Goal: Information Seeking & Learning: Learn about a topic

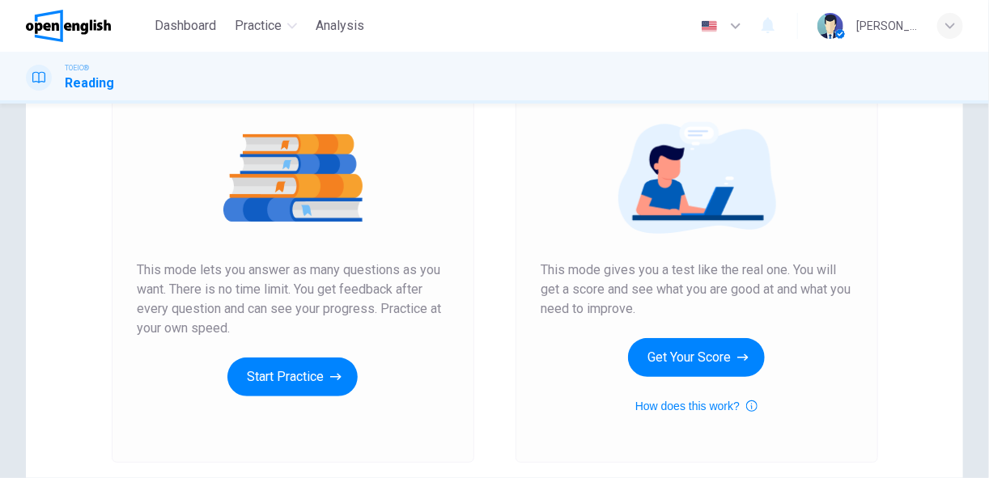
scroll to position [198, 0]
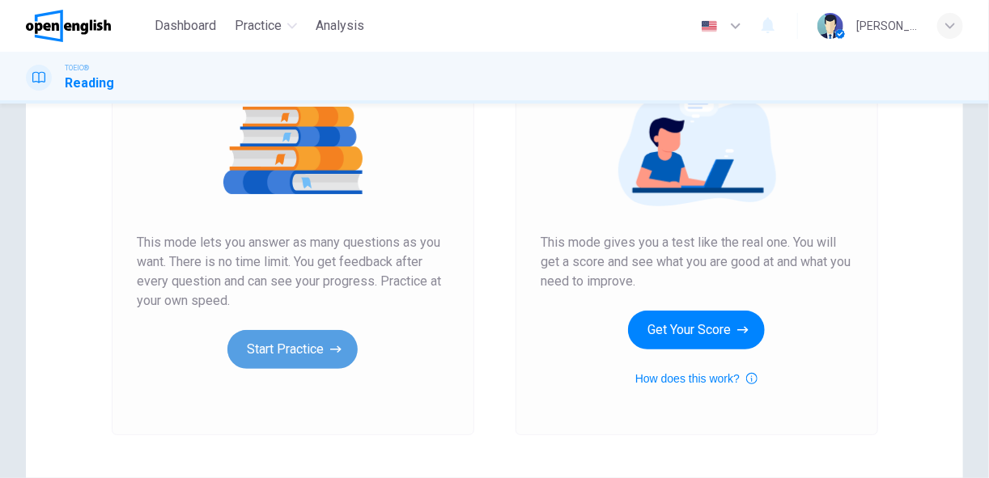
click at [307, 346] on button "Start Practice" at bounding box center [292, 349] width 130 height 39
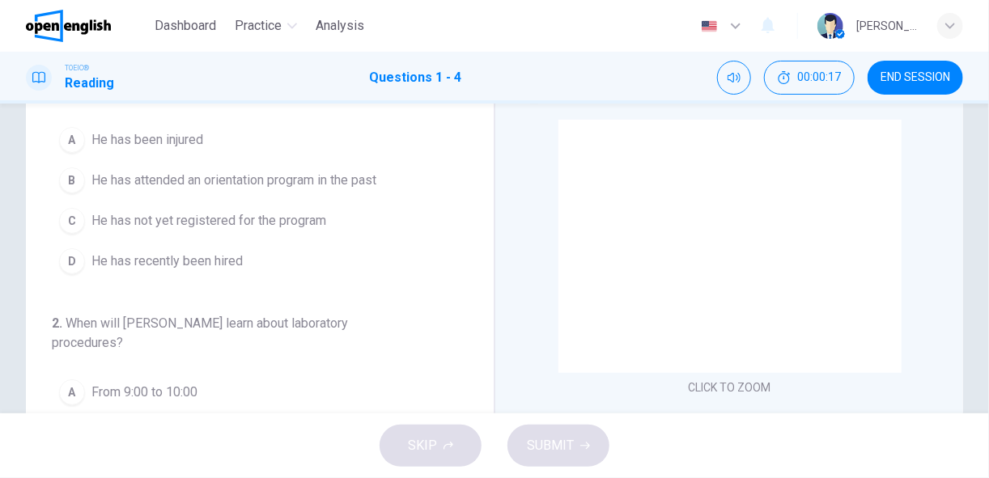
scroll to position [88, 0]
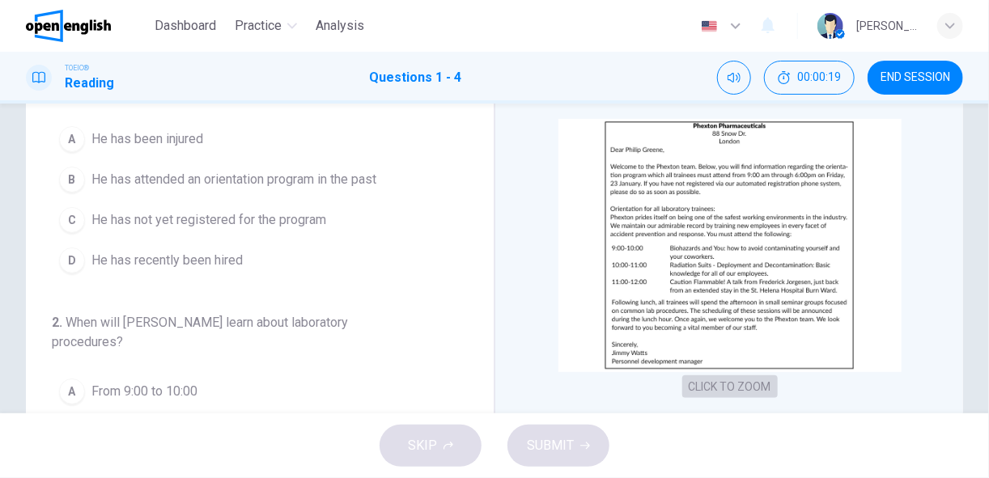
click at [715, 384] on button "CLICK TO ZOOM" at bounding box center [729, 386] width 95 height 23
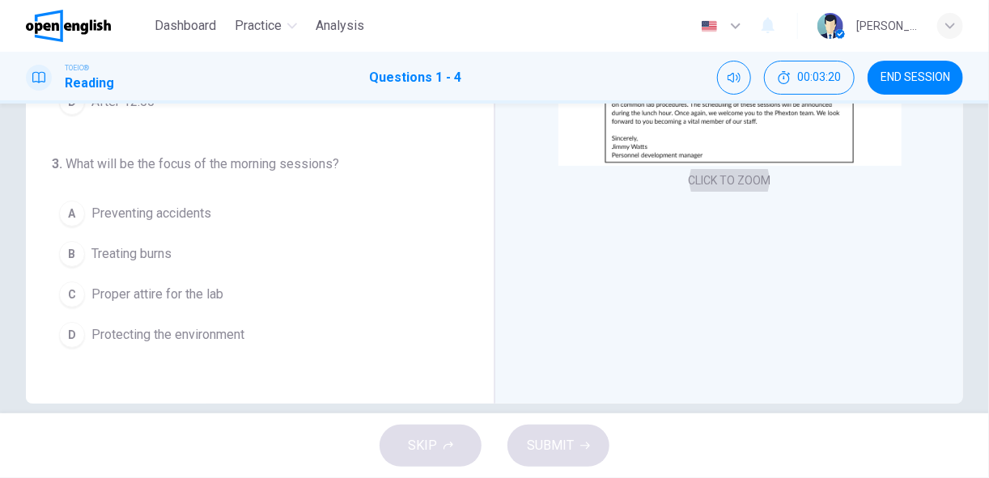
scroll to position [206, 0]
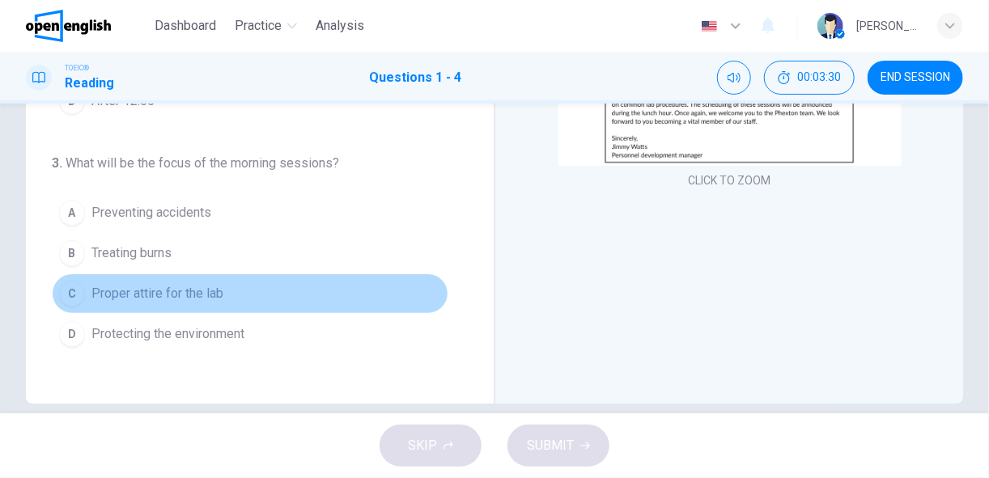
click at [398, 294] on button "C Proper attire for the lab" at bounding box center [250, 293] width 396 height 40
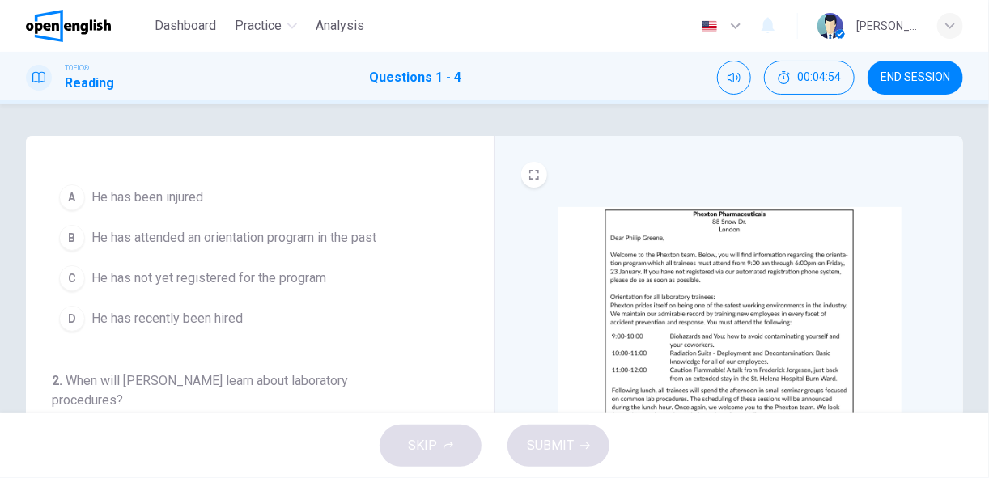
scroll to position [28, 0]
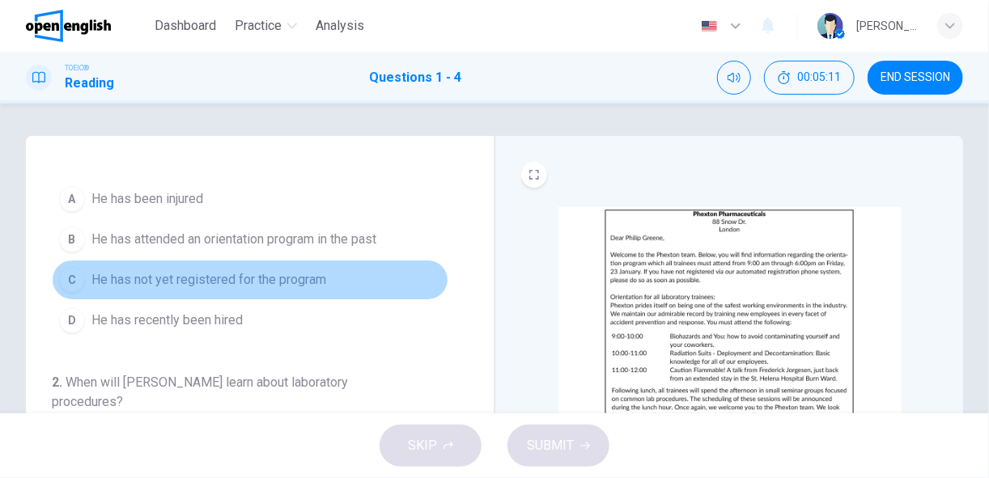
click at [370, 277] on button "C He has not yet registered for the program" at bounding box center [250, 280] width 396 height 40
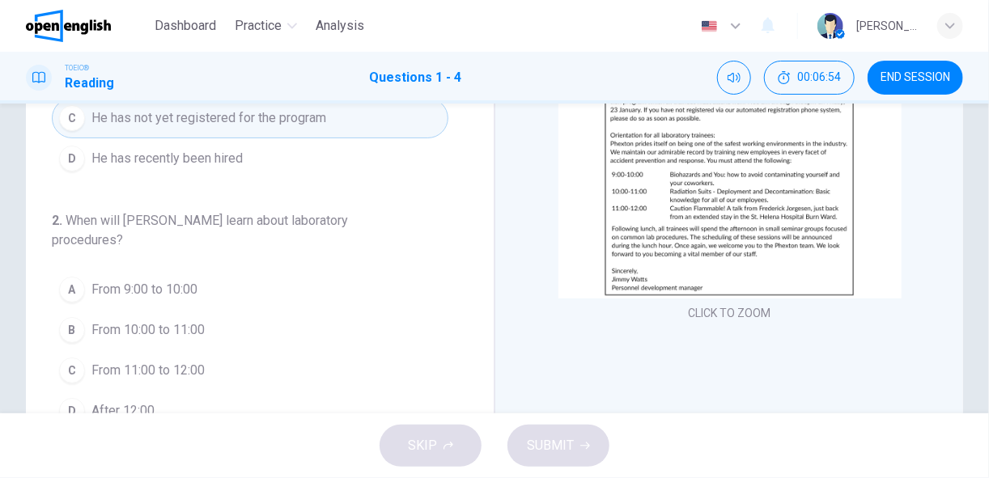
scroll to position [165, 0]
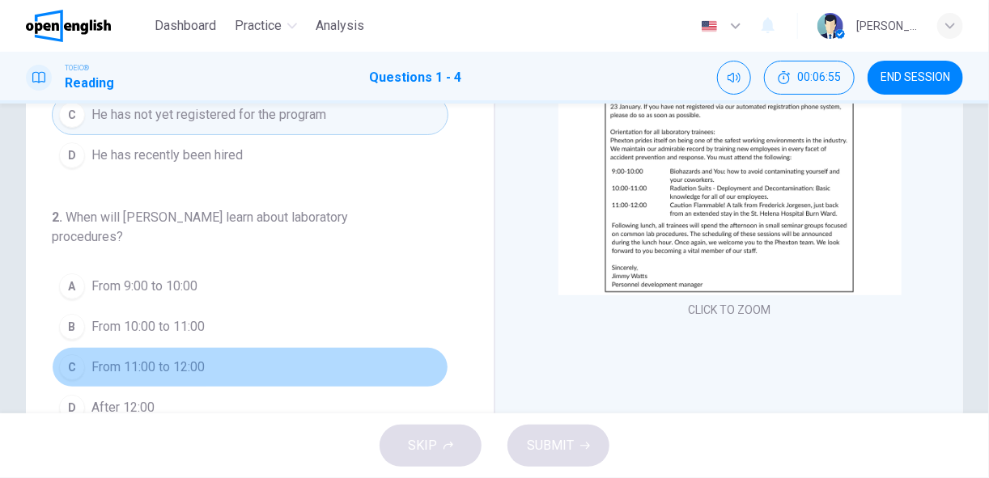
click at [358, 359] on button "C From 11:00 to 12:00" at bounding box center [250, 367] width 396 height 40
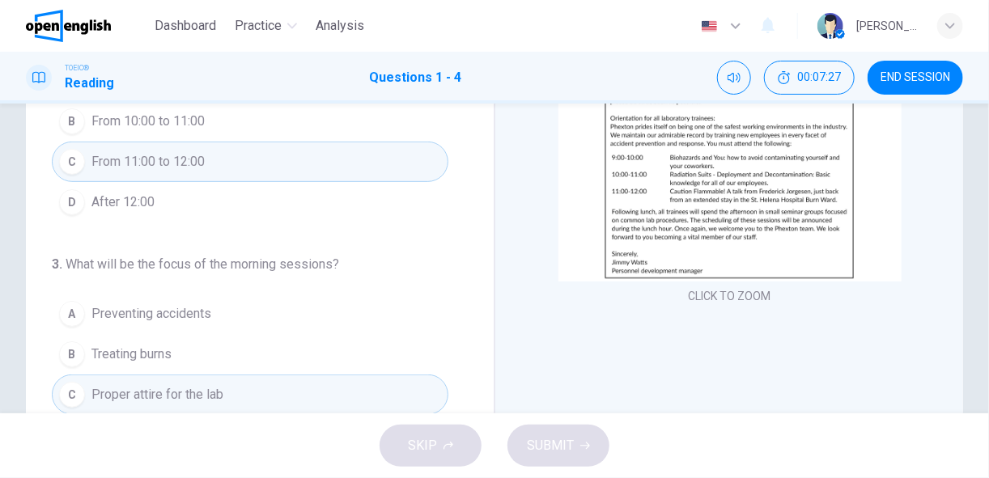
scroll to position [221, 0]
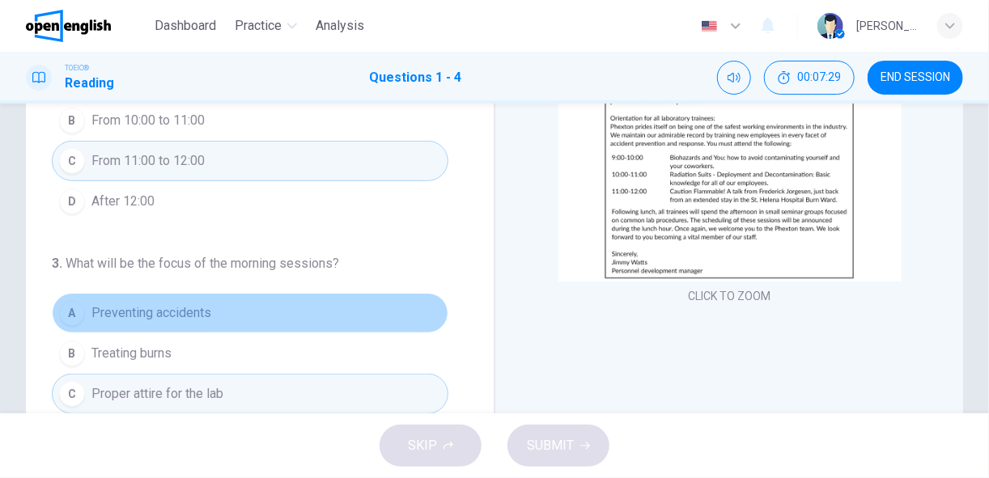
click at [398, 299] on button "A Preventing accidents" at bounding box center [250, 313] width 396 height 40
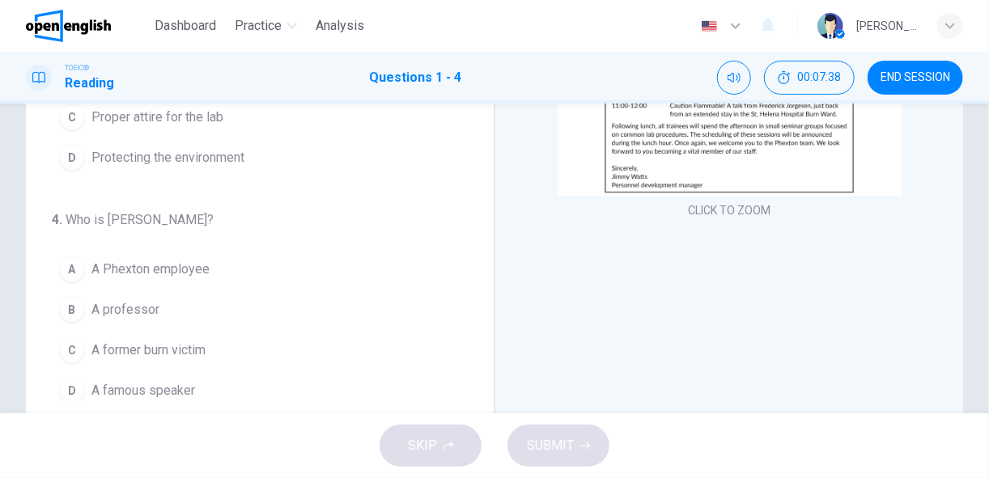
scroll to position [267, 0]
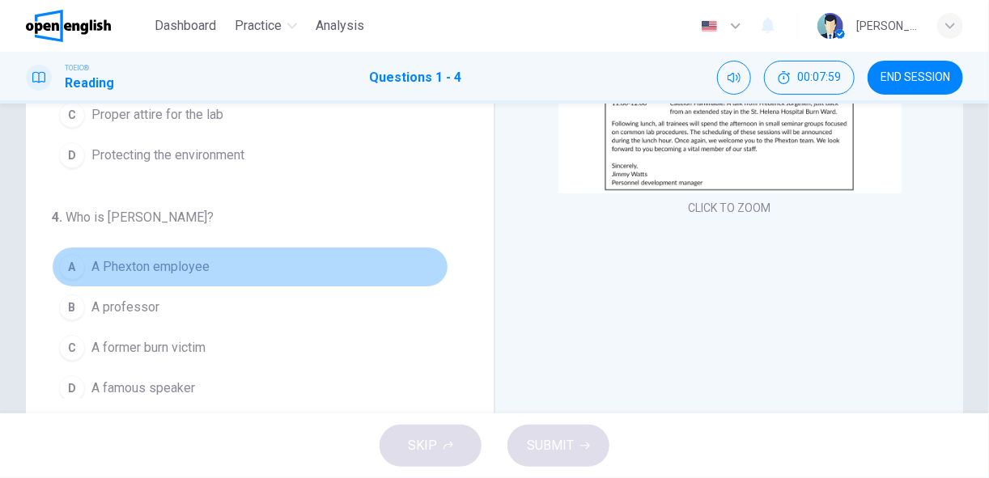
click at [342, 254] on button "A A Phexton employee" at bounding box center [250, 267] width 396 height 40
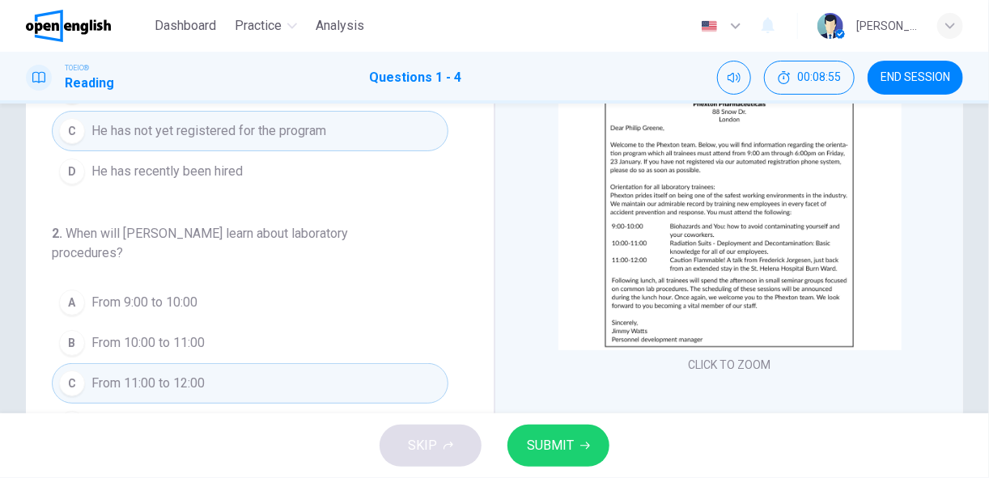
scroll to position [67, 0]
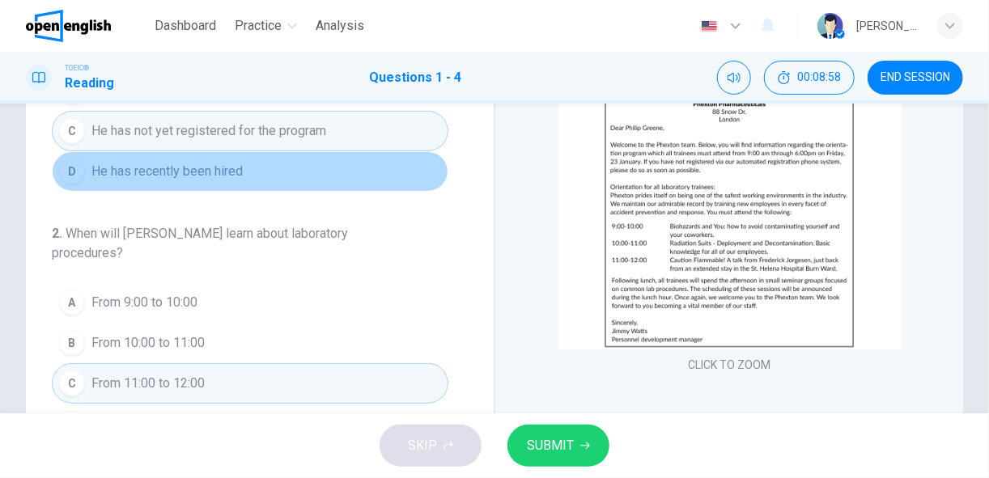
click at [324, 167] on button "D He has recently been hired" at bounding box center [250, 171] width 396 height 40
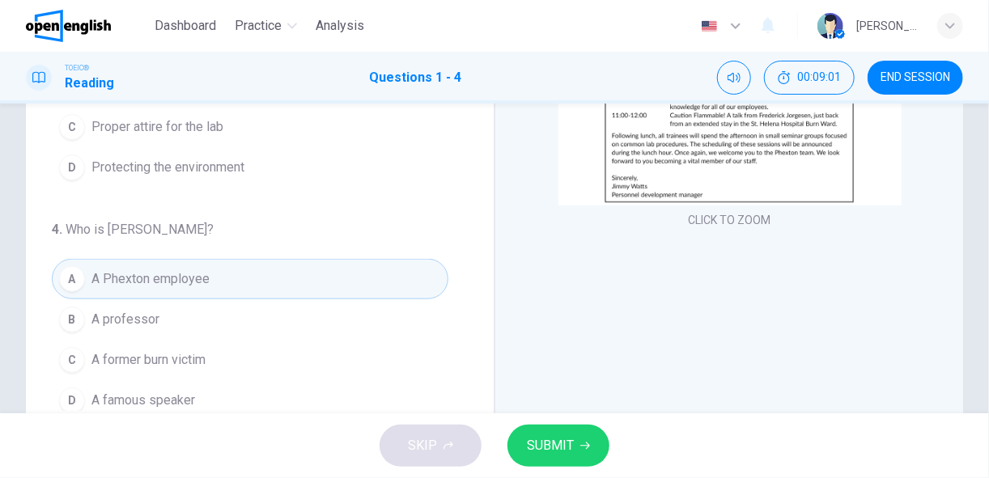
scroll to position [317, 0]
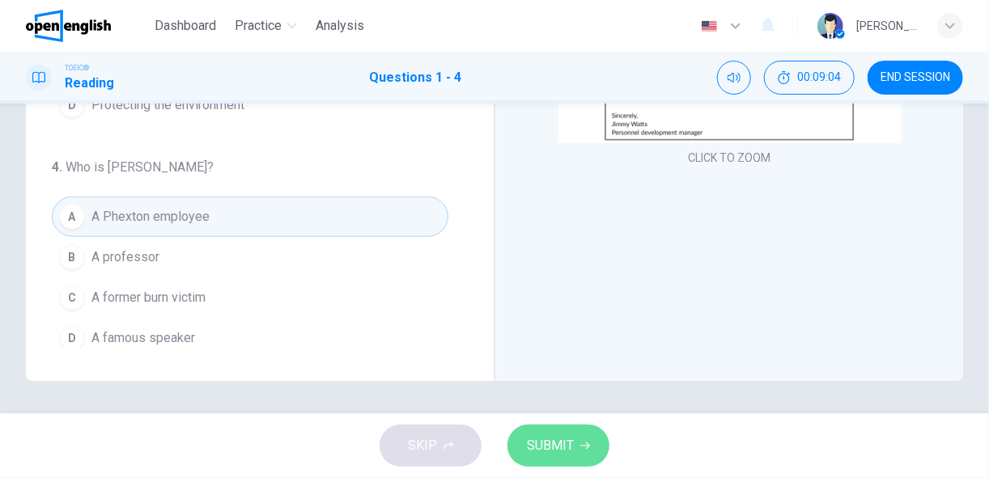
click at [552, 442] on span "SUBMIT" at bounding box center [550, 446] width 47 height 23
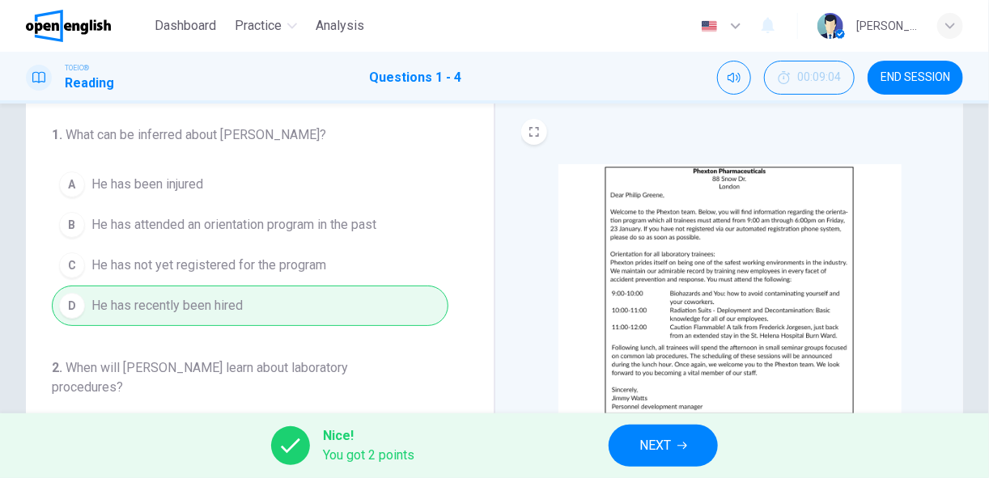
scroll to position [46, 0]
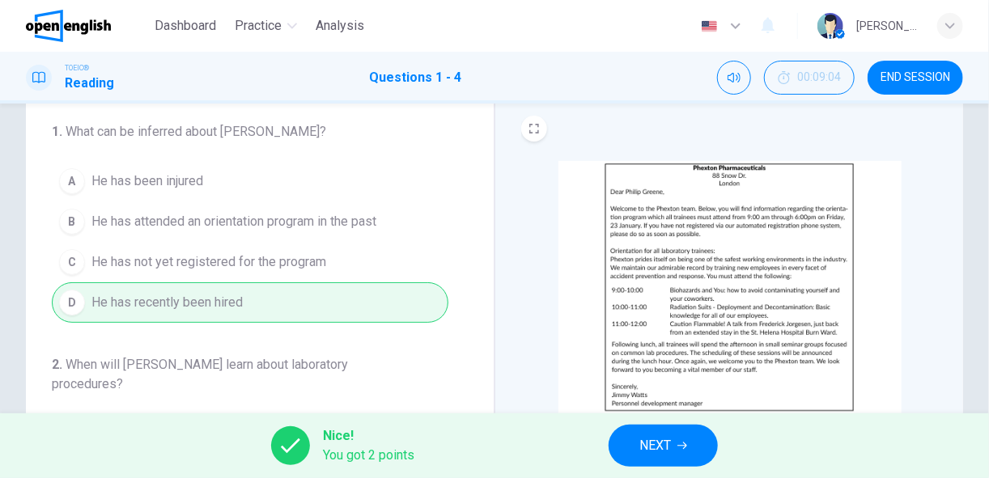
click at [421, 220] on div "A He has been injured B He has attended an orientation program in the past C He…" at bounding box center [250, 242] width 396 height 162
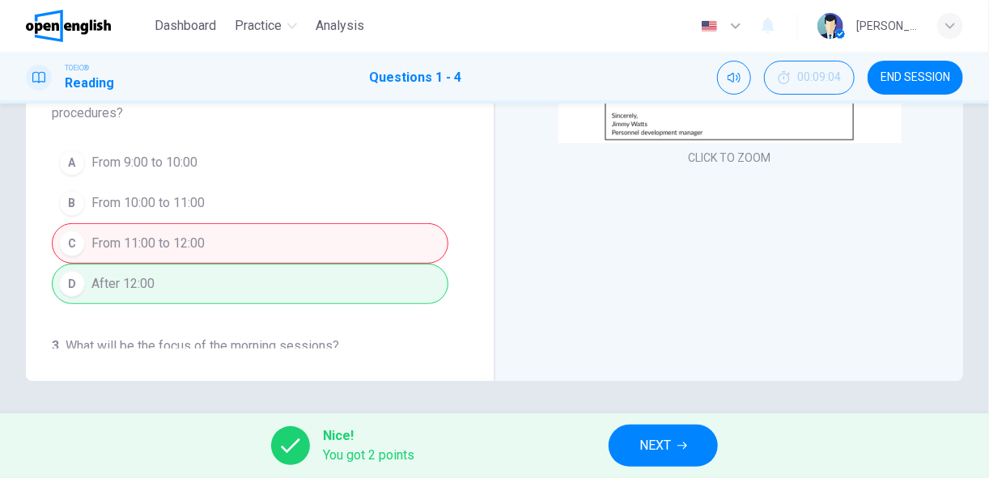
scroll to position [0, 0]
click at [663, 447] on span "NEXT" at bounding box center [655, 446] width 32 height 23
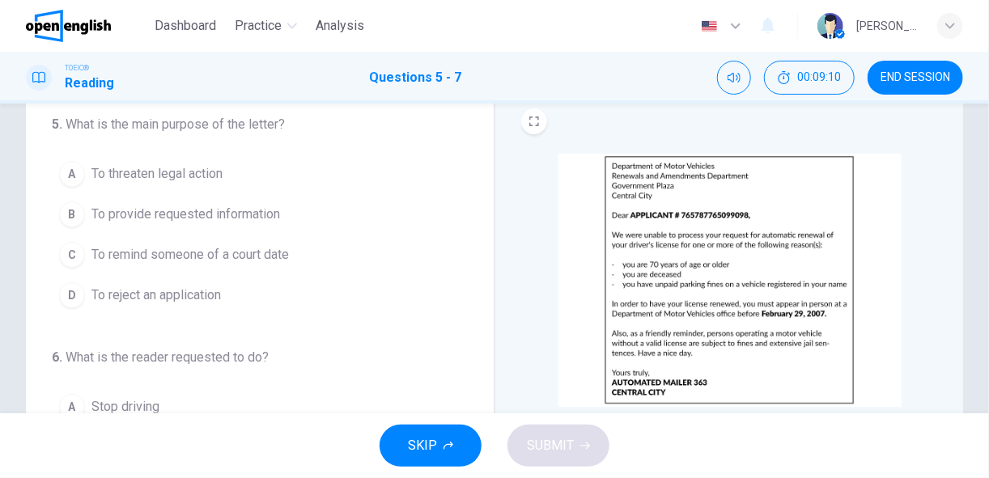
scroll to position [54, 0]
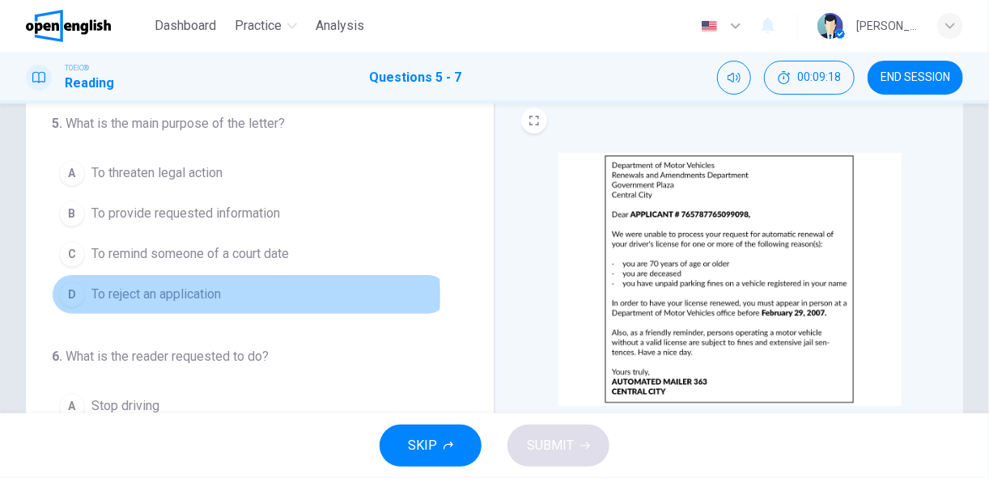
click at [165, 293] on span "To reject an application" at bounding box center [155, 294] width 129 height 19
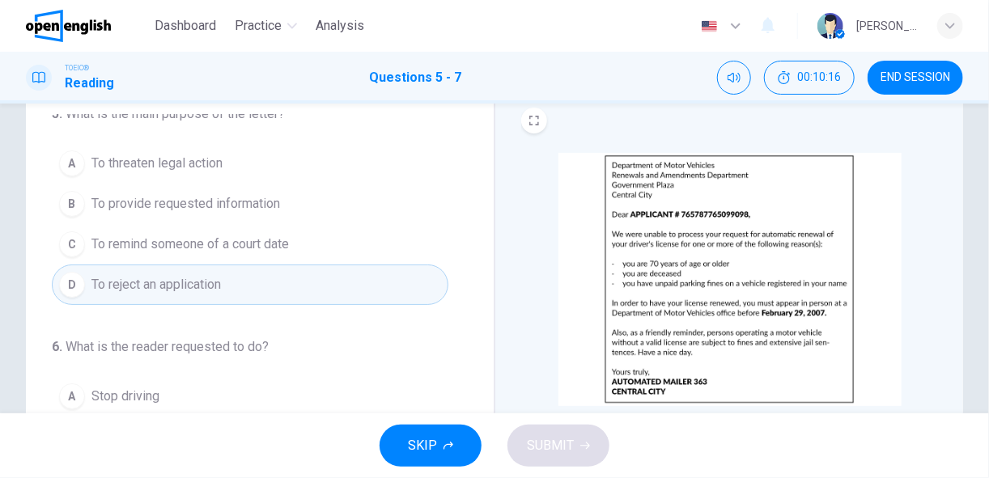
scroll to position [0, 0]
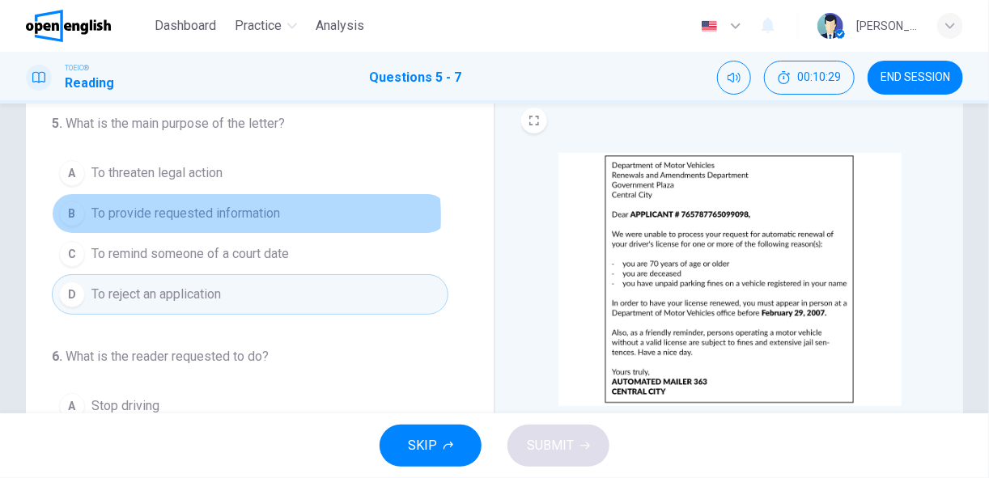
click at [243, 216] on span "To provide requested information" at bounding box center [185, 213] width 189 height 19
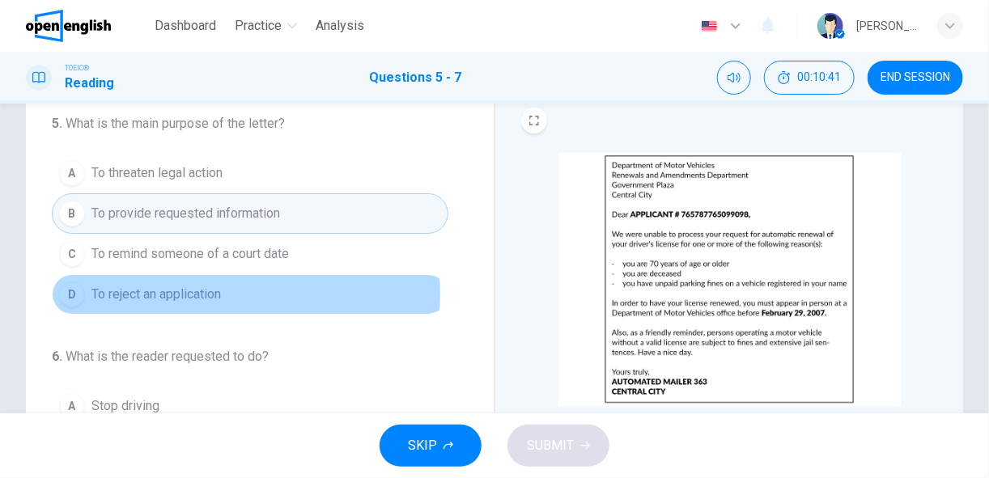
click at [214, 291] on span "To reject an application" at bounding box center [155, 294] width 129 height 19
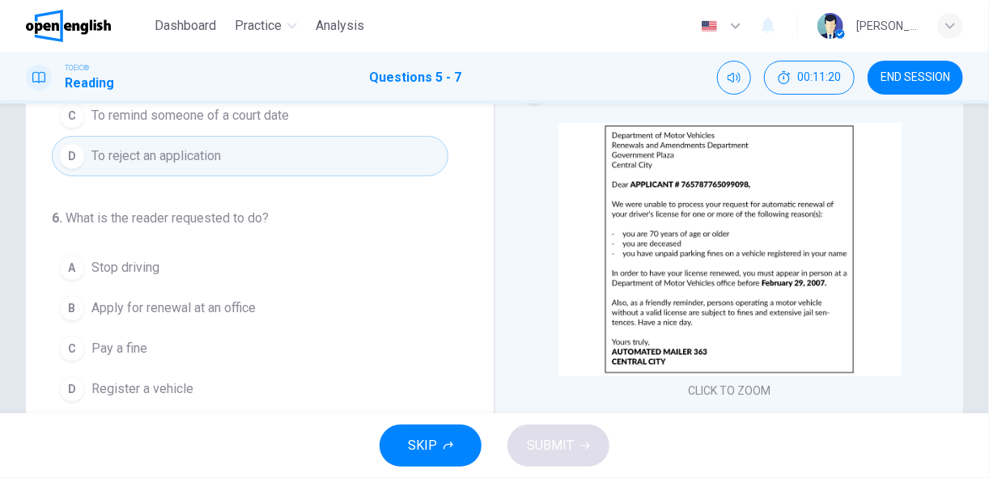
scroll to position [85, 0]
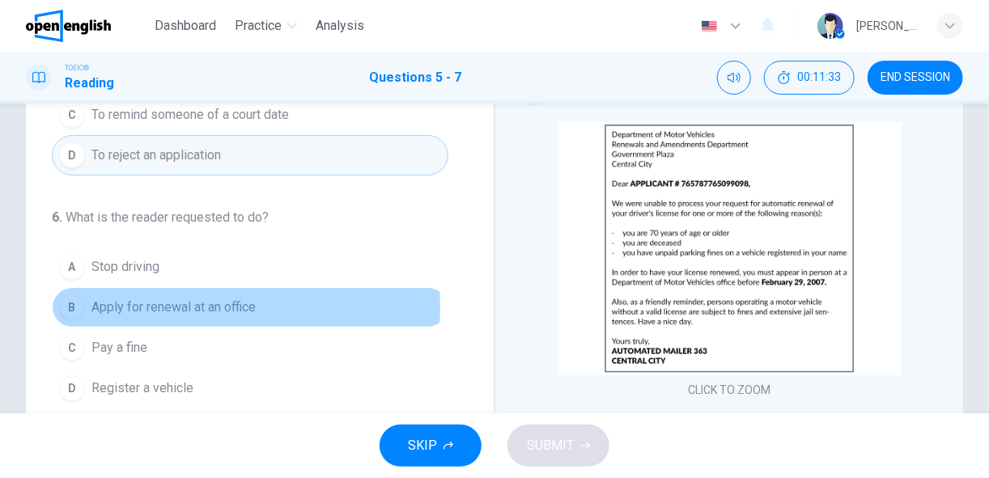
click at [117, 304] on span "Apply for renewal at an office" at bounding box center [173, 307] width 164 height 19
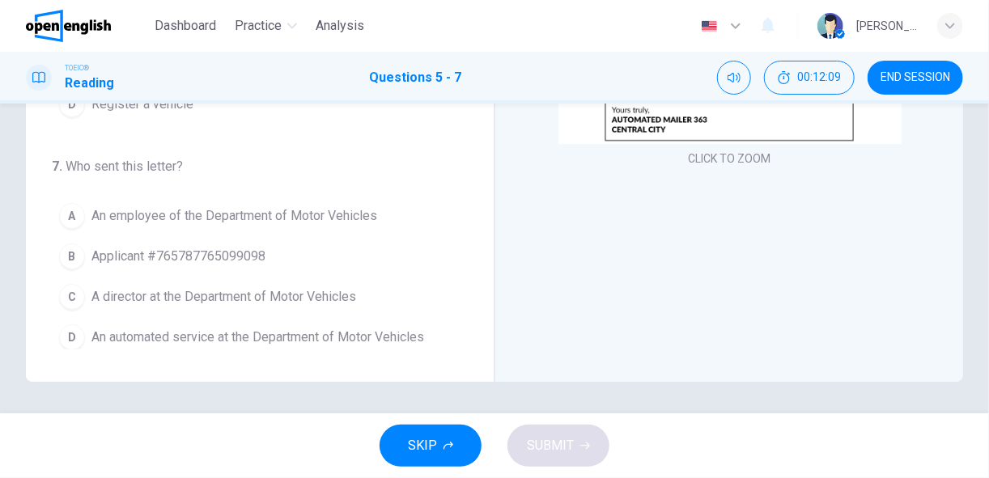
scroll to position [162, 0]
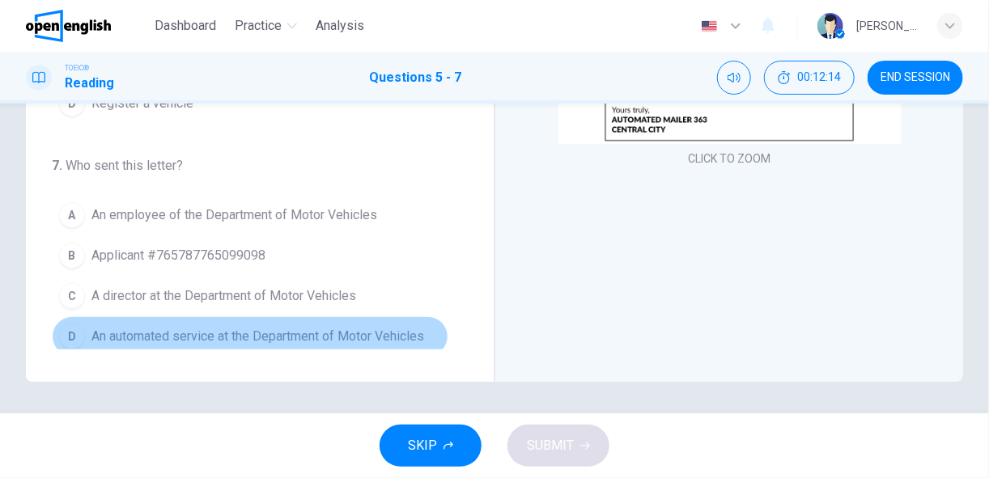
click at [354, 329] on span "An automated service at the Department of Motor Vehicles" at bounding box center [257, 336] width 333 height 19
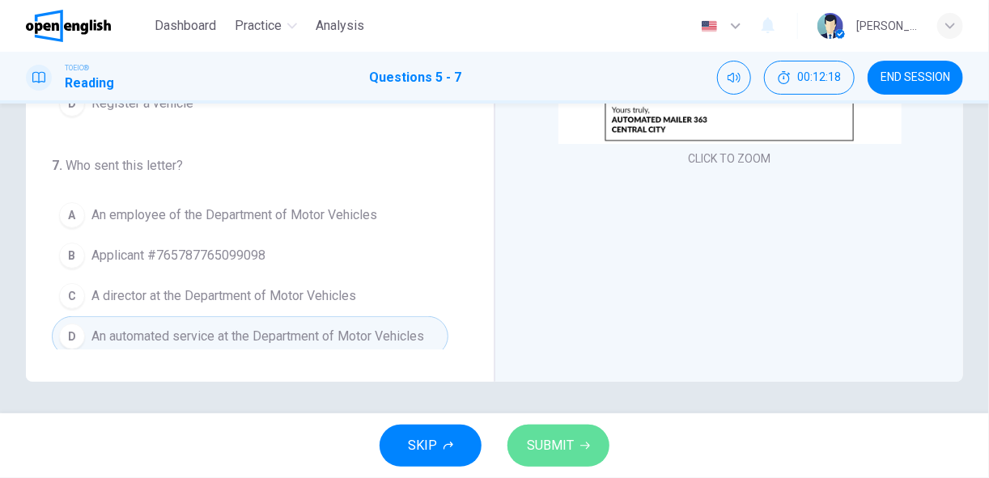
click at [559, 442] on span "SUBMIT" at bounding box center [550, 446] width 47 height 23
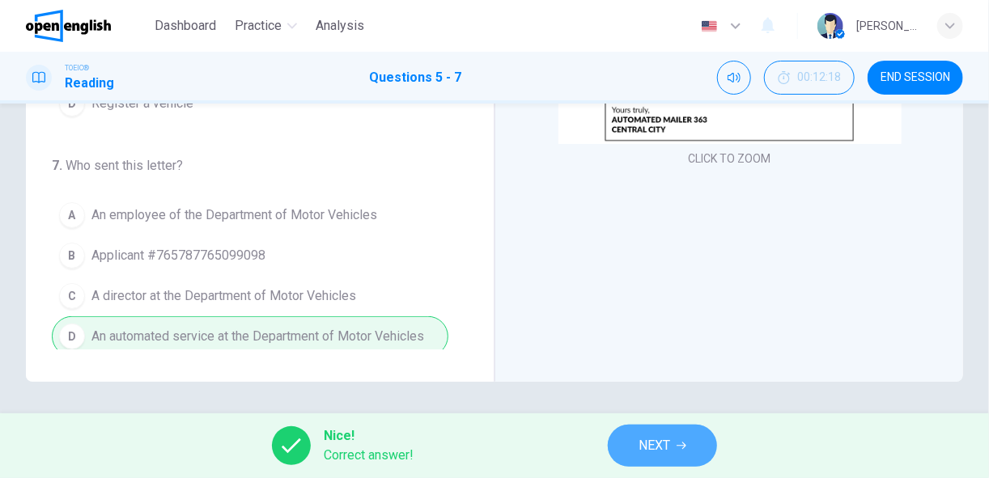
click at [635, 443] on button "NEXT" at bounding box center [662, 446] width 109 height 42
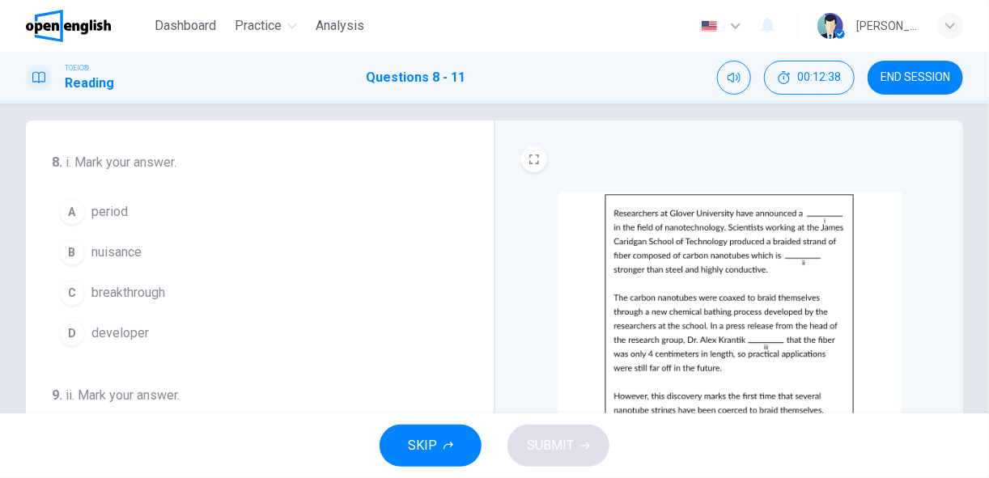
scroll to position [0, 0]
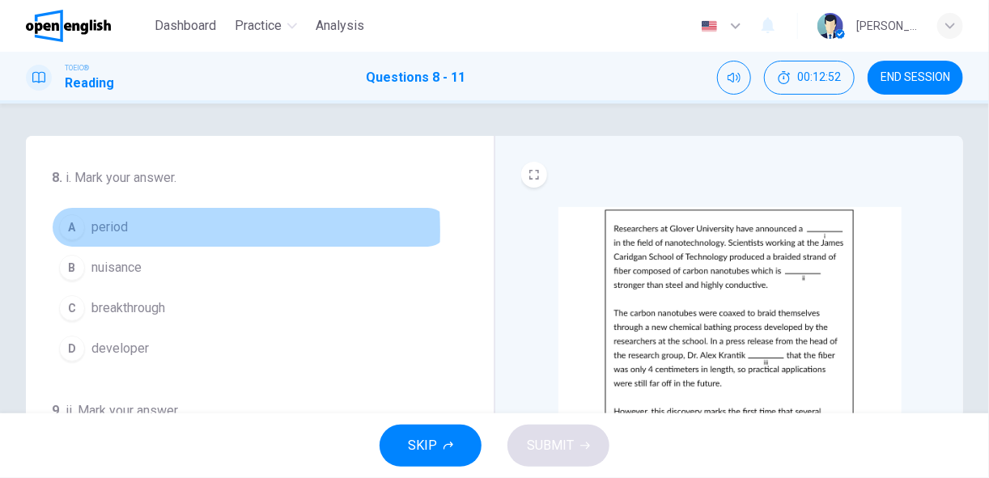
click at [74, 231] on div "A" at bounding box center [72, 227] width 26 height 26
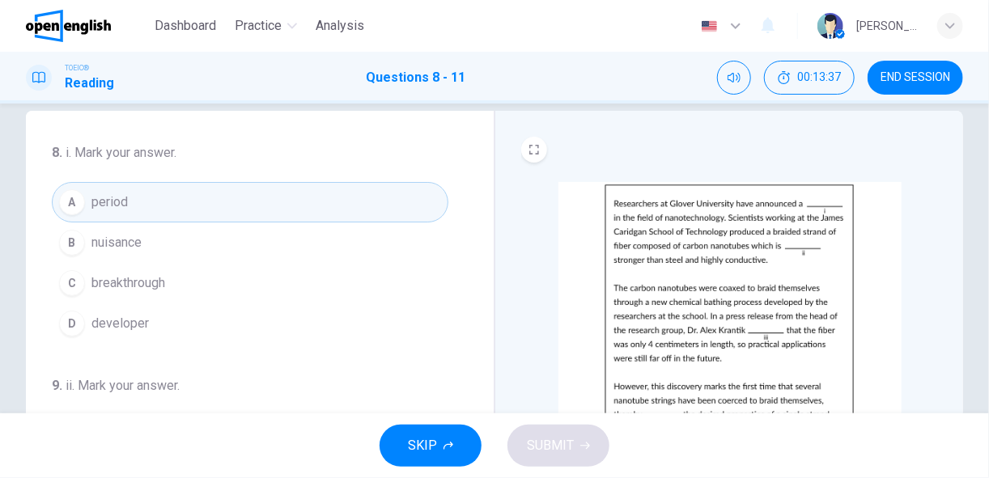
scroll to position [26, 0]
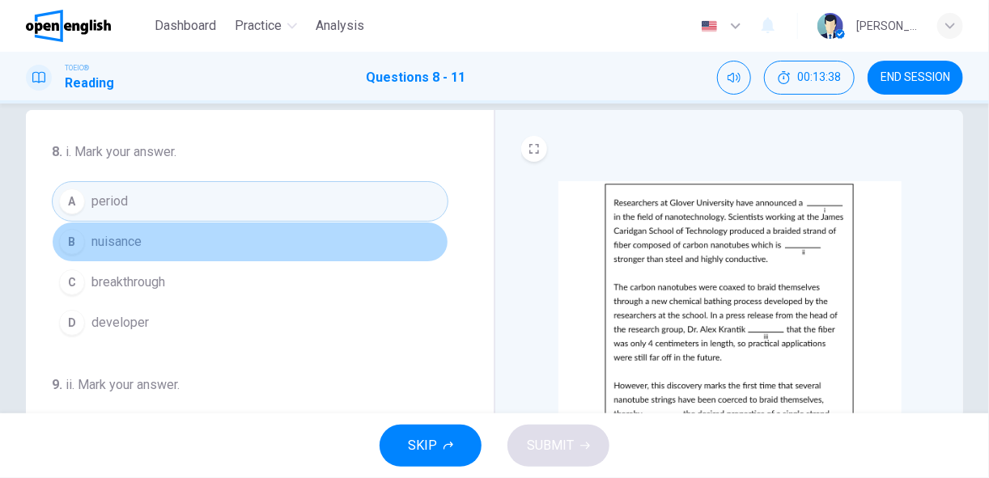
click at [344, 254] on button "B nuisance" at bounding box center [250, 242] width 396 height 40
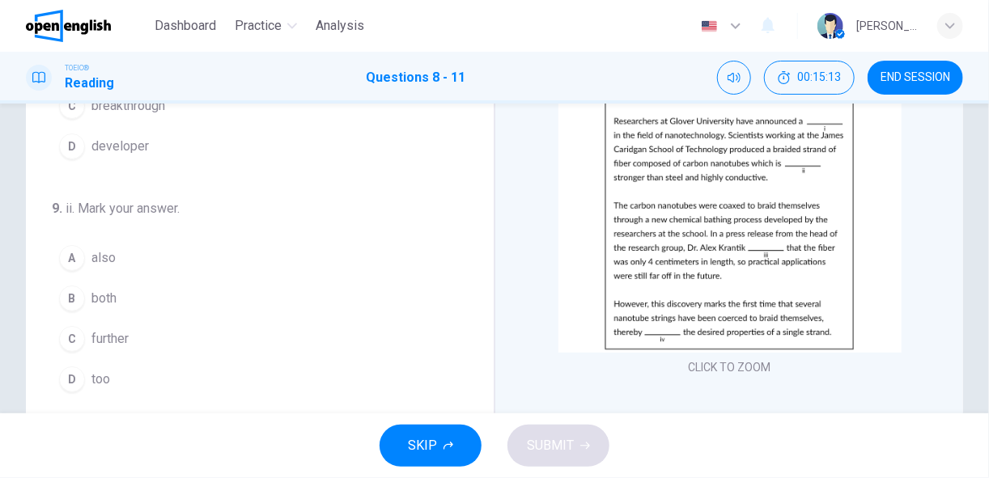
scroll to position [95, 0]
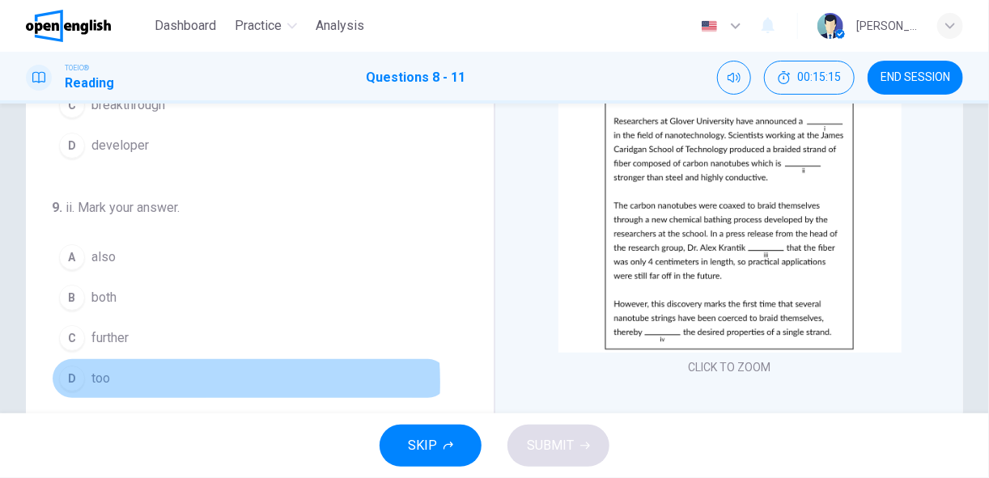
click at [110, 377] on button "D too" at bounding box center [250, 378] width 396 height 40
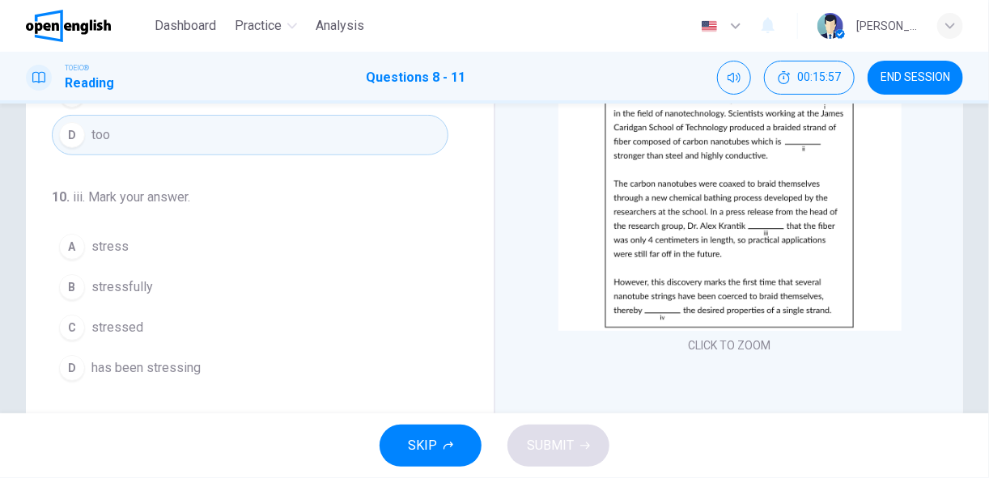
scroll to position [129, 0]
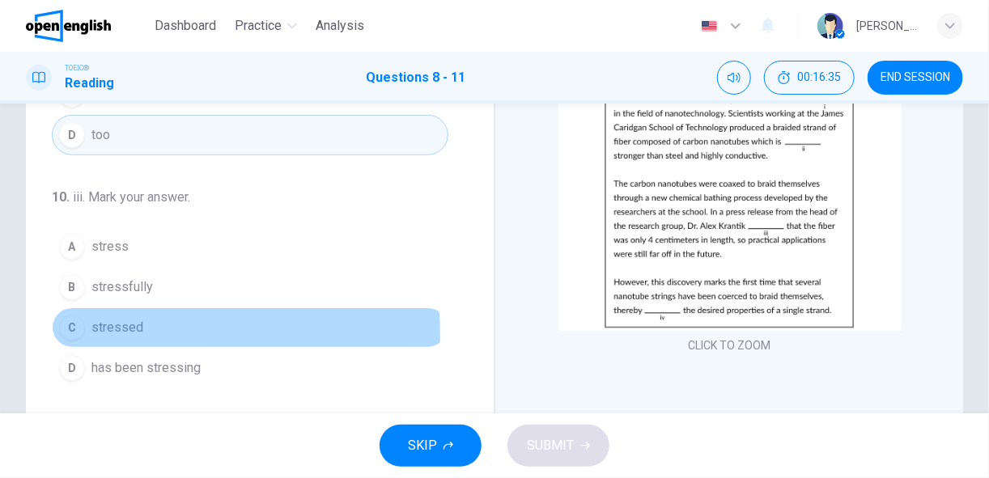
click at [78, 328] on div "C" at bounding box center [72, 328] width 26 height 26
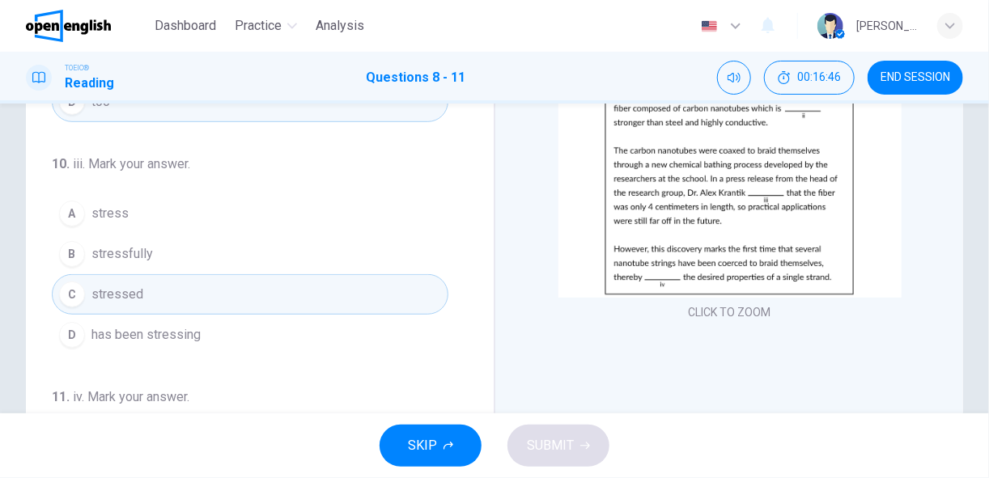
scroll to position [163, 0]
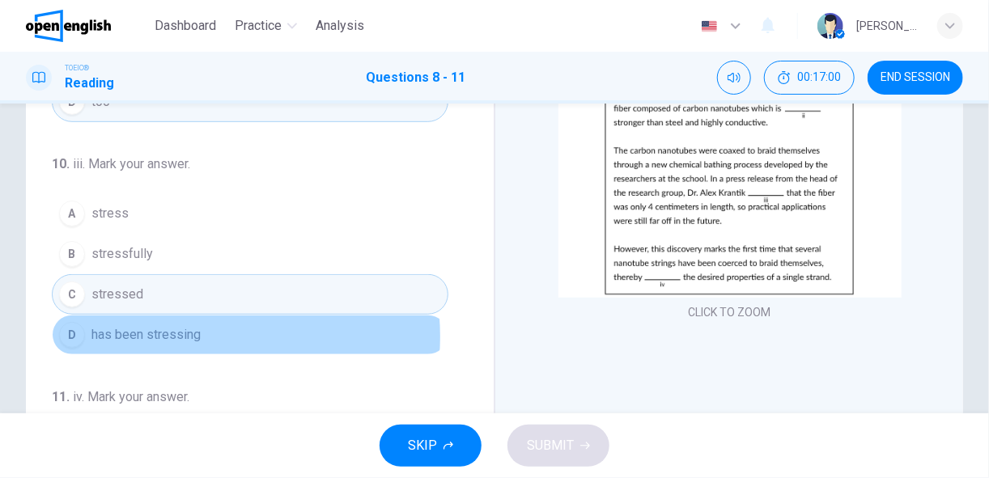
click at [184, 329] on span "has been stressing" at bounding box center [145, 334] width 109 height 19
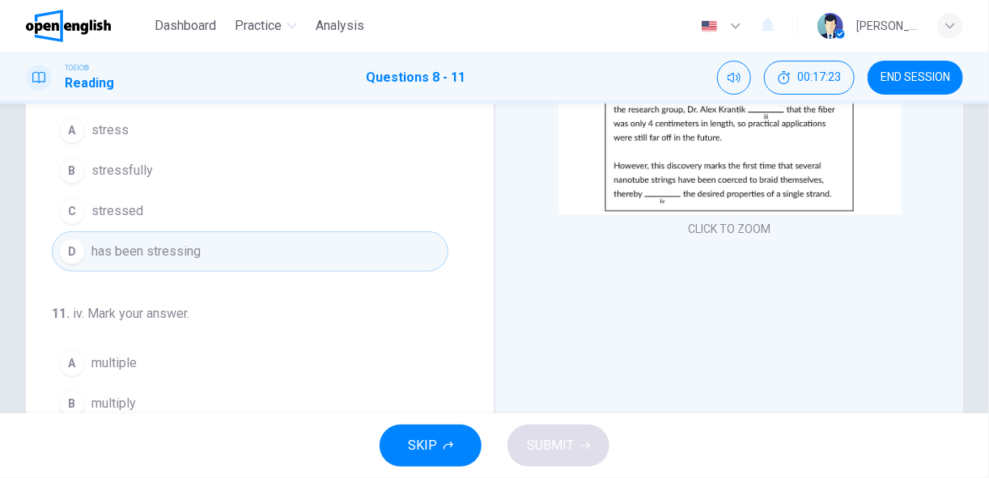
scroll to position [246, 0]
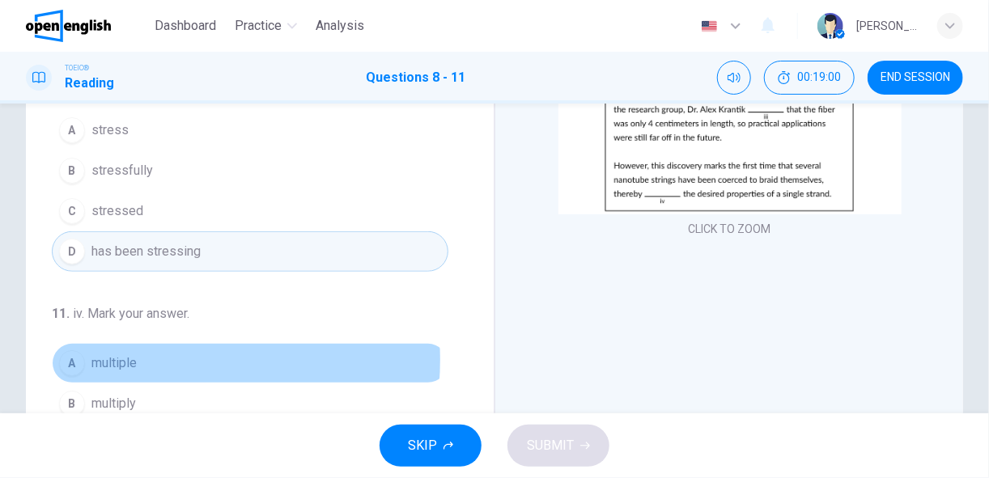
click at [155, 352] on button "A multiple" at bounding box center [250, 363] width 396 height 40
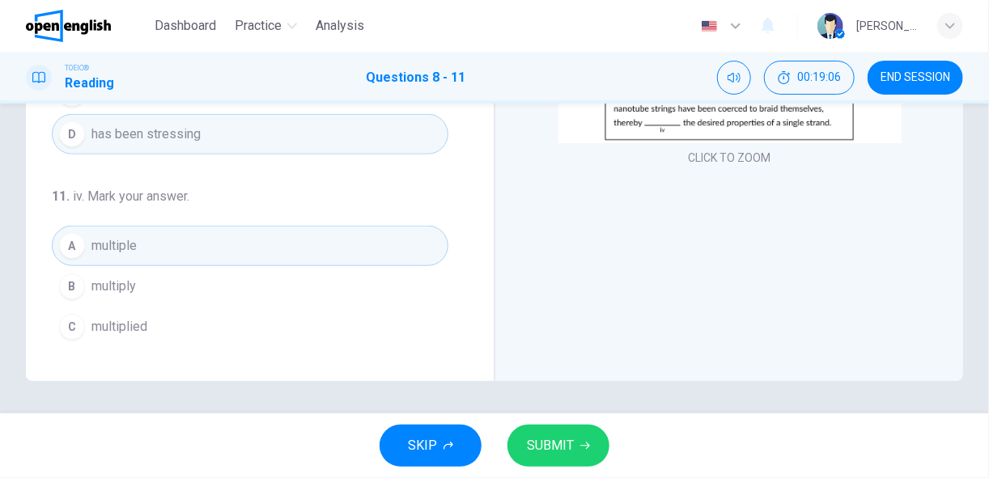
scroll to position [392, 0]
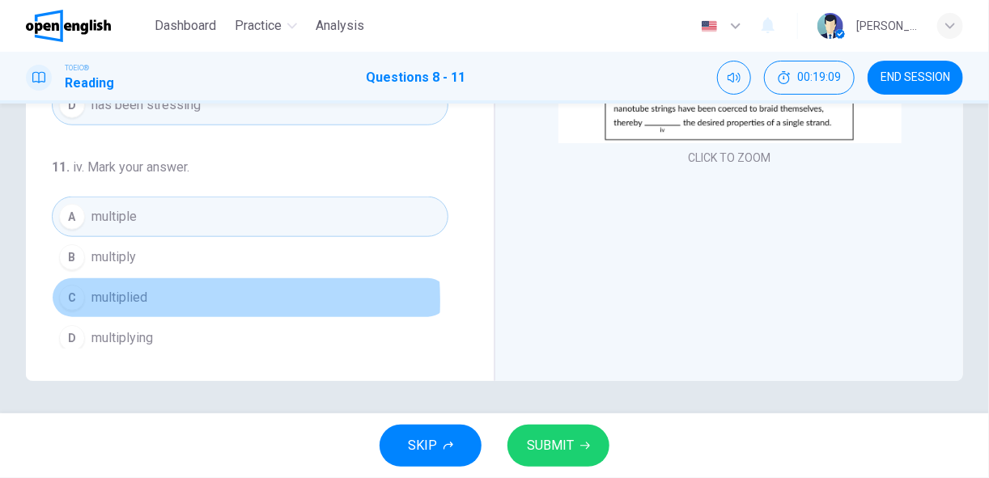
click at [117, 291] on span "multiplied" at bounding box center [119, 297] width 56 height 19
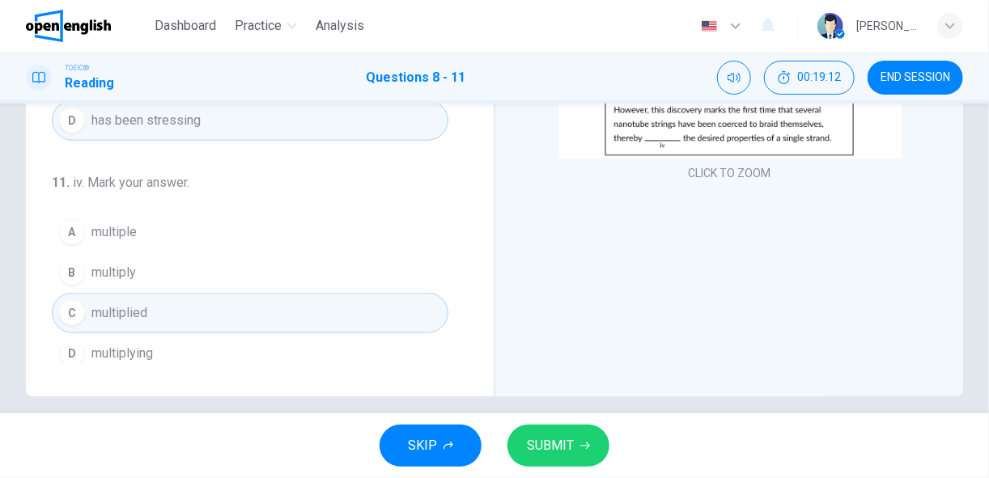
scroll to position [302, 0]
click at [536, 440] on span "SUBMIT" at bounding box center [550, 446] width 47 height 23
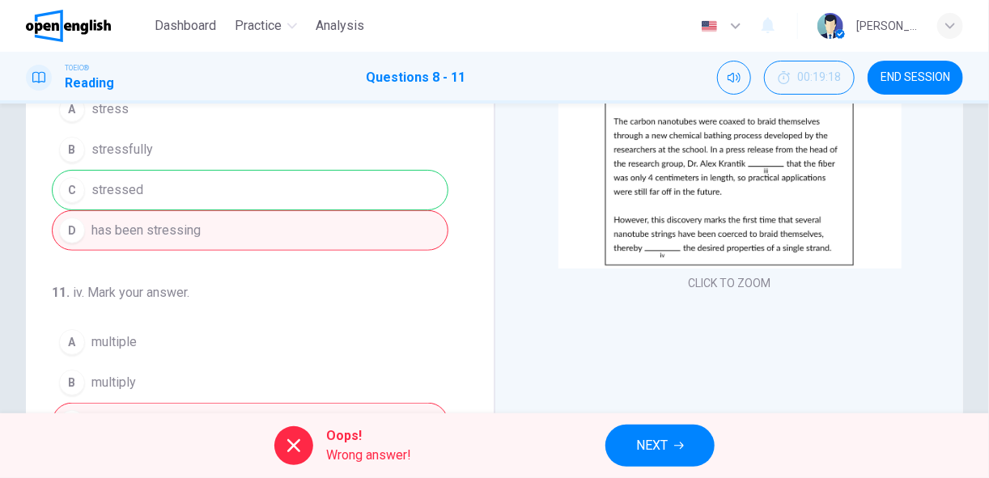
scroll to position [176, 0]
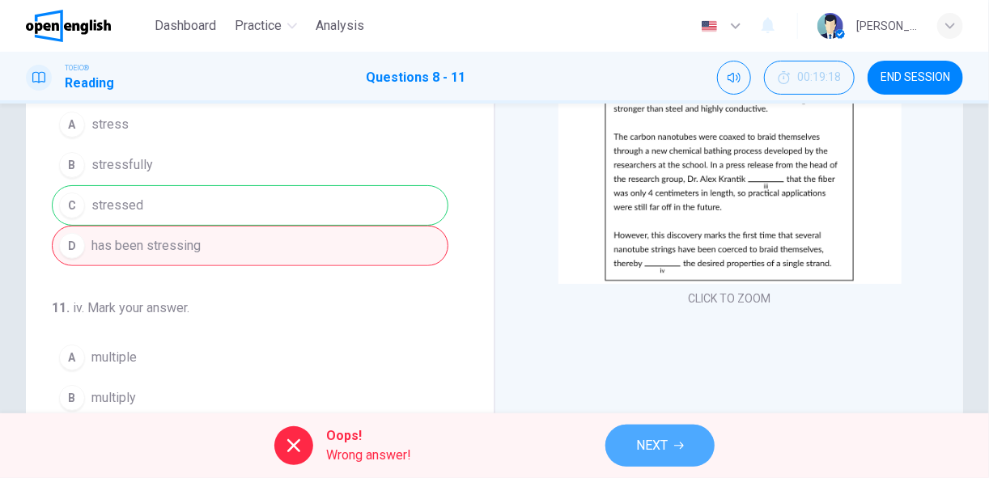
click at [657, 443] on span "NEXT" at bounding box center [652, 446] width 32 height 23
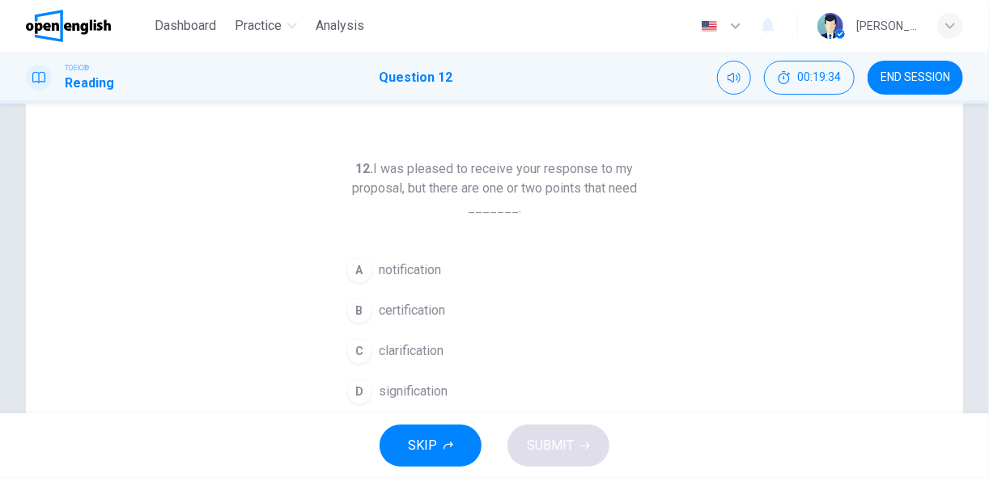
scroll to position [41, 0]
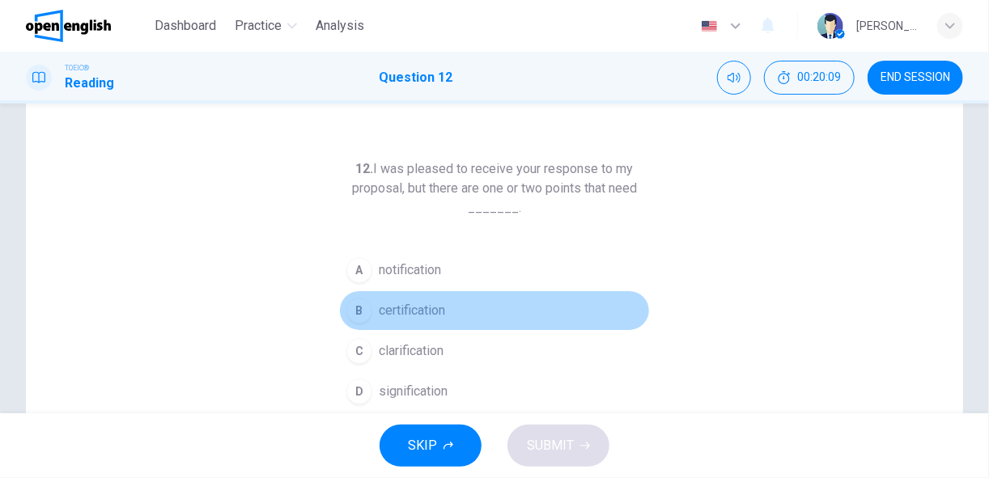
click at [428, 307] on span "certification" at bounding box center [412, 310] width 66 height 19
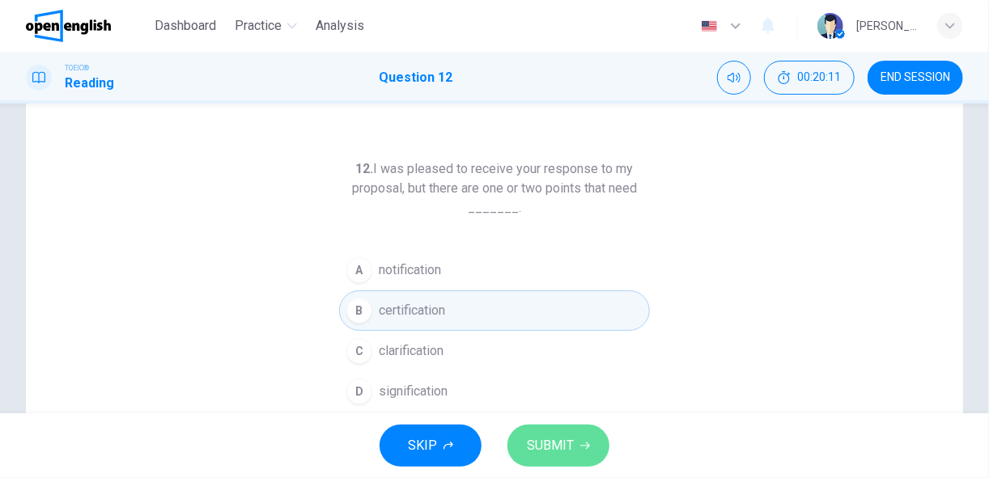
click at [536, 449] on span "SUBMIT" at bounding box center [550, 446] width 47 height 23
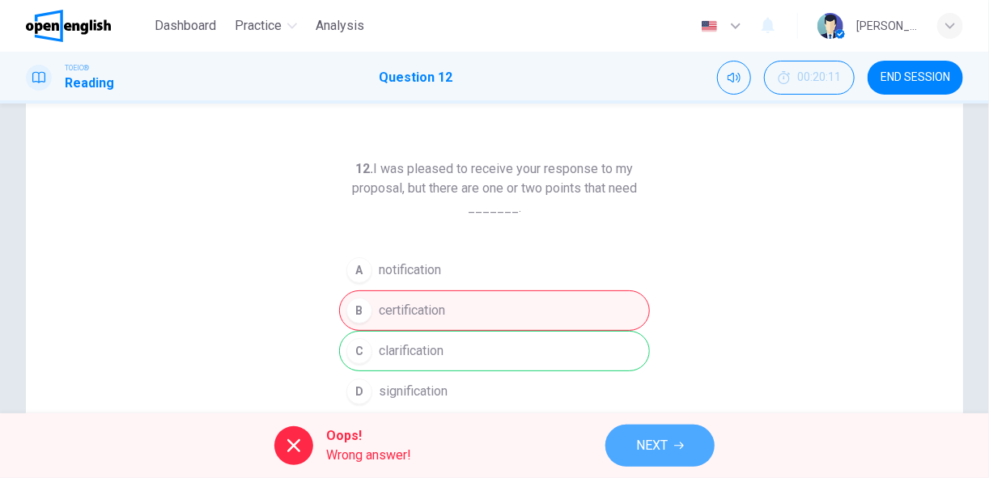
click at [663, 441] on span "NEXT" at bounding box center [652, 446] width 32 height 23
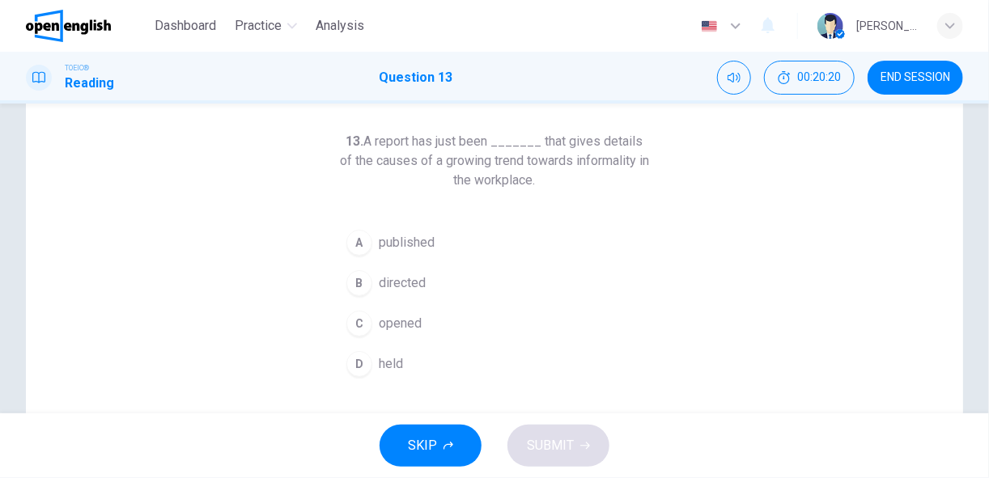
scroll to position [66, 0]
click at [411, 235] on span "published" at bounding box center [407, 244] width 56 height 19
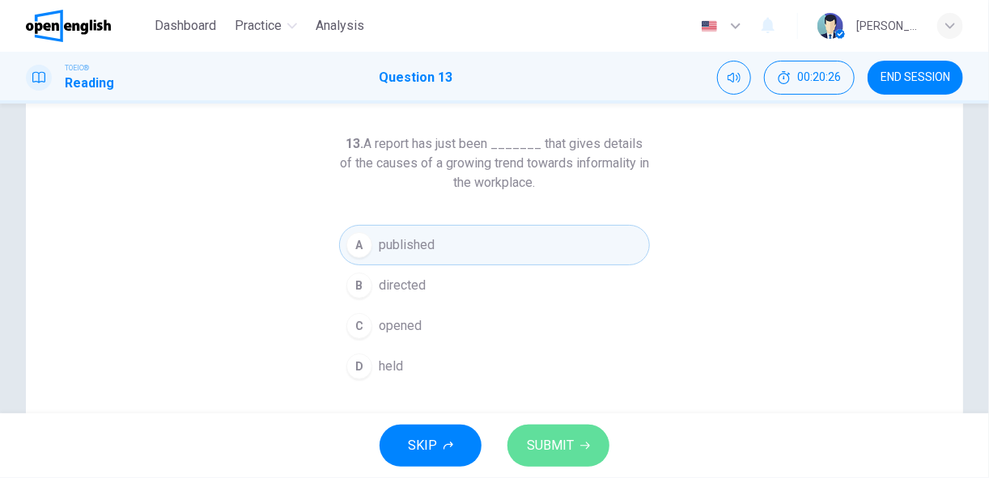
click at [552, 447] on span "SUBMIT" at bounding box center [550, 446] width 47 height 23
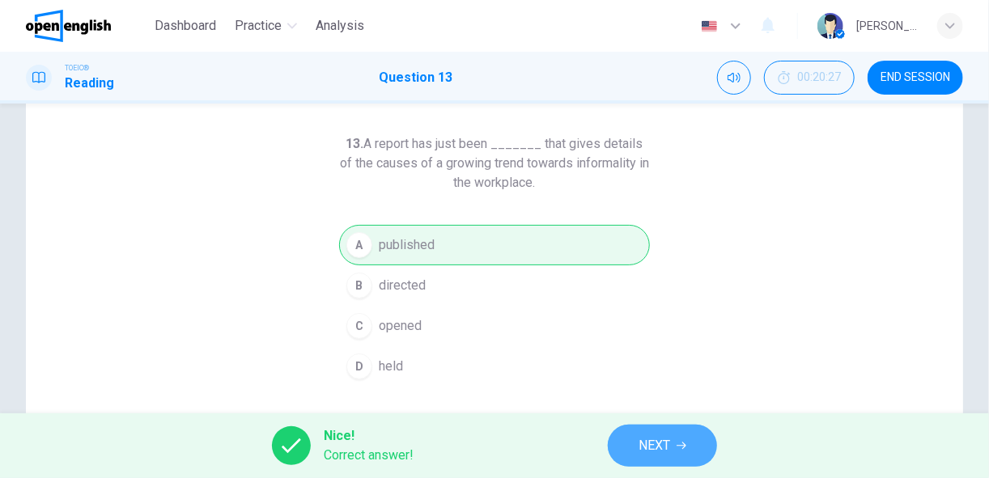
click at [654, 455] on span "NEXT" at bounding box center [654, 446] width 32 height 23
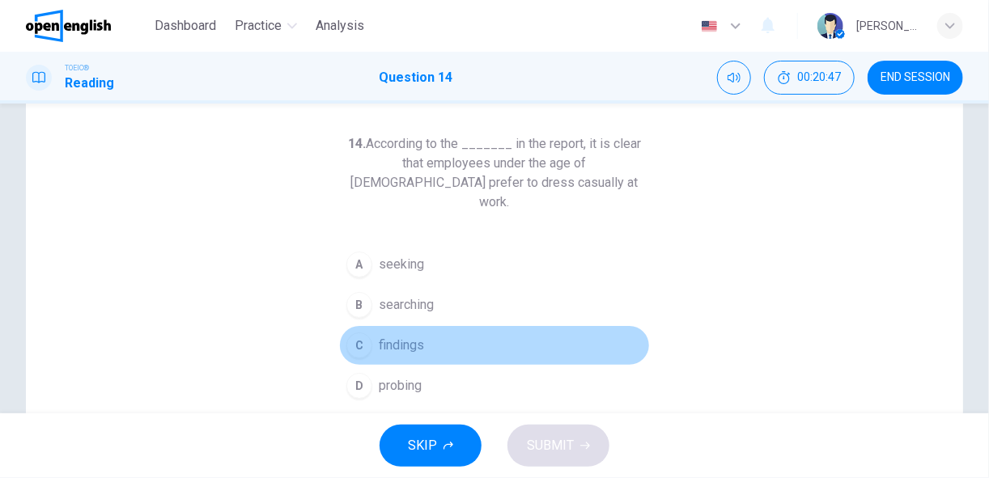
click at [424, 329] on button "C findings" at bounding box center [494, 345] width 311 height 40
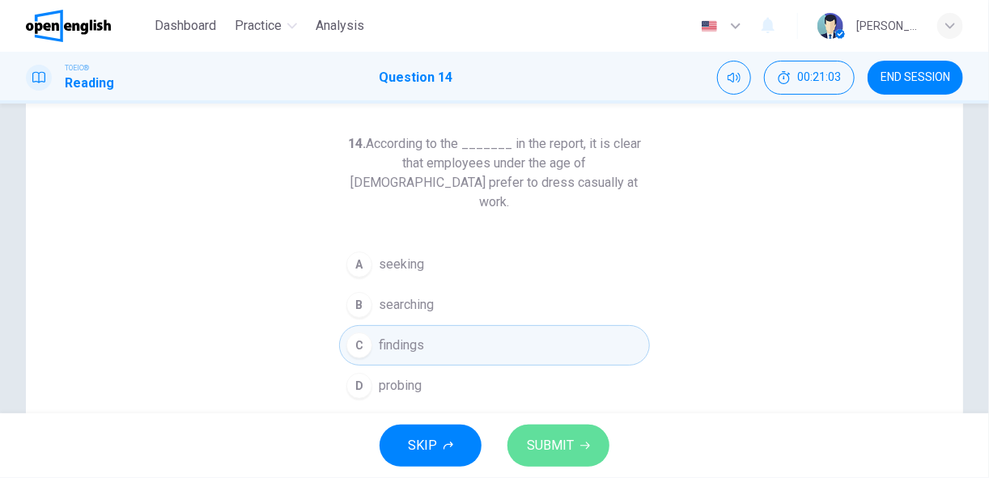
click at [563, 445] on span "SUBMIT" at bounding box center [550, 446] width 47 height 23
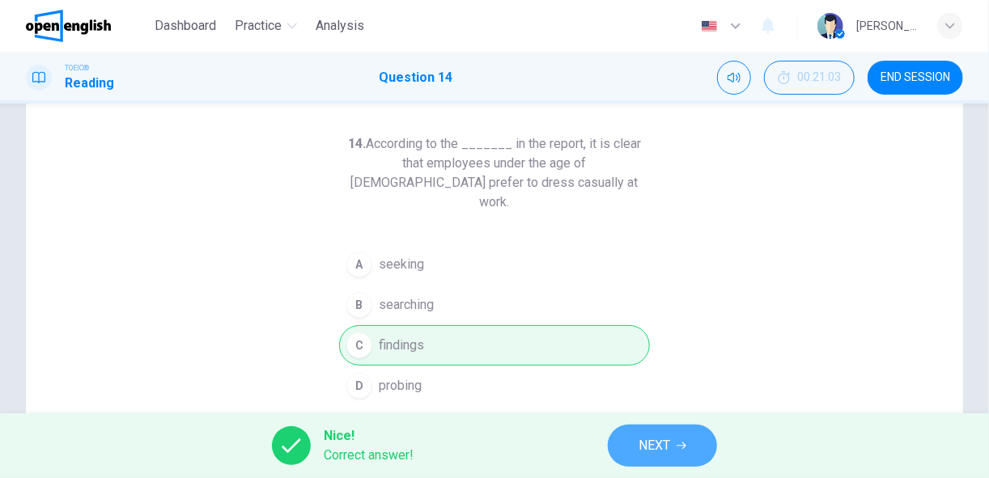
click at [655, 443] on span "NEXT" at bounding box center [654, 446] width 32 height 23
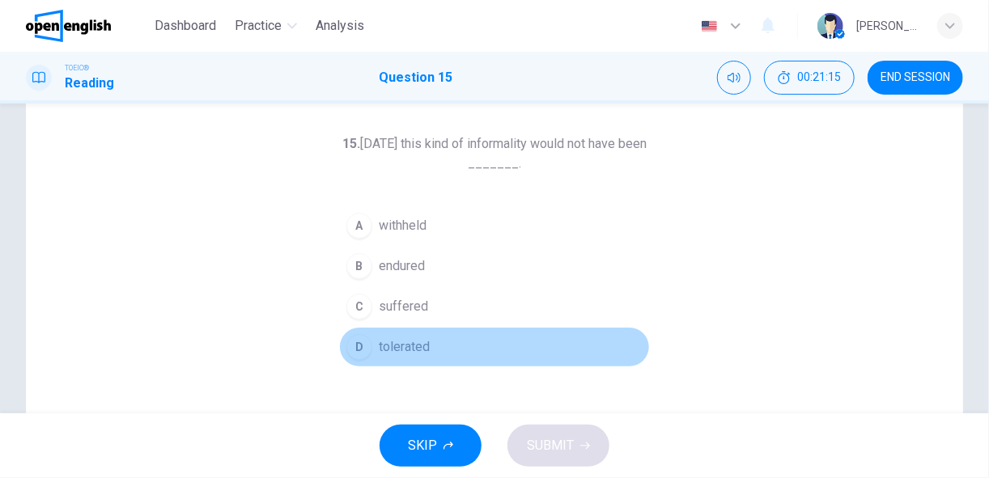
click at [413, 343] on span "tolerated" at bounding box center [404, 346] width 51 height 19
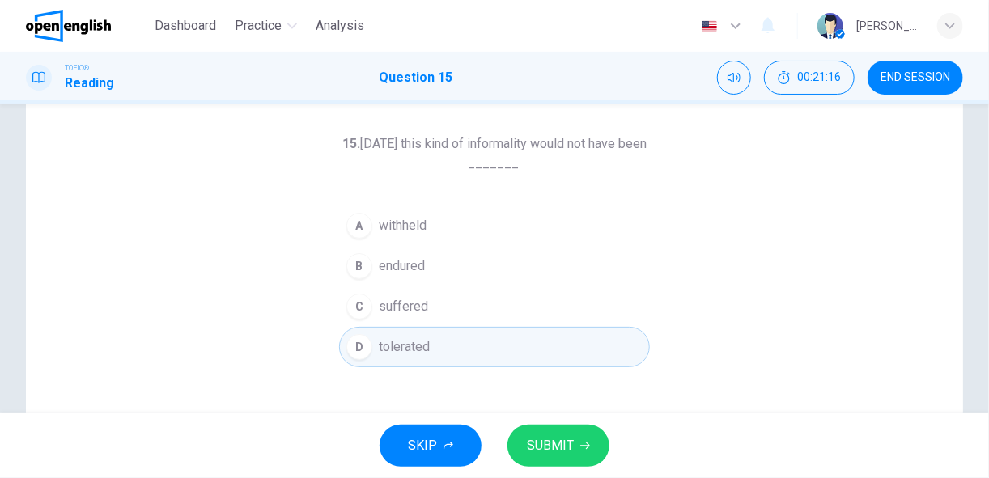
click at [544, 446] on span "SUBMIT" at bounding box center [550, 446] width 47 height 23
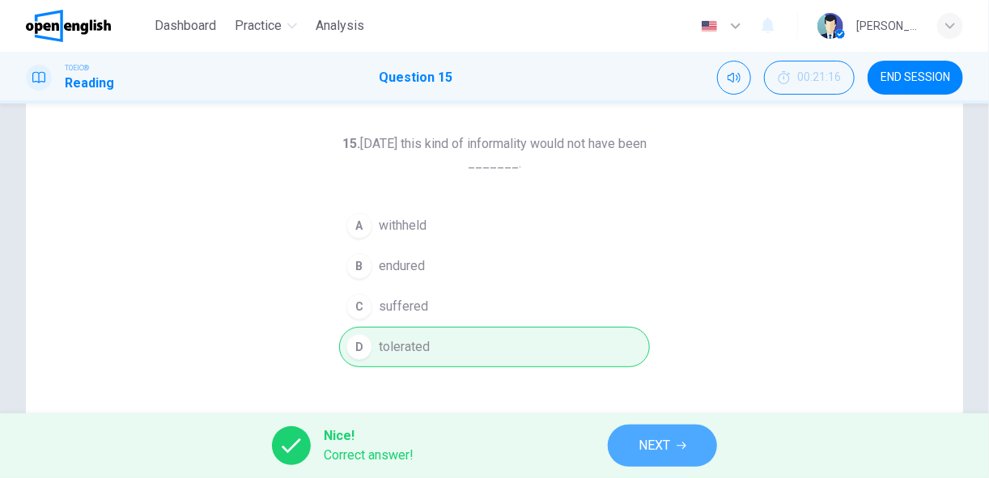
click at [624, 445] on button "NEXT" at bounding box center [662, 446] width 109 height 42
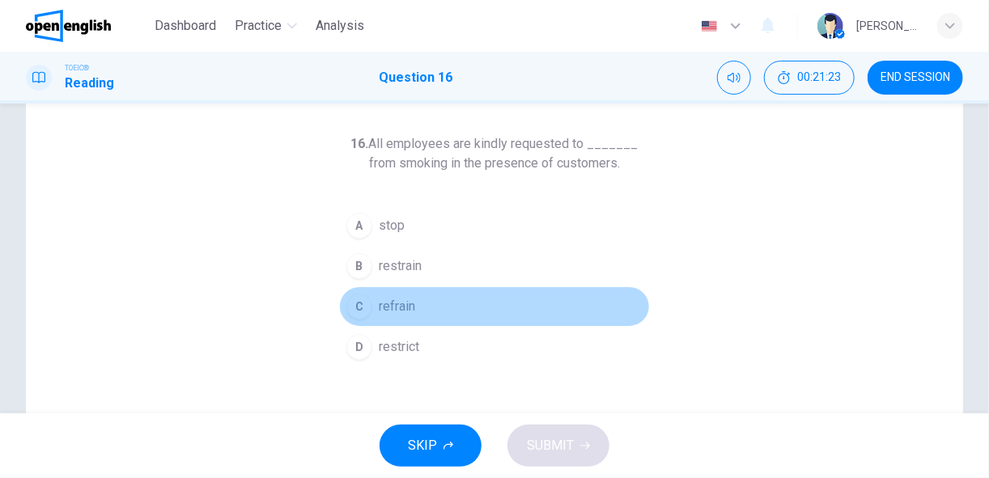
click at [407, 304] on span "refrain" at bounding box center [397, 306] width 36 height 19
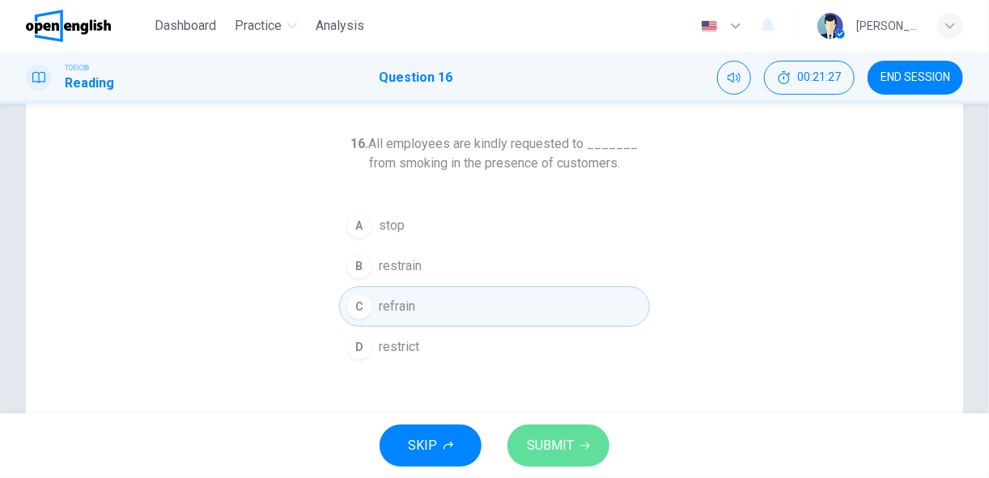
click at [557, 444] on span "SUBMIT" at bounding box center [550, 446] width 47 height 23
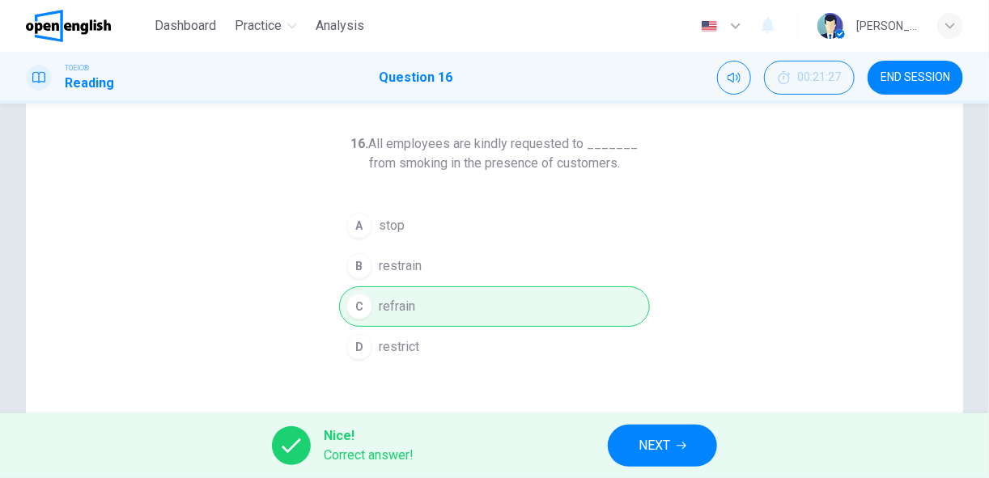
click at [646, 440] on span "NEXT" at bounding box center [654, 446] width 32 height 23
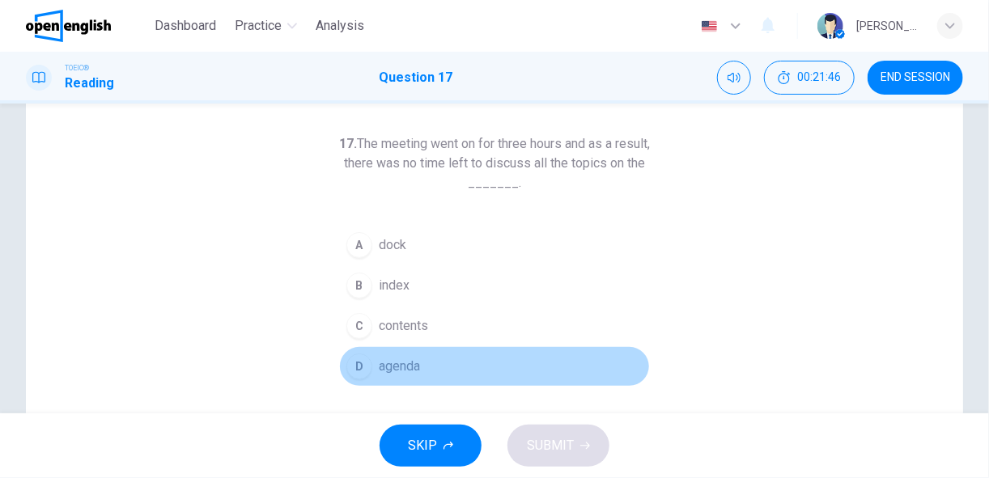
click at [366, 361] on div "D" at bounding box center [359, 367] width 26 height 26
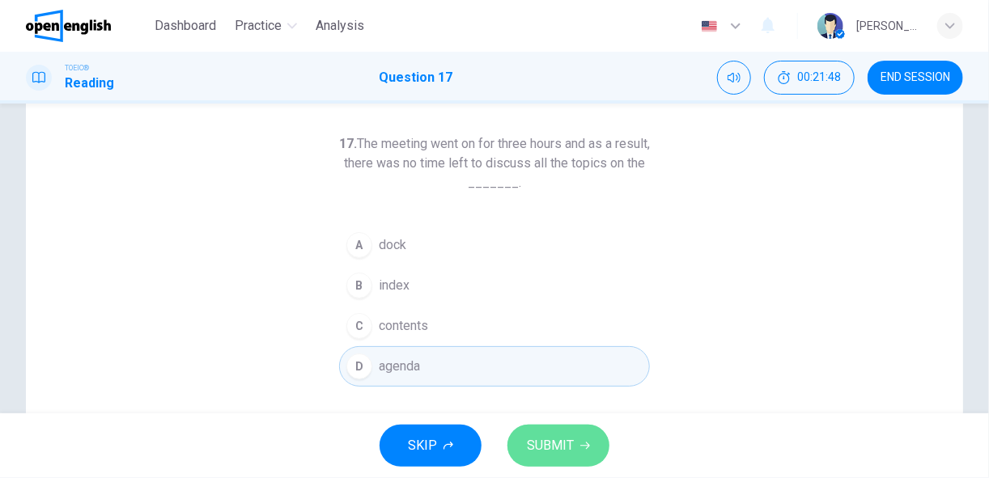
click at [539, 451] on span "SUBMIT" at bounding box center [550, 446] width 47 height 23
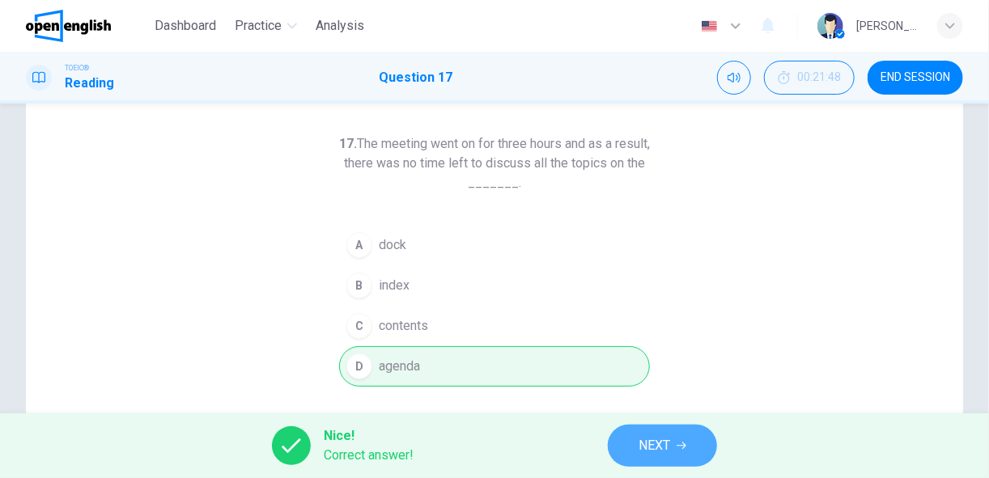
click at [654, 450] on span "NEXT" at bounding box center [654, 446] width 32 height 23
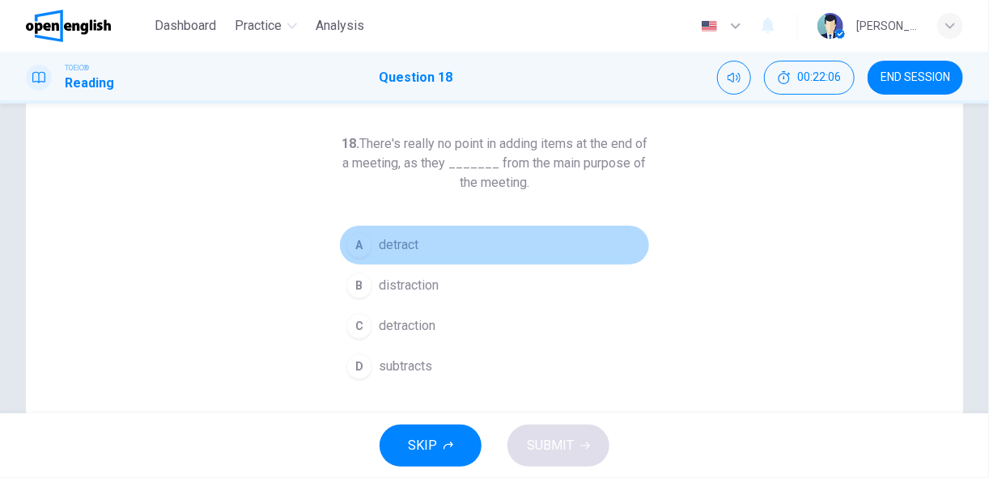
click at [400, 240] on span "detract" at bounding box center [399, 244] width 40 height 19
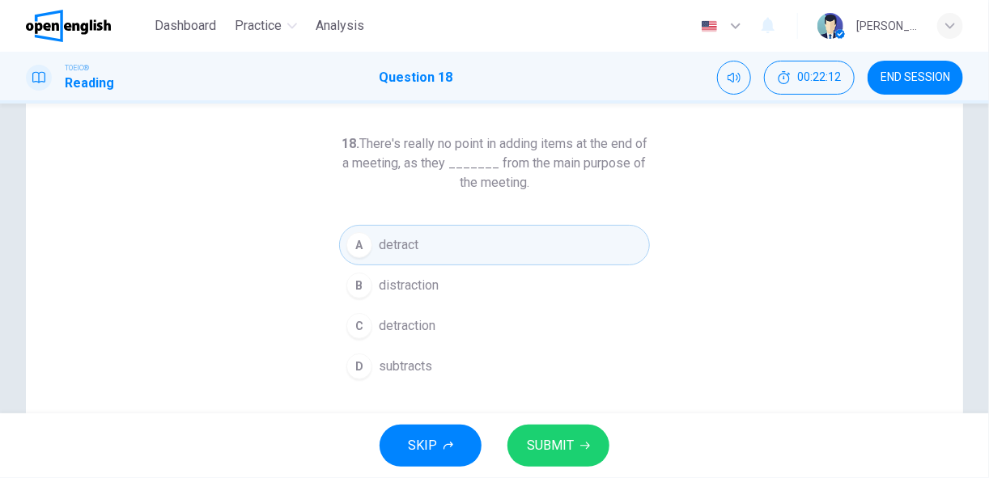
click at [558, 447] on span "SUBMIT" at bounding box center [550, 446] width 47 height 23
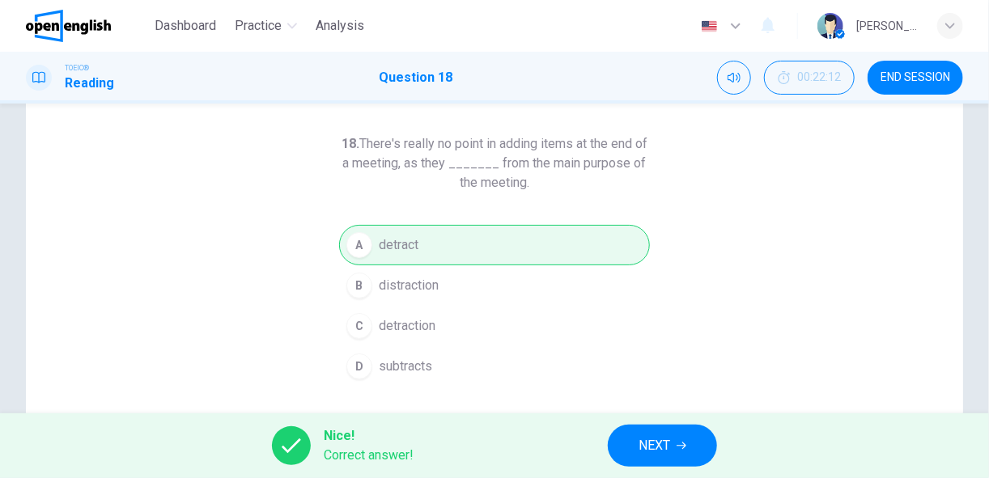
click at [653, 451] on span "NEXT" at bounding box center [654, 446] width 32 height 23
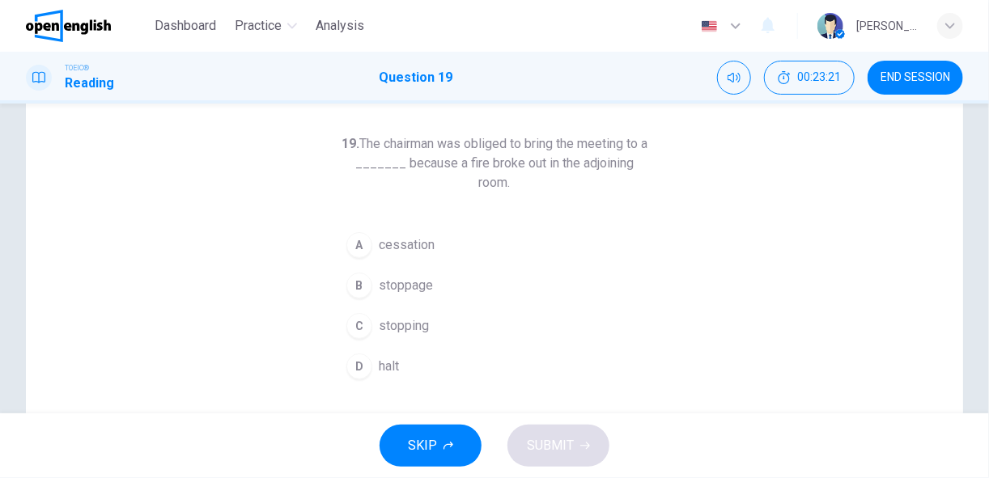
click at [357, 363] on div "D" at bounding box center [359, 367] width 26 height 26
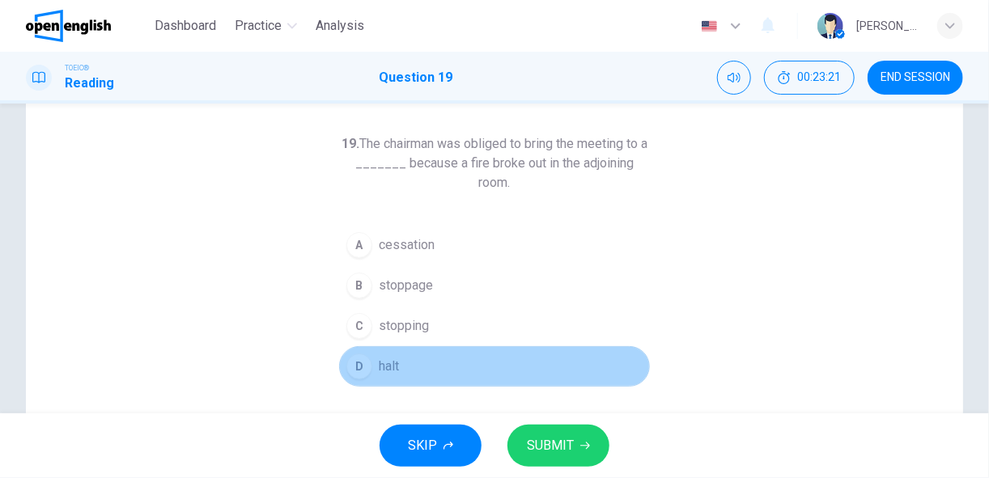
click at [357, 363] on div "D" at bounding box center [359, 367] width 26 height 26
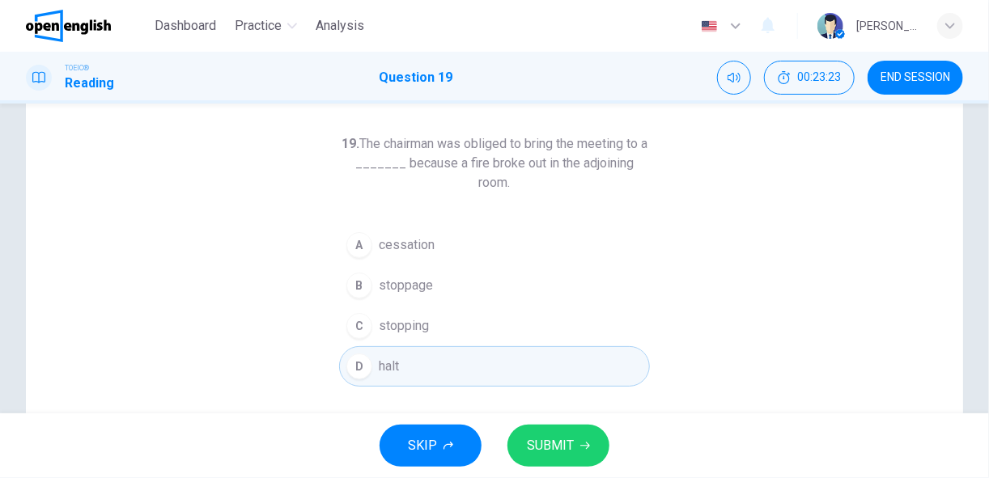
click at [558, 458] on button "SUBMIT" at bounding box center [558, 446] width 102 height 42
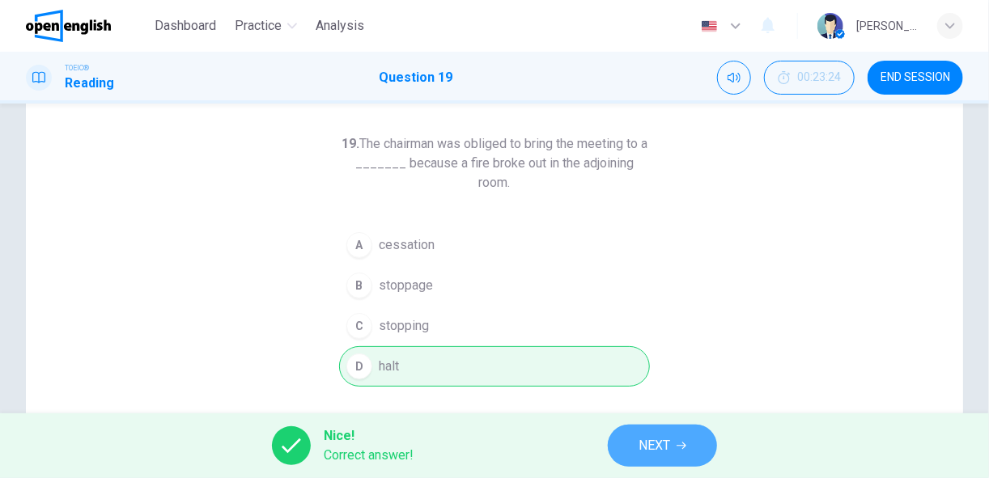
click at [627, 449] on button "NEXT" at bounding box center [662, 446] width 109 height 42
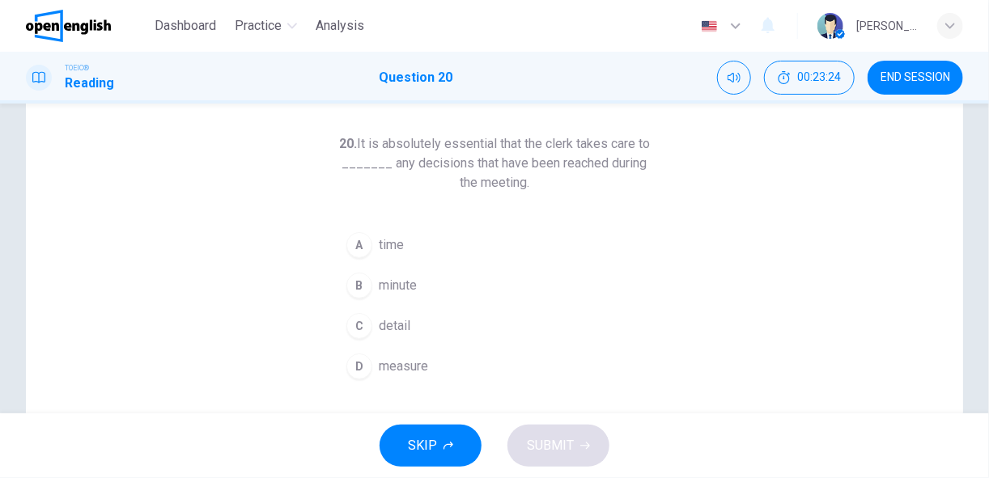
click at [627, 449] on div "SKIP SUBMIT" at bounding box center [494, 445] width 989 height 65
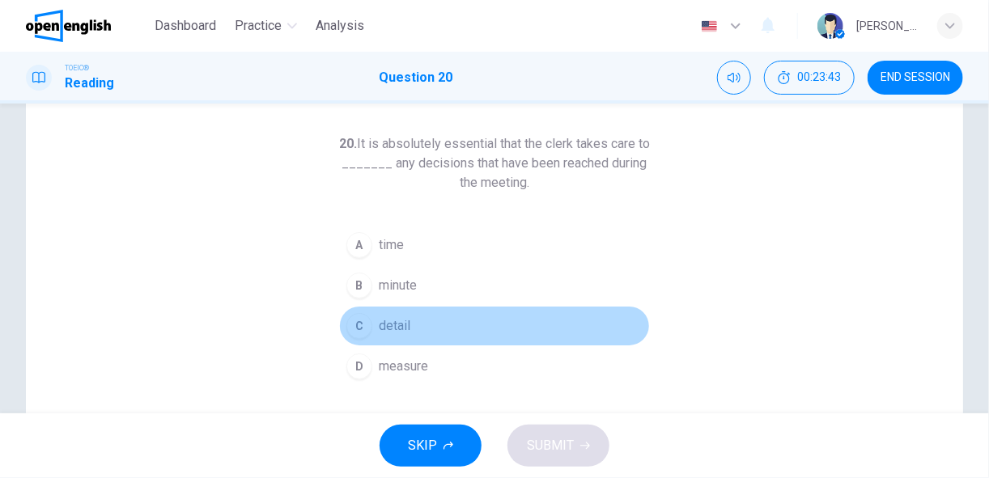
click at [394, 317] on span "detail" at bounding box center [395, 325] width 32 height 19
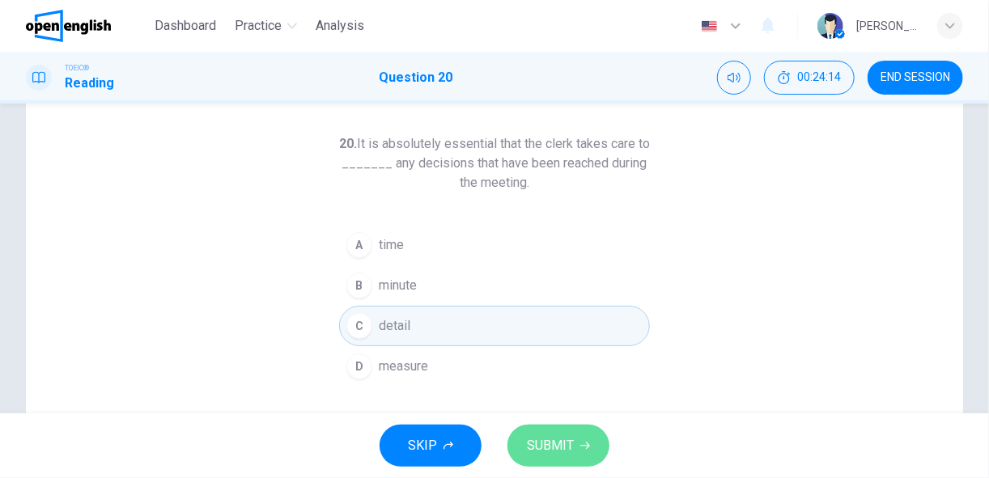
click at [546, 447] on span "SUBMIT" at bounding box center [550, 446] width 47 height 23
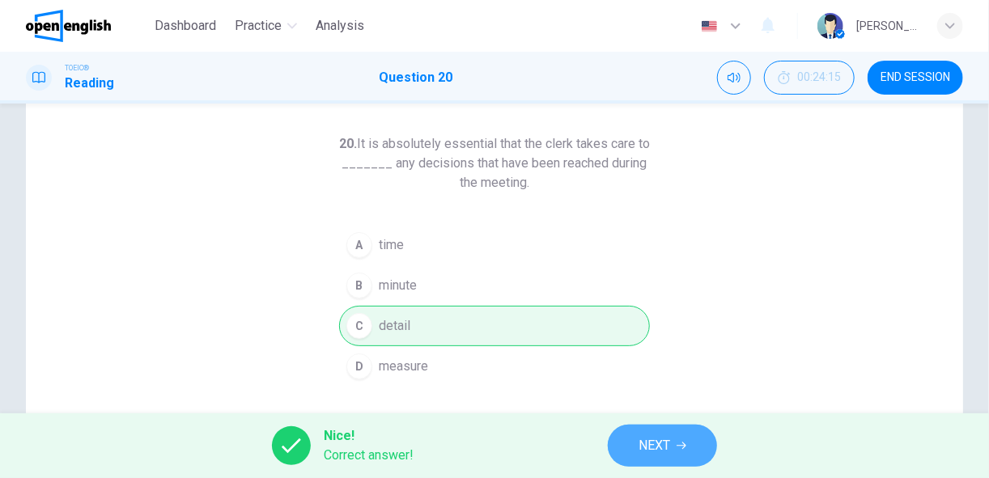
click at [663, 447] on span "NEXT" at bounding box center [654, 446] width 32 height 23
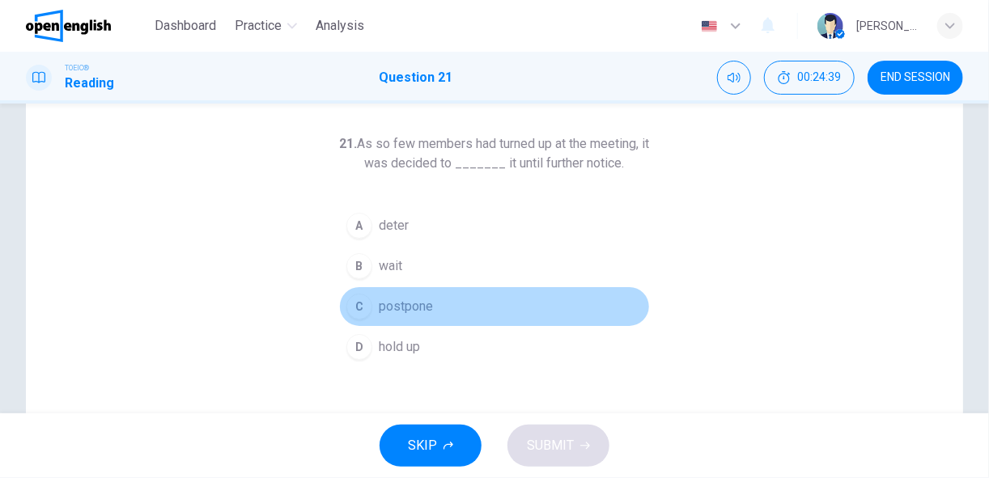
click at [355, 307] on div "C" at bounding box center [359, 307] width 26 height 26
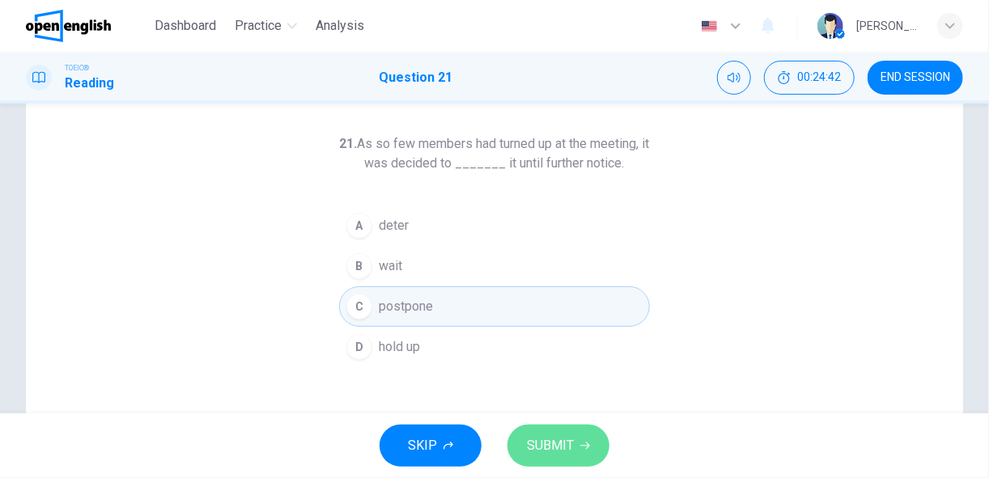
click at [552, 446] on span "SUBMIT" at bounding box center [550, 446] width 47 height 23
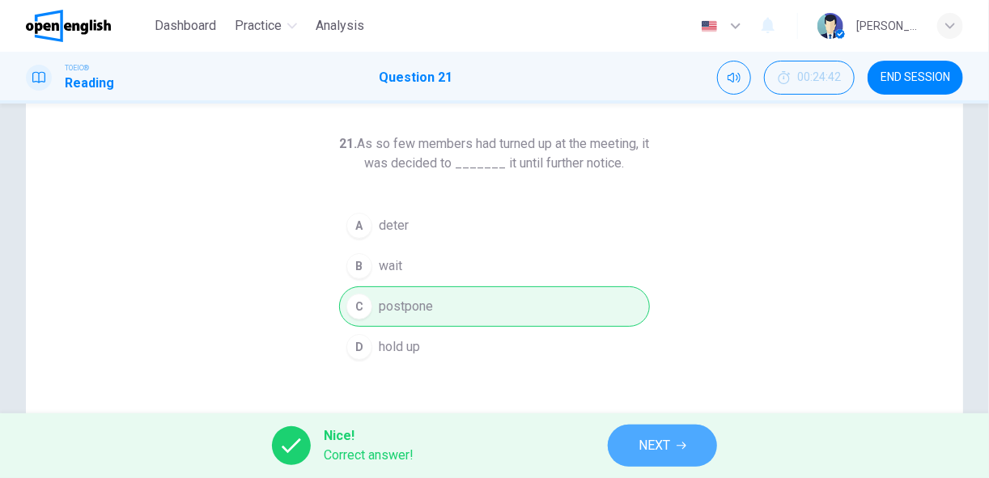
click at [668, 447] on span "NEXT" at bounding box center [654, 446] width 32 height 23
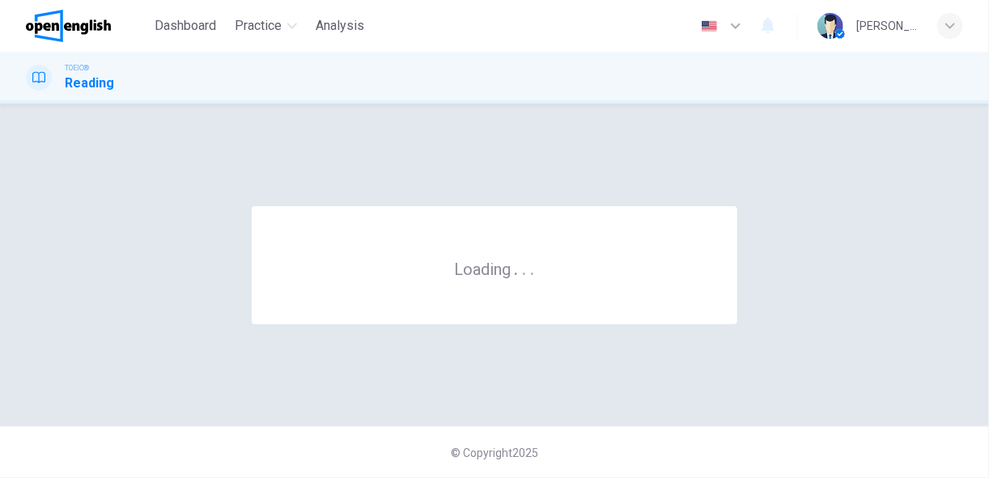
scroll to position [0, 0]
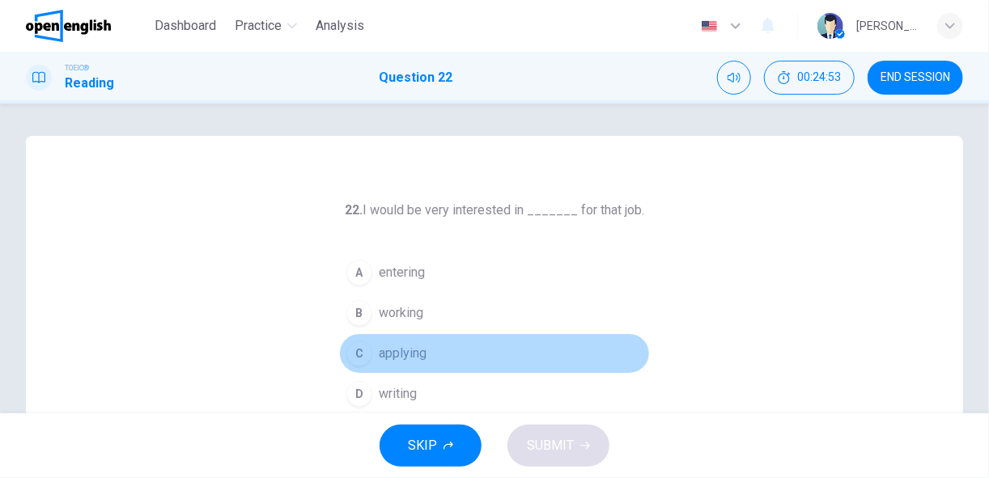
click at [400, 350] on span "applying" at bounding box center [403, 353] width 48 height 19
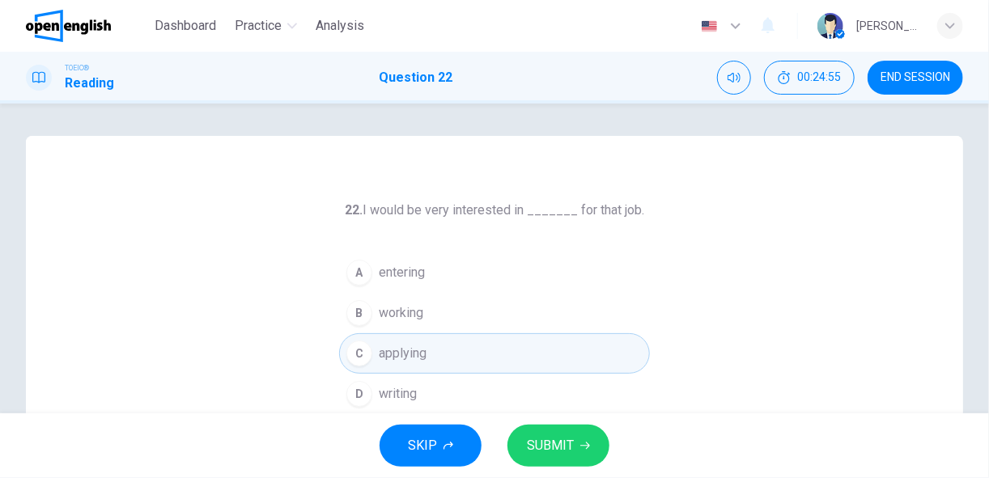
click at [557, 446] on span "SUBMIT" at bounding box center [550, 446] width 47 height 23
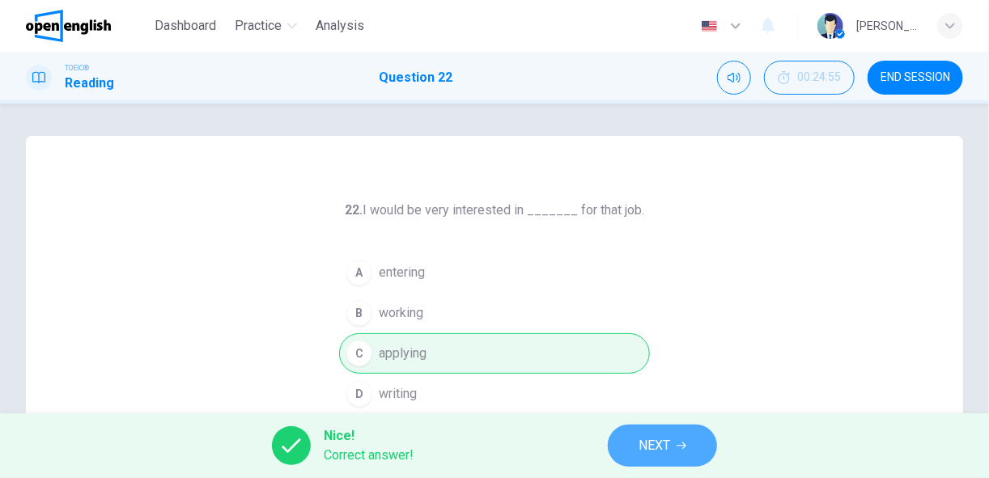
click at [662, 443] on span "NEXT" at bounding box center [654, 446] width 32 height 23
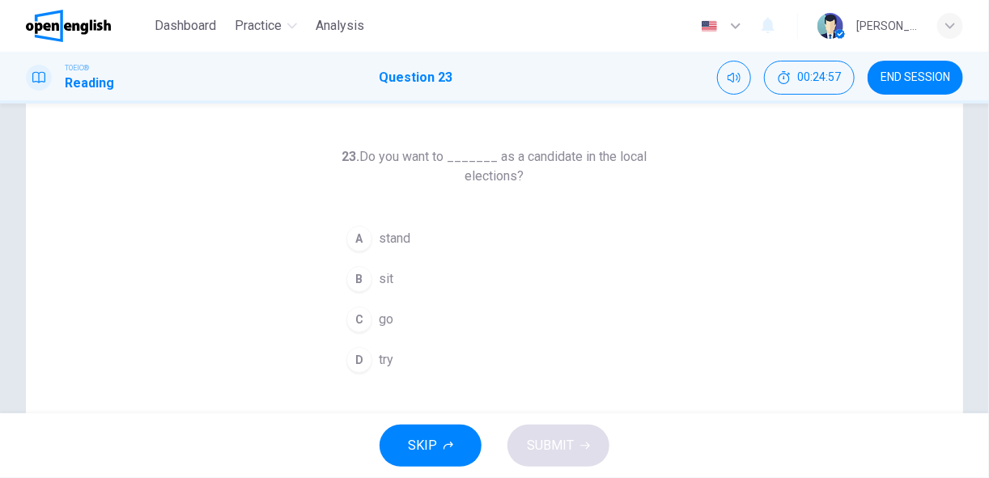
scroll to position [54, 0]
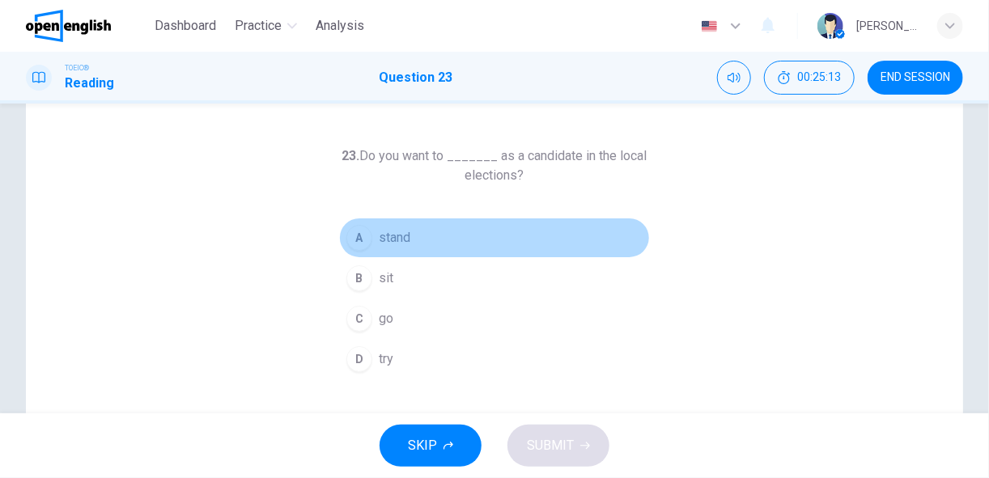
click at [354, 242] on div "A" at bounding box center [359, 238] width 26 height 26
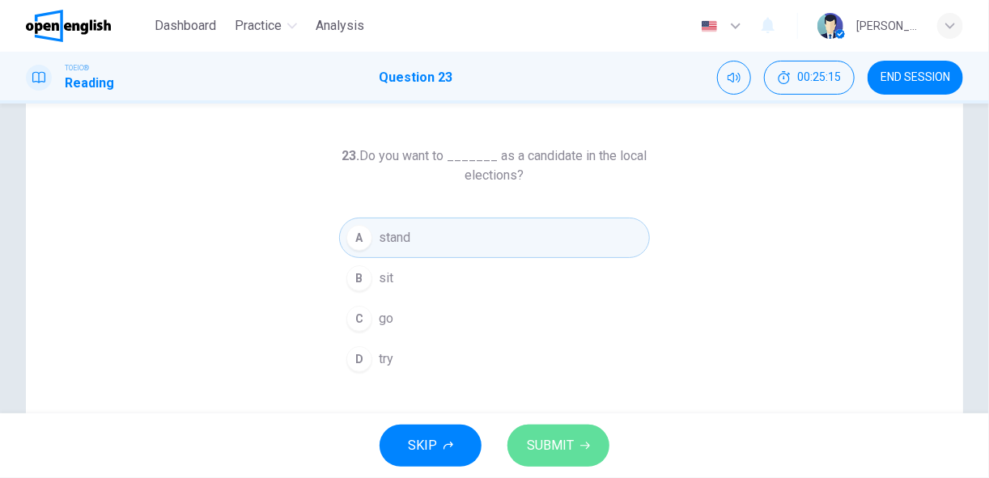
click at [542, 448] on span "SUBMIT" at bounding box center [550, 446] width 47 height 23
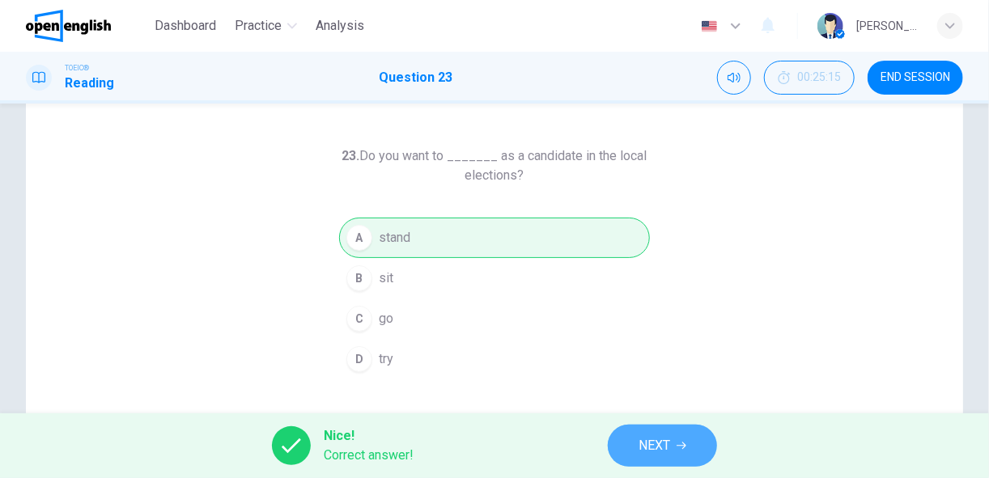
click at [655, 443] on span "NEXT" at bounding box center [654, 446] width 32 height 23
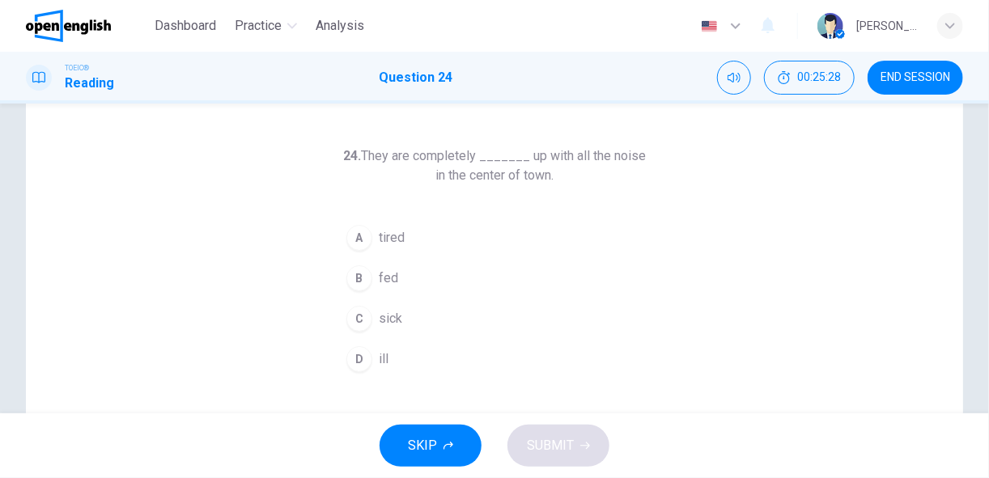
click at [385, 234] on span "tired" at bounding box center [392, 237] width 26 height 19
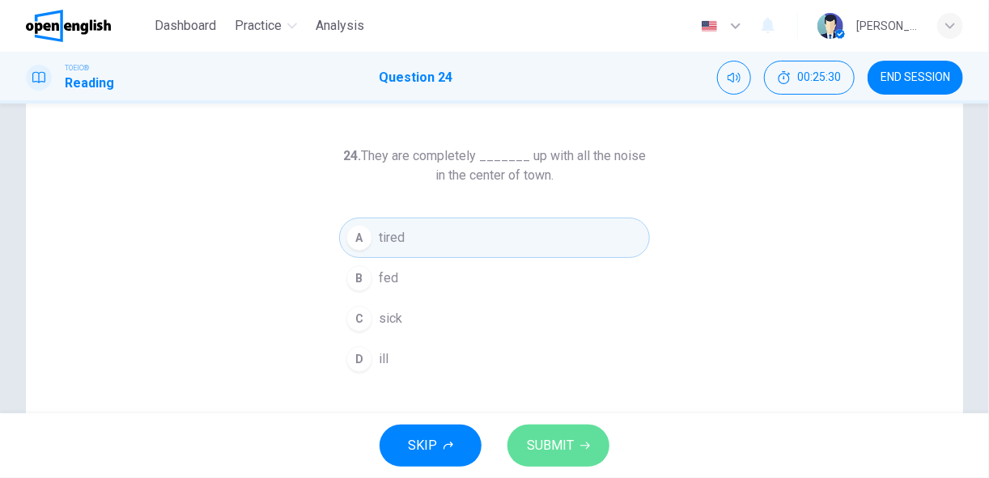
click at [539, 446] on span "SUBMIT" at bounding box center [550, 446] width 47 height 23
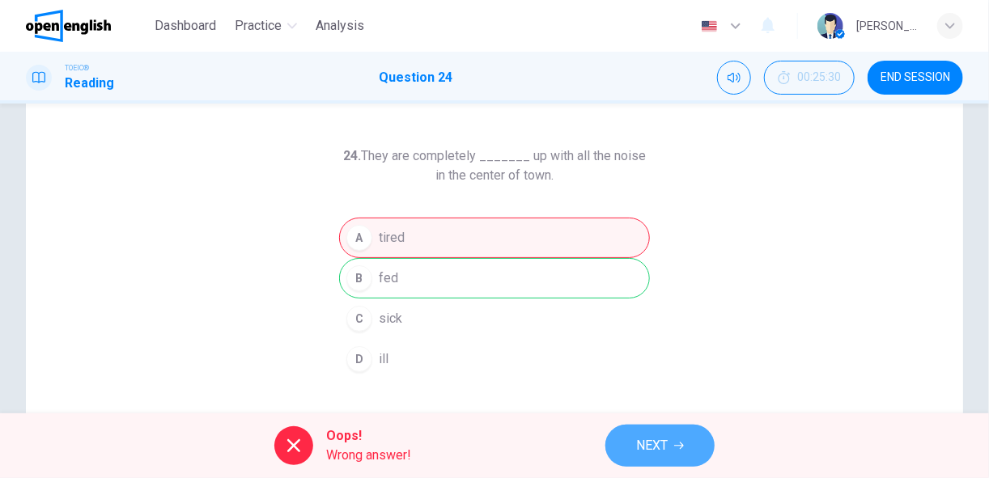
click at [660, 444] on span "NEXT" at bounding box center [652, 446] width 32 height 23
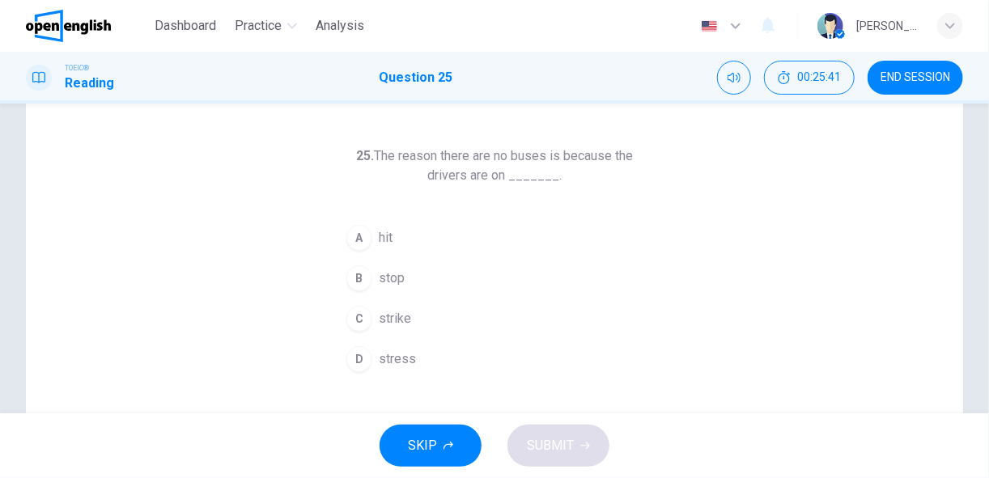
click at [404, 317] on span "strike" at bounding box center [395, 318] width 32 height 19
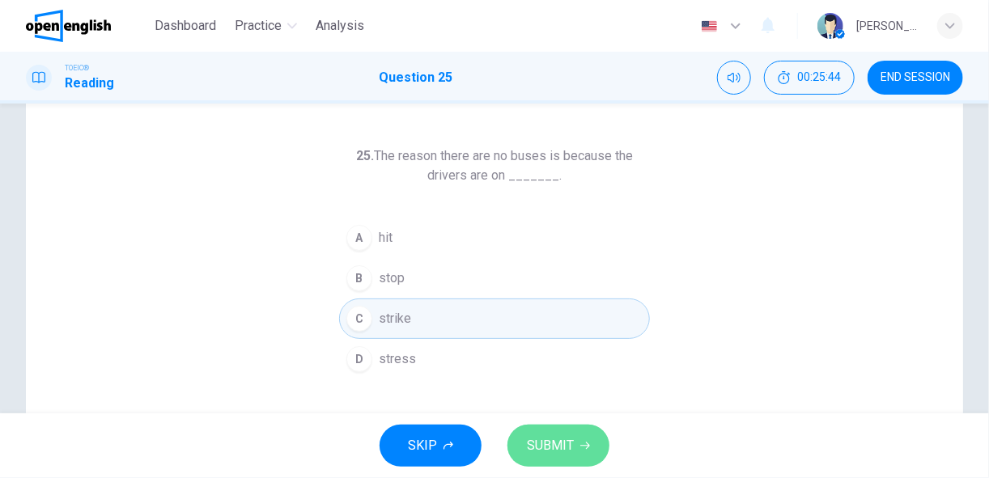
click at [549, 439] on span "SUBMIT" at bounding box center [550, 446] width 47 height 23
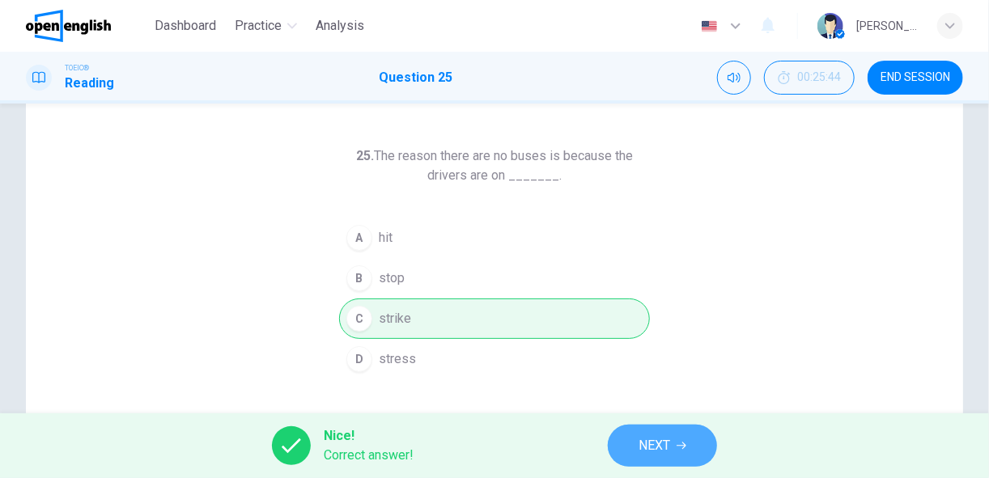
click at [655, 447] on span "NEXT" at bounding box center [654, 446] width 32 height 23
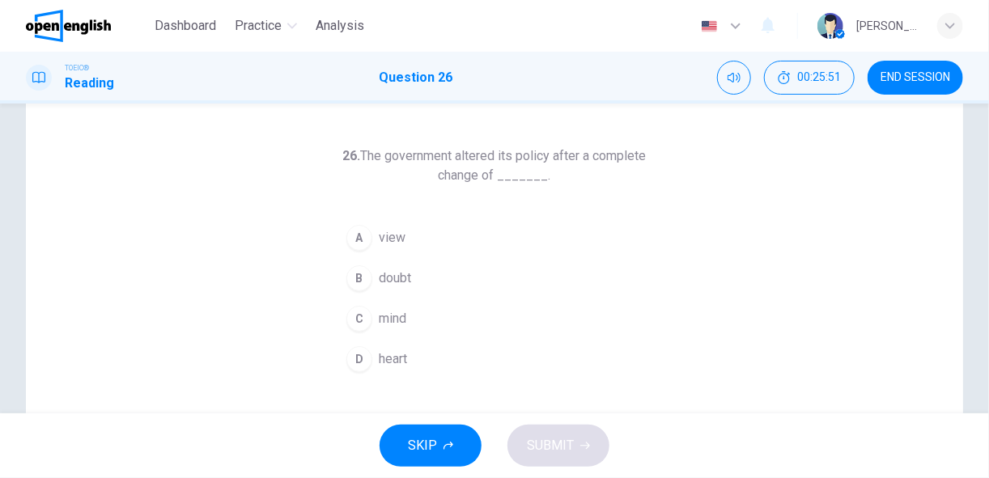
click at [405, 354] on button "D heart" at bounding box center [494, 359] width 311 height 40
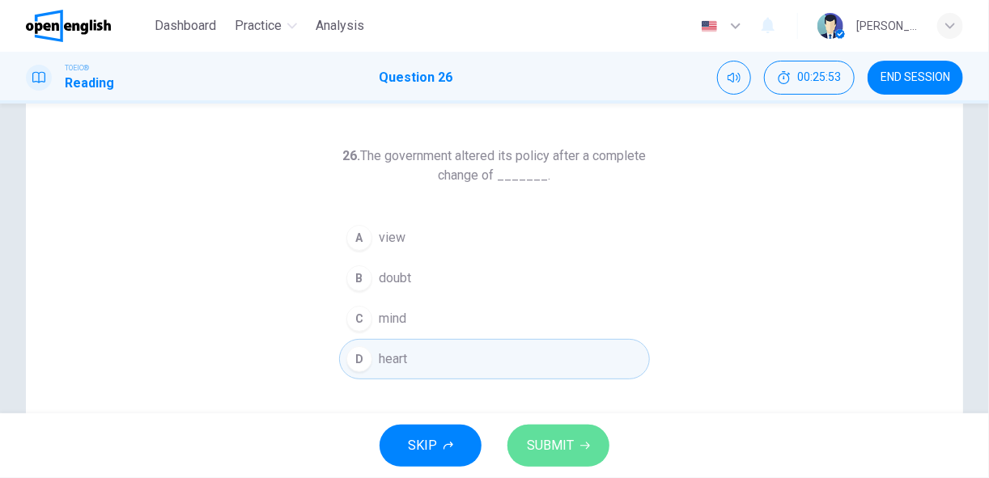
click at [541, 445] on span "SUBMIT" at bounding box center [550, 446] width 47 height 23
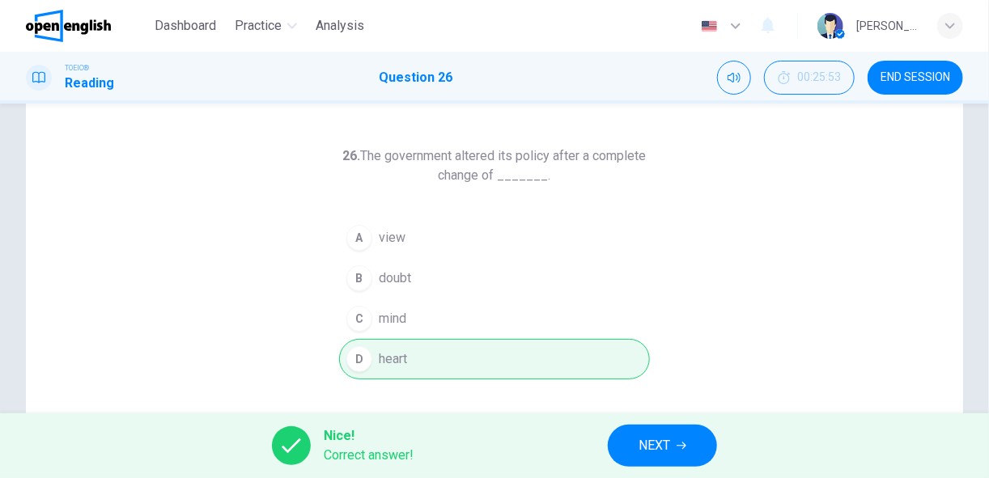
click at [635, 447] on button "NEXT" at bounding box center [662, 446] width 109 height 42
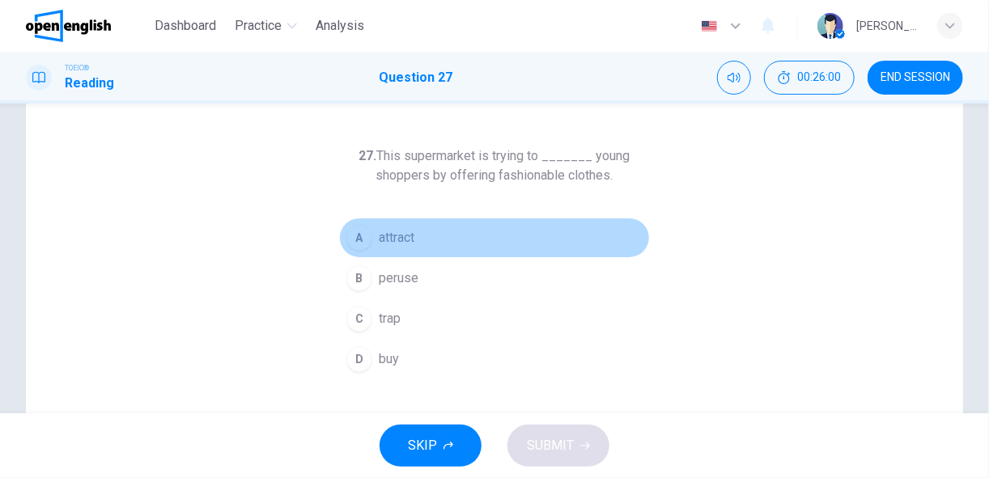
click at [371, 249] on button "A attract" at bounding box center [494, 238] width 311 height 40
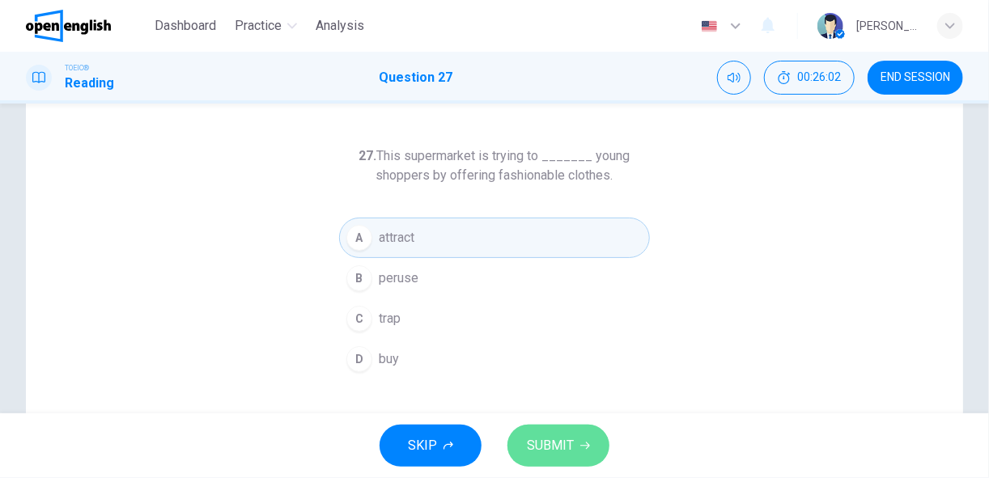
click at [559, 443] on span "SUBMIT" at bounding box center [550, 446] width 47 height 23
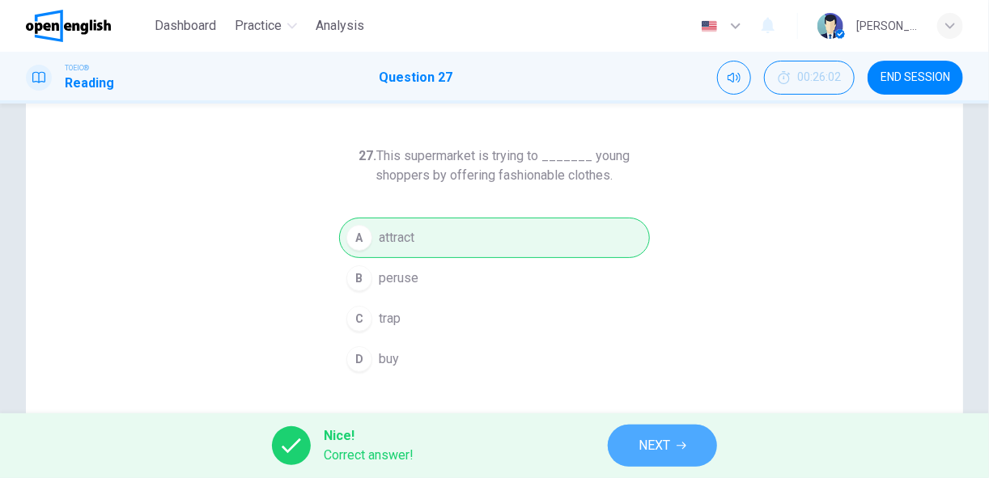
click at [651, 445] on span "NEXT" at bounding box center [654, 446] width 32 height 23
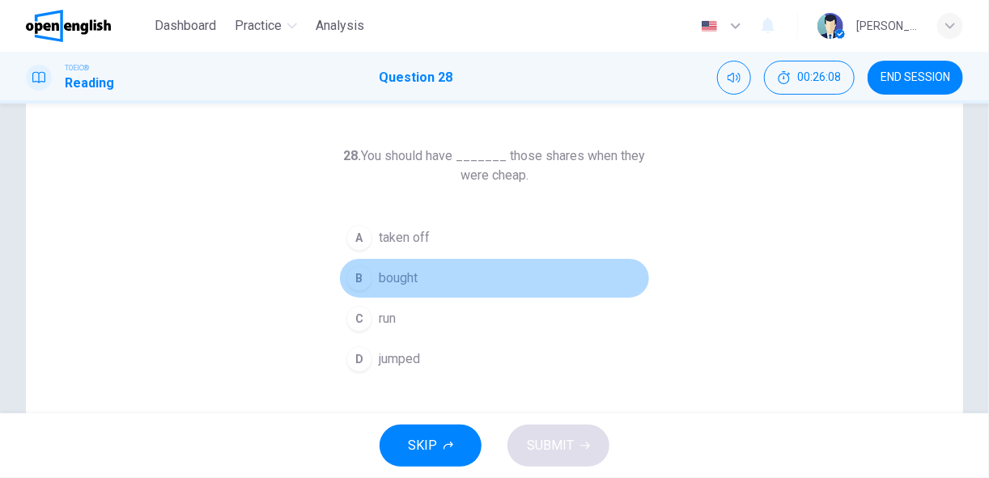
click at [392, 288] on button "B bought" at bounding box center [494, 278] width 311 height 40
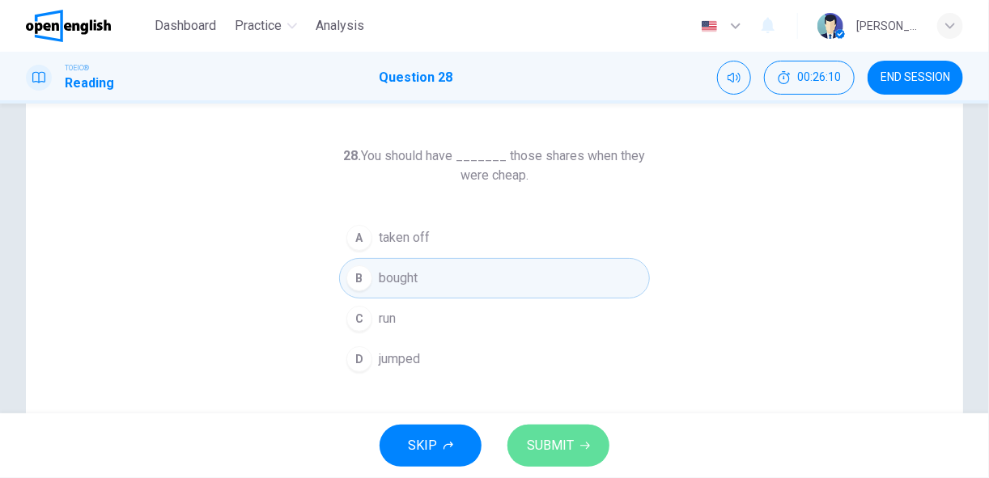
click at [548, 441] on span "SUBMIT" at bounding box center [550, 446] width 47 height 23
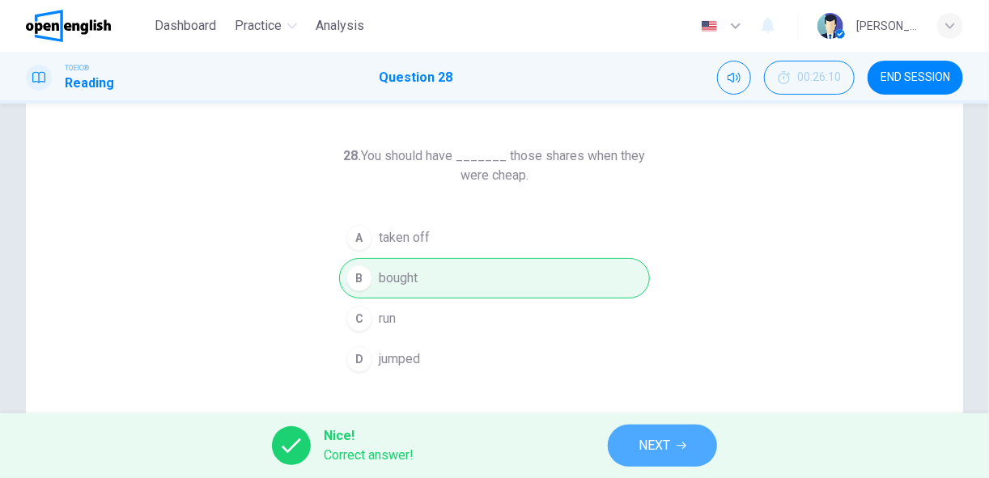
click at [645, 451] on span "NEXT" at bounding box center [654, 446] width 32 height 23
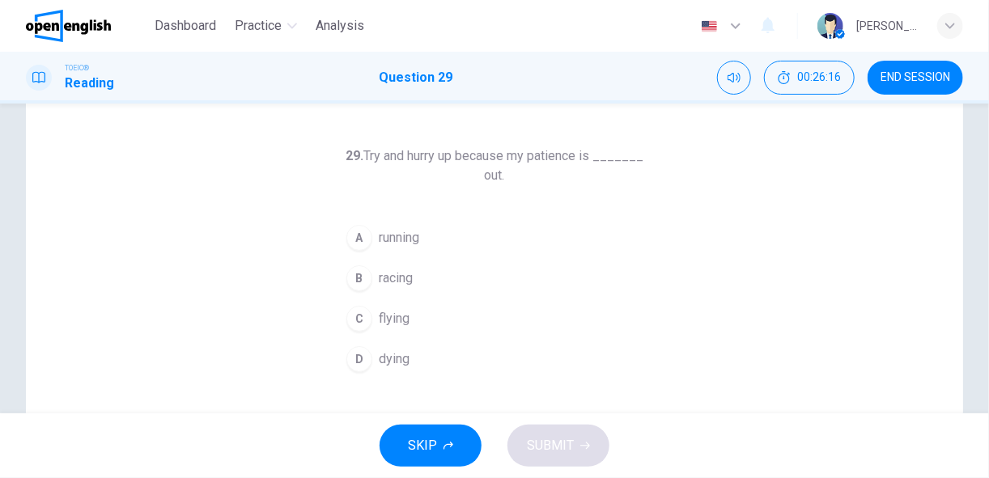
click at [402, 234] on span "running" at bounding box center [399, 237] width 40 height 19
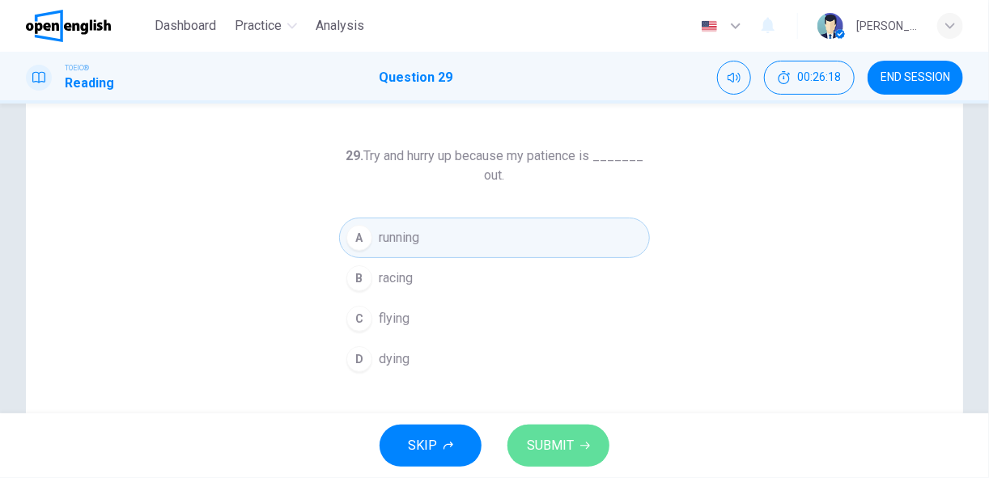
click at [545, 452] on span "SUBMIT" at bounding box center [550, 446] width 47 height 23
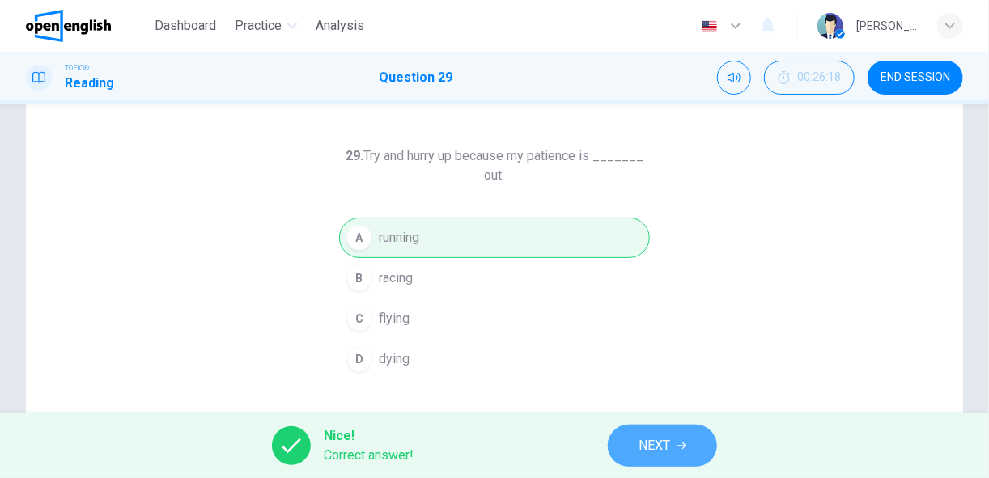
click at [666, 448] on span "NEXT" at bounding box center [654, 446] width 32 height 23
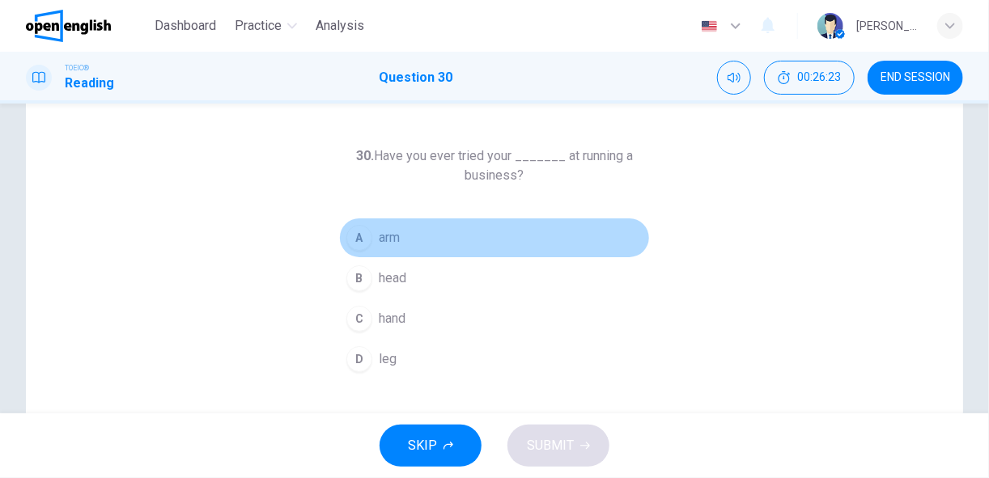
click at [373, 242] on button "A arm" at bounding box center [494, 238] width 311 height 40
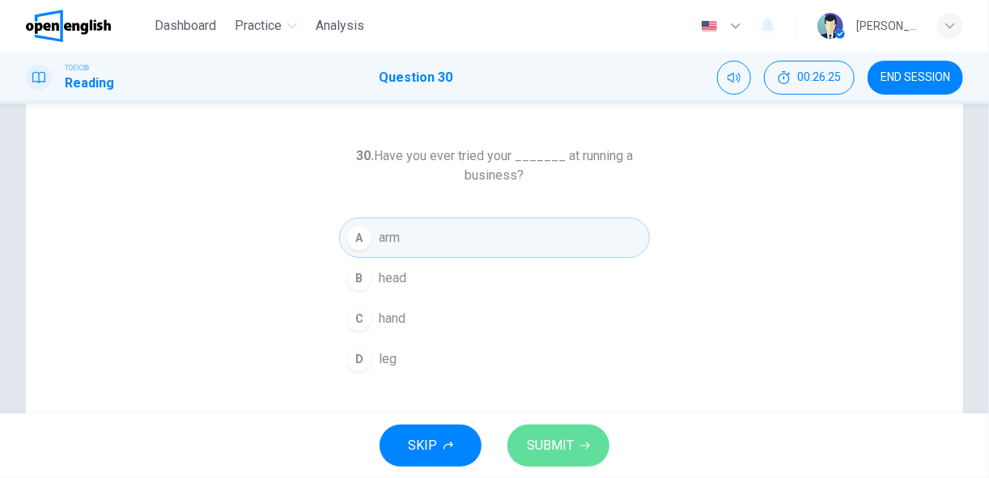
click at [548, 447] on span "SUBMIT" at bounding box center [550, 446] width 47 height 23
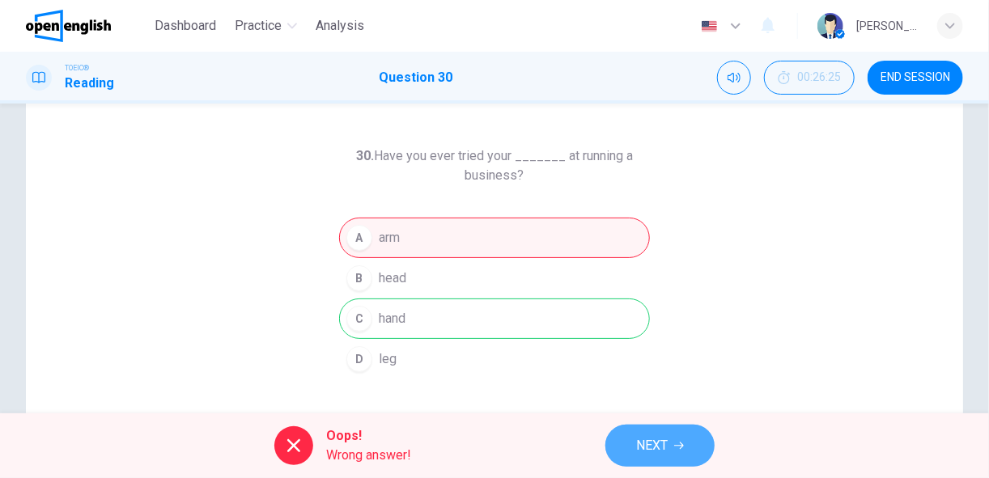
click at [661, 445] on span "NEXT" at bounding box center [652, 446] width 32 height 23
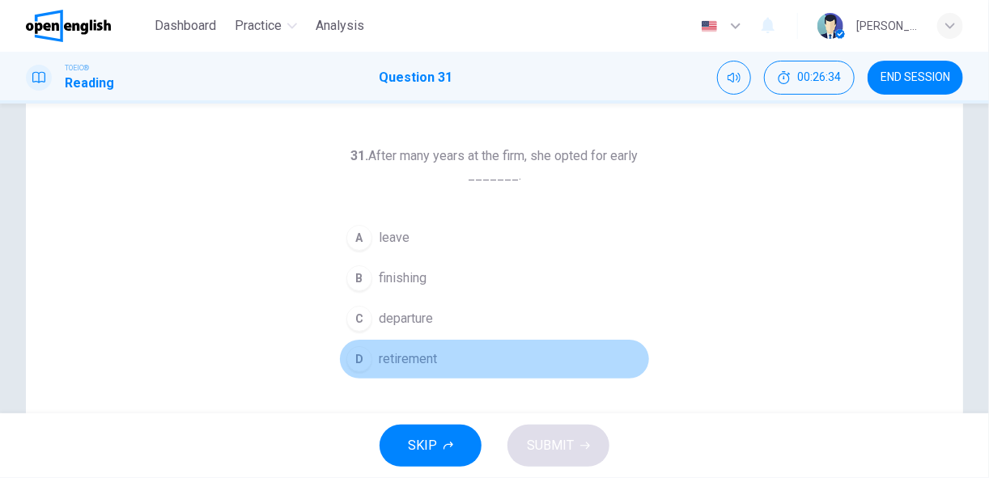
click at [361, 362] on div "D" at bounding box center [359, 359] width 26 height 26
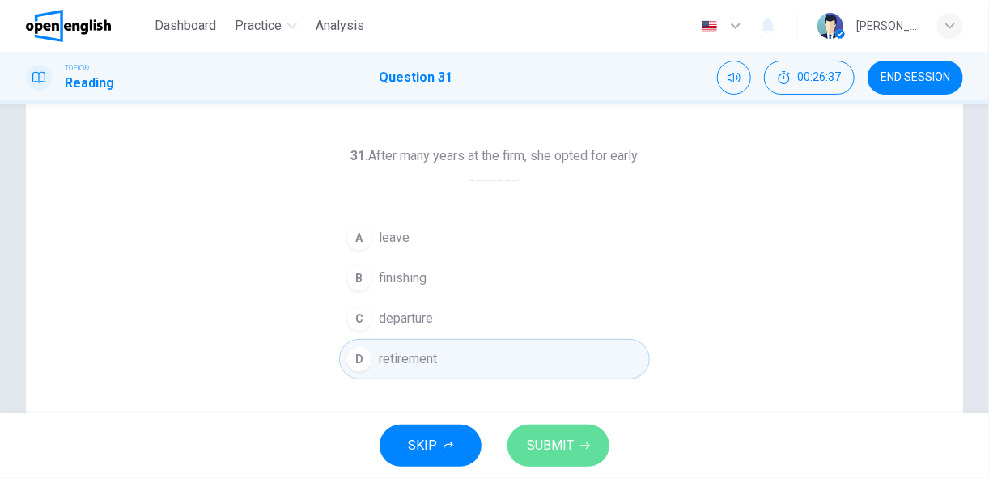
click at [555, 450] on span "SUBMIT" at bounding box center [550, 446] width 47 height 23
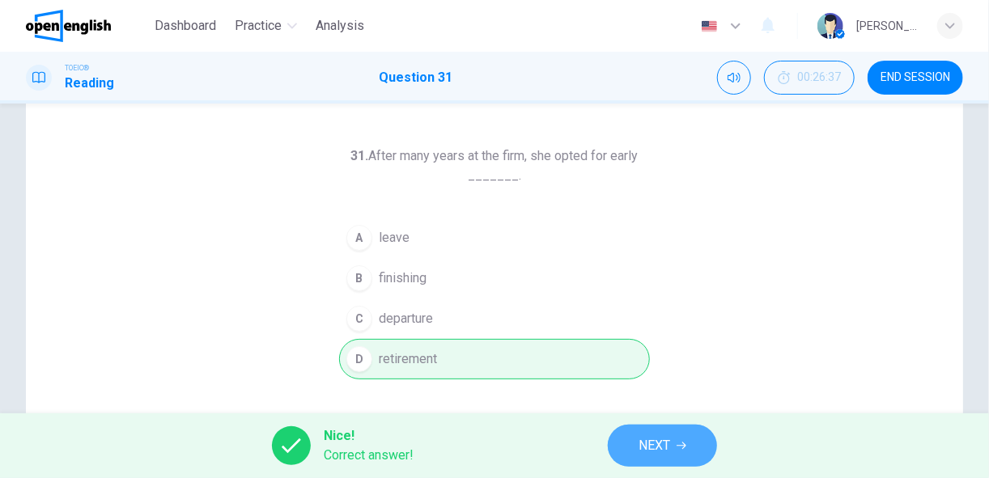
click at [664, 442] on span "NEXT" at bounding box center [654, 446] width 32 height 23
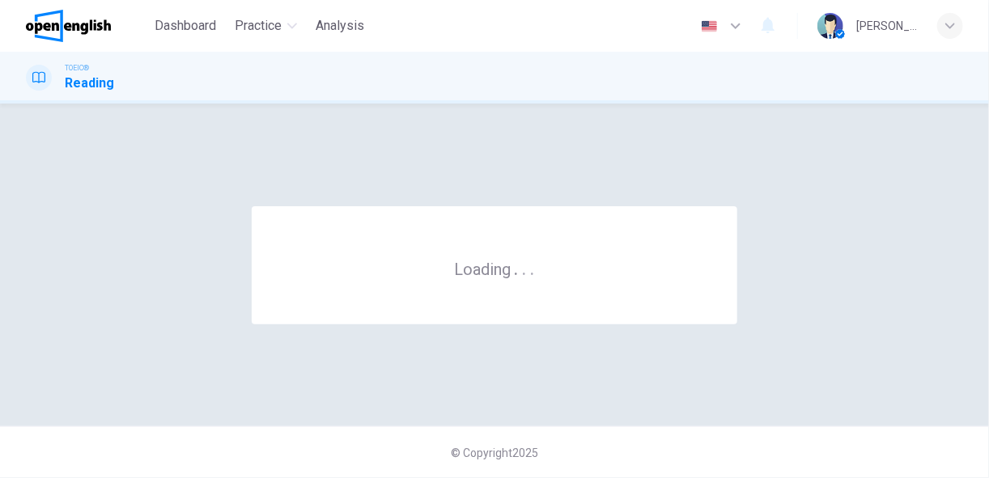
scroll to position [0, 0]
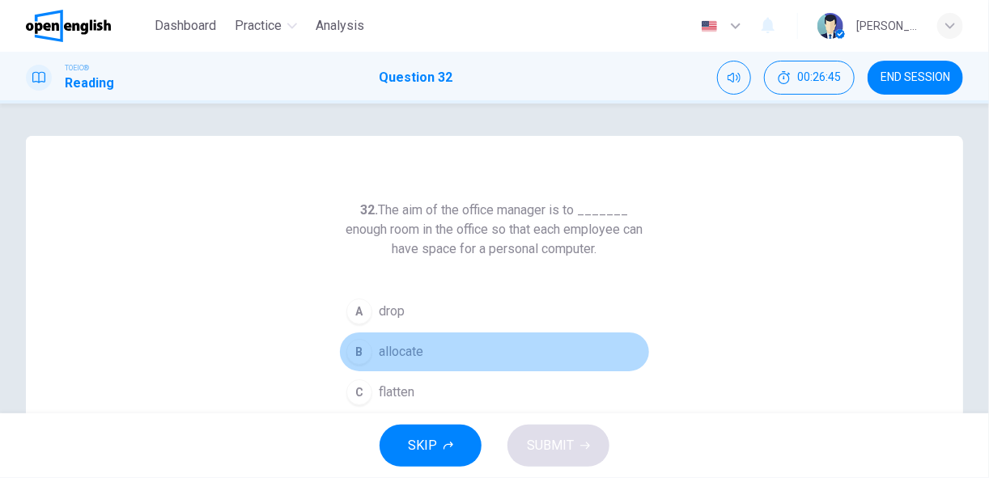
click at [371, 350] on button "B allocate" at bounding box center [494, 352] width 311 height 40
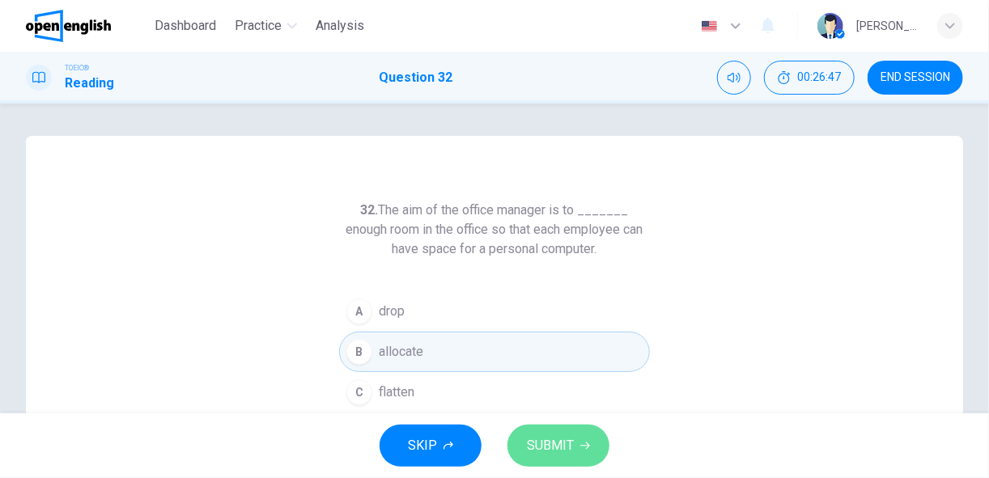
click at [561, 451] on span "SUBMIT" at bounding box center [550, 446] width 47 height 23
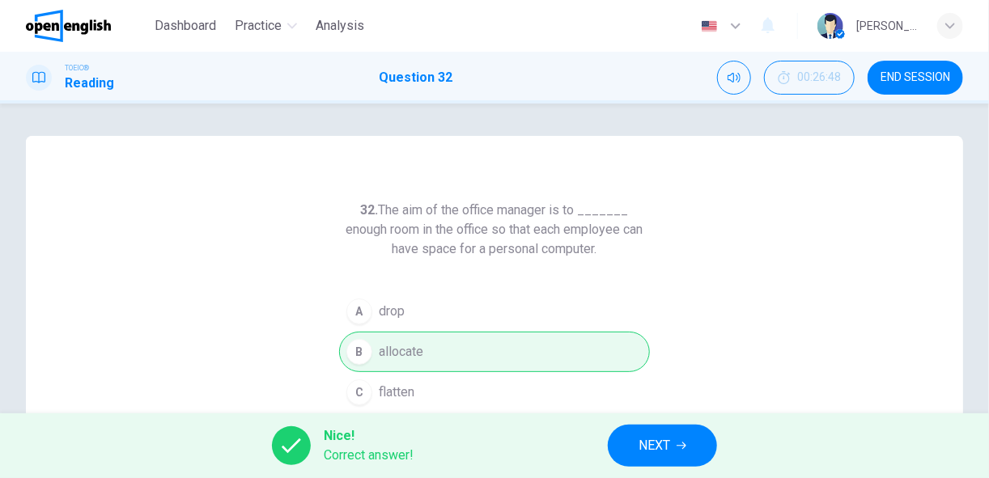
click at [671, 456] on button "NEXT" at bounding box center [662, 446] width 109 height 42
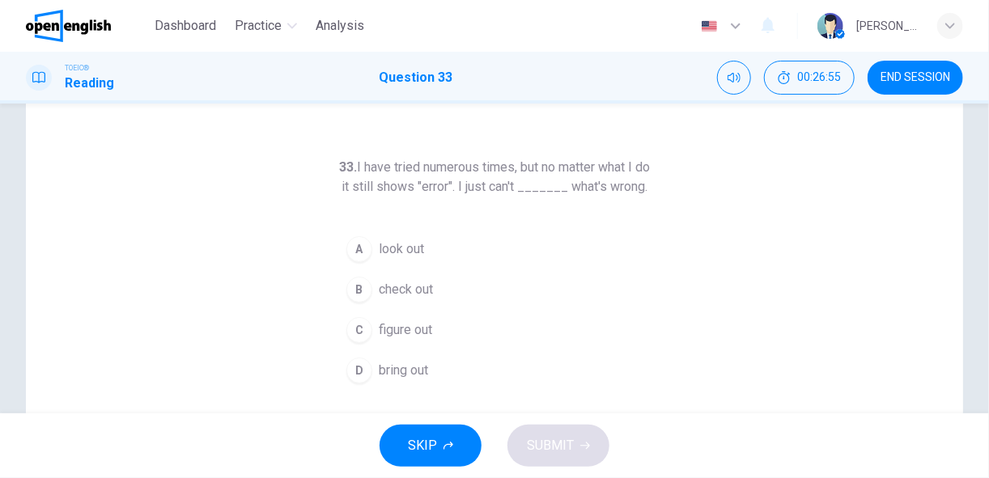
scroll to position [44, 0]
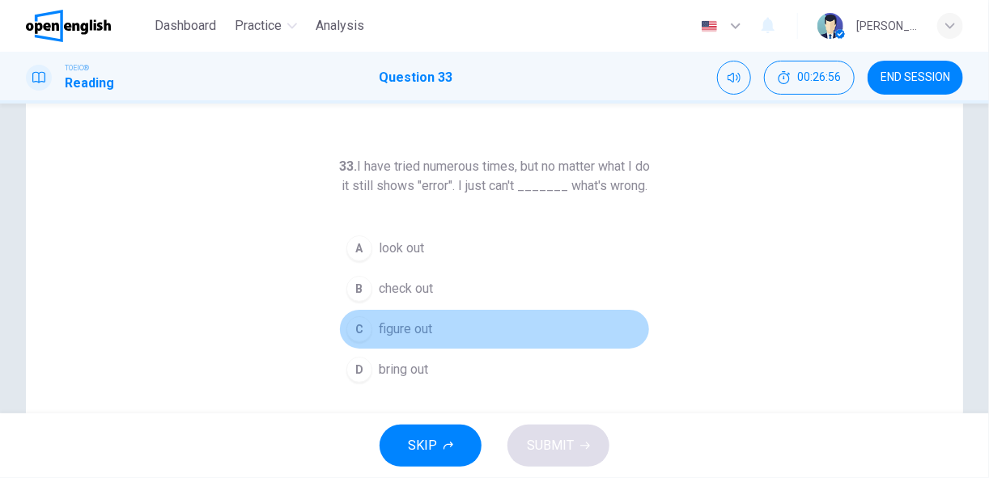
click at [379, 339] on span "figure out" at bounding box center [405, 329] width 53 height 19
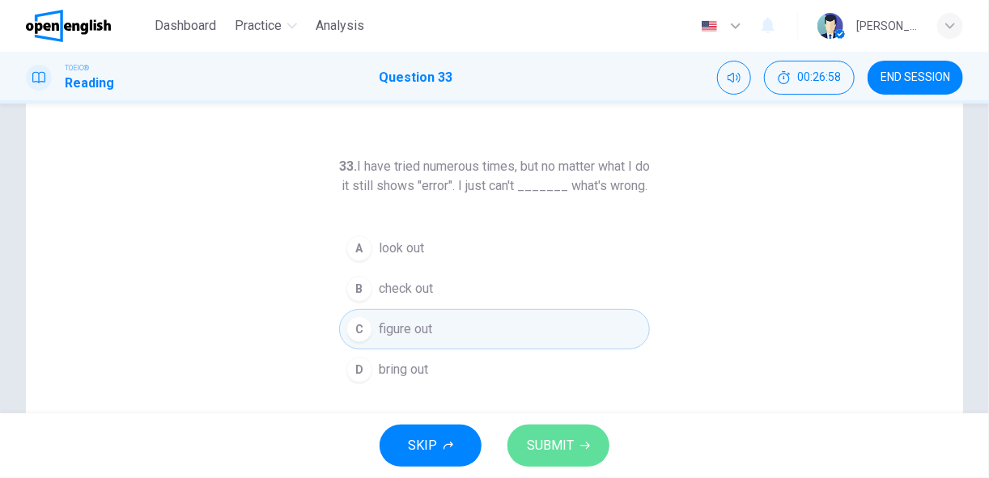
click at [551, 451] on span "SUBMIT" at bounding box center [550, 446] width 47 height 23
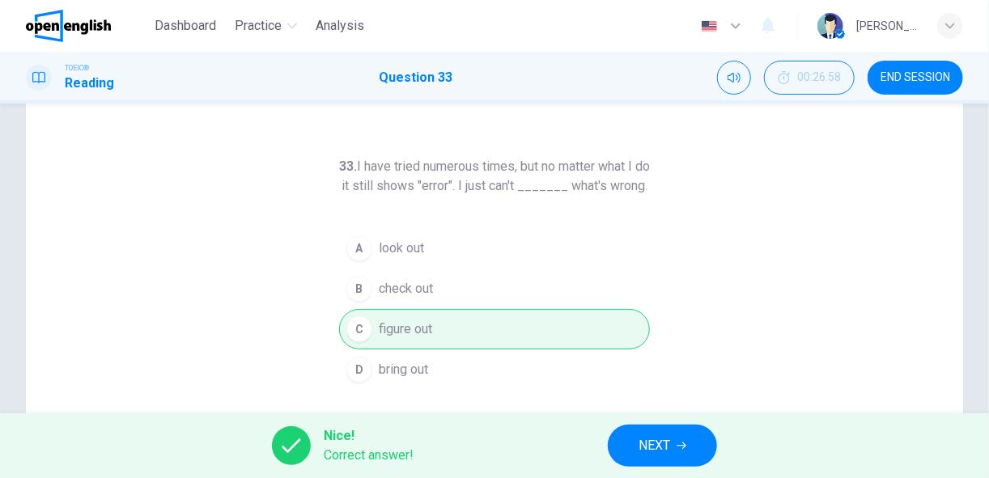
click at [653, 445] on span "NEXT" at bounding box center [654, 446] width 32 height 23
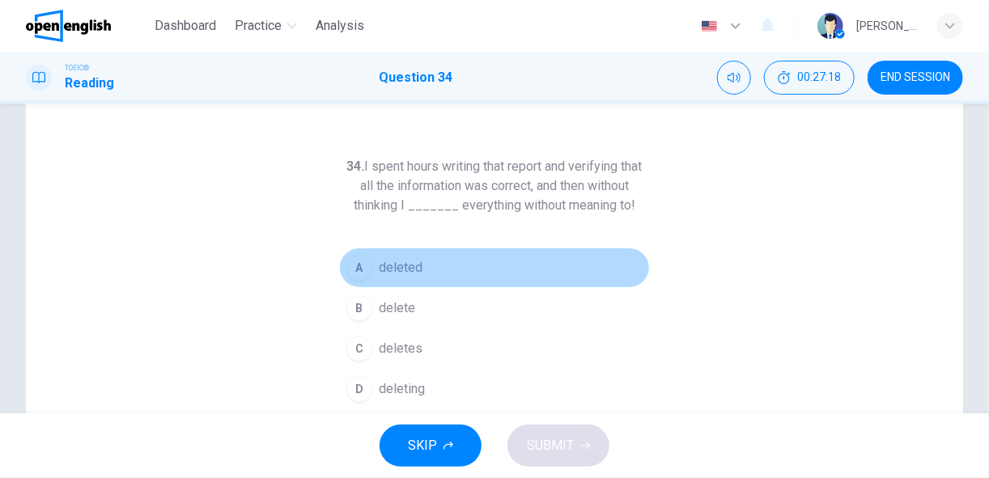
click at [436, 273] on button "A deleted" at bounding box center [494, 268] width 311 height 40
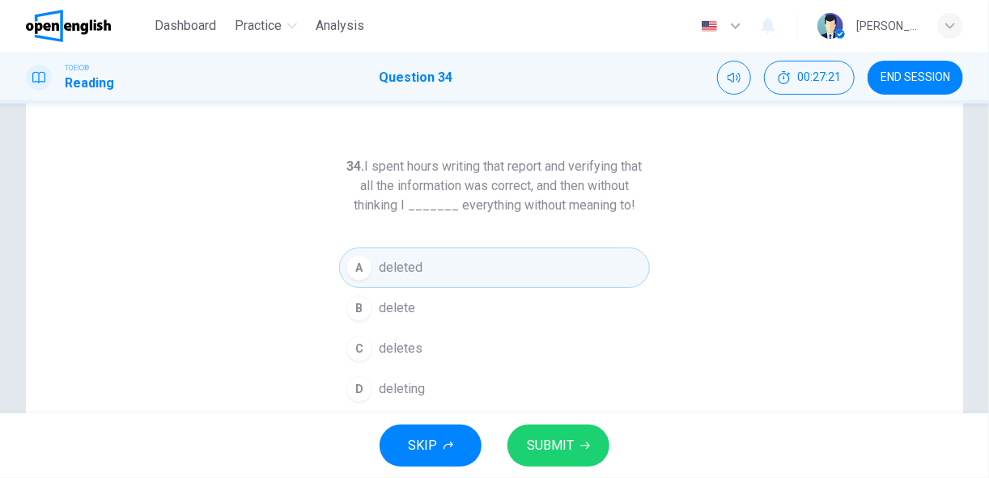
click at [542, 447] on span "SUBMIT" at bounding box center [550, 446] width 47 height 23
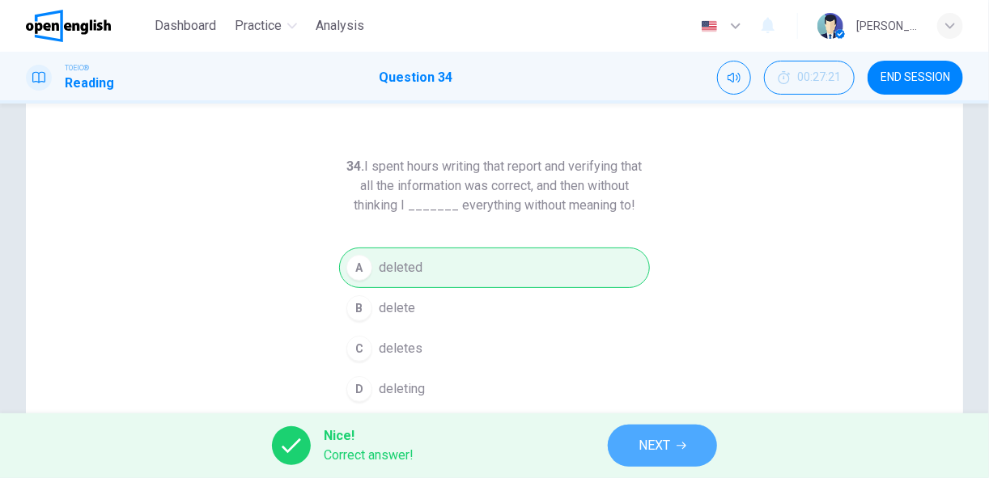
click at [663, 445] on span "NEXT" at bounding box center [654, 446] width 32 height 23
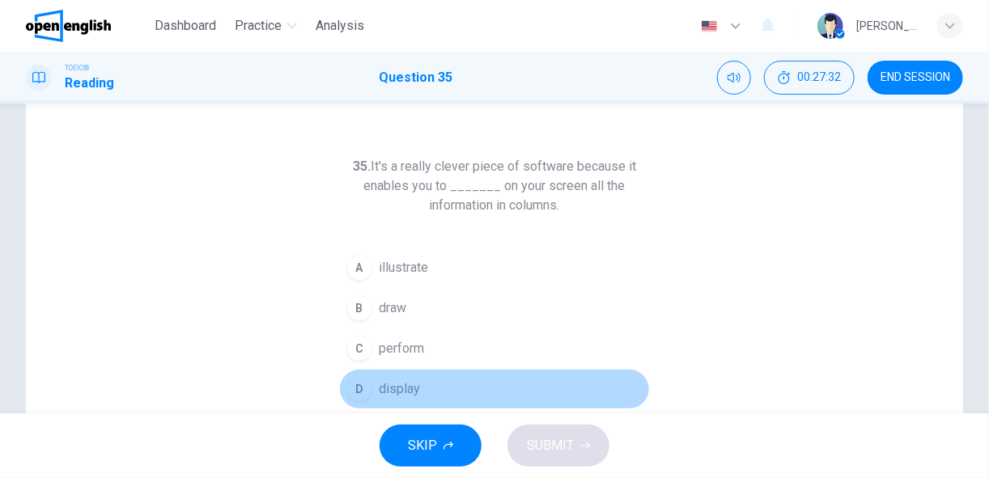
click at [391, 388] on span "display" at bounding box center [399, 388] width 41 height 19
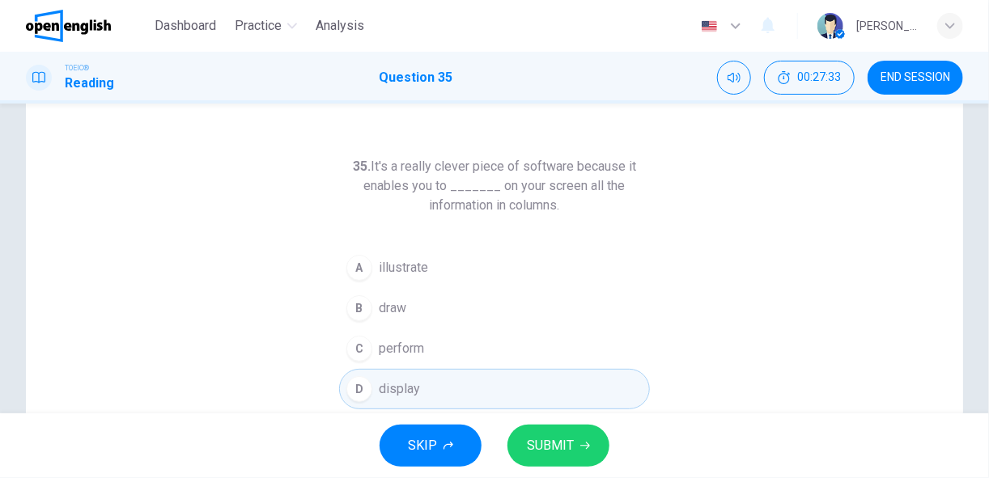
click at [566, 447] on span "SUBMIT" at bounding box center [550, 446] width 47 height 23
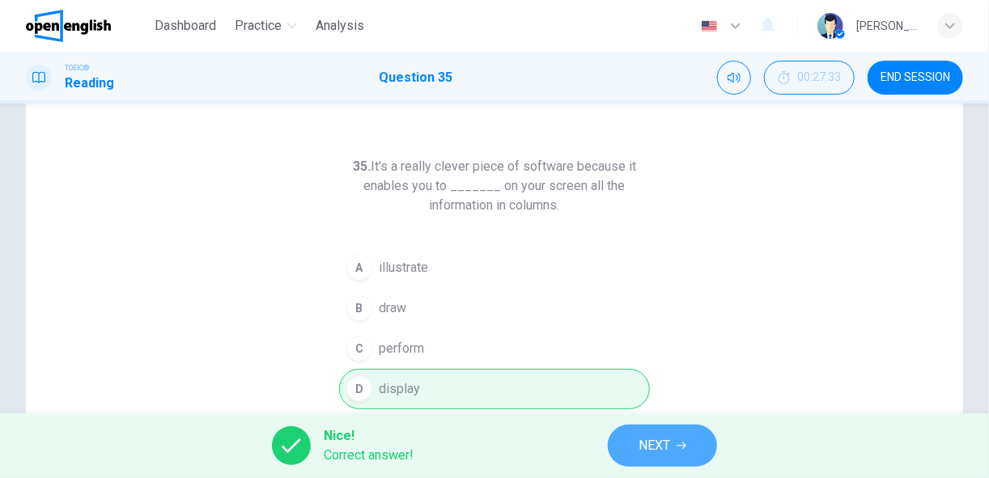
click at [645, 445] on span "NEXT" at bounding box center [654, 446] width 32 height 23
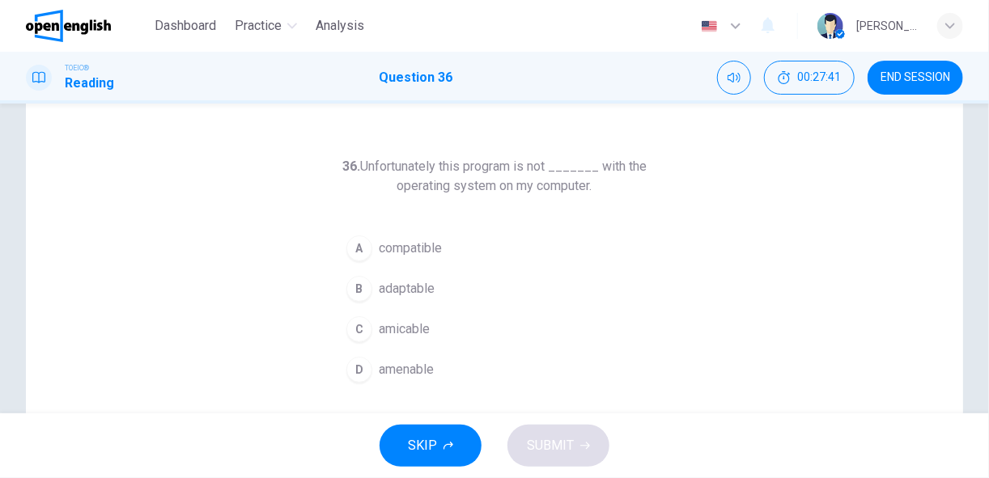
click at [425, 247] on span "compatible" at bounding box center [410, 248] width 63 height 19
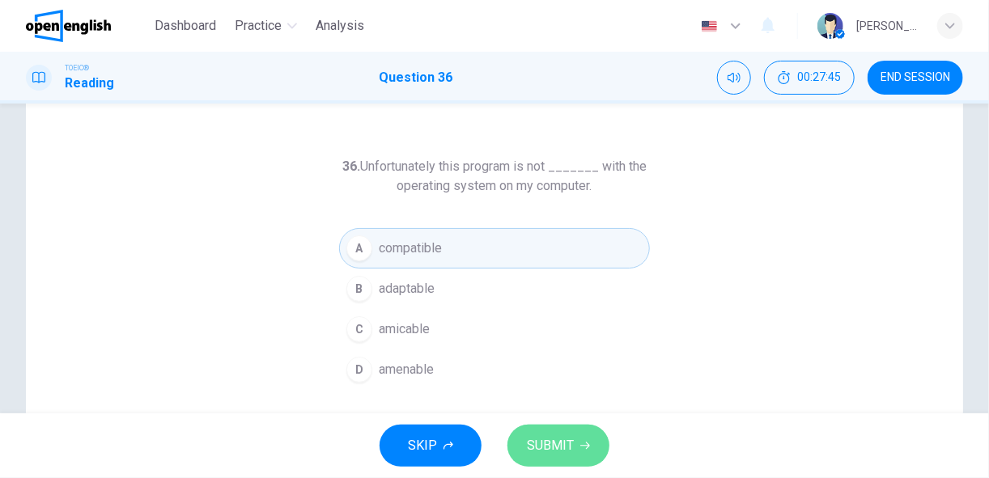
click at [559, 446] on span "SUBMIT" at bounding box center [550, 446] width 47 height 23
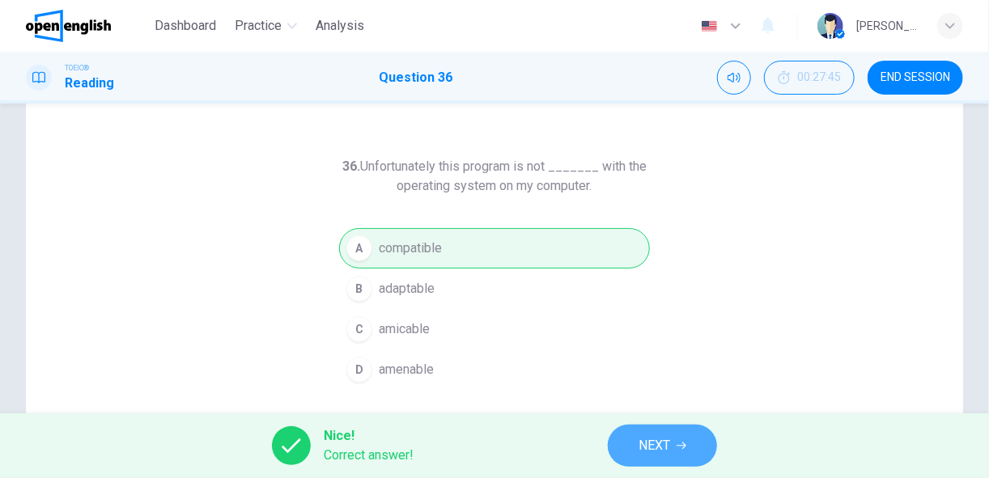
click at [657, 445] on span "NEXT" at bounding box center [654, 446] width 32 height 23
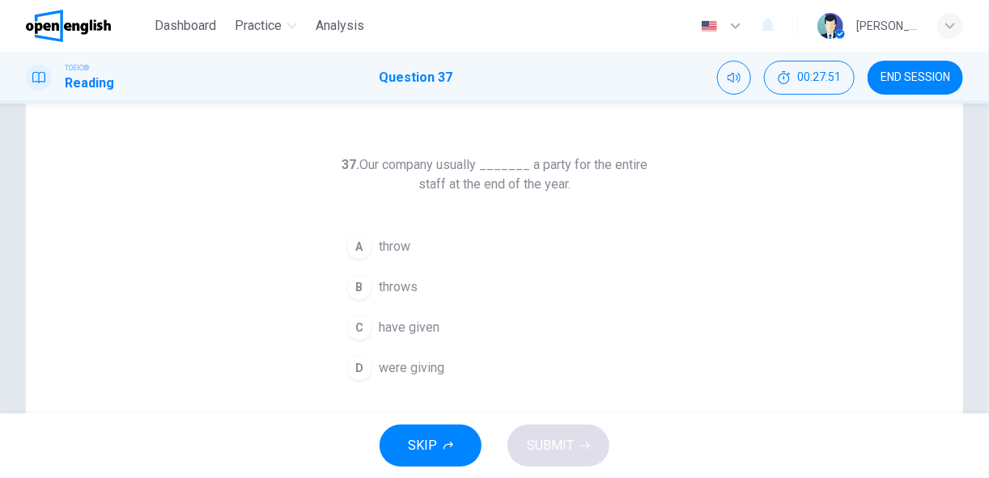
scroll to position [46, 0]
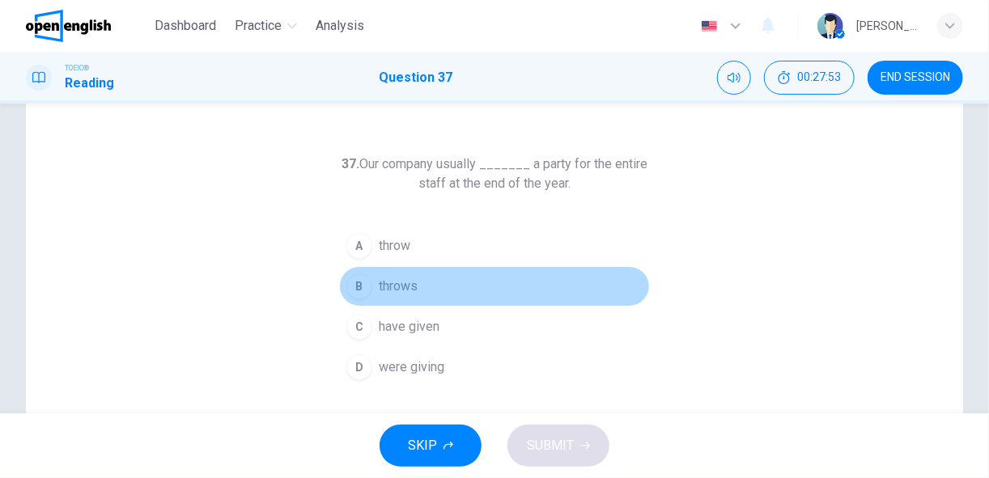
click at [406, 294] on span "throws" at bounding box center [398, 286] width 39 height 19
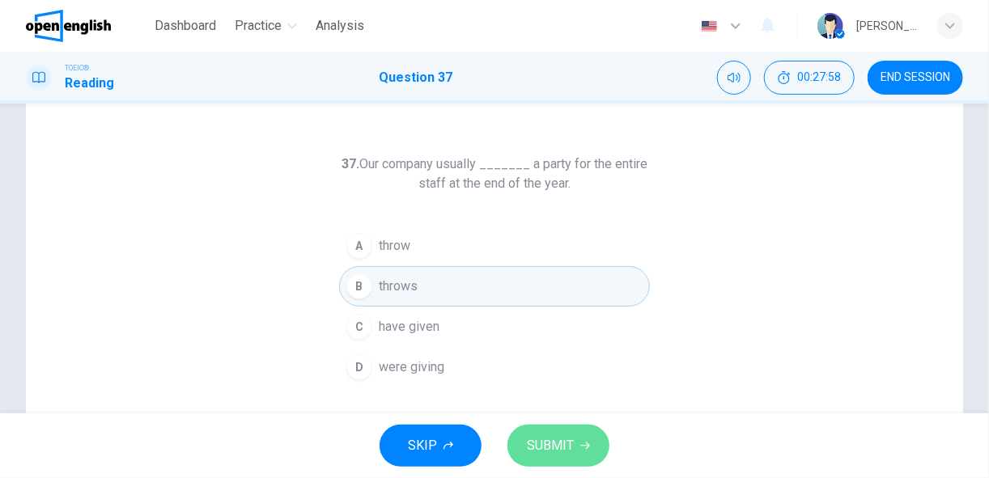
click at [552, 443] on span "SUBMIT" at bounding box center [550, 446] width 47 height 23
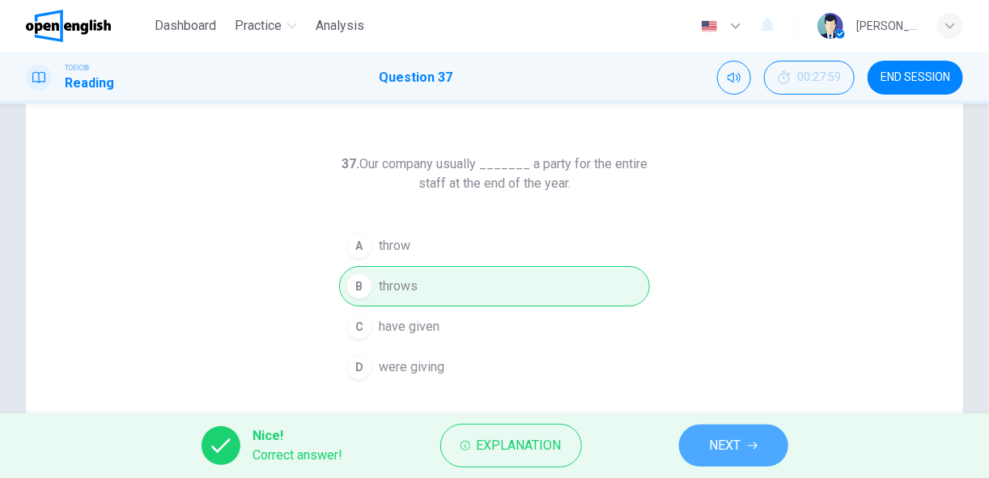
click at [710, 447] on span "NEXT" at bounding box center [726, 446] width 32 height 23
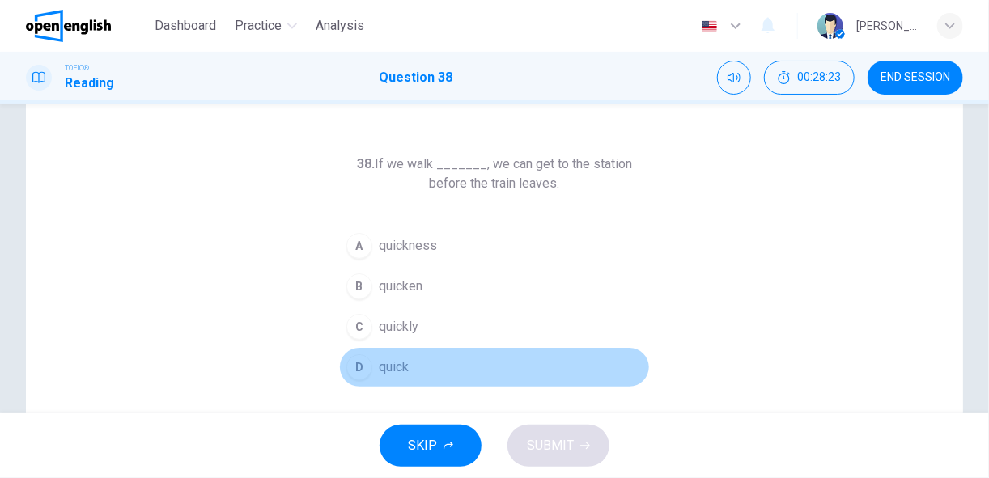
click at [358, 366] on div "D" at bounding box center [359, 367] width 26 height 26
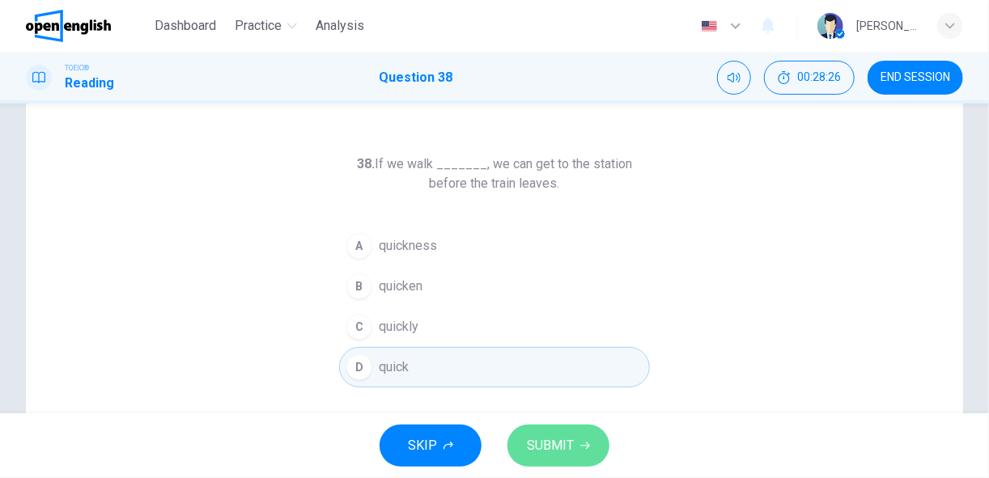
click at [573, 441] on button "SUBMIT" at bounding box center [558, 446] width 102 height 42
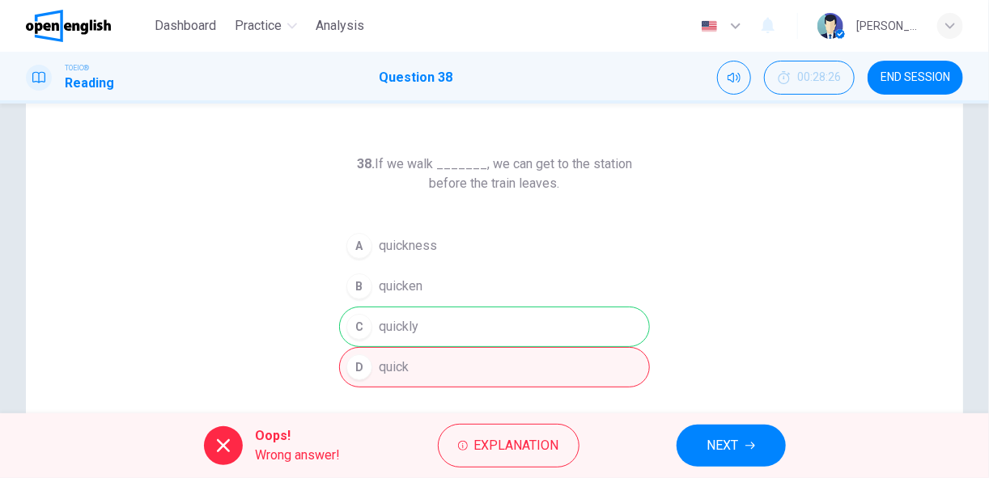
click at [715, 440] on span "NEXT" at bounding box center [723, 446] width 32 height 23
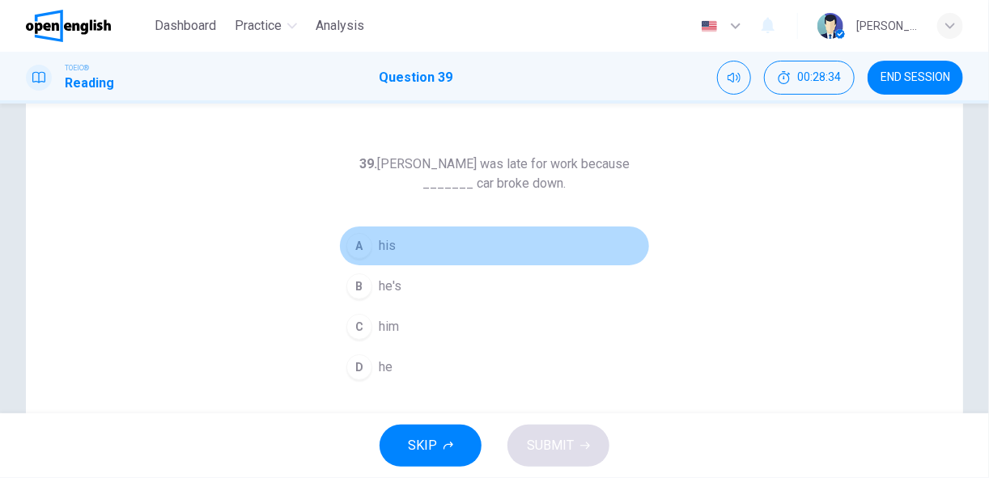
click at [394, 244] on button "A his" at bounding box center [494, 246] width 311 height 40
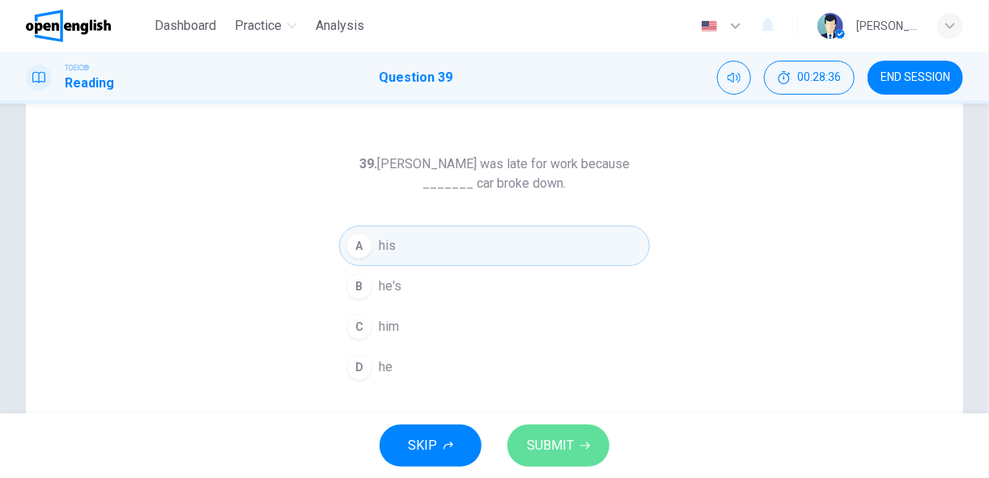
click at [545, 449] on span "SUBMIT" at bounding box center [550, 446] width 47 height 23
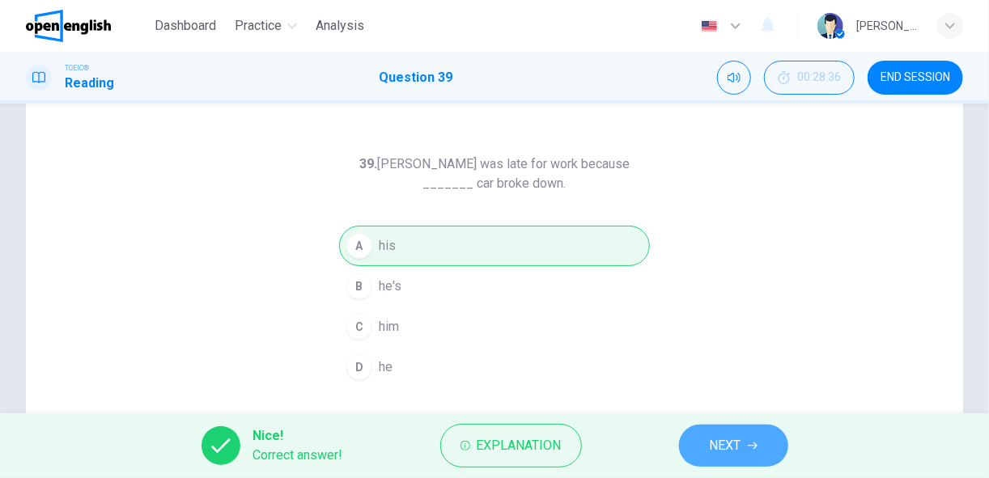
click at [711, 441] on span "NEXT" at bounding box center [726, 446] width 32 height 23
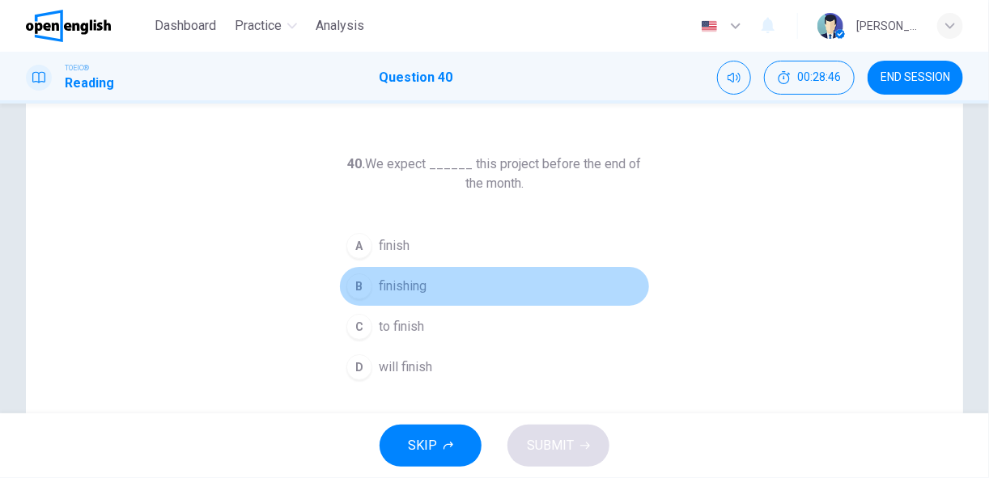
click at [388, 285] on span "finishing" at bounding box center [403, 286] width 48 height 19
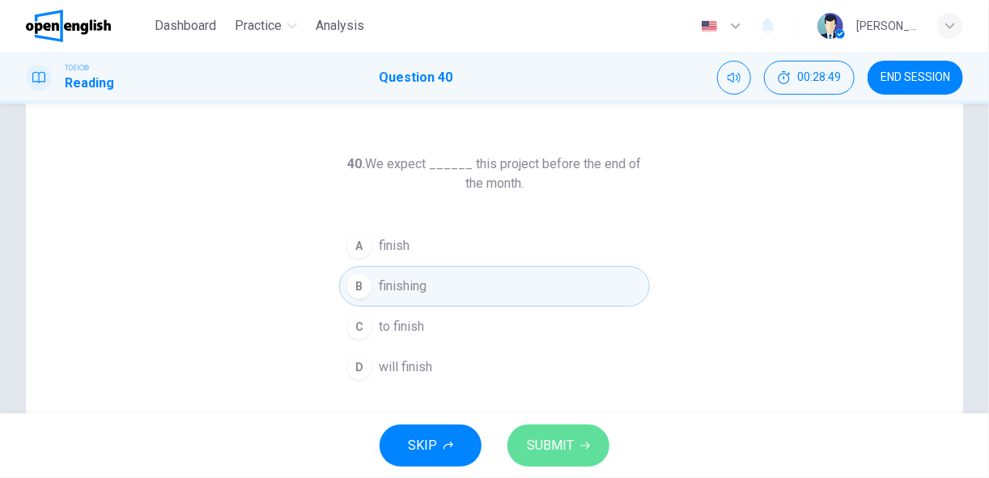
click at [546, 443] on span "SUBMIT" at bounding box center [550, 446] width 47 height 23
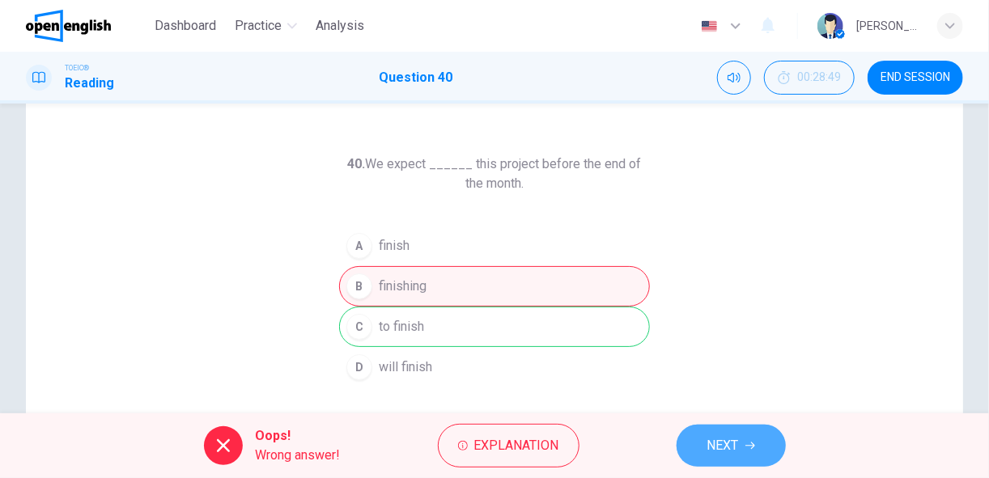
click at [731, 444] on span "NEXT" at bounding box center [723, 446] width 32 height 23
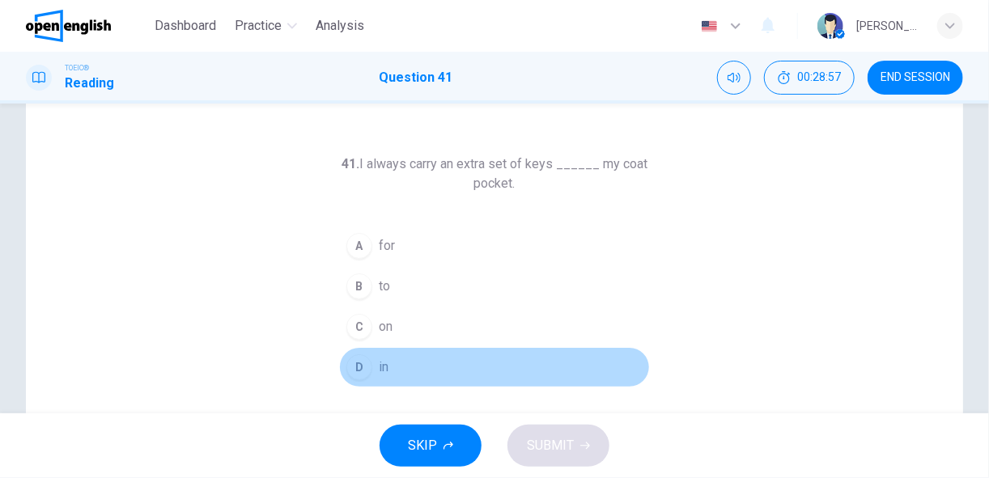
click at [350, 370] on div "D" at bounding box center [359, 367] width 26 height 26
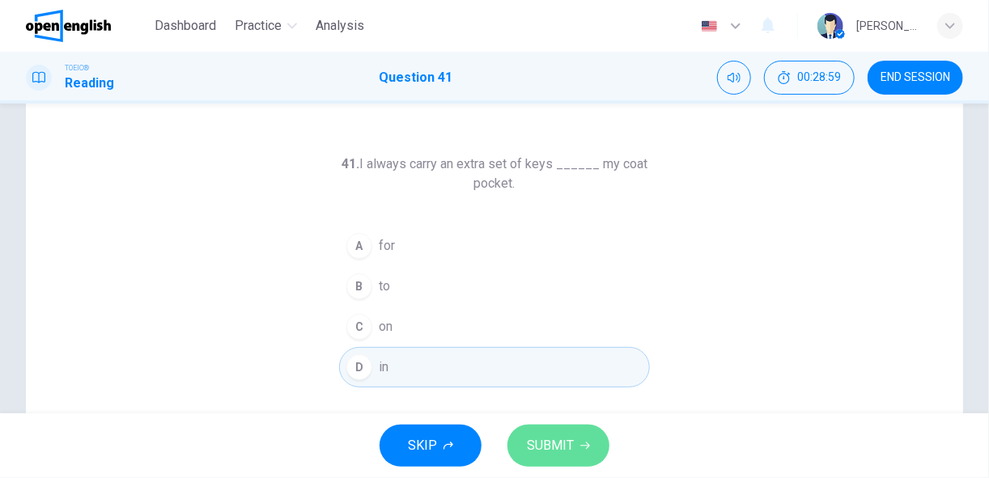
click at [562, 447] on span "SUBMIT" at bounding box center [550, 446] width 47 height 23
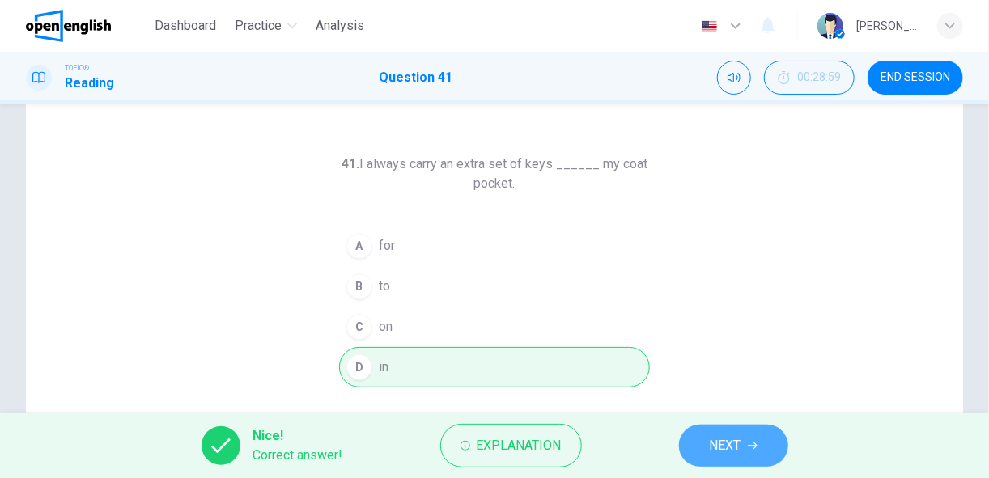
click at [713, 447] on span "NEXT" at bounding box center [726, 446] width 32 height 23
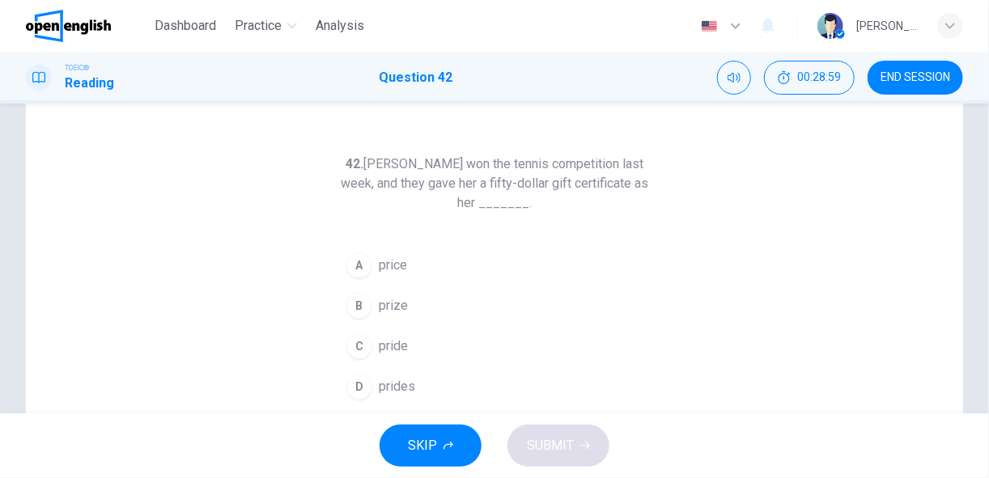
click at [713, 447] on div "SKIP SUBMIT" at bounding box center [494, 445] width 989 height 65
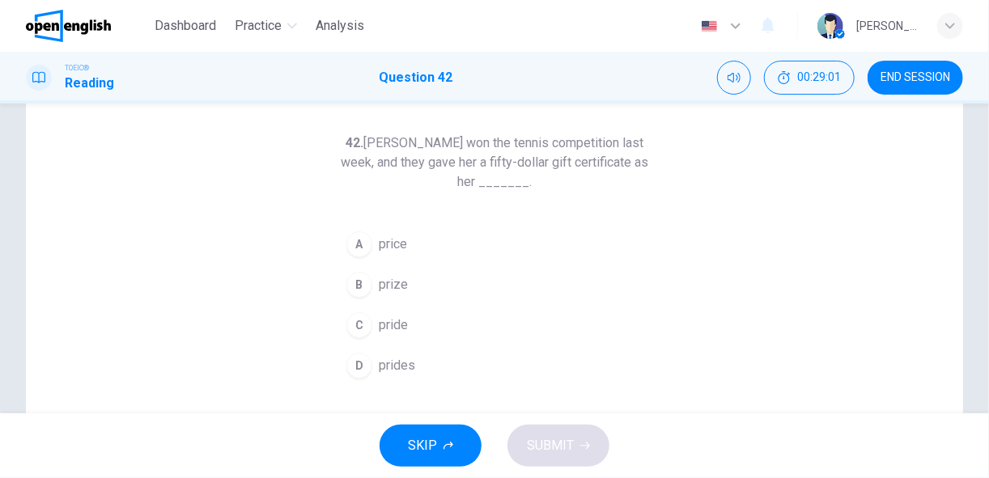
scroll to position [71, 0]
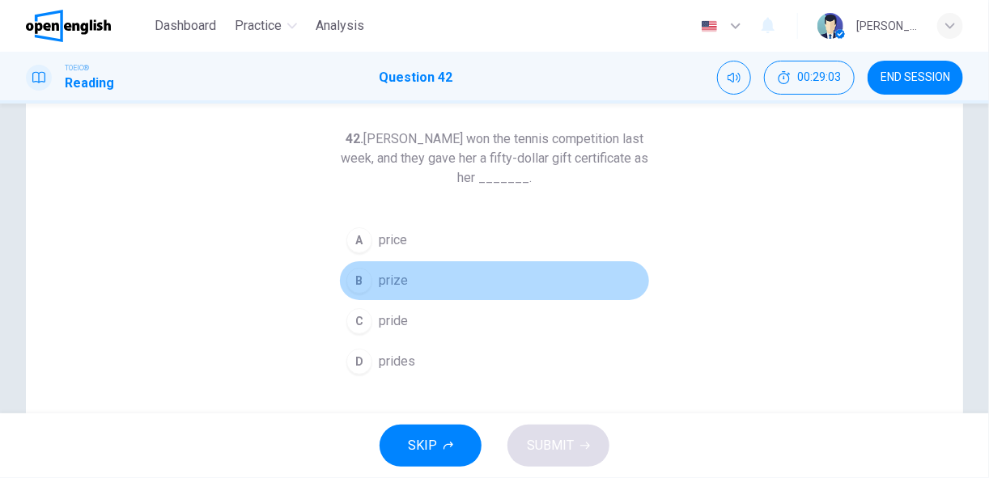
click at [389, 288] on span "prize" at bounding box center [393, 280] width 29 height 19
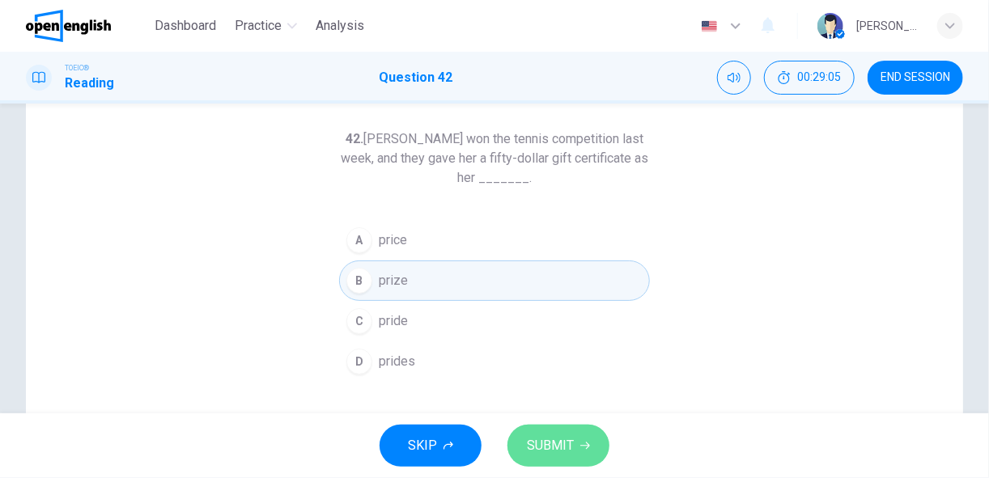
click at [566, 443] on span "SUBMIT" at bounding box center [550, 446] width 47 height 23
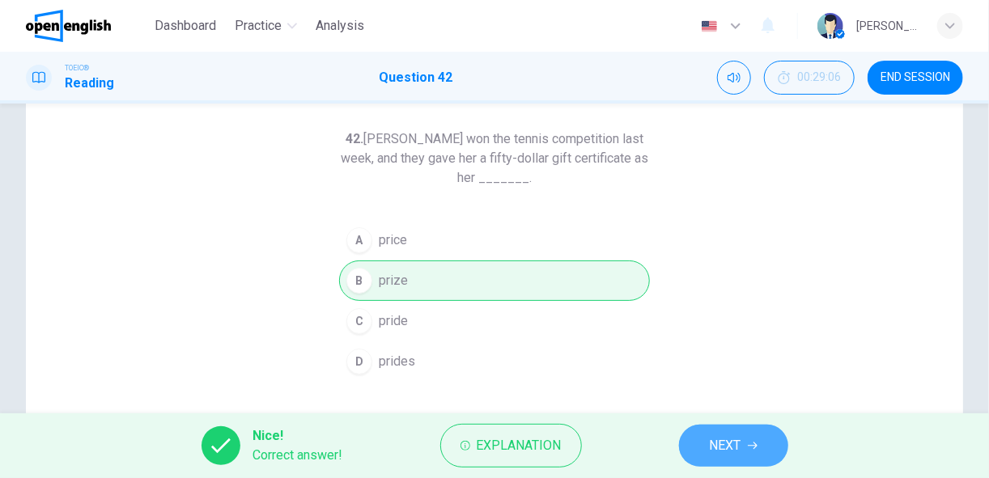
click at [717, 449] on span "NEXT" at bounding box center [726, 446] width 32 height 23
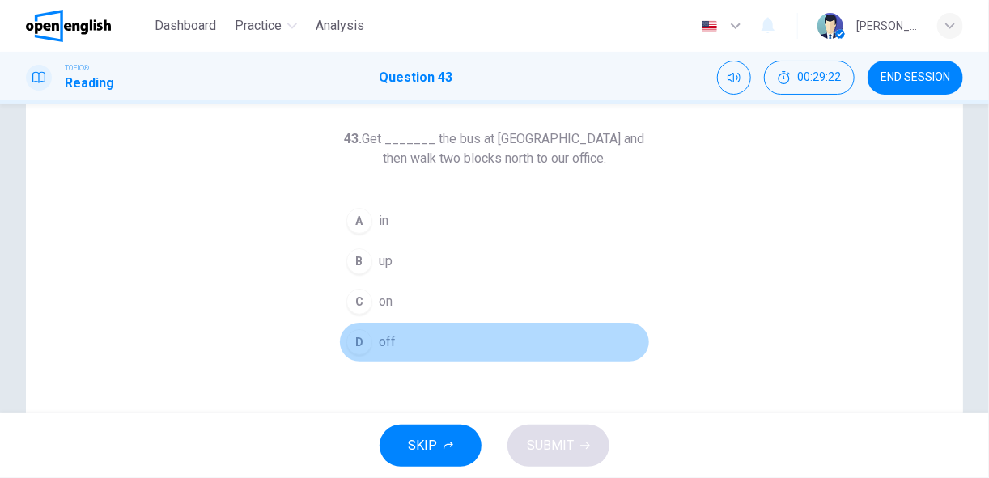
click at [388, 338] on span "off" at bounding box center [387, 342] width 17 height 19
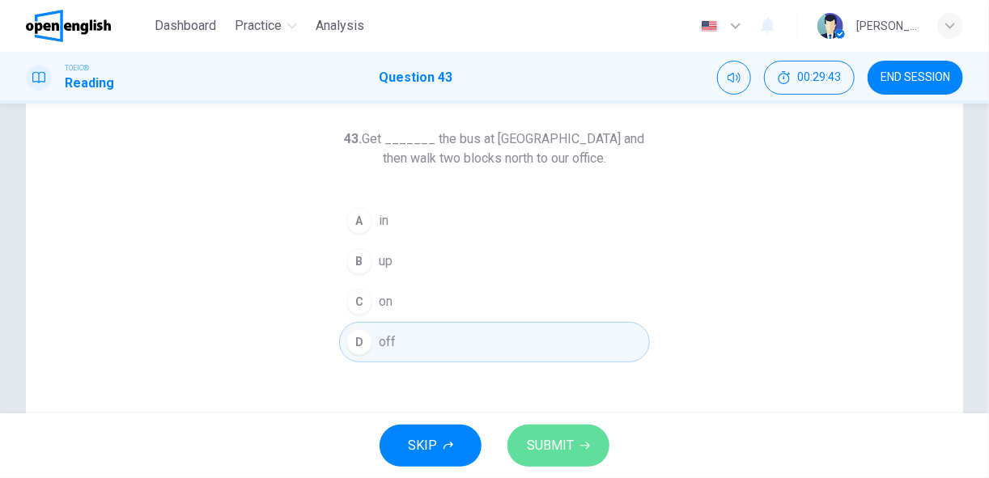
click at [542, 447] on span "SUBMIT" at bounding box center [550, 446] width 47 height 23
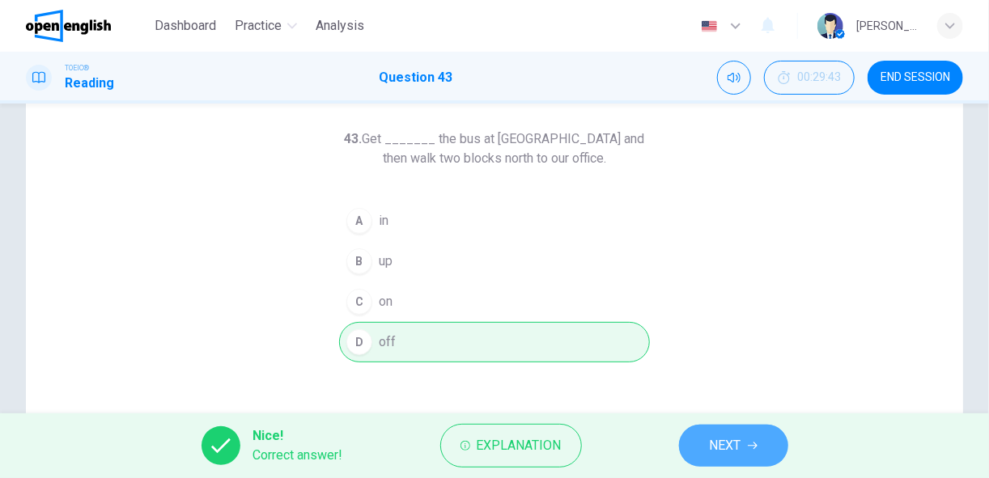
click at [739, 447] on span "NEXT" at bounding box center [726, 446] width 32 height 23
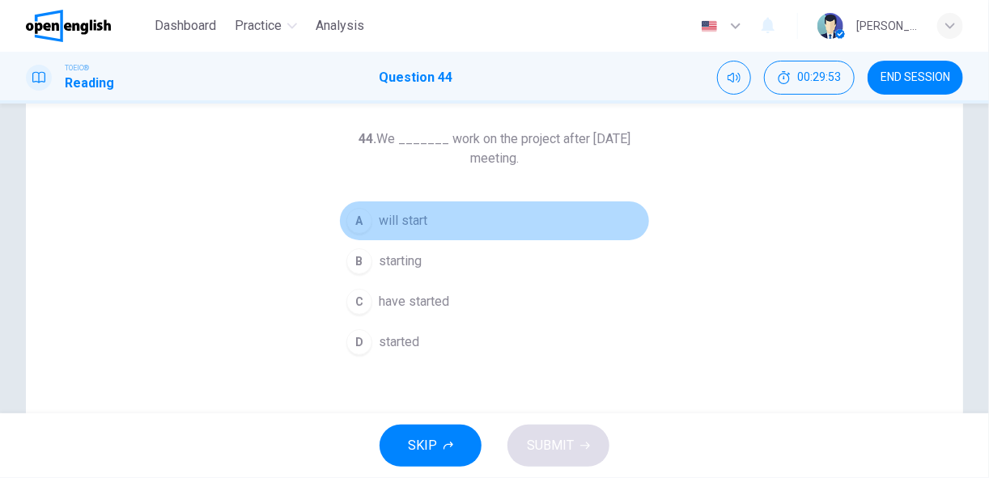
click at [400, 212] on span "will start" at bounding box center [403, 220] width 49 height 19
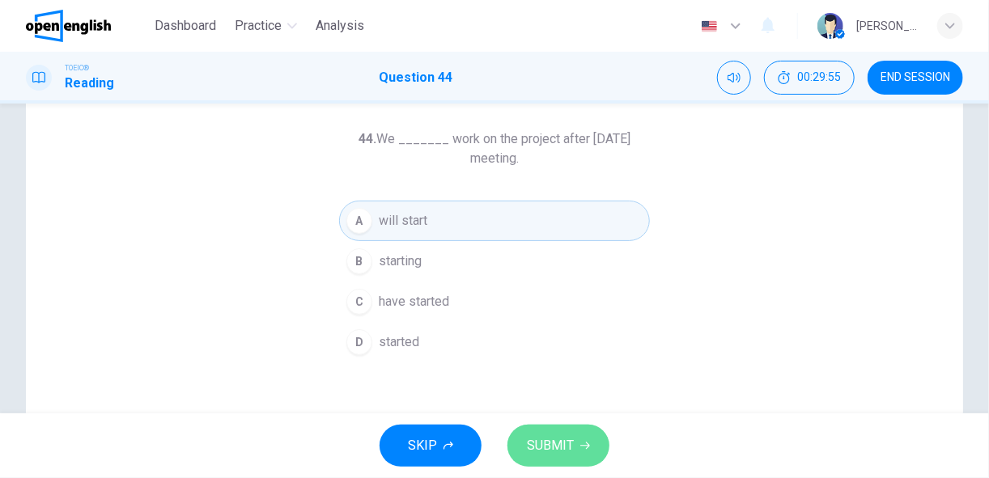
click at [539, 439] on span "SUBMIT" at bounding box center [550, 446] width 47 height 23
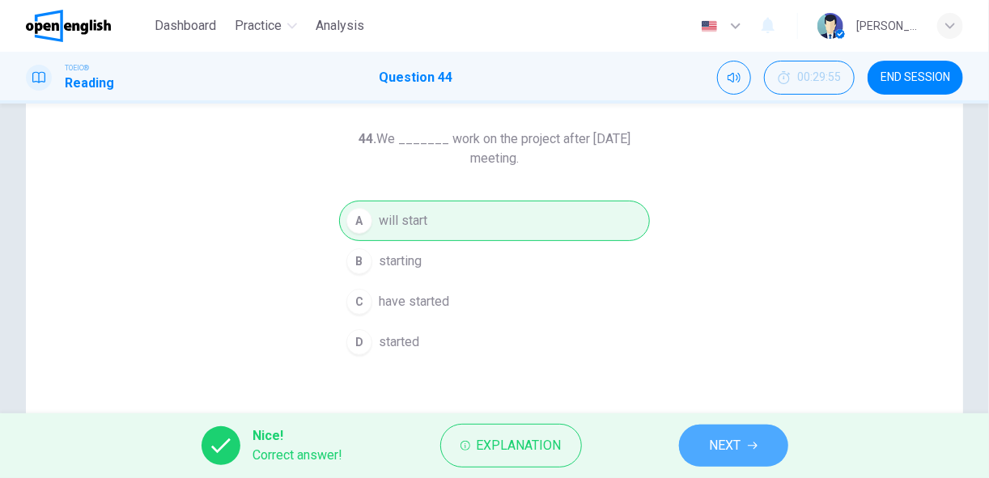
click at [738, 456] on span "NEXT" at bounding box center [726, 446] width 32 height 23
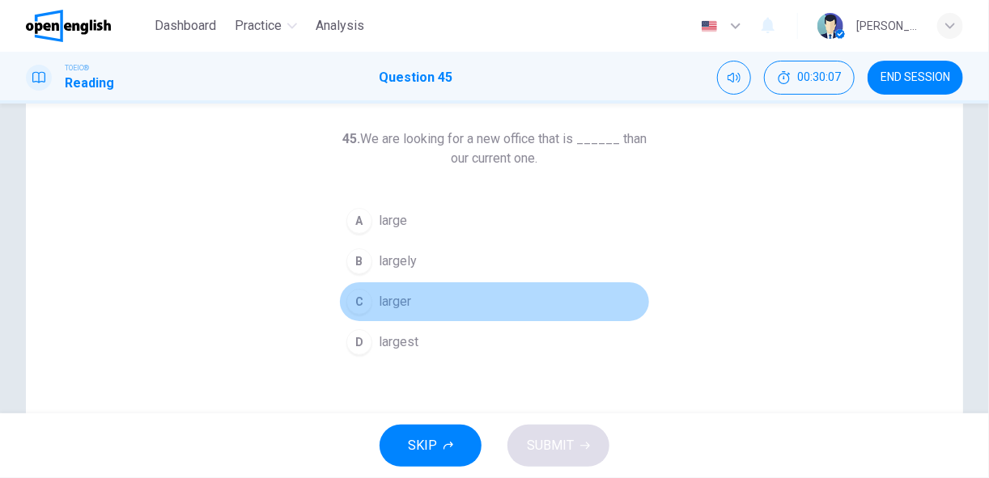
click at [359, 298] on div "C" at bounding box center [359, 302] width 26 height 26
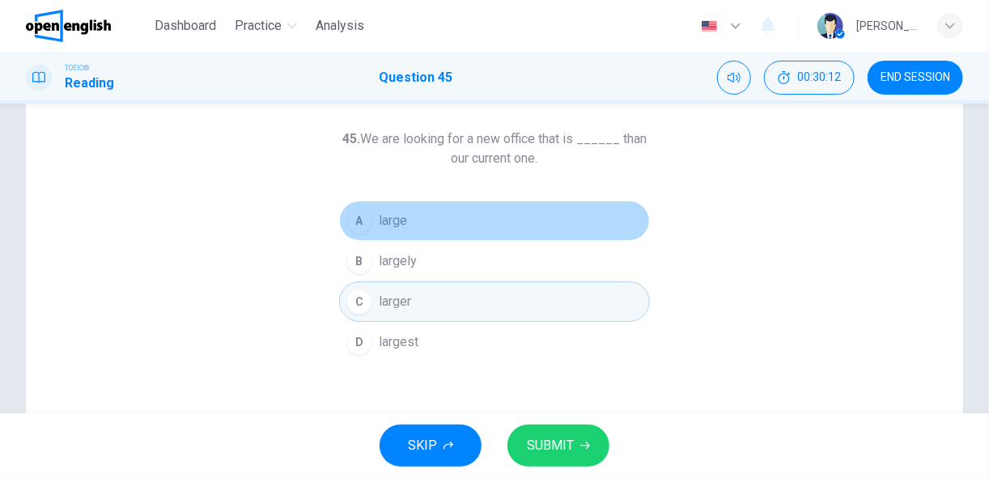
click at [397, 228] on span "large" at bounding box center [393, 220] width 28 height 19
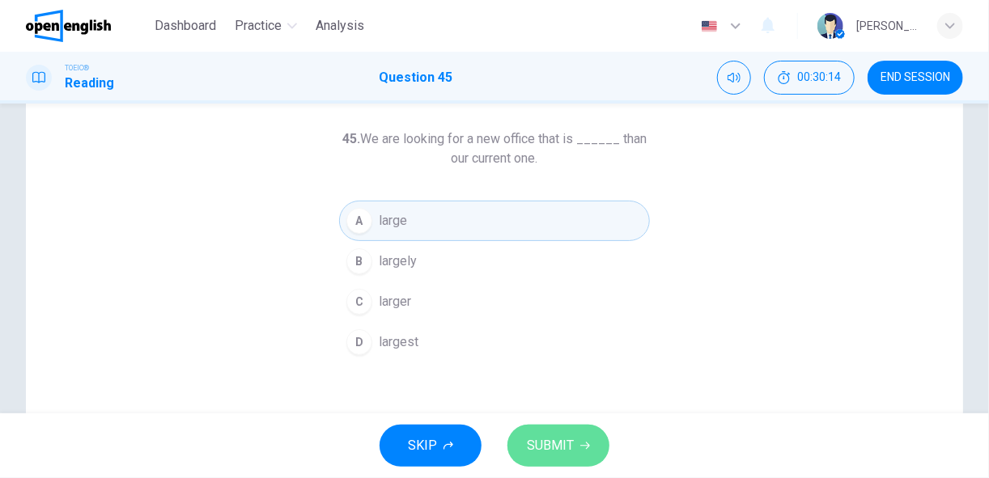
click at [562, 444] on span "SUBMIT" at bounding box center [550, 446] width 47 height 23
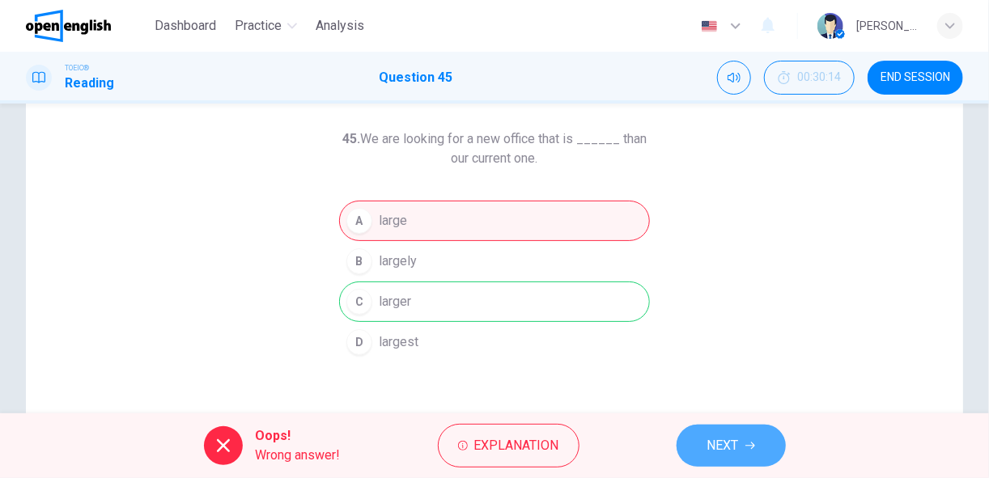
click at [725, 445] on span "NEXT" at bounding box center [723, 446] width 32 height 23
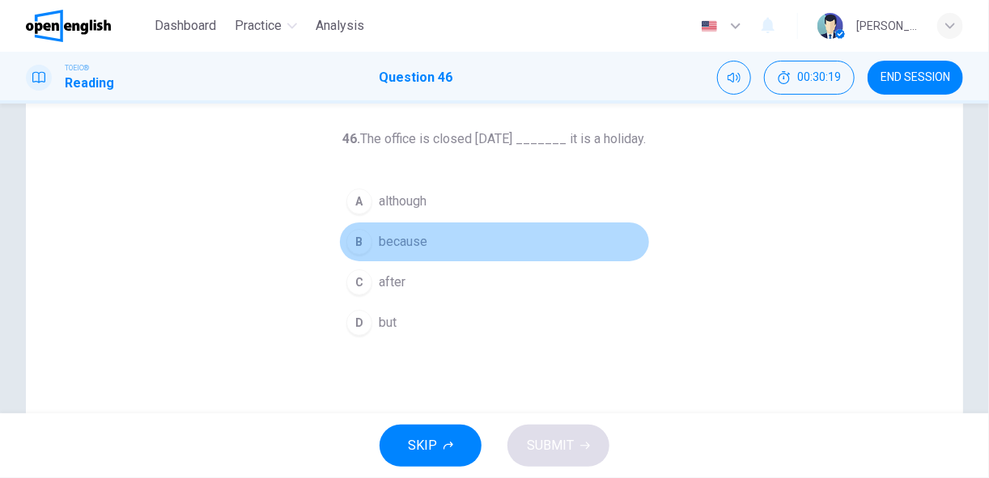
click at [422, 251] on button "B because" at bounding box center [494, 242] width 311 height 40
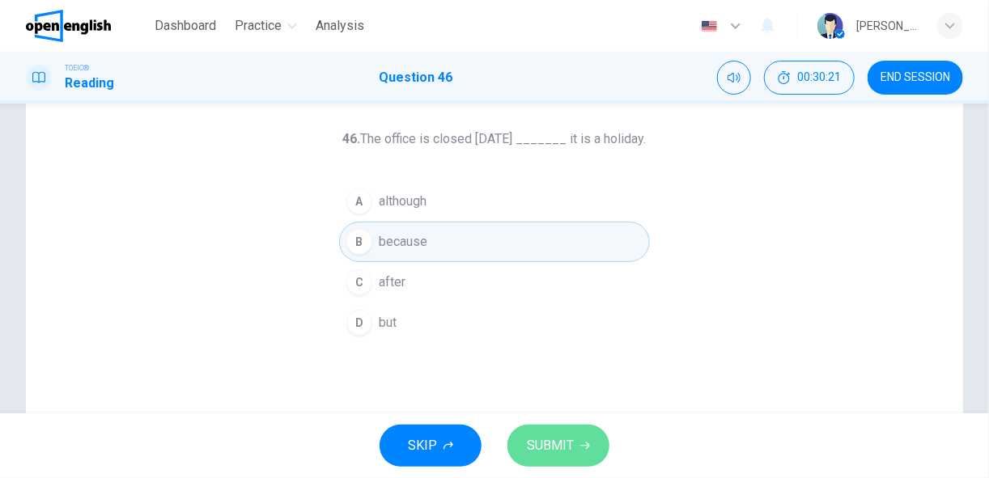
click at [568, 443] on span "SUBMIT" at bounding box center [550, 446] width 47 height 23
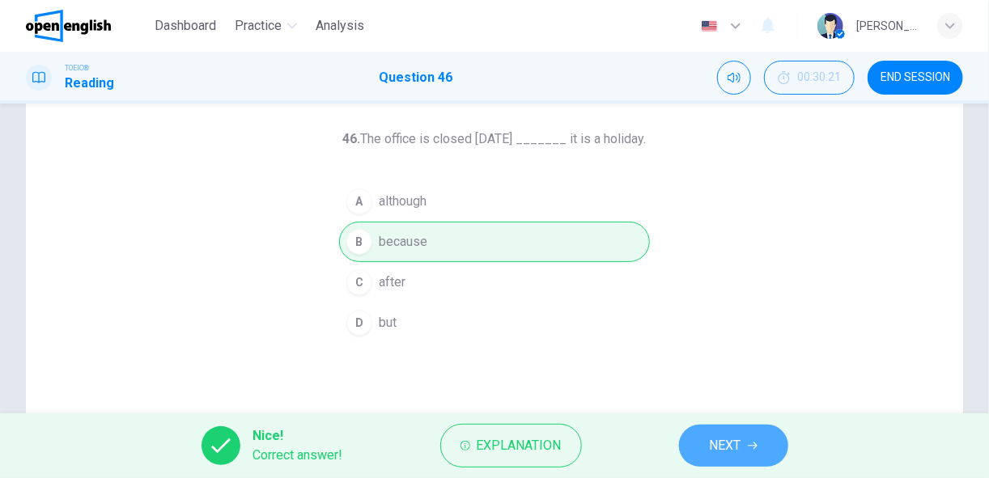
click at [707, 442] on button "NEXT" at bounding box center [733, 446] width 109 height 42
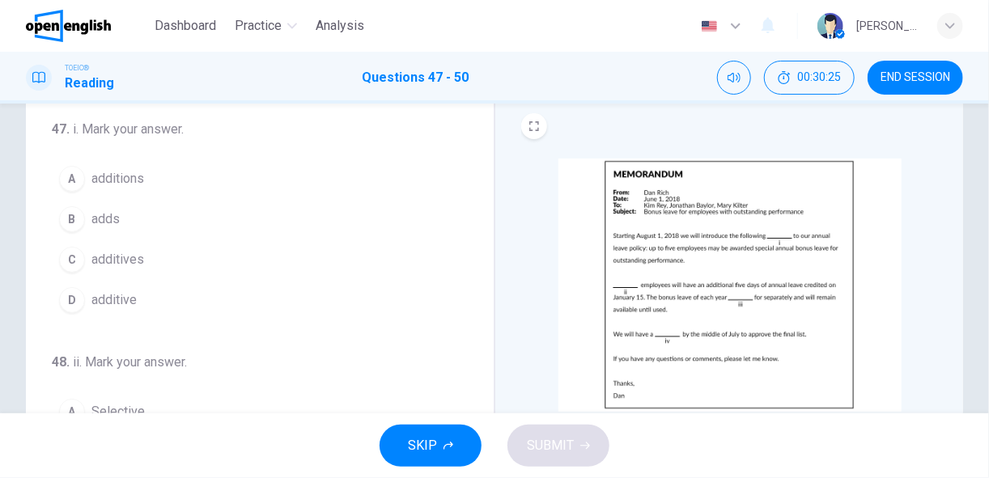
scroll to position [51, 0]
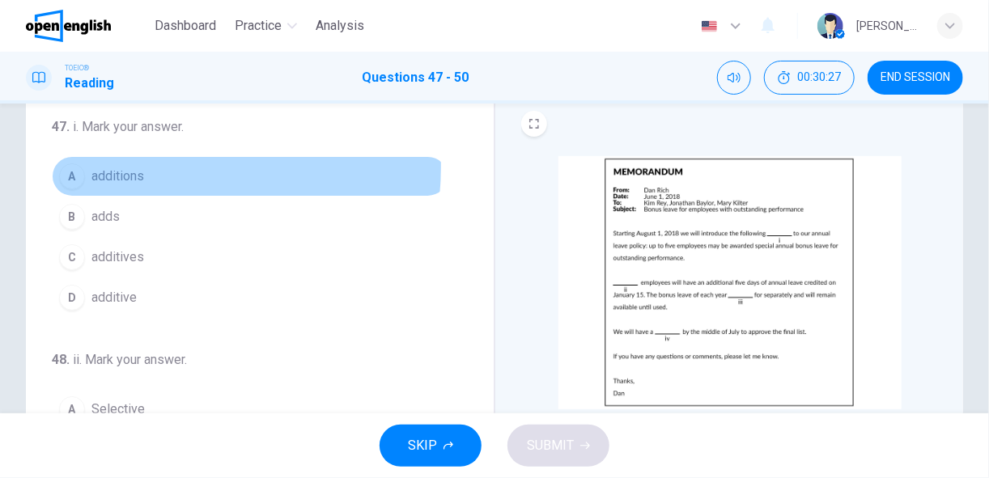
click at [129, 167] on span "additions" at bounding box center [117, 176] width 53 height 19
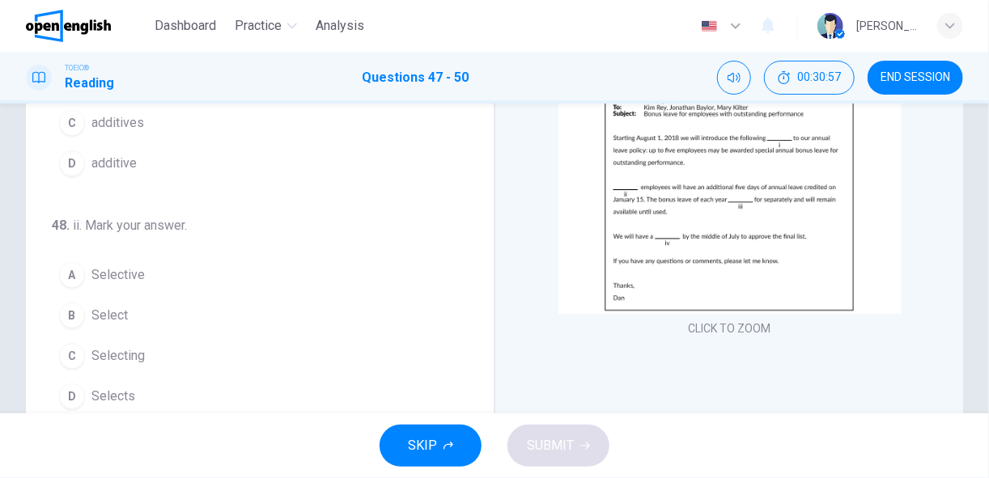
scroll to position [39, 0]
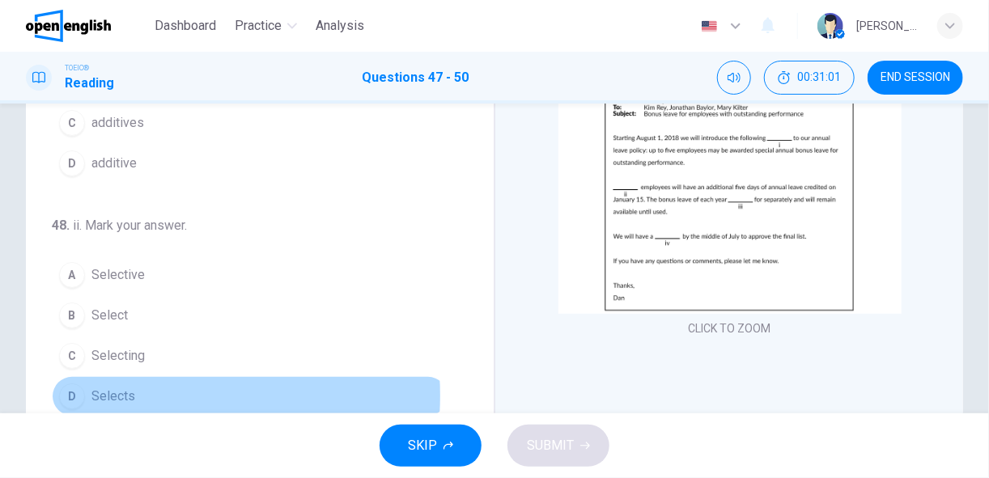
click at [117, 390] on span "Selects" at bounding box center [113, 396] width 44 height 19
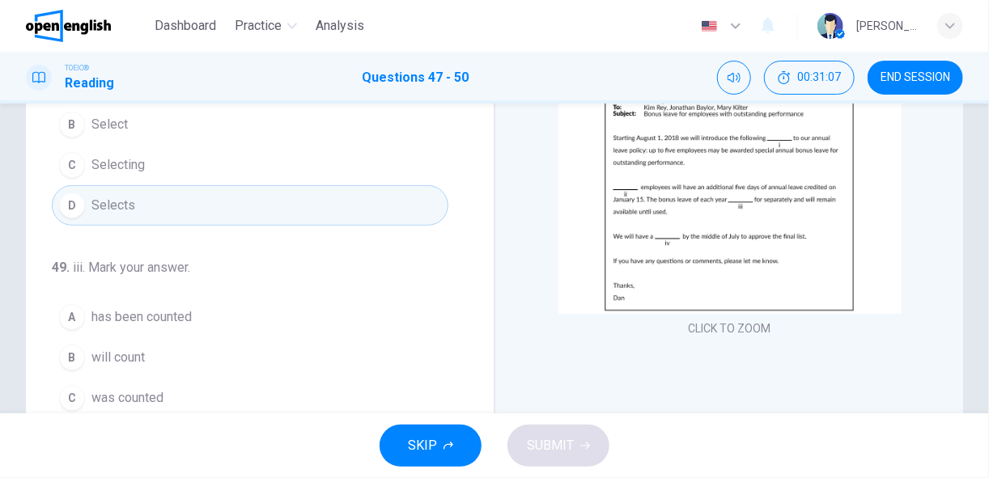
scroll to position [231, 0]
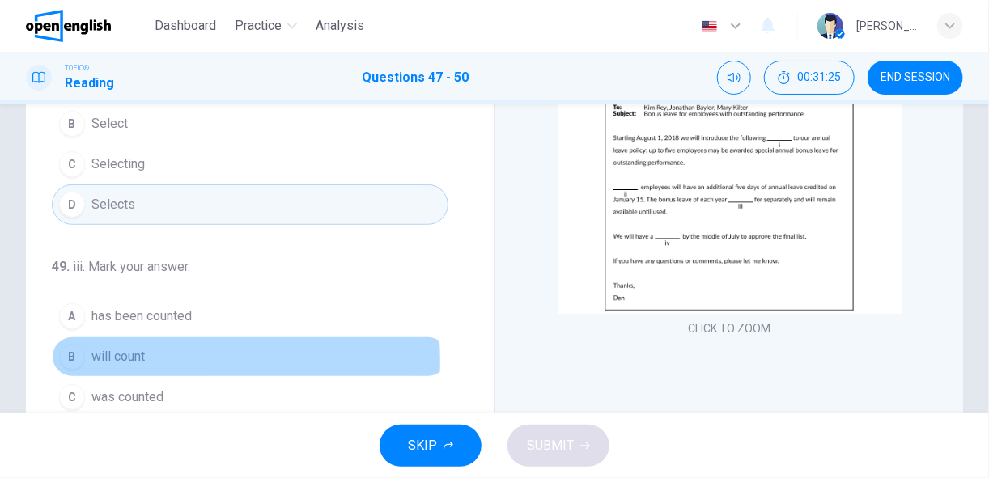
click at [112, 355] on span "will count" at bounding box center [117, 356] width 53 height 19
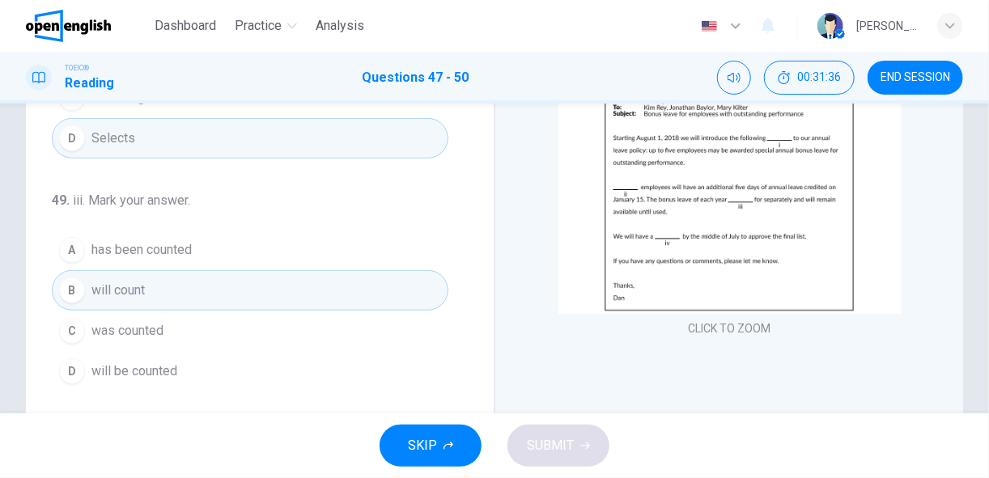
scroll to position [296, 0]
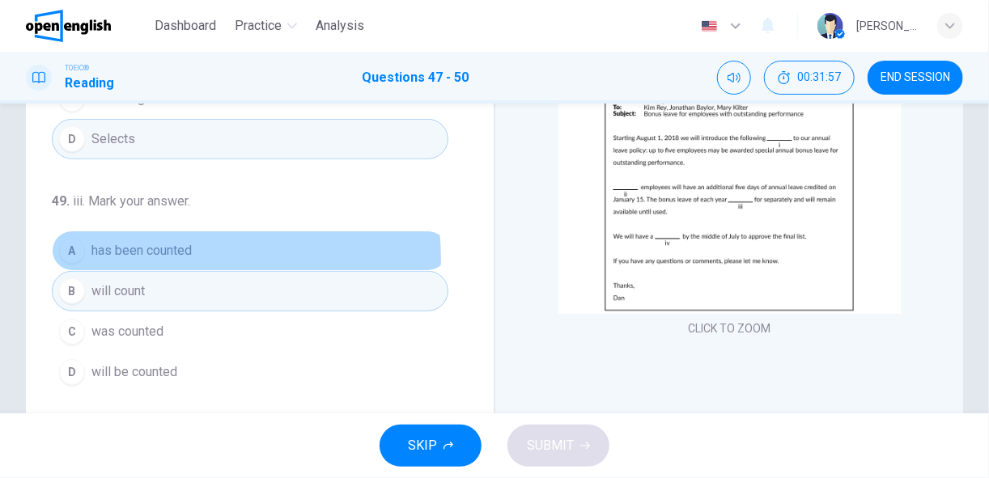
click at [172, 252] on span "has been counted" at bounding box center [141, 250] width 100 height 19
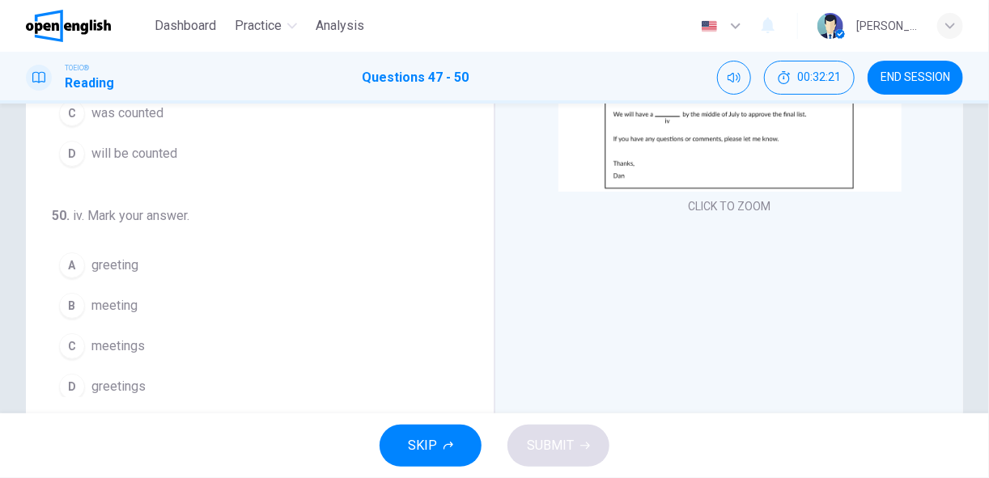
scroll to position [272, 0]
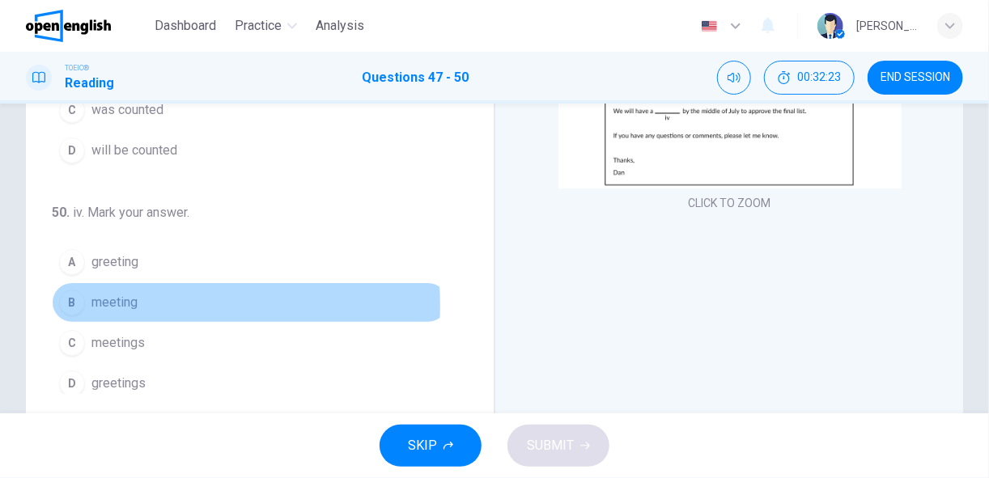
click at [113, 296] on span "meeting" at bounding box center [114, 302] width 46 height 19
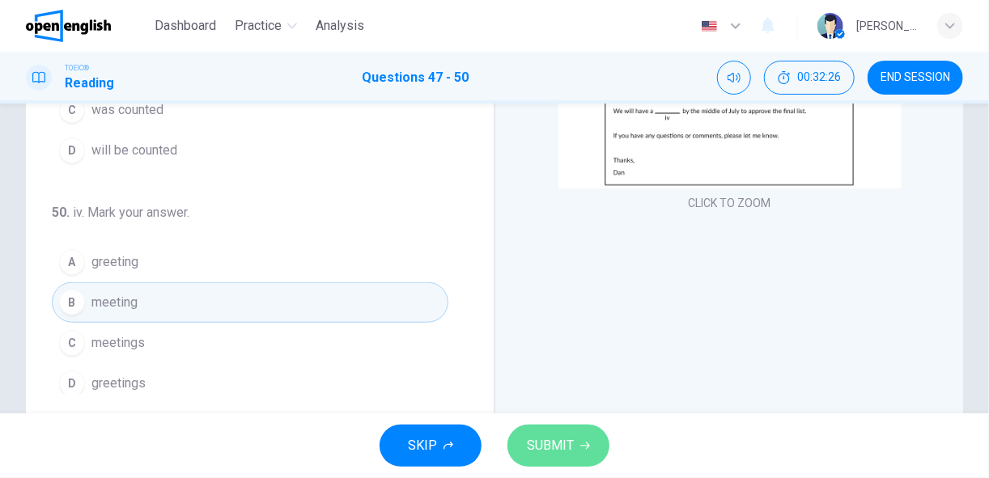
click at [553, 446] on span "SUBMIT" at bounding box center [550, 446] width 47 height 23
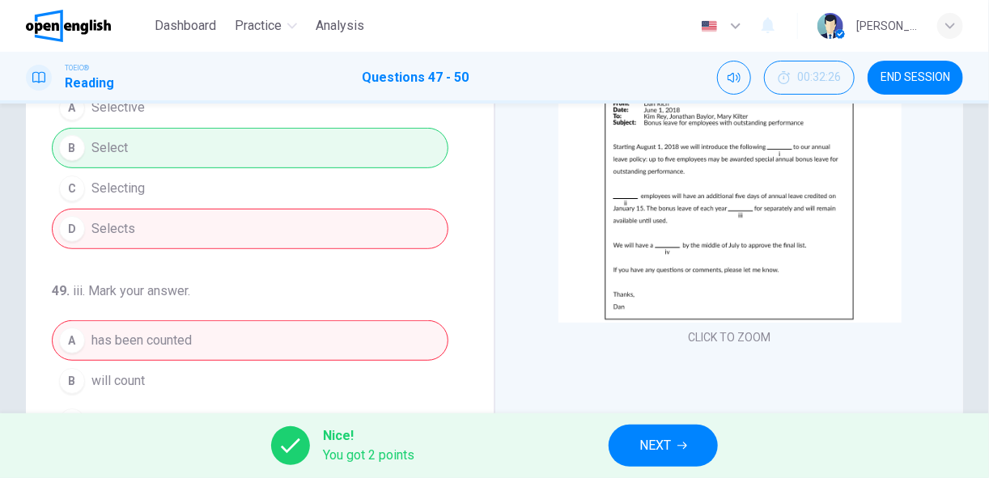
scroll to position [213, 0]
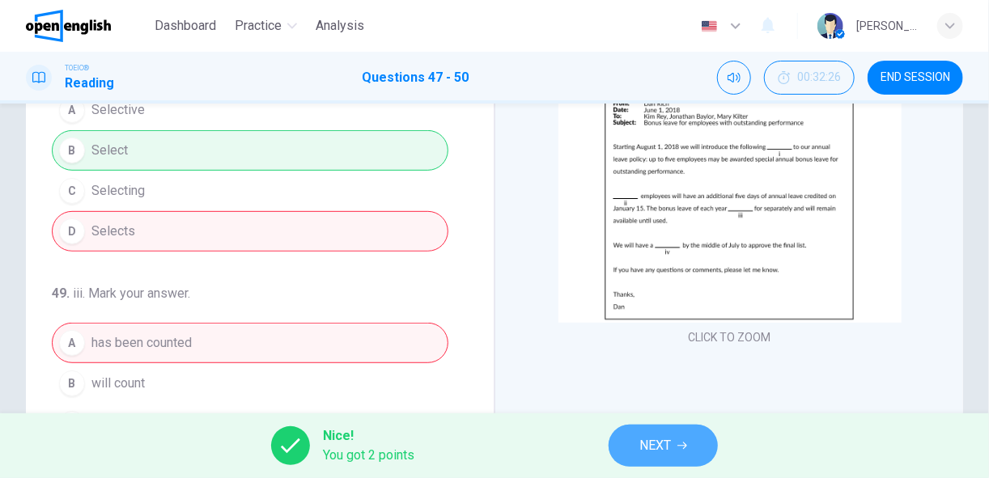
click at [672, 445] on button "NEXT" at bounding box center [662, 446] width 109 height 42
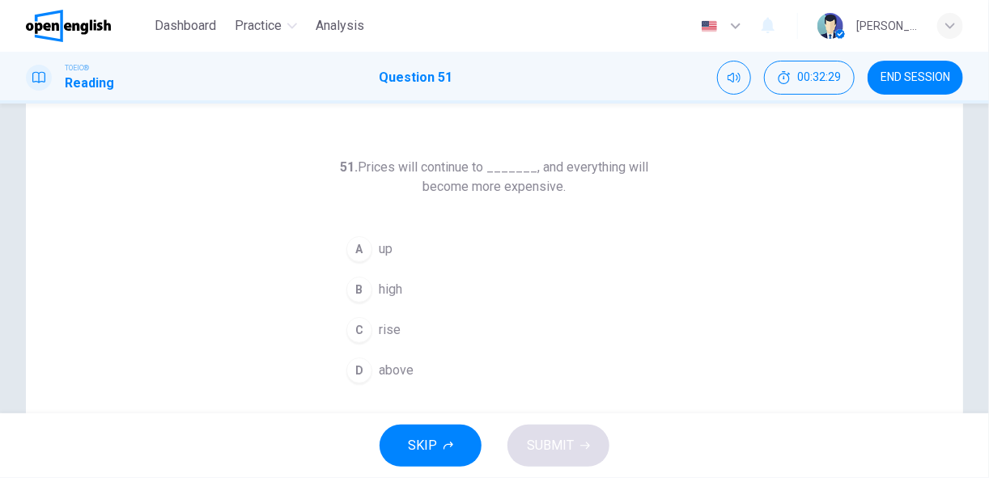
scroll to position [44, 0]
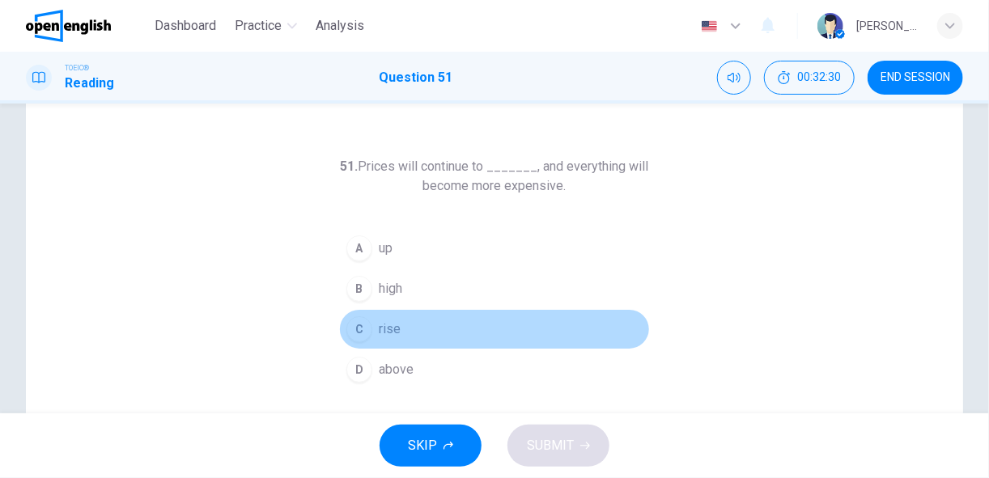
click at [401, 333] on button "C rise" at bounding box center [494, 329] width 311 height 40
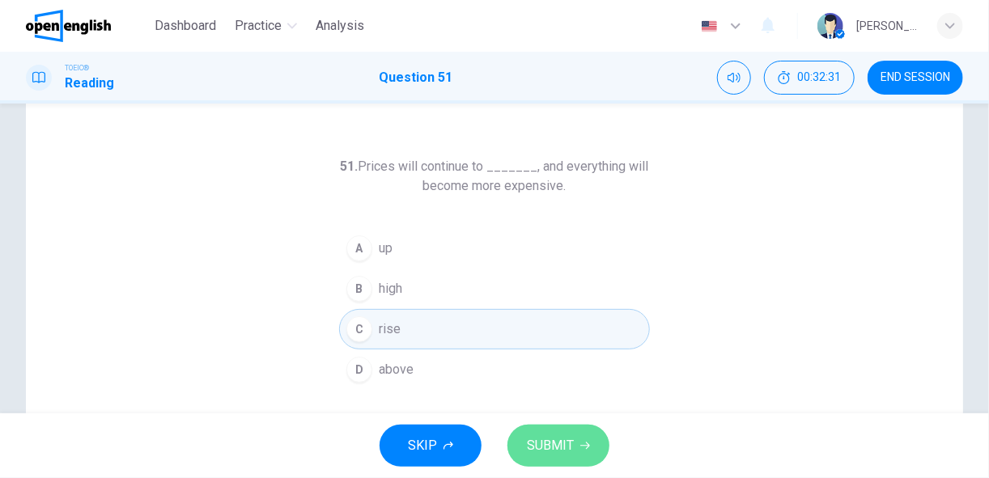
click at [561, 443] on span "SUBMIT" at bounding box center [550, 446] width 47 height 23
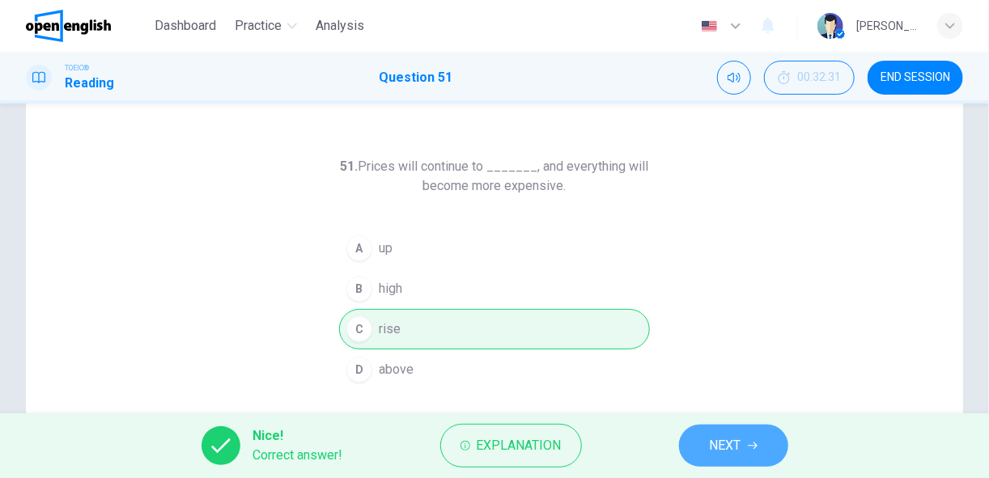
click at [716, 438] on span "NEXT" at bounding box center [726, 446] width 32 height 23
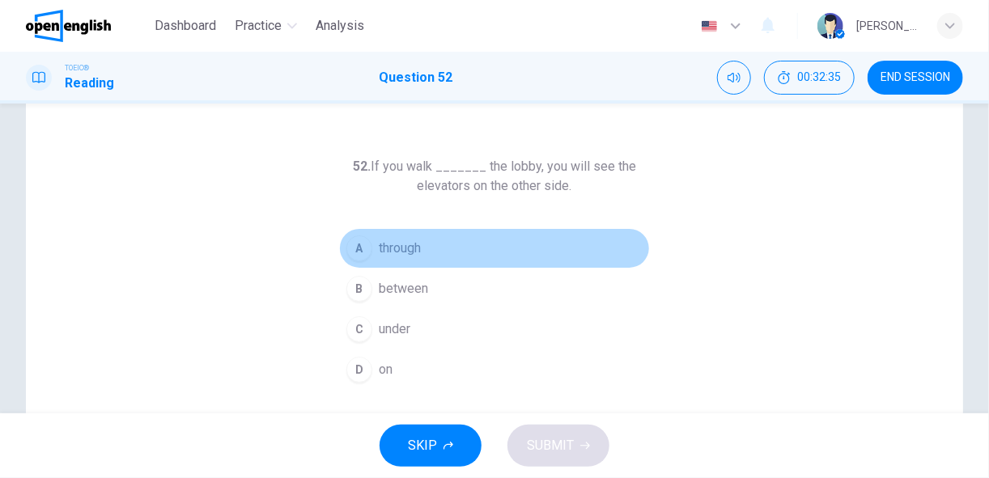
click at [415, 254] on span "through" at bounding box center [400, 248] width 42 height 19
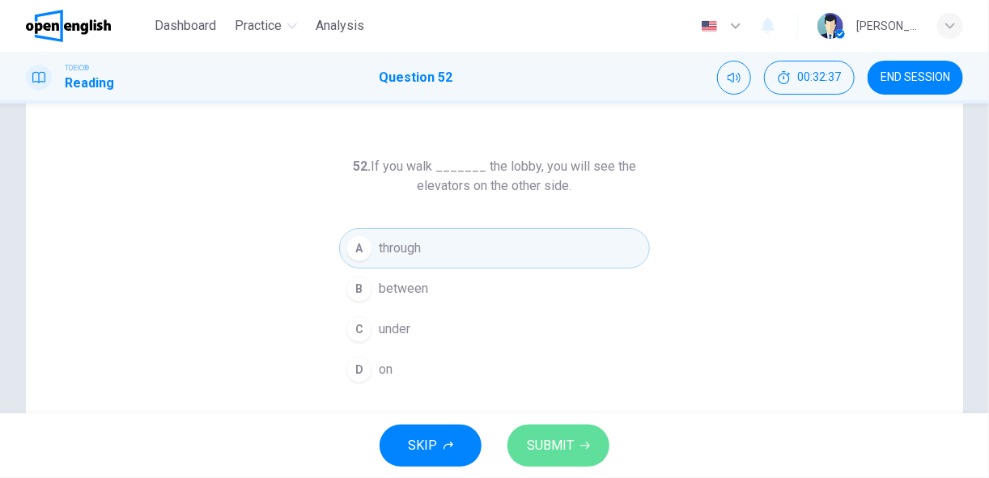
click at [539, 446] on span "SUBMIT" at bounding box center [550, 446] width 47 height 23
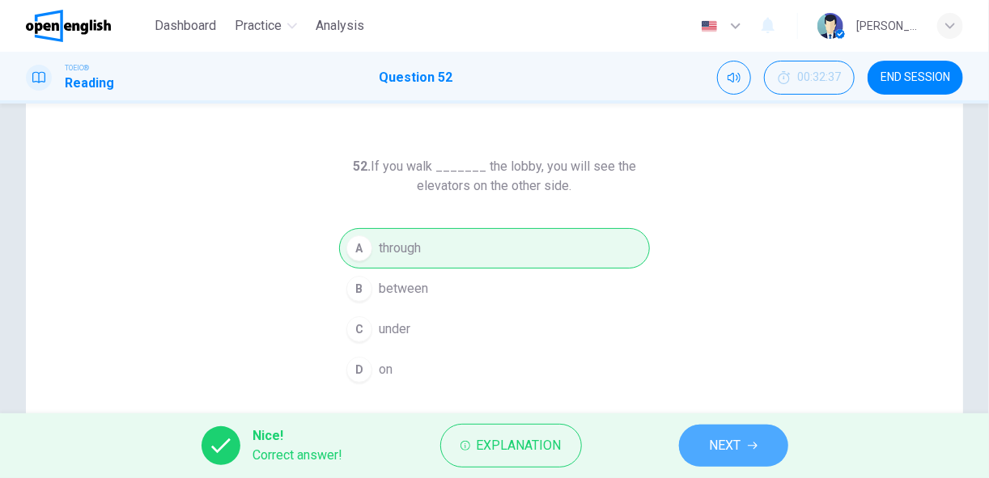
click at [724, 443] on span "NEXT" at bounding box center [726, 446] width 32 height 23
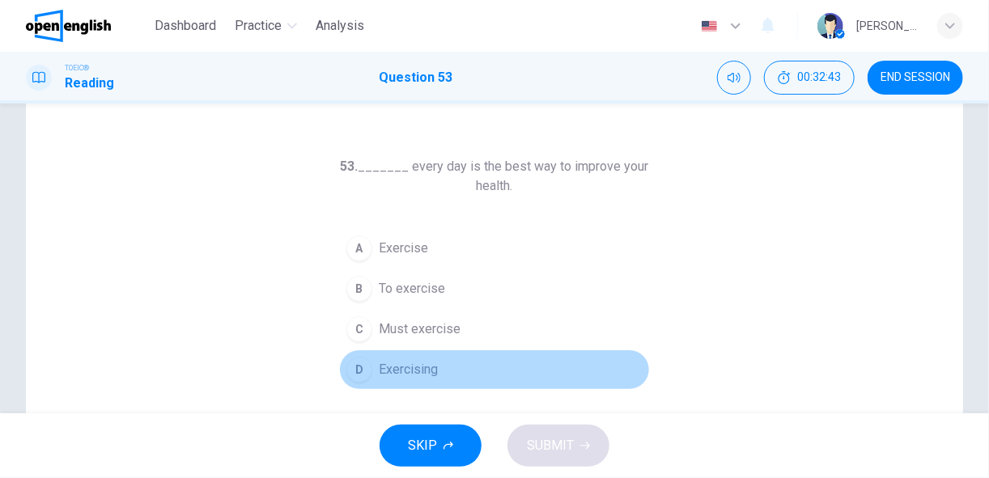
click at [400, 373] on span "Exercising" at bounding box center [408, 369] width 59 height 19
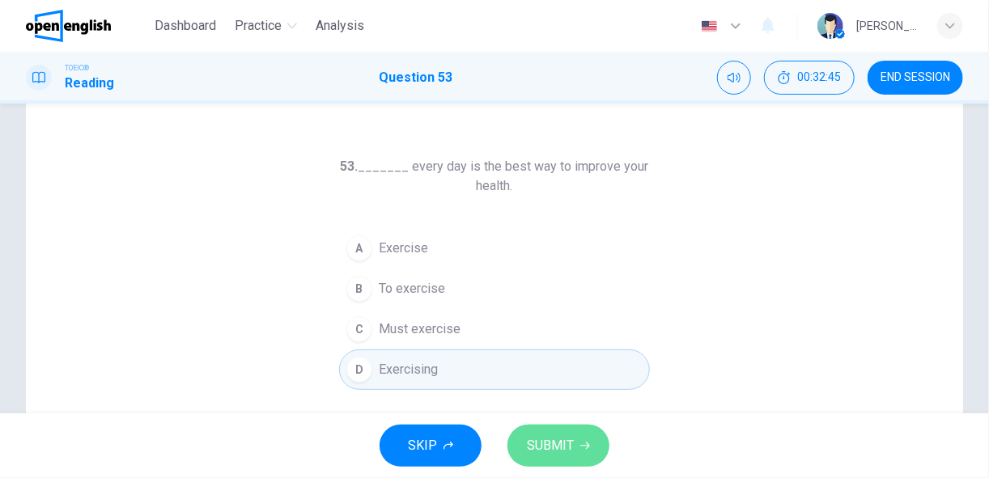
click at [537, 440] on span "SUBMIT" at bounding box center [550, 446] width 47 height 23
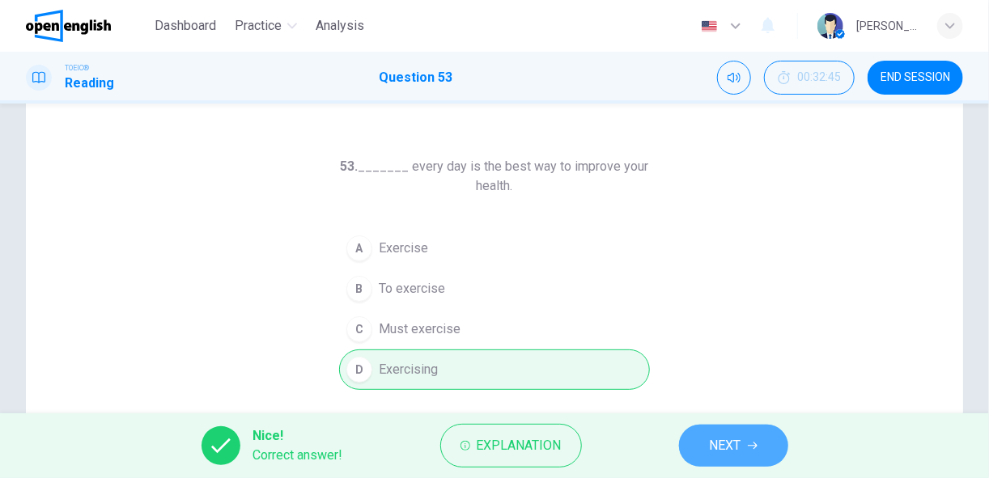
click at [722, 443] on span "NEXT" at bounding box center [726, 446] width 32 height 23
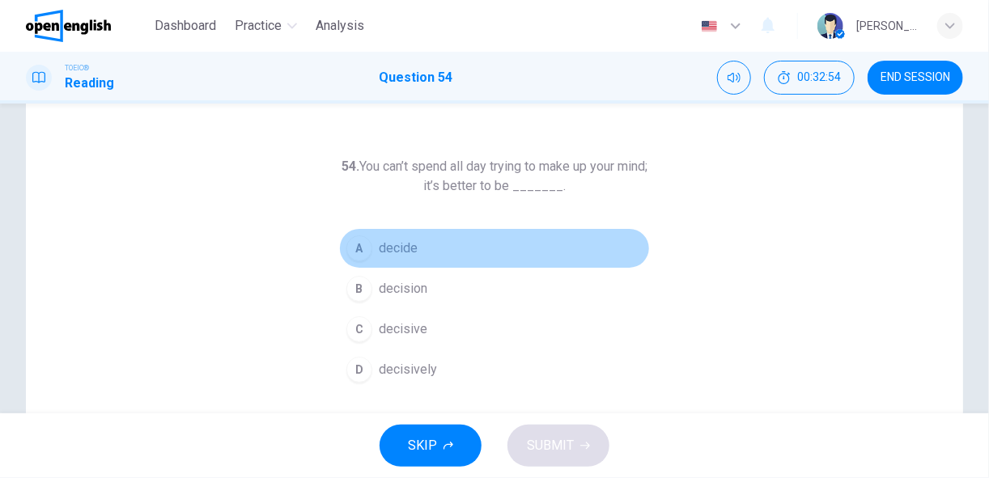
click at [400, 262] on button "A decide" at bounding box center [494, 248] width 311 height 40
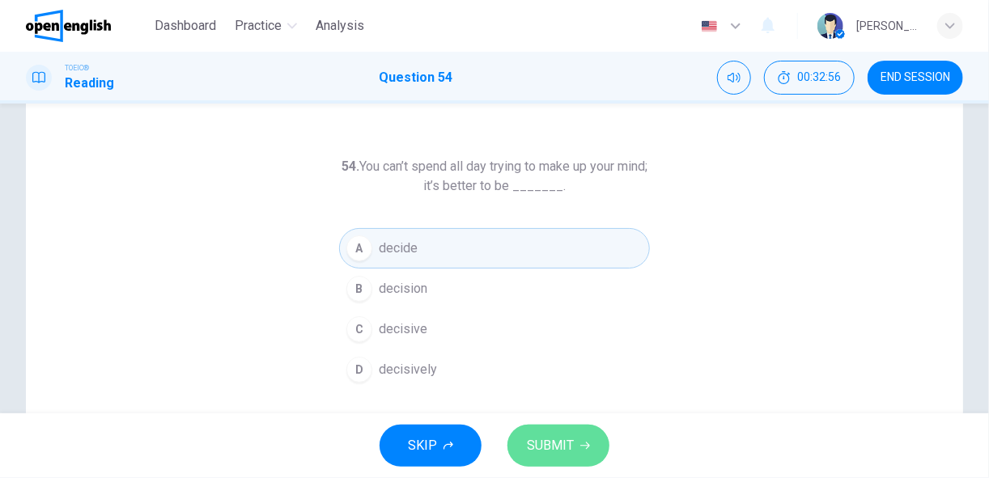
click at [542, 443] on span "SUBMIT" at bounding box center [550, 446] width 47 height 23
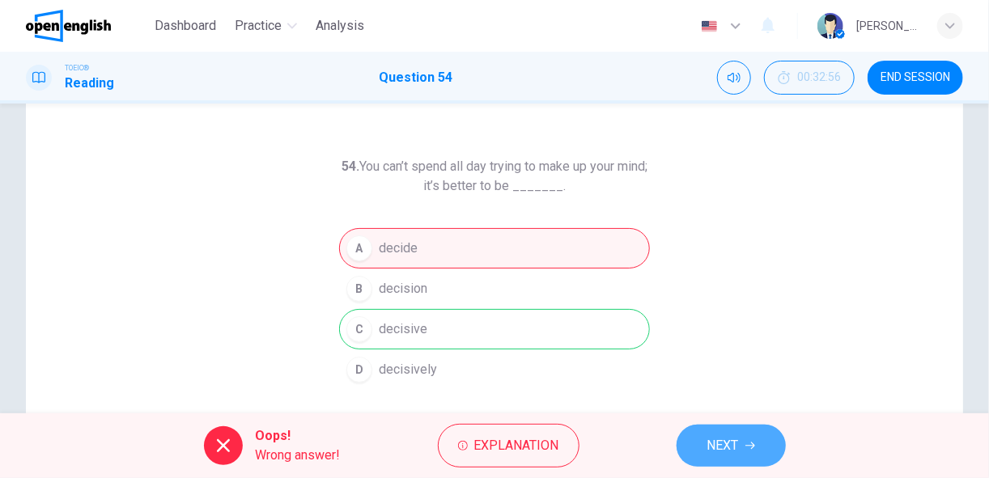
click at [720, 447] on span "NEXT" at bounding box center [723, 446] width 32 height 23
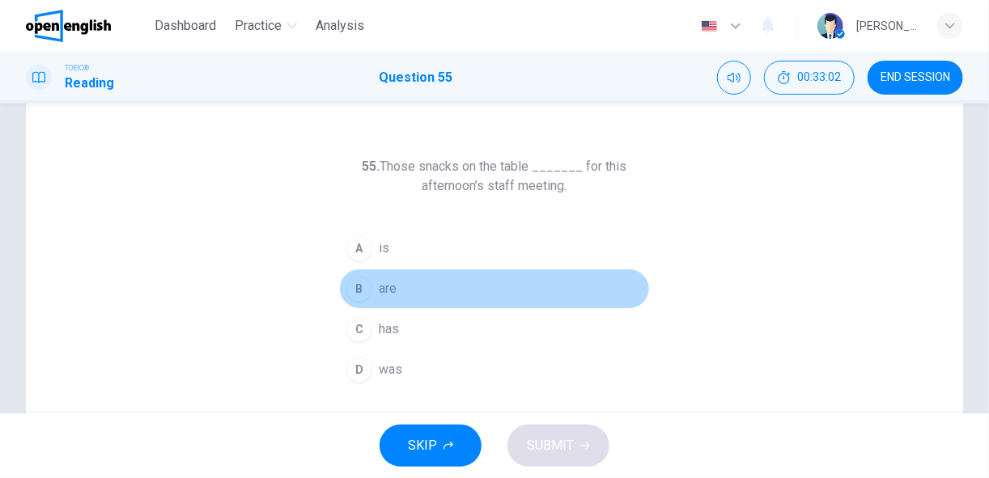
click at [355, 289] on div "B" at bounding box center [359, 289] width 26 height 26
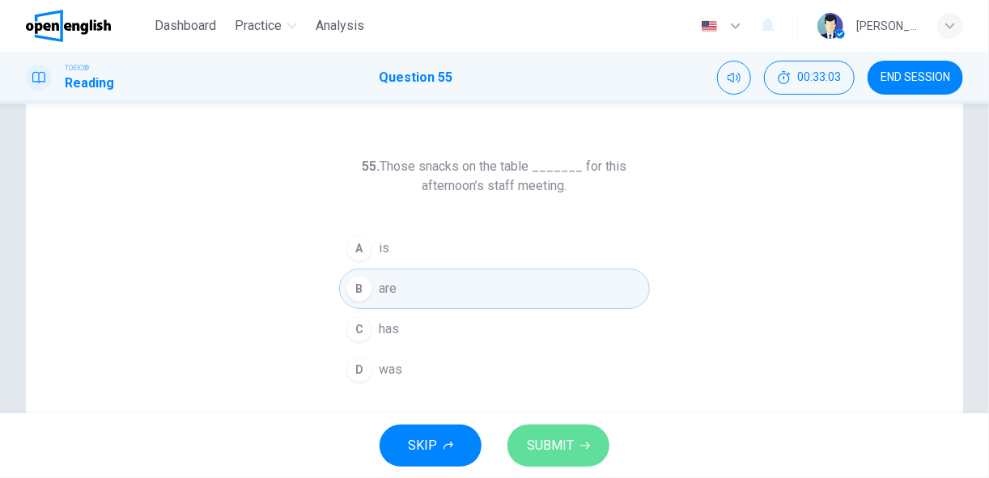
click at [554, 444] on span "SUBMIT" at bounding box center [550, 446] width 47 height 23
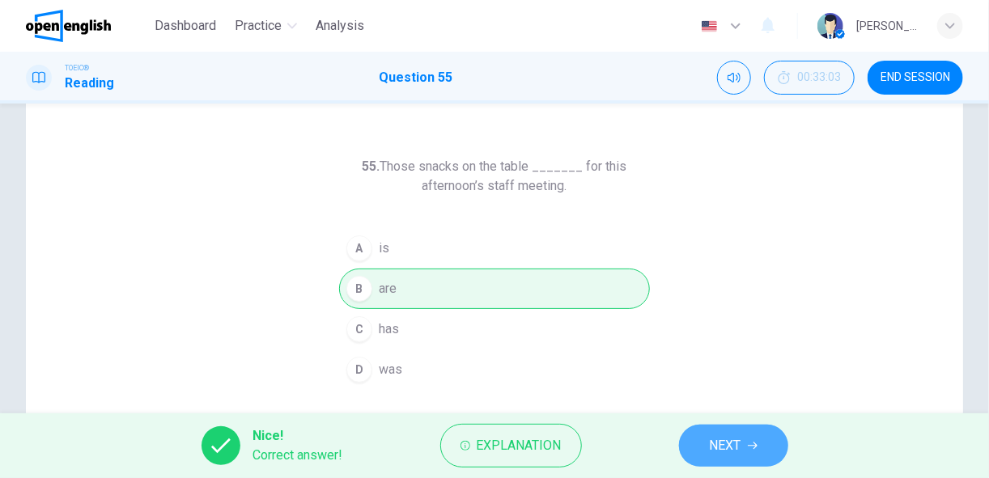
click at [712, 444] on span "NEXT" at bounding box center [726, 446] width 32 height 23
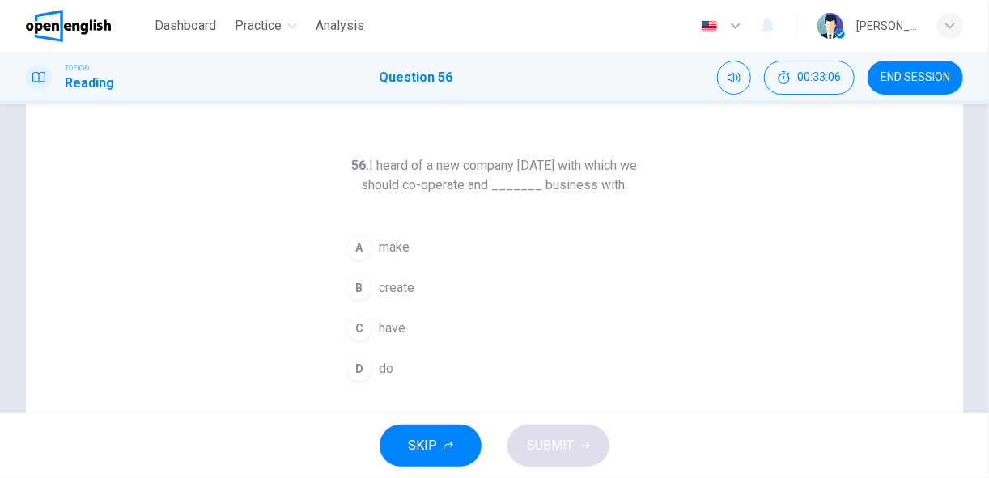
scroll to position [45, 0]
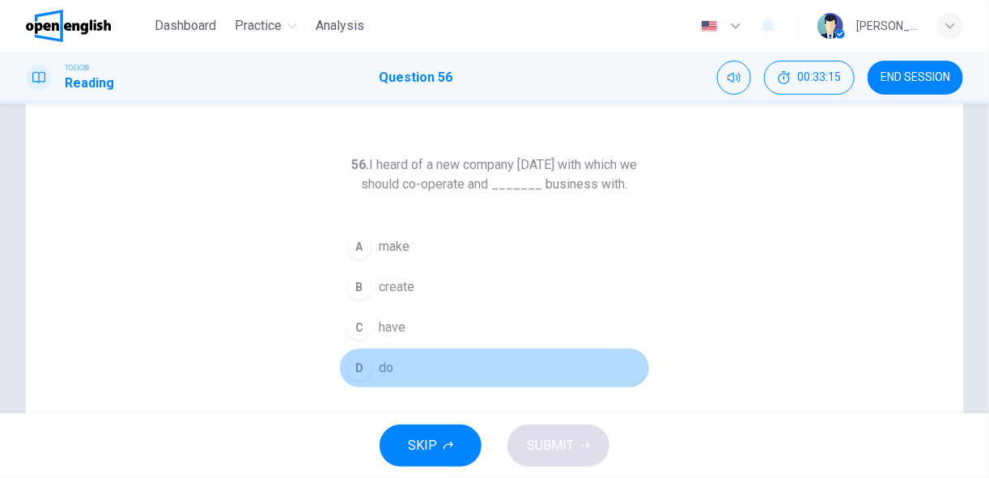
click at [426, 371] on button "D do" at bounding box center [494, 368] width 311 height 40
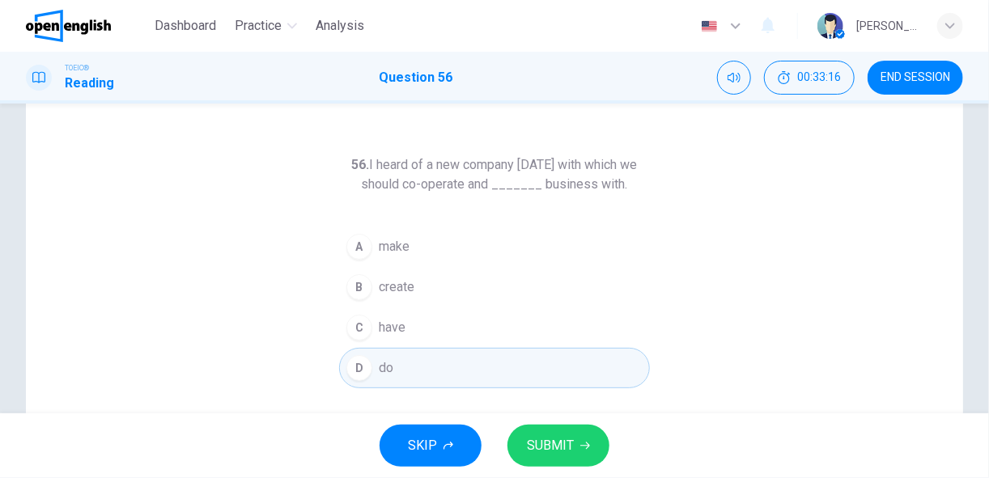
click at [550, 449] on span "SUBMIT" at bounding box center [550, 446] width 47 height 23
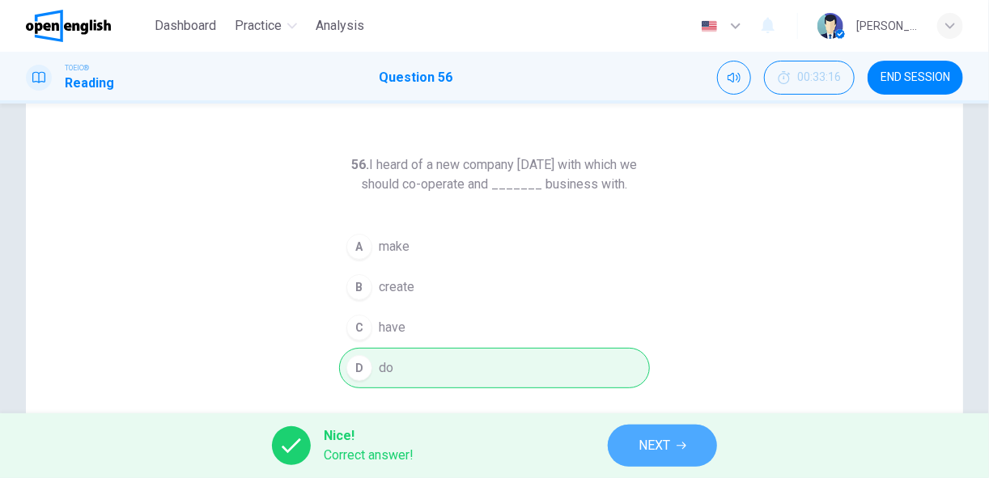
click at [648, 445] on span "NEXT" at bounding box center [654, 446] width 32 height 23
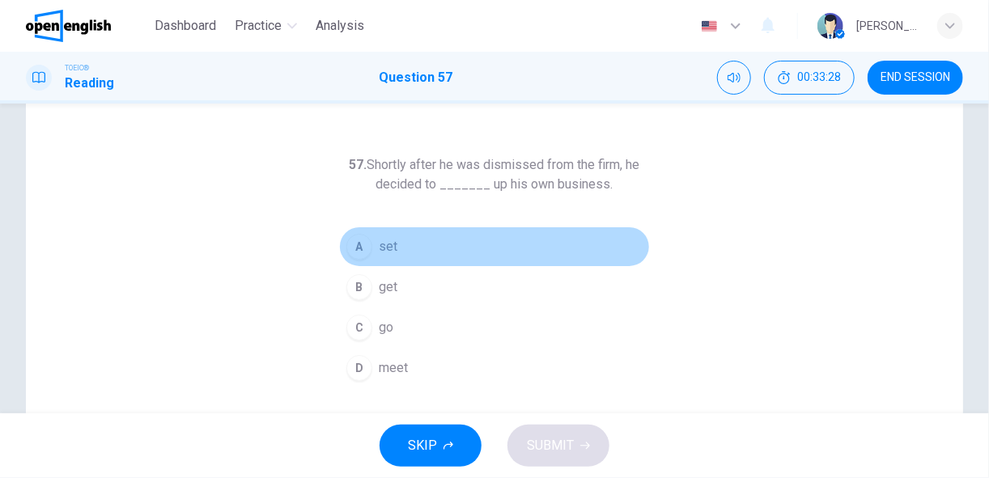
click at [408, 256] on button "A set" at bounding box center [494, 247] width 311 height 40
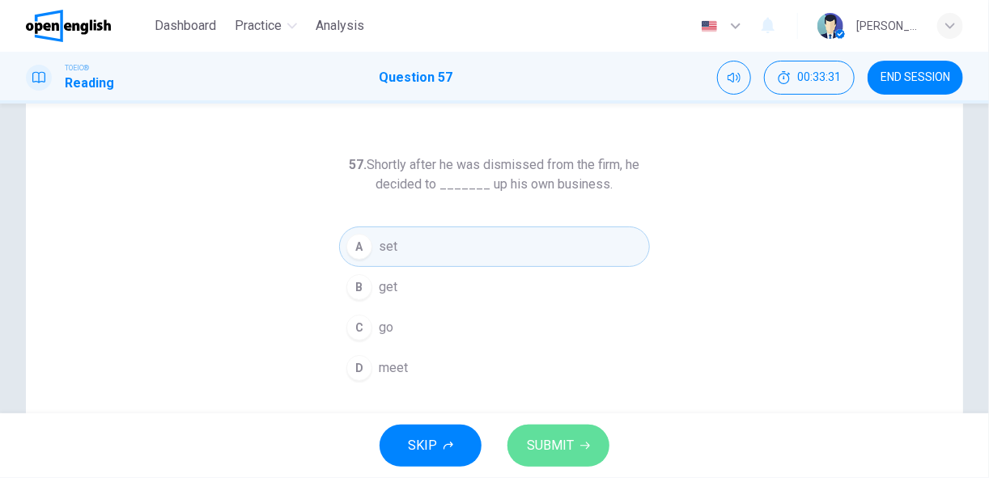
click at [565, 439] on span "SUBMIT" at bounding box center [550, 446] width 47 height 23
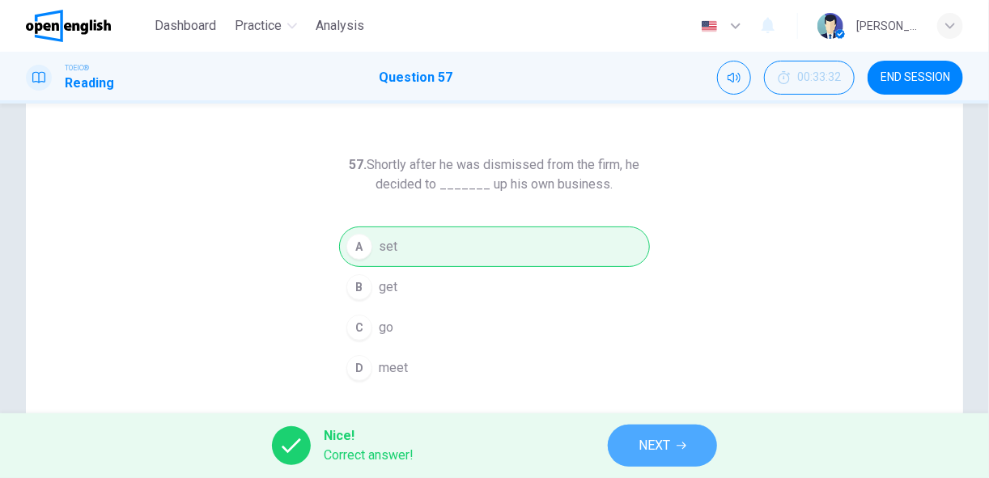
click at [663, 438] on span "NEXT" at bounding box center [654, 446] width 32 height 23
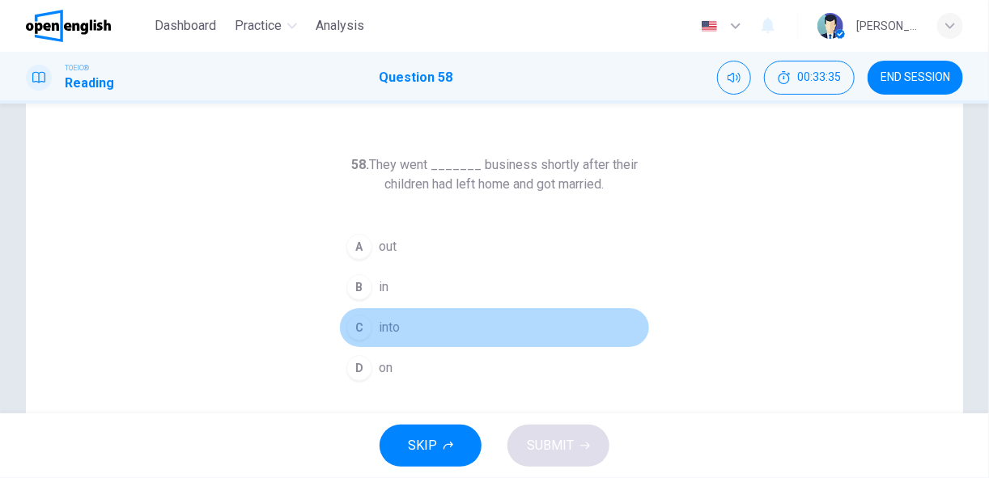
click at [415, 323] on button "C into" at bounding box center [494, 327] width 311 height 40
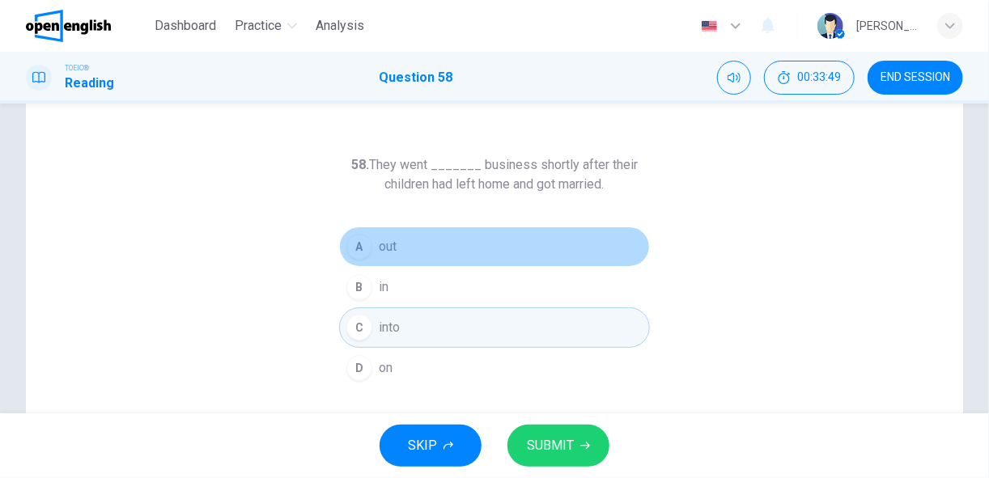
click at [396, 245] on button "A out" at bounding box center [494, 247] width 311 height 40
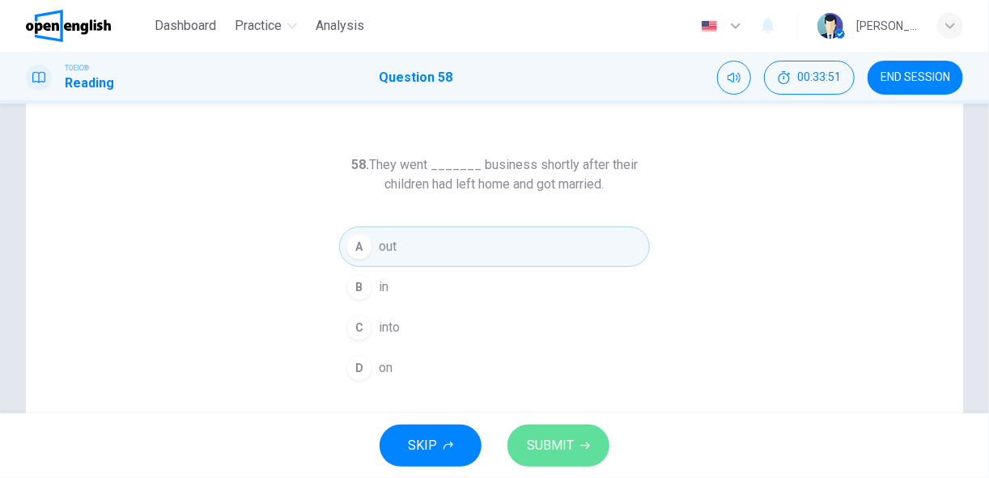
click at [557, 444] on span "SUBMIT" at bounding box center [550, 446] width 47 height 23
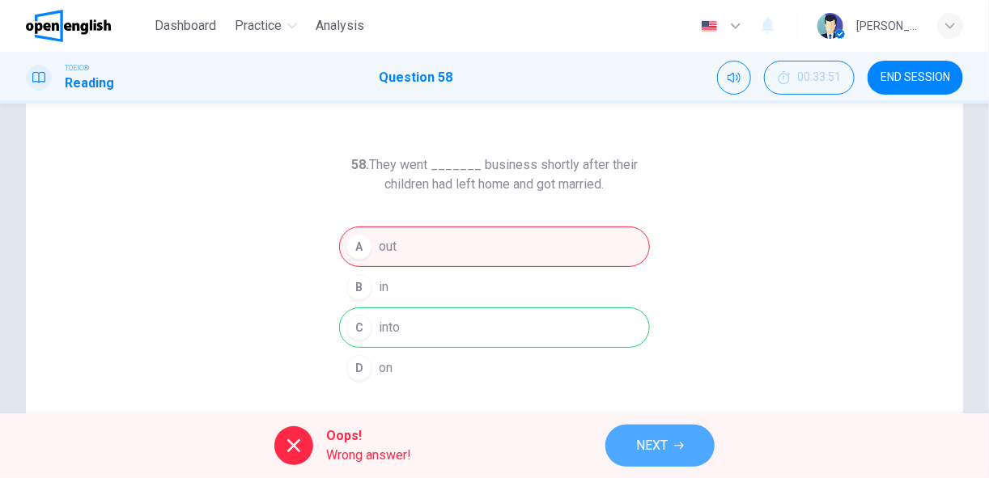
click at [665, 443] on span "NEXT" at bounding box center [652, 446] width 32 height 23
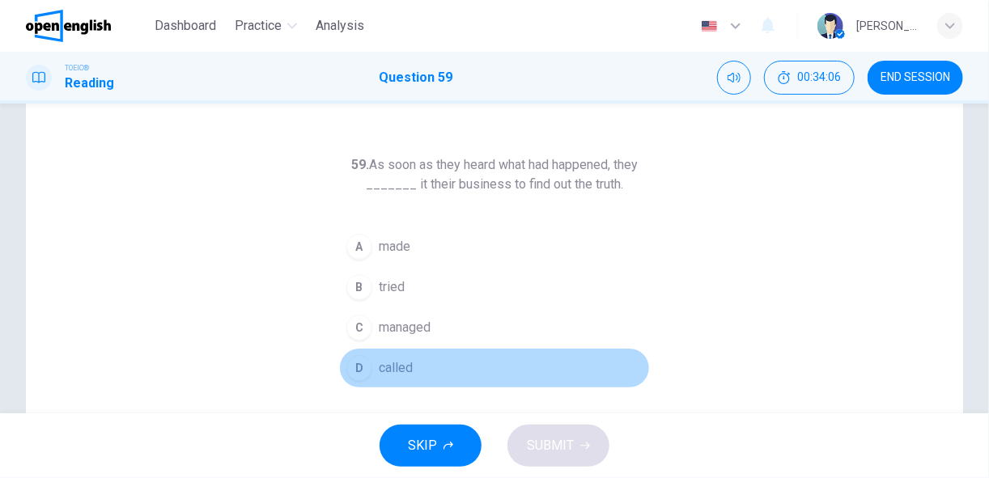
click at [374, 371] on button "D called" at bounding box center [494, 368] width 311 height 40
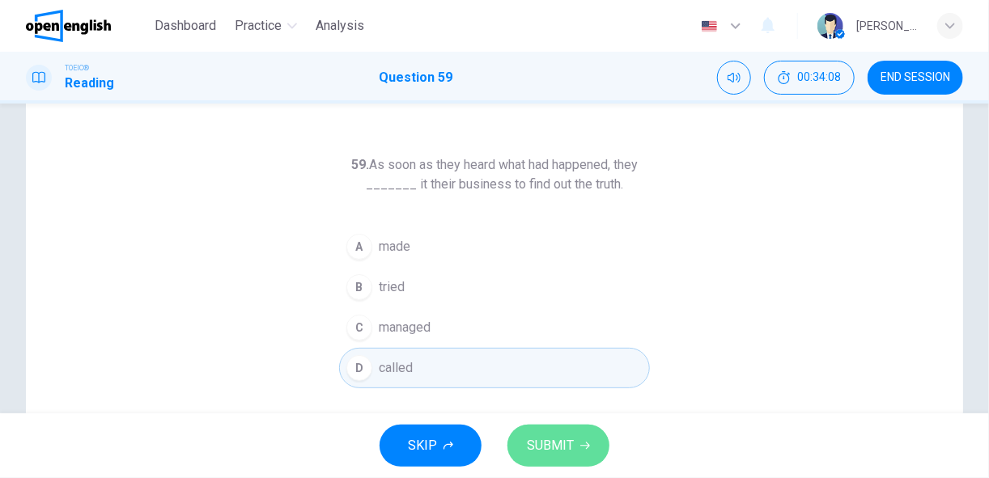
click at [550, 445] on span "SUBMIT" at bounding box center [550, 446] width 47 height 23
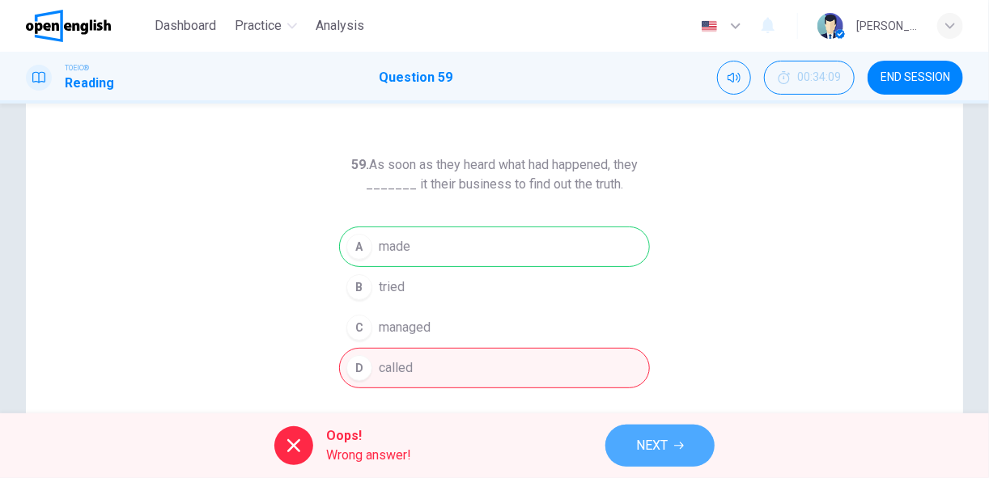
click at [659, 453] on span "NEXT" at bounding box center [652, 446] width 32 height 23
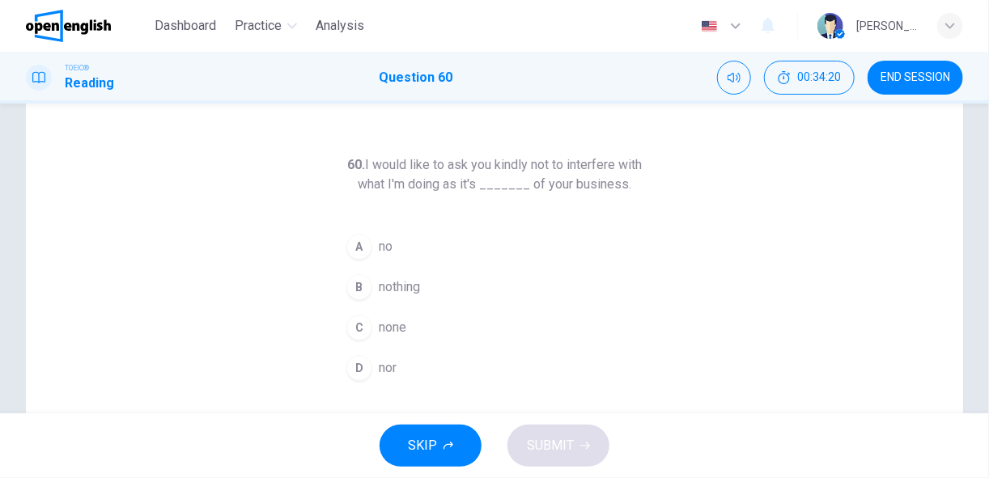
click at [401, 318] on span "none" at bounding box center [393, 327] width 28 height 19
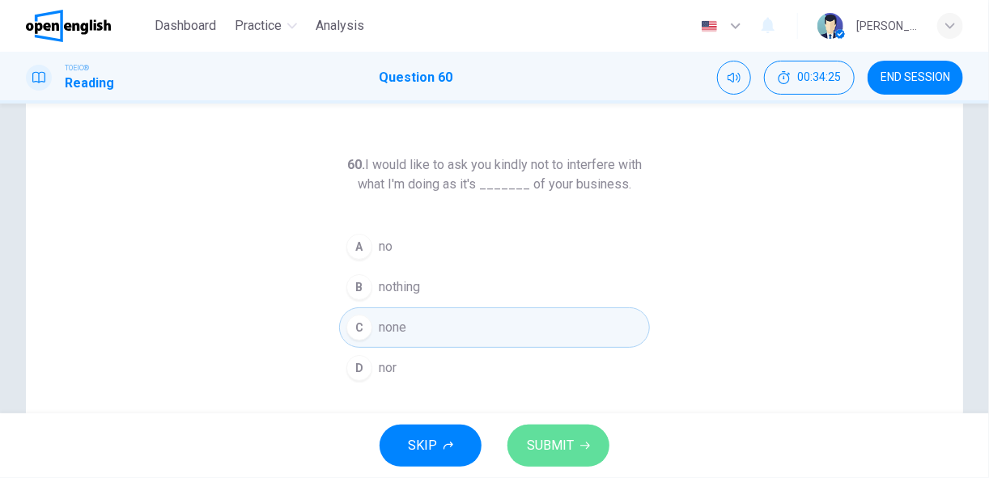
click at [550, 453] on span "SUBMIT" at bounding box center [550, 446] width 47 height 23
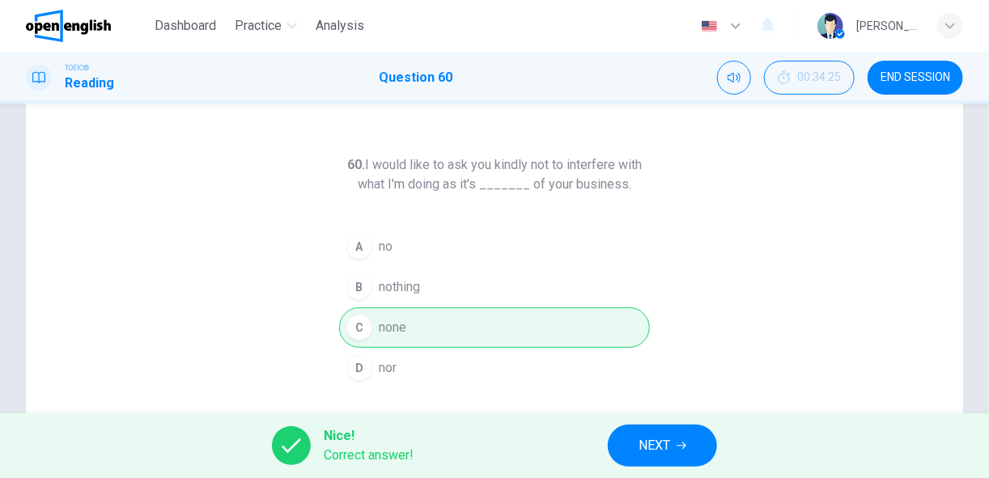
click at [659, 445] on span "NEXT" at bounding box center [654, 446] width 32 height 23
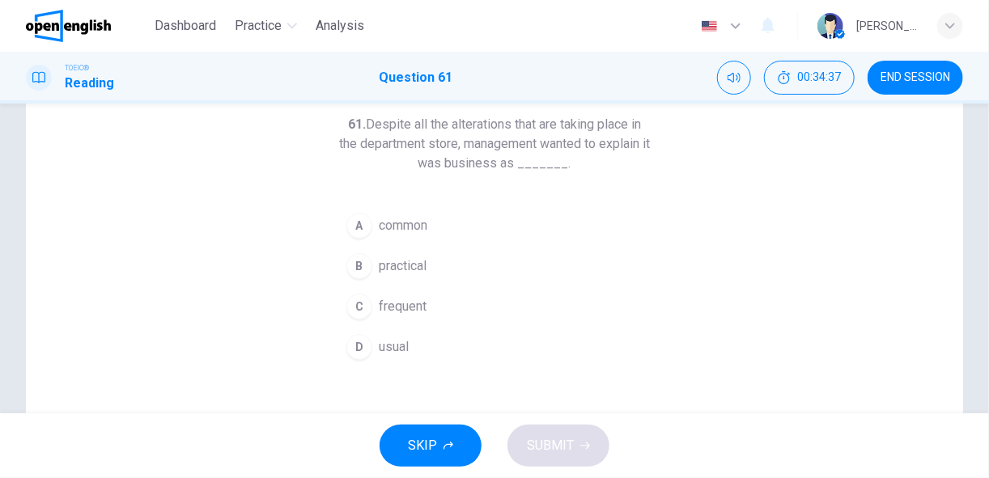
scroll to position [88, 0]
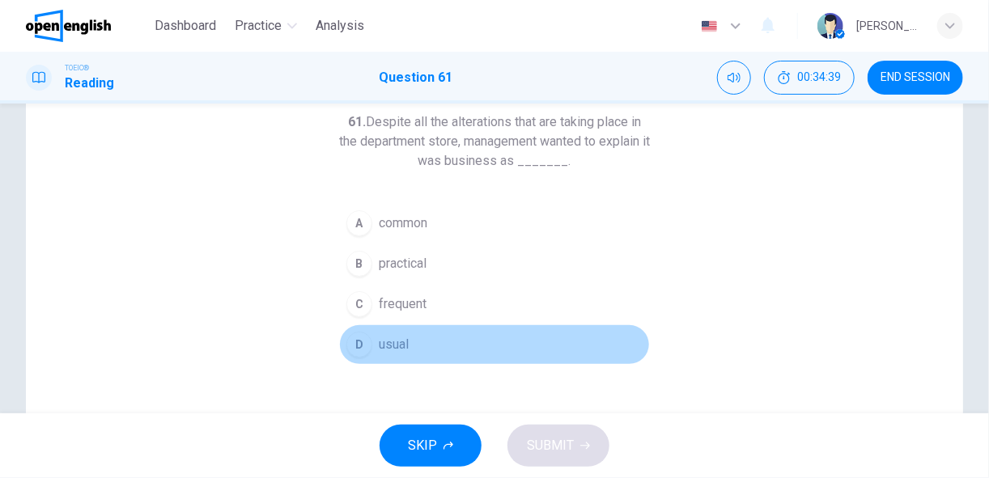
click at [361, 341] on div "D" at bounding box center [359, 345] width 26 height 26
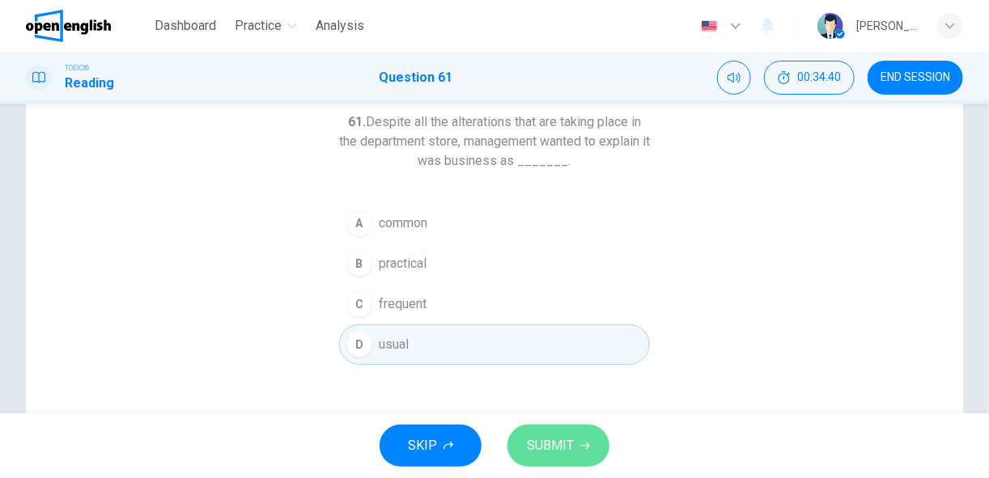
click at [557, 449] on span "SUBMIT" at bounding box center [550, 446] width 47 height 23
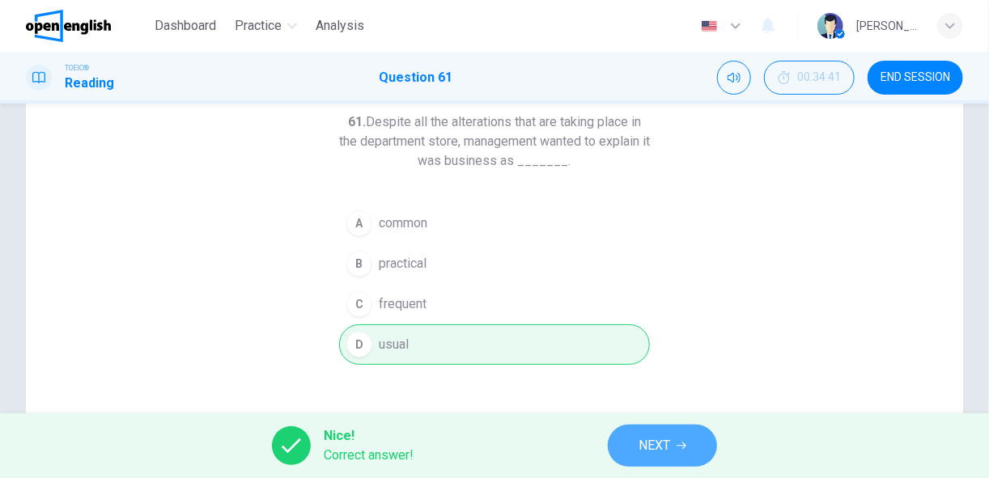
click at [647, 444] on span "NEXT" at bounding box center [654, 446] width 32 height 23
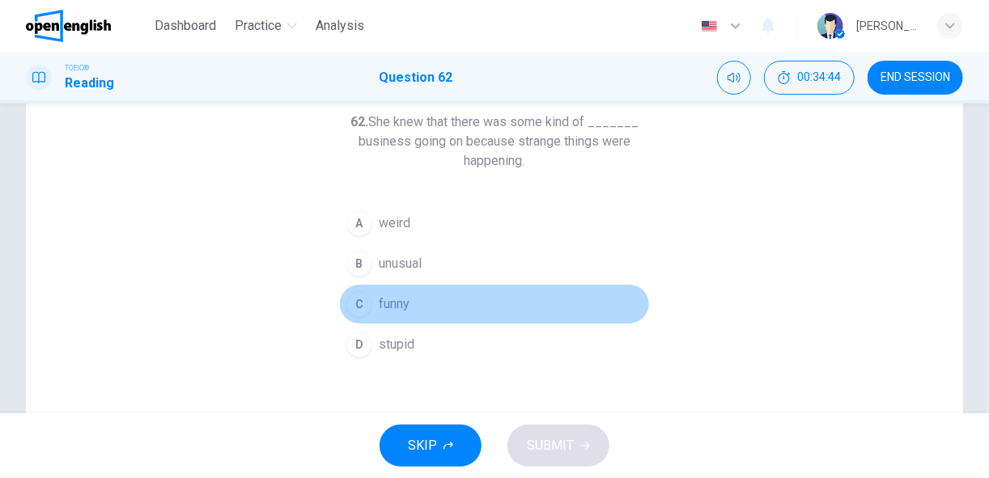
click at [396, 304] on span "funny" at bounding box center [394, 304] width 31 height 19
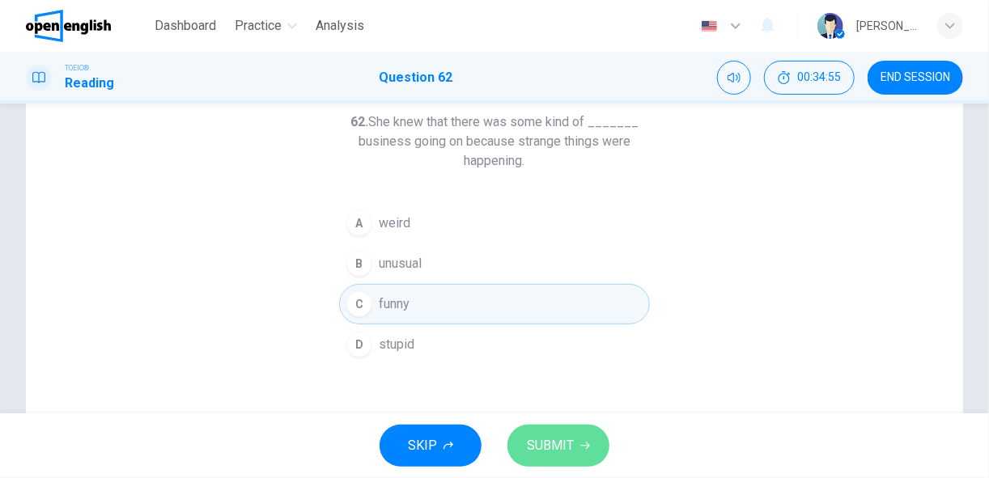
click at [553, 436] on span "SUBMIT" at bounding box center [550, 446] width 47 height 23
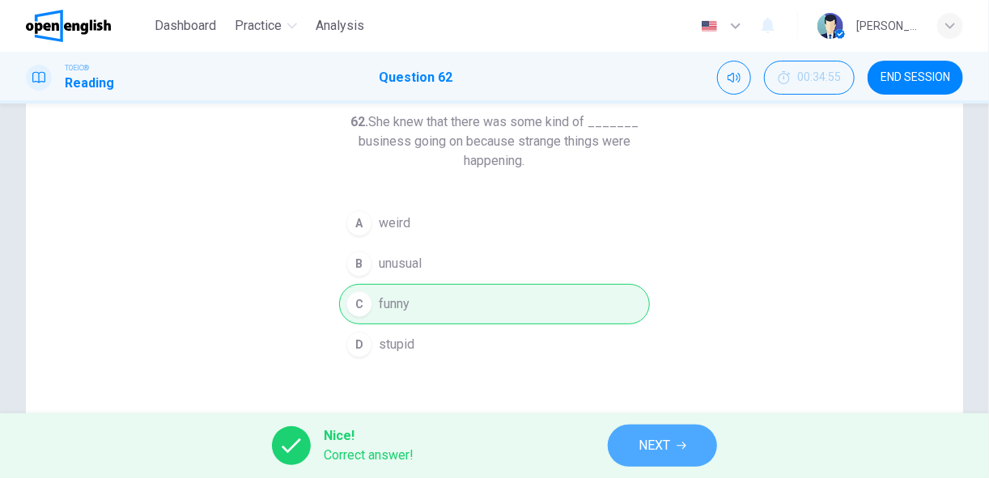
click at [637, 443] on button "NEXT" at bounding box center [662, 446] width 109 height 42
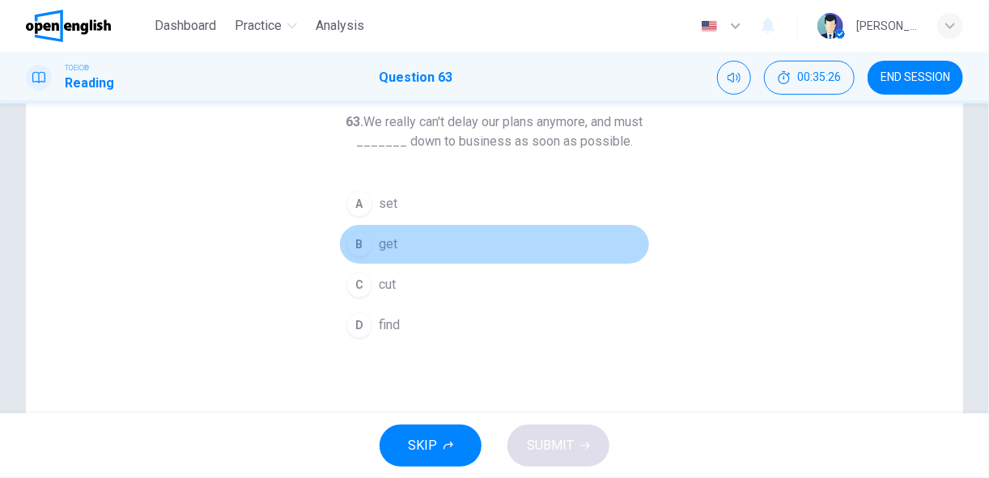
click at [354, 246] on div "B" at bounding box center [359, 244] width 26 height 26
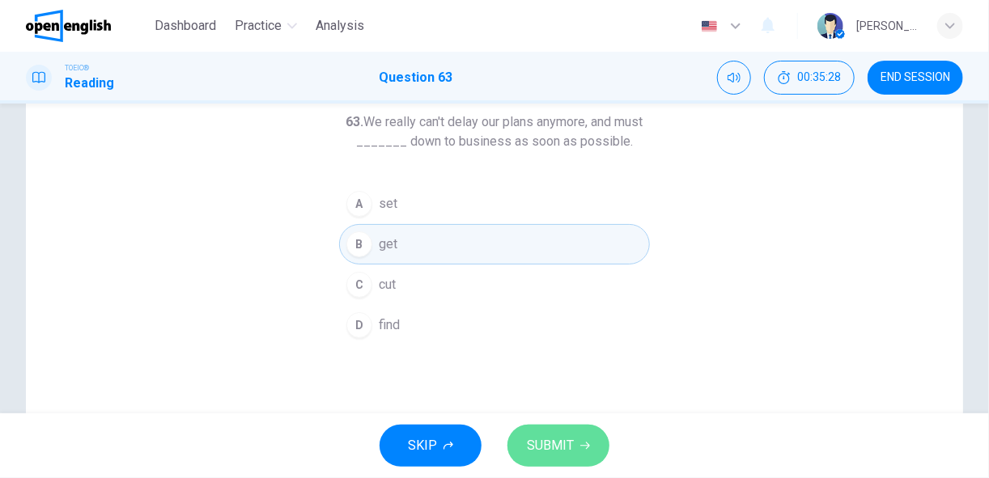
click at [562, 448] on span "SUBMIT" at bounding box center [550, 446] width 47 height 23
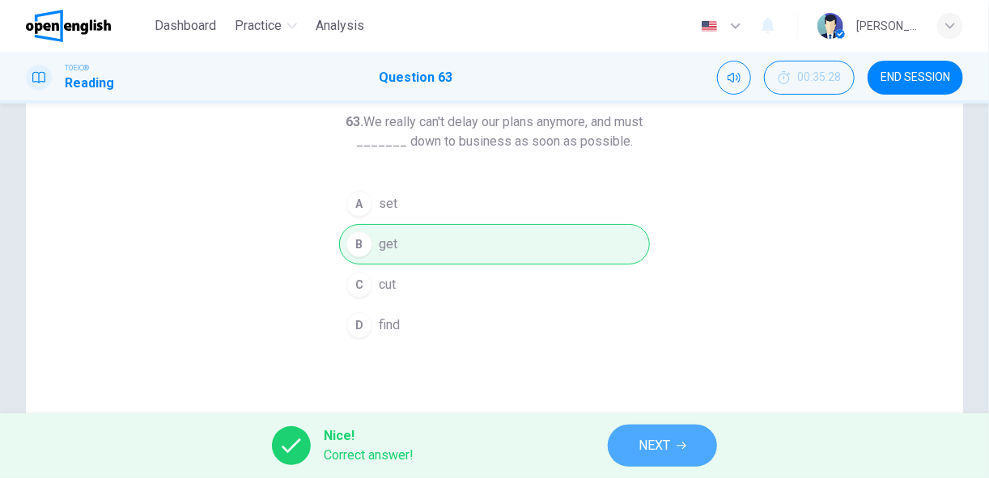
click at [667, 452] on span "NEXT" at bounding box center [654, 446] width 32 height 23
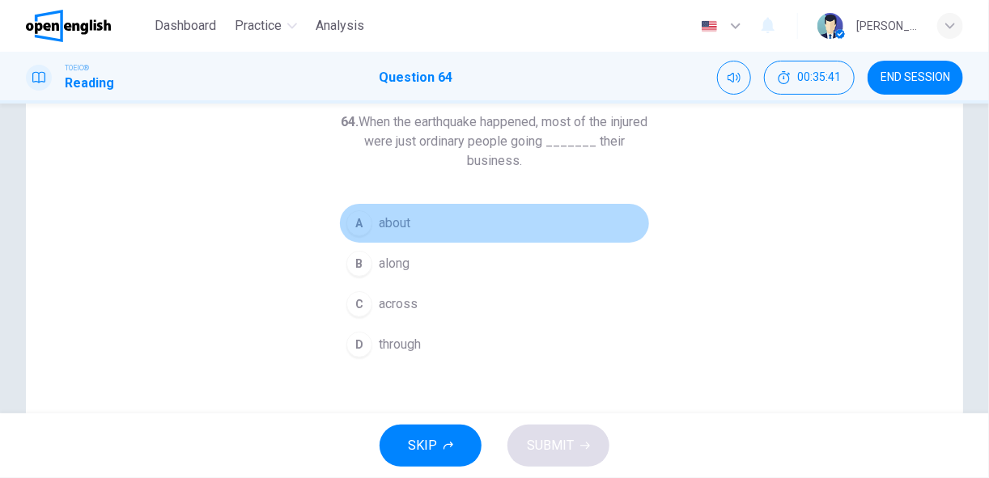
click at [362, 218] on div "A" at bounding box center [359, 223] width 26 height 26
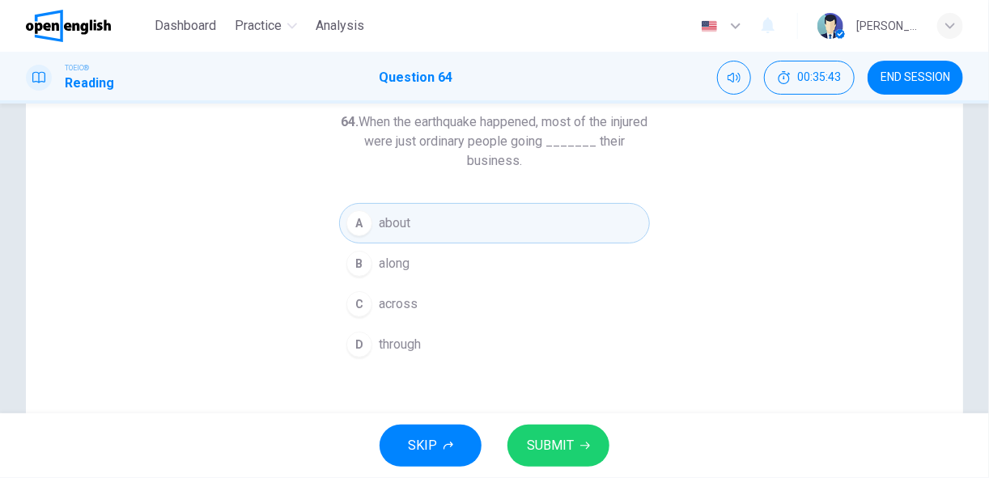
click at [569, 439] on span "SUBMIT" at bounding box center [550, 446] width 47 height 23
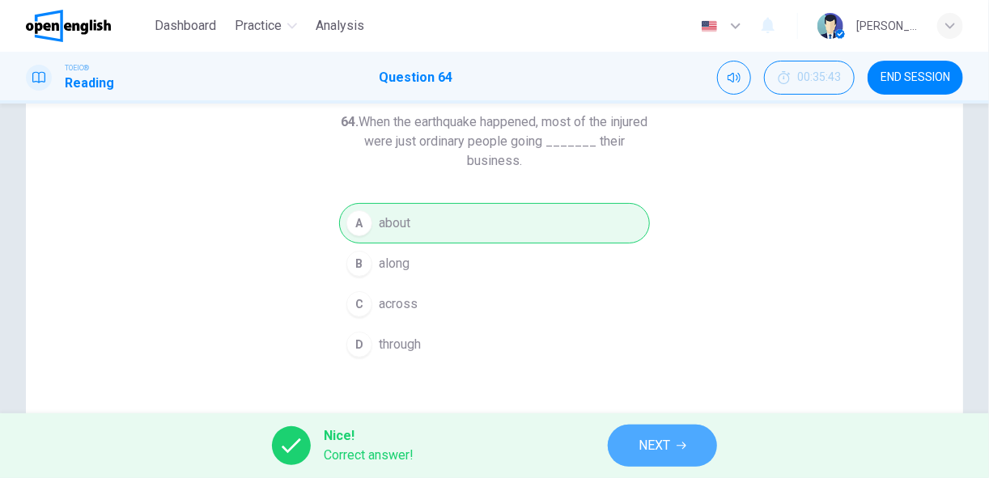
click at [659, 439] on span "NEXT" at bounding box center [654, 446] width 32 height 23
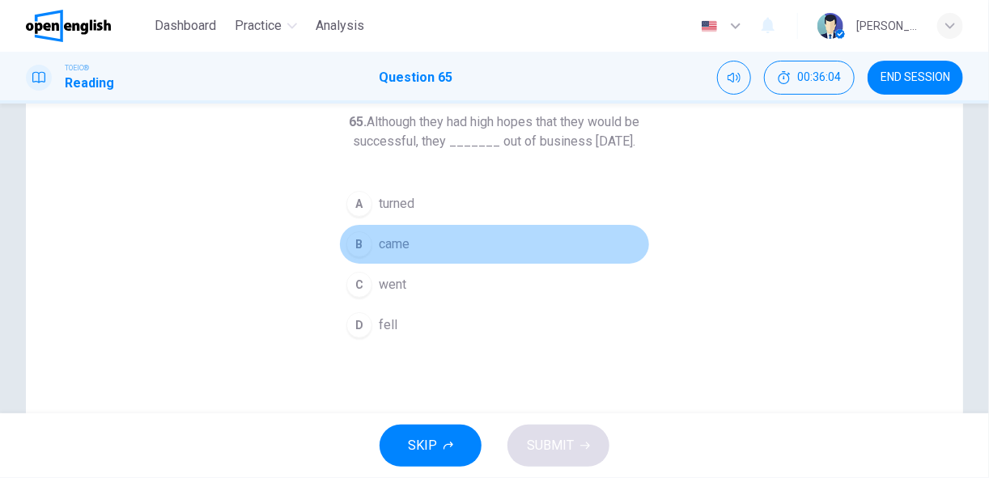
click at [355, 257] on div "B" at bounding box center [359, 244] width 26 height 26
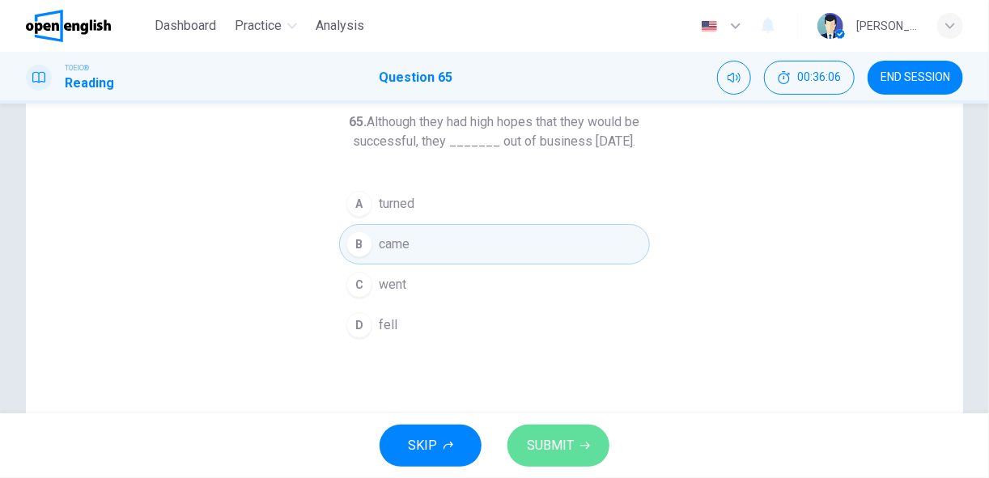
click at [536, 440] on span "SUBMIT" at bounding box center [550, 446] width 47 height 23
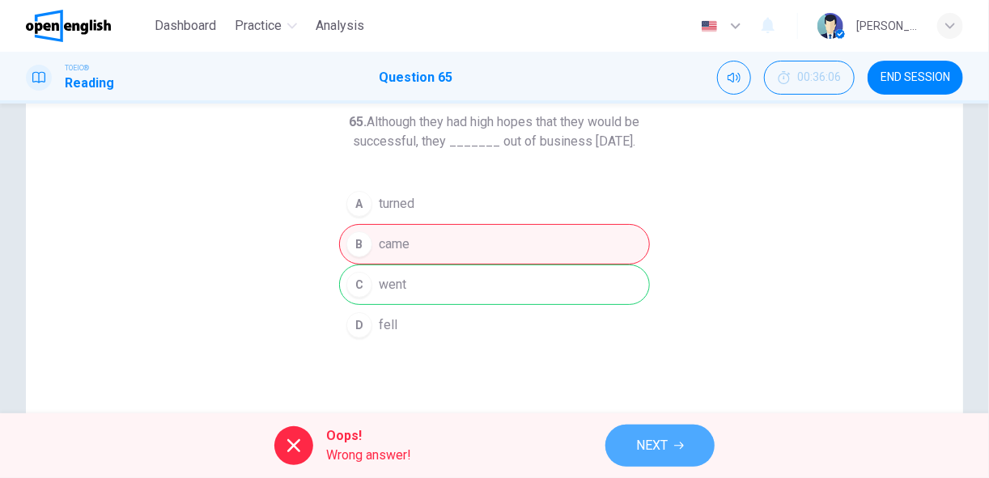
click at [676, 447] on icon "button" at bounding box center [679, 446] width 10 height 10
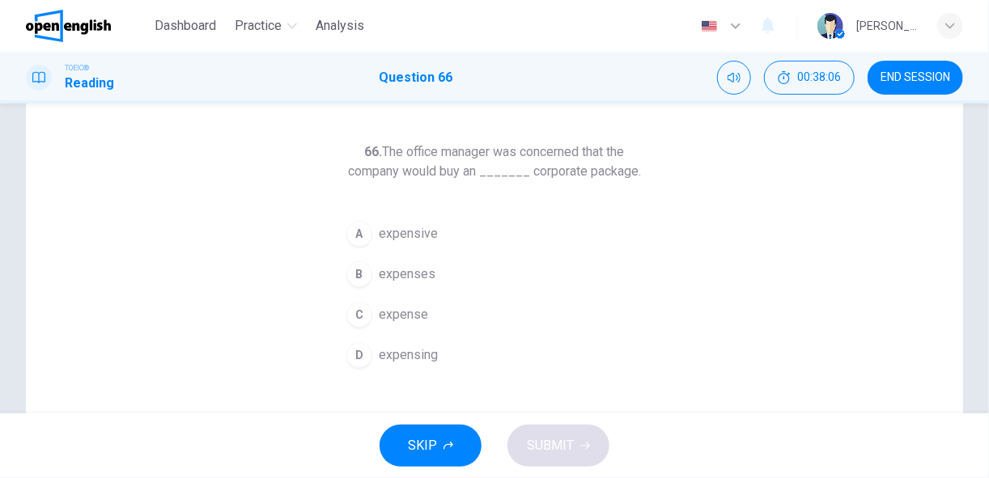
scroll to position [62, 0]
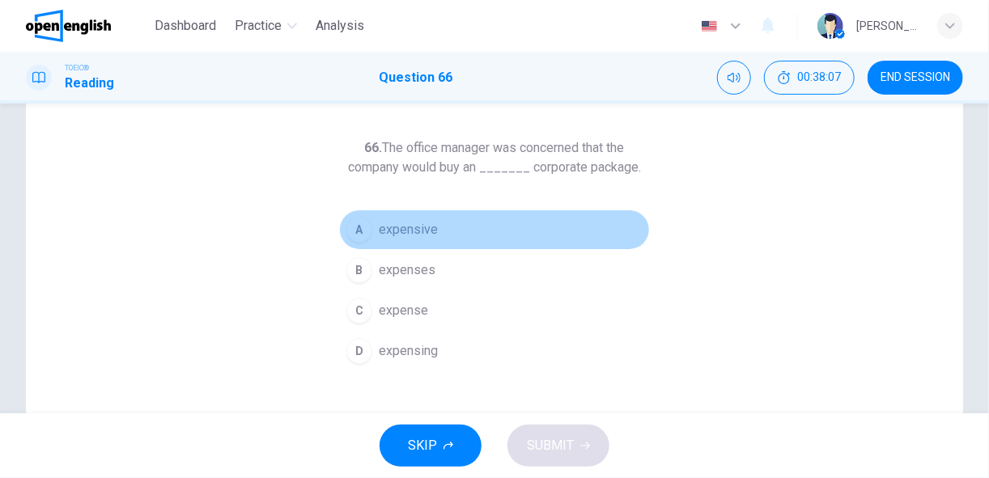
click at [402, 231] on span "expensive" at bounding box center [408, 229] width 59 height 19
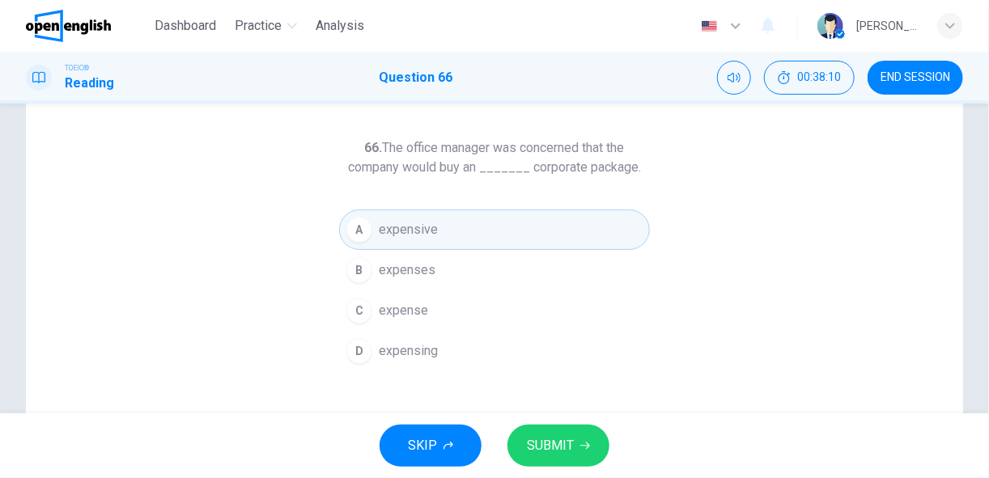
click at [541, 445] on span "SUBMIT" at bounding box center [550, 446] width 47 height 23
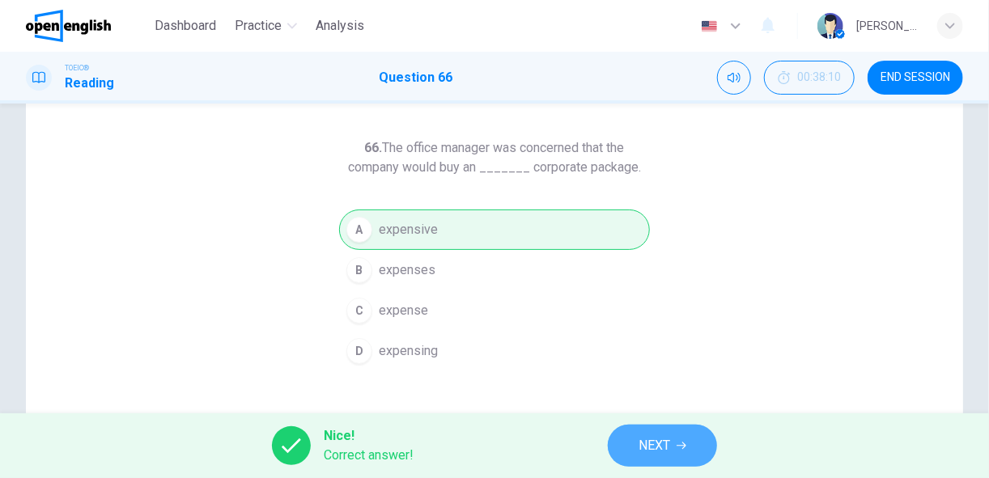
click at [637, 441] on button "NEXT" at bounding box center [662, 446] width 109 height 42
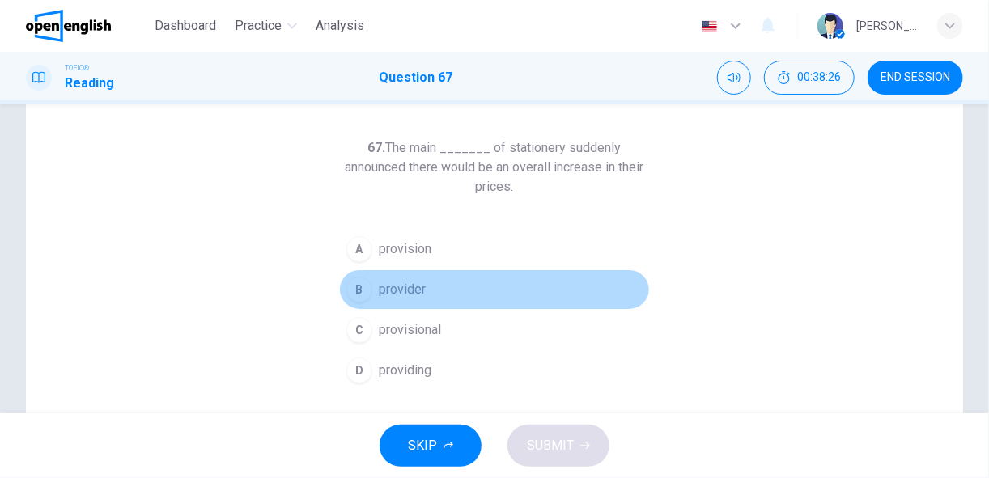
click at [393, 294] on span "provider" at bounding box center [402, 289] width 47 height 19
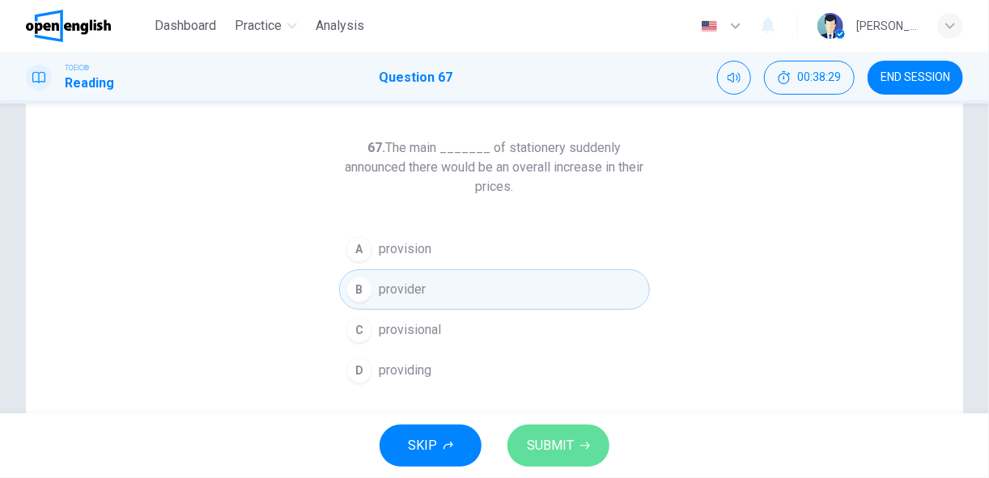
click at [551, 447] on span "SUBMIT" at bounding box center [550, 446] width 47 height 23
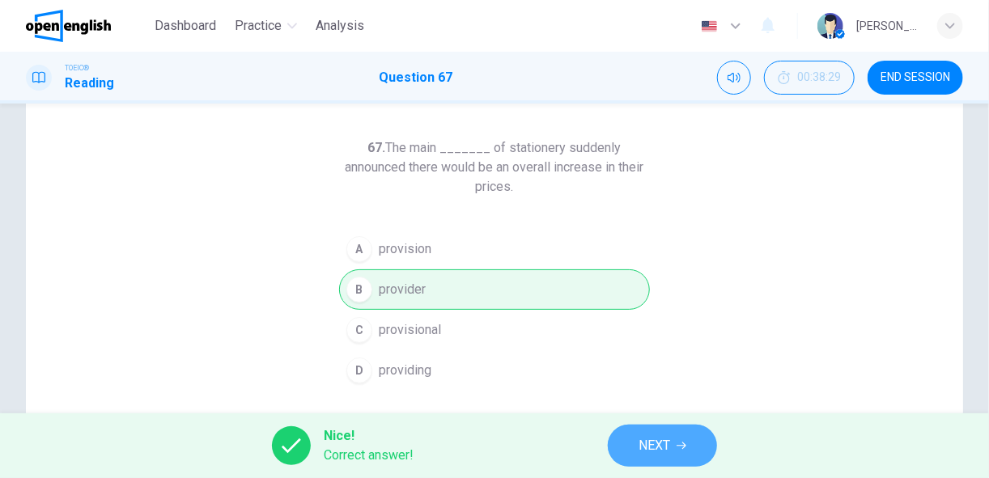
click at [666, 440] on span "NEXT" at bounding box center [654, 446] width 32 height 23
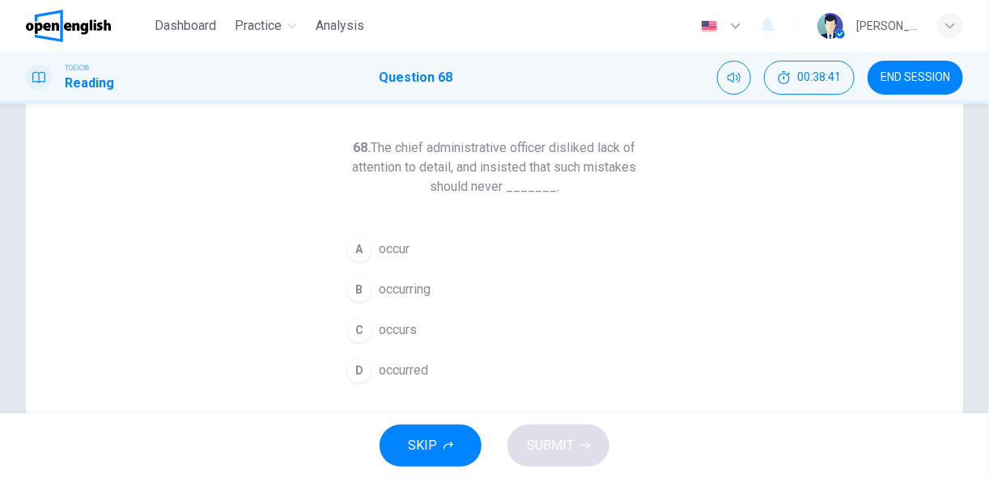
click at [379, 248] on span "occur" at bounding box center [394, 249] width 31 height 19
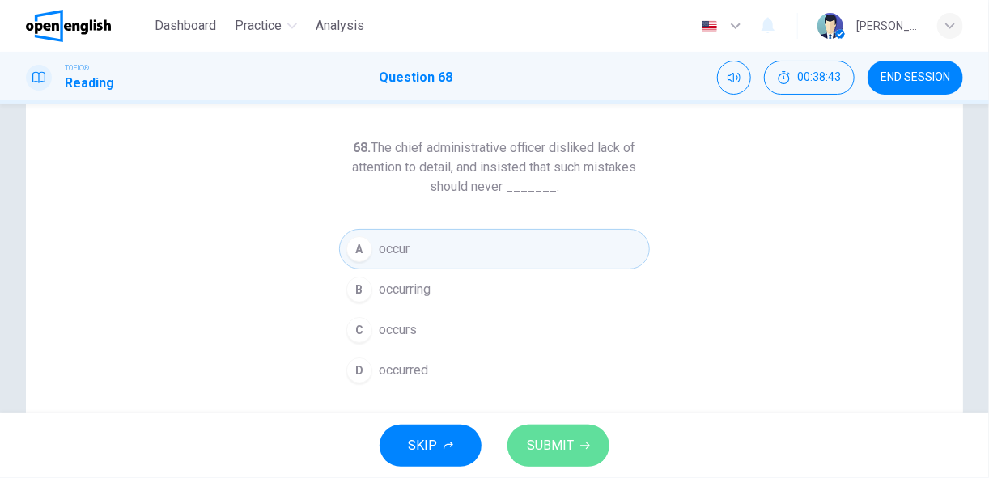
click at [545, 441] on span "SUBMIT" at bounding box center [550, 446] width 47 height 23
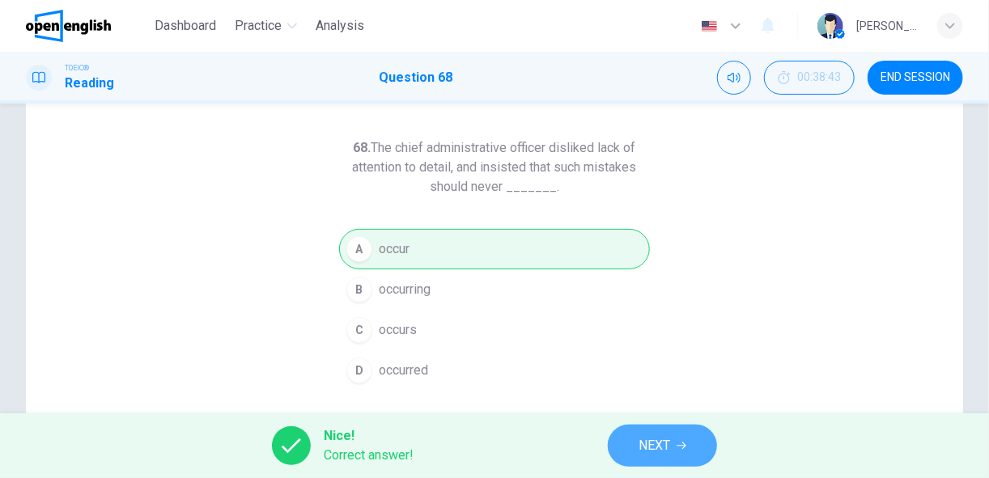
click at [638, 437] on span "NEXT" at bounding box center [654, 446] width 32 height 23
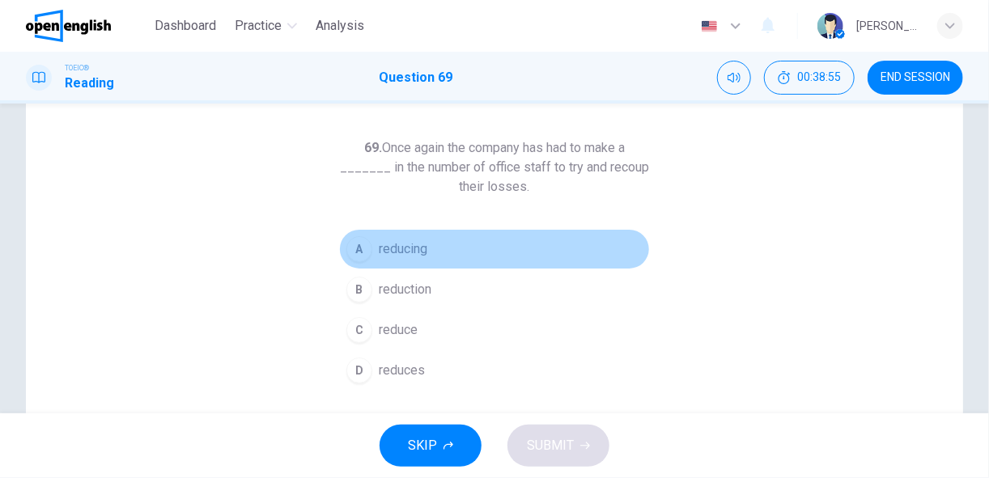
click at [422, 247] on span "reducing" at bounding box center [403, 249] width 49 height 19
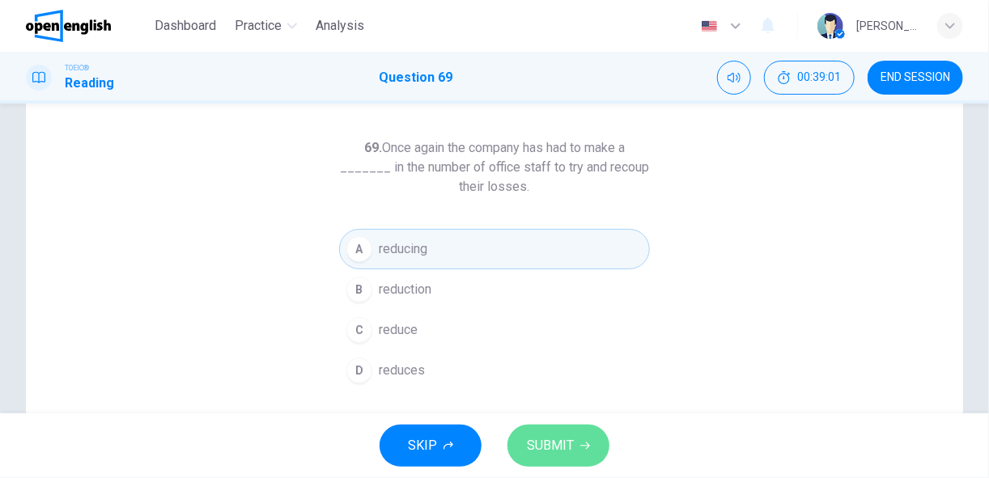
click at [544, 445] on span "SUBMIT" at bounding box center [550, 446] width 47 height 23
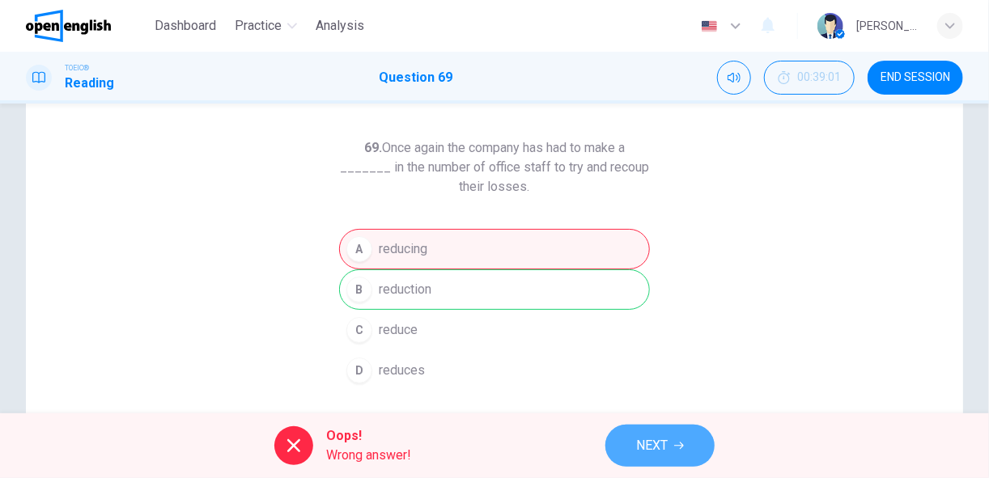
click at [664, 443] on span "NEXT" at bounding box center [652, 446] width 32 height 23
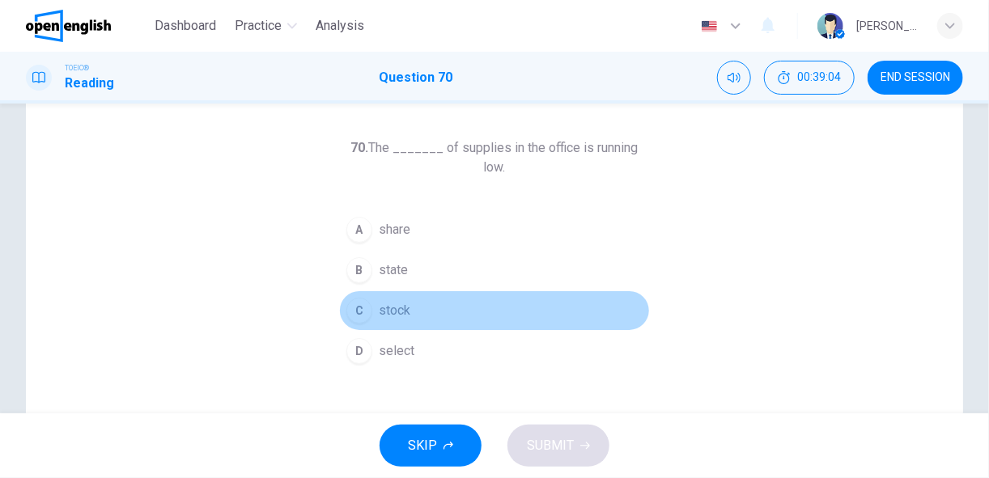
click at [392, 301] on span "stock" at bounding box center [395, 310] width 32 height 19
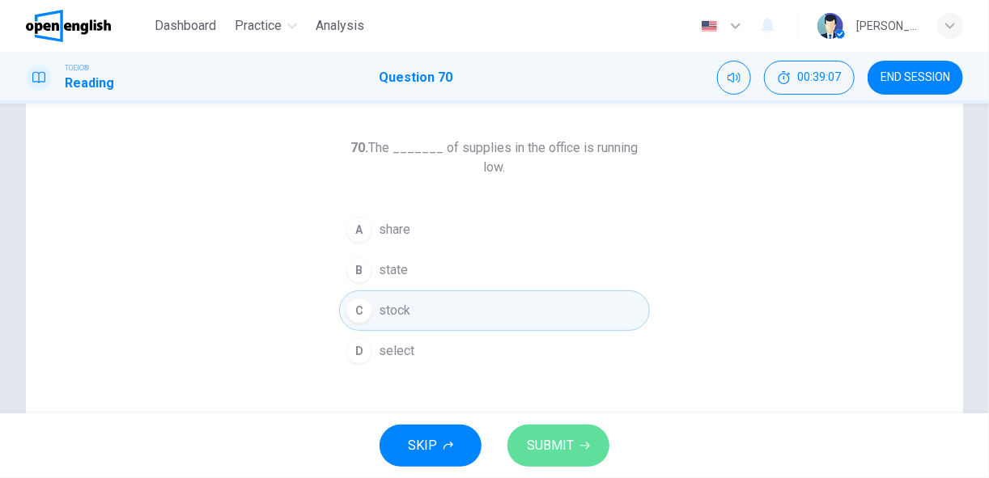
click at [551, 442] on span "SUBMIT" at bounding box center [550, 446] width 47 height 23
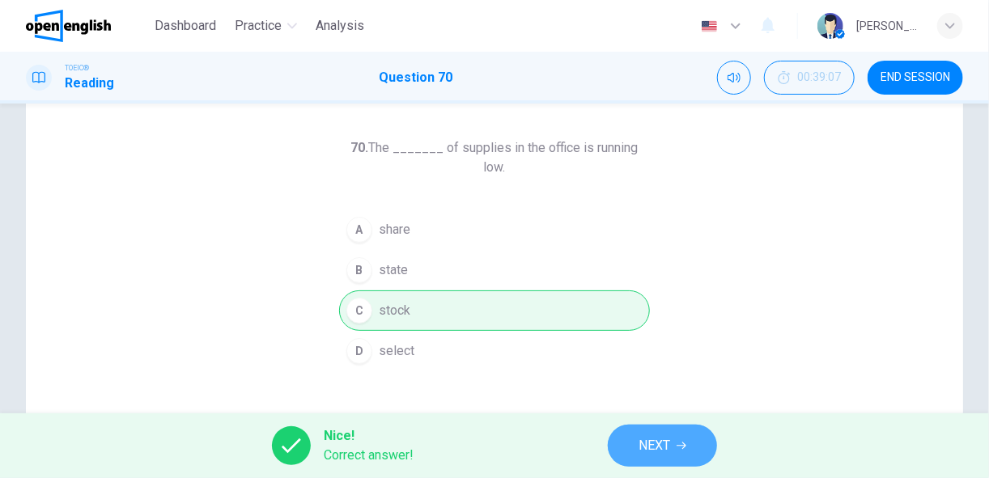
click at [640, 443] on span "NEXT" at bounding box center [654, 446] width 32 height 23
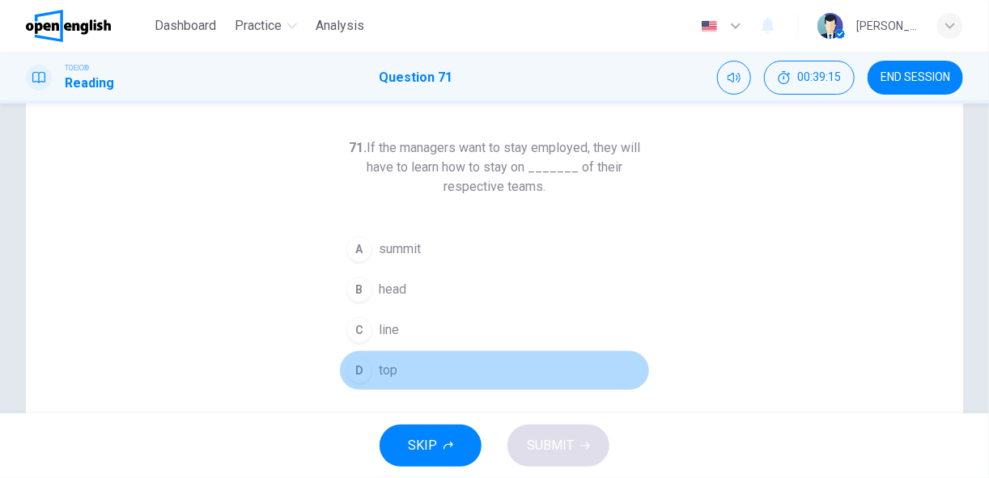
click at [387, 370] on span "top" at bounding box center [388, 370] width 19 height 19
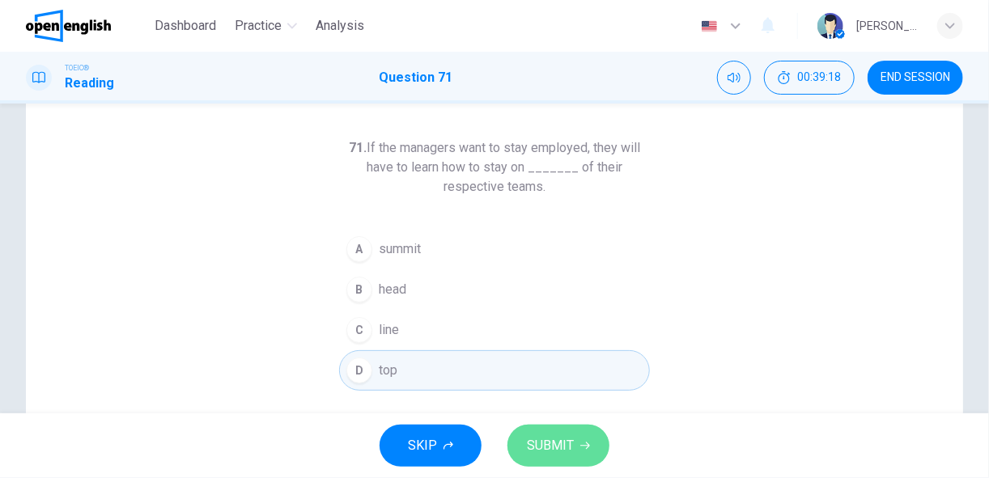
click at [560, 443] on span "SUBMIT" at bounding box center [550, 446] width 47 height 23
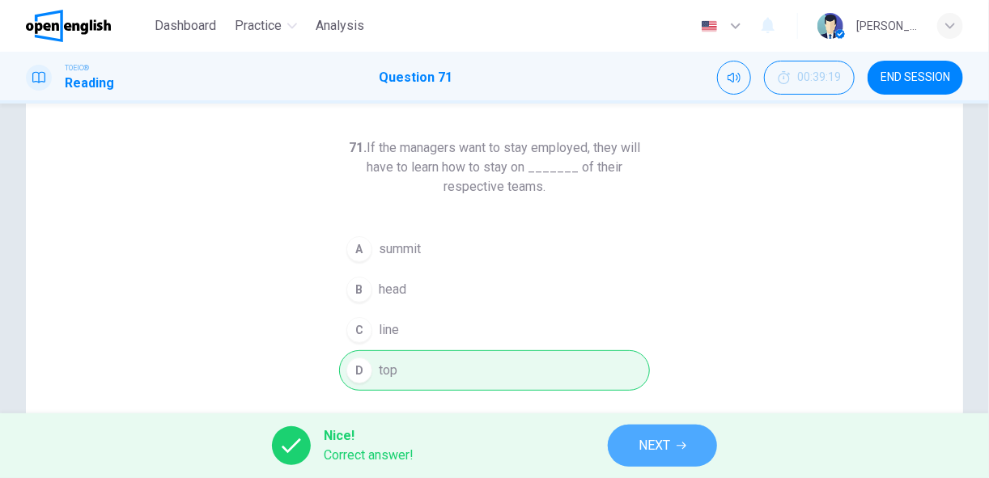
click at [660, 442] on span "NEXT" at bounding box center [654, 446] width 32 height 23
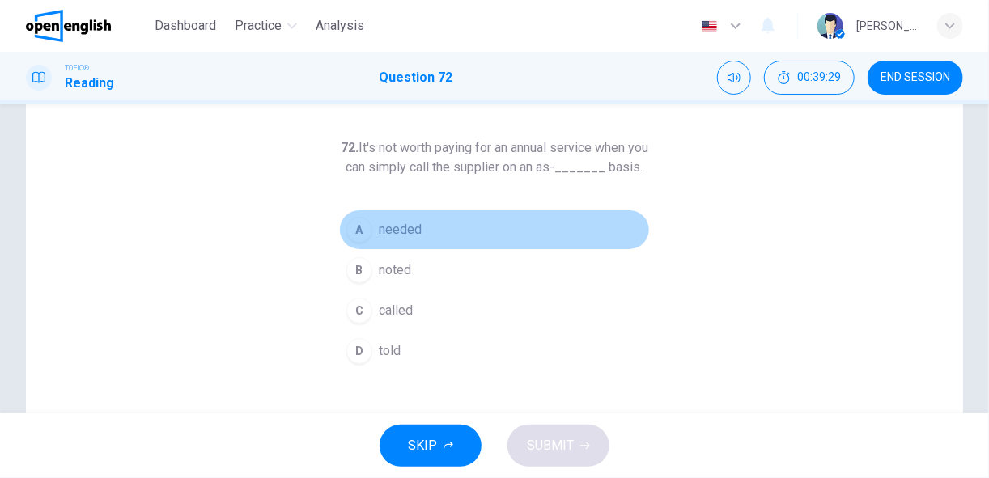
click at [420, 245] on button "A needed" at bounding box center [494, 230] width 311 height 40
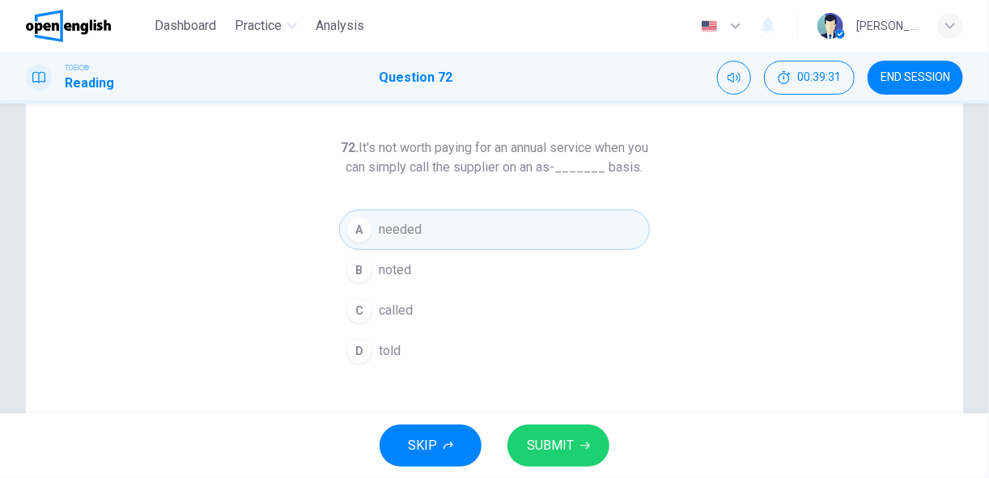
click at [553, 447] on span "SUBMIT" at bounding box center [550, 446] width 47 height 23
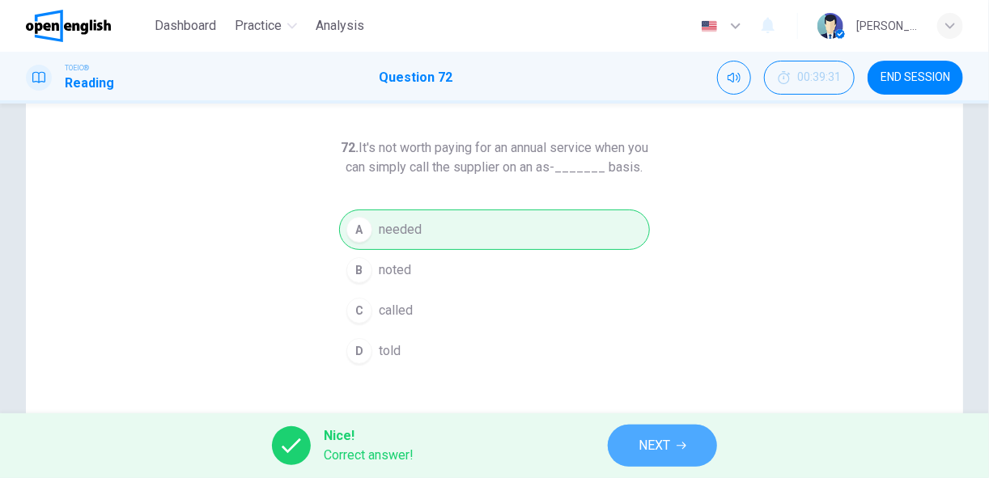
click at [646, 444] on span "NEXT" at bounding box center [654, 446] width 32 height 23
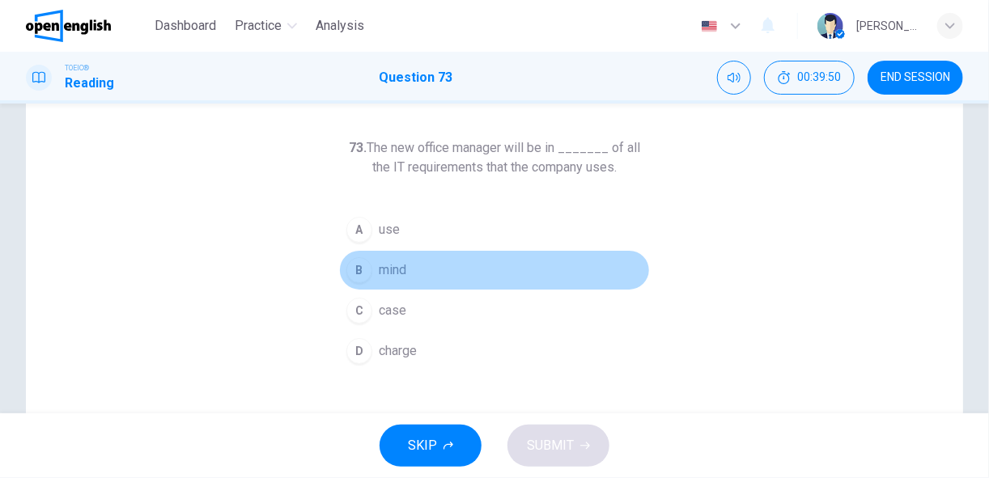
click at [413, 268] on button "B mind" at bounding box center [494, 270] width 311 height 40
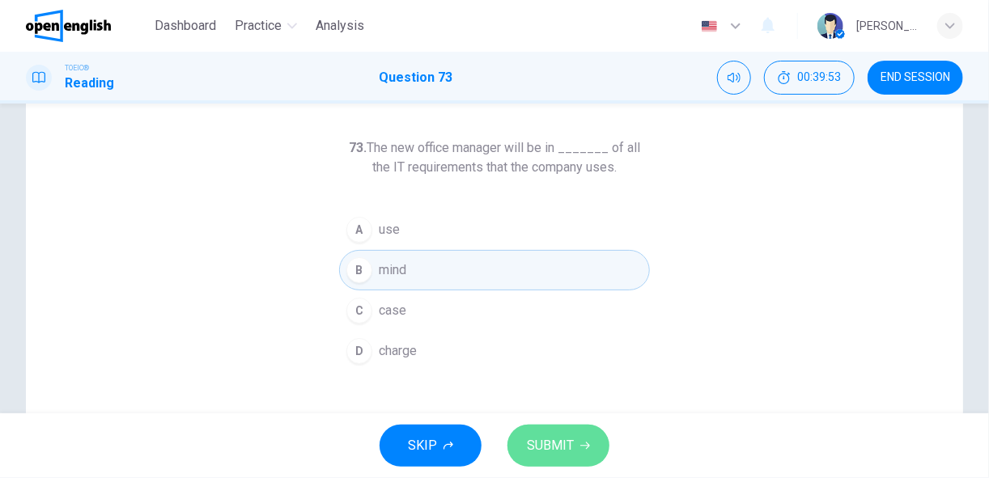
click at [548, 439] on span "SUBMIT" at bounding box center [550, 446] width 47 height 23
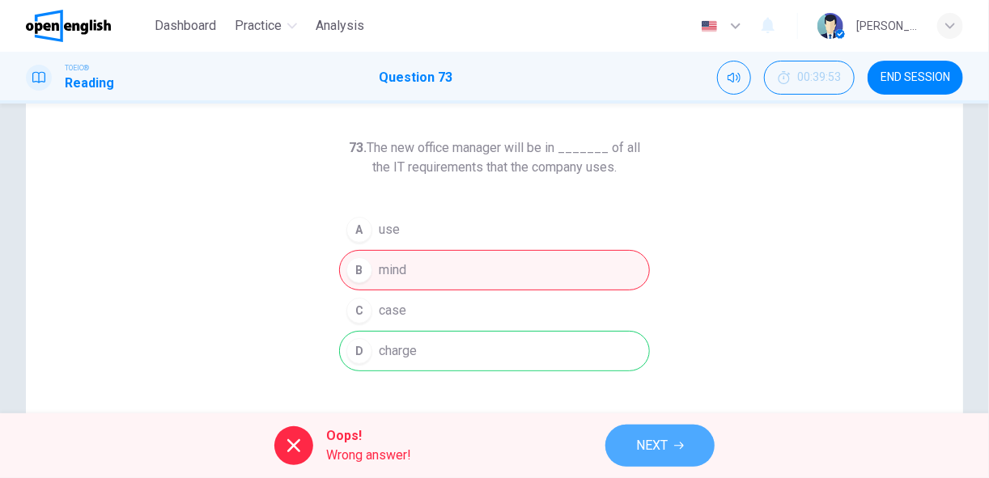
click at [640, 450] on span "NEXT" at bounding box center [652, 446] width 32 height 23
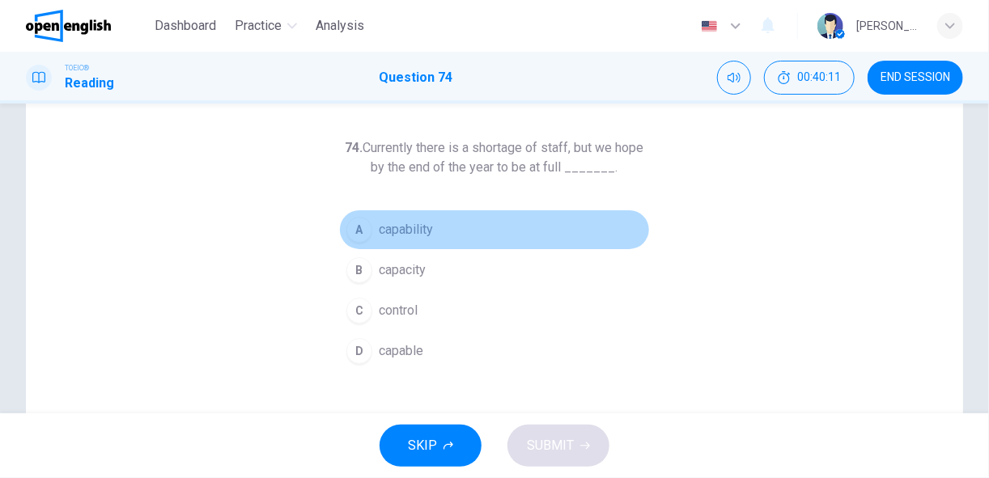
click at [355, 227] on div "A" at bounding box center [359, 230] width 26 height 26
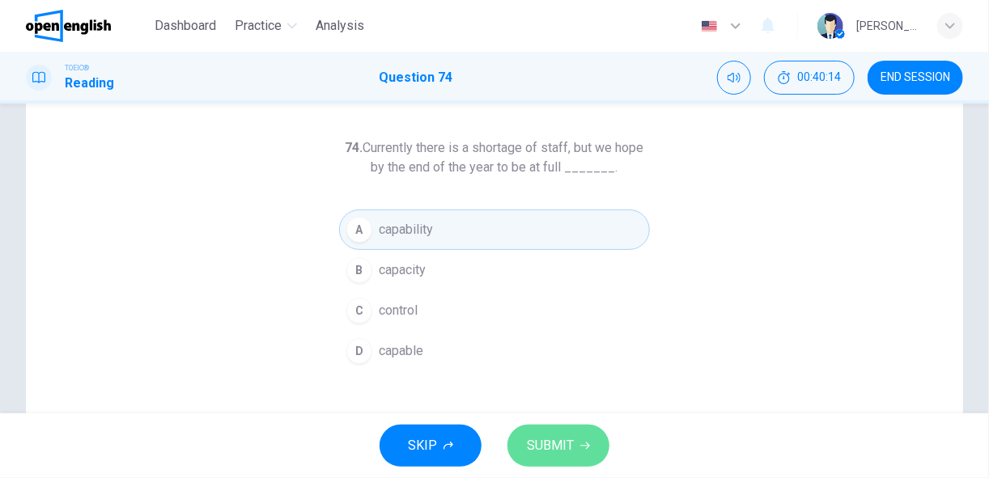
click at [519, 432] on button "SUBMIT" at bounding box center [558, 446] width 102 height 42
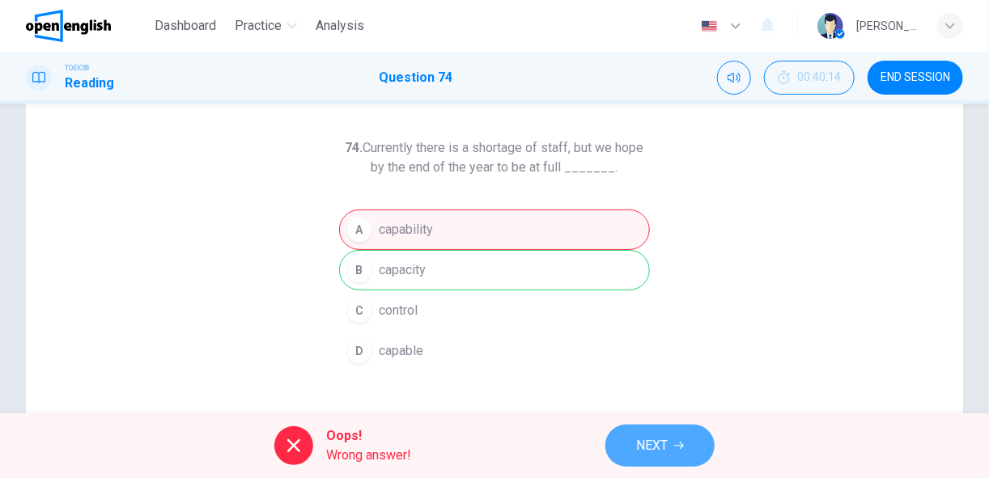
click at [659, 441] on span "NEXT" at bounding box center [652, 446] width 32 height 23
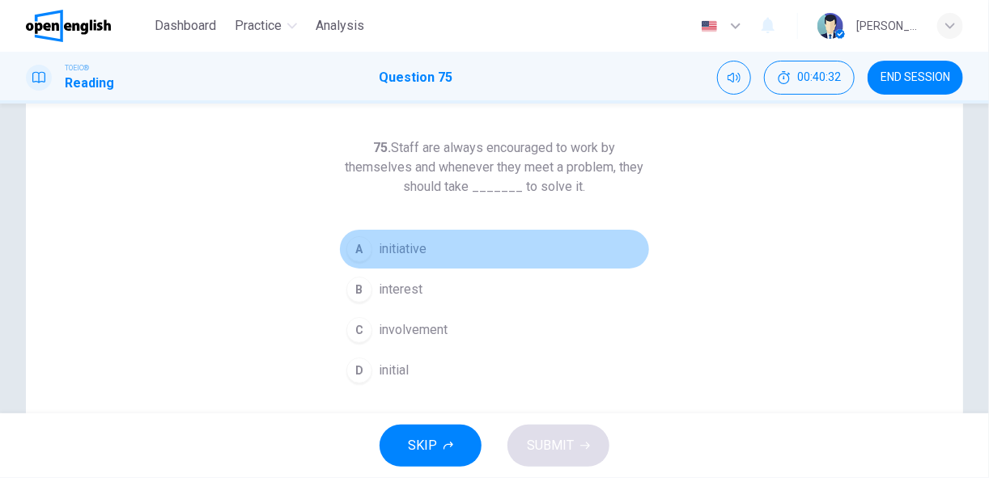
click at [421, 243] on span "initiative" at bounding box center [403, 249] width 48 height 19
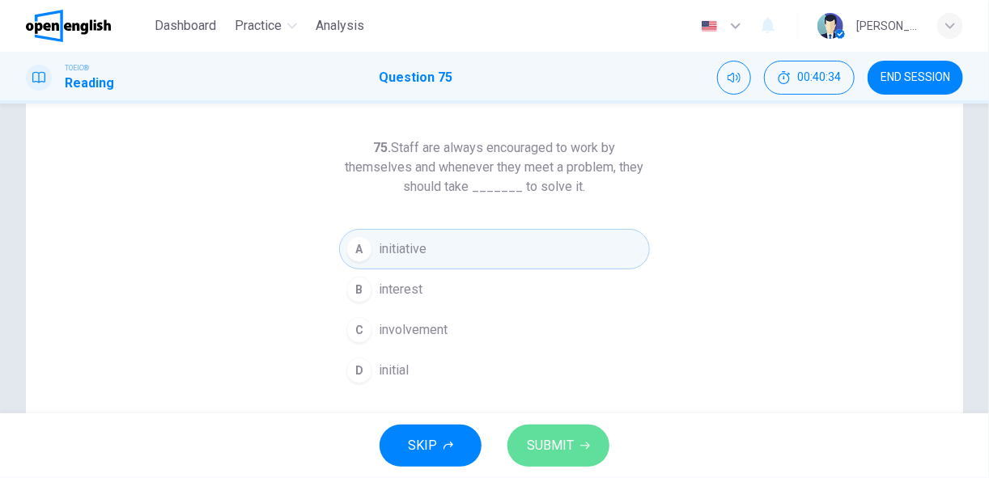
click at [561, 439] on span "SUBMIT" at bounding box center [550, 446] width 47 height 23
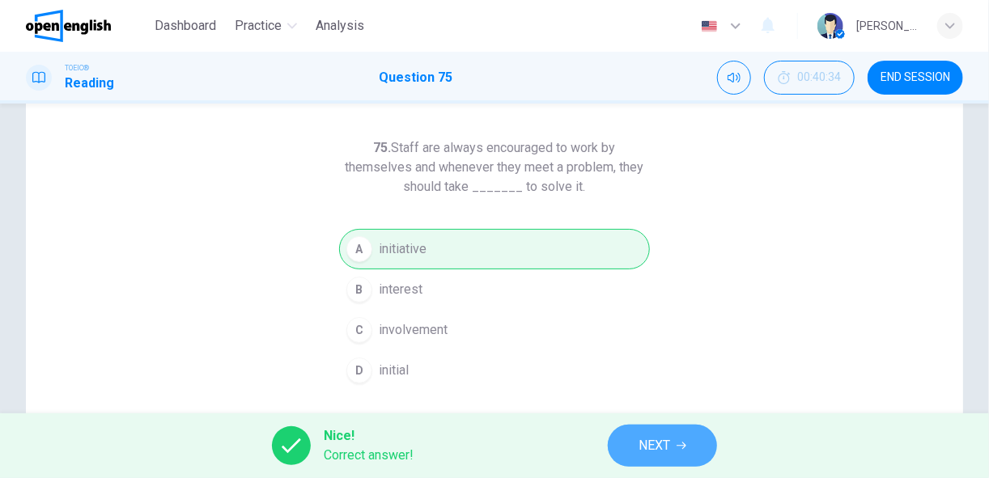
click at [657, 448] on span "NEXT" at bounding box center [654, 446] width 32 height 23
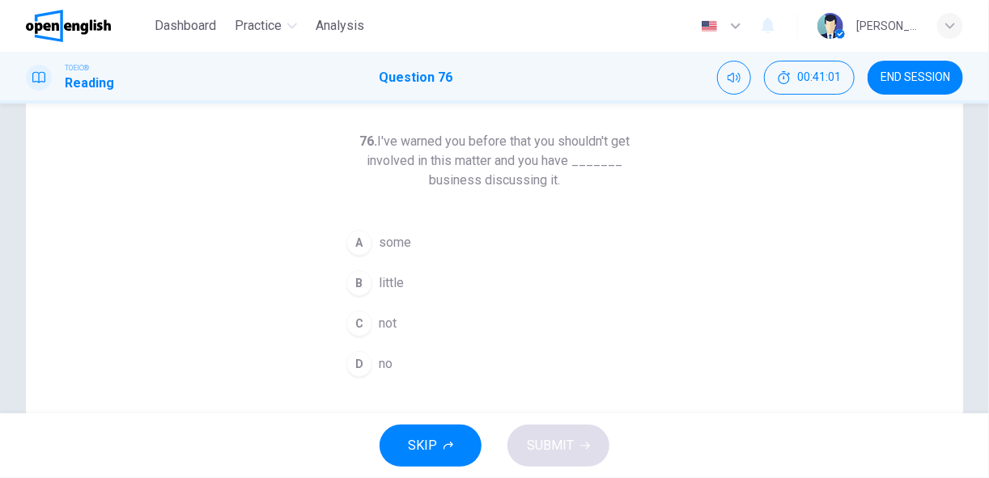
scroll to position [70, 0]
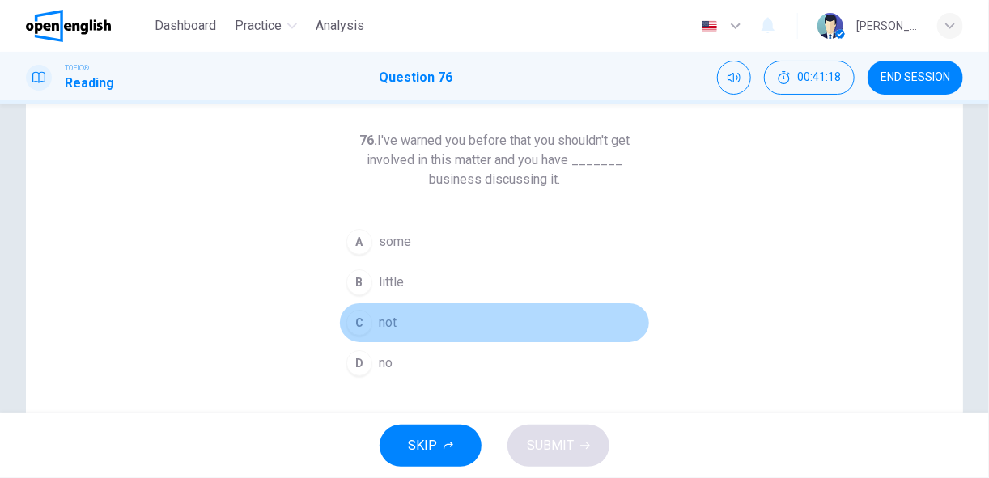
click at [379, 319] on span "not" at bounding box center [388, 322] width 18 height 19
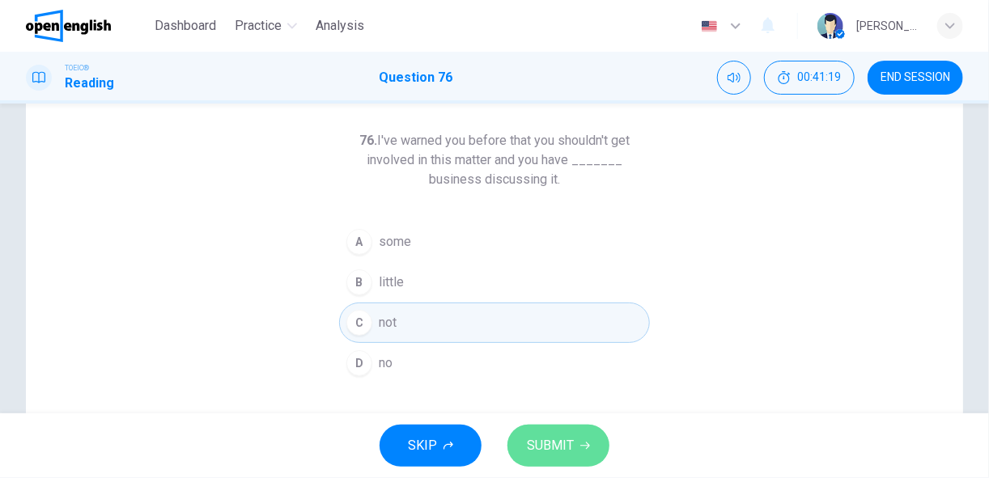
click at [530, 442] on span "SUBMIT" at bounding box center [550, 446] width 47 height 23
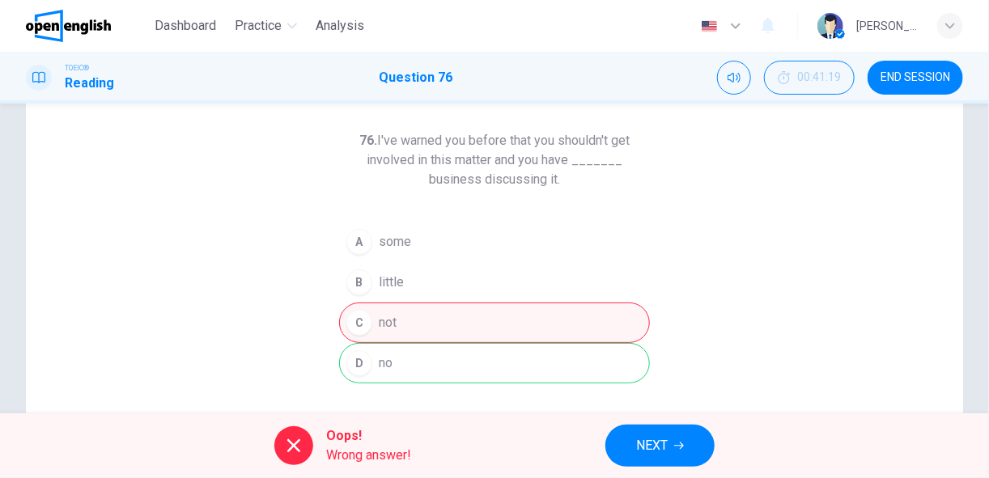
click at [642, 447] on span "NEXT" at bounding box center [652, 446] width 32 height 23
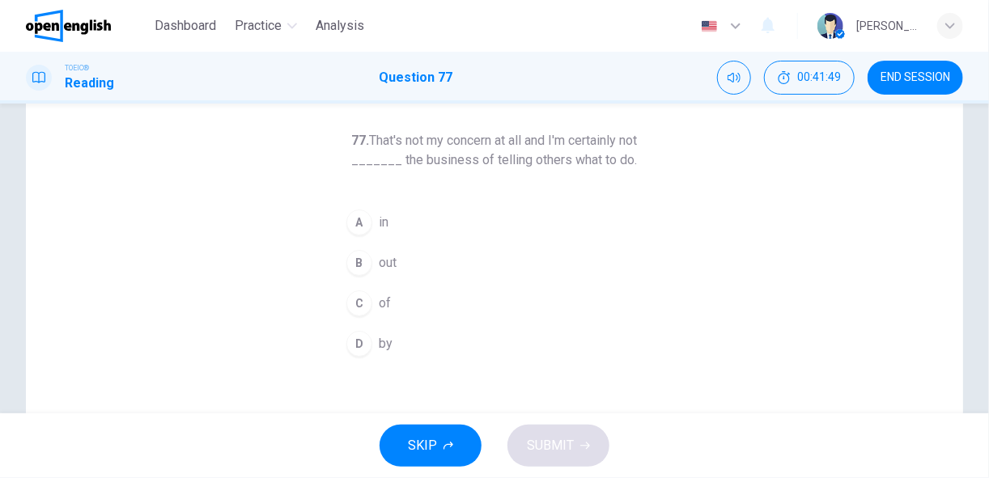
click at [362, 218] on div "A" at bounding box center [359, 223] width 26 height 26
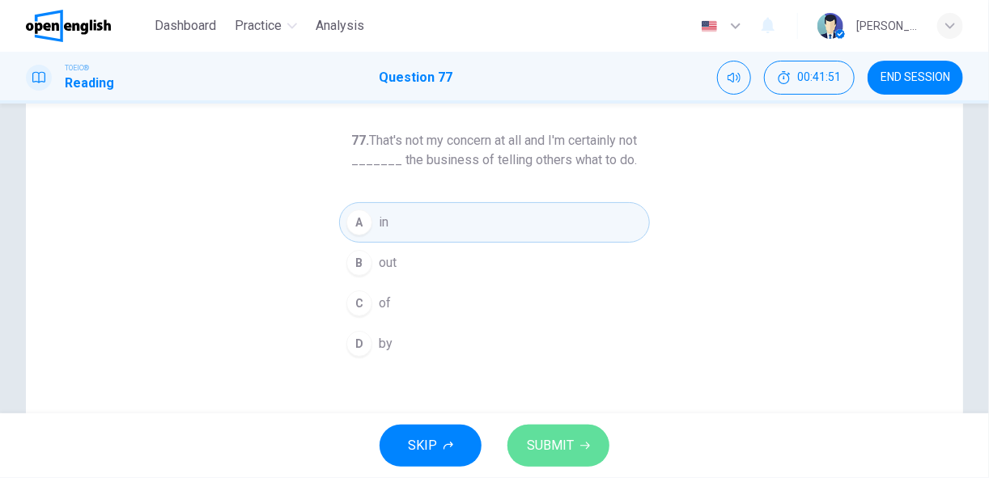
click at [539, 445] on span "SUBMIT" at bounding box center [550, 446] width 47 height 23
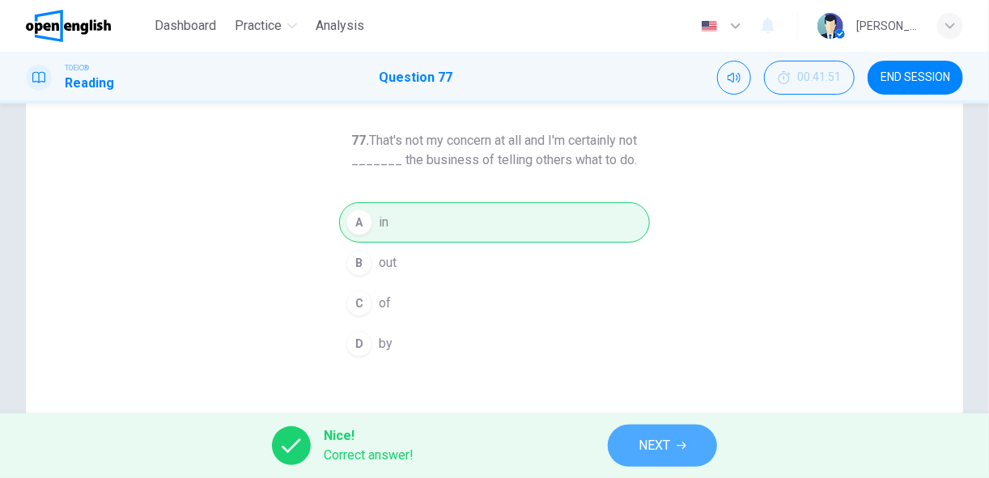
click at [647, 447] on span "NEXT" at bounding box center [654, 446] width 32 height 23
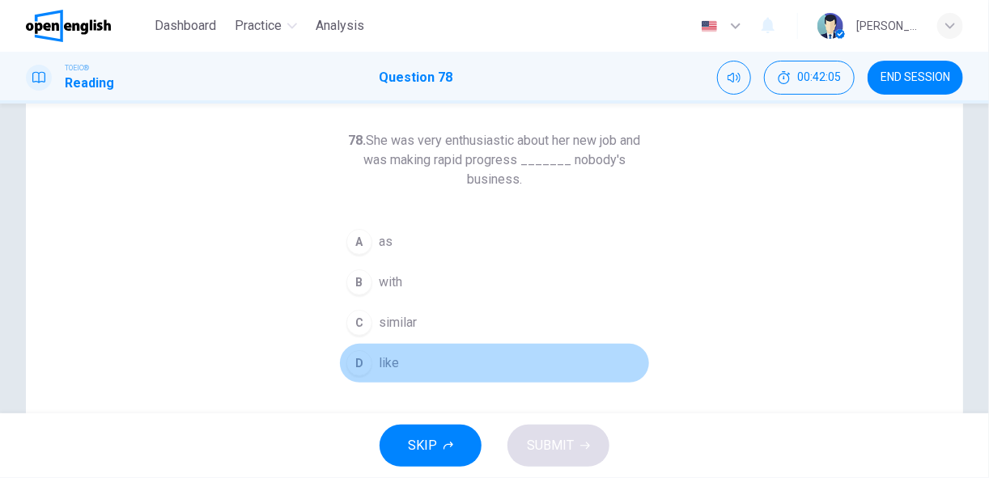
click at [352, 362] on div "D" at bounding box center [359, 363] width 26 height 26
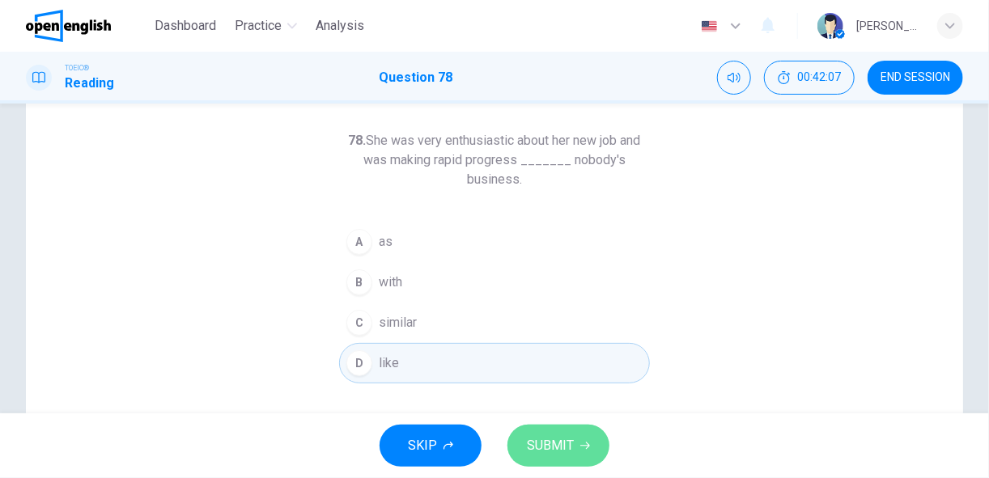
click at [558, 444] on span "SUBMIT" at bounding box center [550, 446] width 47 height 23
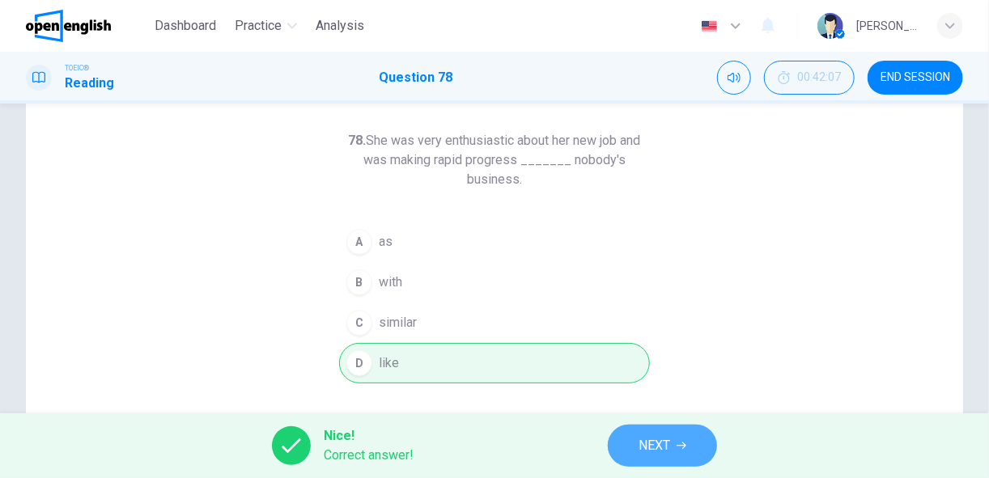
click at [649, 447] on span "NEXT" at bounding box center [654, 446] width 32 height 23
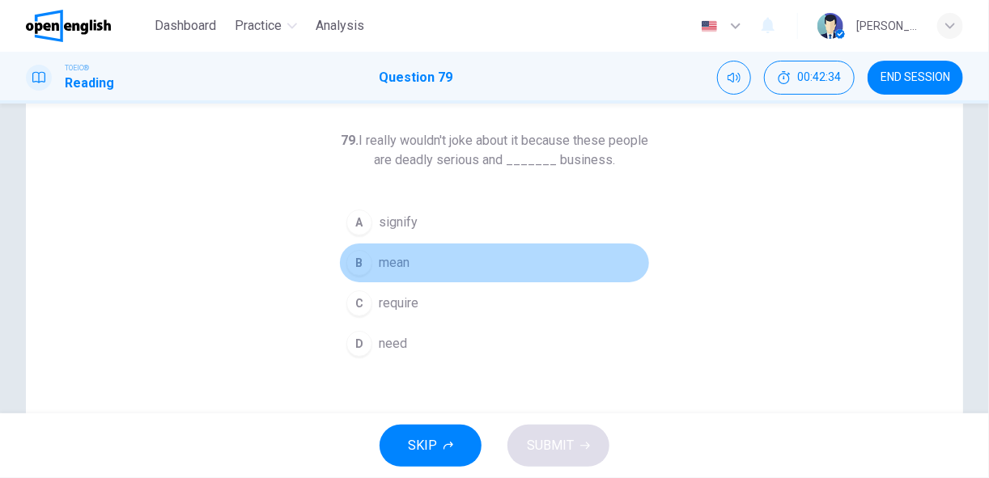
click at [361, 264] on div "B" at bounding box center [359, 263] width 26 height 26
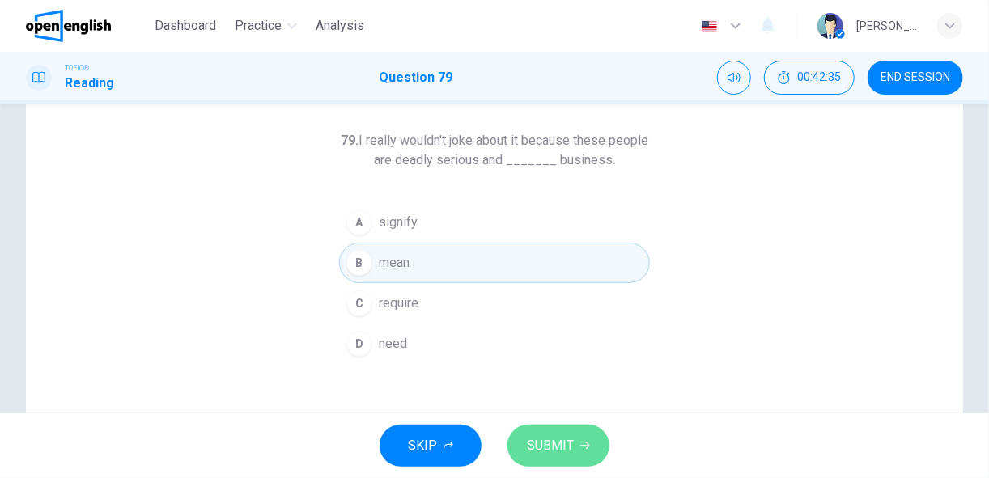
click at [545, 445] on span "SUBMIT" at bounding box center [550, 446] width 47 height 23
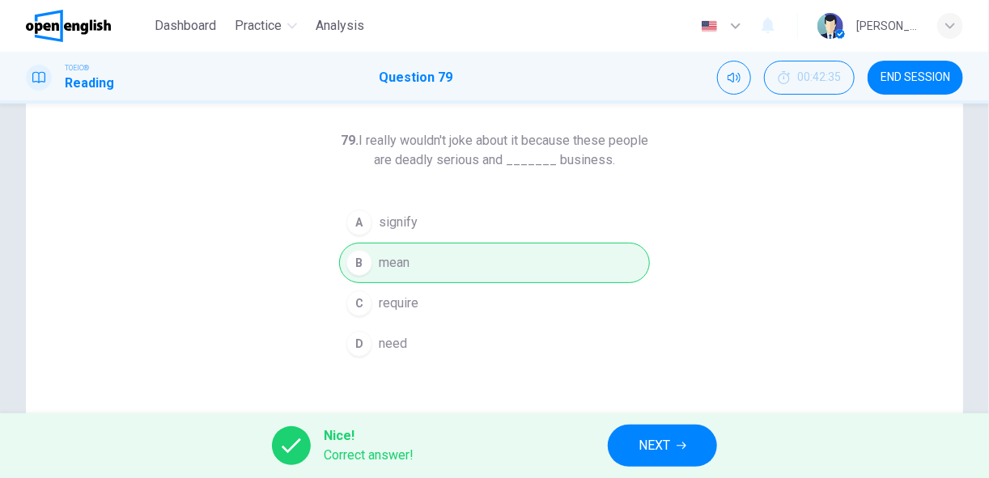
drag, startPoint x: 545, startPoint y: 445, endPoint x: 648, endPoint y: 450, distance: 102.9
click at [648, 450] on div "Nice! Correct answer! NEXT" at bounding box center [494, 445] width 989 height 65
click at [648, 450] on span "NEXT" at bounding box center [654, 446] width 32 height 23
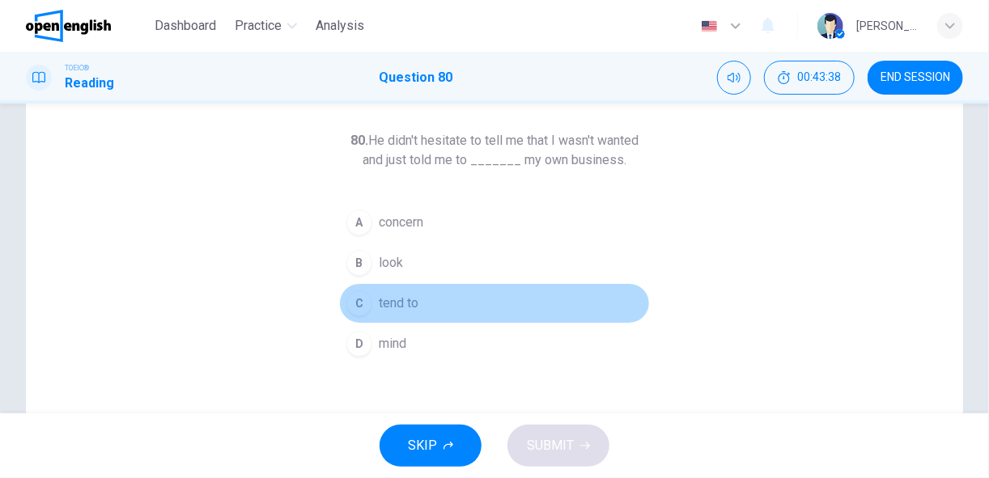
click at [350, 299] on div "C" at bounding box center [359, 303] width 26 height 26
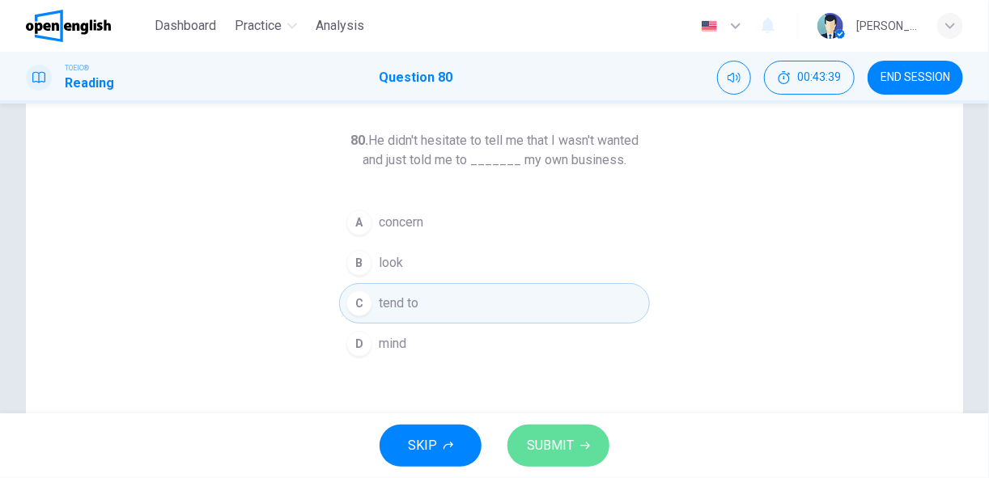
click at [530, 439] on span "SUBMIT" at bounding box center [550, 446] width 47 height 23
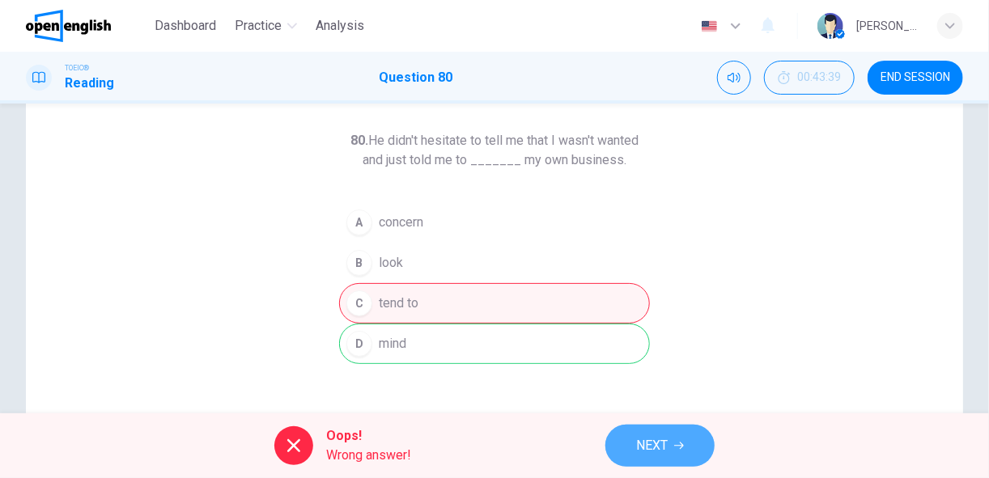
click at [679, 441] on icon "button" at bounding box center [679, 446] width 10 height 10
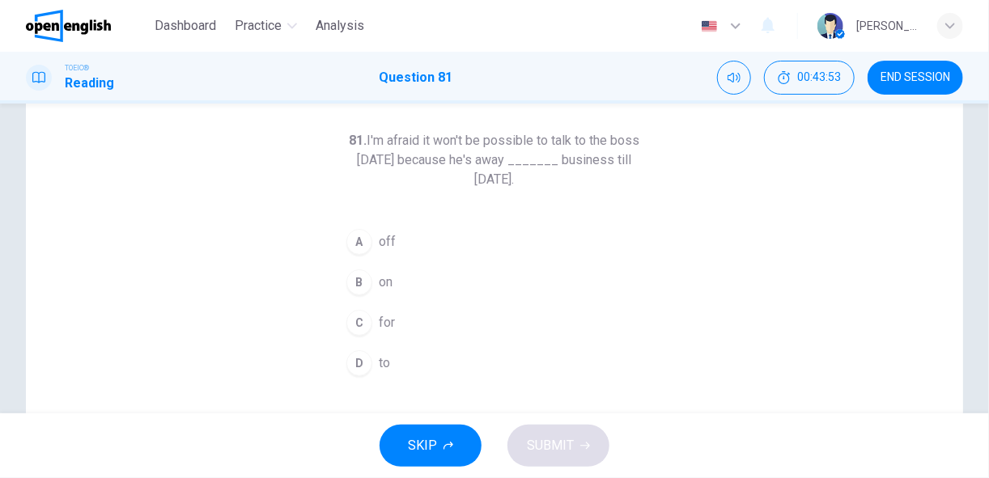
click at [352, 240] on div "A" at bounding box center [359, 242] width 26 height 26
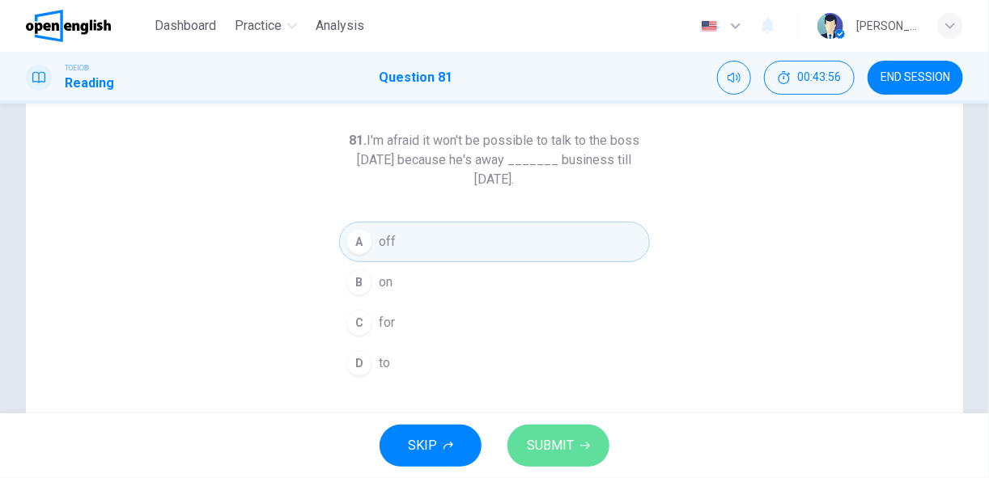
click at [562, 442] on span "SUBMIT" at bounding box center [550, 446] width 47 height 23
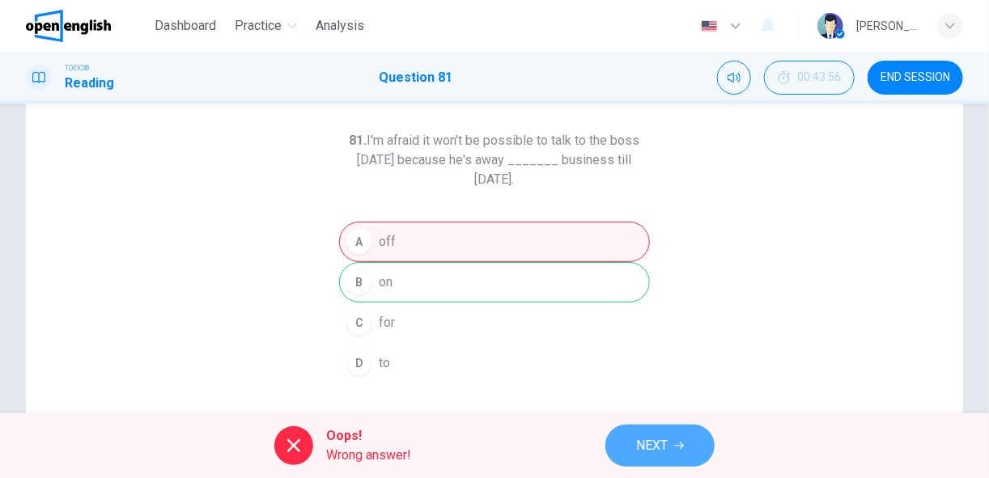
click at [660, 441] on span "NEXT" at bounding box center [652, 446] width 32 height 23
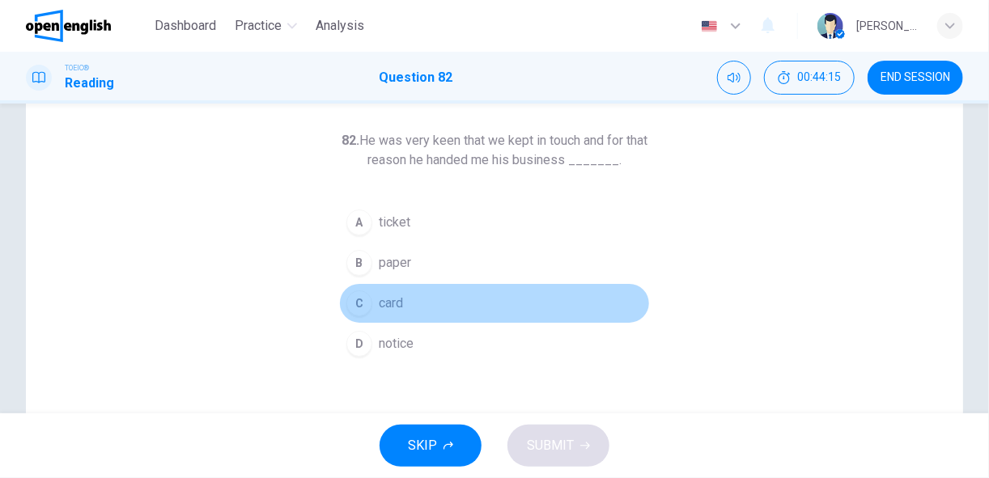
click at [356, 303] on div "C" at bounding box center [359, 303] width 26 height 26
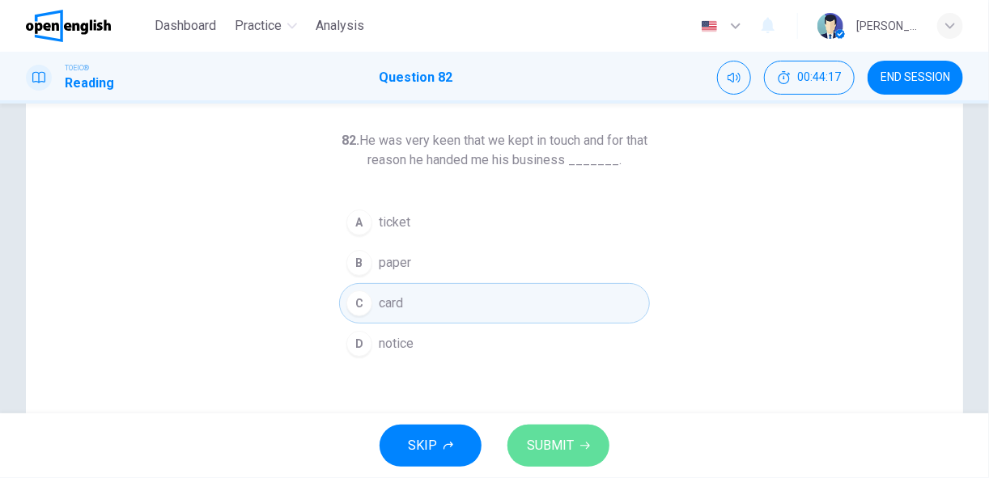
click at [537, 451] on span "SUBMIT" at bounding box center [550, 446] width 47 height 23
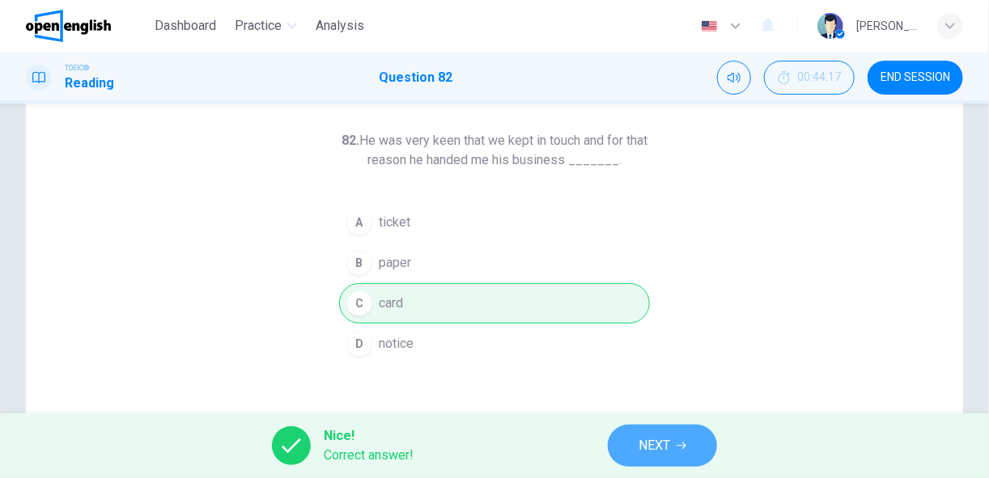
click at [658, 443] on span "NEXT" at bounding box center [654, 446] width 32 height 23
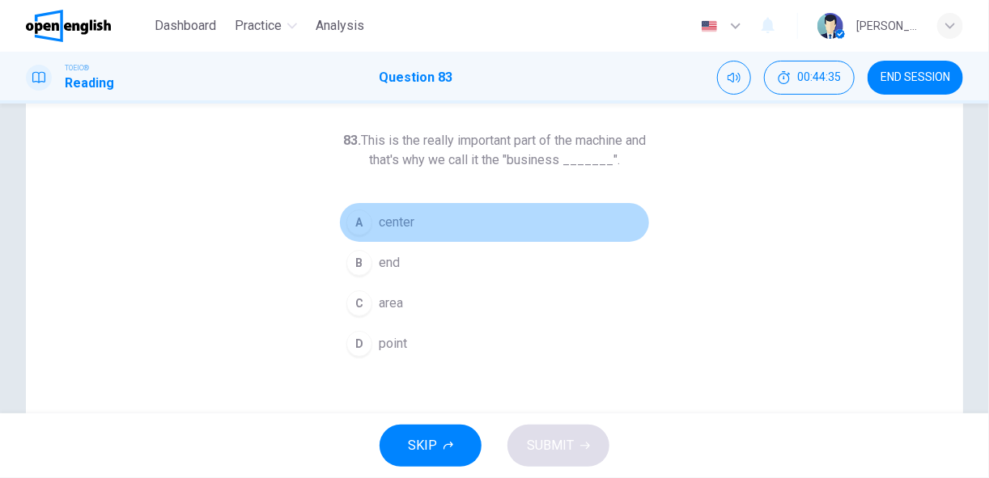
click at [361, 224] on div "A" at bounding box center [359, 223] width 26 height 26
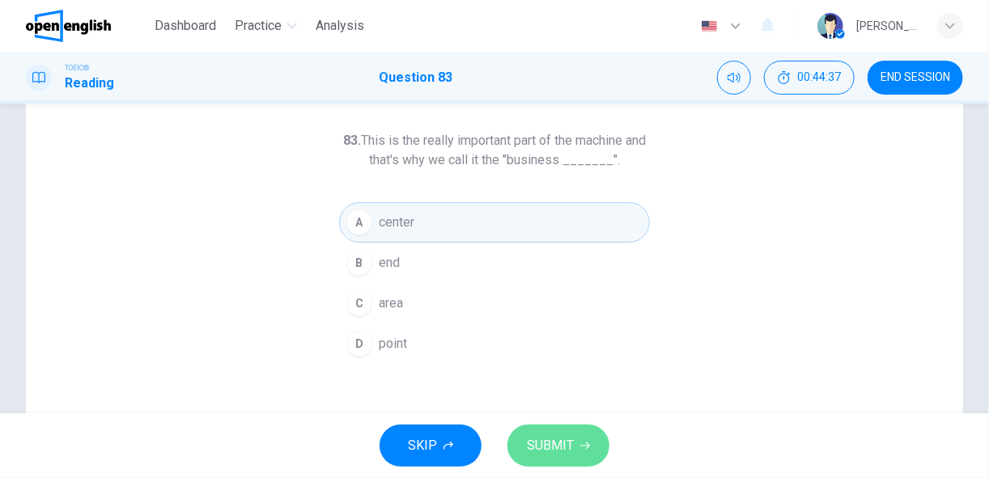
click at [549, 438] on span "SUBMIT" at bounding box center [550, 446] width 47 height 23
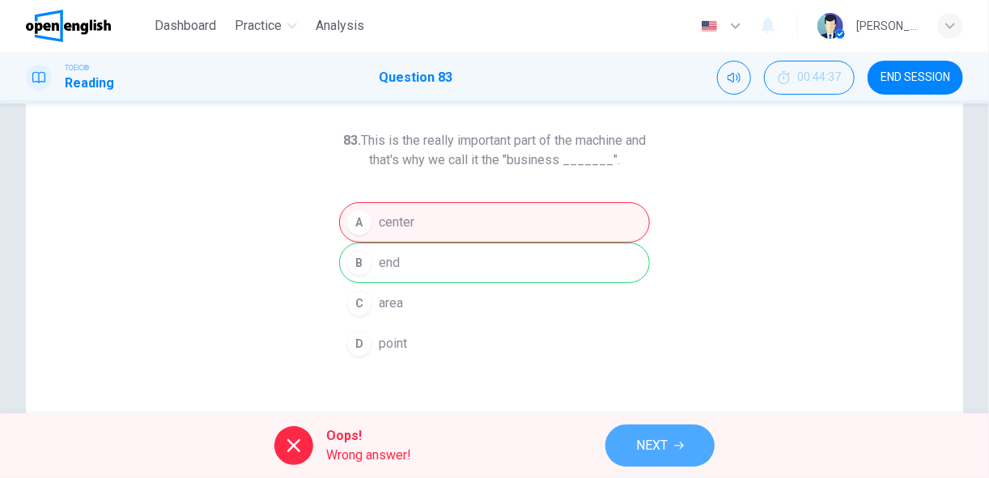
click at [641, 447] on span "NEXT" at bounding box center [652, 446] width 32 height 23
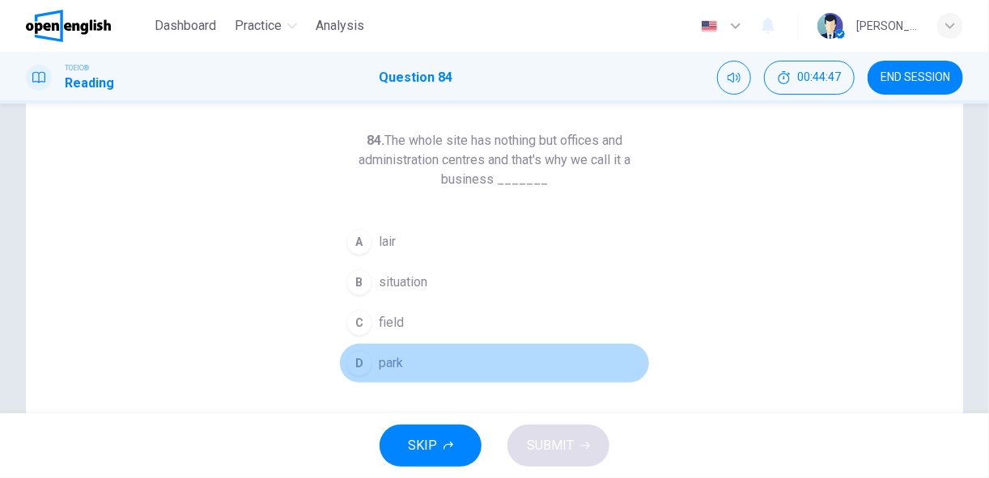
click at [364, 354] on div "D" at bounding box center [359, 363] width 26 height 26
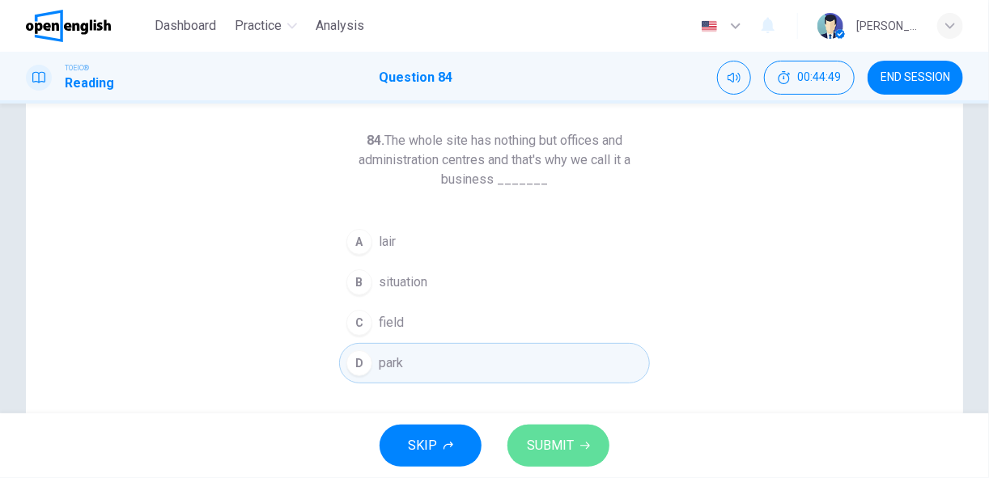
click at [549, 448] on span "SUBMIT" at bounding box center [550, 446] width 47 height 23
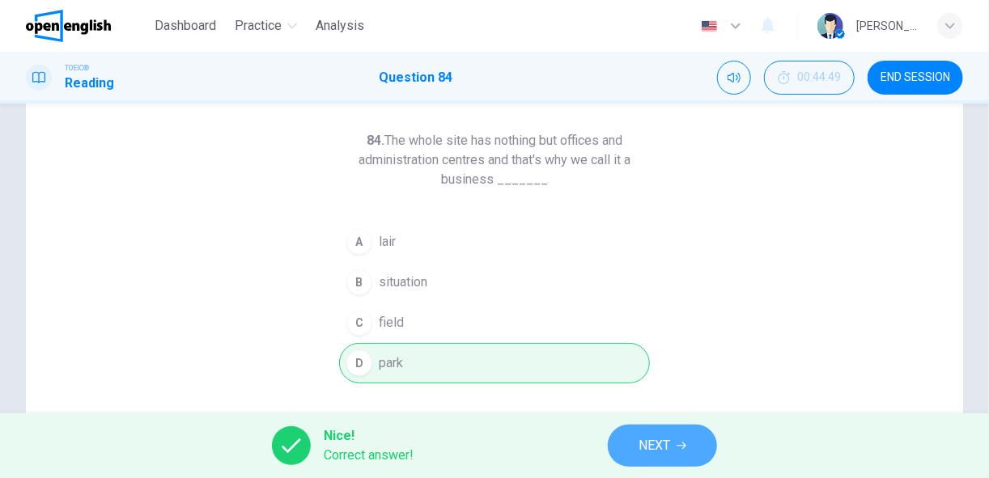
click at [675, 449] on button "NEXT" at bounding box center [662, 446] width 109 height 42
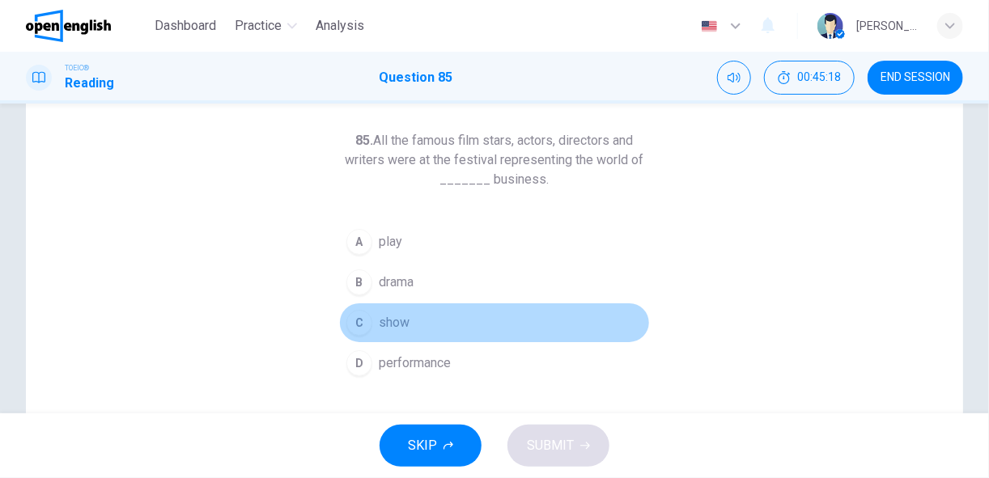
click at [360, 318] on div "C" at bounding box center [359, 323] width 26 height 26
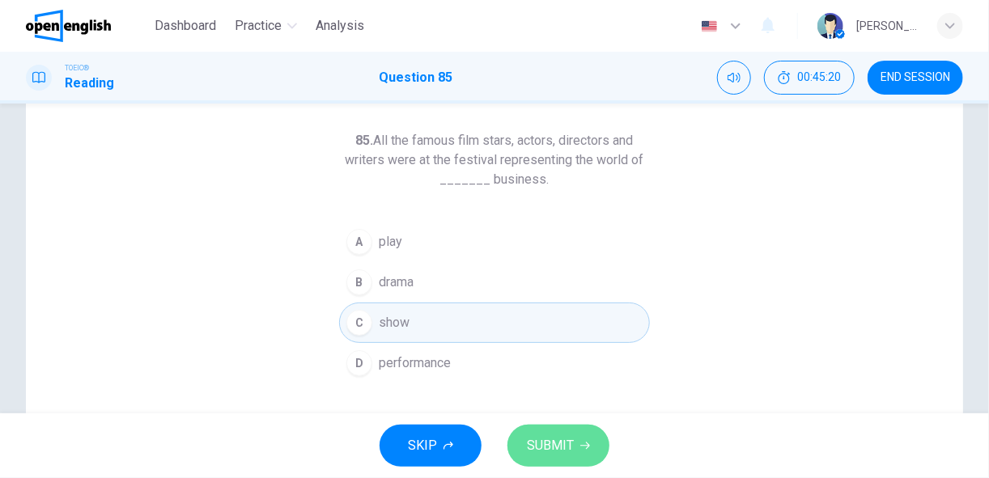
click at [536, 443] on span "SUBMIT" at bounding box center [550, 446] width 47 height 23
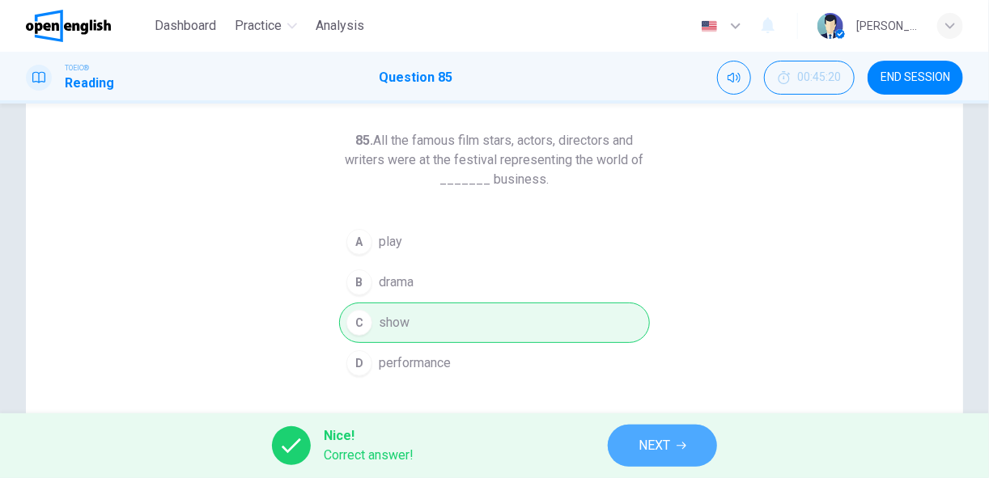
click at [663, 441] on span "NEXT" at bounding box center [654, 446] width 32 height 23
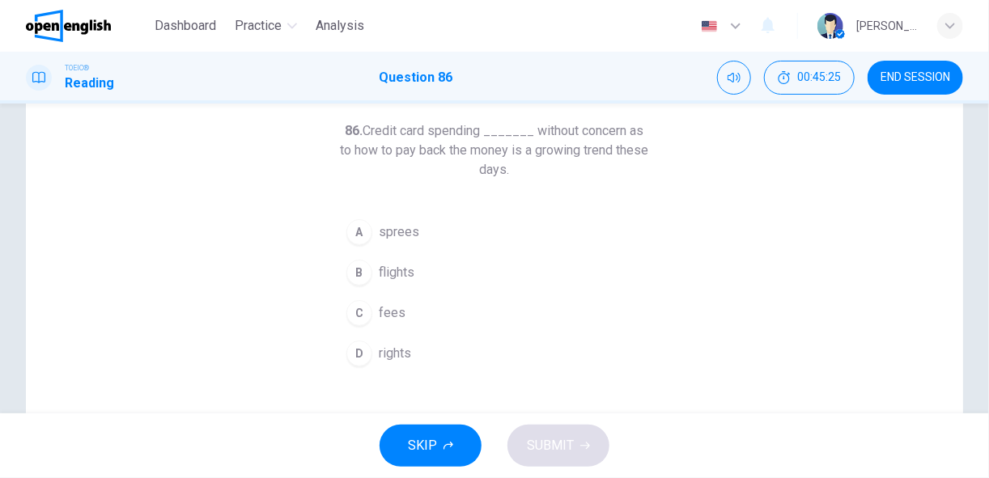
scroll to position [80, 0]
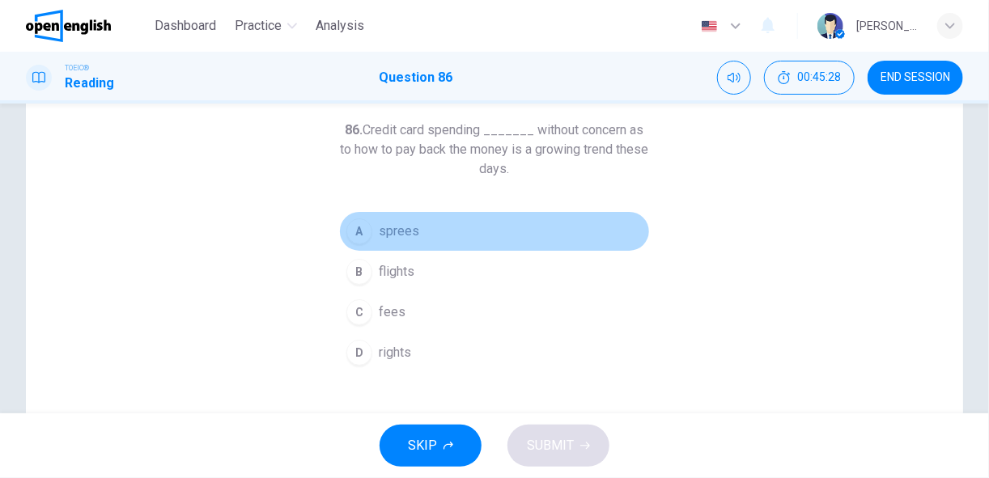
click at [396, 232] on span "sprees" at bounding box center [399, 231] width 40 height 19
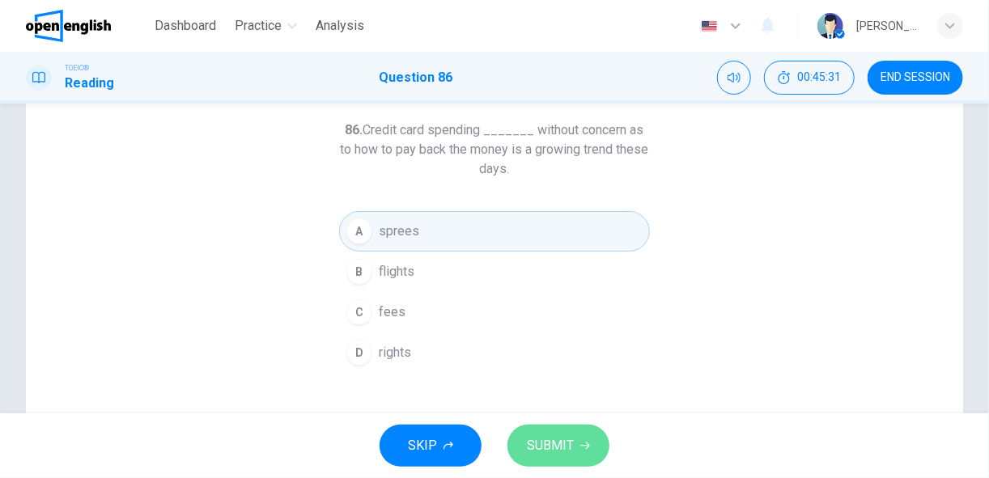
click at [563, 449] on span "SUBMIT" at bounding box center [550, 446] width 47 height 23
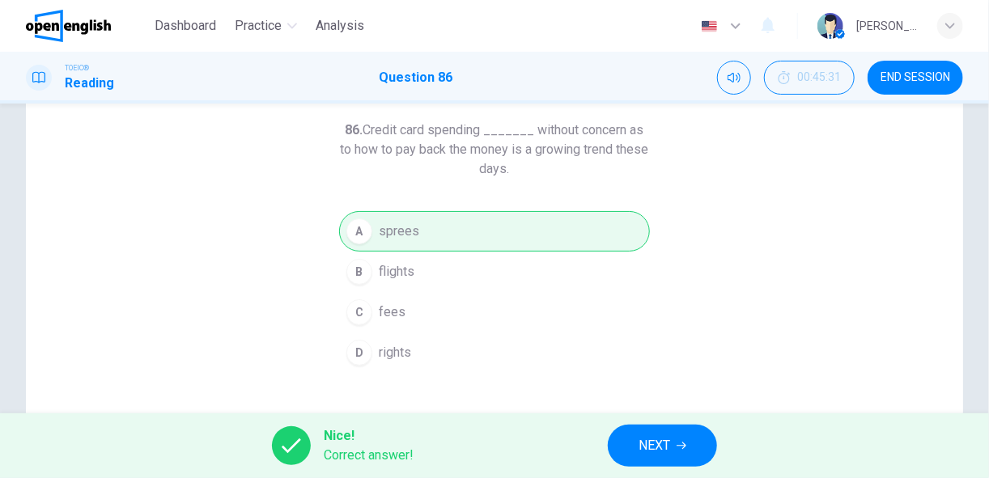
click at [666, 445] on span "NEXT" at bounding box center [654, 446] width 32 height 23
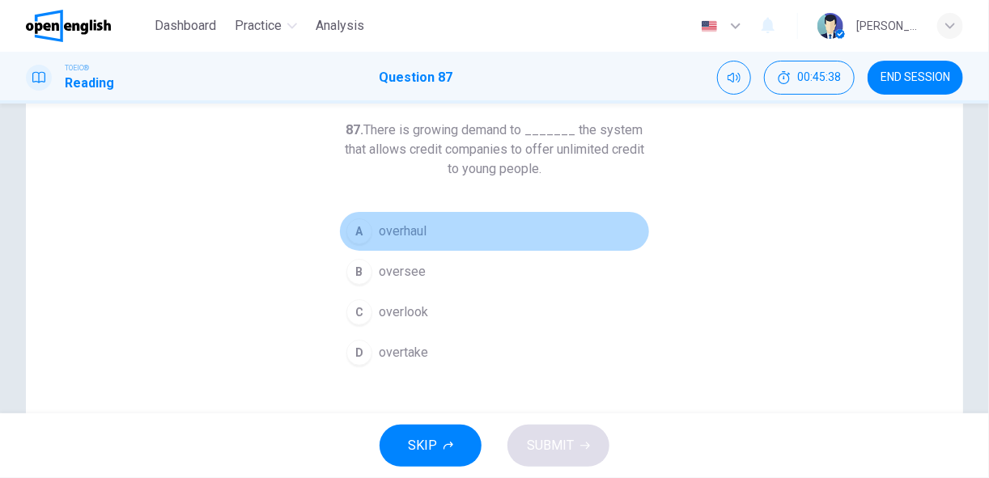
click at [408, 223] on span "overhaul" at bounding box center [403, 231] width 48 height 19
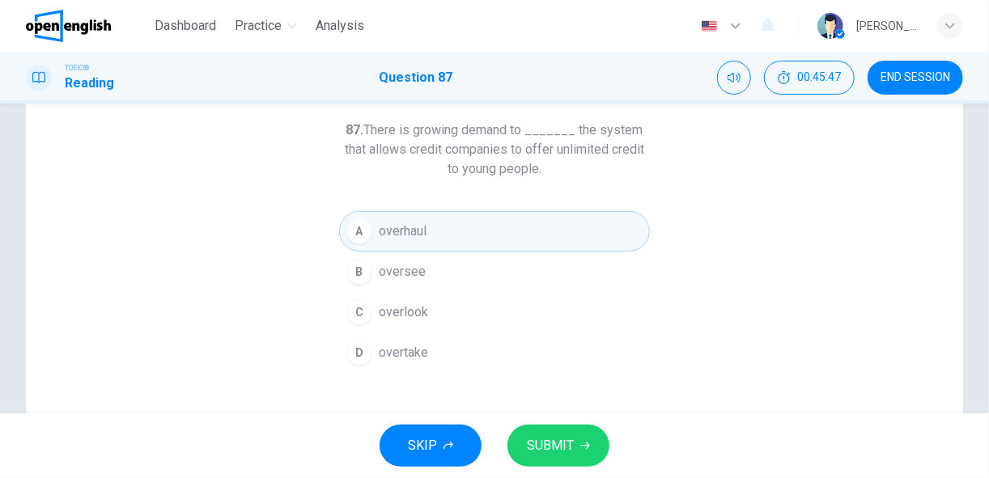
click at [566, 442] on span "SUBMIT" at bounding box center [550, 446] width 47 height 23
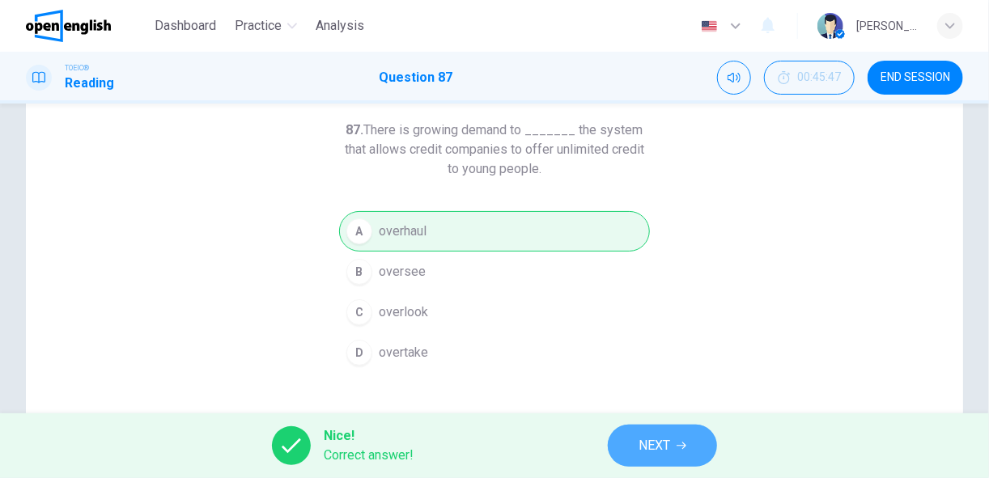
click at [663, 447] on span "NEXT" at bounding box center [654, 446] width 32 height 23
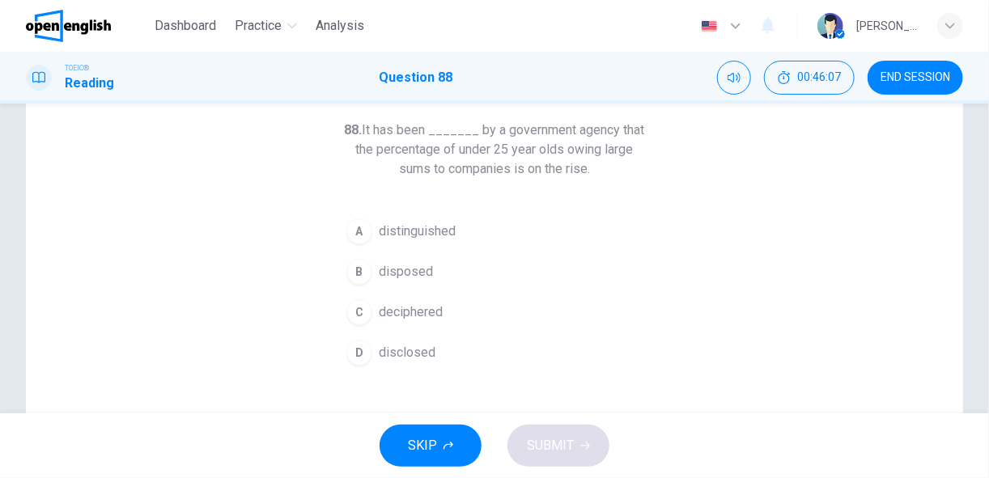
click at [356, 272] on div "B" at bounding box center [359, 272] width 26 height 26
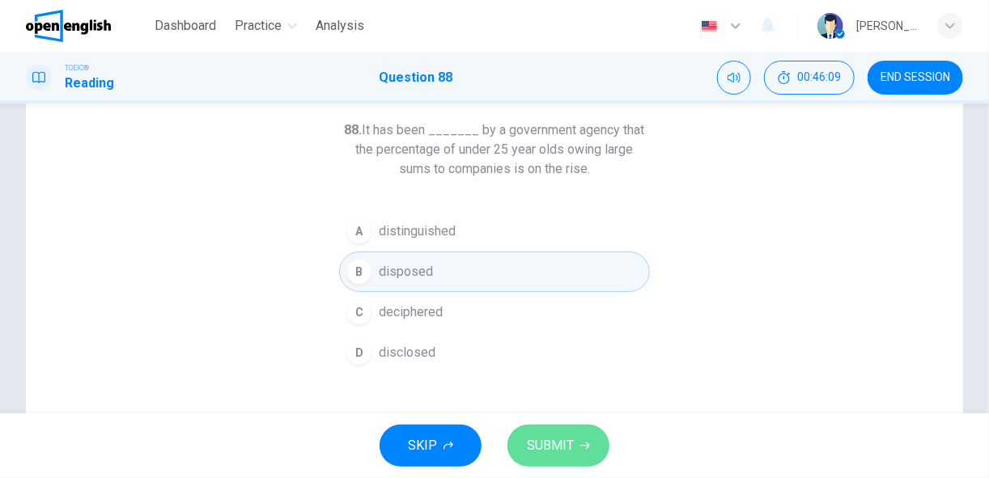
click at [569, 448] on span "SUBMIT" at bounding box center [550, 446] width 47 height 23
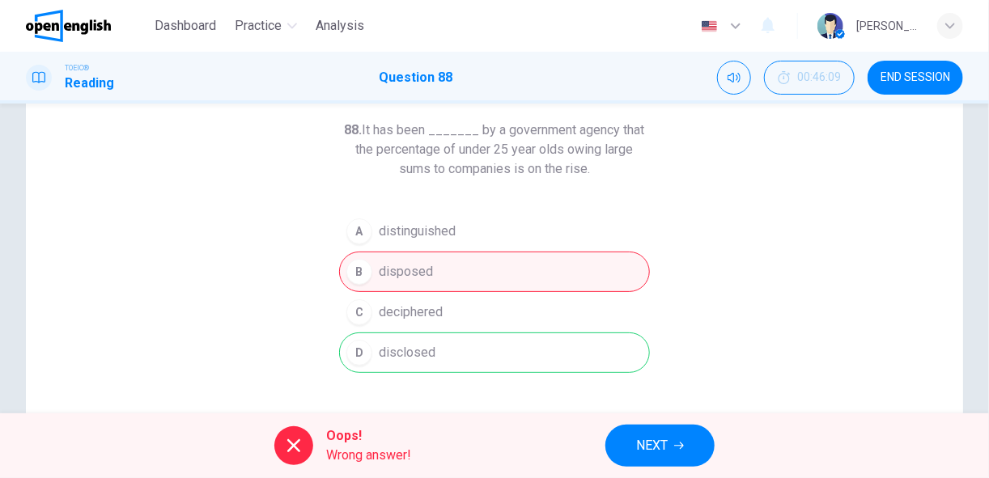
click at [670, 447] on button "NEXT" at bounding box center [659, 446] width 109 height 42
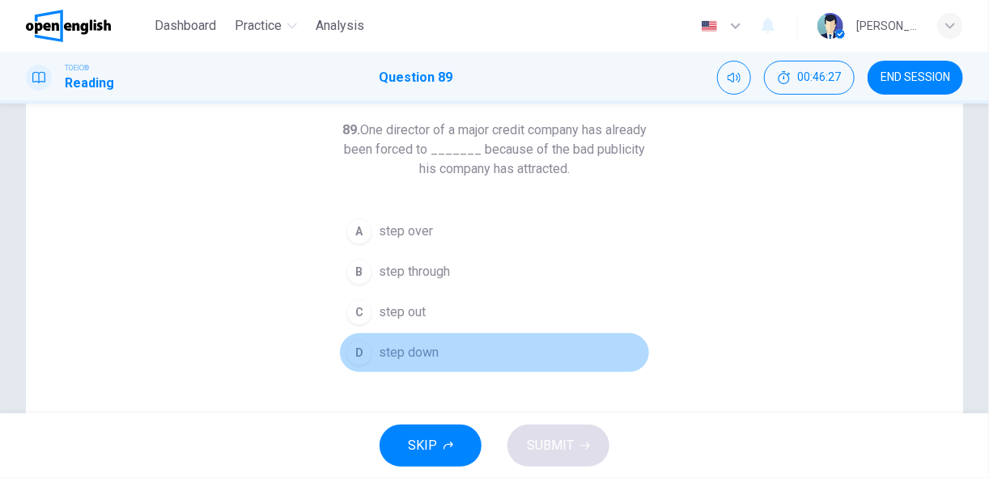
click at [394, 350] on span "step down" at bounding box center [409, 352] width 60 height 19
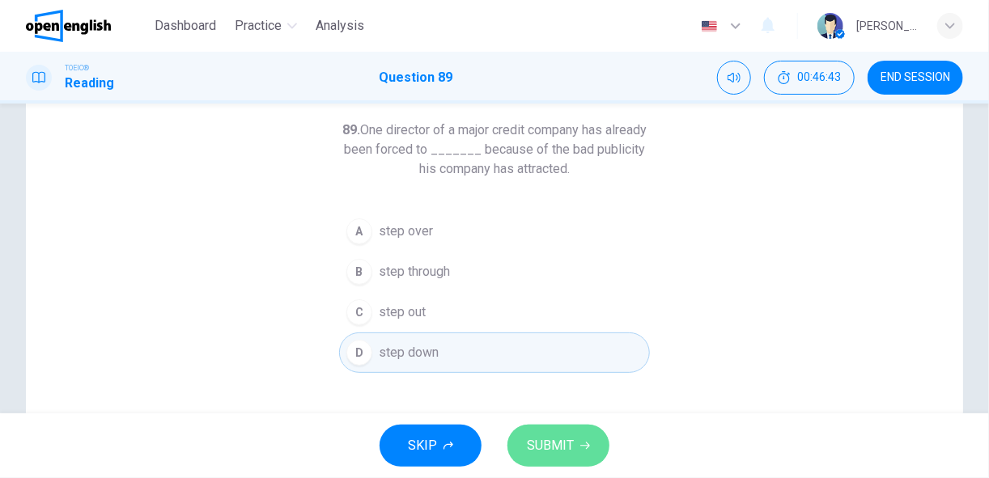
click at [576, 440] on button "SUBMIT" at bounding box center [558, 446] width 102 height 42
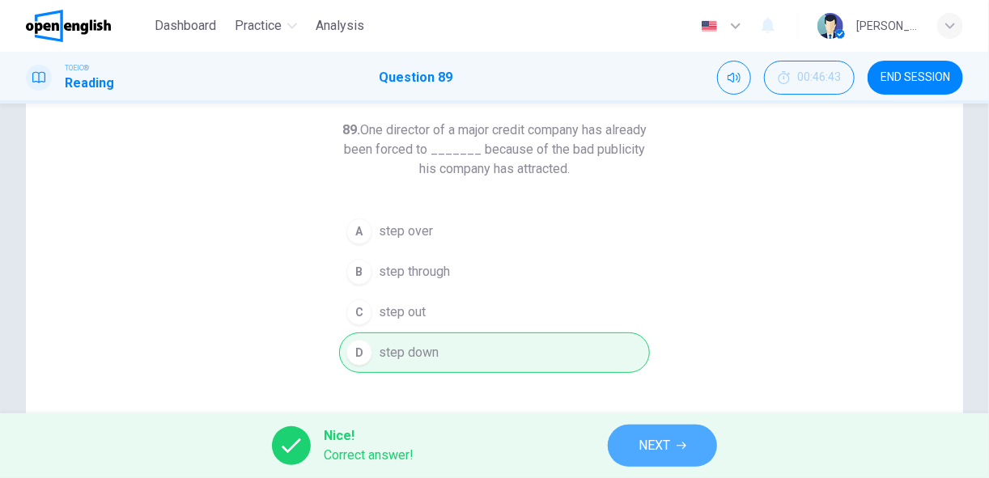
click at [653, 450] on span "NEXT" at bounding box center [654, 446] width 32 height 23
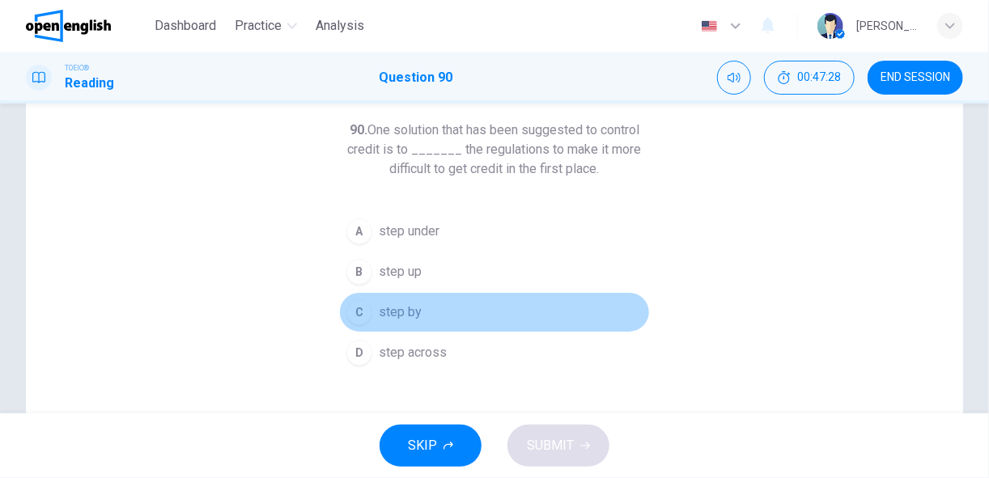
click at [403, 314] on span "step by" at bounding box center [400, 312] width 43 height 19
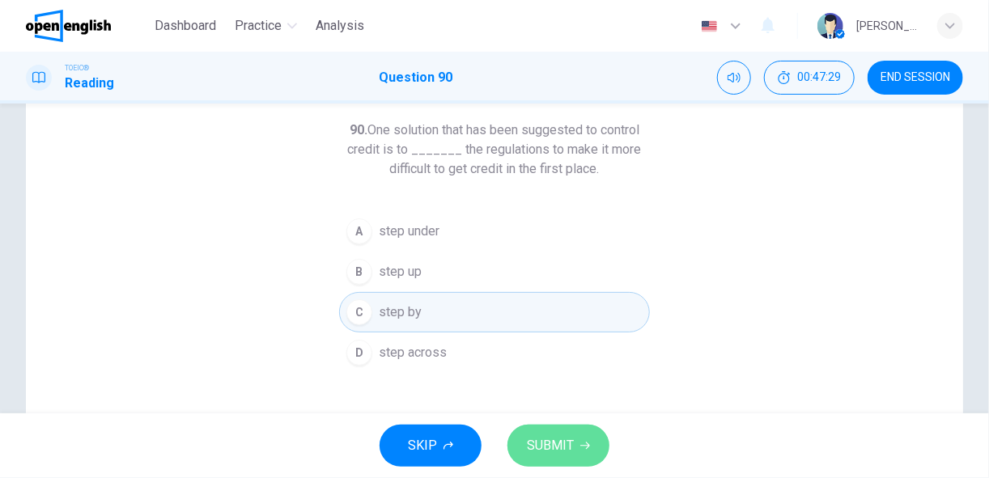
click at [541, 449] on span "SUBMIT" at bounding box center [550, 446] width 47 height 23
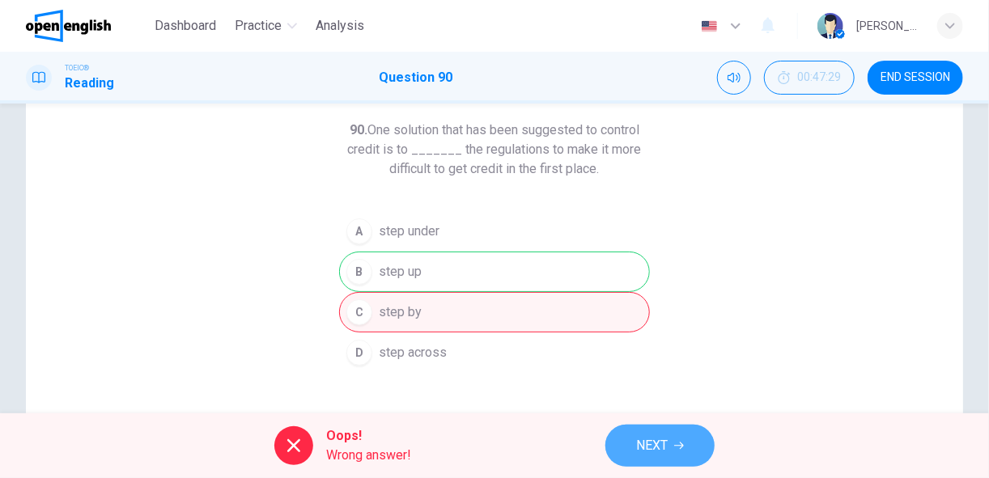
click at [655, 441] on span "NEXT" at bounding box center [652, 446] width 32 height 23
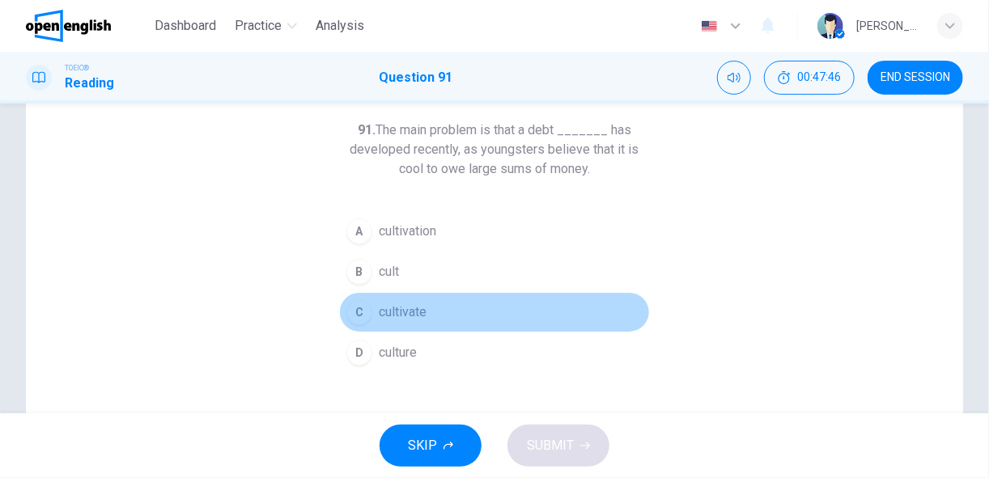
click at [354, 312] on div "C" at bounding box center [359, 312] width 26 height 26
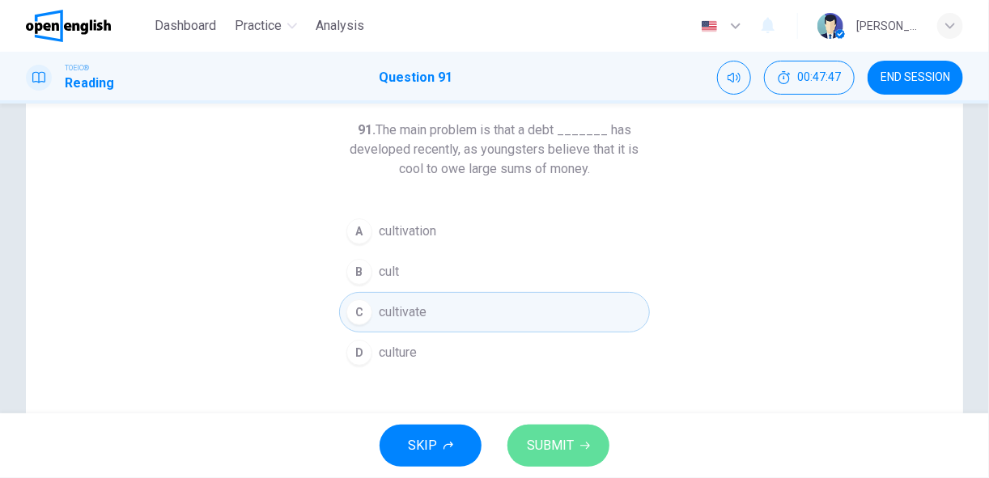
click at [550, 440] on span "SUBMIT" at bounding box center [550, 446] width 47 height 23
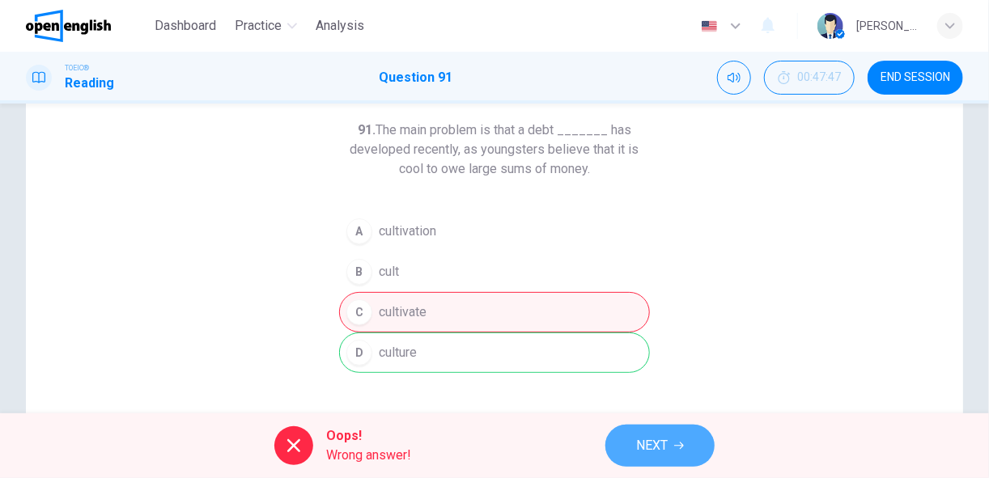
click at [660, 444] on span "NEXT" at bounding box center [652, 446] width 32 height 23
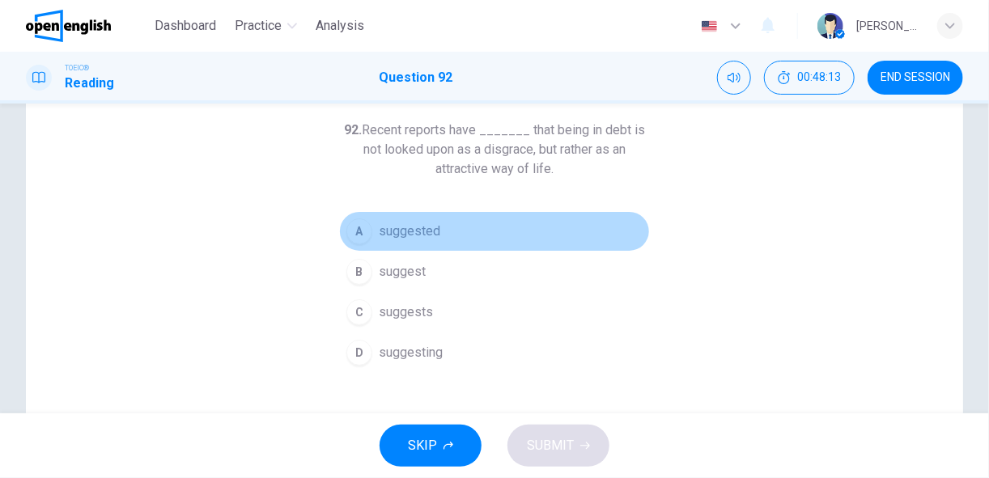
click at [420, 233] on span "suggested" at bounding box center [409, 231] width 61 height 19
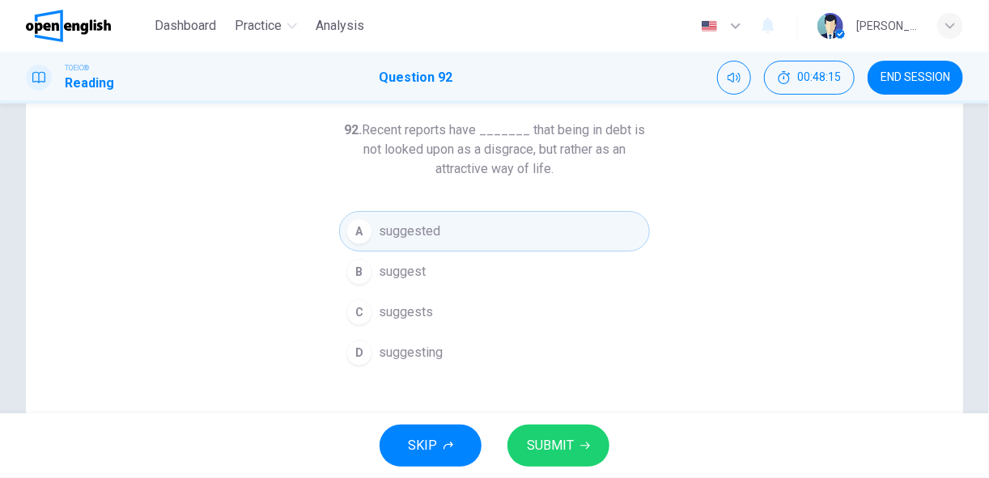
click at [550, 452] on span "SUBMIT" at bounding box center [550, 446] width 47 height 23
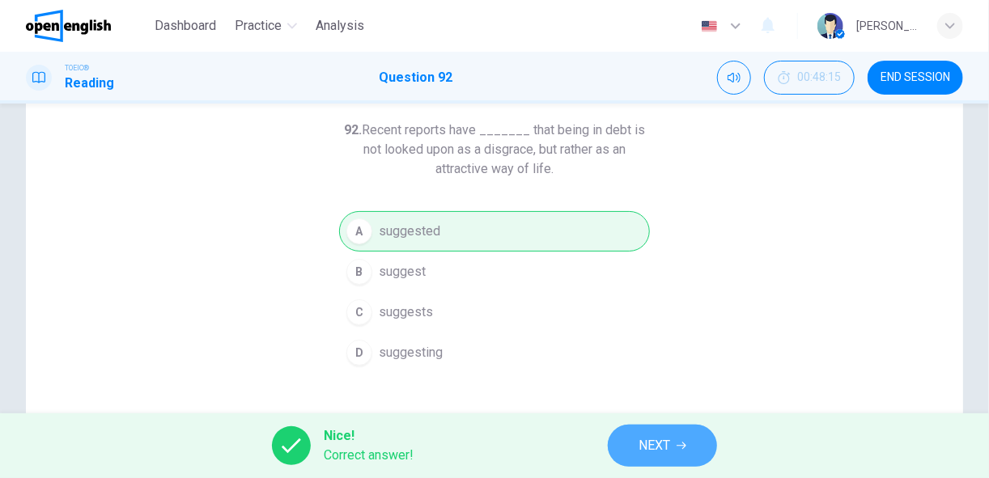
click at [650, 447] on span "NEXT" at bounding box center [654, 446] width 32 height 23
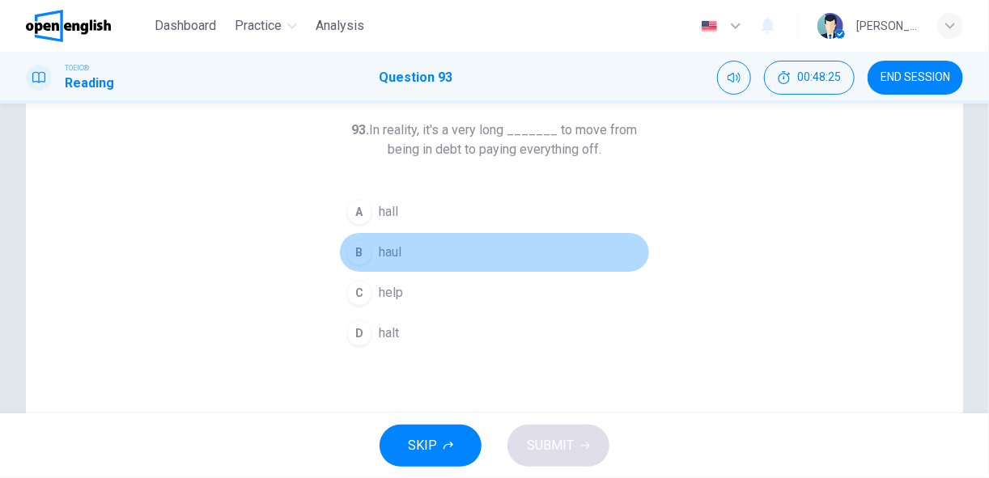
click at [411, 252] on button "B haul" at bounding box center [494, 252] width 311 height 40
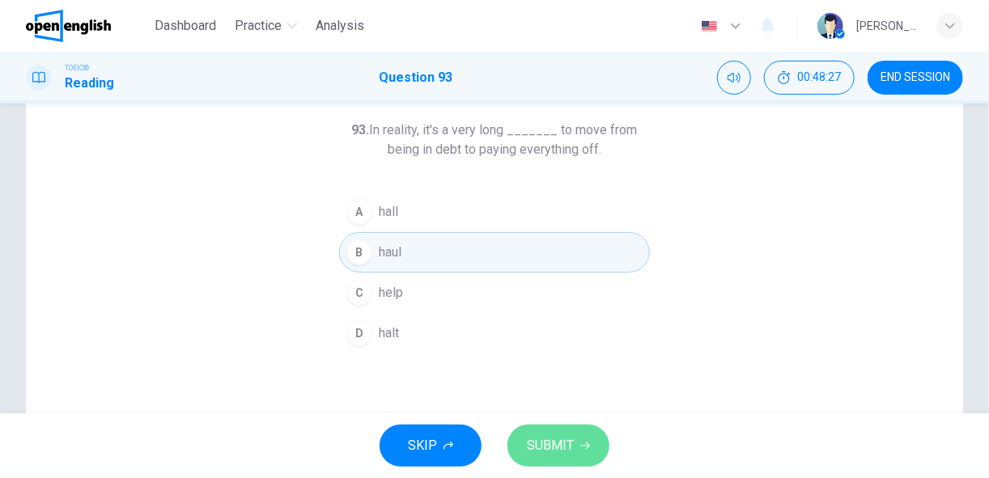
click at [541, 444] on span "SUBMIT" at bounding box center [550, 446] width 47 height 23
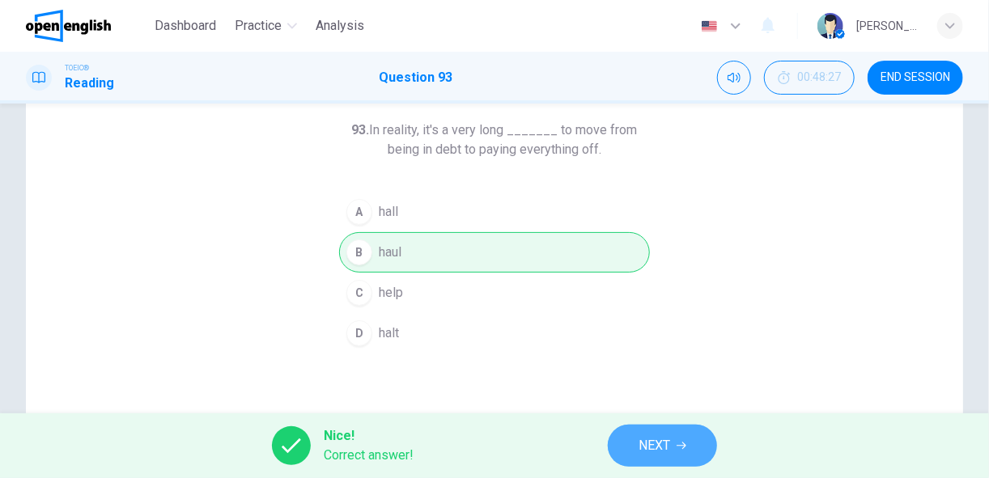
click at [686, 445] on icon "button" at bounding box center [681, 446] width 10 height 7
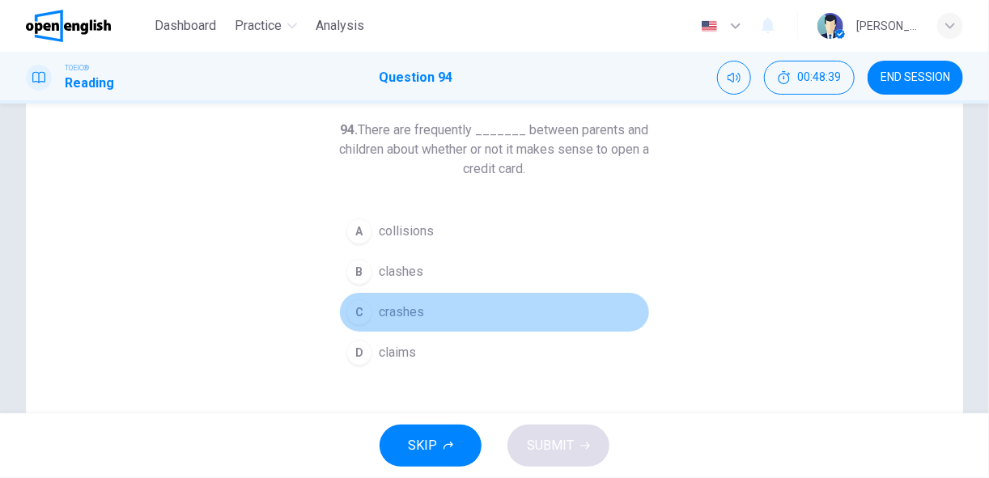
click at [385, 317] on span "crashes" at bounding box center [401, 312] width 45 height 19
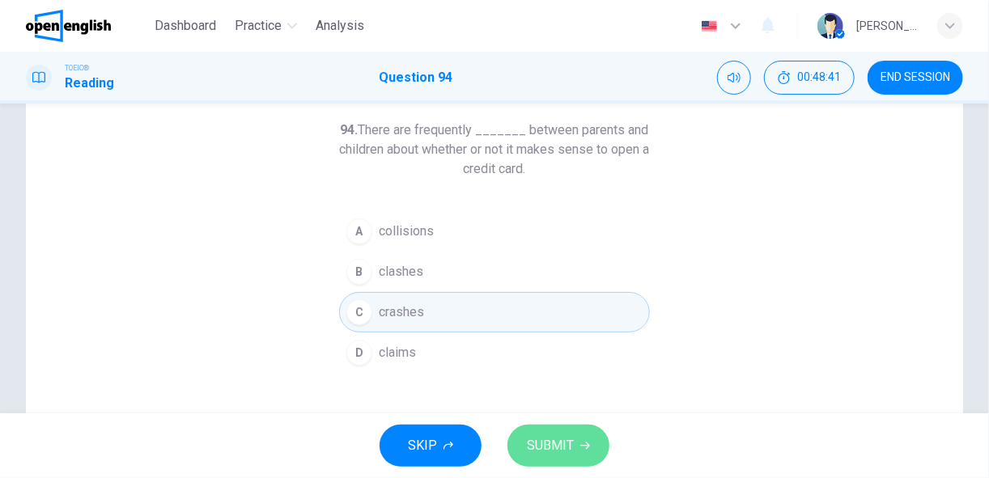
click at [545, 442] on span "SUBMIT" at bounding box center [550, 446] width 47 height 23
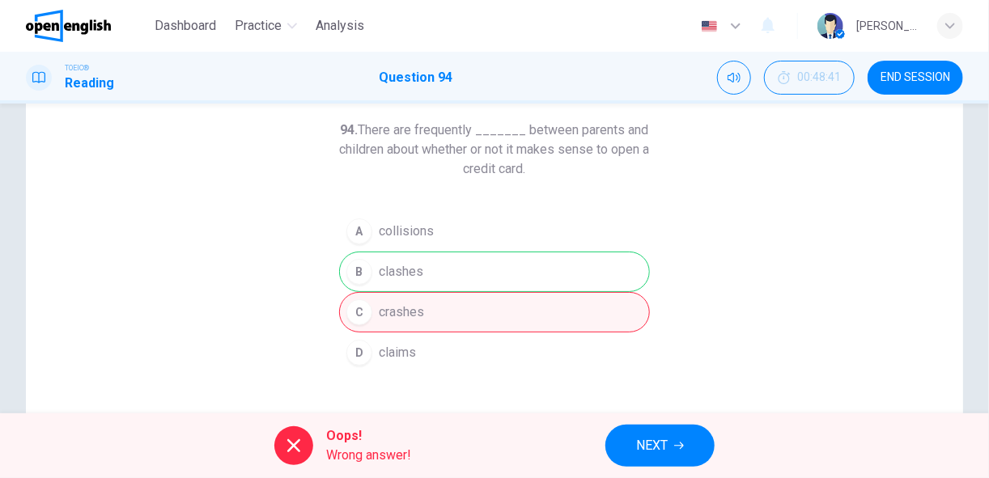
click at [643, 440] on span "NEXT" at bounding box center [652, 446] width 32 height 23
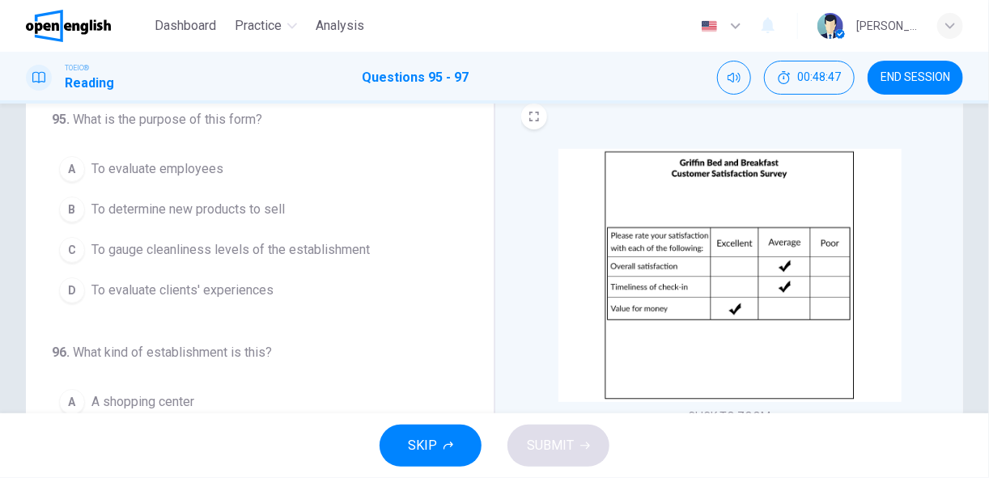
scroll to position [60, 0]
click at [327, 252] on span "To gauge cleanliness levels of the establishment" at bounding box center [230, 248] width 278 height 19
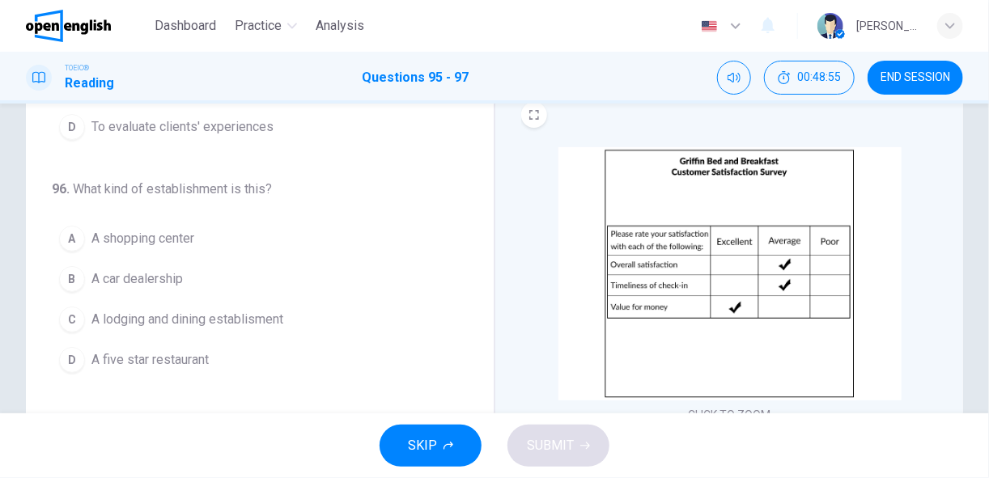
scroll to position [163, 0]
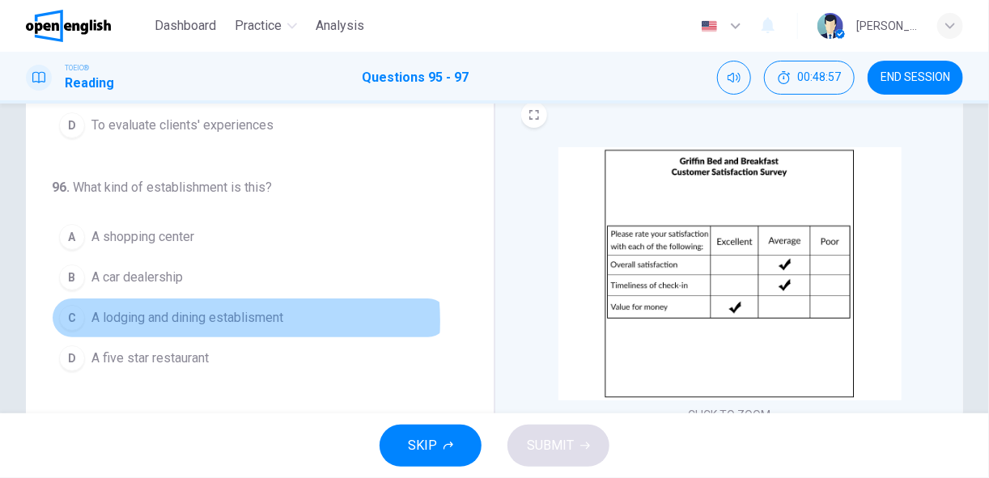
click at [180, 317] on span "A lodging and dining establisment" at bounding box center [187, 317] width 192 height 19
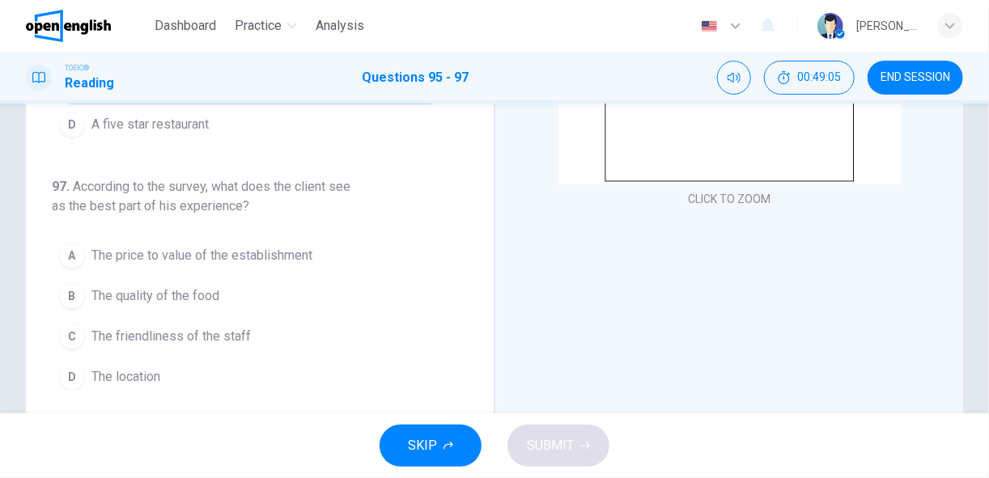
scroll to position [276, 0]
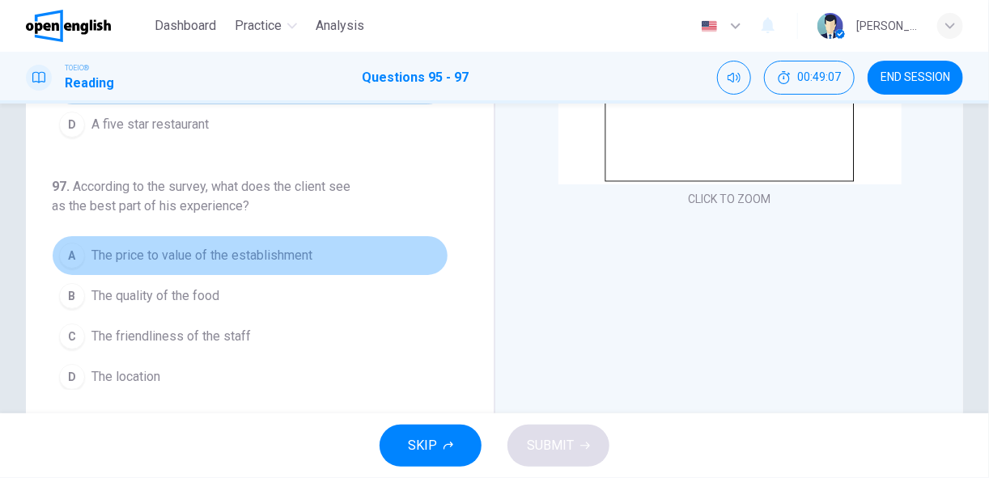
click at [290, 250] on span "The price to value of the establishment" at bounding box center [201, 255] width 221 height 19
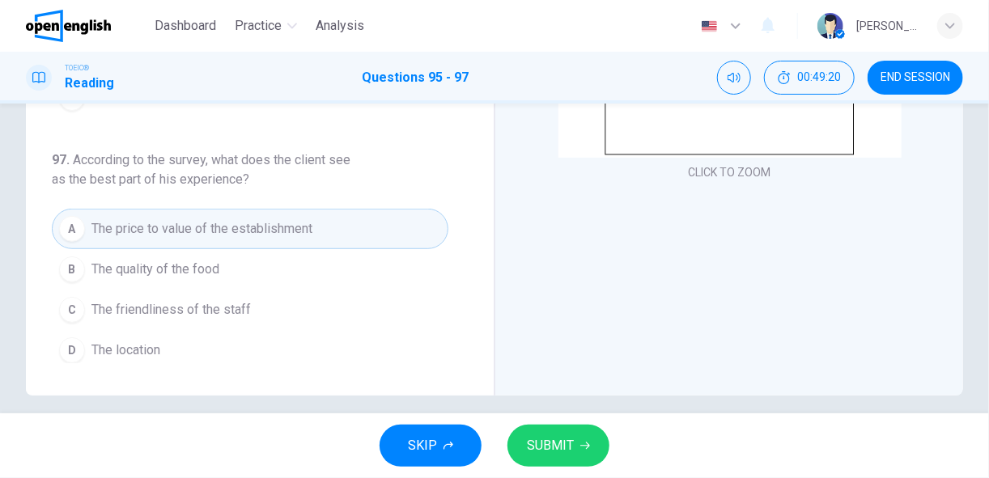
scroll to position [317, 0]
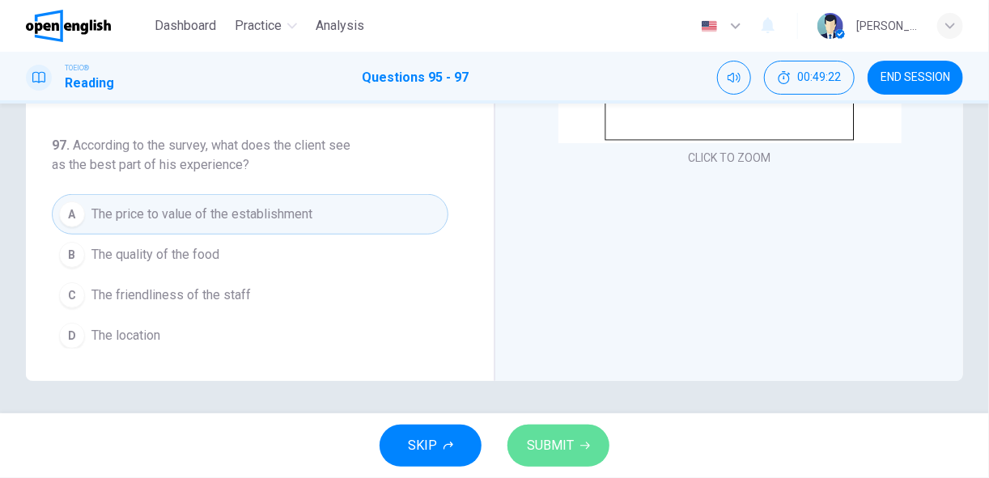
click at [558, 447] on span "SUBMIT" at bounding box center [550, 446] width 47 height 23
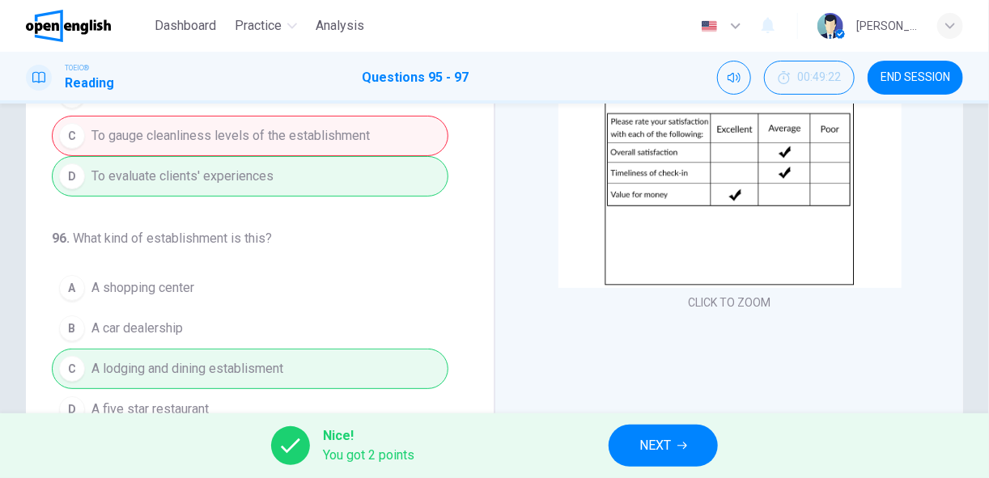
scroll to position [172, 0]
click at [650, 443] on span "NEXT" at bounding box center [655, 446] width 32 height 23
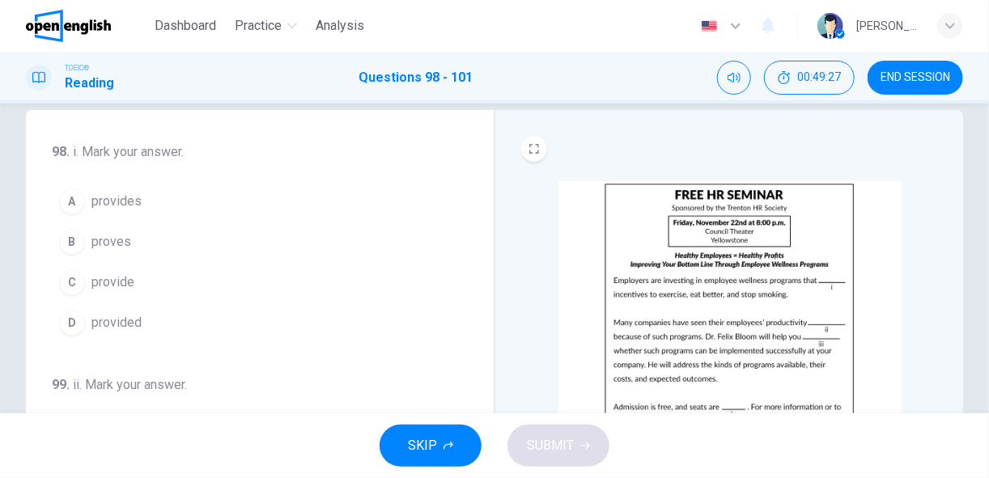
scroll to position [28, 0]
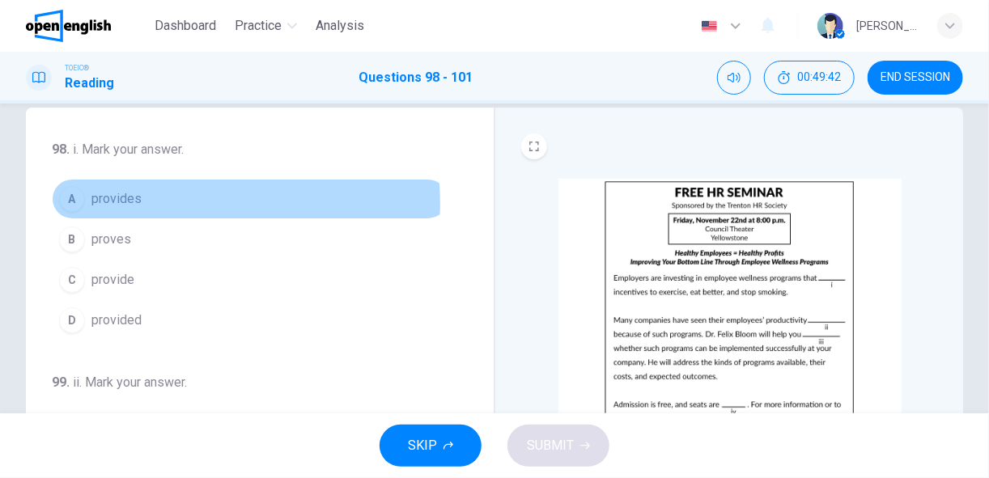
click at [134, 203] on span "provides" at bounding box center [116, 198] width 50 height 19
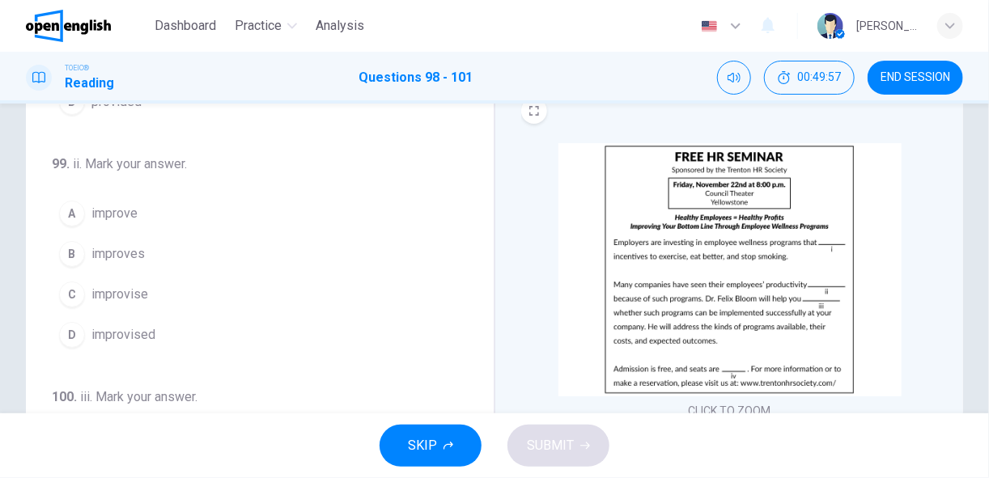
scroll to position [66, 0]
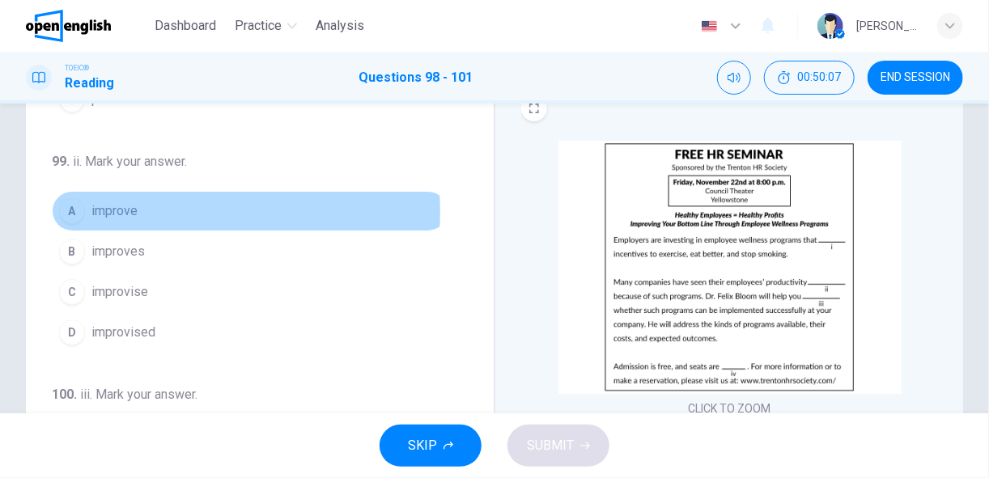
click at [139, 209] on button "A improve" at bounding box center [250, 211] width 396 height 40
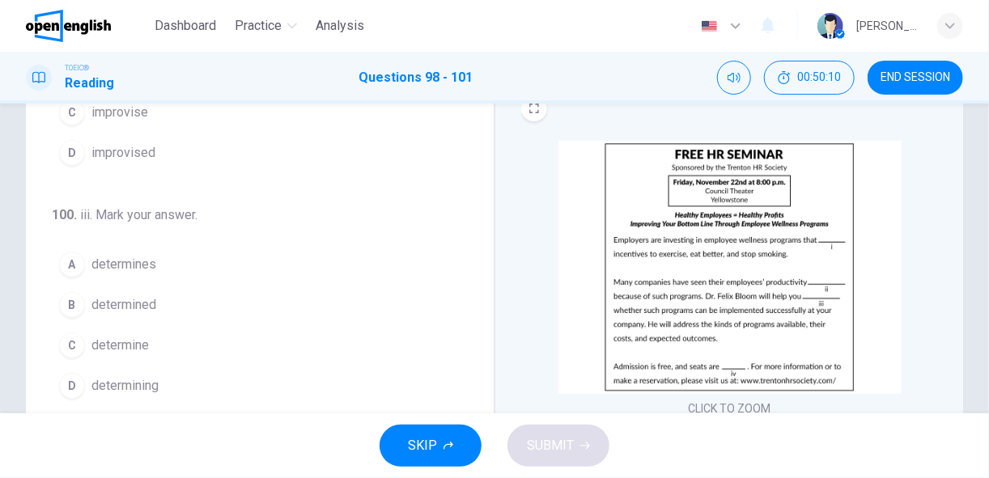
scroll to position [364, 0]
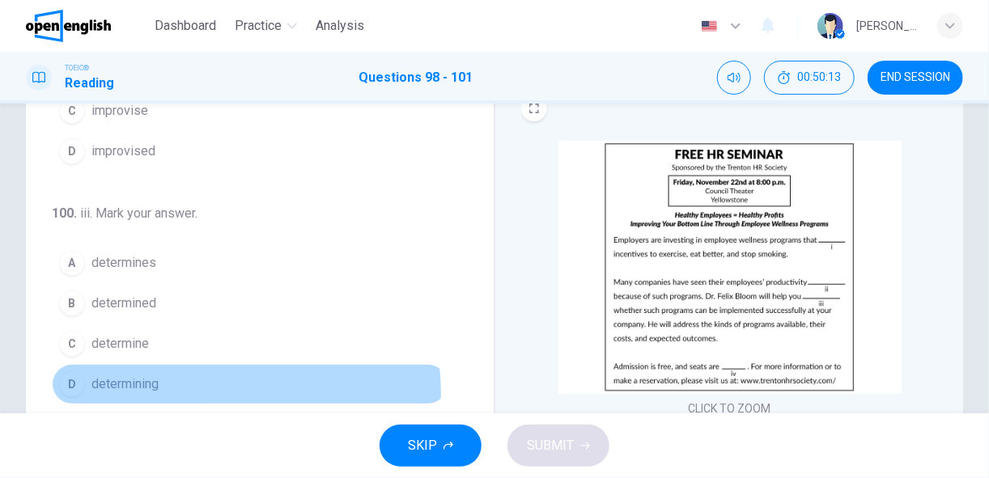
click at [165, 387] on button "D determining" at bounding box center [250, 384] width 396 height 40
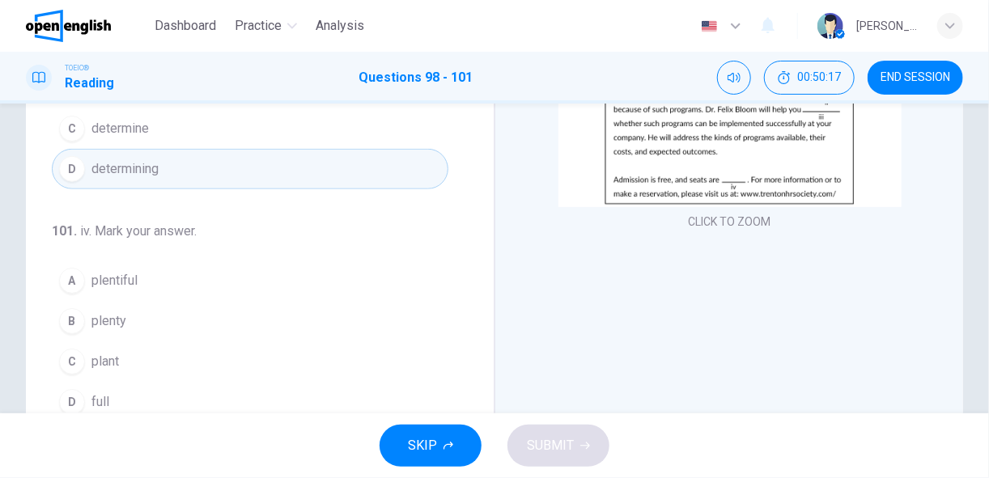
scroll to position [254, 0]
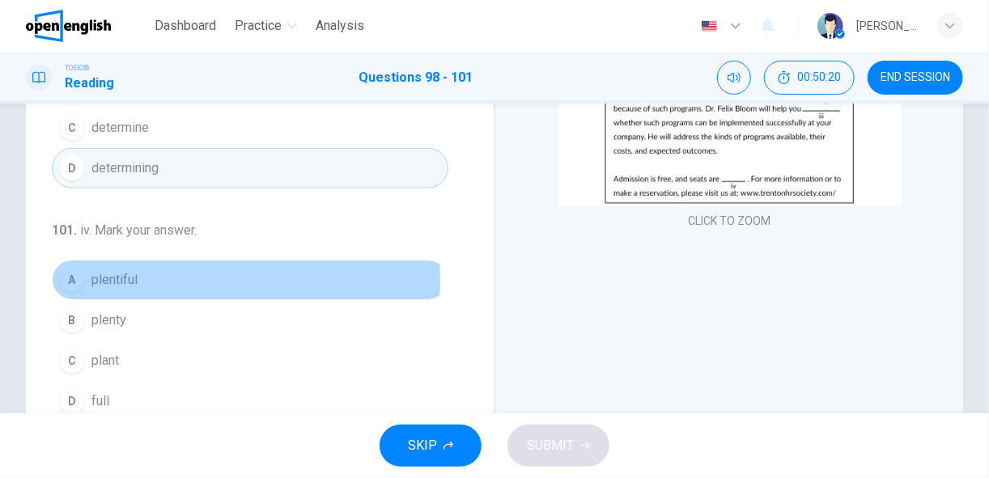
click at [165, 271] on button "A plentiful" at bounding box center [250, 280] width 396 height 40
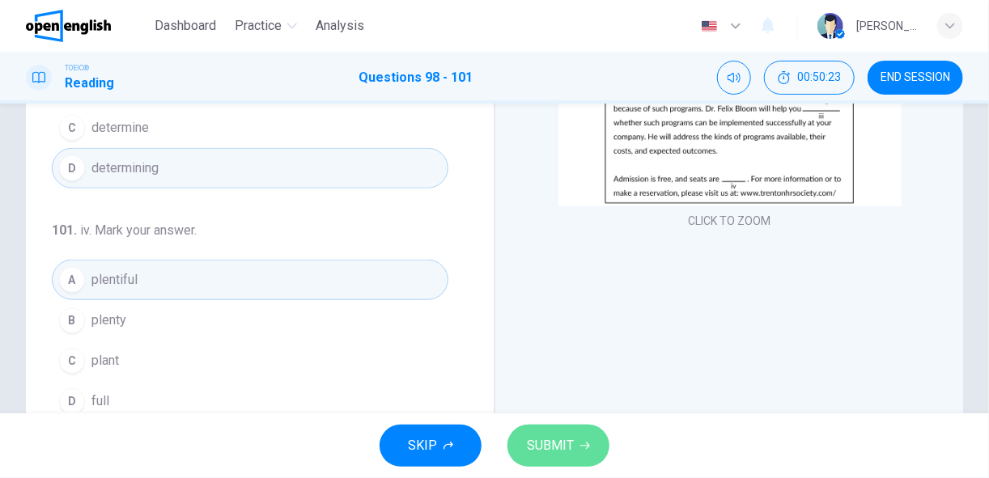
click at [541, 441] on span "SUBMIT" at bounding box center [550, 446] width 47 height 23
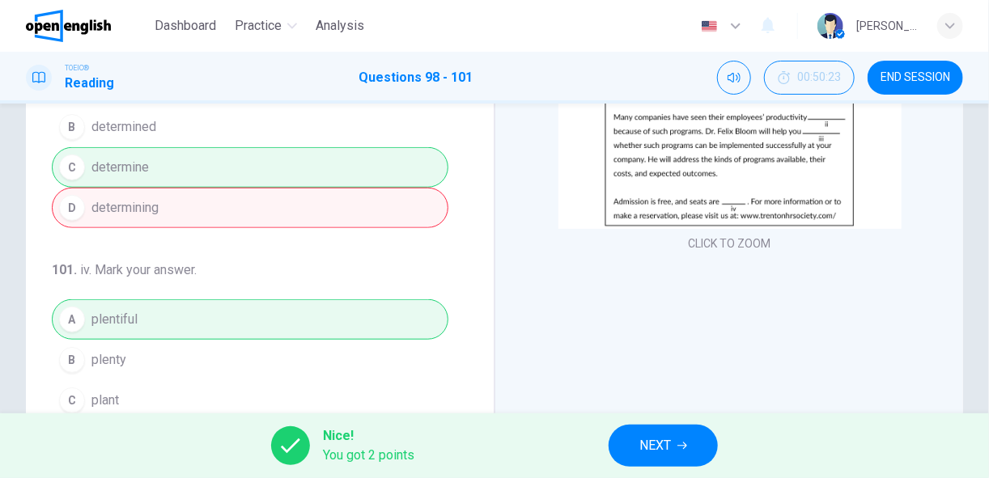
scroll to position [378, 0]
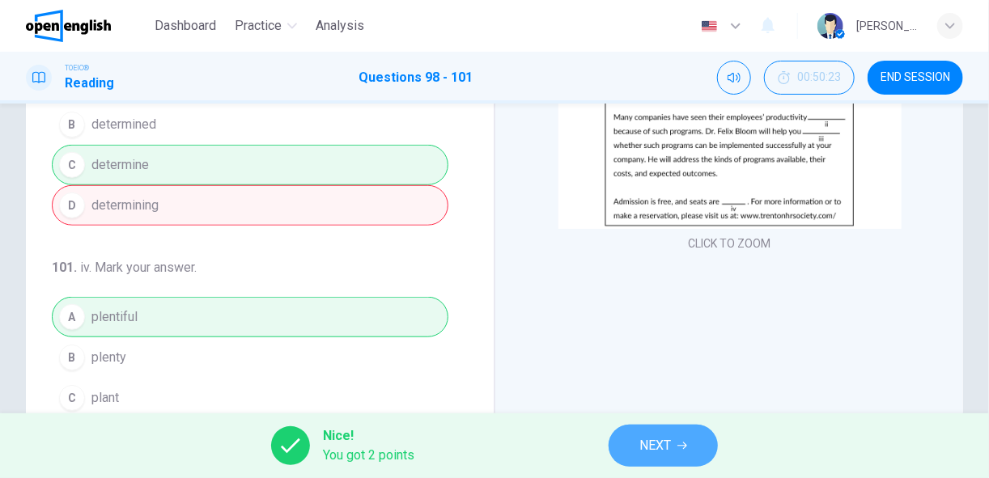
click at [663, 447] on span "NEXT" at bounding box center [655, 446] width 32 height 23
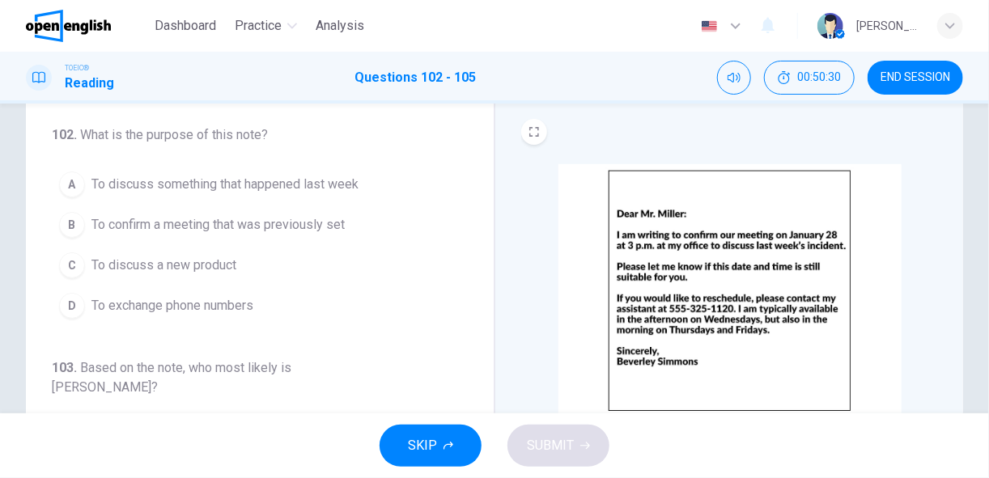
scroll to position [44, 0]
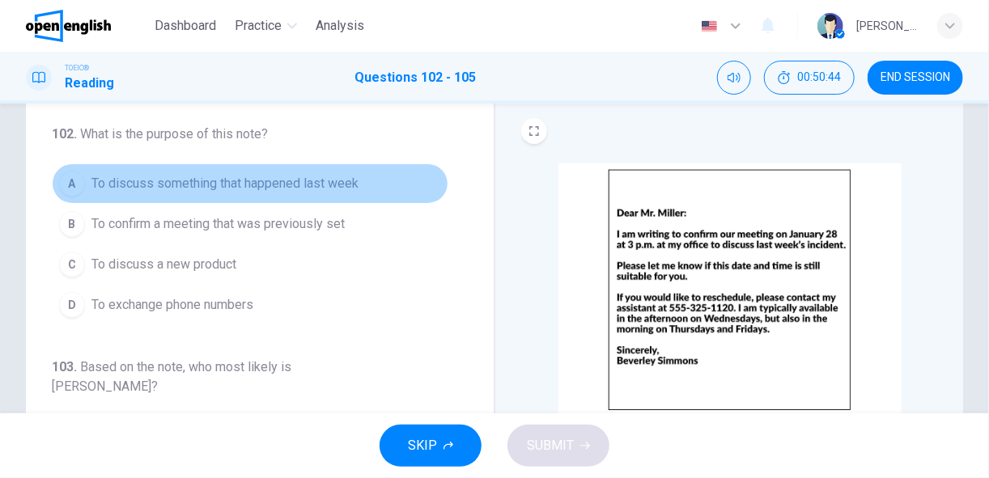
click at [344, 186] on span "To discuss something that happened last week" at bounding box center [224, 183] width 267 height 19
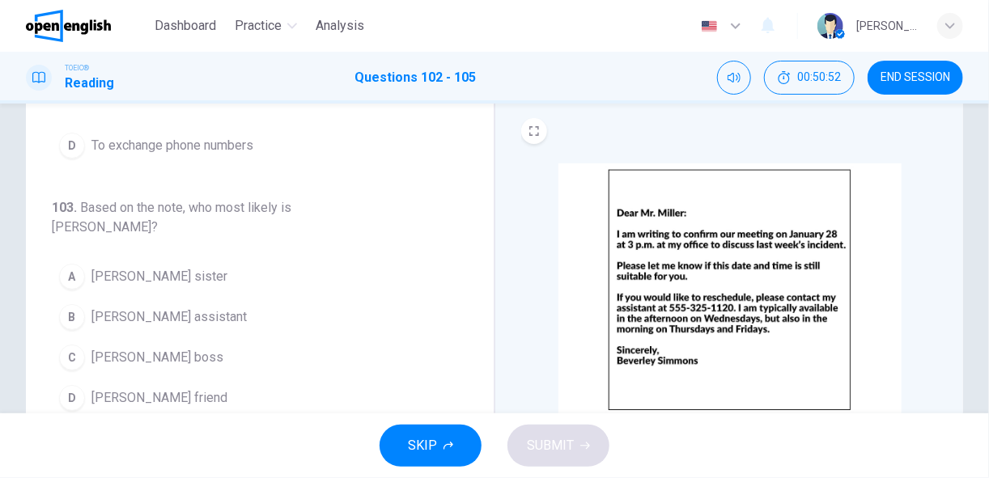
scroll to position [160, 0]
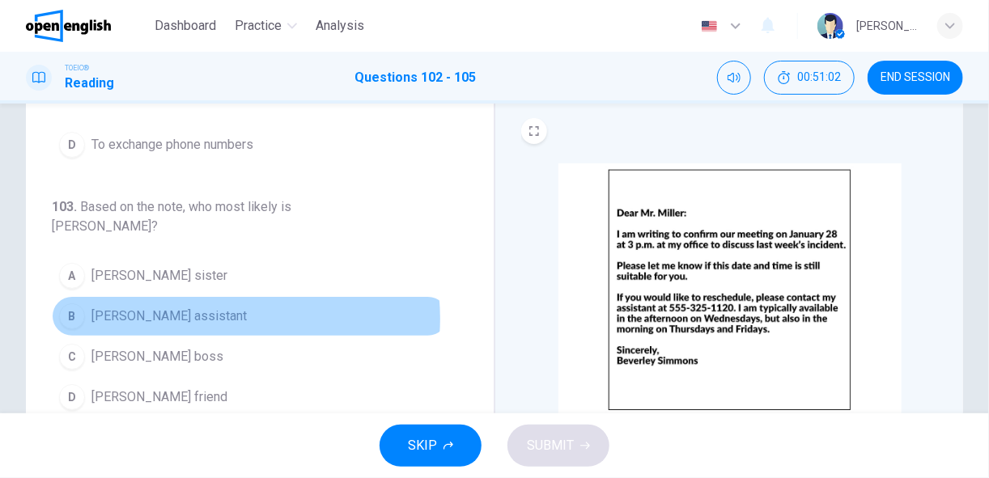
click at [210, 296] on button "B [PERSON_NAME] assistant" at bounding box center [250, 316] width 396 height 40
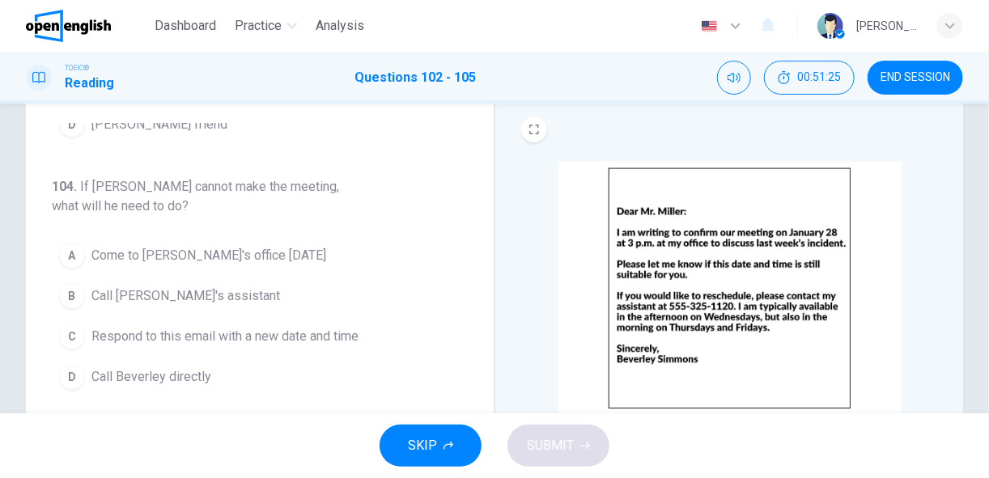
scroll to position [45, 0]
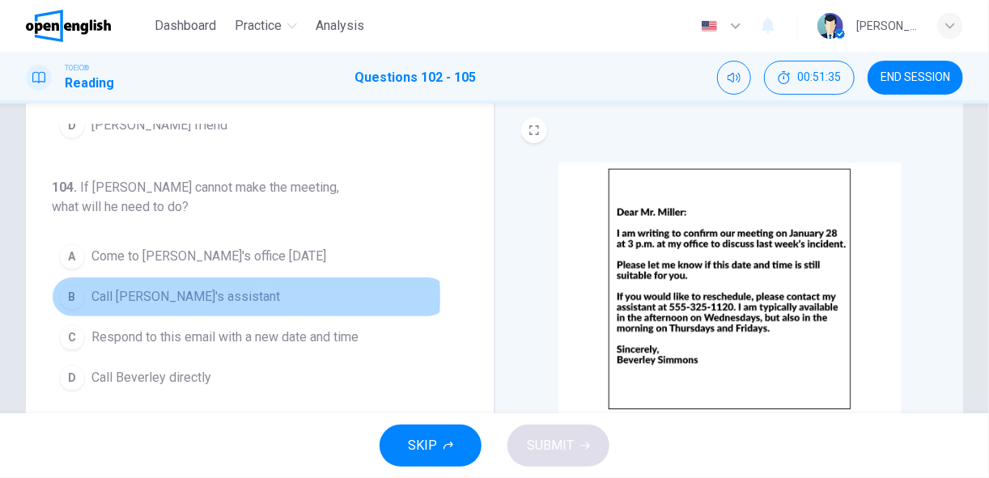
click at [165, 287] on span "Call [PERSON_NAME]'s assistant" at bounding box center [185, 296] width 189 height 19
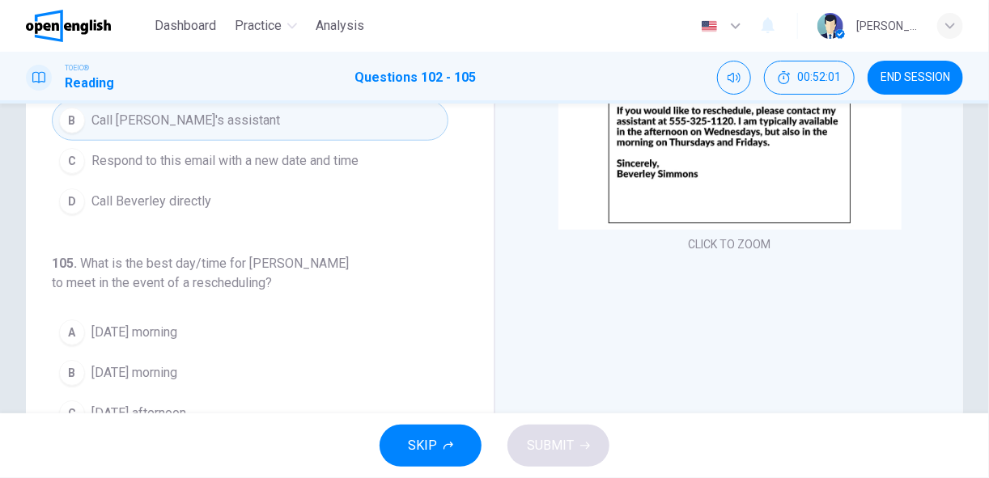
scroll to position [422, 0]
click at [290, 312] on button "A [DATE] morning" at bounding box center [250, 332] width 396 height 40
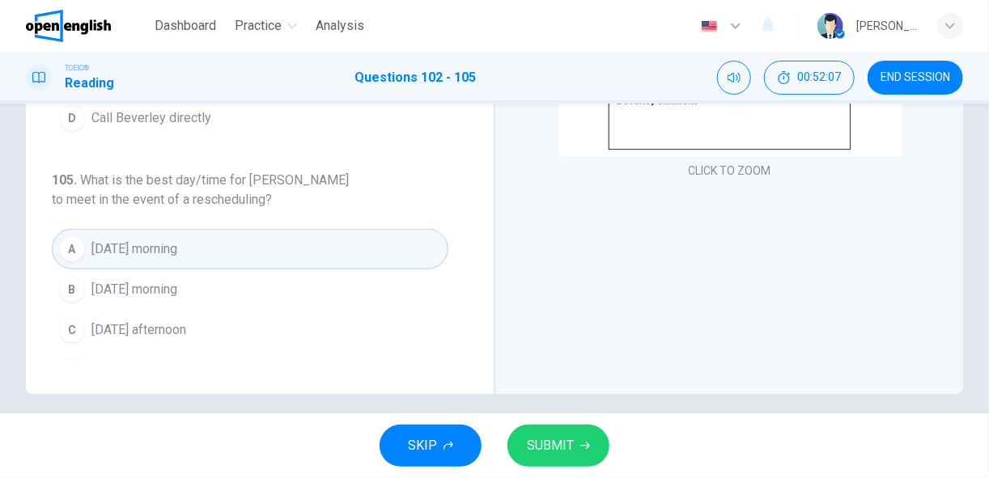
scroll to position [306, 0]
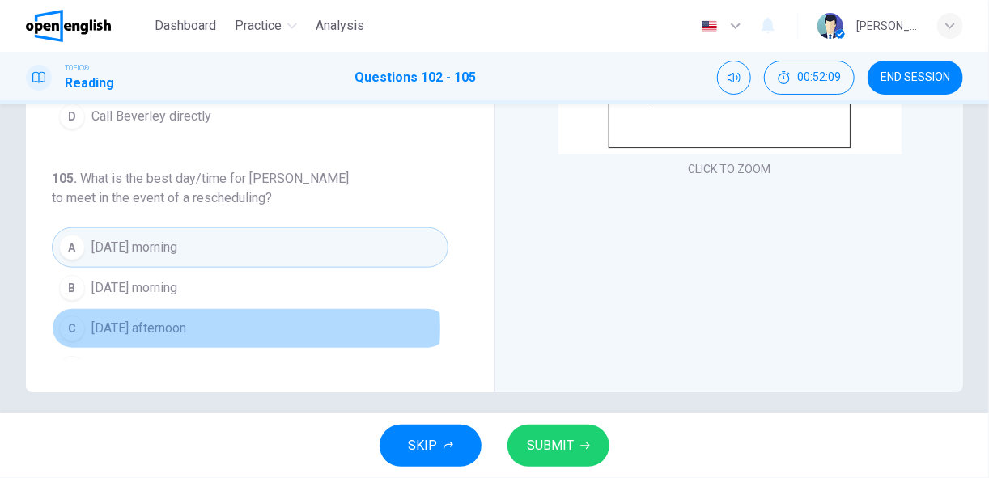
click at [186, 319] on span "[DATE] afternoon" at bounding box center [138, 328] width 95 height 19
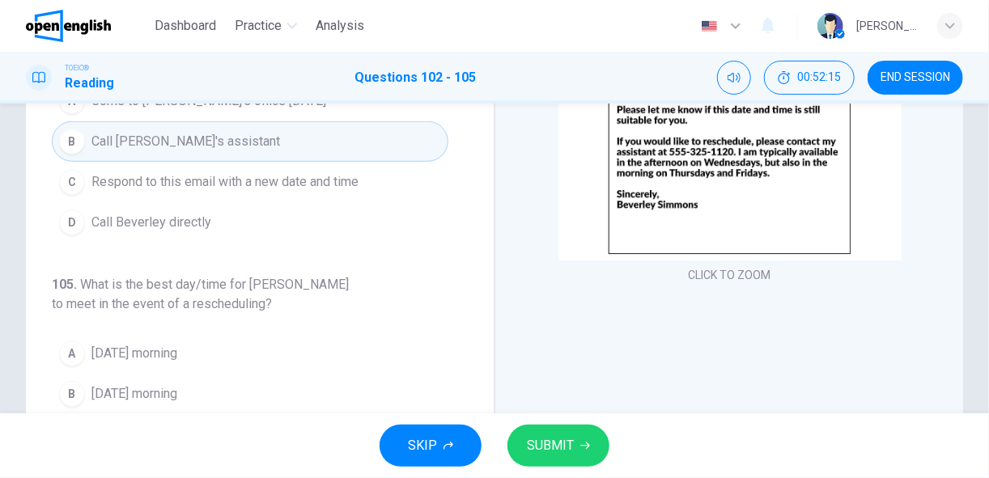
scroll to position [199, 0]
click at [570, 444] on span "SUBMIT" at bounding box center [550, 446] width 47 height 23
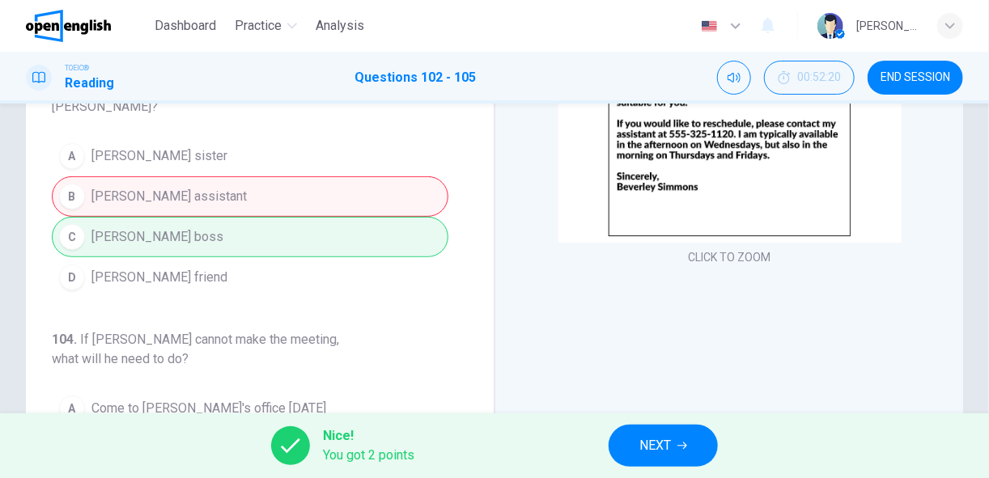
scroll to position [126, 0]
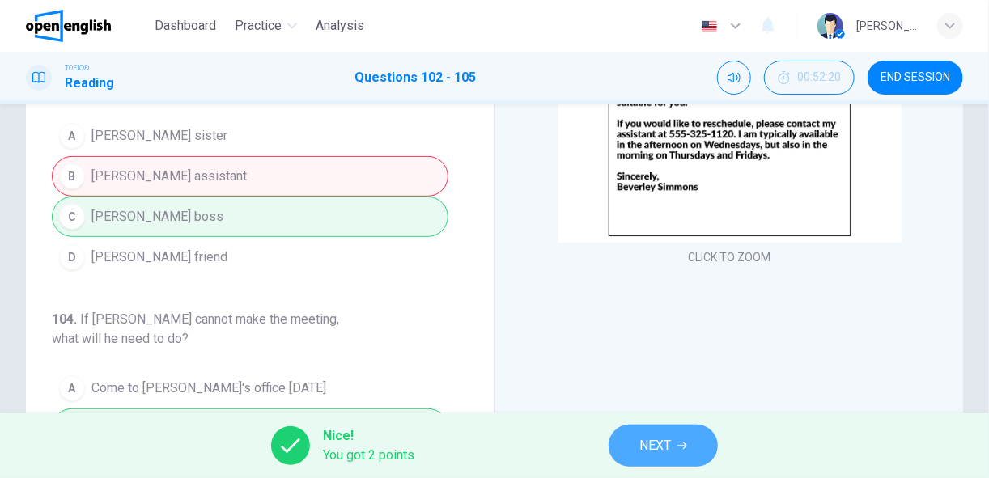
click at [646, 442] on span "NEXT" at bounding box center [655, 446] width 32 height 23
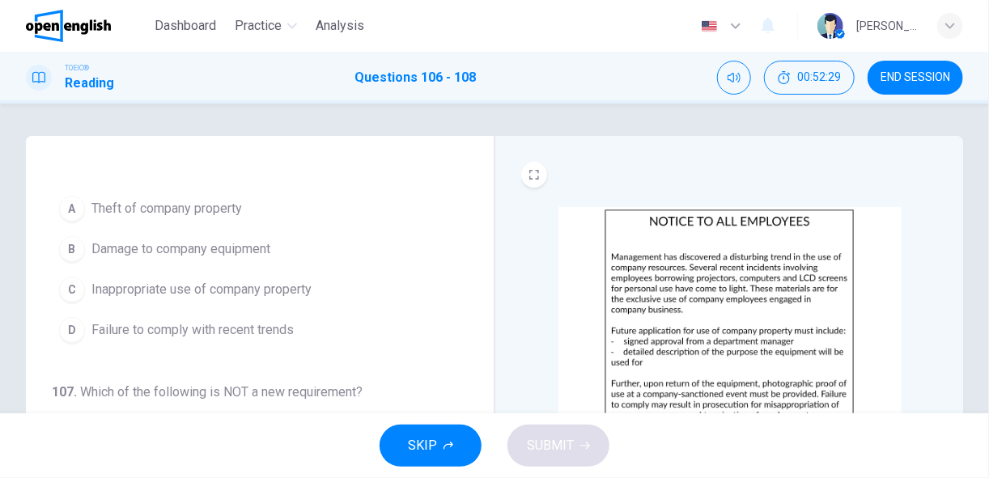
scroll to position [19, 0]
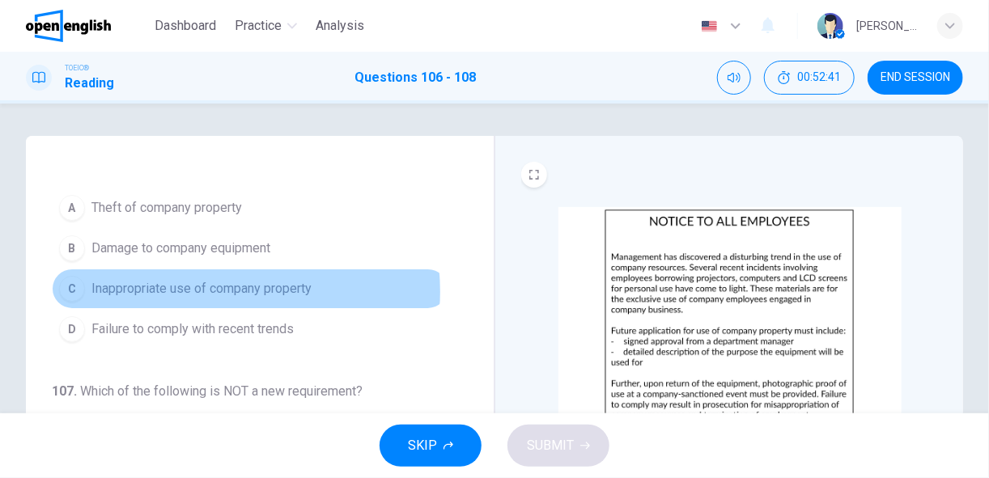
click at [217, 290] on span "Inappropriate use of company property" at bounding box center [201, 288] width 220 height 19
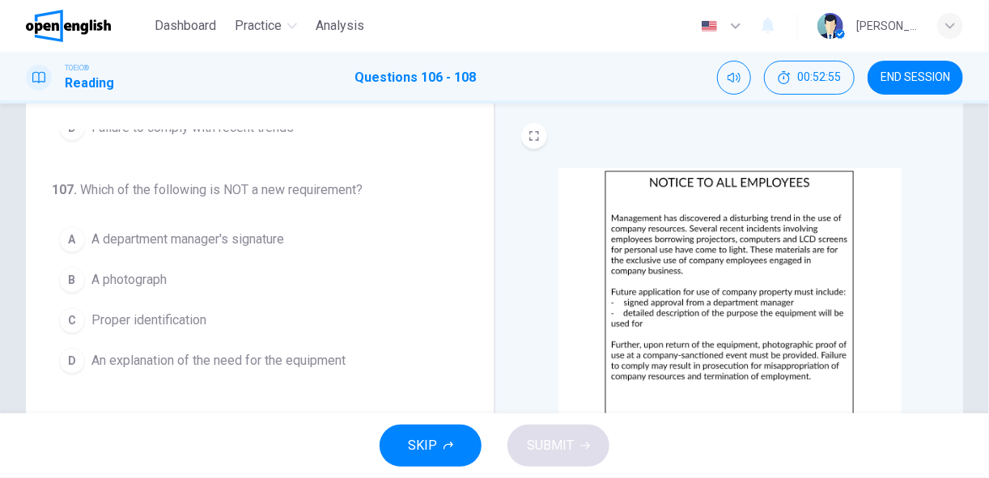
scroll to position [39, 0]
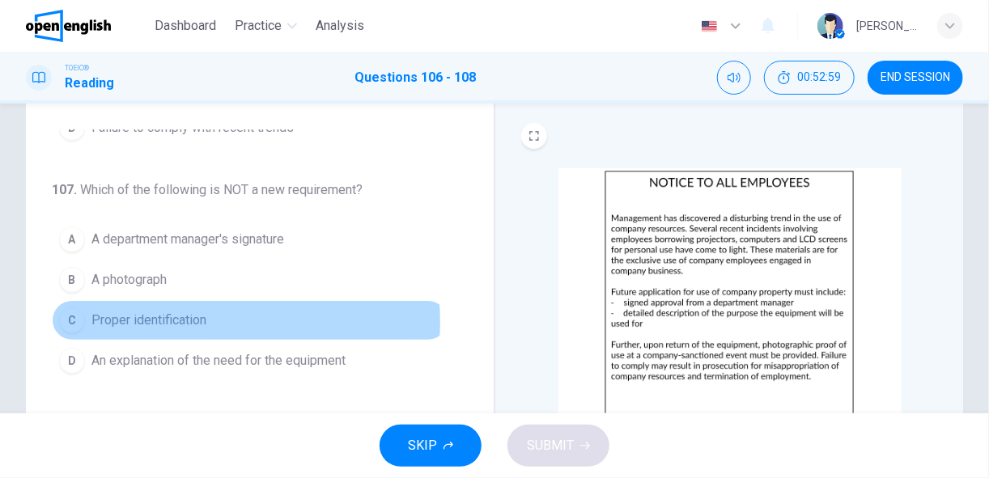
click at [193, 325] on span "Proper identification" at bounding box center [148, 320] width 115 height 19
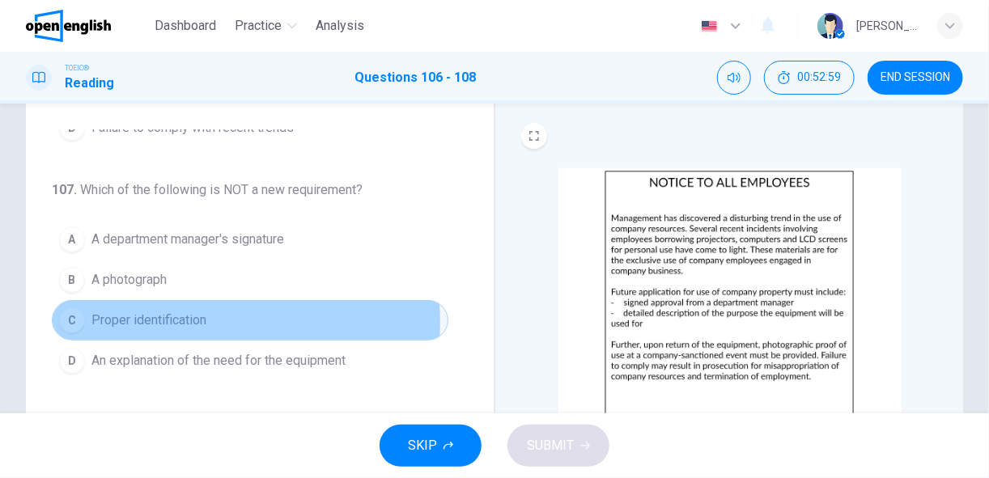
click at [193, 325] on span "Proper identification" at bounding box center [148, 320] width 115 height 19
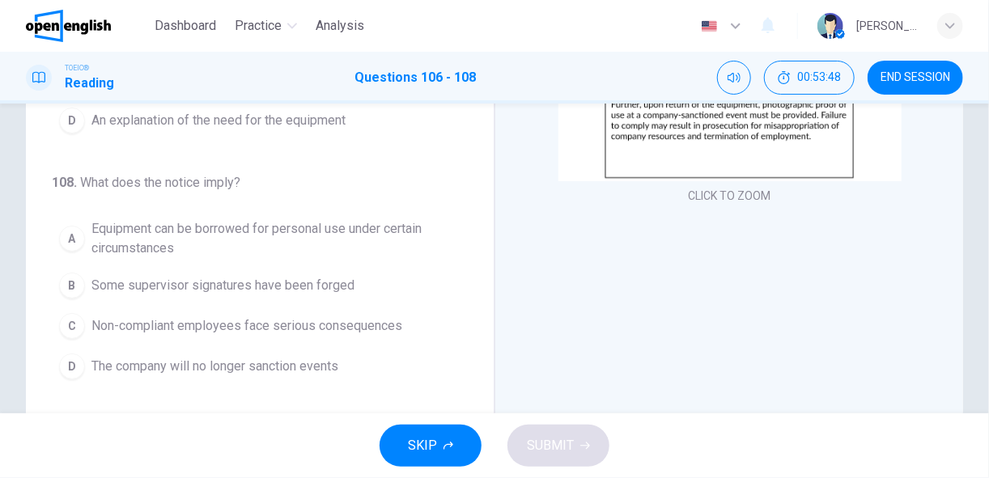
scroll to position [281, 0]
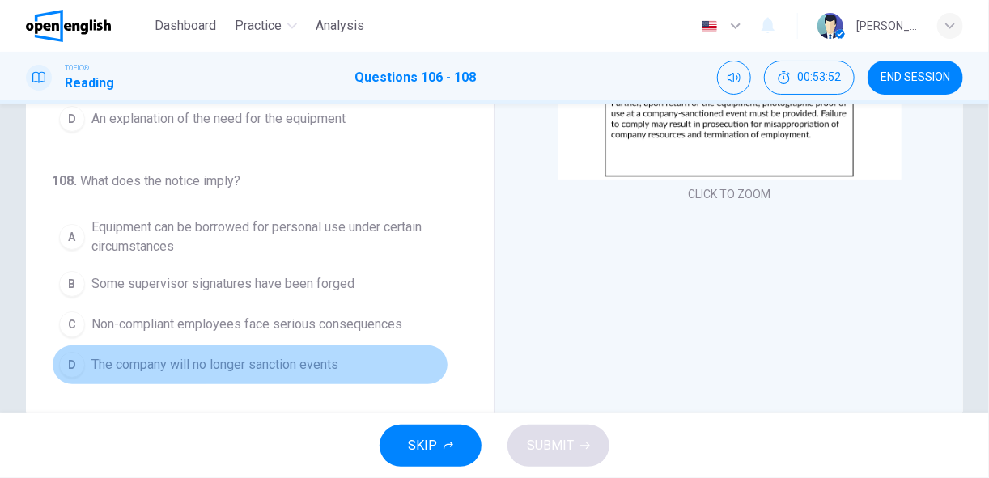
click at [327, 369] on span "The company will no longer sanction events" at bounding box center [214, 364] width 247 height 19
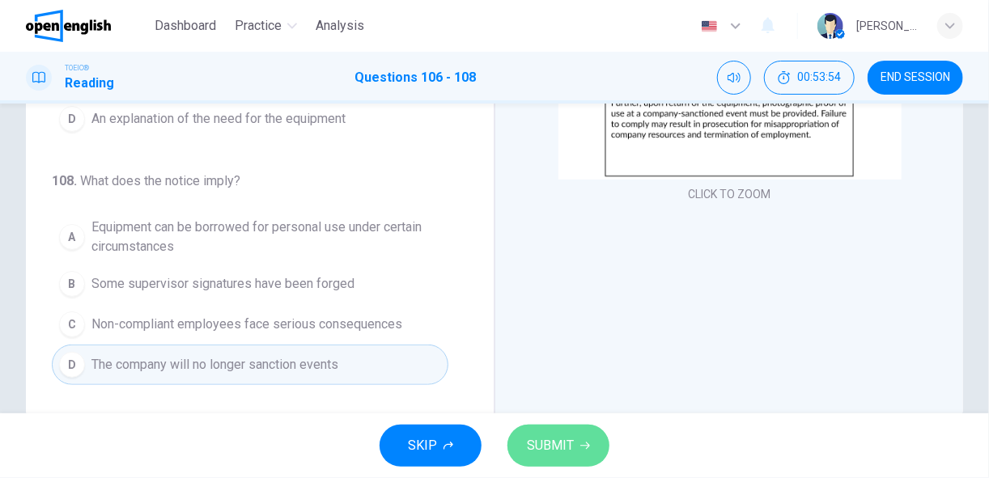
click at [562, 450] on span "SUBMIT" at bounding box center [550, 446] width 47 height 23
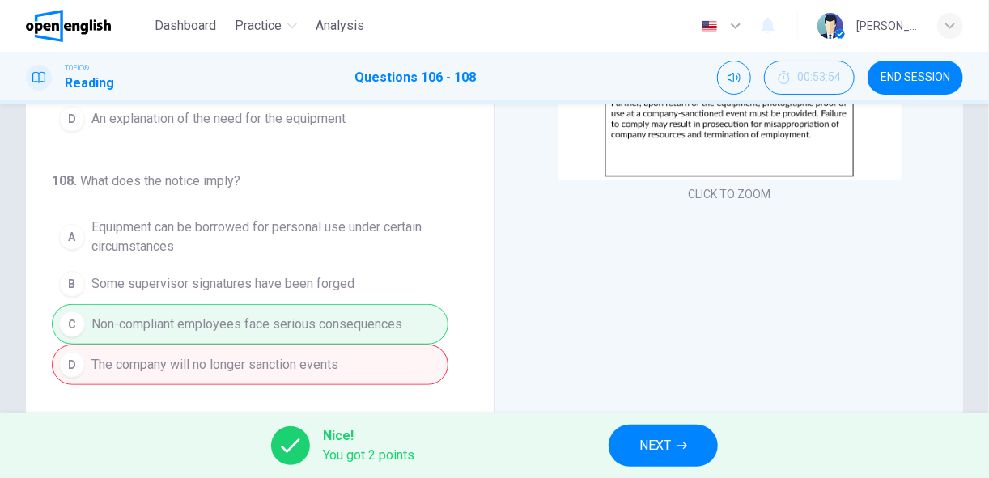
scroll to position [317, 0]
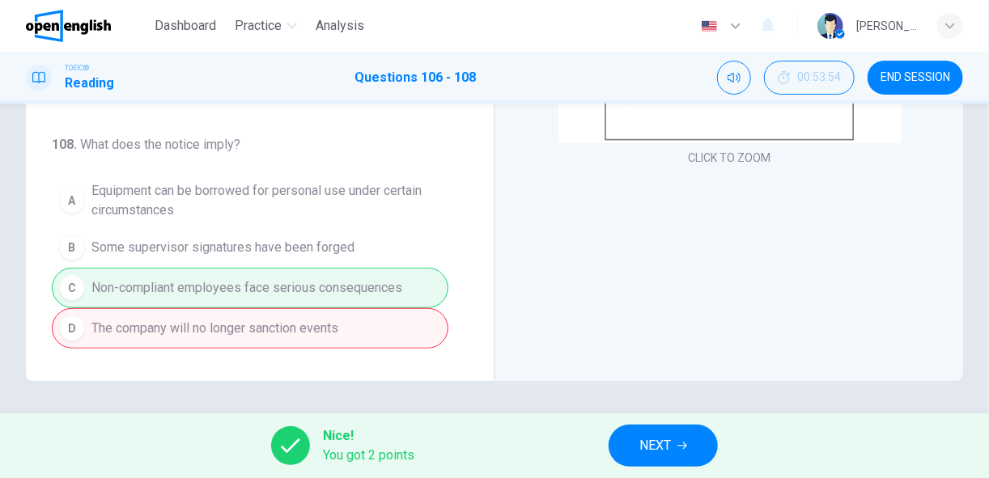
click at [652, 456] on span "NEXT" at bounding box center [655, 446] width 32 height 23
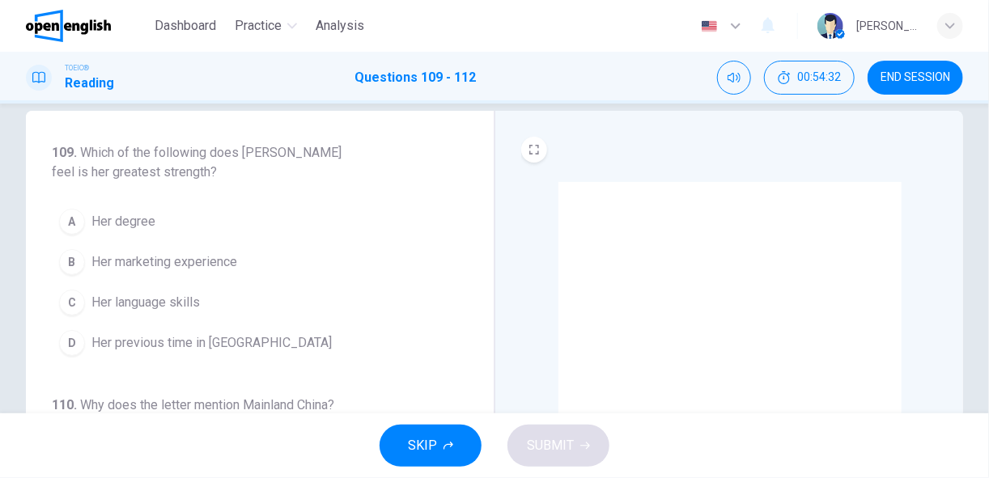
scroll to position [26, 0]
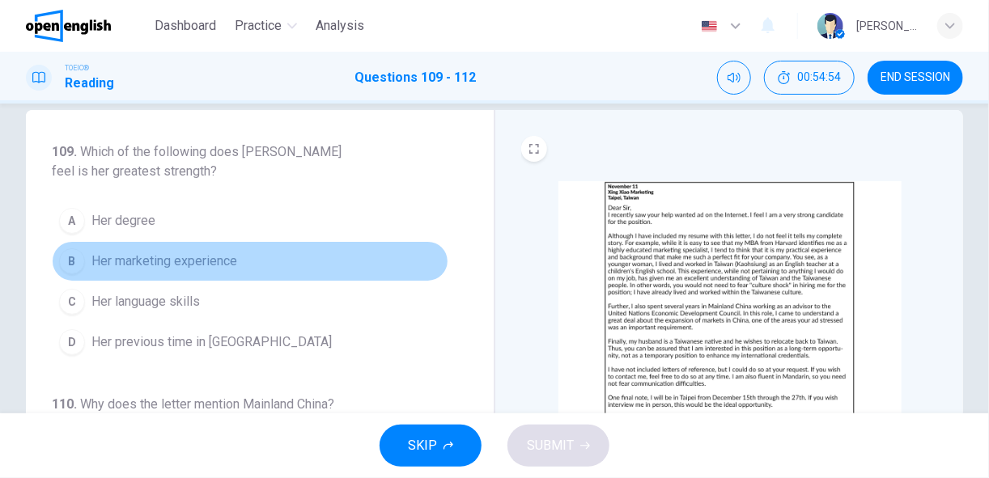
click at [316, 258] on button "B Her marketing experience" at bounding box center [250, 261] width 396 height 40
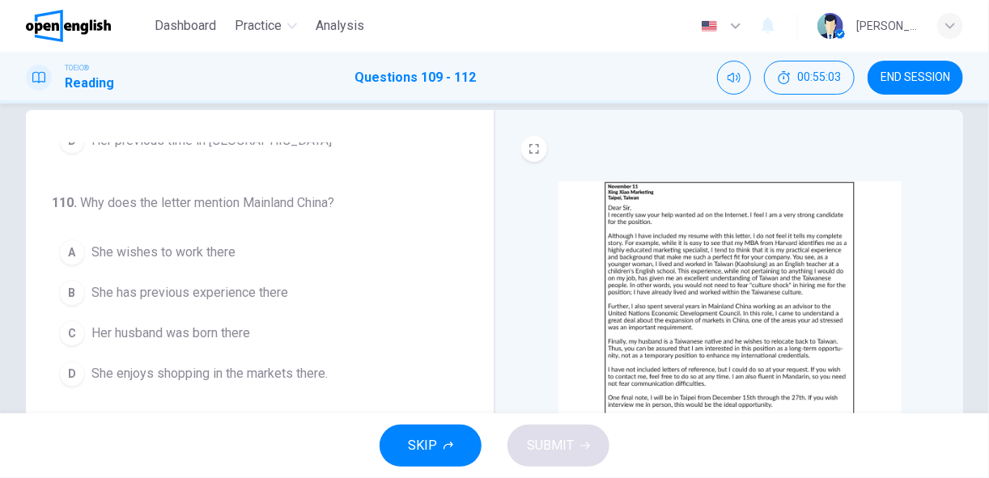
scroll to position [204, 0]
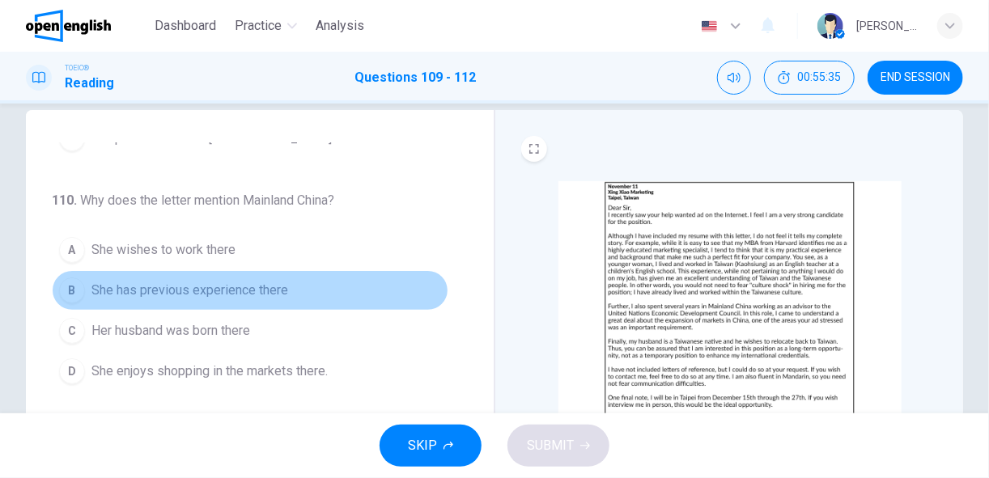
click at [280, 288] on span "She has previous experience there" at bounding box center [189, 290] width 197 height 19
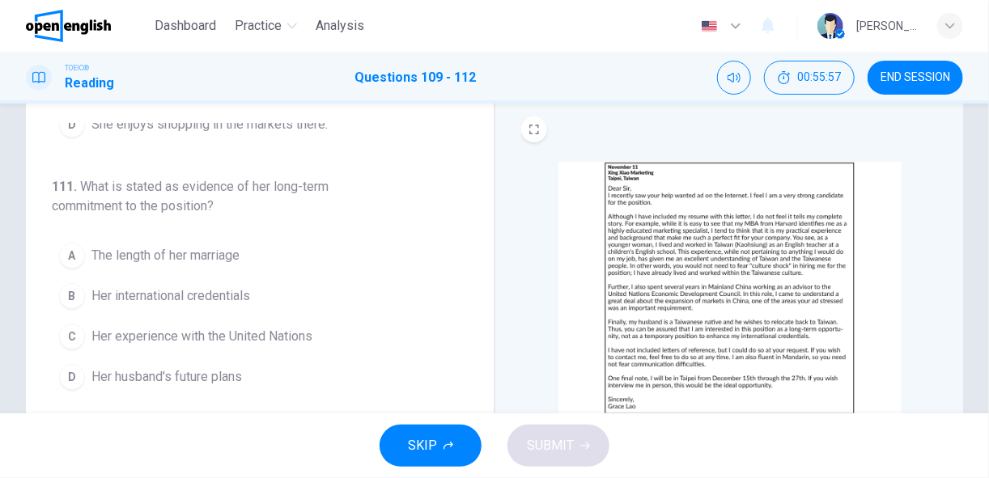
scroll to position [45, 0]
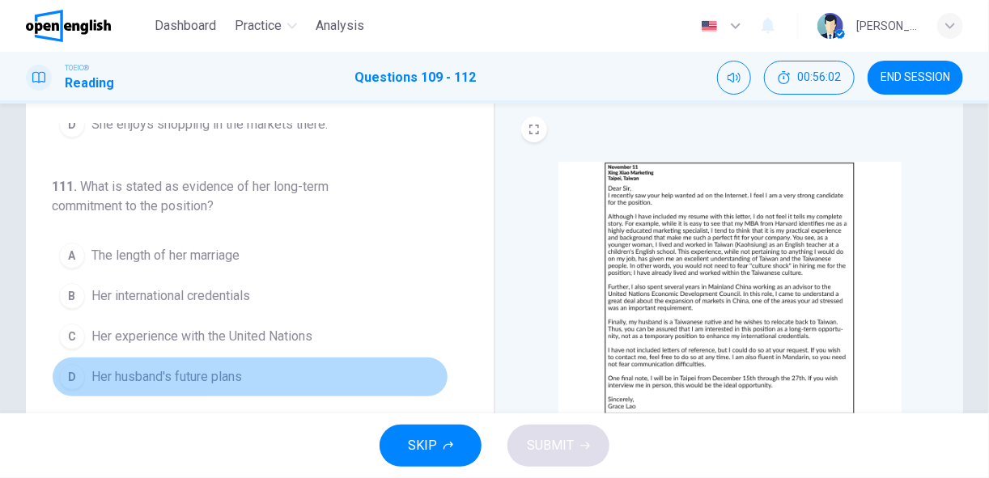
click at [250, 367] on button "D Her husband's future plans" at bounding box center [250, 377] width 396 height 40
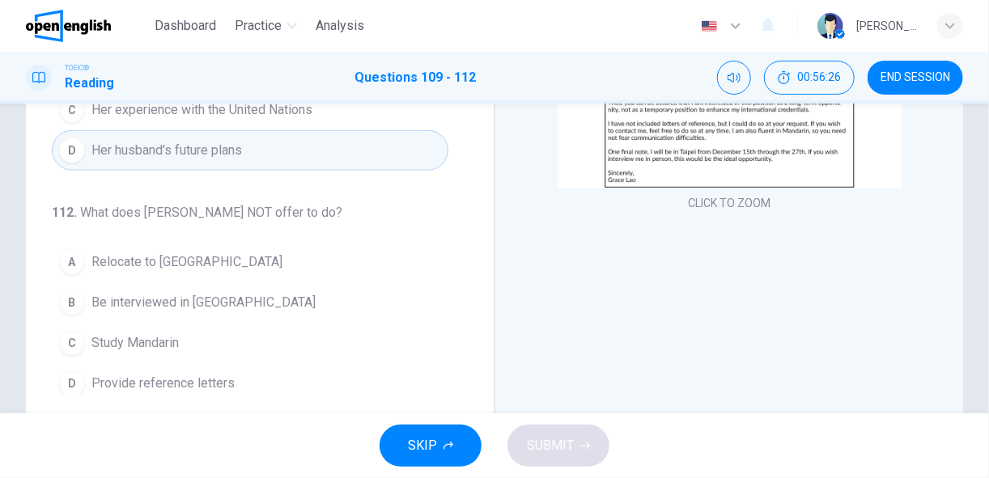
scroll to position [271, 0]
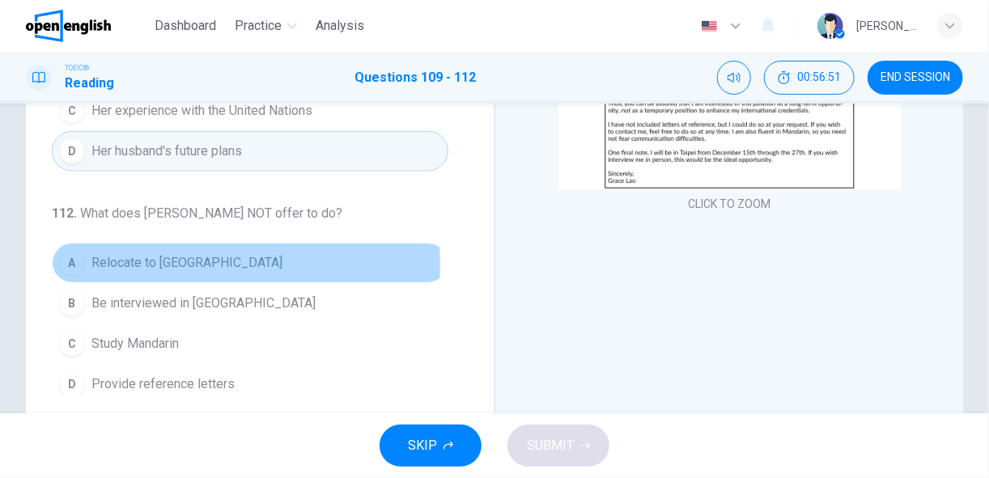
click at [175, 256] on span "Relocate to [GEOGRAPHIC_DATA]" at bounding box center [186, 262] width 191 height 19
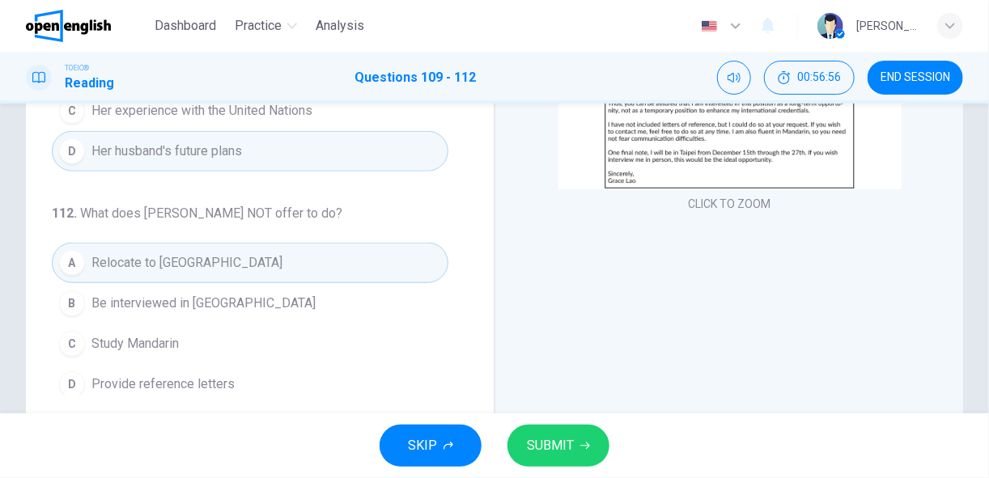
click at [293, 304] on button "B Be interviewed in [GEOGRAPHIC_DATA]" at bounding box center [250, 303] width 396 height 40
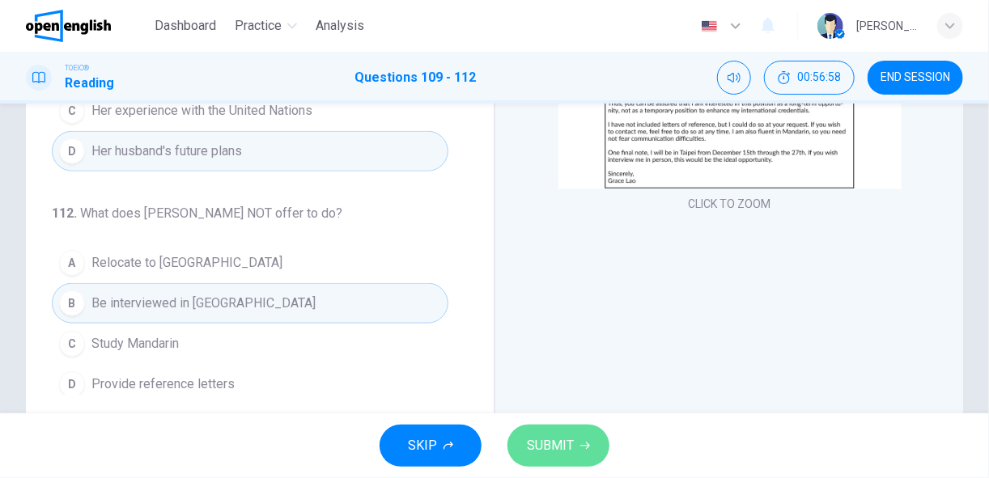
click at [554, 440] on span "SUBMIT" at bounding box center [550, 446] width 47 height 23
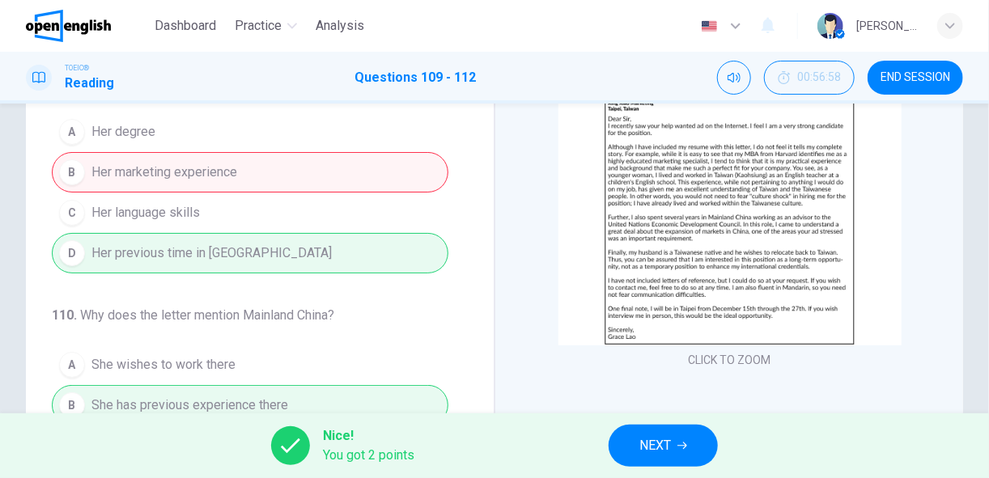
scroll to position [114, 0]
click at [664, 451] on span "NEXT" at bounding box center [655, 446] width 32 height 23
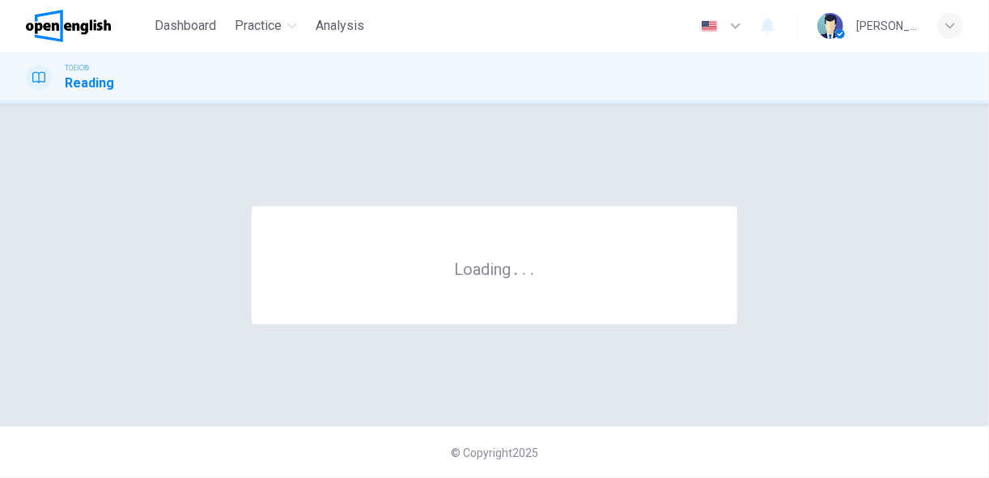
scroll to position [0, 0]
click at [664, 451] on div "© Copyright 2025" at bounding box center [494, 452] width 989 height 52
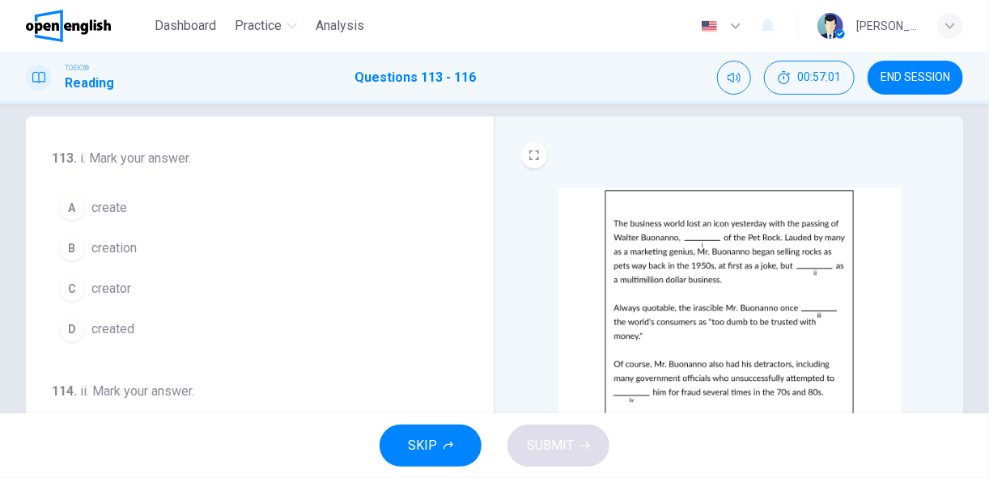
scroll to position [19, 0]
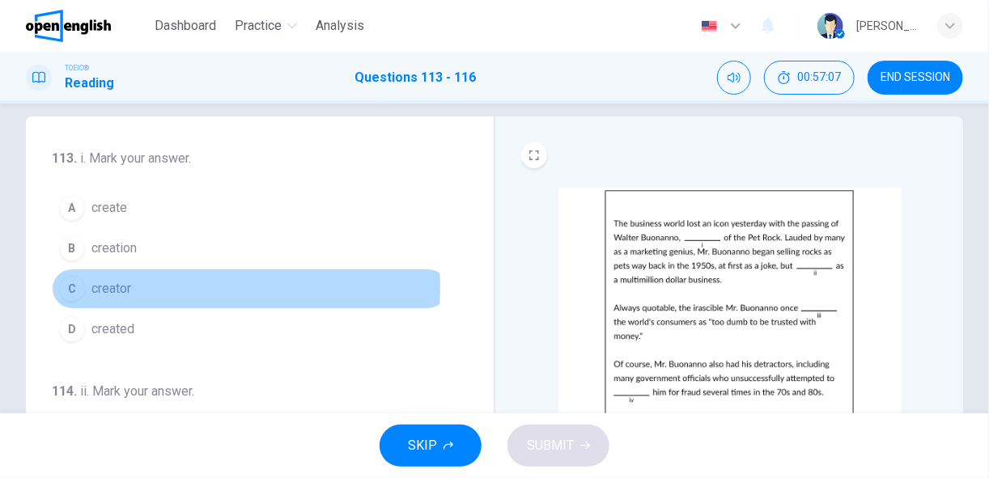
click at [121, 285] on span "creator" at bounding box center [111, 288] width 40 height 19
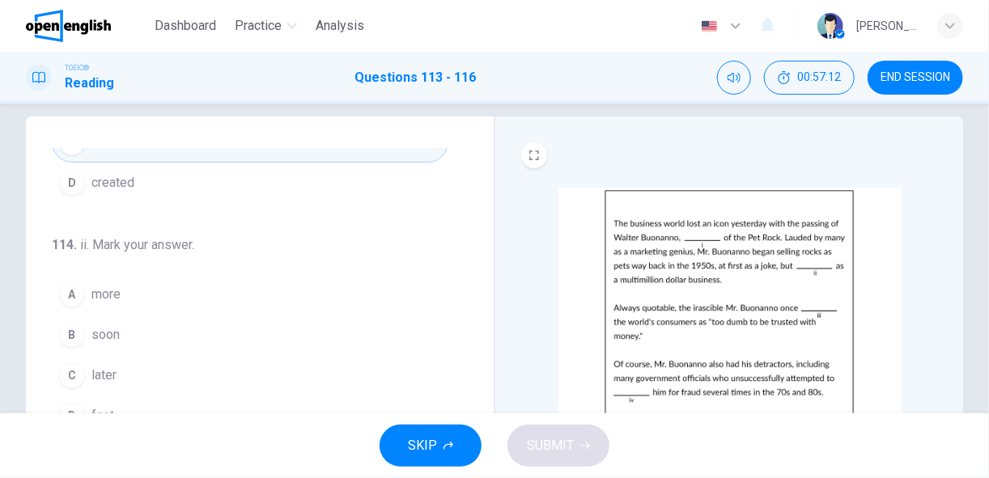
scroll to position [159, 0]
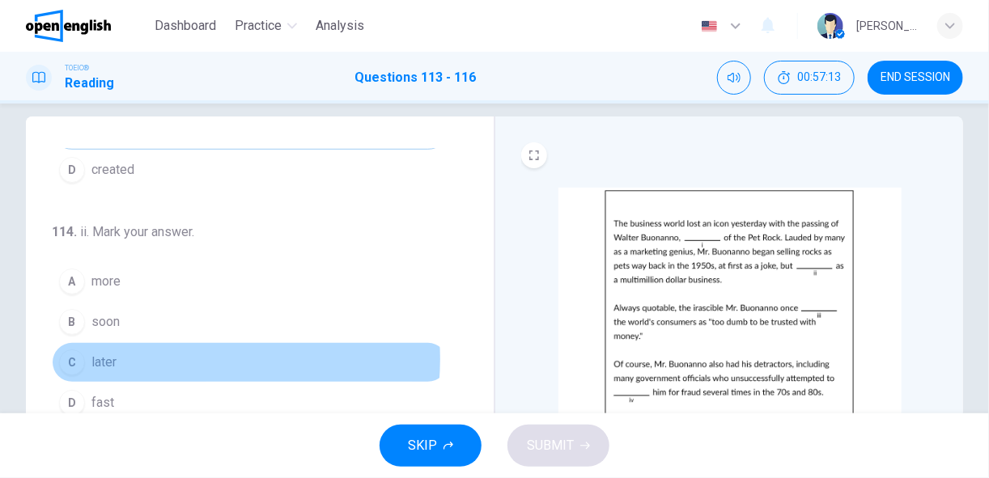
click at [174, 354] on button "C later" at bounding box center [250, 362] width 396 height 40
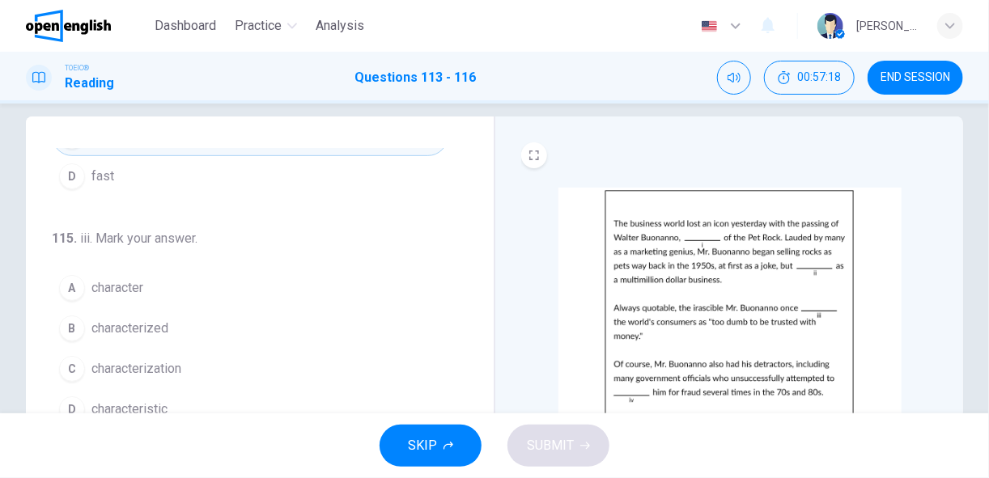
scroll to position [392, 0]
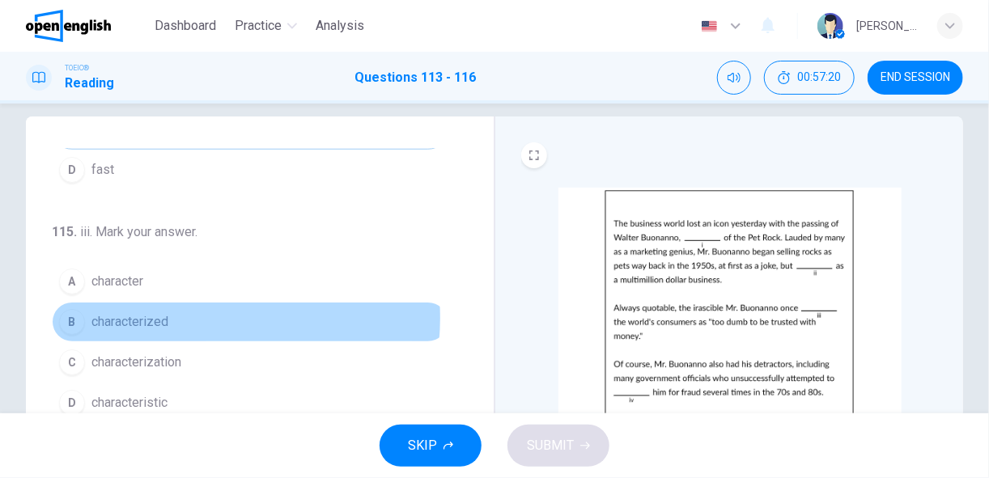
click at [176, 311] on button "B characterized" at bounding box center [250, 322] width 396 height 40
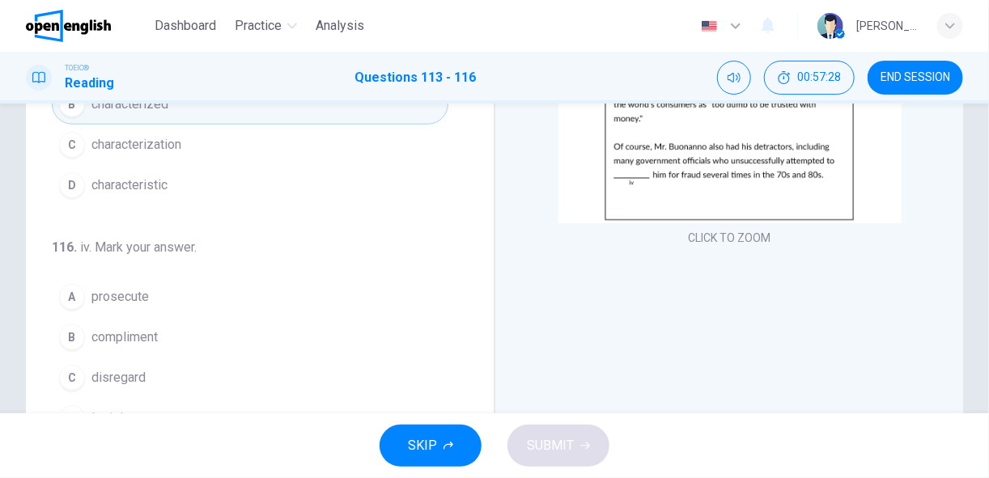
scroll to position [235, 0]
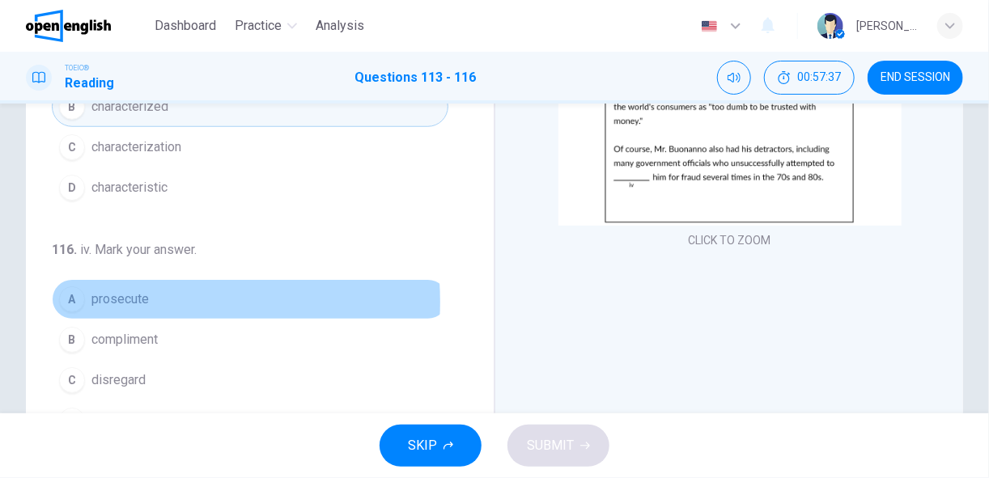
click at [134, 294] on span "prosecute" at bounding box center [119, 299] width 57 height 19
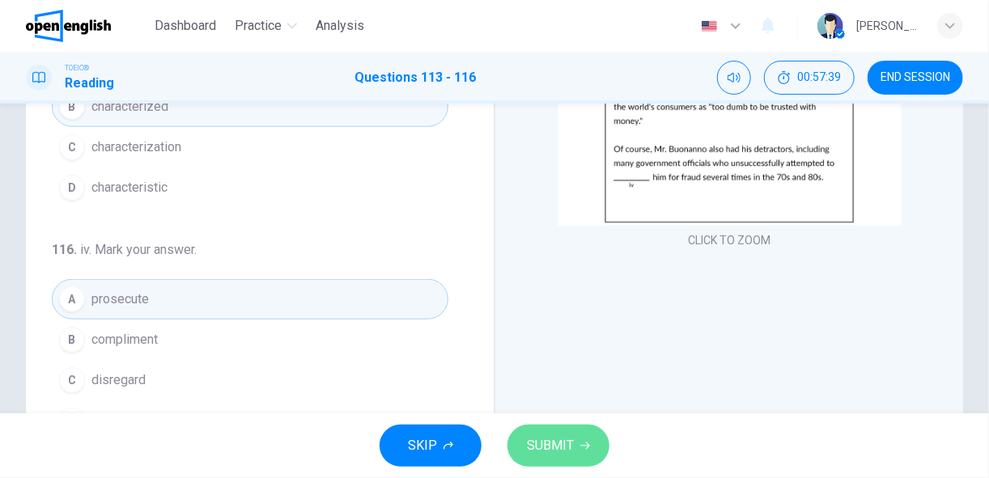
click at [574, 447] on button "SUBMIT" at bounding box center [558, 446] width 102 height 42
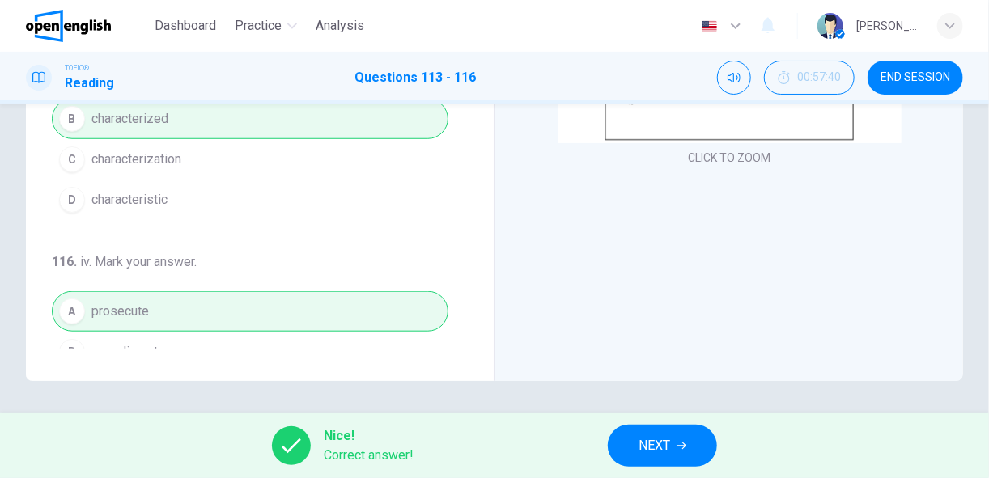
scroll to position [300, 0]
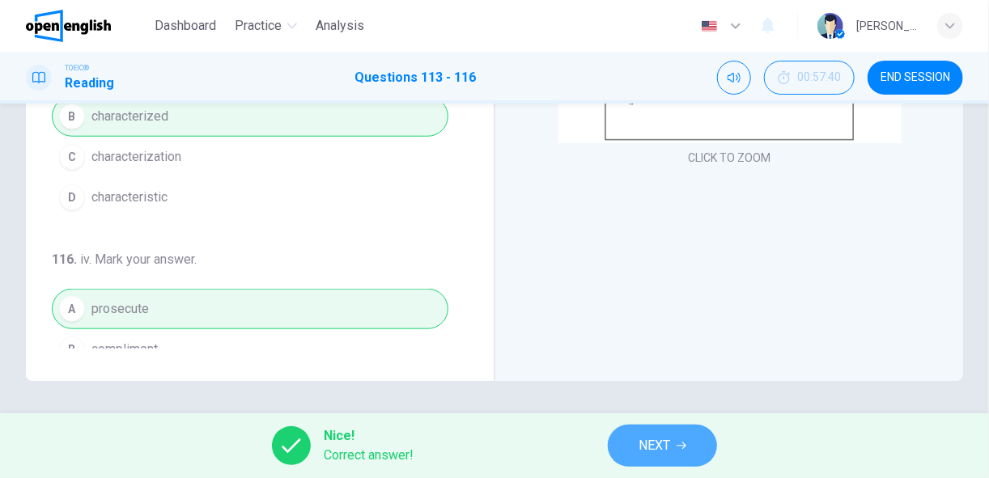
click at [663, 448] on span "NEXT" at bounding box center [654, 446] width 32 height 23
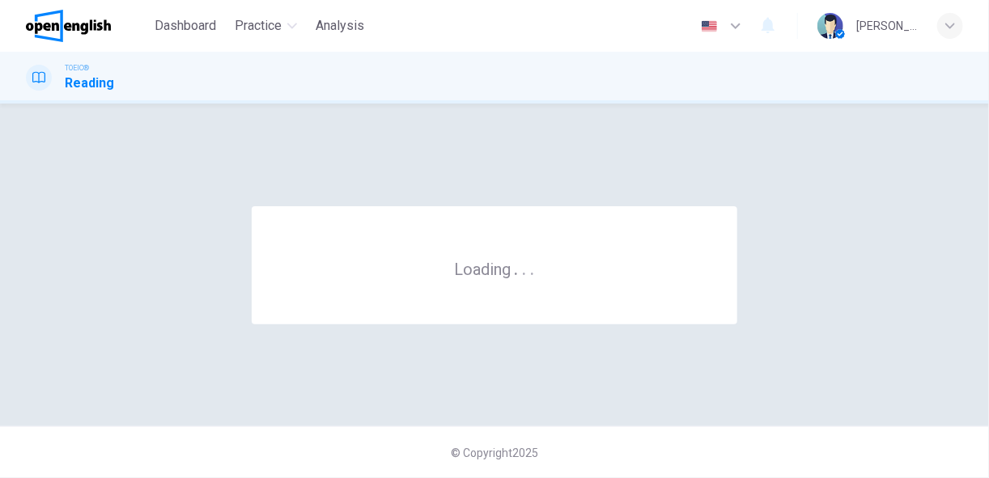
scroll to position [0, 0]
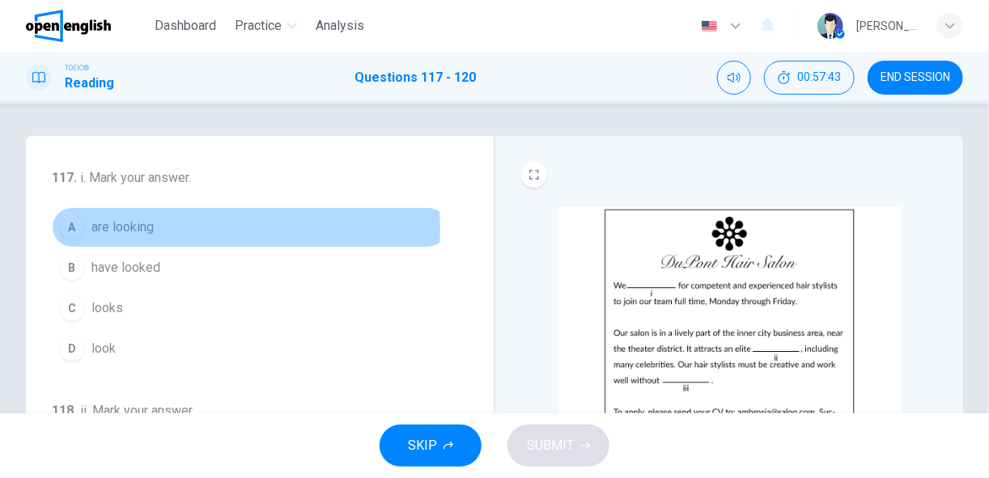
click at [142, 230] on span "are looking" at bounding box center [122, 227] width 62 height 19
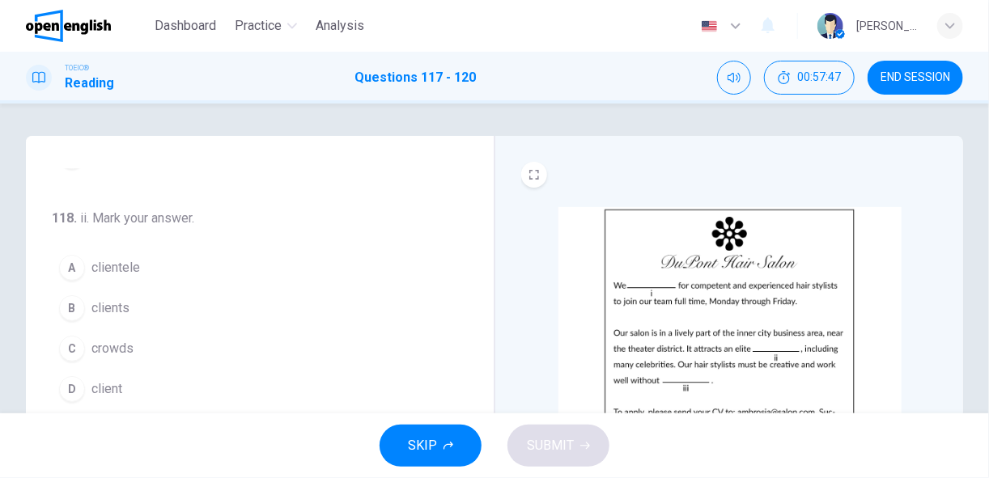
scroll to position [194, 0]
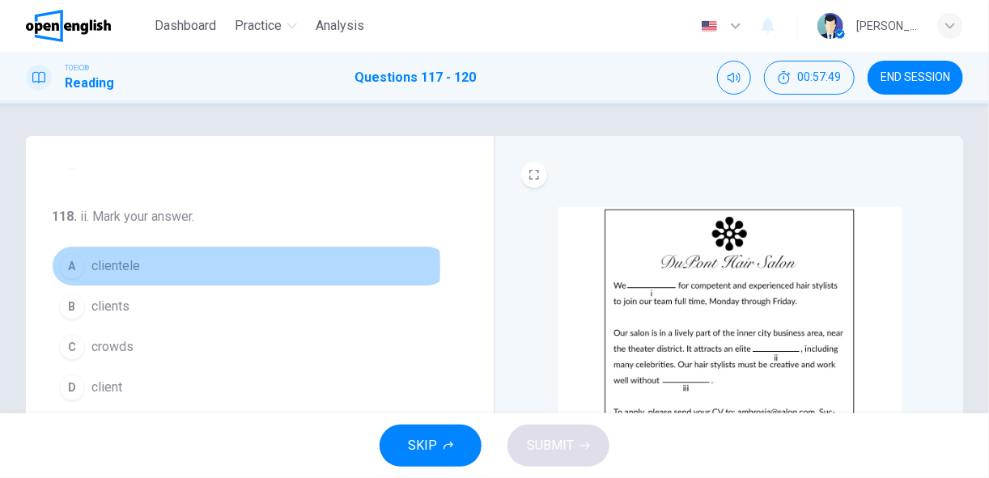
click at [130, 264] on span "clientele" at bounding box center [115, 265] width 49 height 19
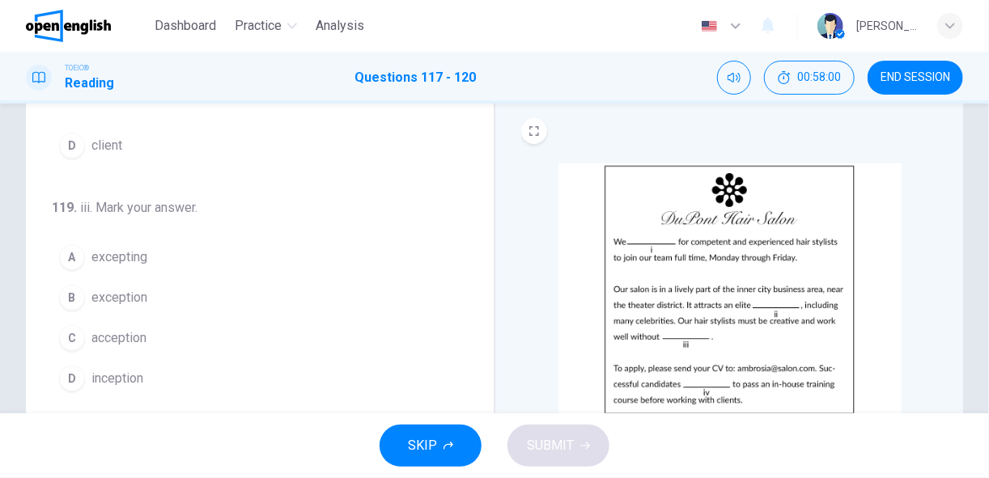
scroll to position [45, 0]
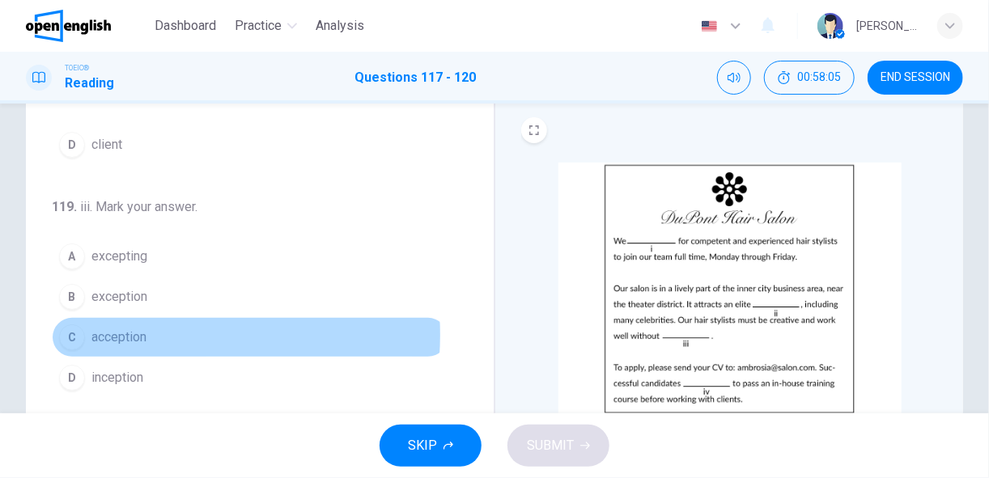
click at [122, 329] on span "acception" at bounding box center [118, 337] width 55 height 19
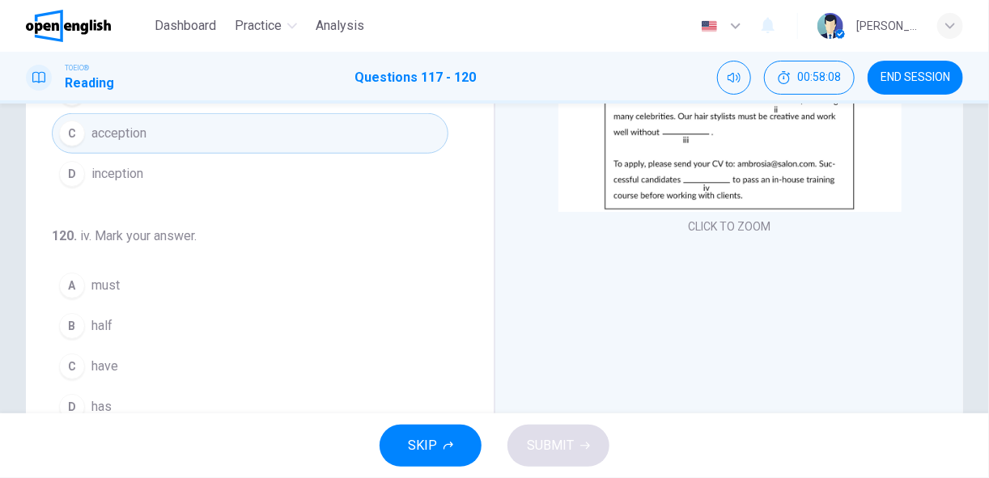
scroll to position [252, 0]
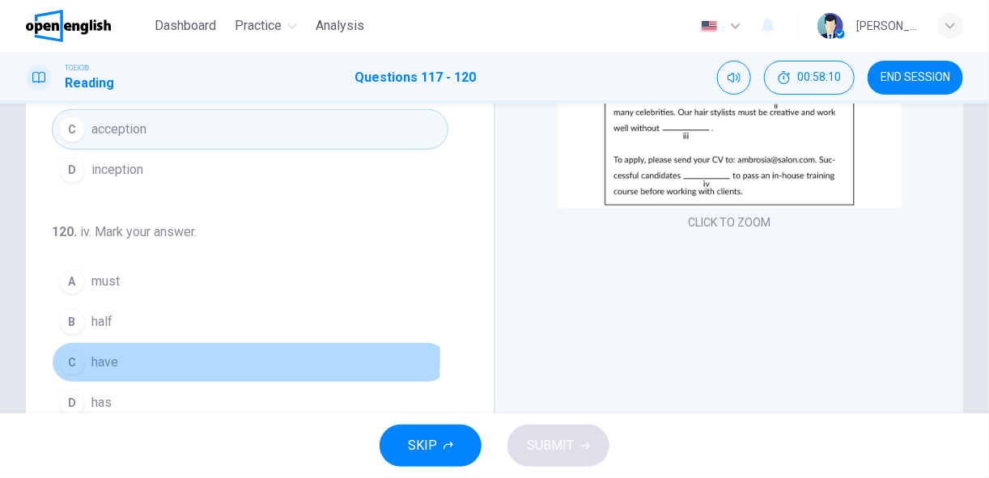
click at [118, 350] on button "C have" at bounding box center [250, 362] width 396 height 40
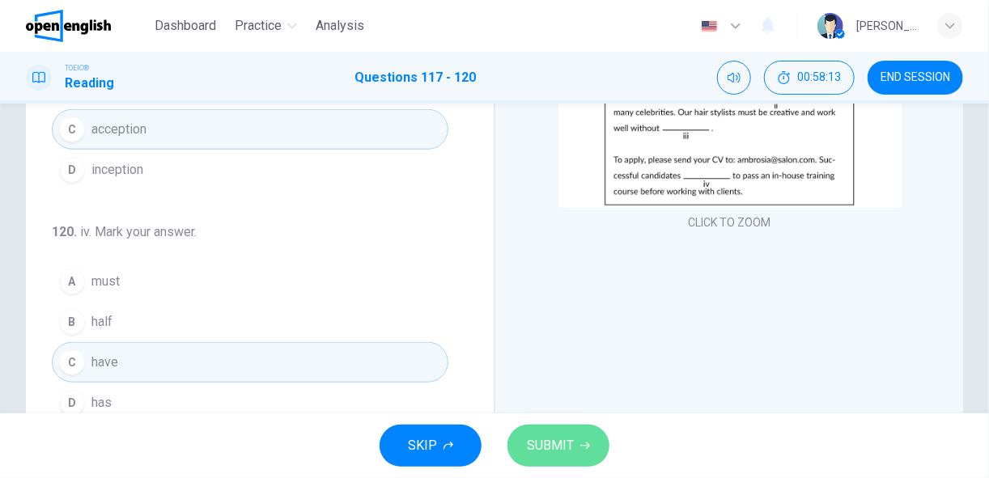
click at [561, 447] on span "SUBMIT" at bounding box center [550, 446] width 47 height 23
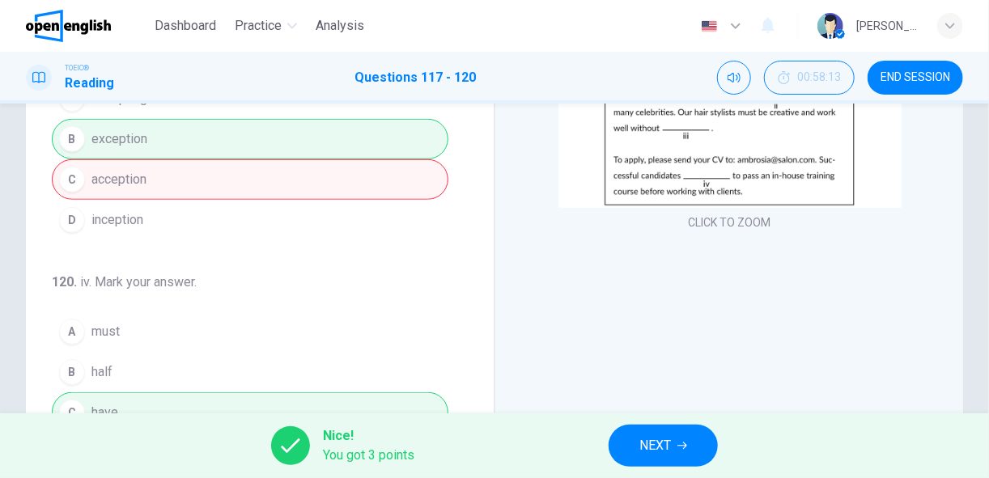
scroll to position [341, 0]
click at [633, 438] on button "NEXT" at bounding box center [662, 446] width 109 height 42
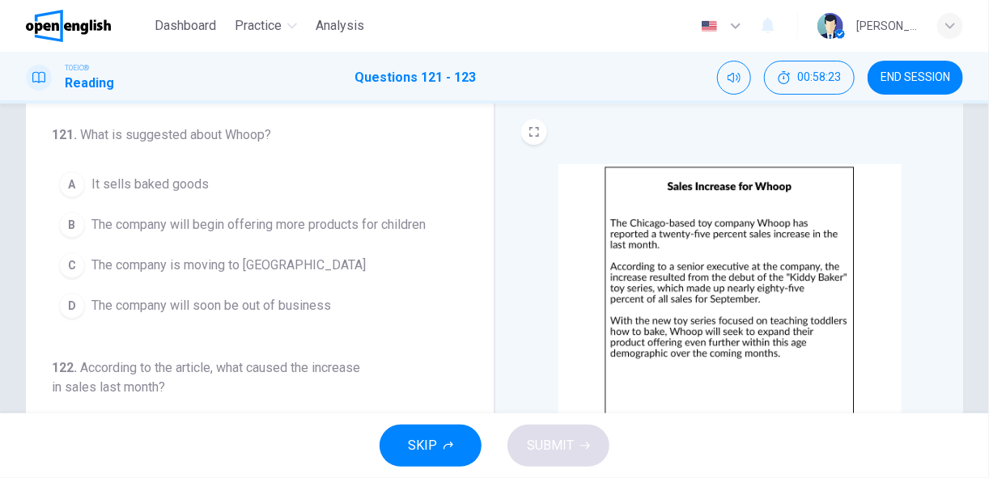
scroll to position [45, 0]
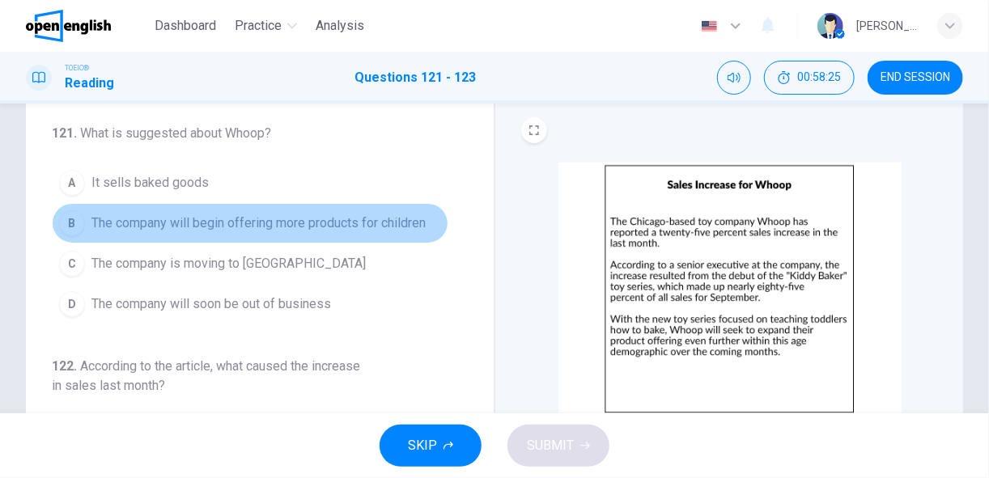
click at [382, 222] on span "The company will begin offering more products for children" at bounding box center [258, 223] width 334 height 19
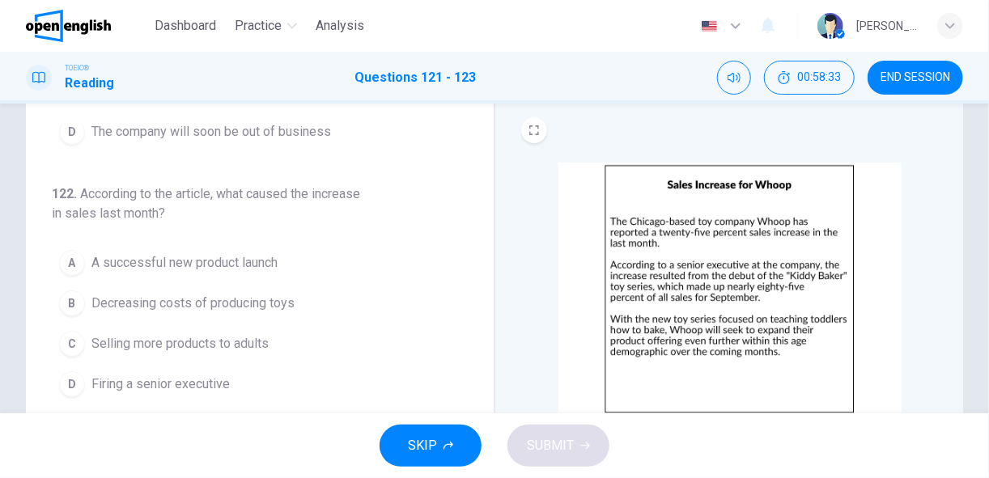
scroll to position [201, 0]
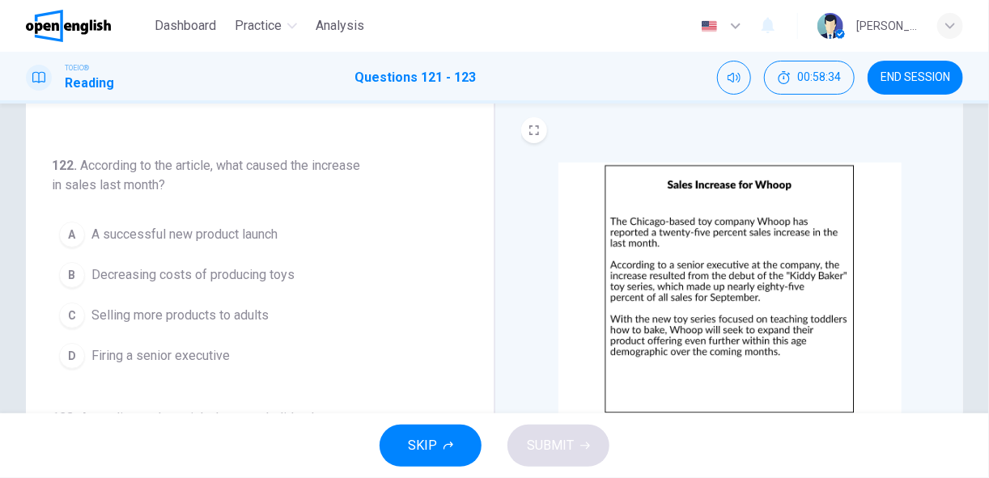
click at [236, 306] on span "Selling more products to adults" at bounding box center [179, 315] width 177 height 19
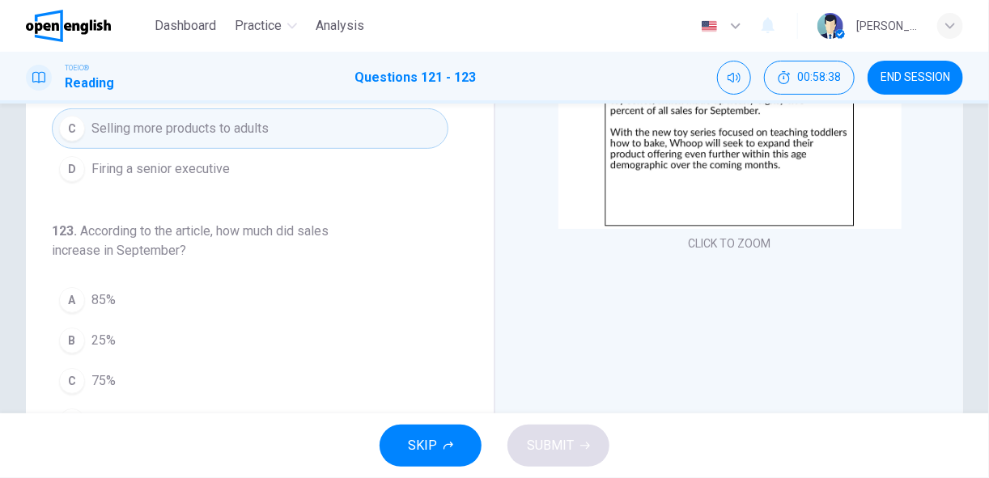
scroll to position [238, 0]
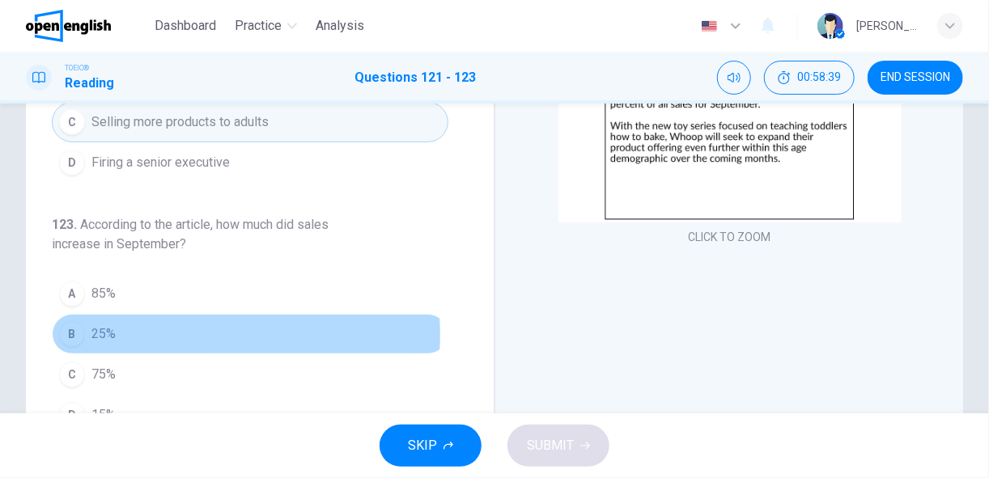
click at [169, 329] on button "B 25%" at bounding box center [250, 334] width 396 height 40
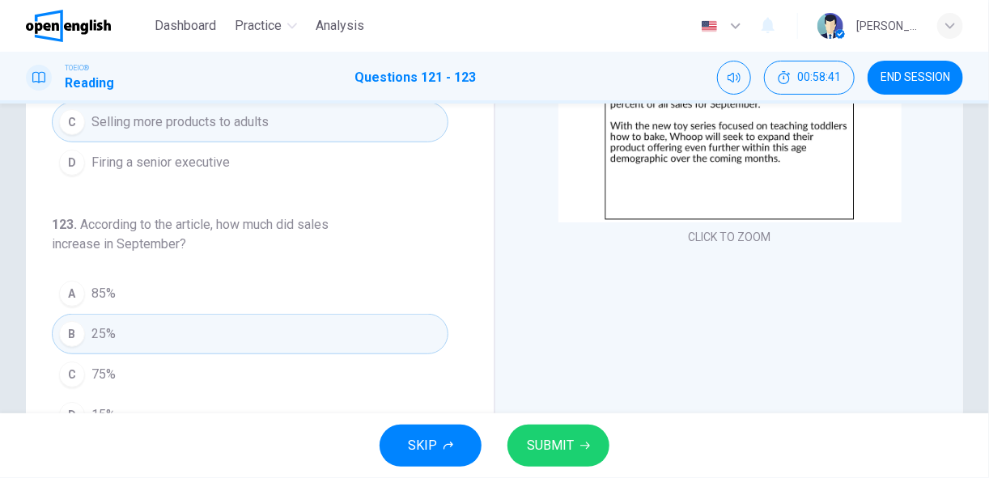
scroll to position [317, 0]
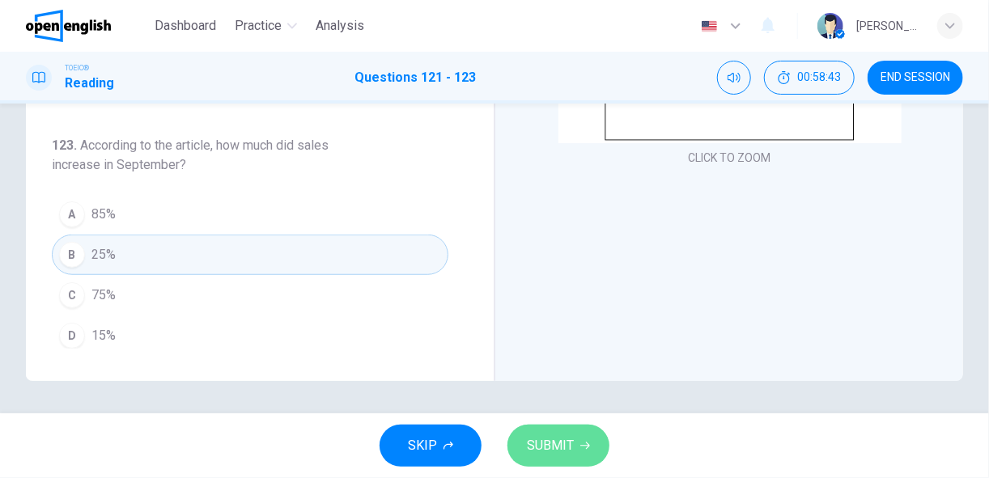
click at [565, 439] on span "SUBMIT" at bounding box center [550, 446] width 47 height 23
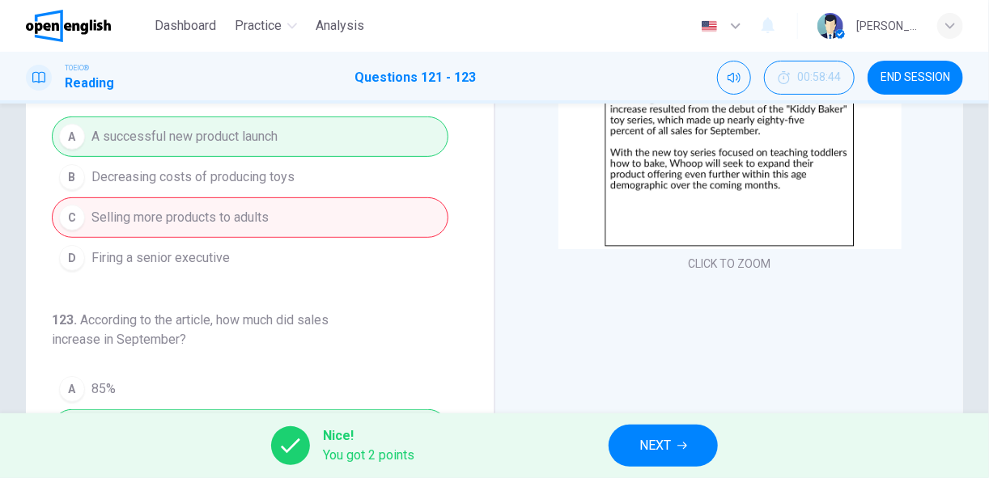
scroll to position [130, 0]
click at [651, 449] on span "NEXT" at bounding box center [655, 446] width 32 height 23
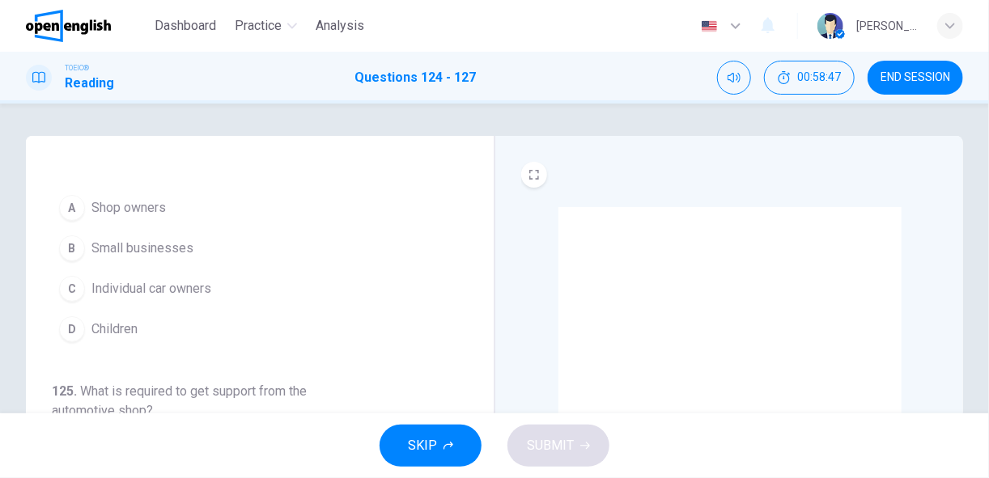
scroll to position [21, 0]
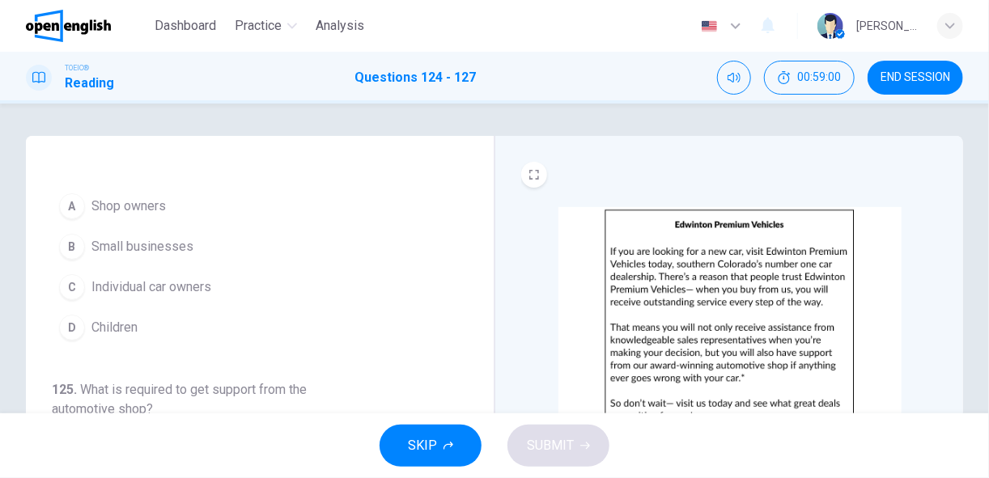
click at [234, 285] on button "C Individual car owners" at bounding box center [250, 287] width 396 height 40
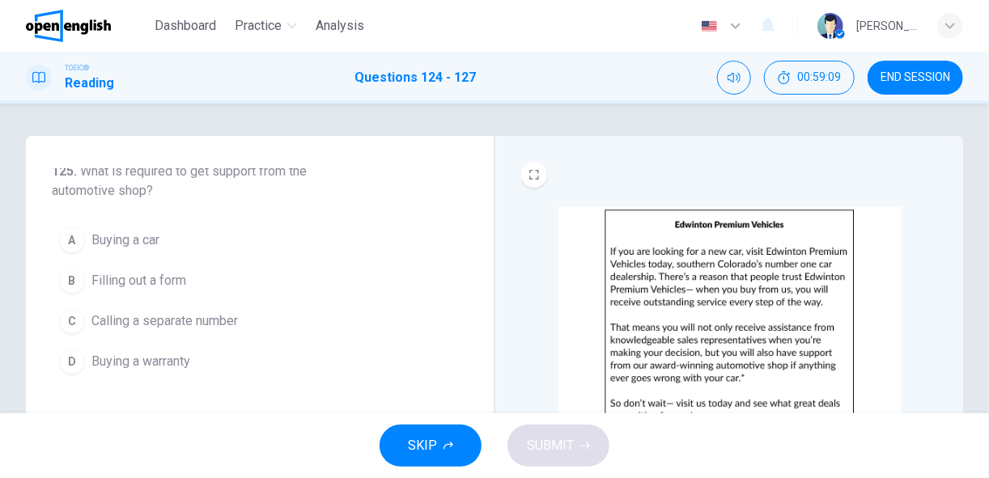
scroll to position [242, 0]
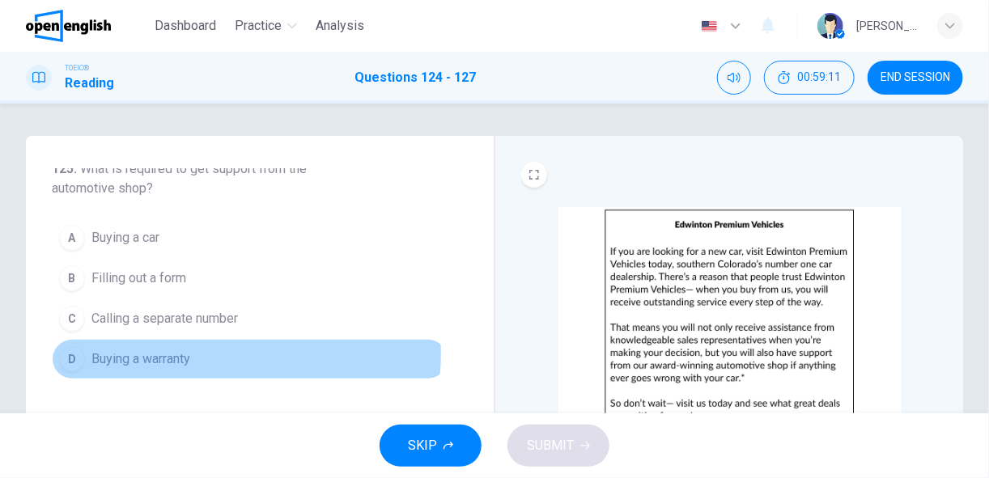
click at [210, 349] on button "D Buying a warranty" at bounding box center [250, 359] width 396 height 40
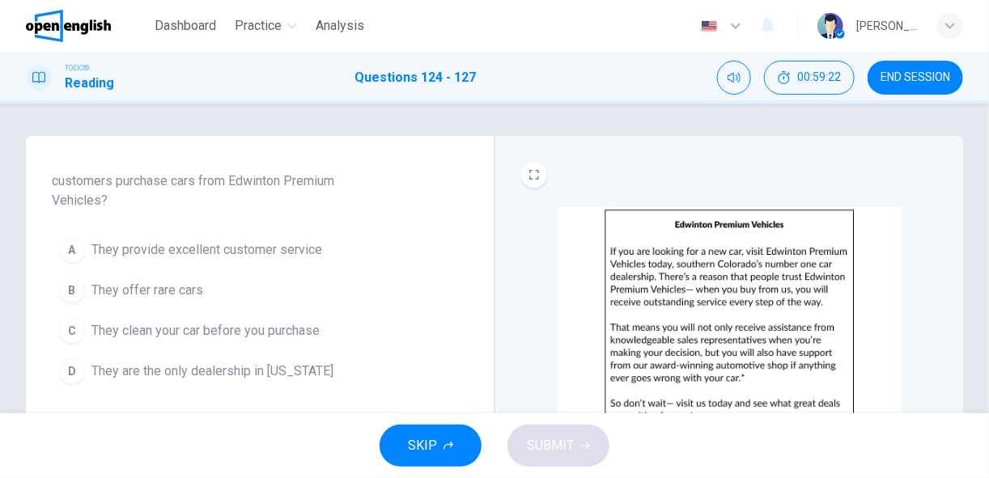
scroll to position [502, 0]
click at [260, 246] on span "They provide excellent customer service" at bounding box center [206, 249] width 231 height 19
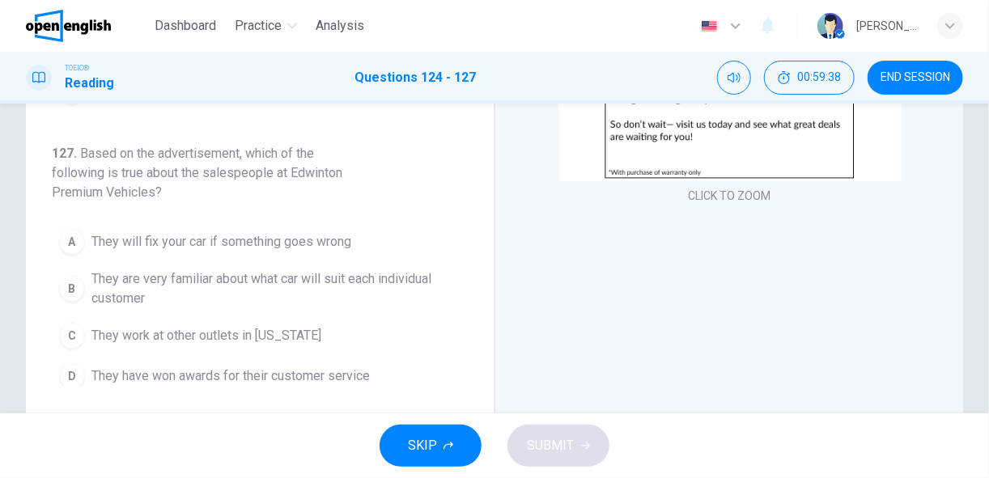
scroll to position [280, 0]
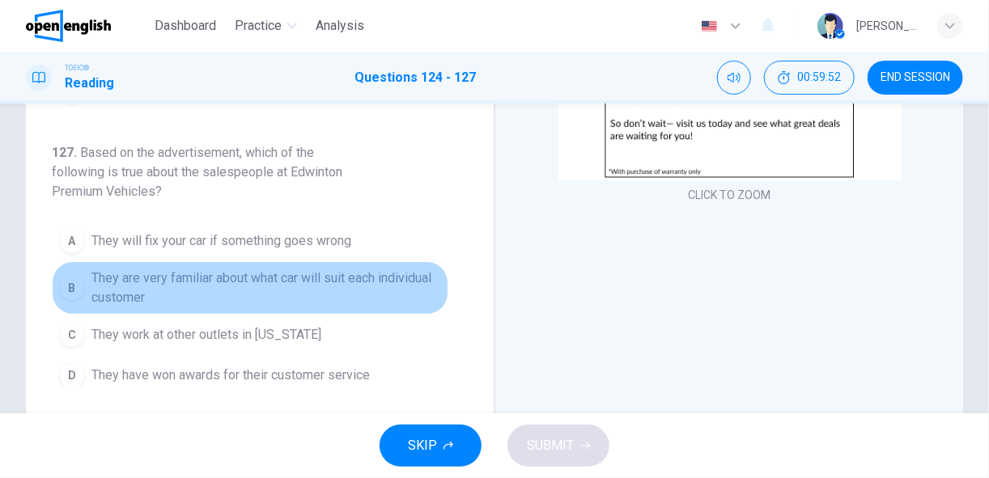
click at [337, 277] on span "They are very familiar about what car will suit each individual customer" at bounding box center [266, 288] width 350 height 39
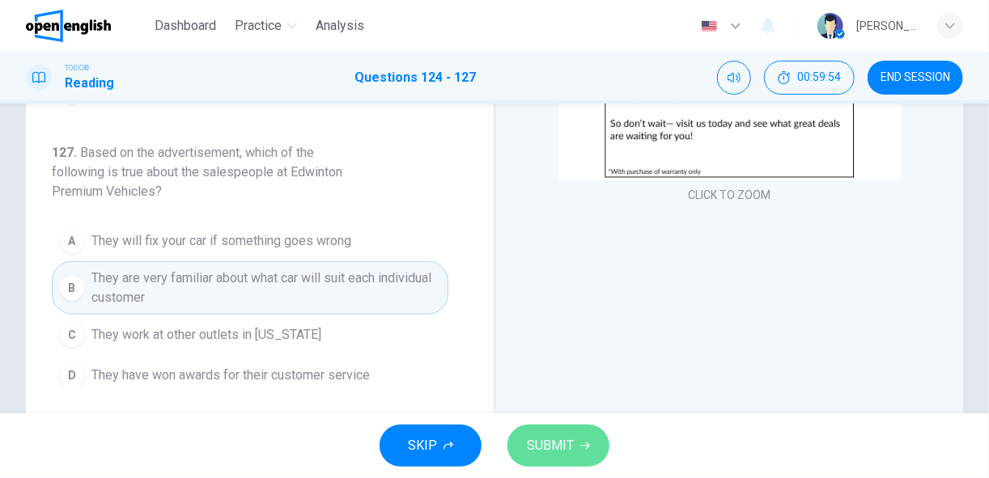
click at [562, 442] on span "SUBMIT" at bounding box center [550, 446] width 47 height 23
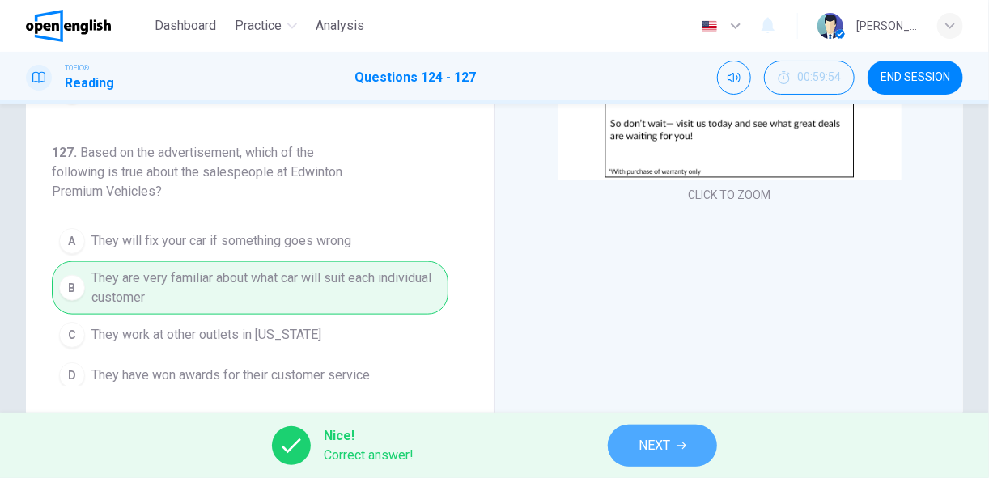
click at [633, 443] on button "NEXT" at bounding box center [662, 446] width 109 height 42
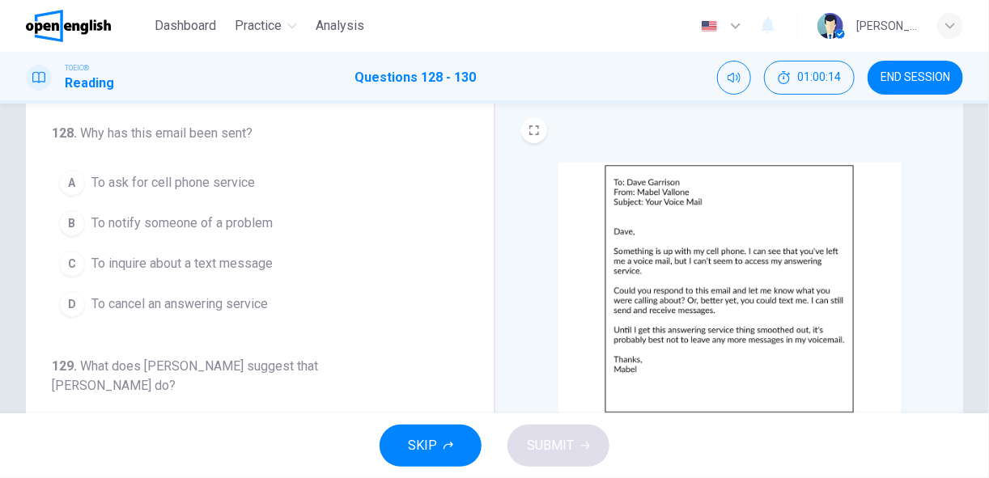
scroll to position [45, 0]
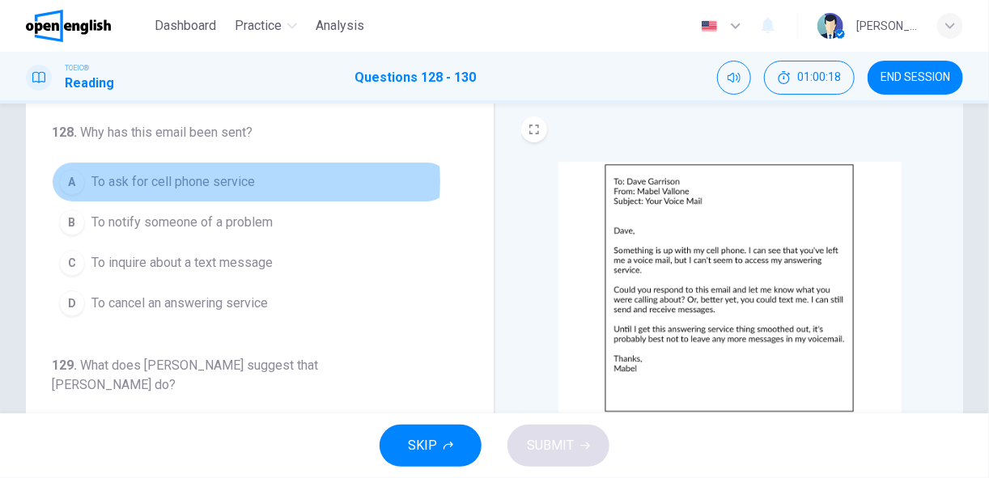
click at [231, 180] on span "To ask for cell phone service" at bounding box center [172, 181] width 163 height 19
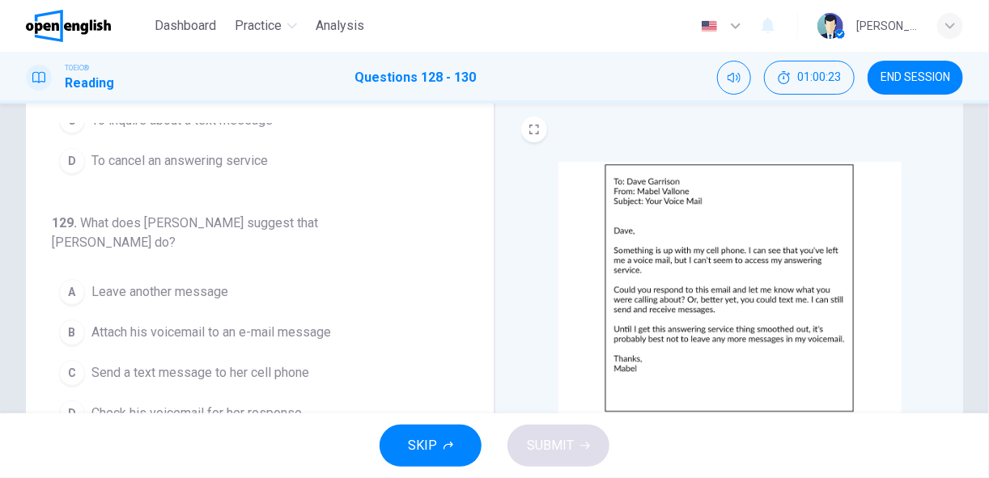
scroll to position [162, 0]
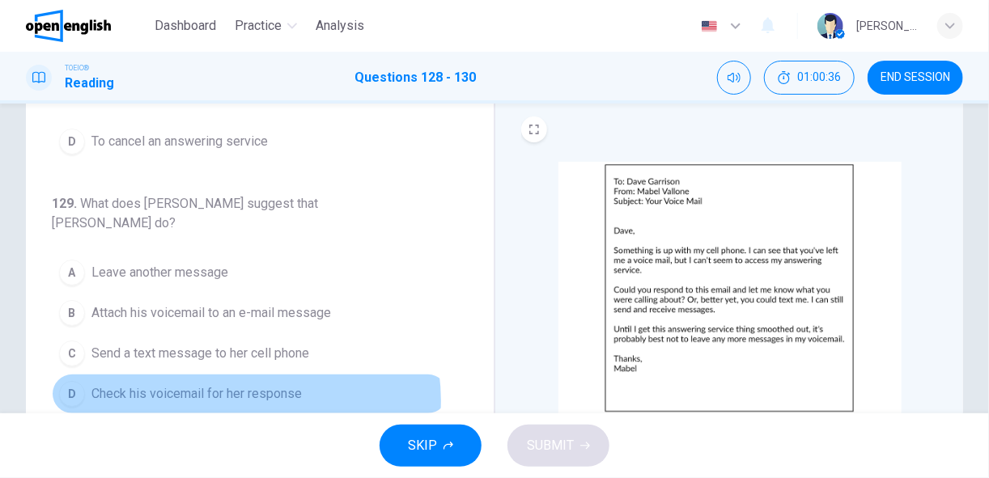
click at [243, 384] on span "Check his voicemail for her response" at bounding box center [196, 393] width 210 height 19
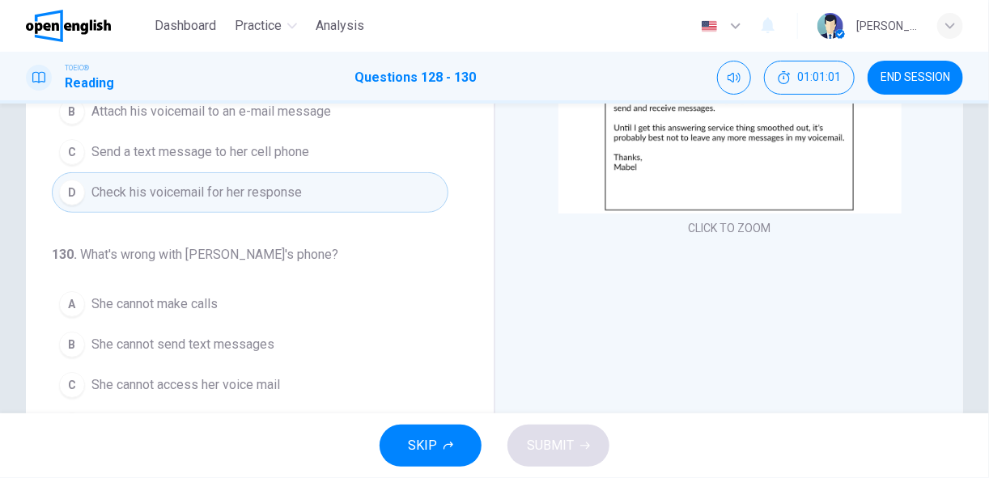
scroll to position [248, 0]
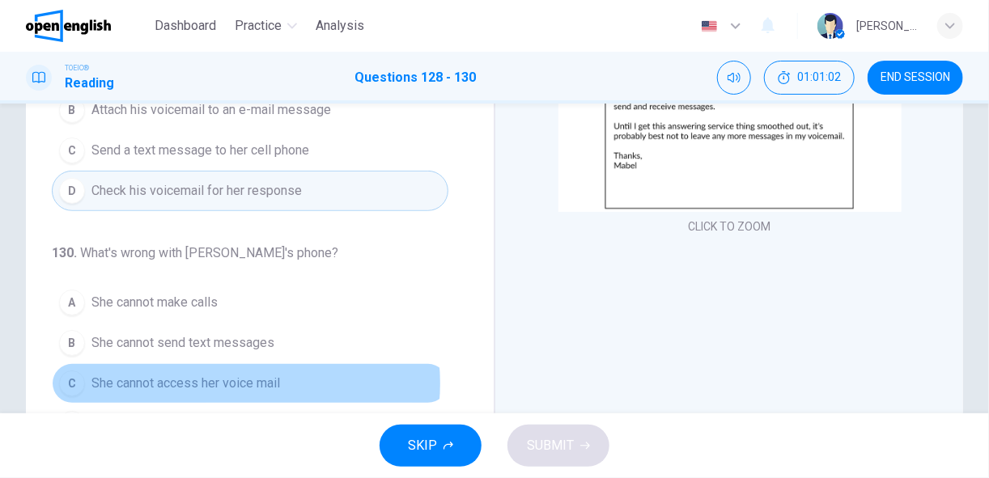
click at [226, 374] on span "She cannot access her voice mail" at bounding box center [185, 383] width 189 height 19
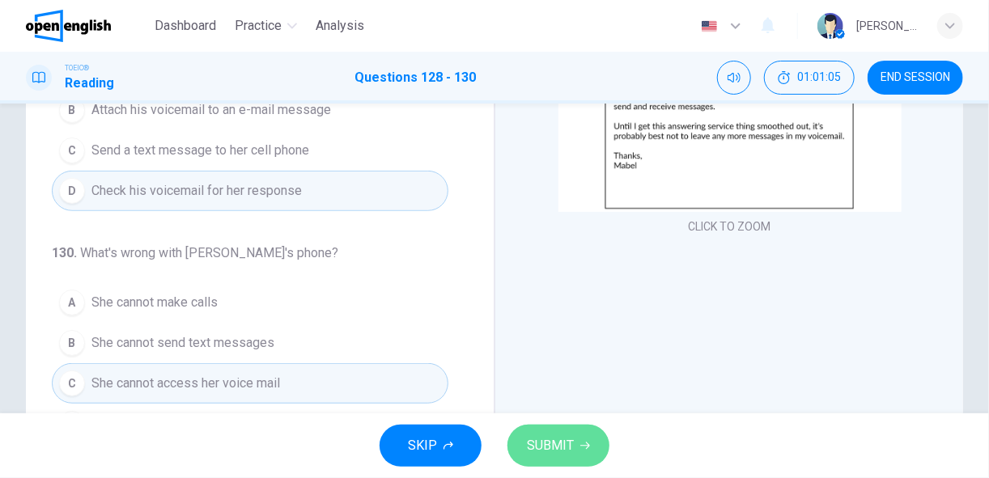
click at [545, 441] on span "SUBMIT" at bounding box center [550, 446] width 47 height 23
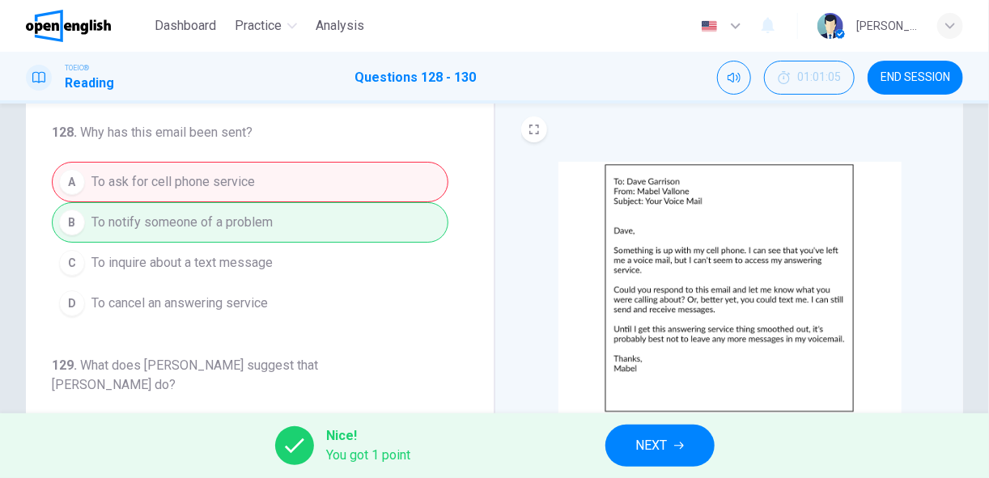
scroll to position [45, 0]
click at [651, 432] on button "NEXT" at bounding box center [659, 446] width 109 height 42
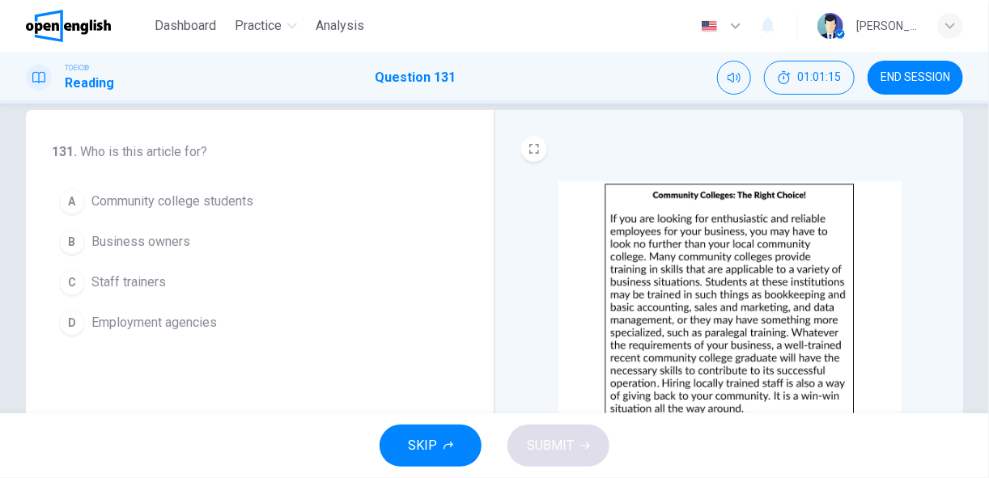
scroll to position [26, 0]
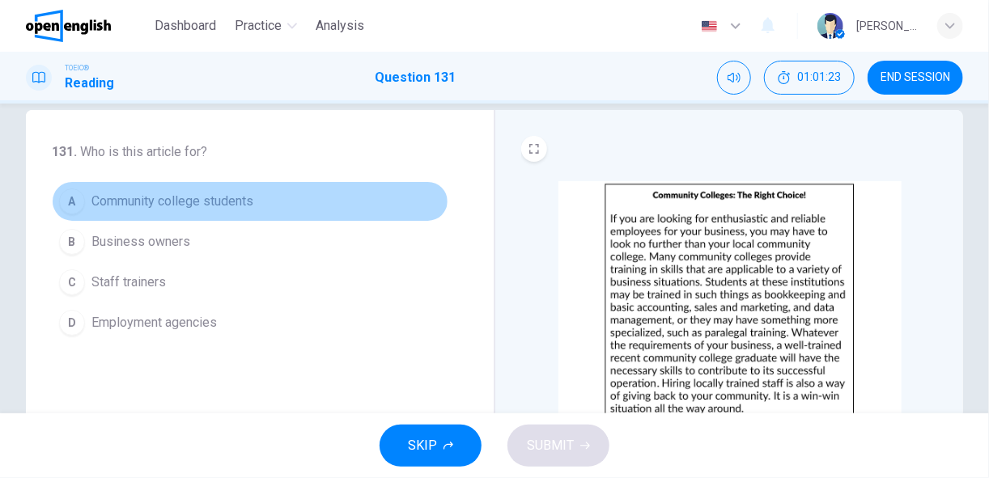
click at [237, 197] on span "Community college students" at bounding box center [172, 201] width 162 height 19
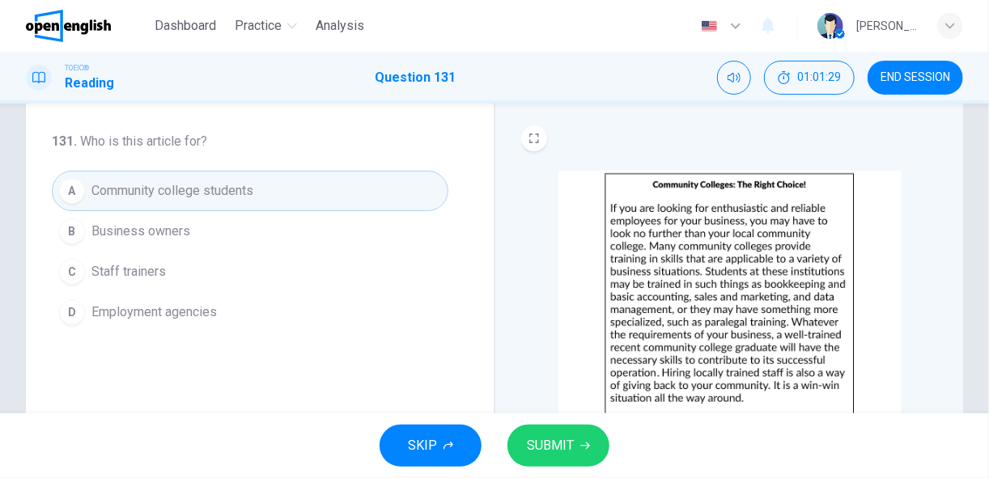
scroll to position [34, 0]
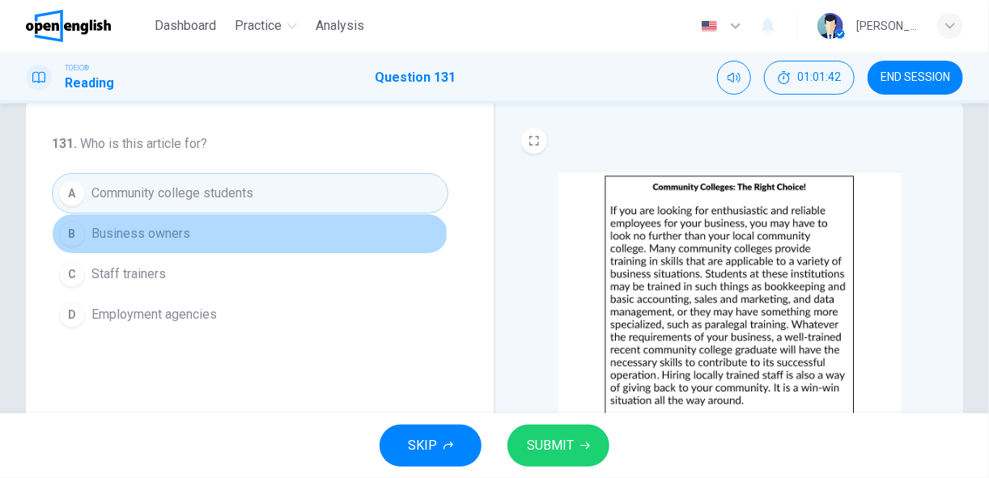
click at [201, 235] on button "B Business owners" at bounding box center [250, 234] width 396 height 40
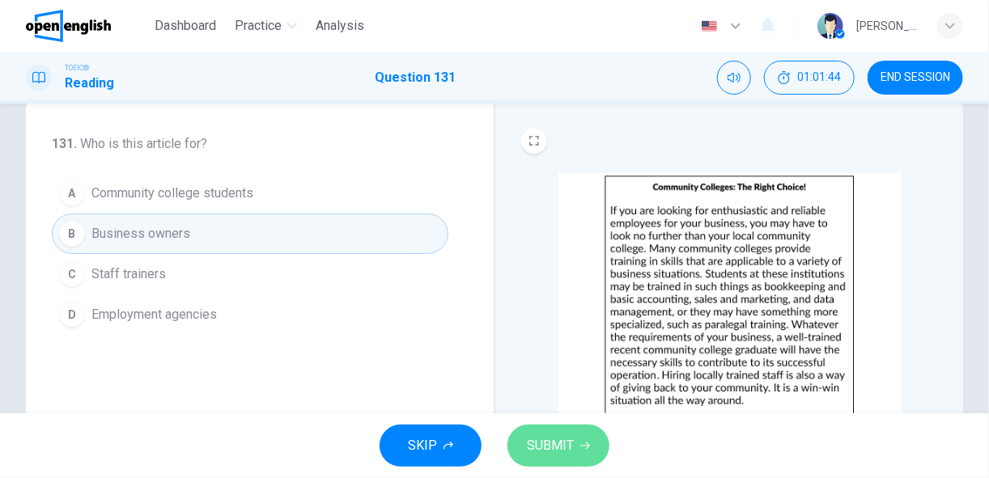
click at [550, 447] on span "SUBMIT" at bounding box center [550, 446] width 47 height 23
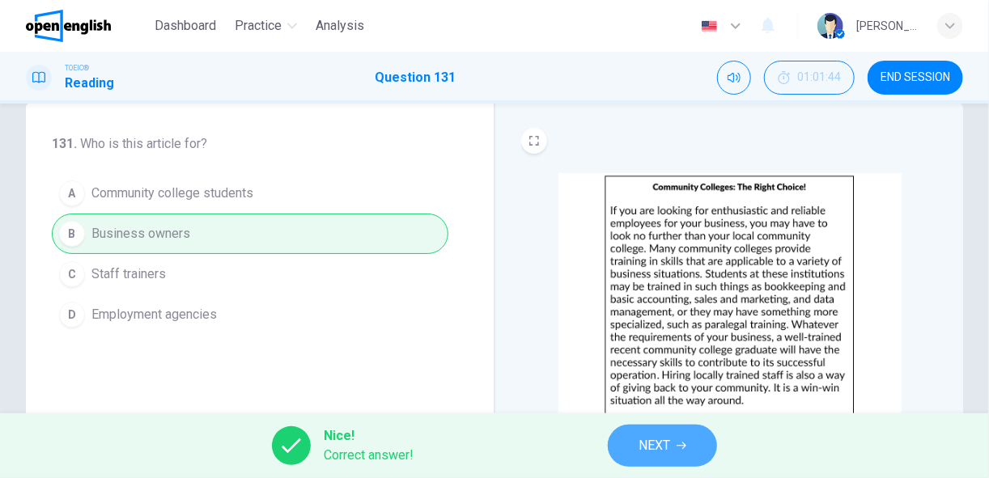
click at [672, 447] on button "NEXT" at bounding box center [662, 446] width 109 height 42
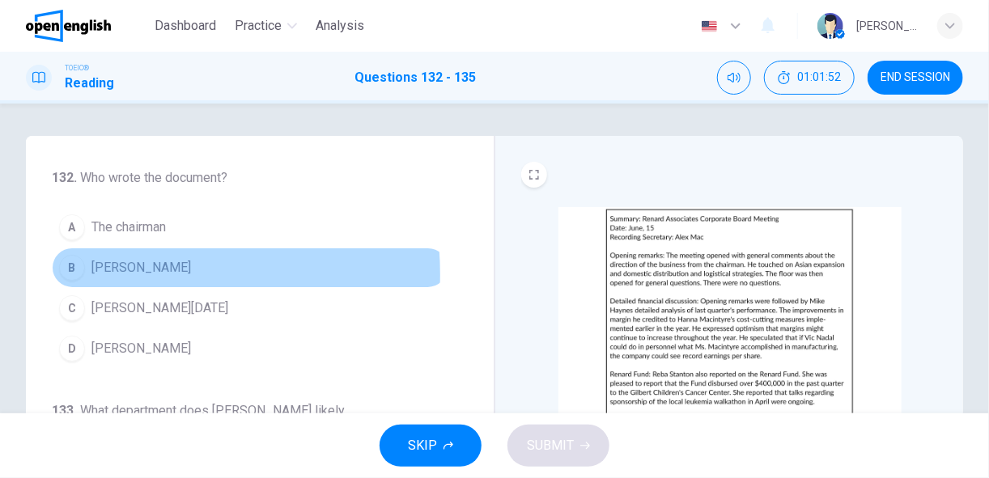
click at [112, 273] on span "[PERSON_NAME]" at bounding box center [141, 267] width 100 height 19
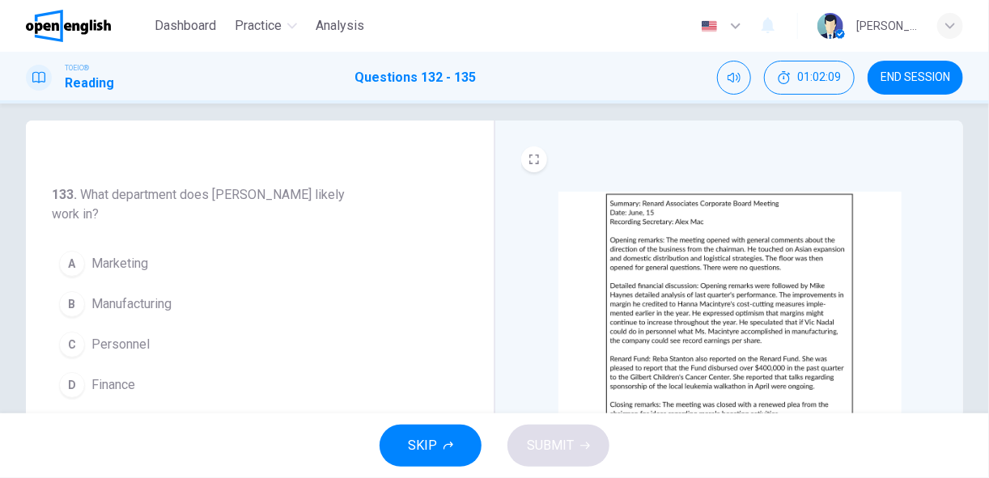
scroll to position [17, 0]
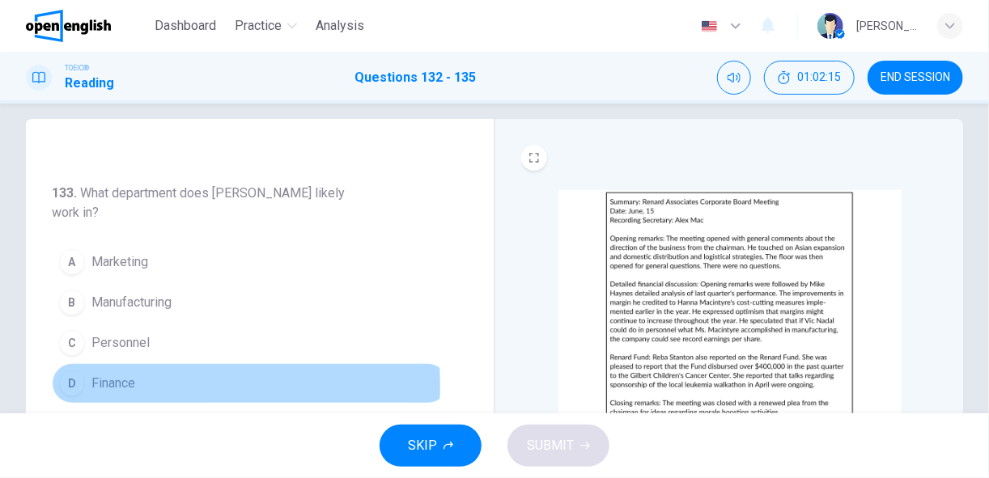
click at [138, 380] on button "D Finance" at bounding box center [250, 383] width 396 height 40
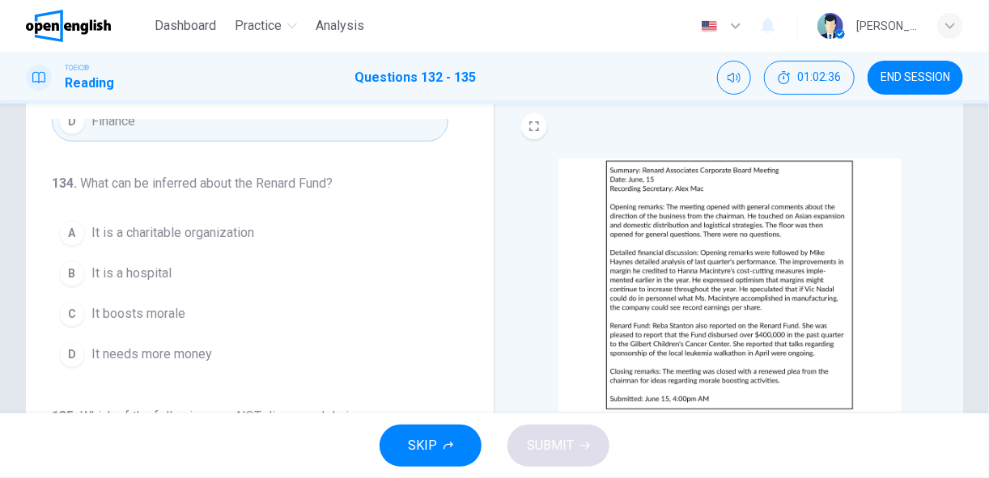
scroll to position [49, 0]
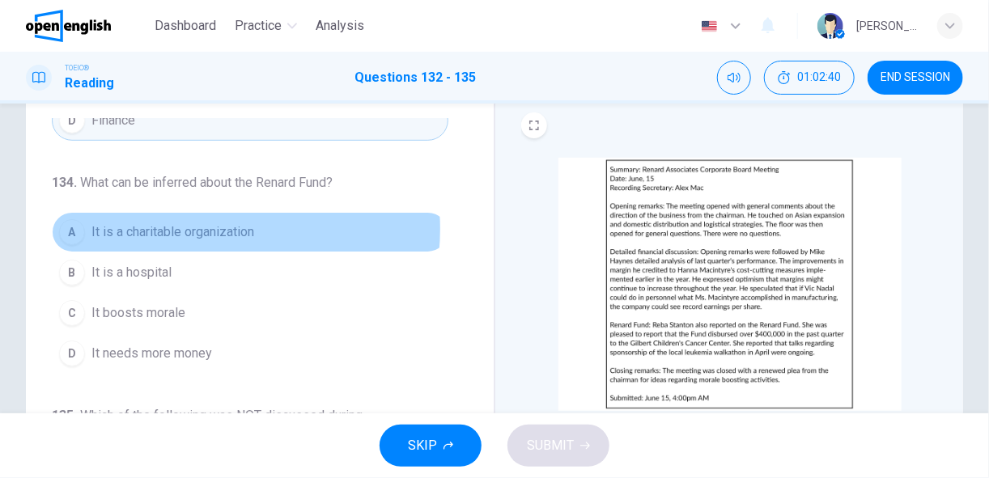
click at [195, 223] on span "It is a charitable organization" at bounding box center [172, 232] width 163 height 19
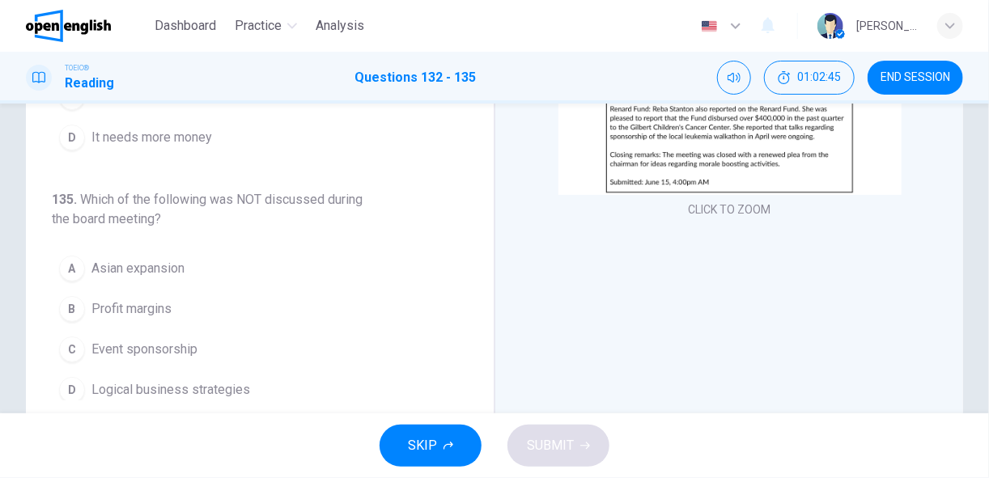
scroll to position [266, 0]
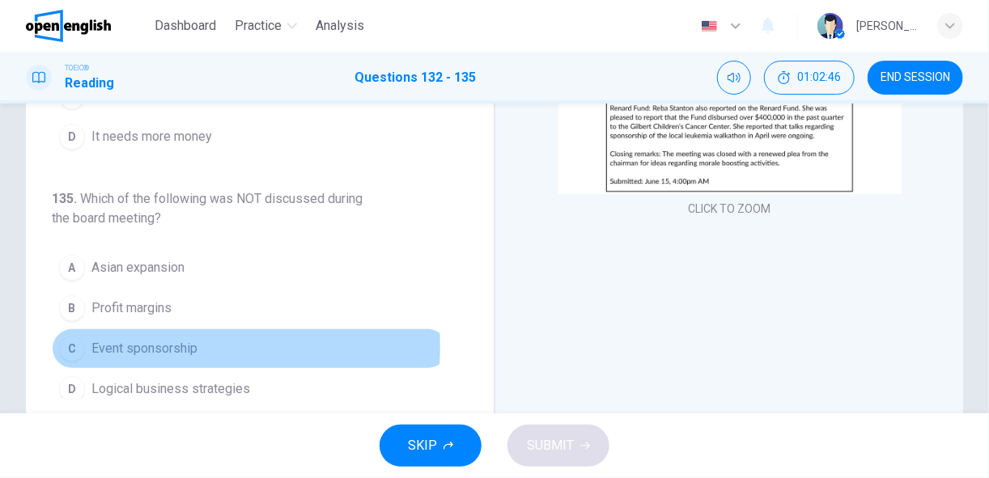
click at [141, 339] on span "Event sponsorship" at bounding box center [144, 348] width 106 height 19
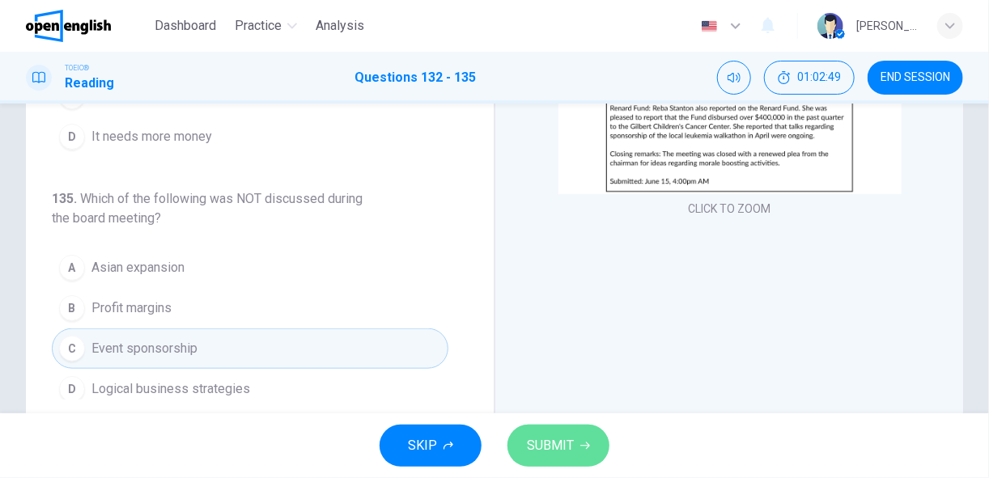
click at [557, 452] on span "SUBMIT" at bounding box center [550, 446] width 47 height 23
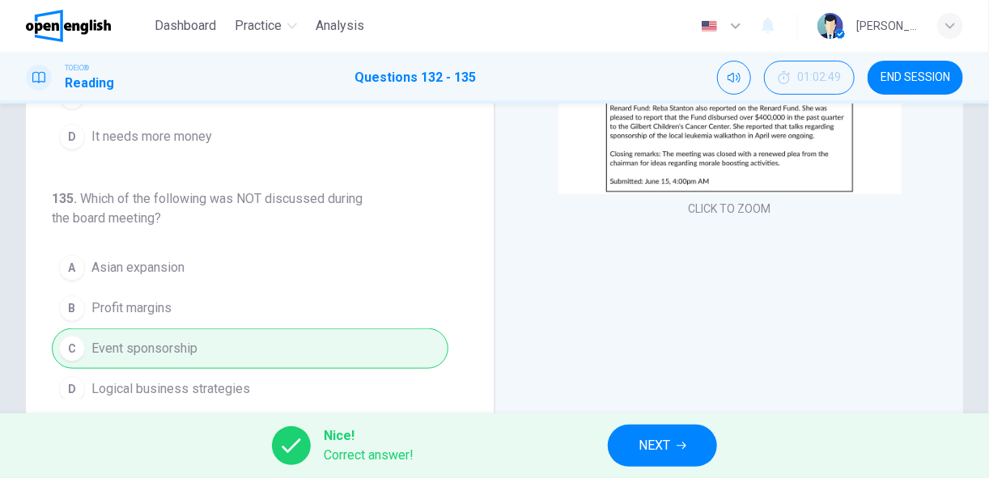
click at [642, 443] on span "NEXT" at bounding box center [654, 446] width 32 height 23
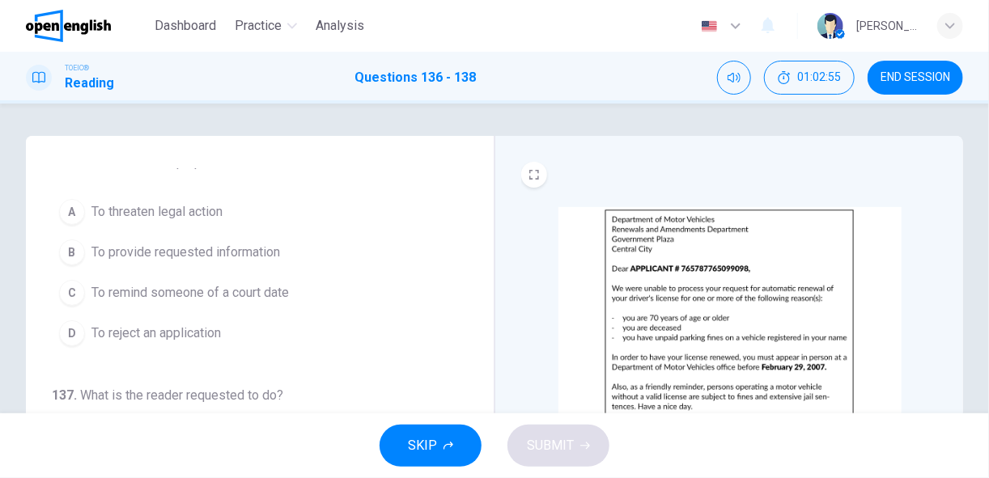
scroll to position [15, 0]
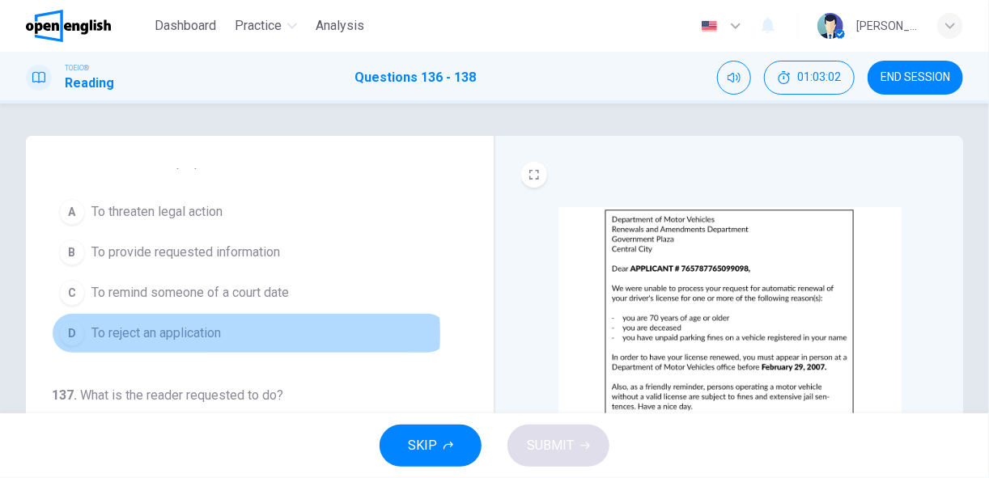
click at [193, 332] on span "To reject an application" at bounding box center [155, 333] width 129 height 19
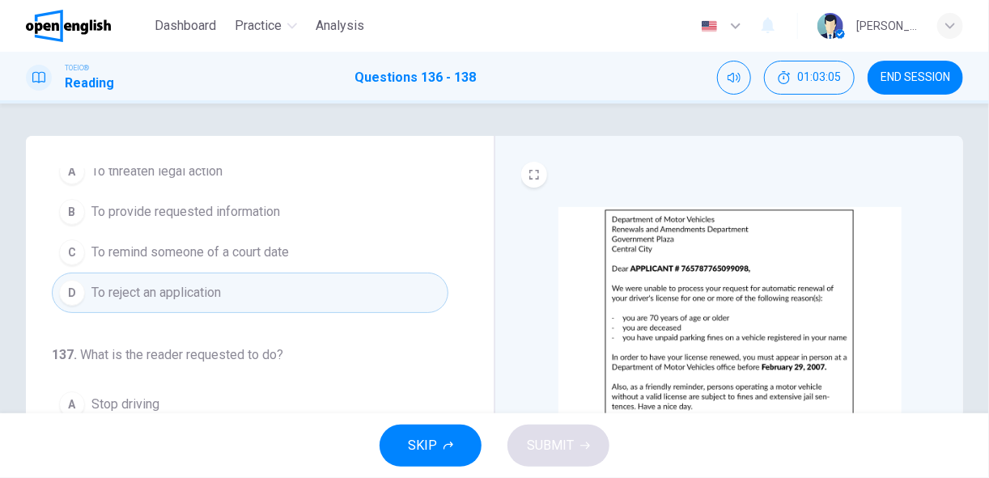
scroll to position [56, 0]
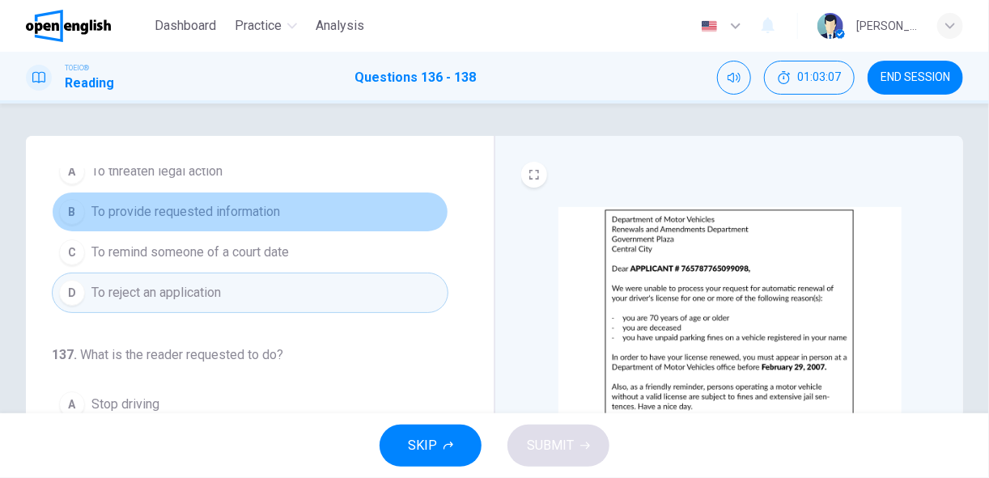
click at [261, 210] on span "To provide requested information" at bounding box center [185, 211] width 189 height 19
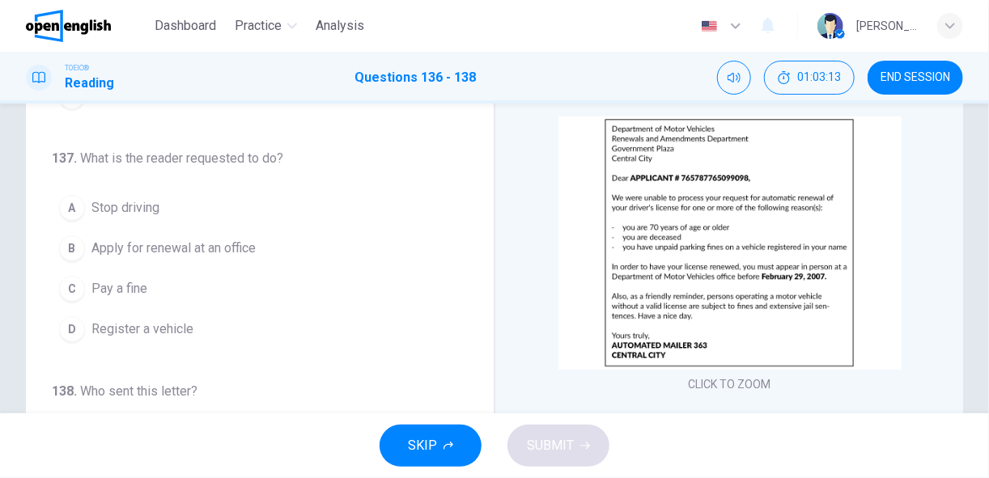
scroll to position [91, 0]
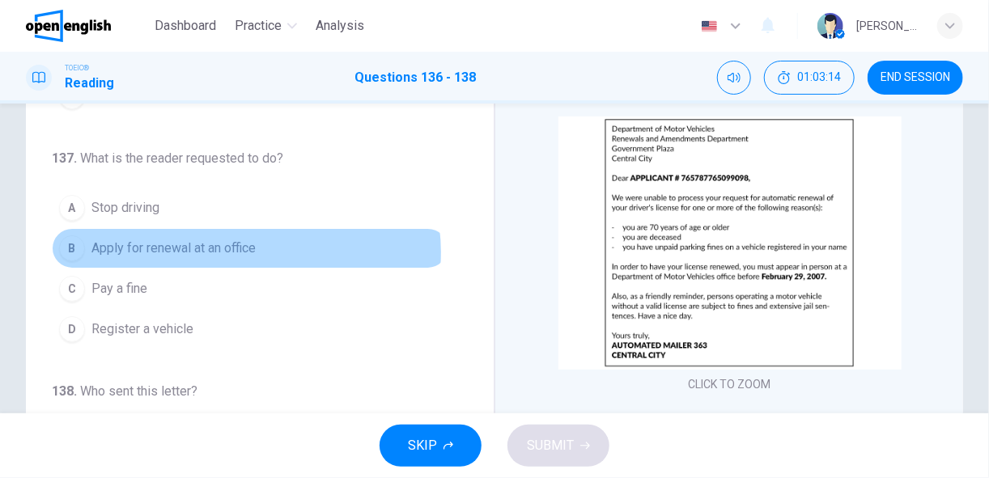
click at [244, 248] on span "Apply for renewal at an office" at bounding box center [173, 248] width 164 height 19
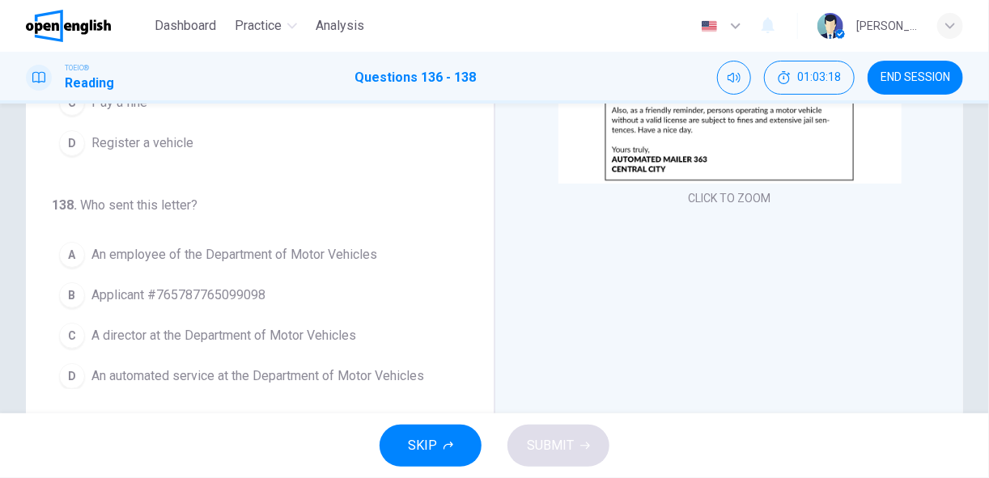
scroll to position [282, 0]
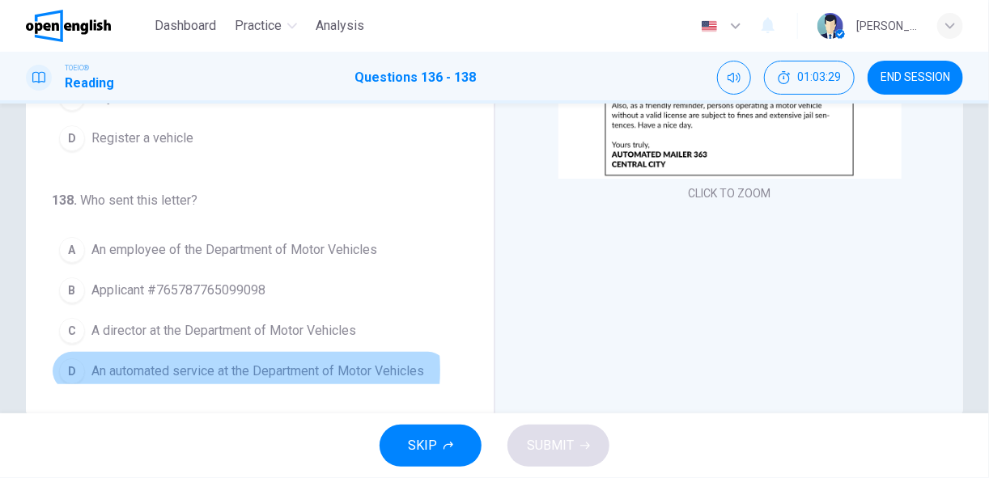
click at [240, 362] on span "An automated service at the Department of Motor Vehicles" at bounding box center [257, 371] width 333 height 19
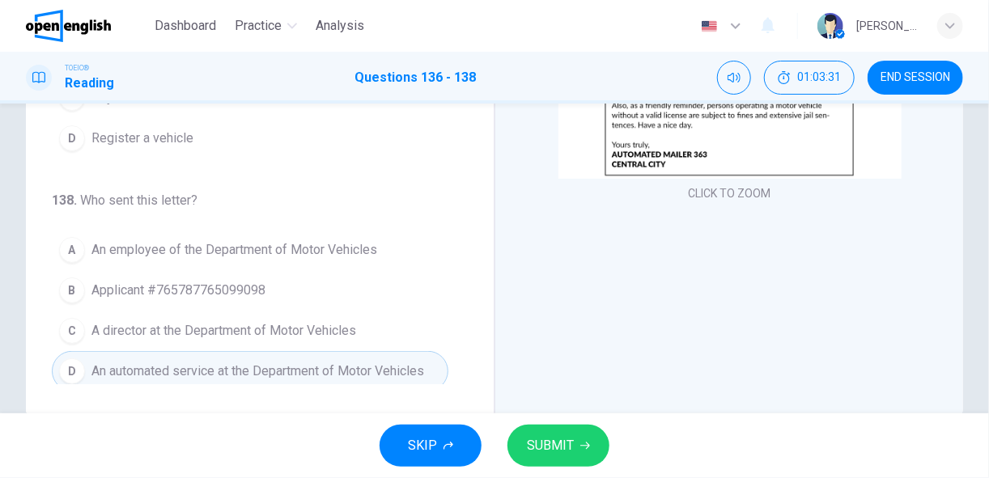
click at [548, 442] on span "SUBMIT" at bounding box center [550, 446] width 47 height 23
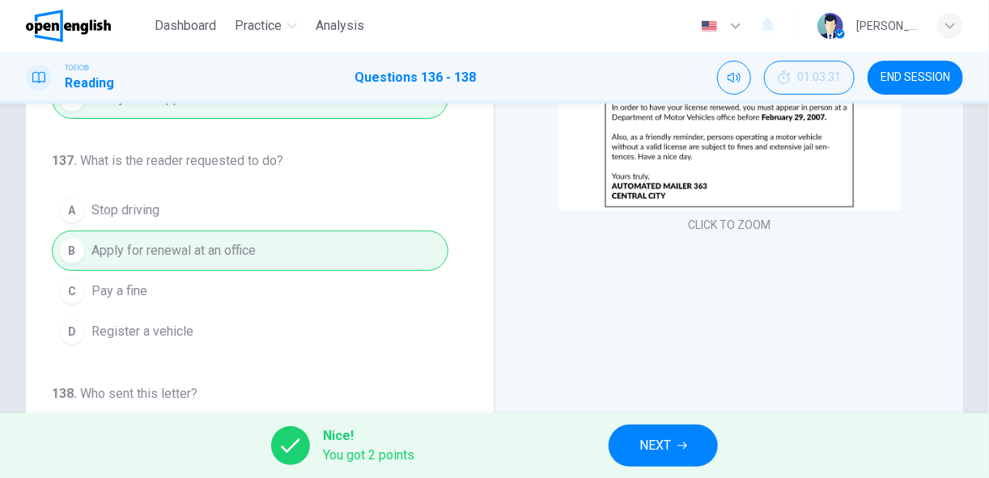
scroll to position [317, 0]
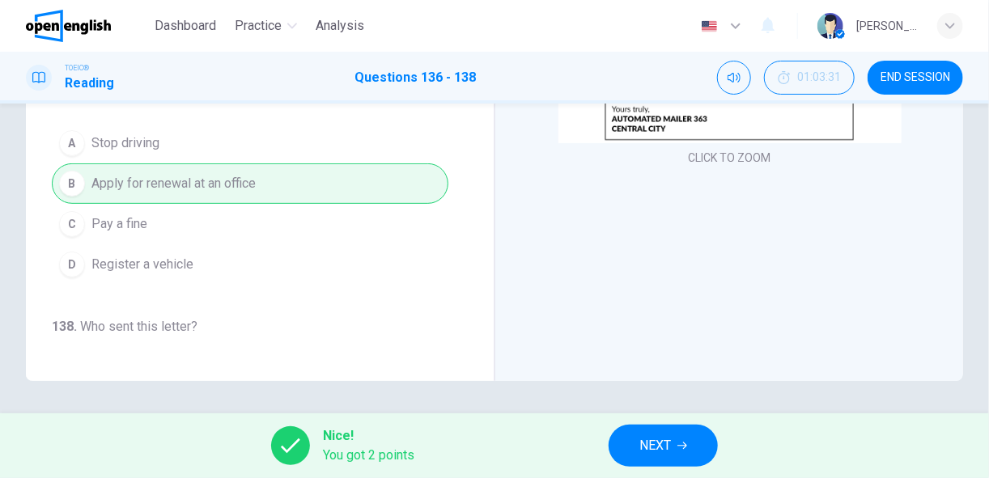
click at [668, 446] on span "NEXT" at bounding box center [655, 446] width 32 height 23
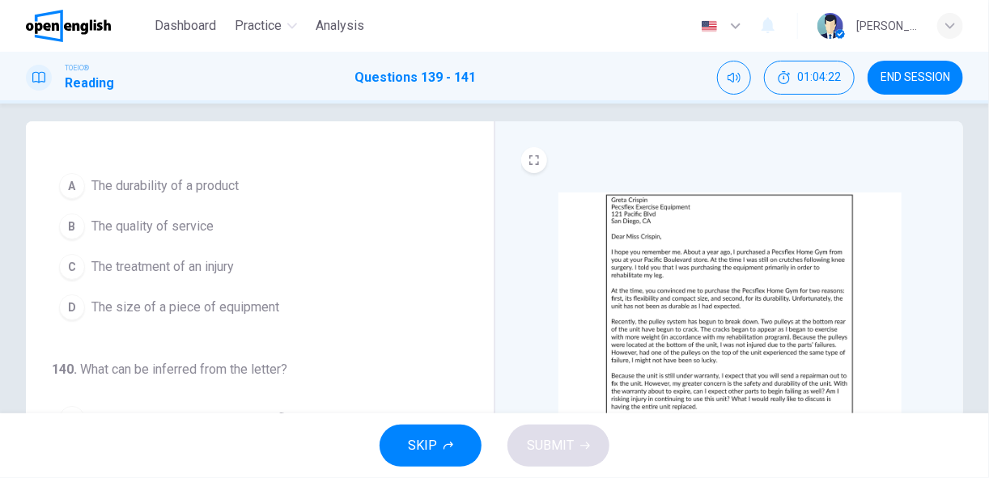
scroll to position [15, 0]
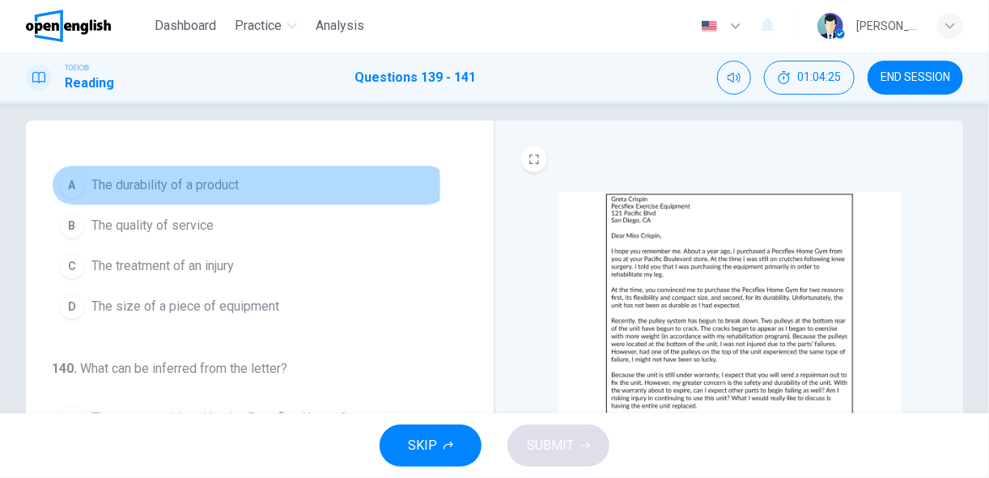
click at [212, 184] on span "The durability of a product" at bounding box center [164, 185] width 147 height 19
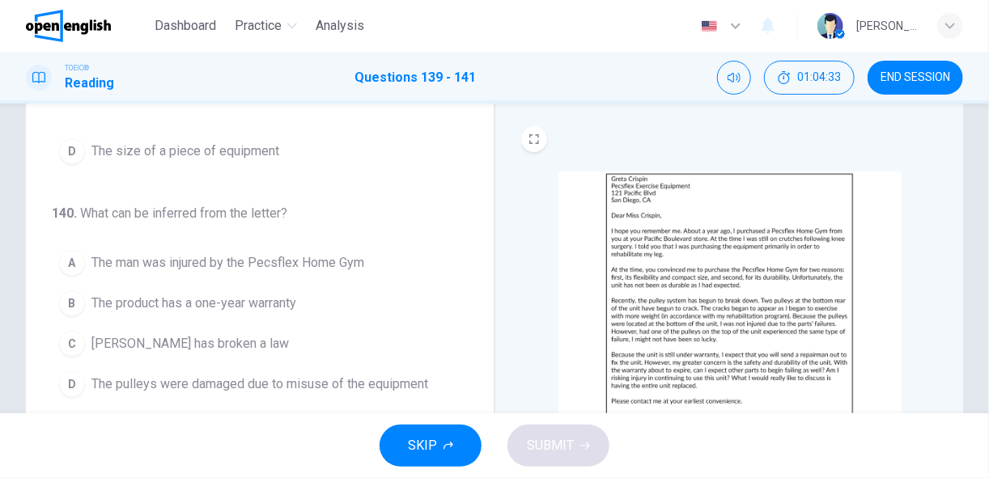
scroll to position [37, 0]
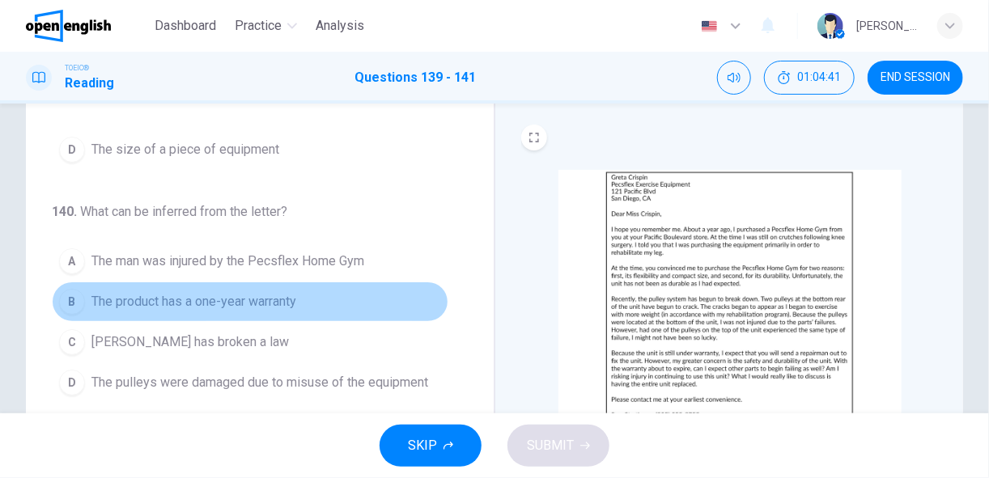
click at [278, 295] on span "The product has a one-year warranty" at bounding box center [193, 301] width 205 height 19
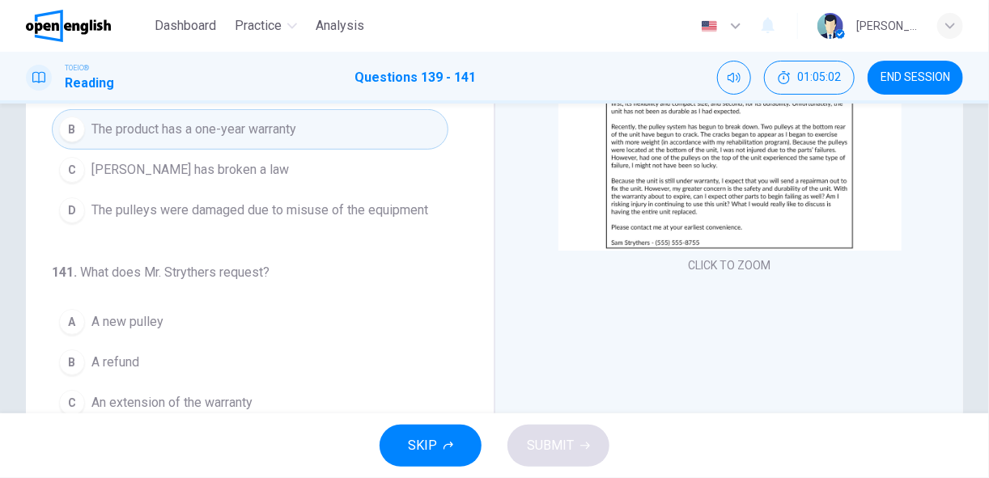
scroll to position [177, 0]
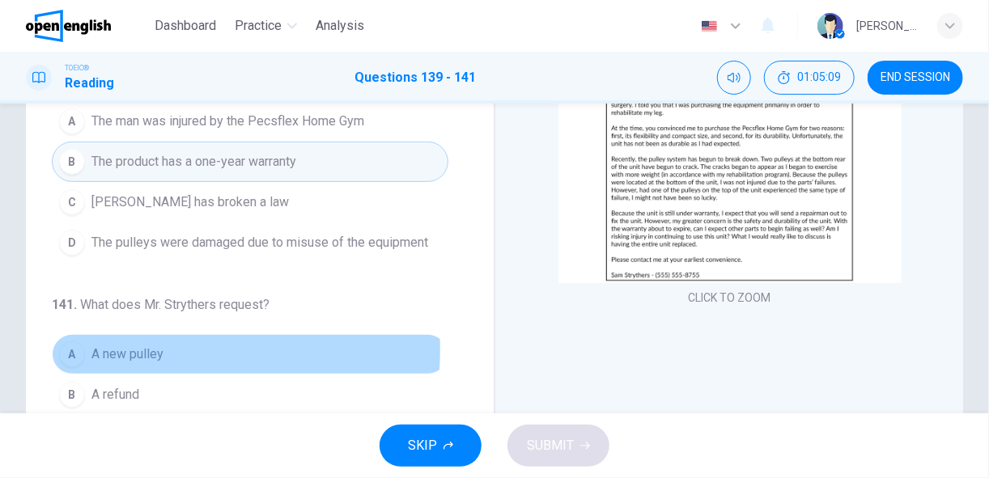
click at [130, 345] on span "A new pulley" at bounding box center [127, 354] width 72 height 19
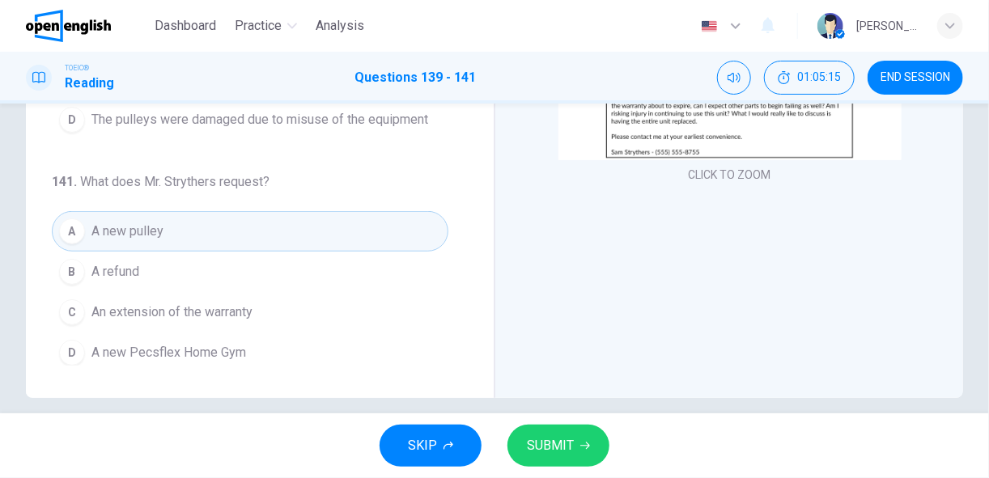
scroll to position [317, 0]
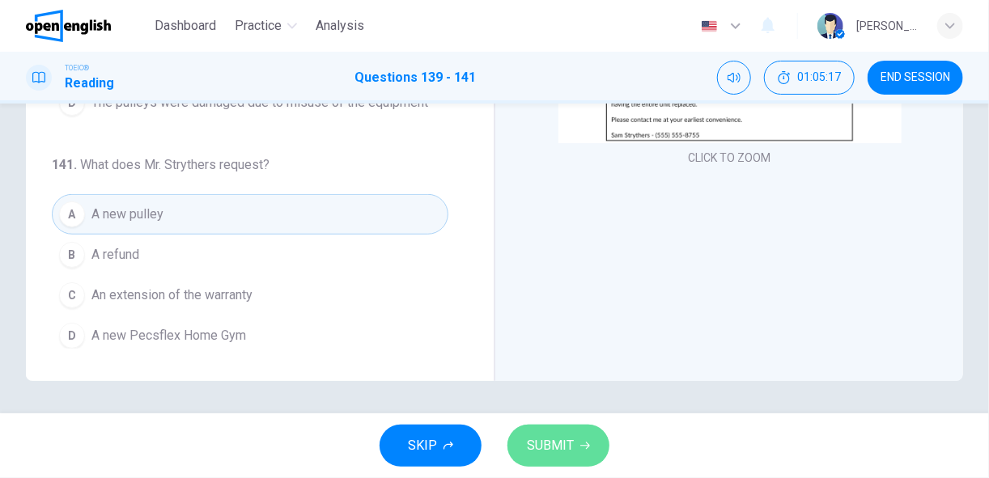
click at [565, 436] on span "SUBMIT" at bounding box center [550, 446] width 47 height 23
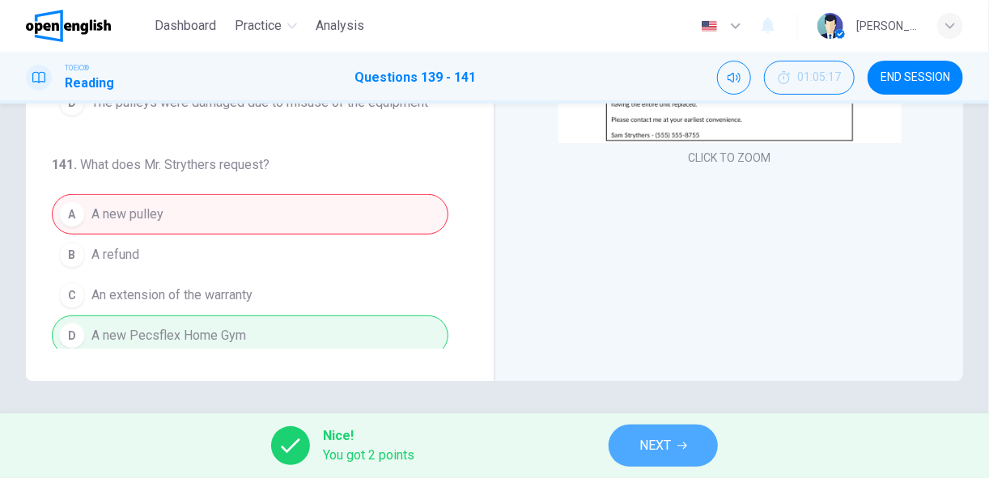
click at [677, 444] on button "NEXT" at bounding box center [662, 446] width 109 height 42
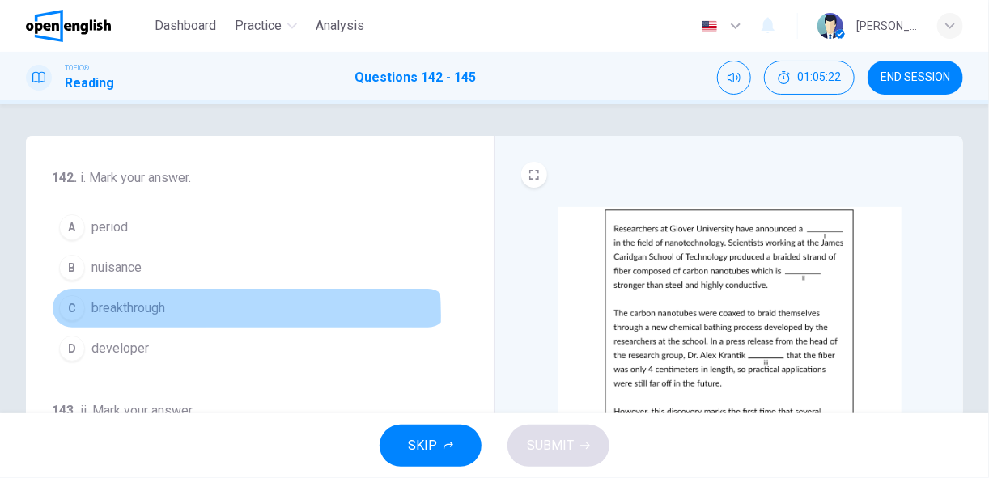
click at [141, 314] on span "breakthrough" at bounding box center [128, 308] width 74 height 19
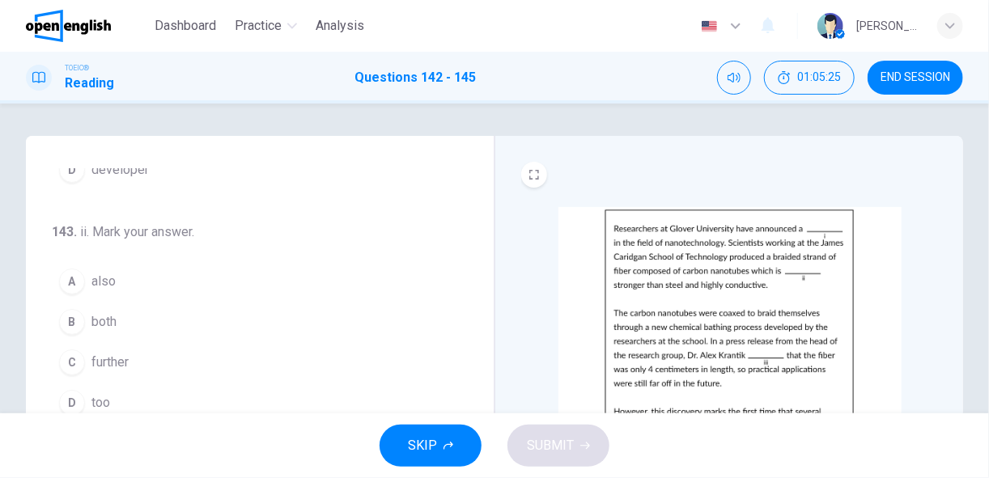
scroll to position [180, 0]
click at [123, 270] on button "A also" at bounding box center [250, 280] width 396 height 40
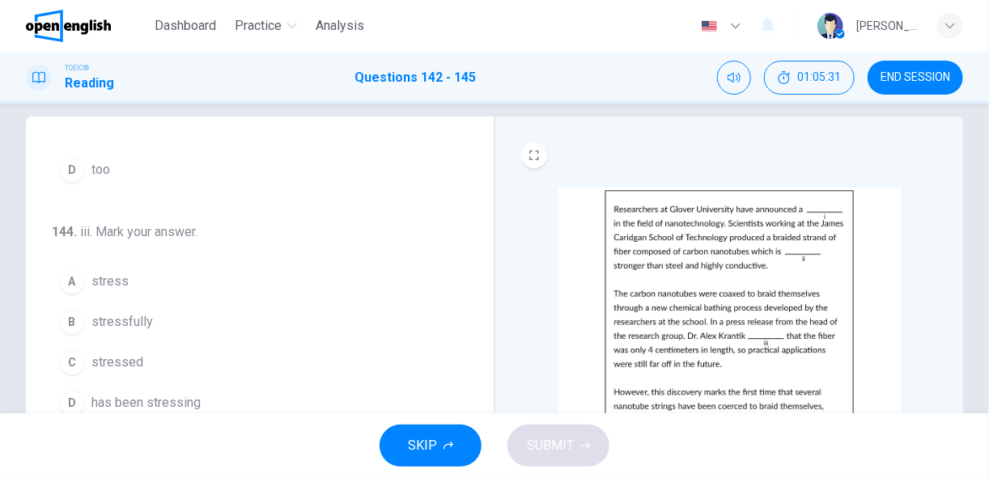
scroll to position [23, 0]
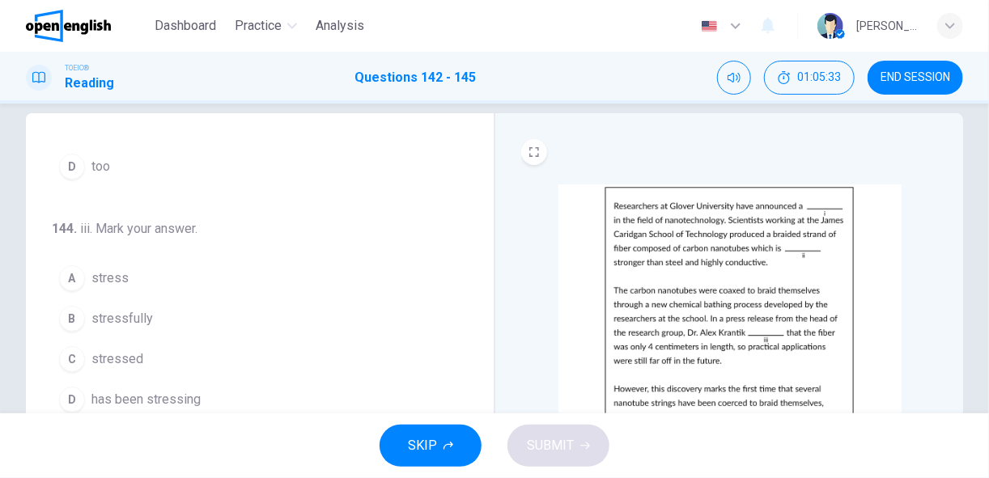
click at [117, 354] on span "stressed" at bounding box center [117, 359] width 52 height 19
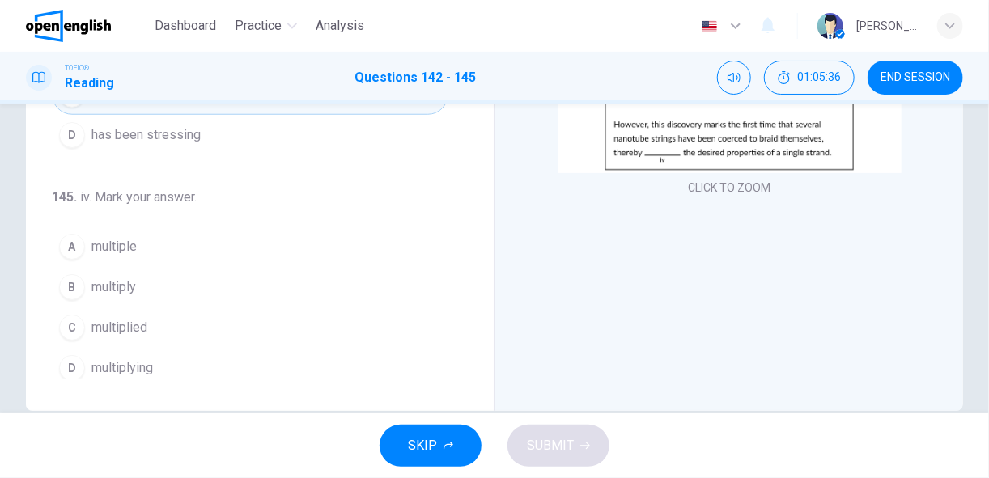
scroll to position [287, 0]
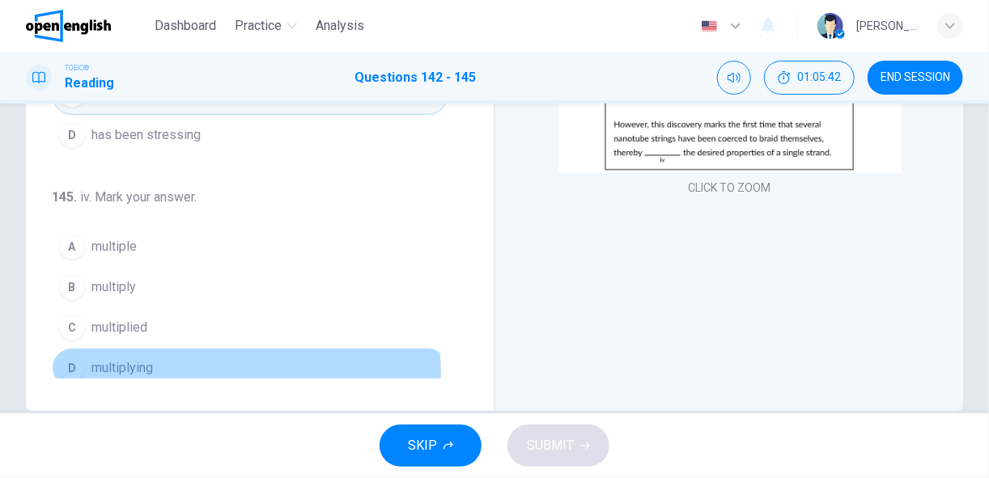
click at [157, 365] on button "D multiplying" at bounding box center [250, 368] width 396 height 40
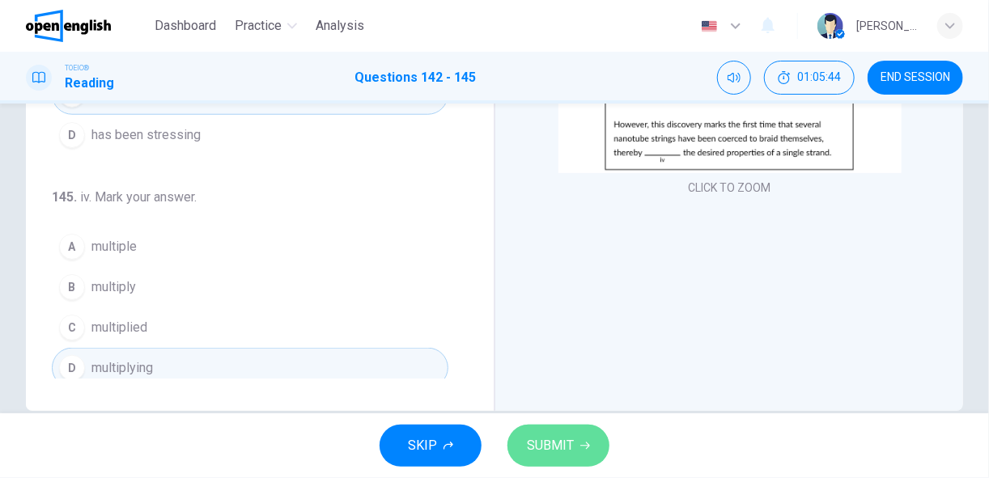
click at [565, 431] on button "SUBMIT" at bounding box center [558, 446] width 102 height 42
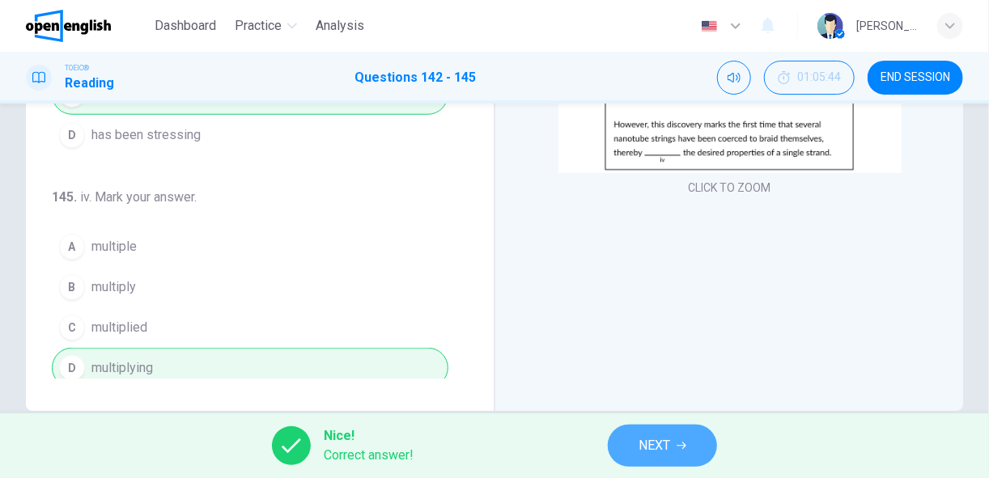
click at [640, 447] on span "NEXT" at bounding box center [654, 446] width 32 height 23
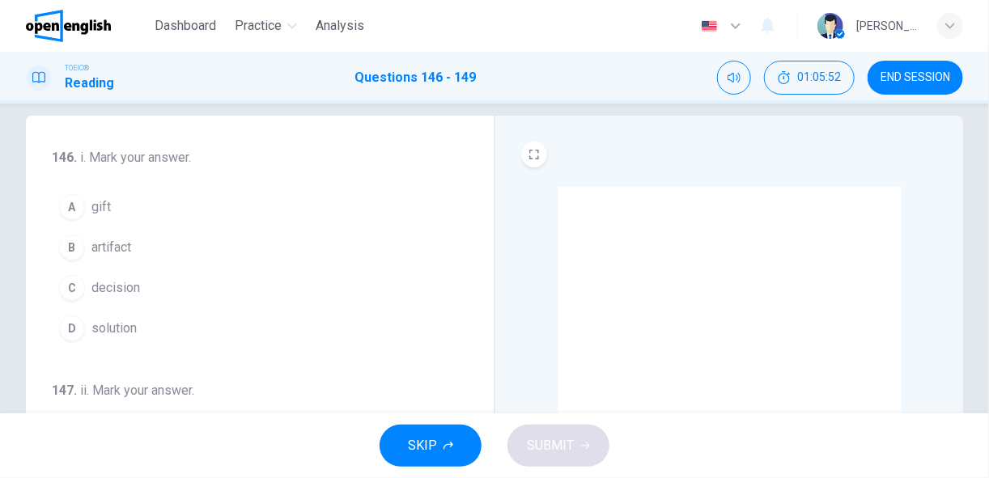
scroll to position [20, 0]
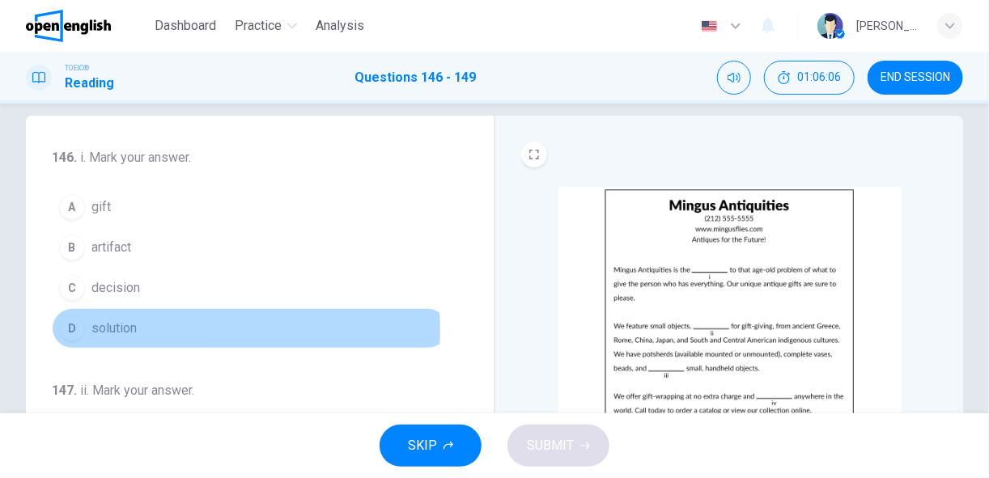
click at [134, 329] on span "solution" at bounding box center [113, 328] width 45 height 19
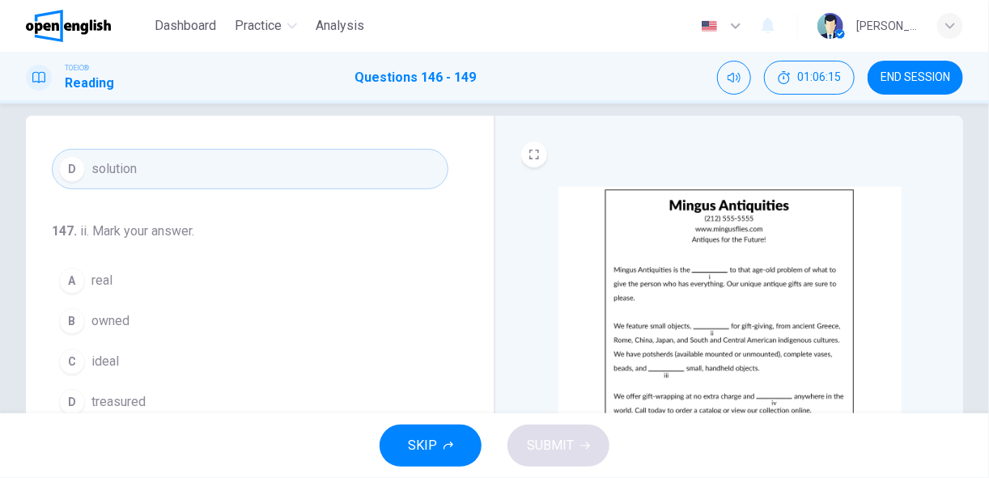
scroll to position [165, 0]
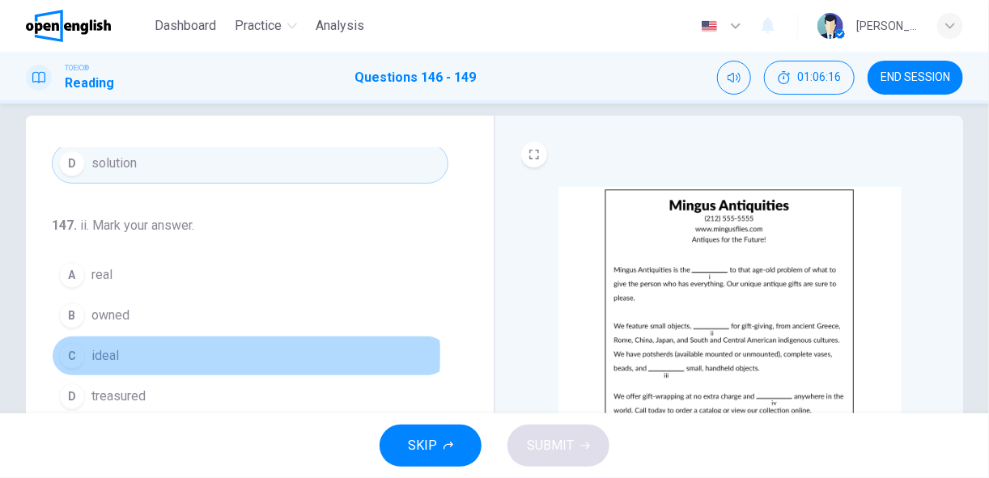
click at [115, 350] on span "ideal" at bounding box center [105, 355] width 28 height 19
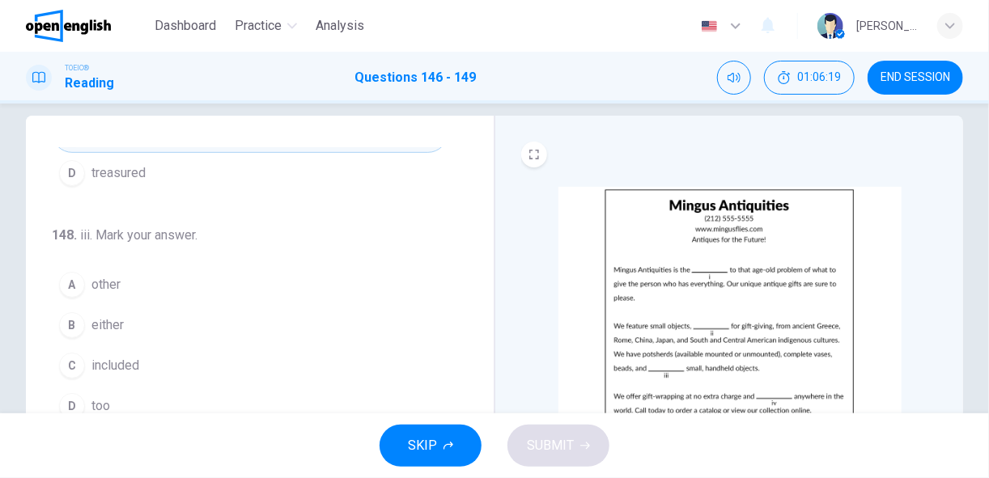
scroll to position [392, 0]
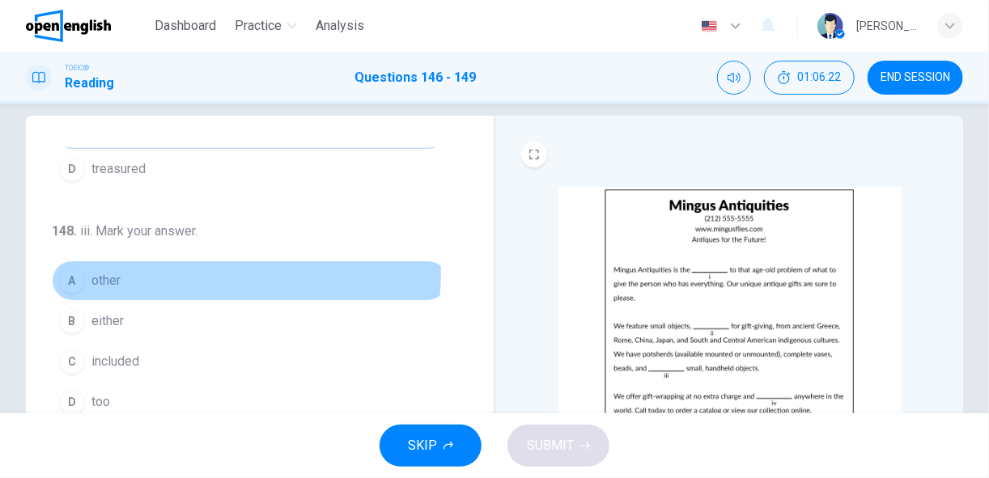
click at [111, 271] on span "other" at bounding box center [105, 280] width 29 height 19
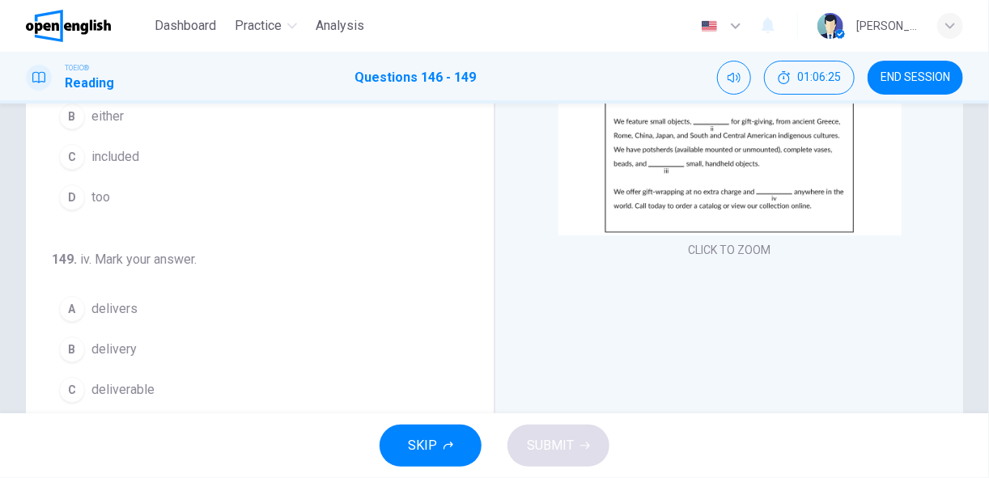
scroll to position [227, 0]
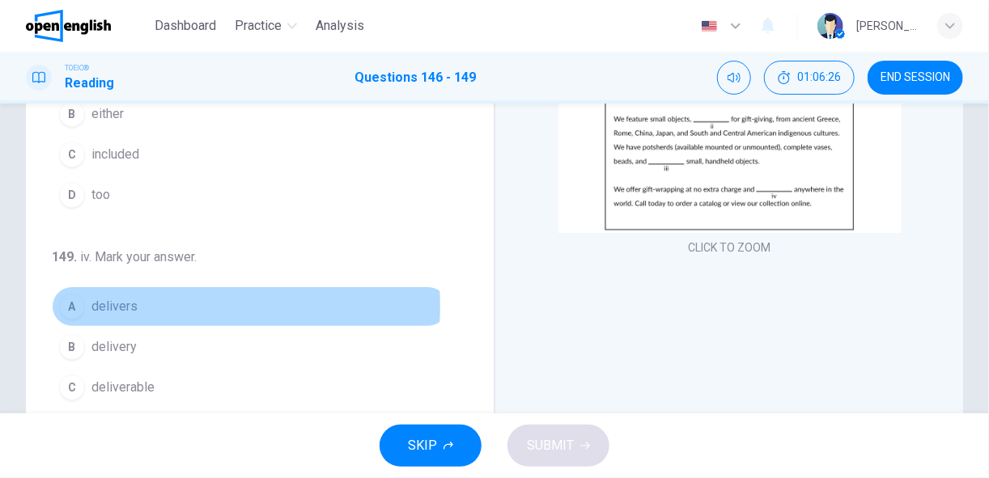
click at [125, 298] on span "delivers" at bounding box center [114, 306] width 46 height 19
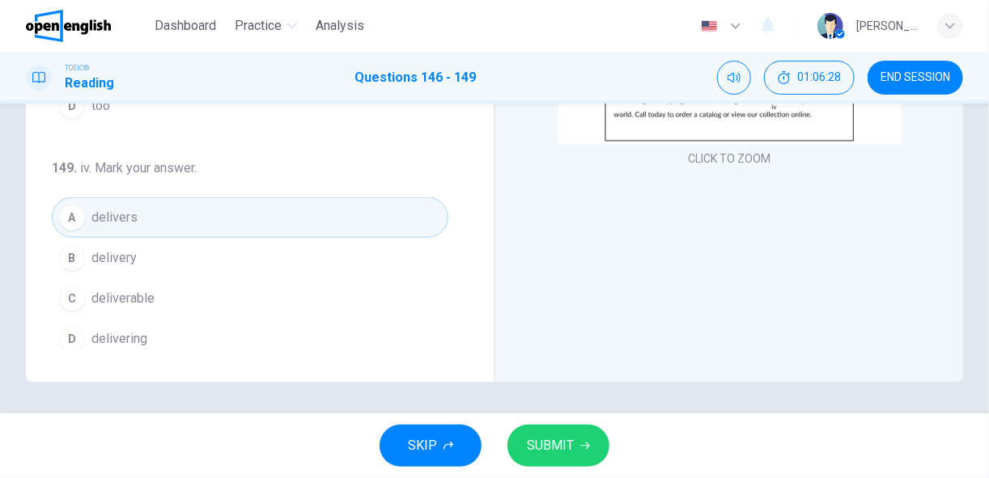
scroll to position [317, 0]
click at [552, 440] on span "SUBMIT" at bounding box center [550, 446] width 47 height 23
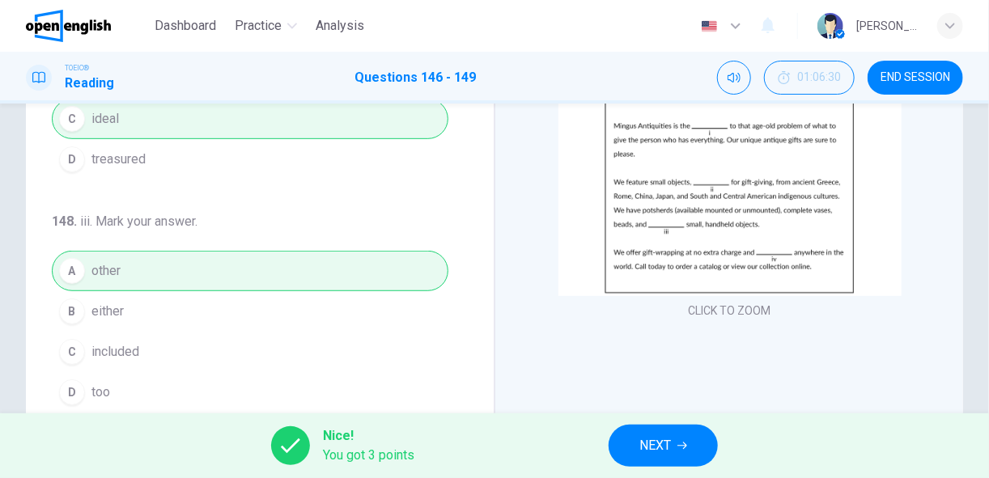
scroll to position [392, 0]
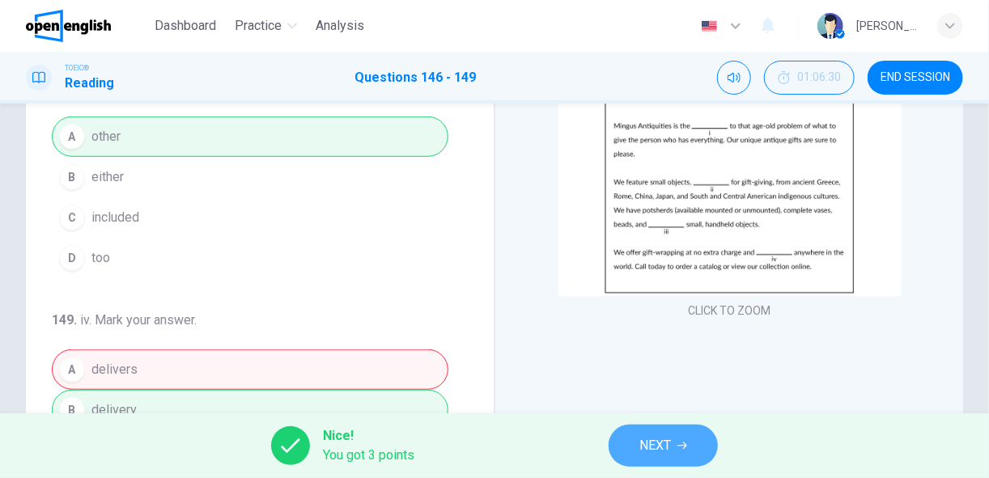
click at [647, 445] on span "NEXT" at bounding box center [655, 446] width 32 height 23
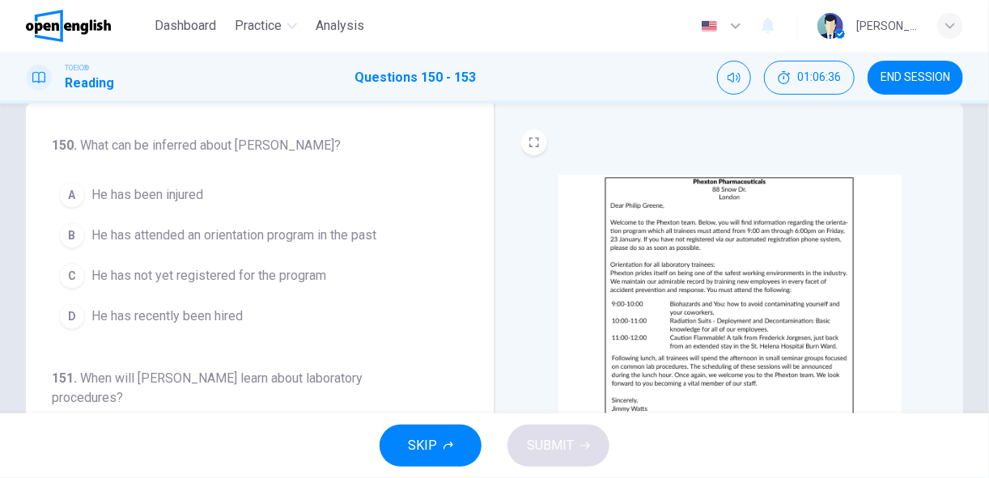
scroll to position [33, 0]
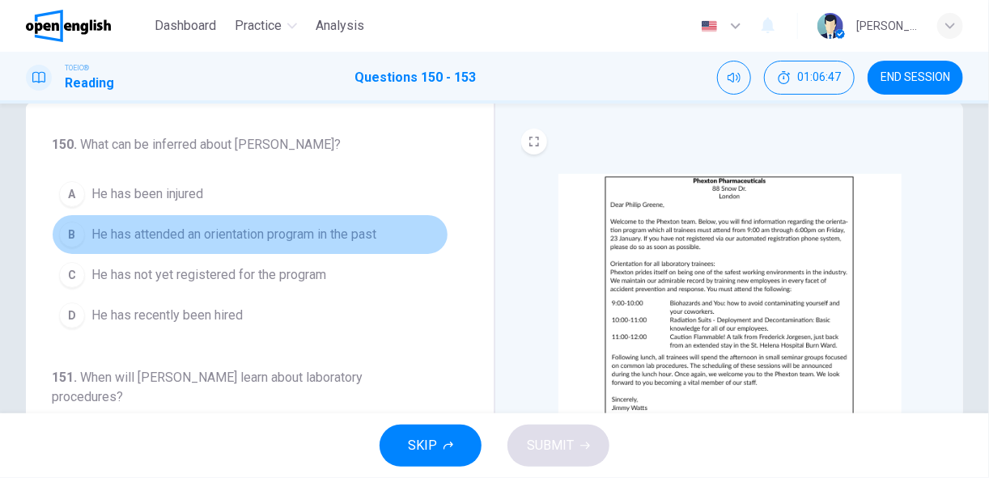
click at [269, 238] on span "He has attended an orientation program in the past" at bounding box center [233, 234] width 285 height 19
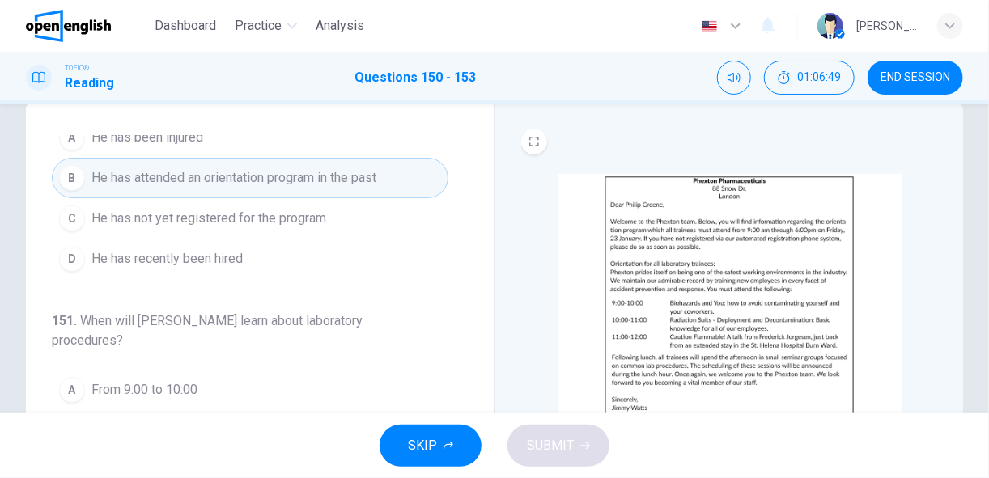
scroll to position [0, 0]
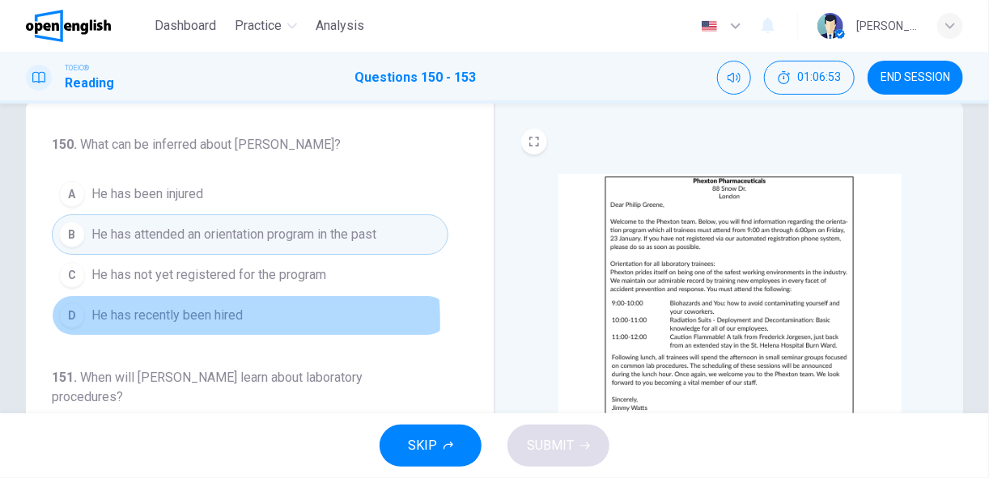
click at [156, 319] on span "He has recently been hired" at bounding box center [166, 315] width 151 height 19
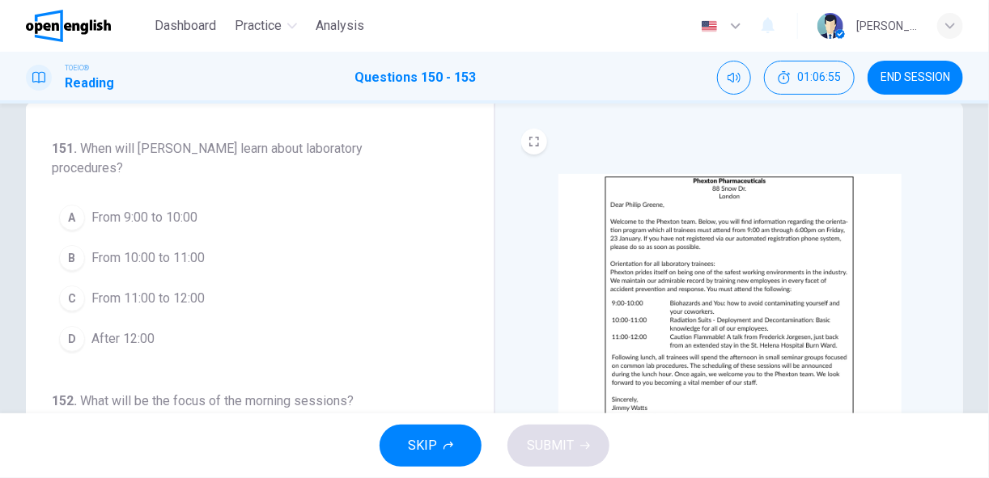
scroll to position [230, 0]
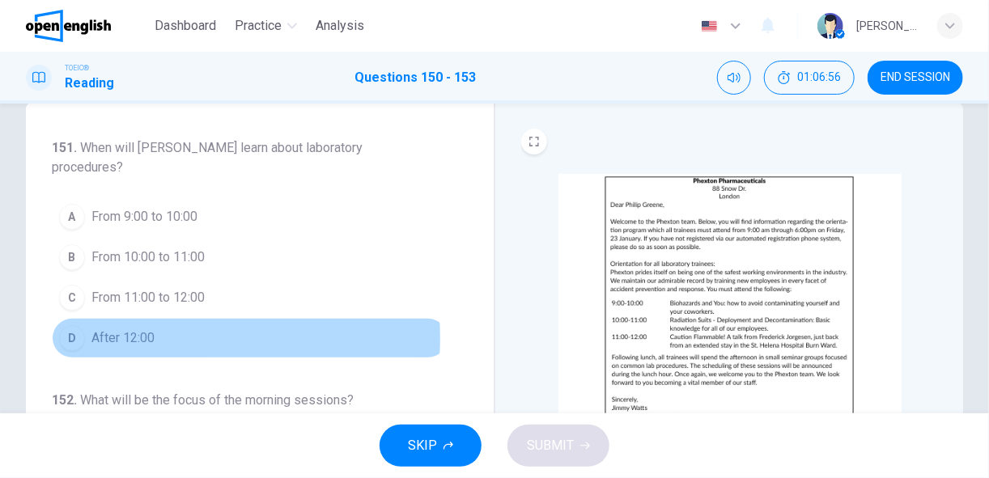
click at [134, 333] on span "After 12:00" at bounding box center [122, 338] width 63 height 19
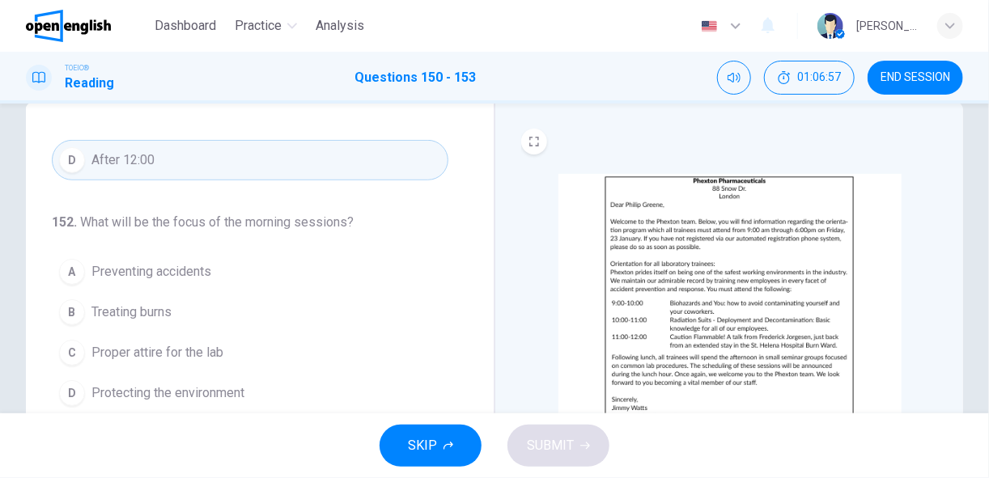
scroll to position [412, 0]
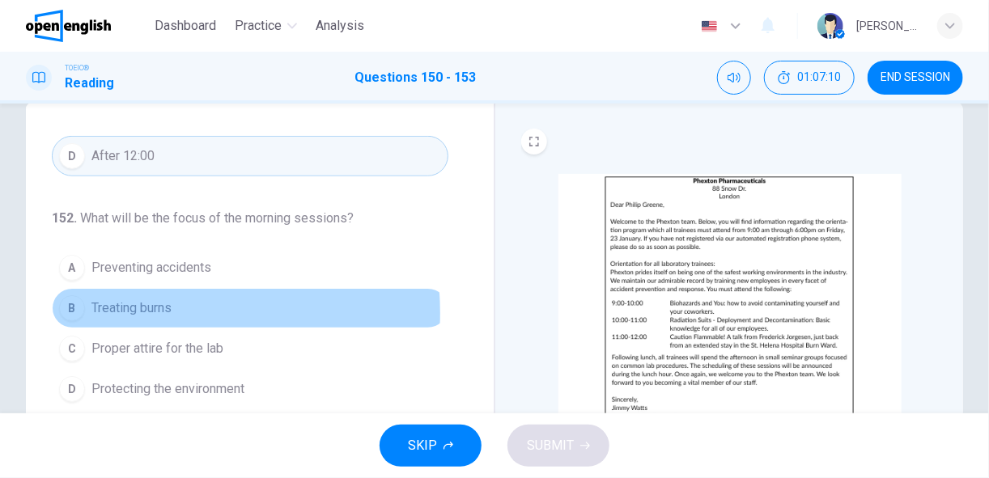
click at [137, 307] on span "Treating burns" at bounding box center [131, 308] width 80 height 19
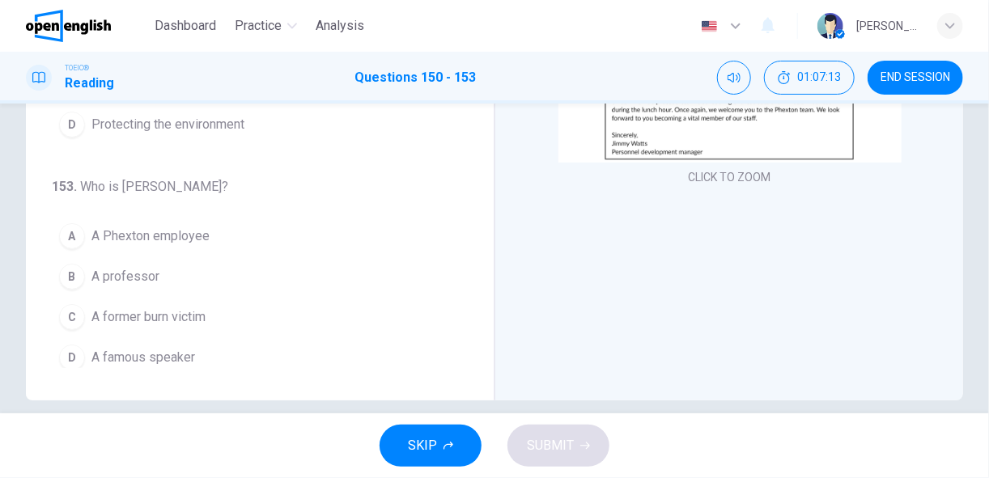
scroll to position [299, 0]
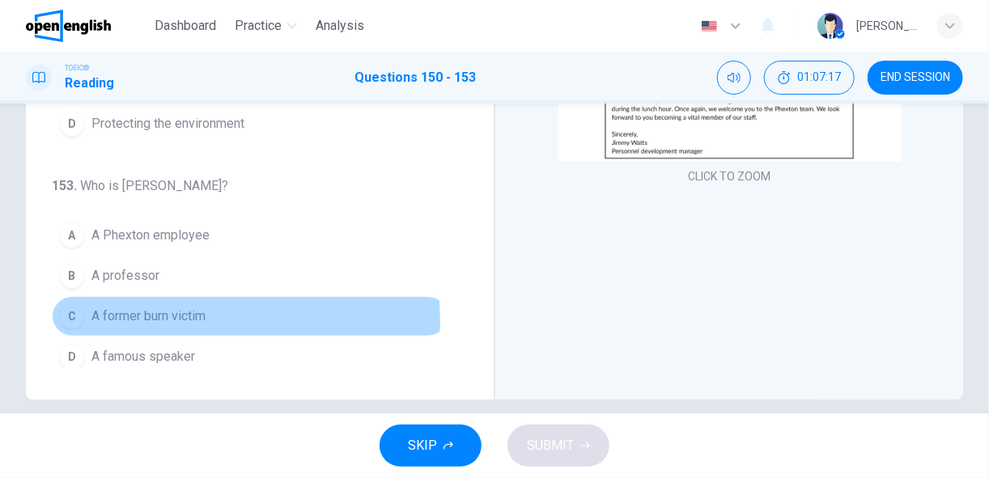
click at [185, 311] on span "A former burn victim" at bounding box center [148, 316] width 114 height 19
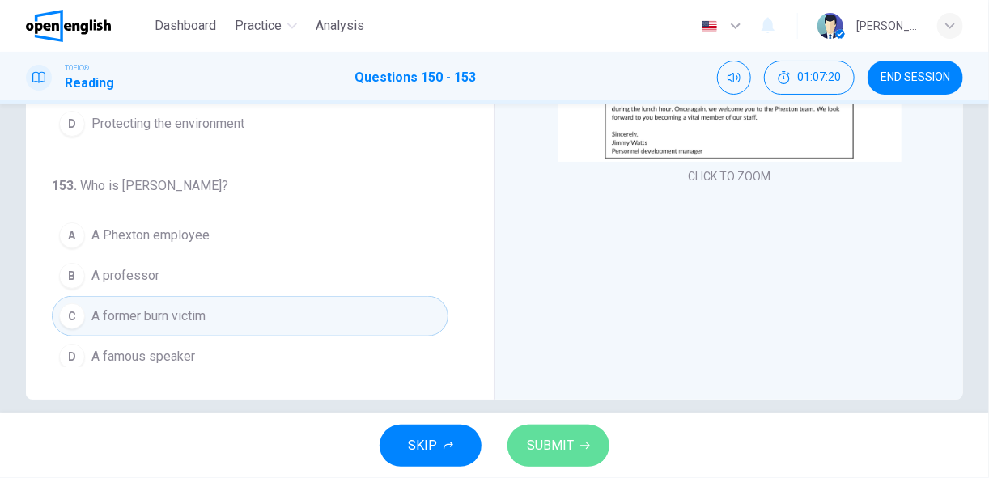
click at [562, 449] on span "SUBMIT" at bounding box center [550, 446] width 47 height 23
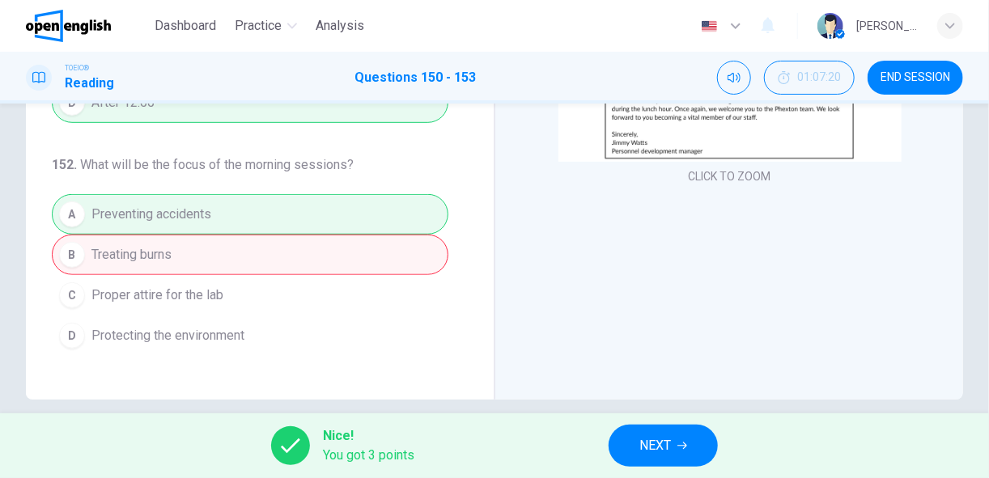
scroll to position [200, 0]
click at [668, 456] on span "NEXT" at bounding box center [655, 446] width 32 height 23
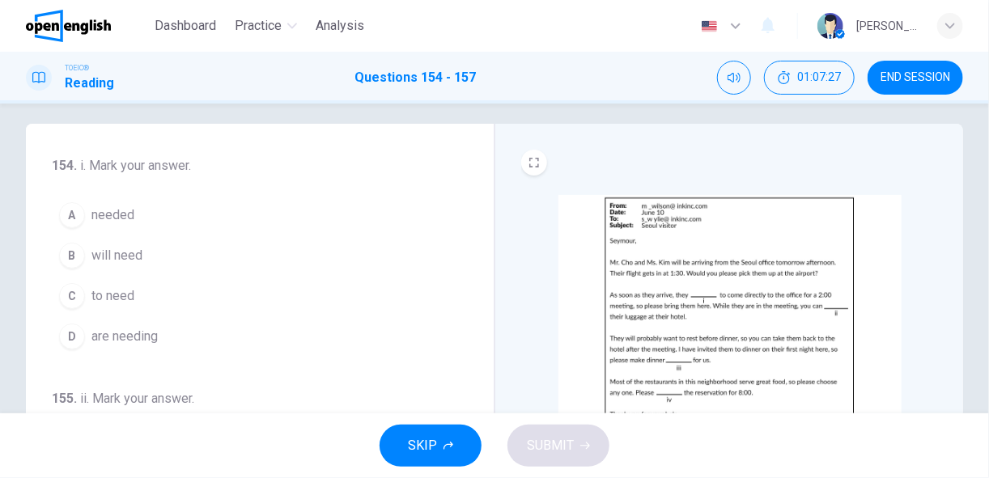
scroll to position [13, 0]
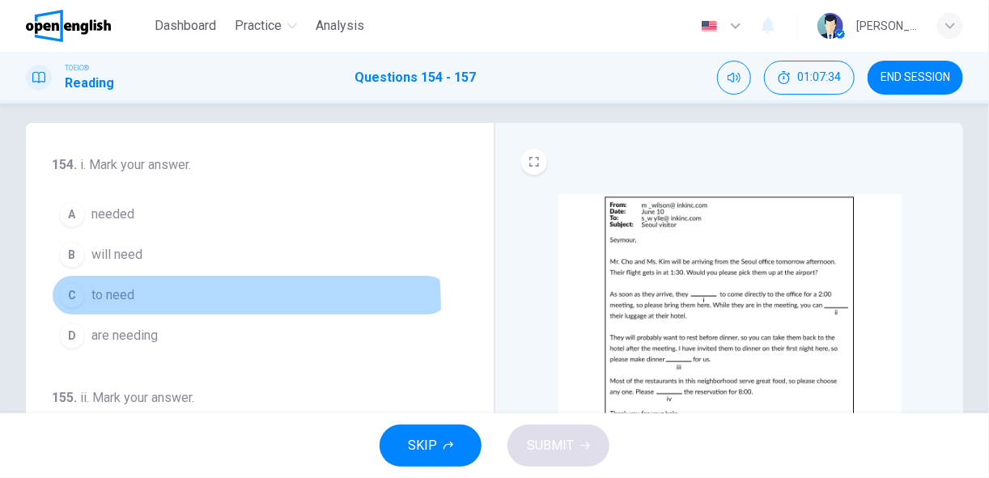
click at [134, 304] on button "C to need" at bounding box center [250, 295] width 396 height 40
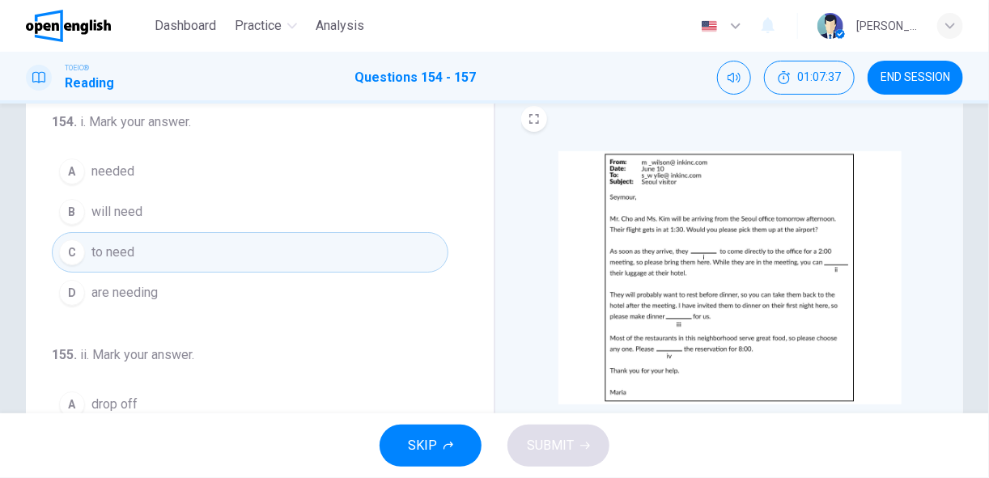
scroll to position [57, 0]
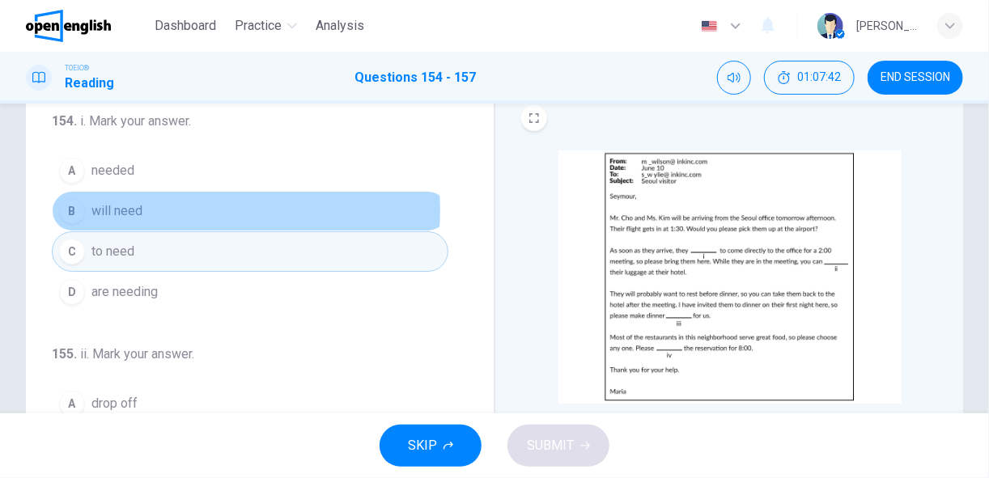
click at [197, 210] on button "B will need" at bounding box center [250, 211] width 396 height 40
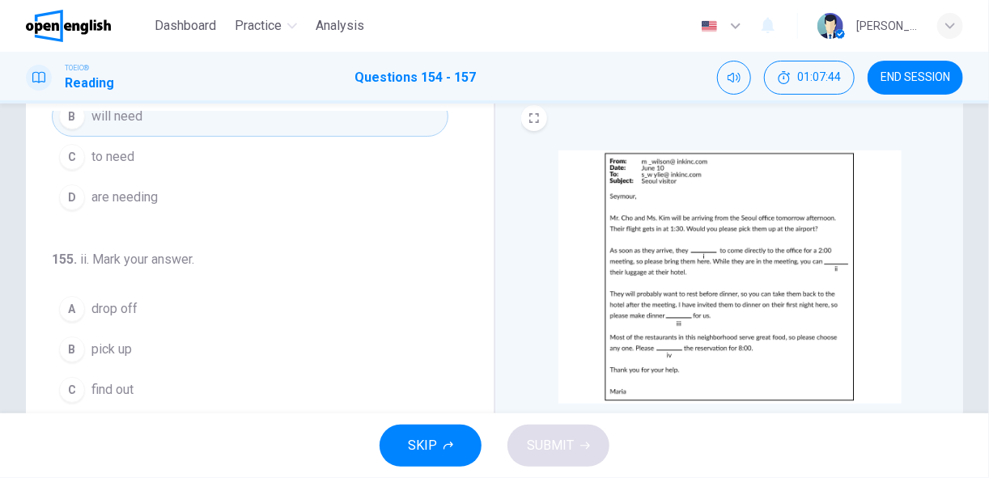
scroll to position [95, 0]
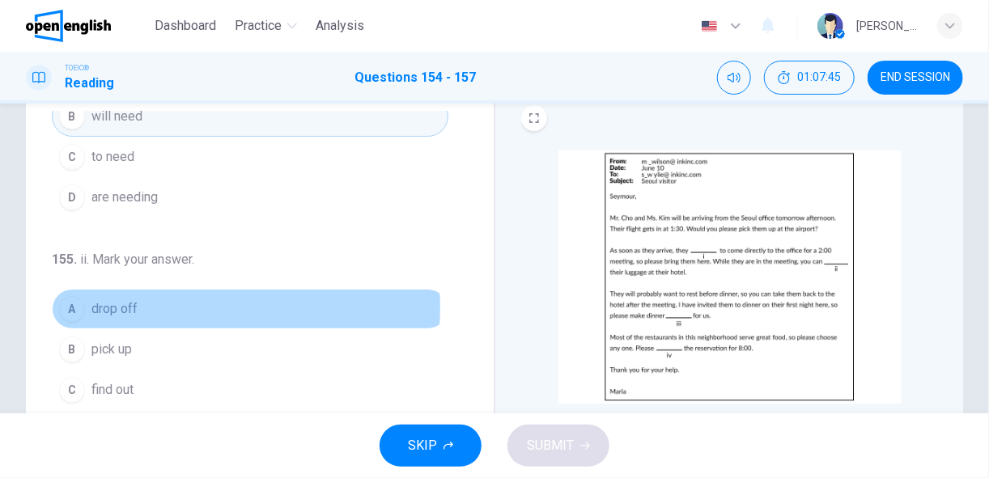
click at [118, 304] on span "drop off" at bounding box center [114, 308] width 46 height 19
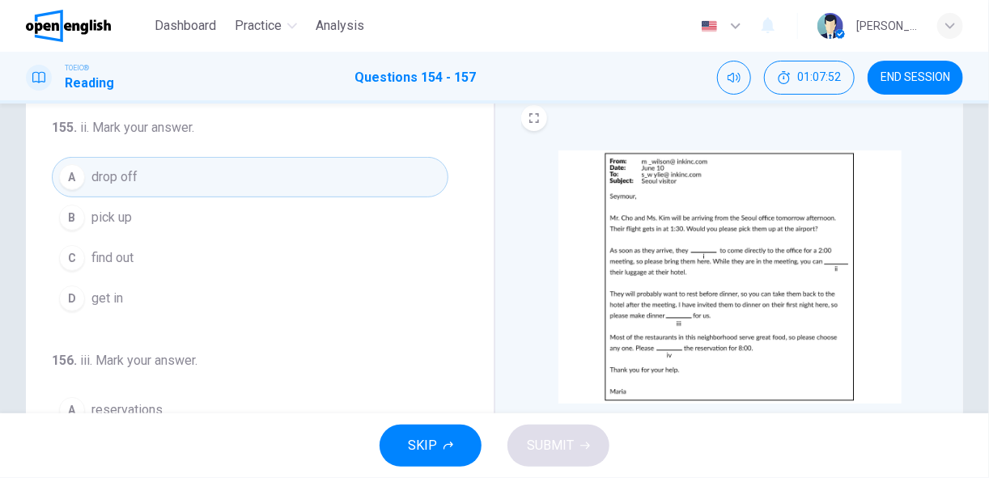
scroll to position [223, 0]
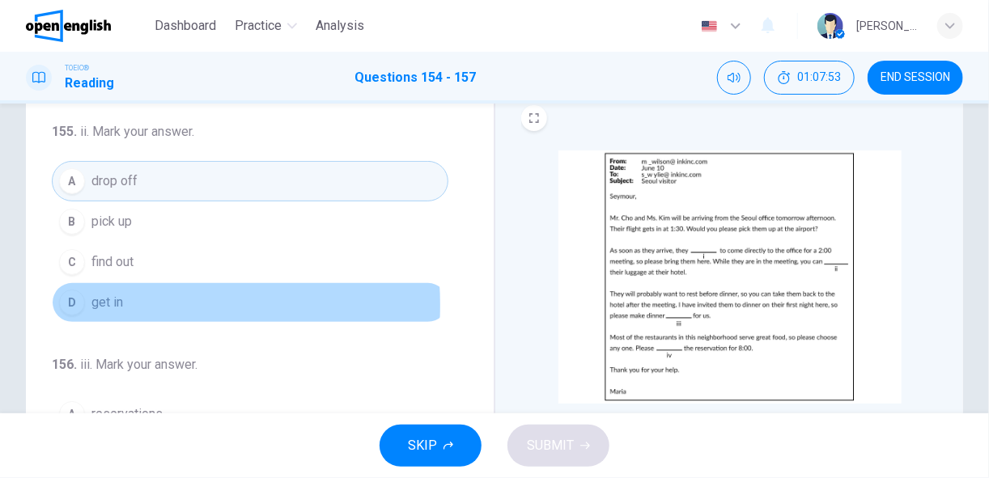
click at [108, 299] on span "get in" at bounding box center [107, 302] width 32 height 19
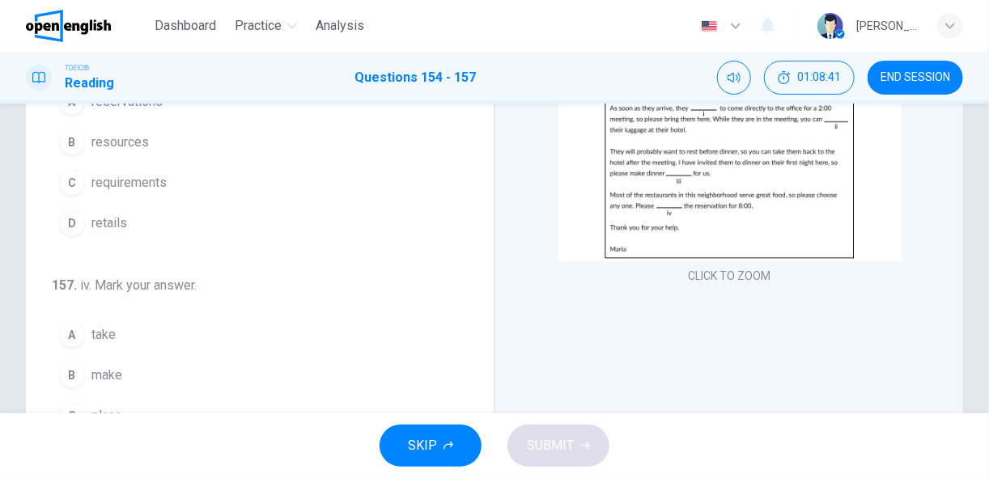
scroll to position [200, 0]
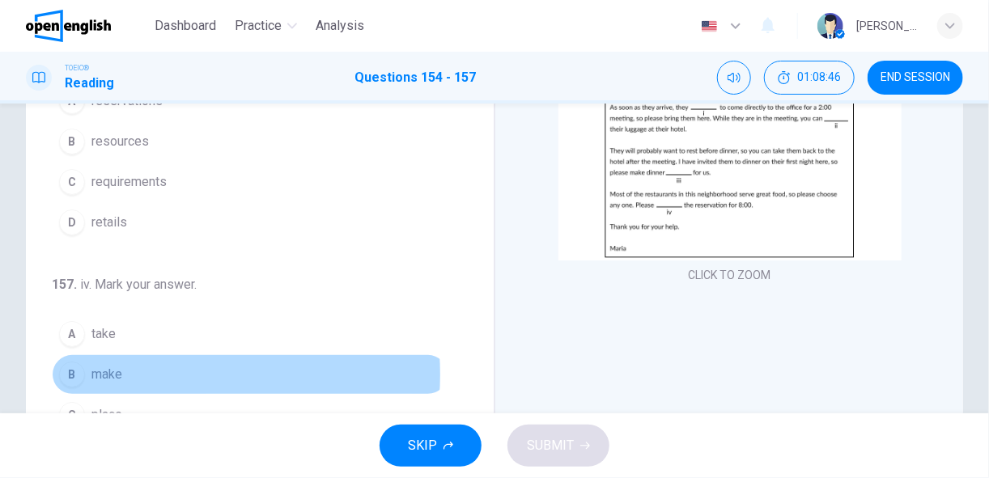
click at [138, 366] on button "B make" at bounding box center [250, 374] width 396 height 40
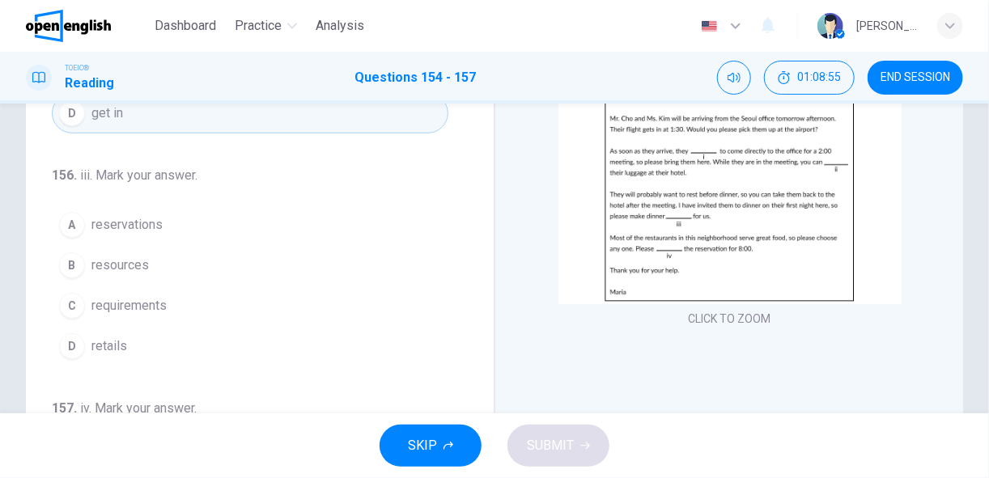
scroll to position [156, 0]
click at [130, 297] on span "requirements" at bounding box center [128, 305] width 75 height 19
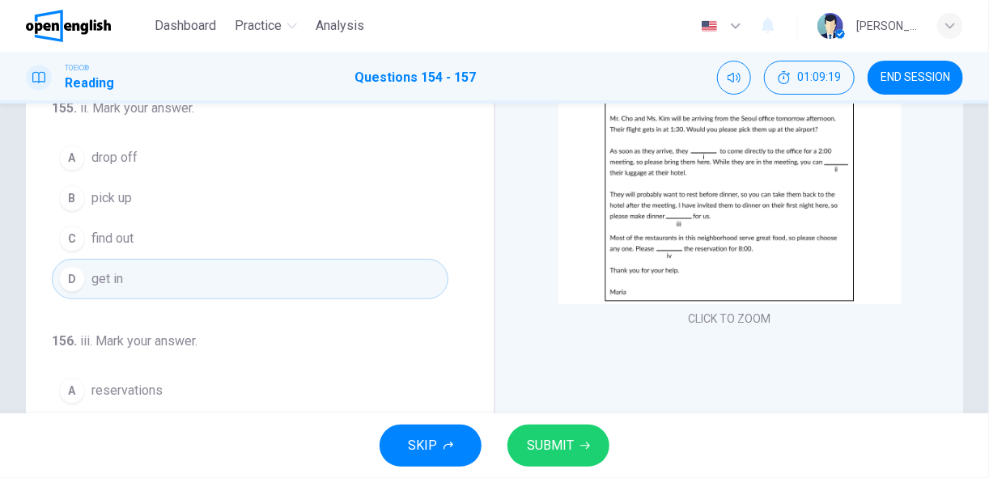
scroll to position [0, 0]
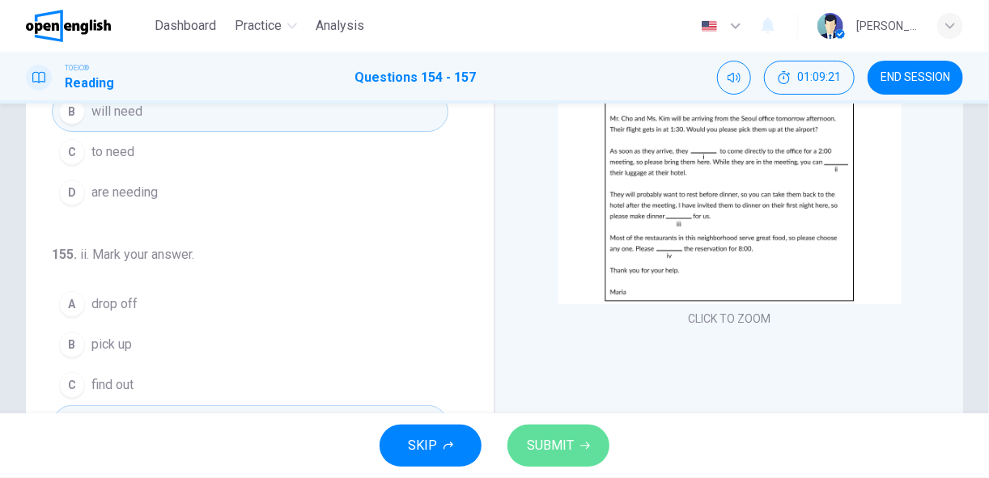
click at [544, 445] on span "SUBMIT" at bounding box center [550, 446] width 47 height 23
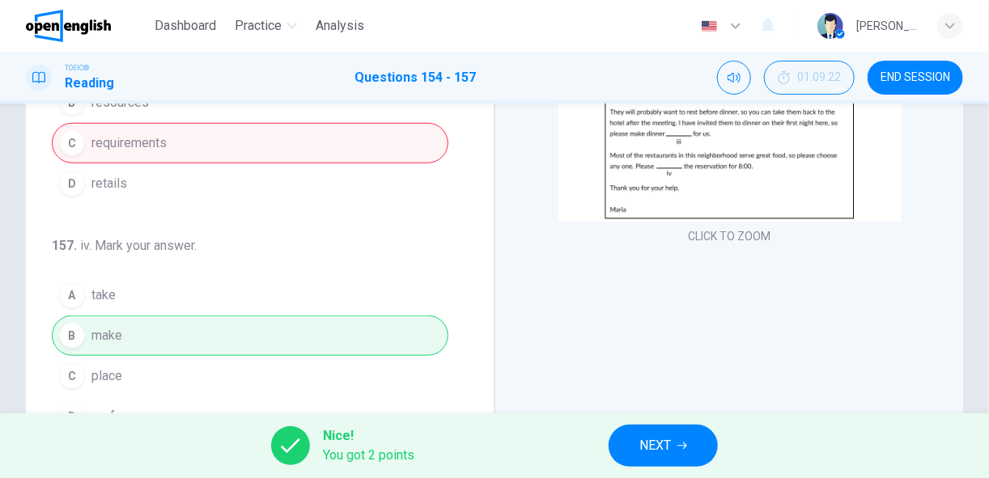
scroll to position [241, 0]
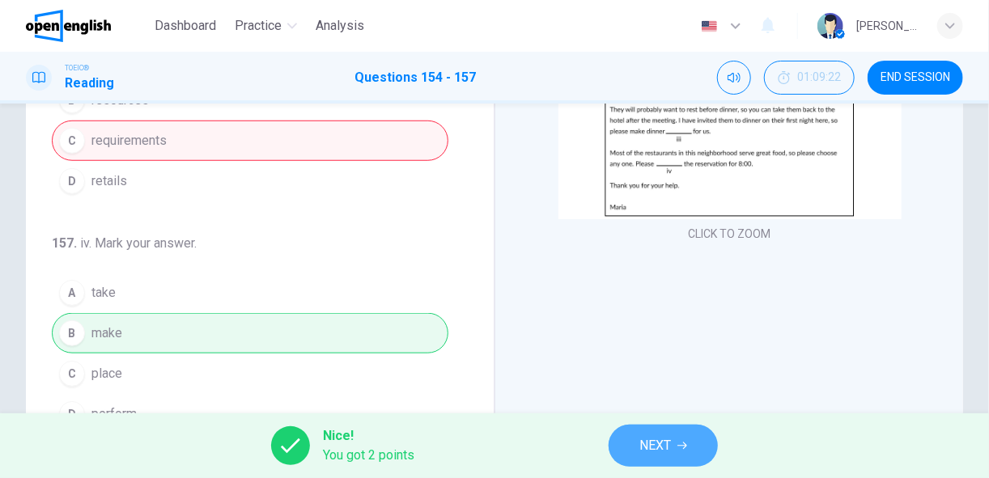
click at [635, 438] on button "NEXT" at bounding box center [662, 446] width 109 height 42
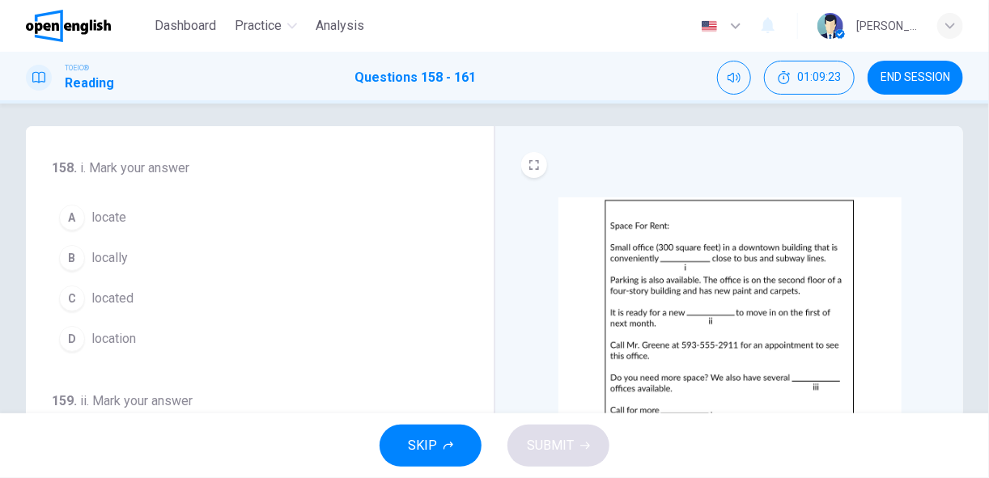
scroll to position [10, 0]
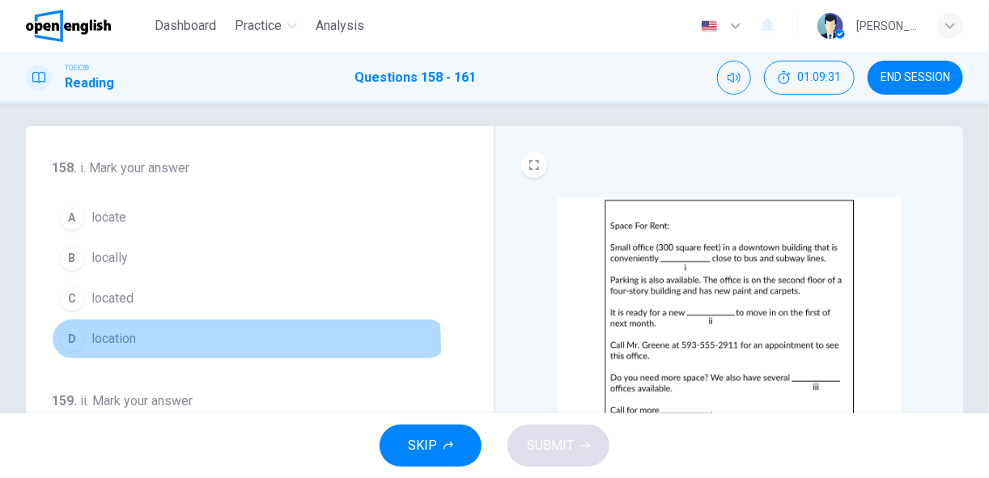
click at [106, 346] on button "D location" at bounding box center [250, 339] width 396 height 40
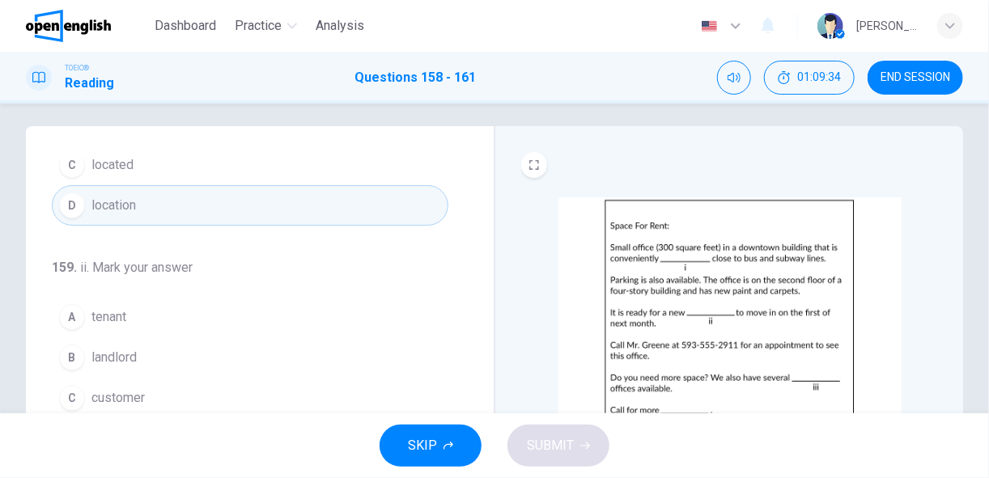
scroll to position [134, 0]
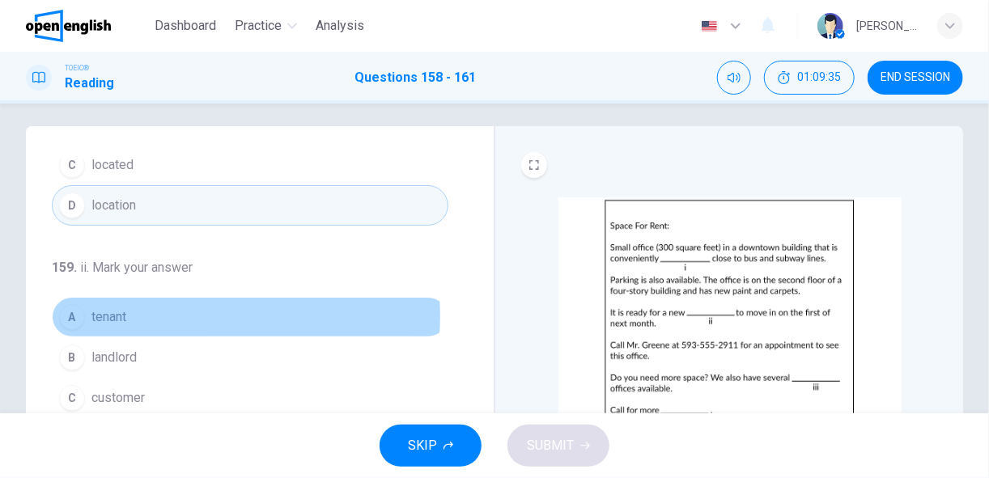
click at [170, 312] on button "A tenant" at bounding box center [250, 317] width 396 height 40
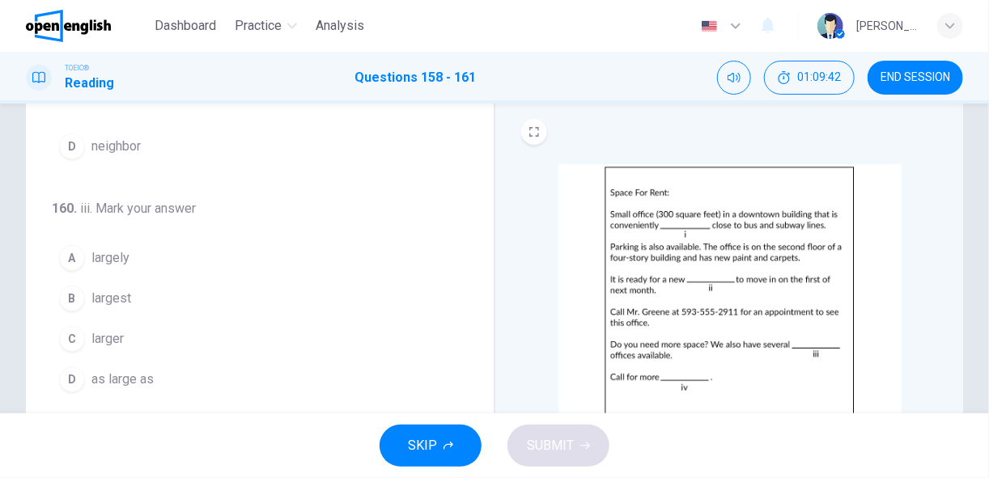
scroll to position [44, 0]
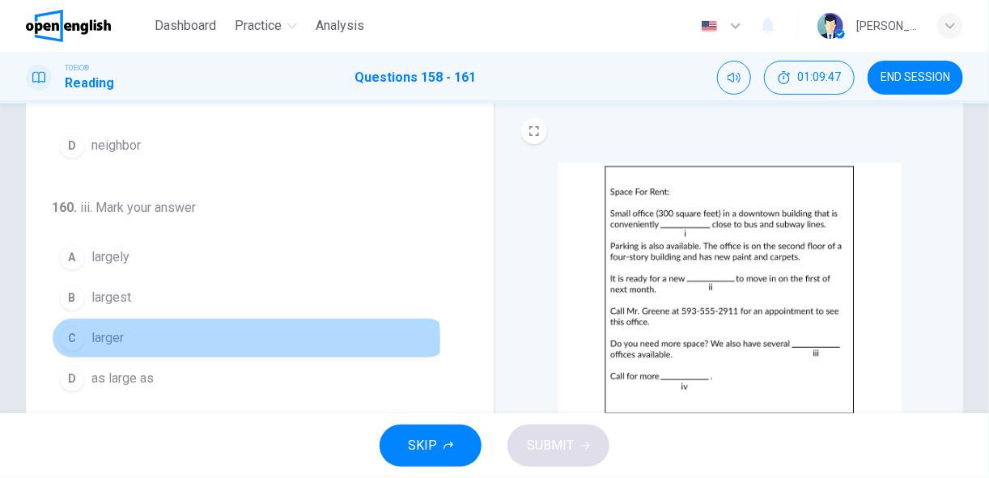
click at [134, 334] on button "C larger" at bounding box center [250, 338] width 396 height 40
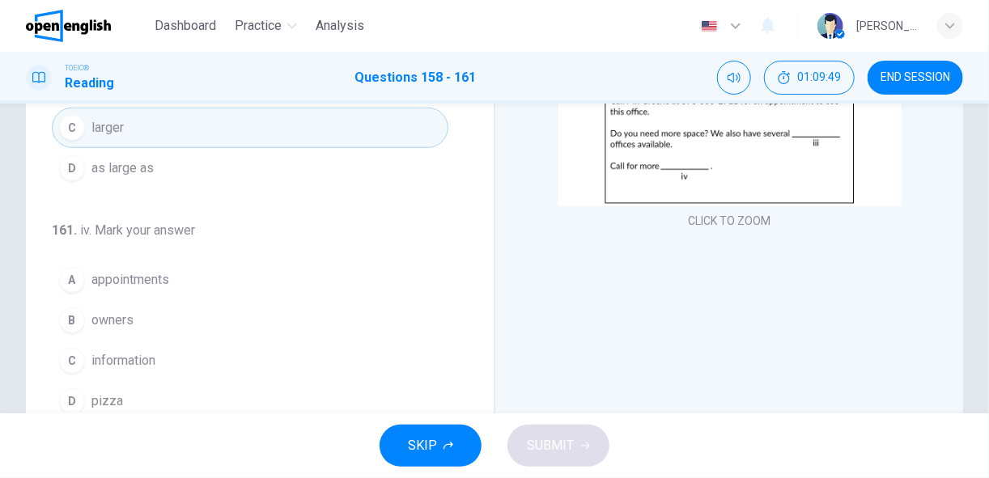
scroll to position [255, 0]
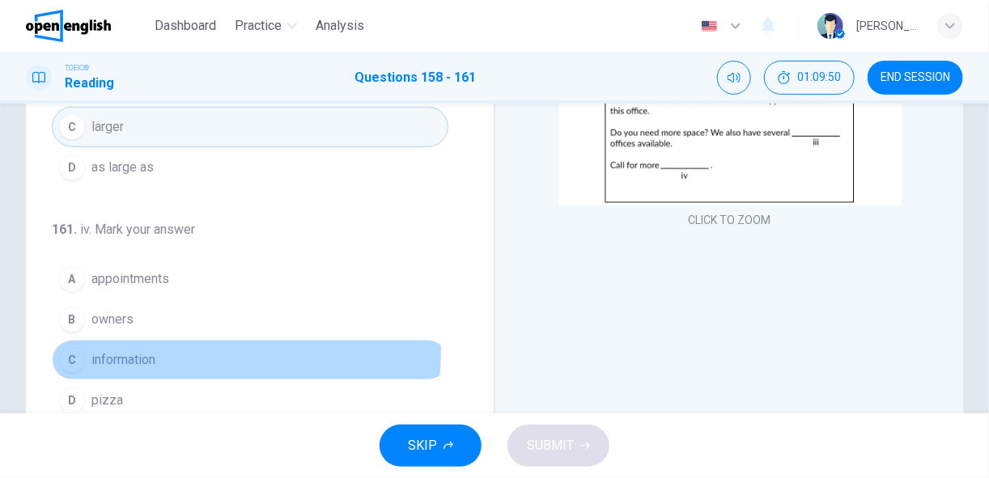
click at [168, 342] on button "C information" at bounding box center [250, 360] width 396 height 40
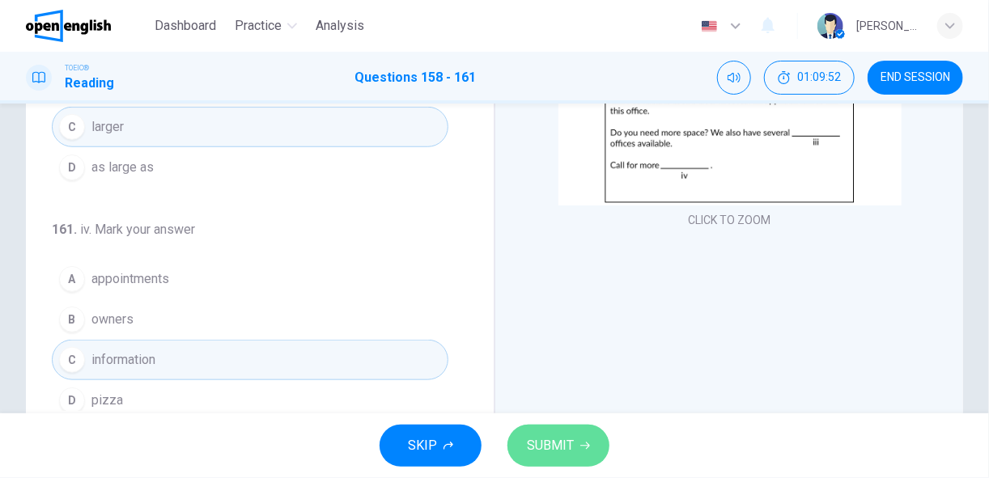
click at [562, 430] on button "SUBMIT" at bounding box center [558, 446] width 102 height 42
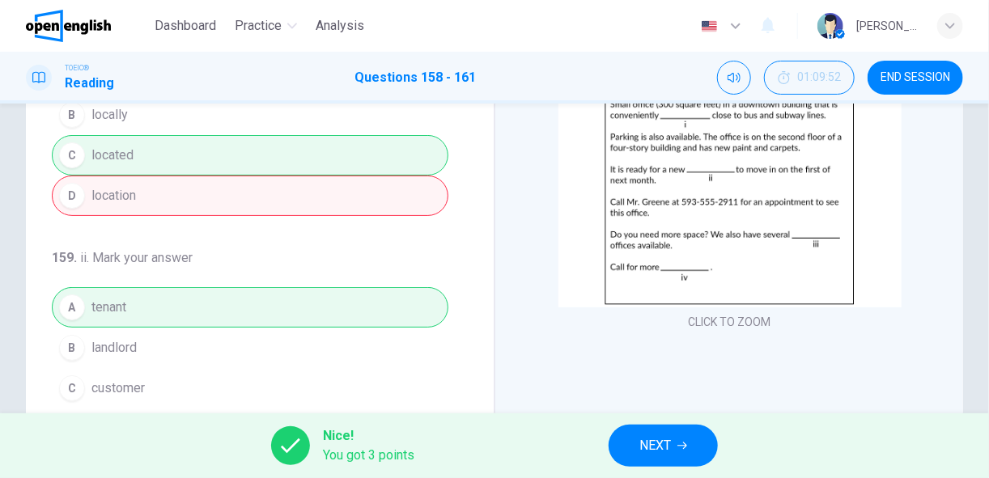
scroll to position [152, 0]
click at [644, 452] on span "NEXT" at bounding box center [655, 446] width 32 height 23
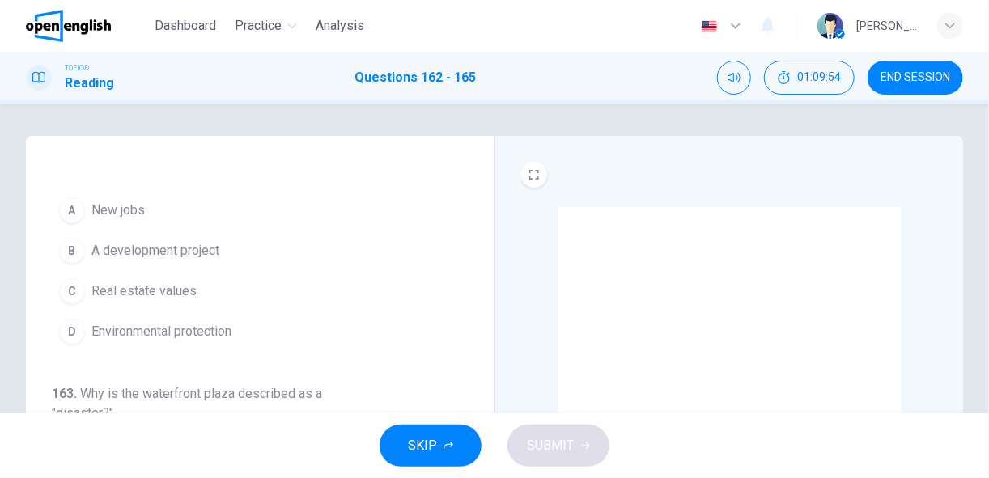
scroll to position [0, 0]
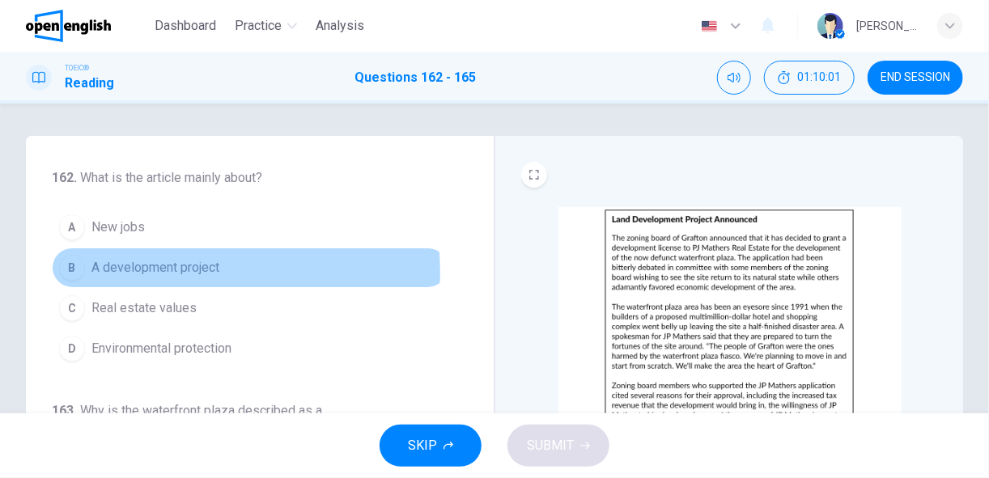
click at [188, 271] on span "A development project" at bounding box center [155, 267] width 128 height 19
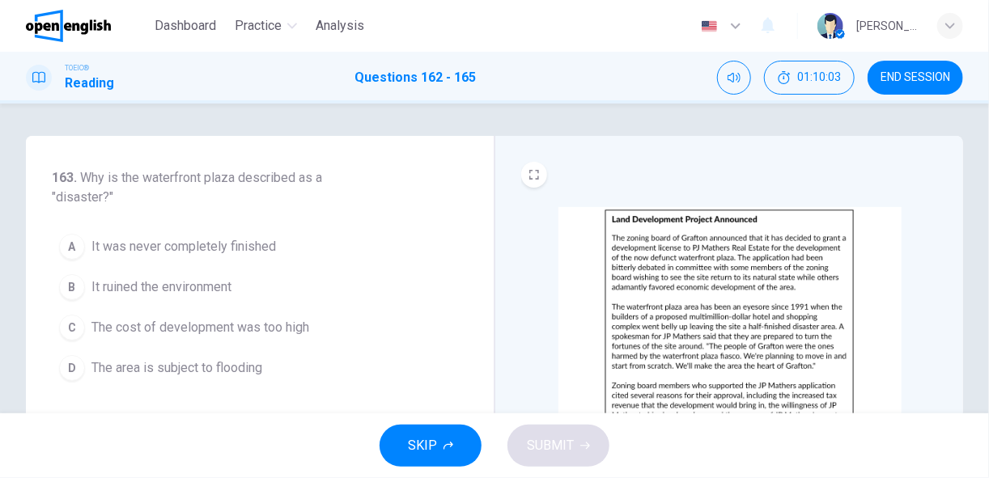
scroll to position [237, 0]
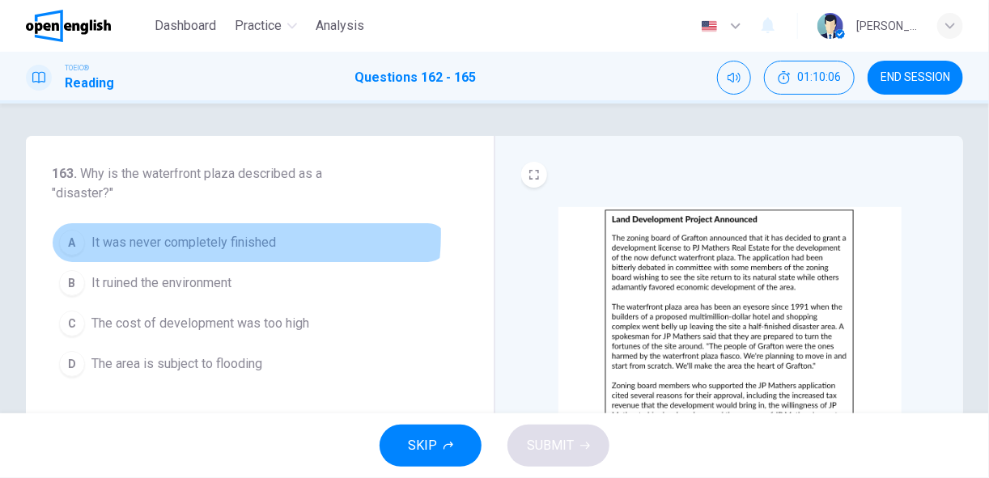
click at [206, 233] on span "It was never completely finished" at bounding box center [183, 242] width 184 height 19
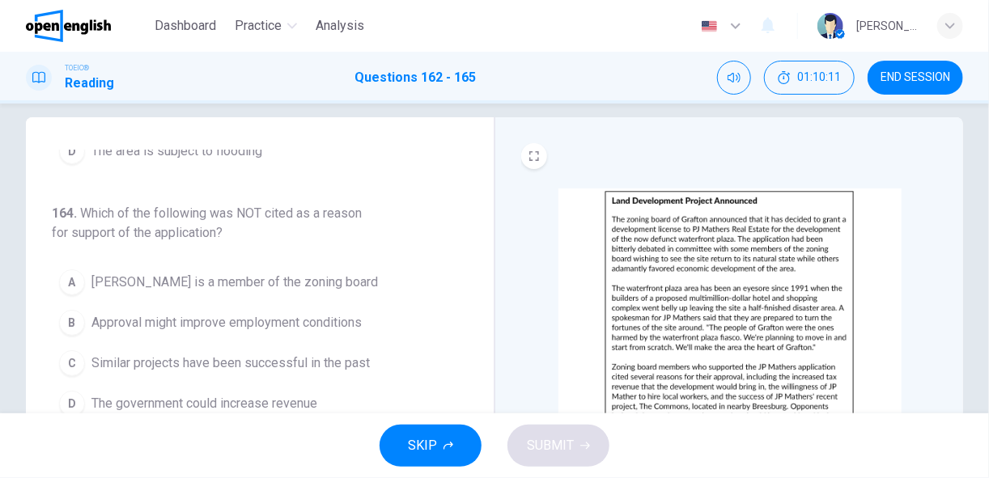
scroll to position [20, 0]
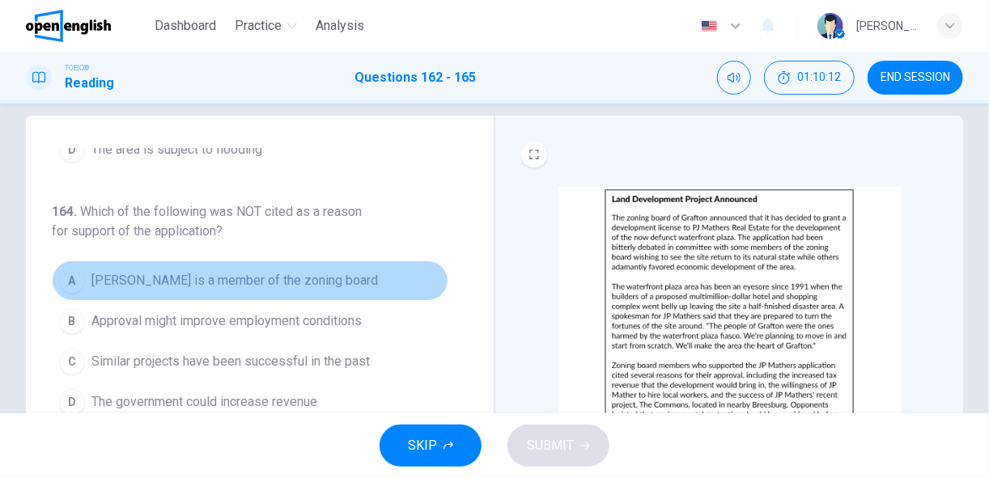
click at [265, 282] on span "[PERSON_NAME] is a member of the zoning board" at bounding box center [234, 280] width 286 height 19
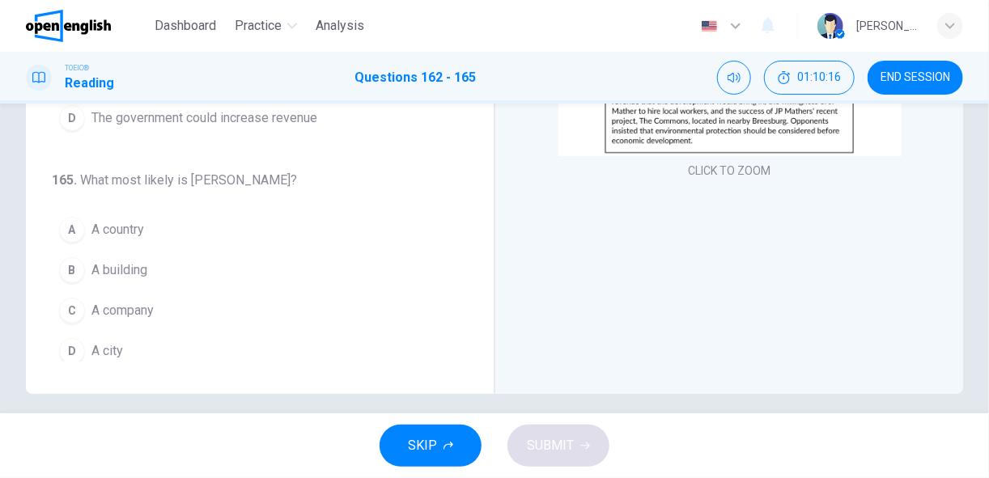
scroll to position [306, 0]
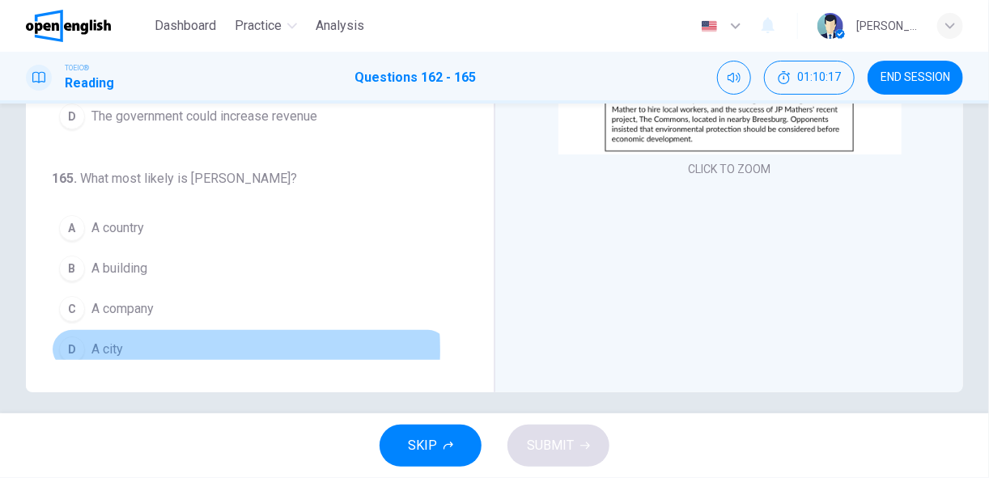
click at [146, 340] on button "D A city" at bounding box center [250, 349] width 396 height 40
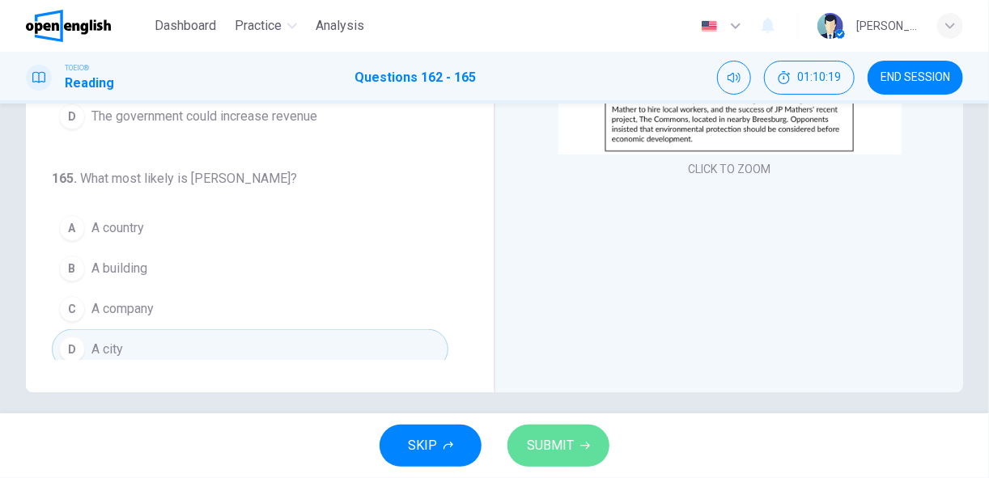
click at [552, 438] on span "SUBMIT" at bounding box center [550, 446] width 47 height 23
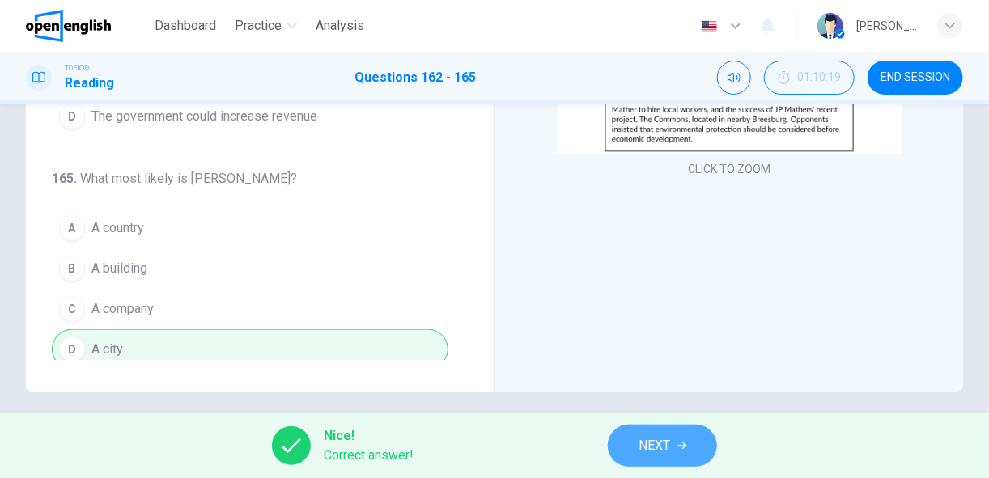
click at [667, 448] on span "NEXT" at bounding box center [654, 446] width 32 height 23
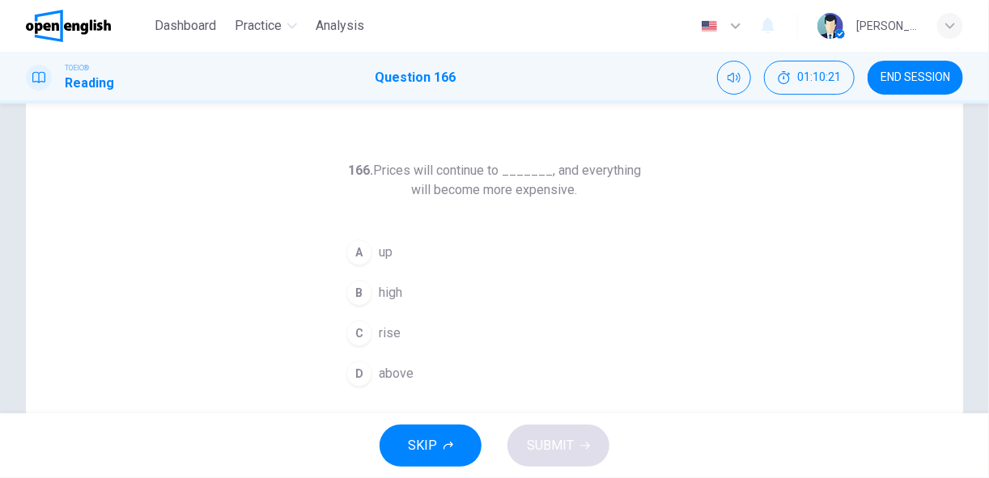
scroll to position [40, 0]
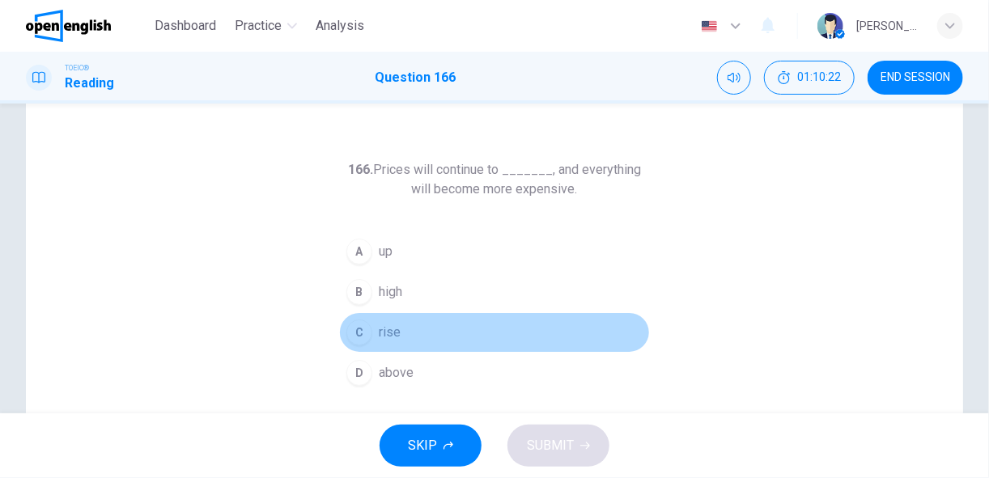
click at [395, 327] on span "rise" at bounding box center [390, 332] width 22 height 19
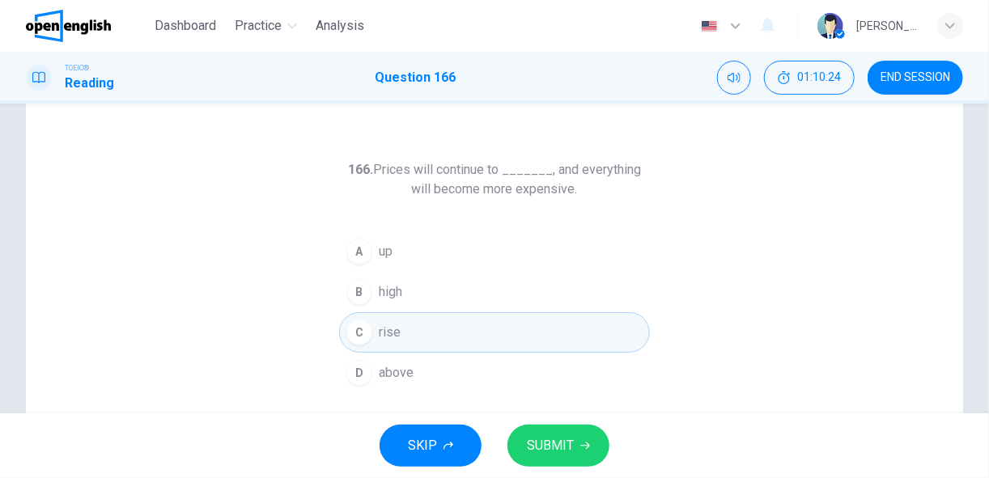
click at [540, 451] on span "SUBMIT" at bounding box center [550, 446] width 47 height 23
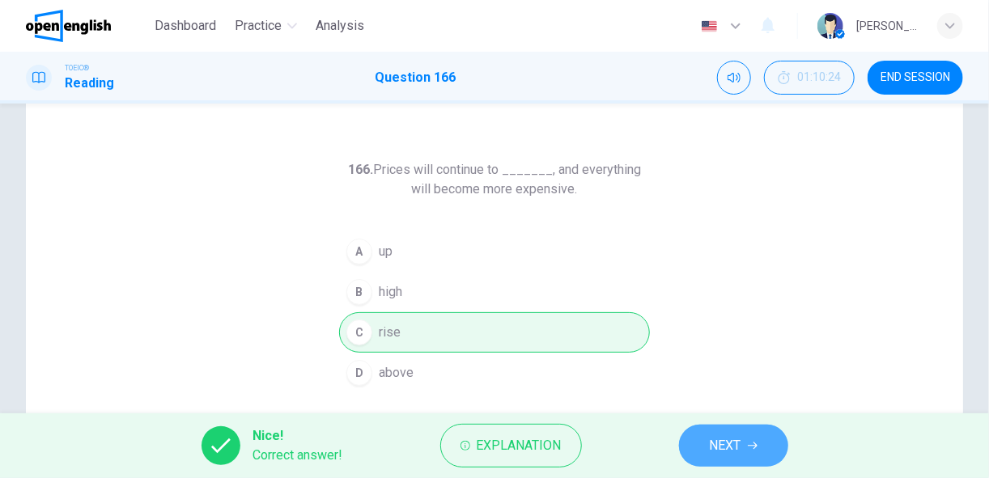
click at [696, 445] on button "NEXT" at bounding box center [733, 446] width 109 height 42
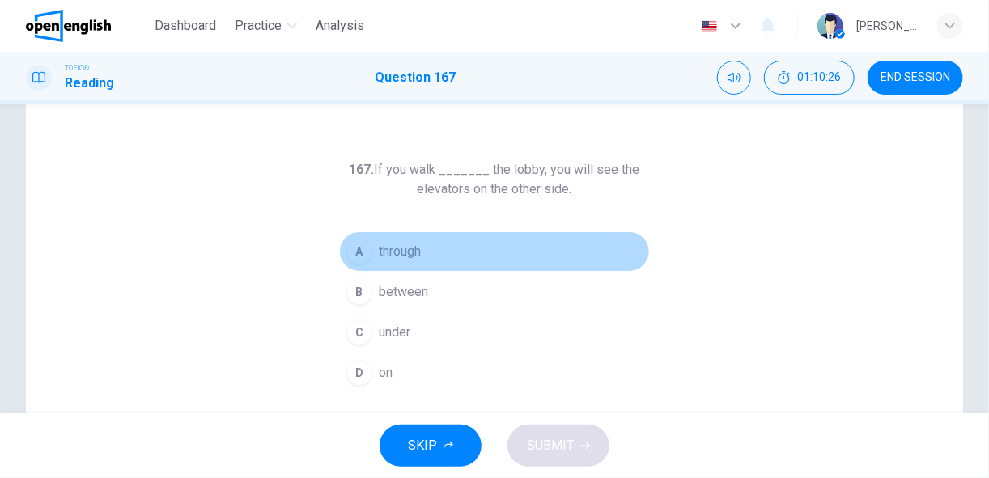
click at [421, 258] on button "A through" at bounding box center [494, 251] width 311 height 40
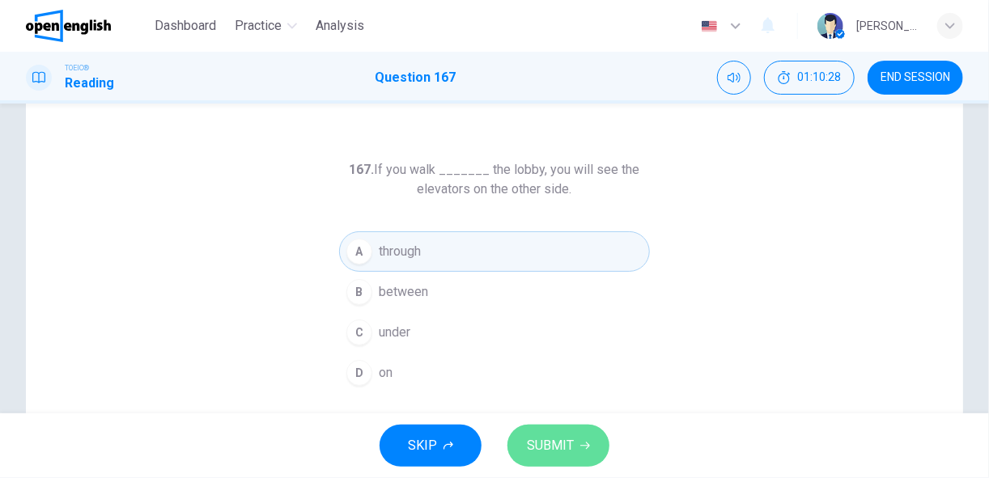
click at [544, 440] on span "SUBMIT" at bounding box center [550, 446] width 47 height 23
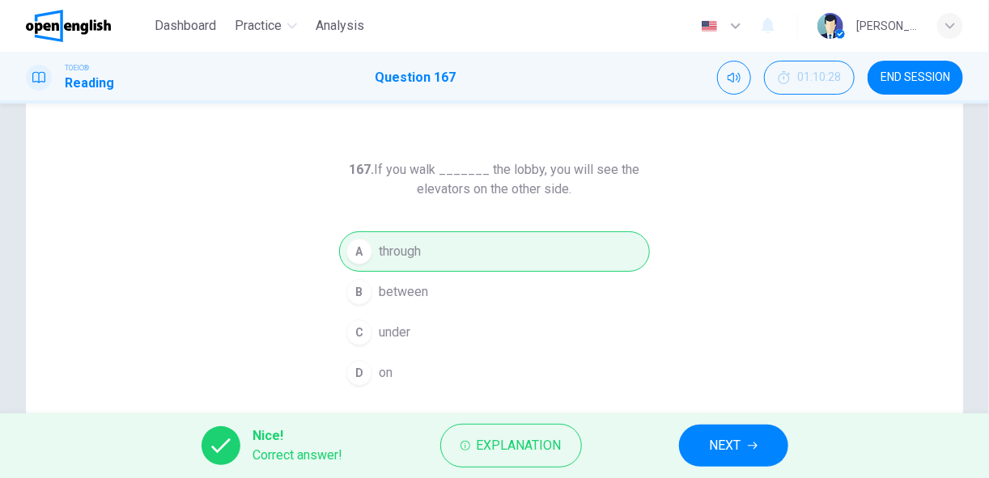
click at [721, 440] on span "NEXT" at bounding box center [726, 446] width 32 height 23
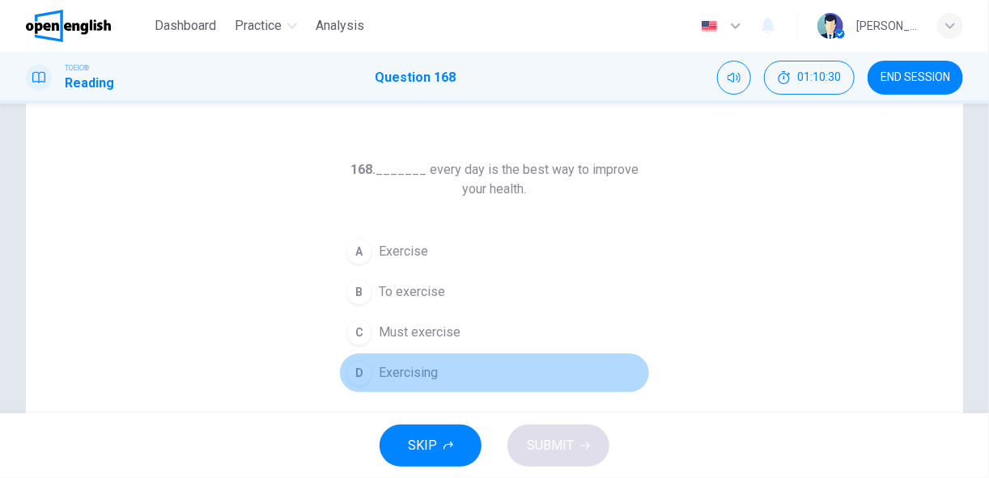
click at [392, 376] on span "Exercising" at bounding box center [408, 372] width 59 height 19
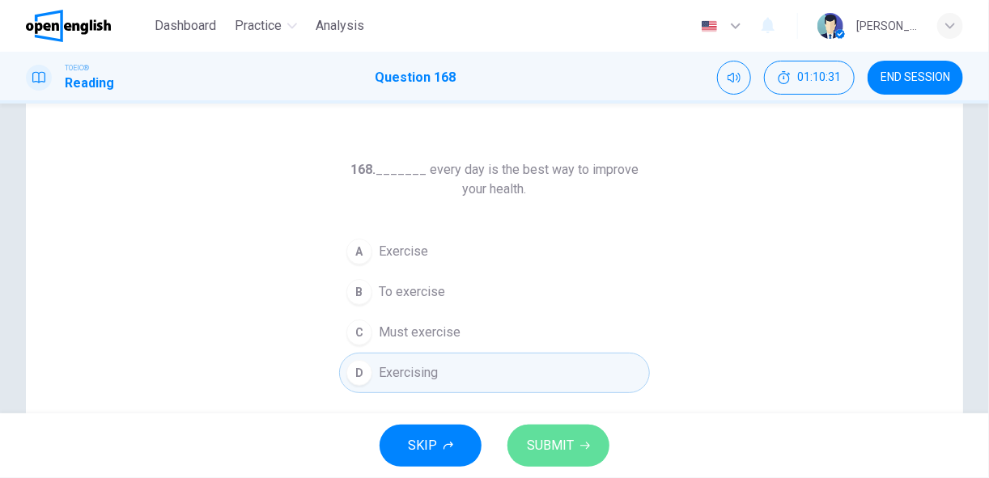
click at [569, 441] on span "SUBMIT" at bounding box center [550, 446] width 47 height 23
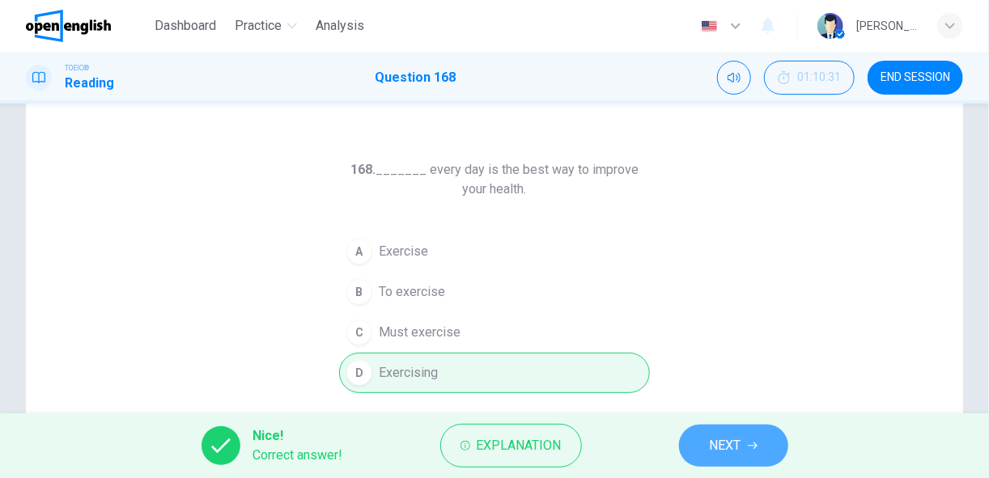
click at [738, 436] on span "NEXT" at bounding box center [726, 446] width 32 height 23
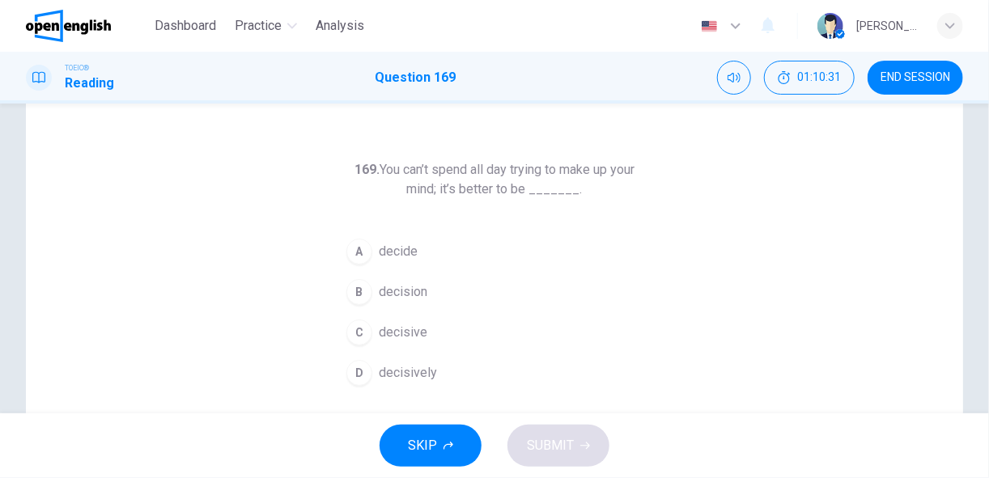
click at [738, 436] on div "SKIP SUBMIT" at bounding box center [494, 445] width 989 height 65
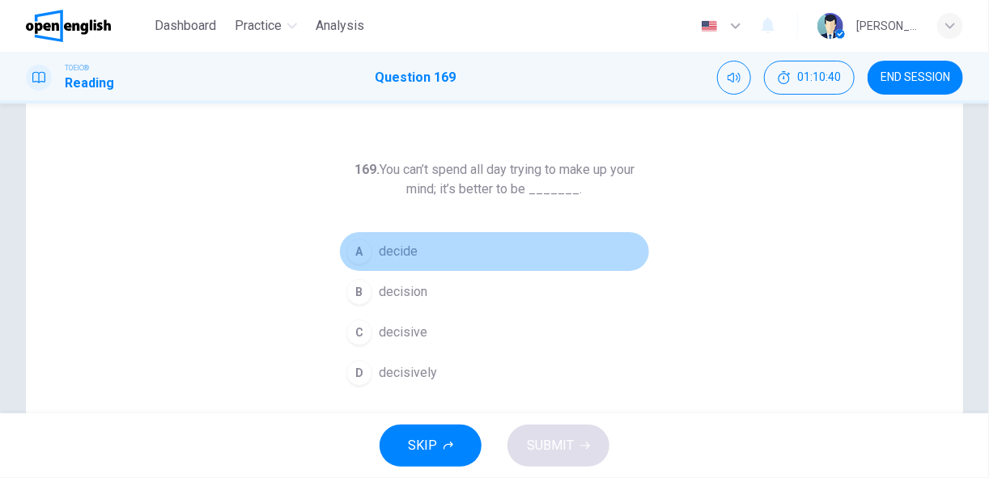
click at [410, 262] on button "A decide" at bounding box center [494, 251] width 311 height 40
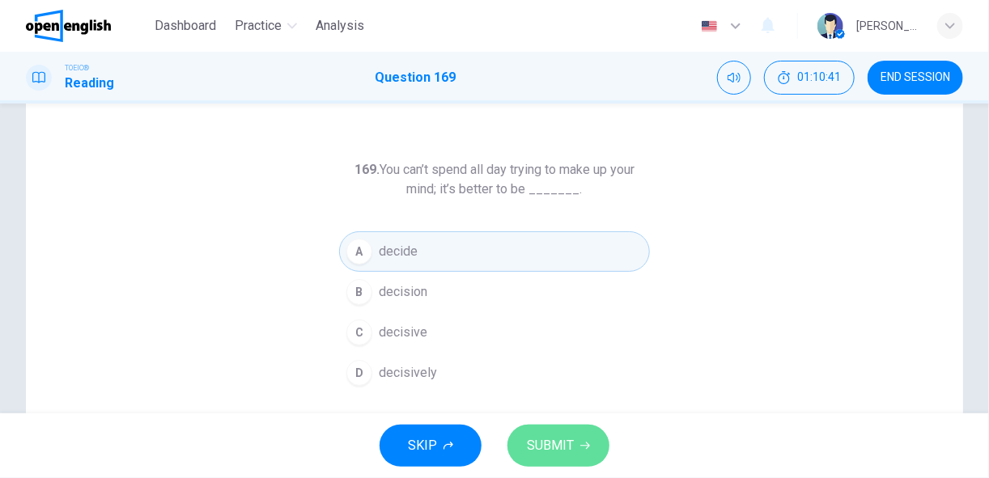
click at [562, 440] on span "SUBMIT" at bounding box center [550, 446] width 47 height 23
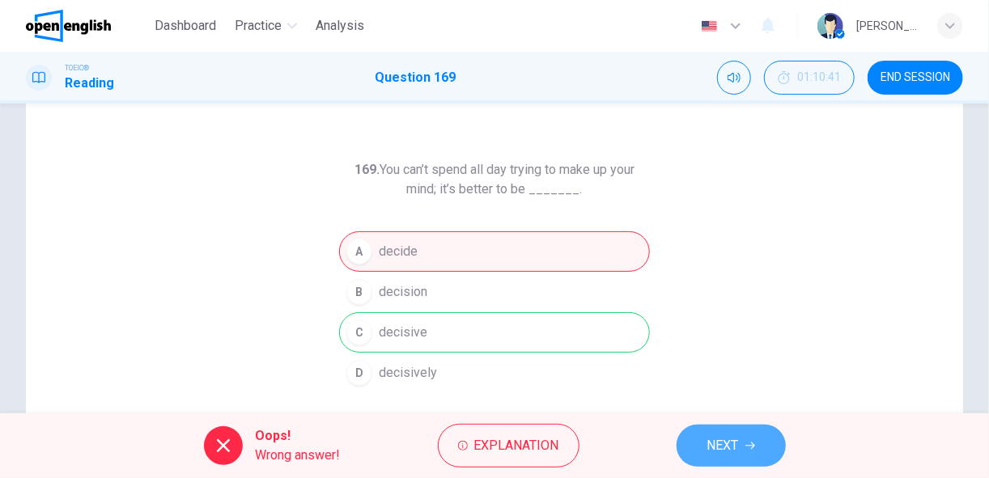
click at [723, 459] on button "NEXT" at bounding box center [730, 446] width 109 height 42
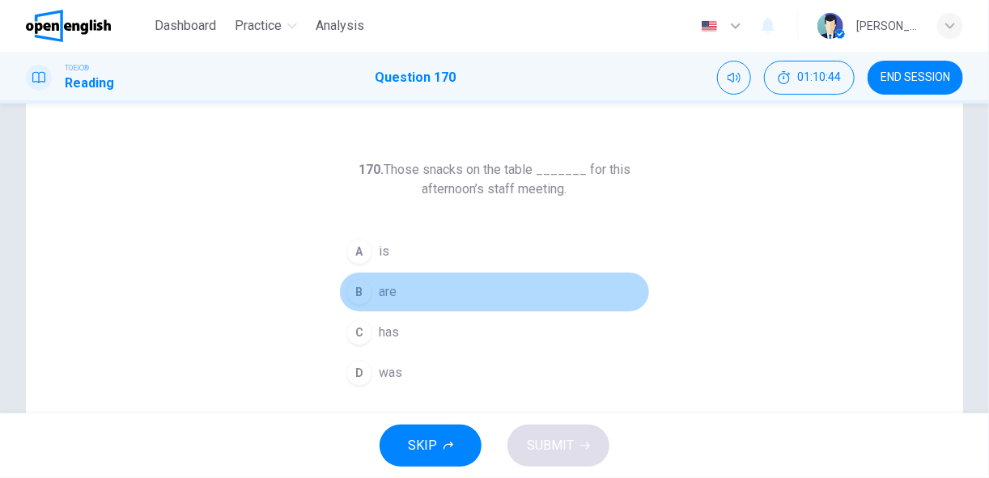
click at [367, 293] on div "B" at bounding box center [359, 292] width 26 height 26
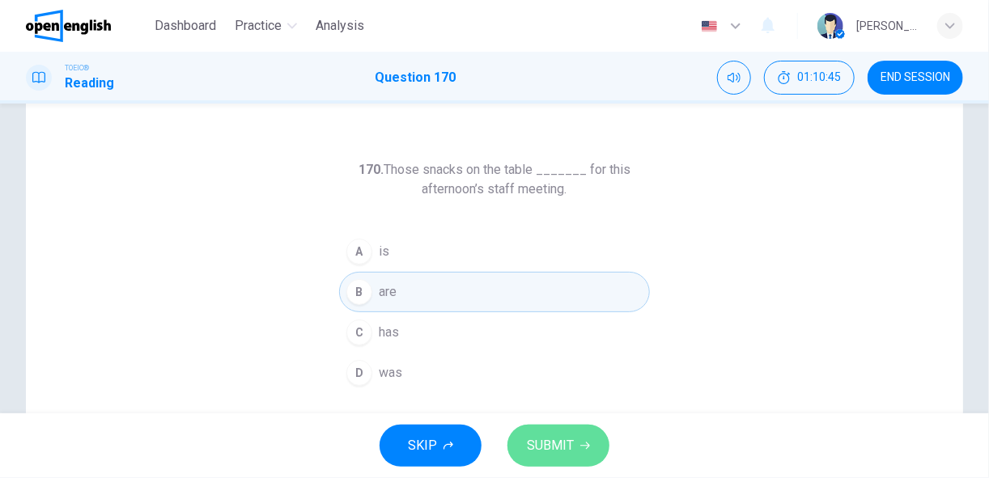
click at [569, 443] on span "SUBMIT" at bounding box center [550, 446] width 47 height 23
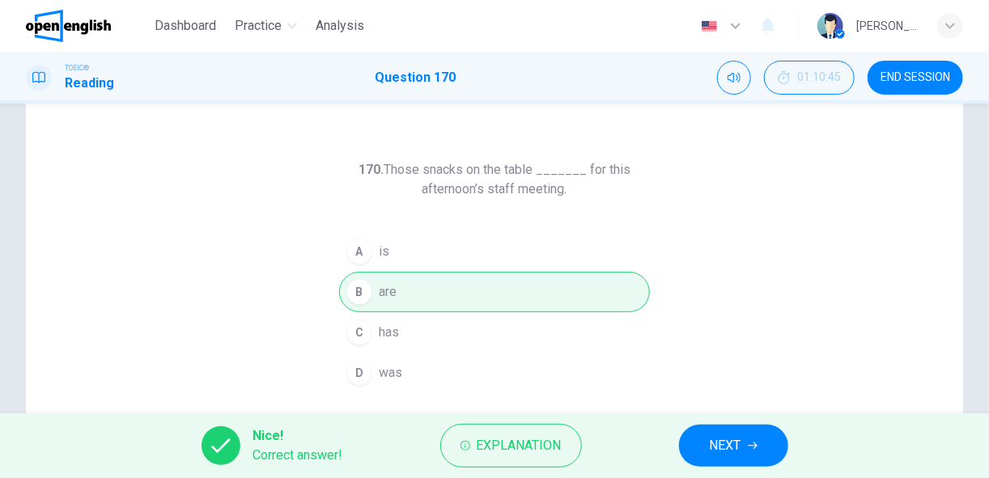
click at [714, 447] on span "NEXT" at bounding box center [726, 446] width 32 height 23
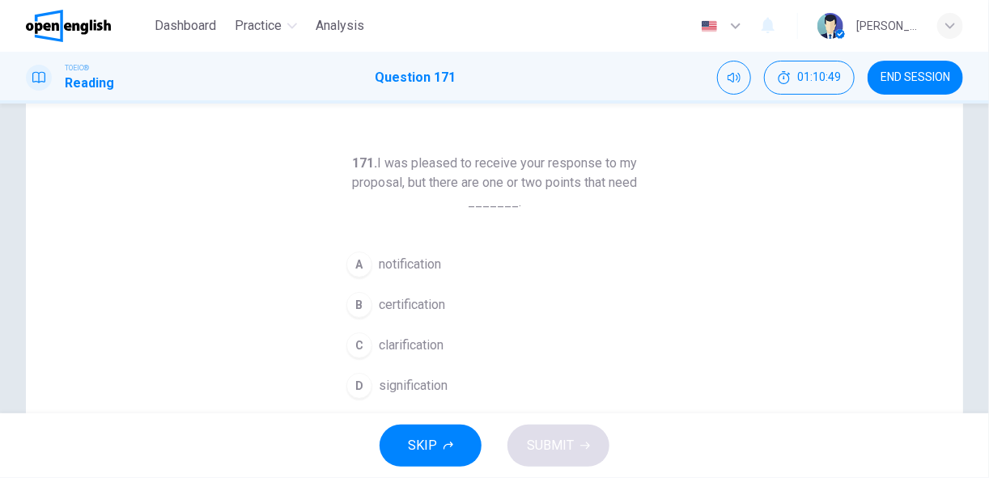
scroll to position [48, 0]
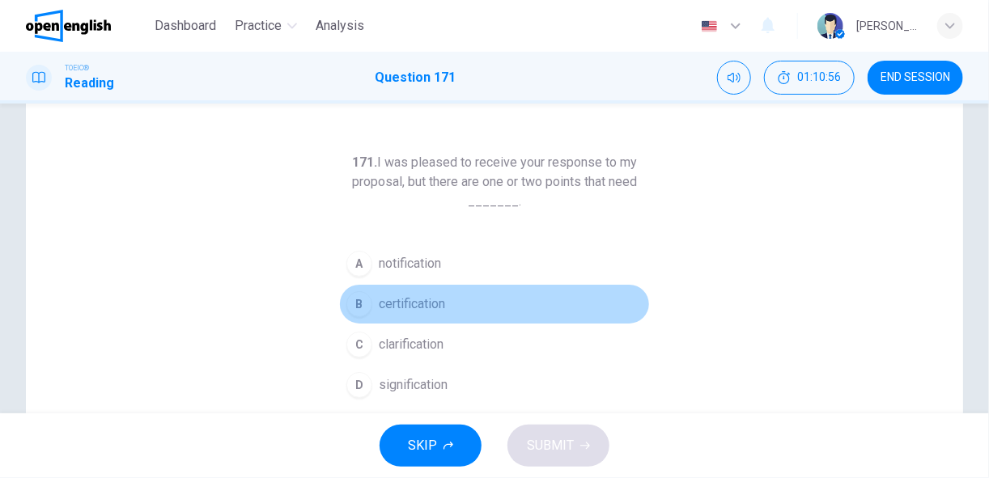
click at [407, 307] on span "certification" at bounding box center [412, 304] width 66 height 19
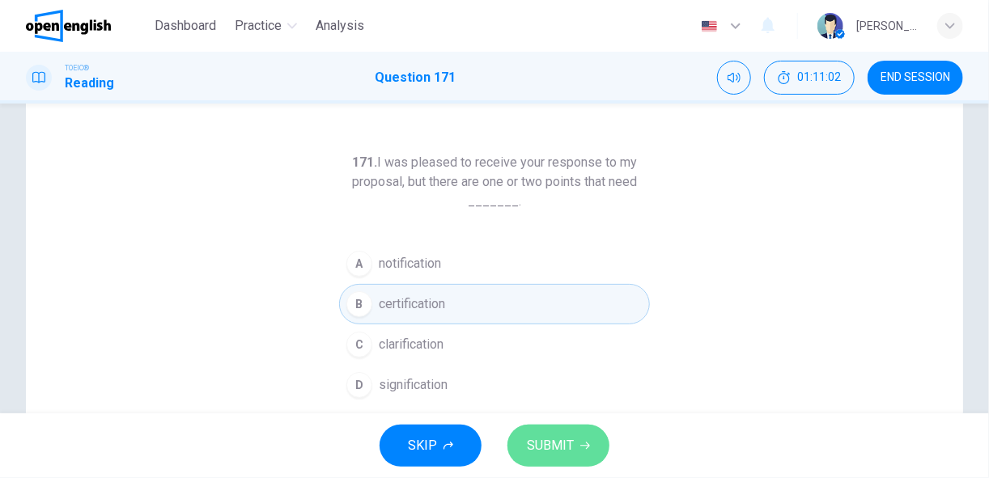
click at [566, 439] on span "SUBMIT" at bounding box center [550, 446] width 47 height 23
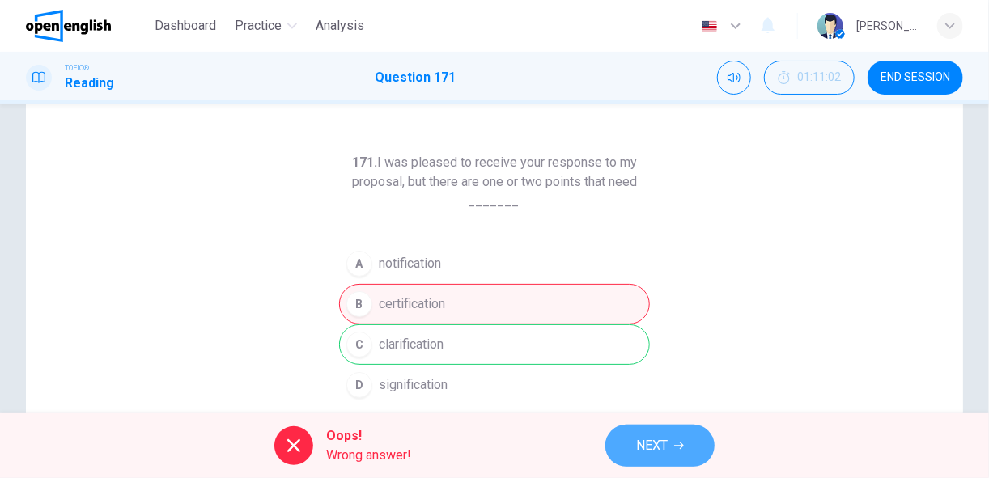
click at [667, 454] on span "NEXT" at bounding box center [652, 446] width 32 height 23
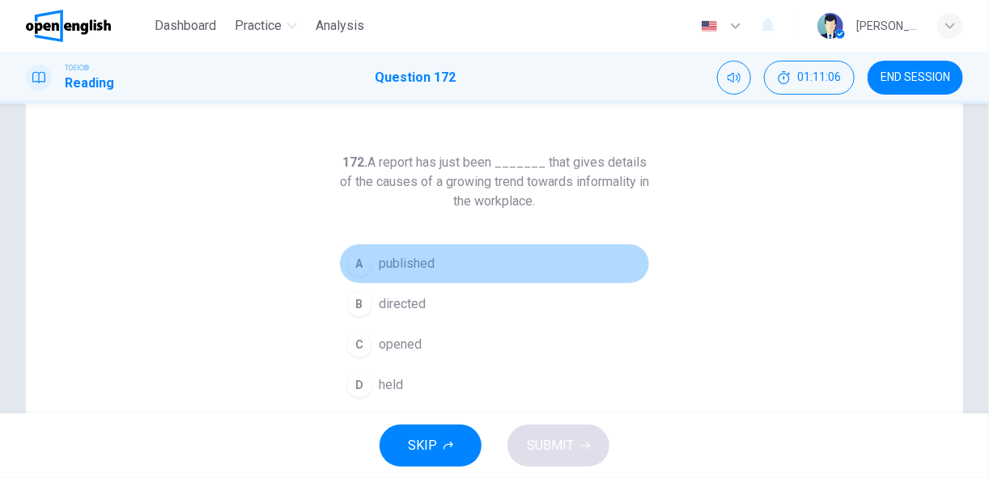
click at [420, 265] on span "published" at bounding box center [407, 263] width 56 height 19
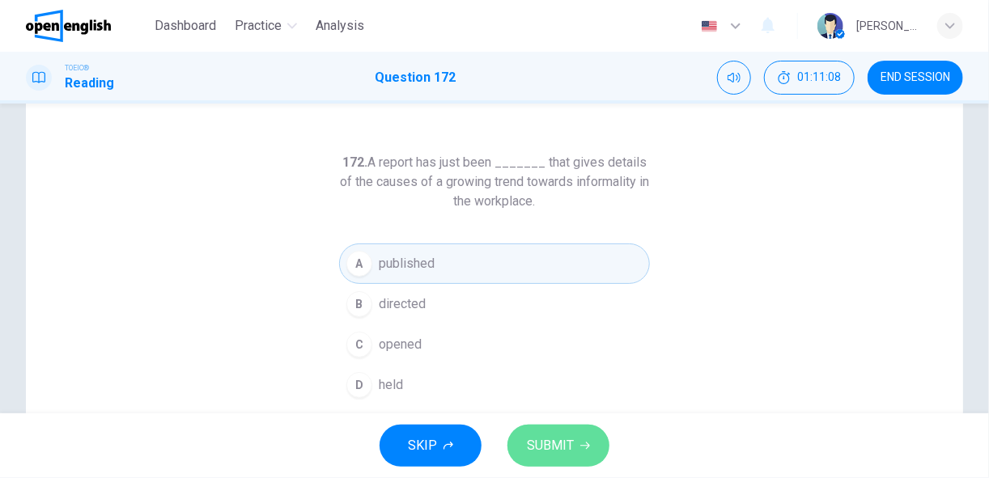
click at [541, 440] on span "SUBMIT" at bounding box center [550, 446] width 47 height 23
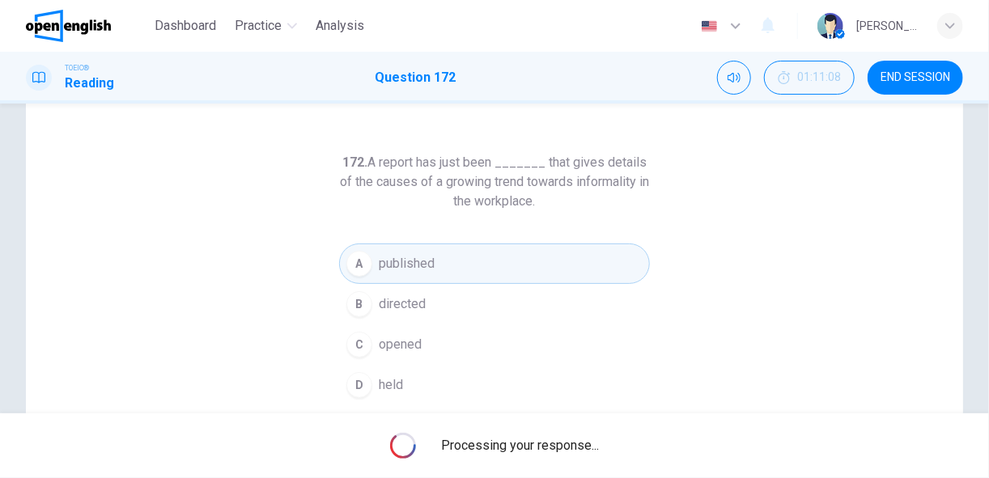
click at [541, 440] on span "Processing your response..." at bounding box center [521, 445] width 158 height 19
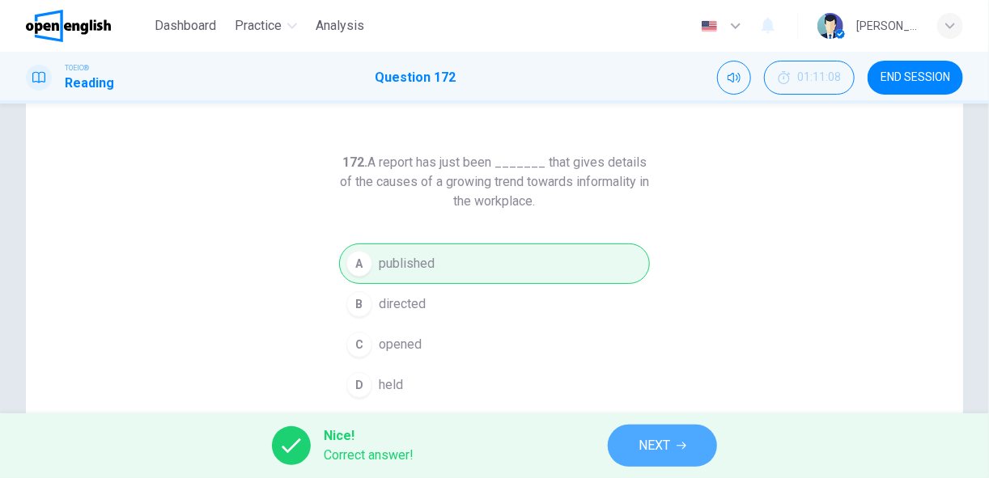
click at [650, 460] on button "NEXT" at bounding box center [662, 446] width 109 height 42
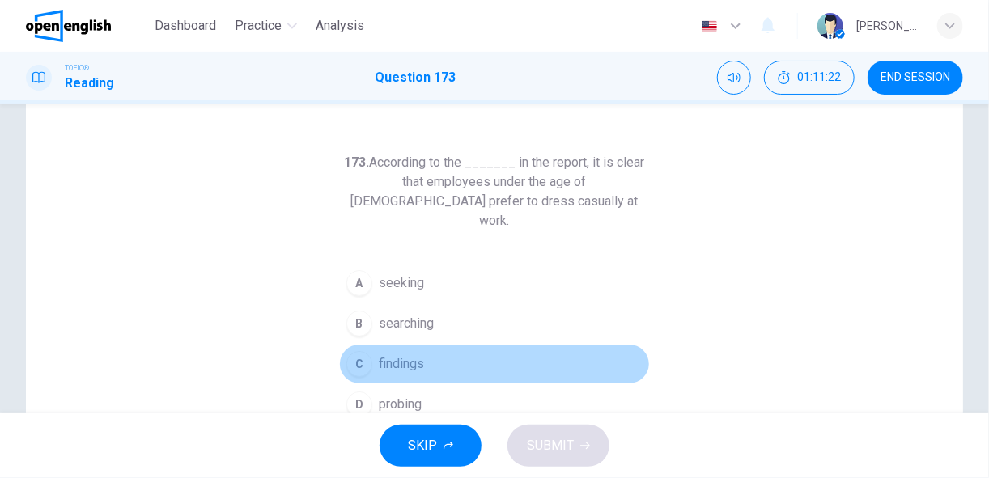
click at [393, 354] on span "findings" at bounding box center [401, 363] width 45 height 19
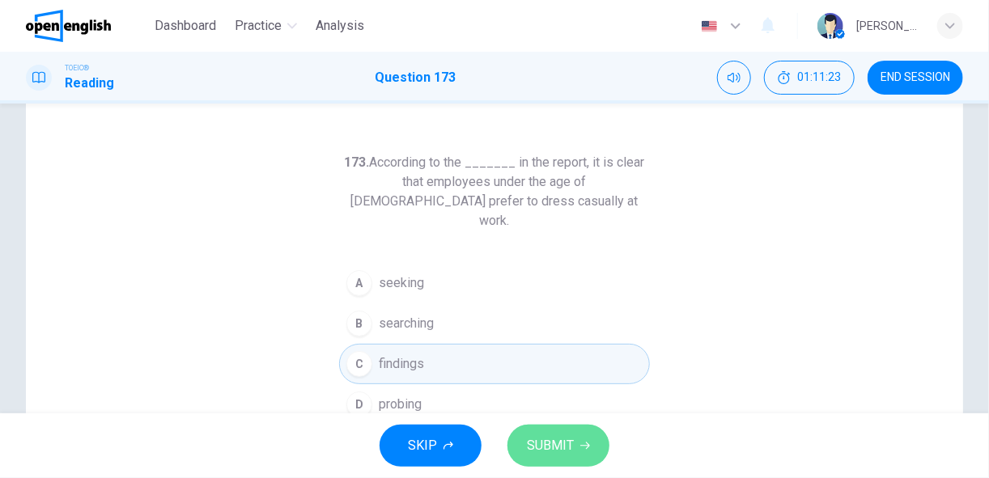
click at [548, 439] on span "SUBMIT" at bounding box center [550, 446] width 47 height 23
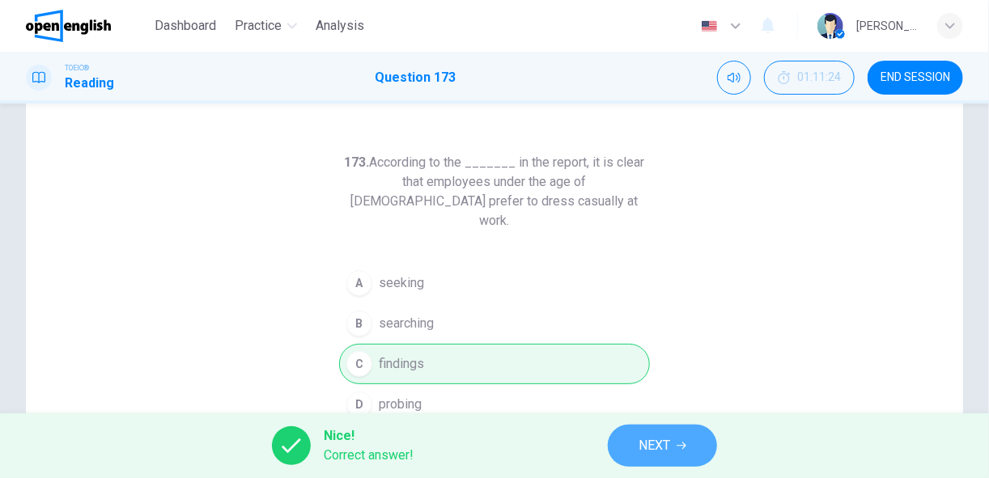
click at [646, 439] on span "NEXT" at bounding box center [654, 446] width 32 height 23
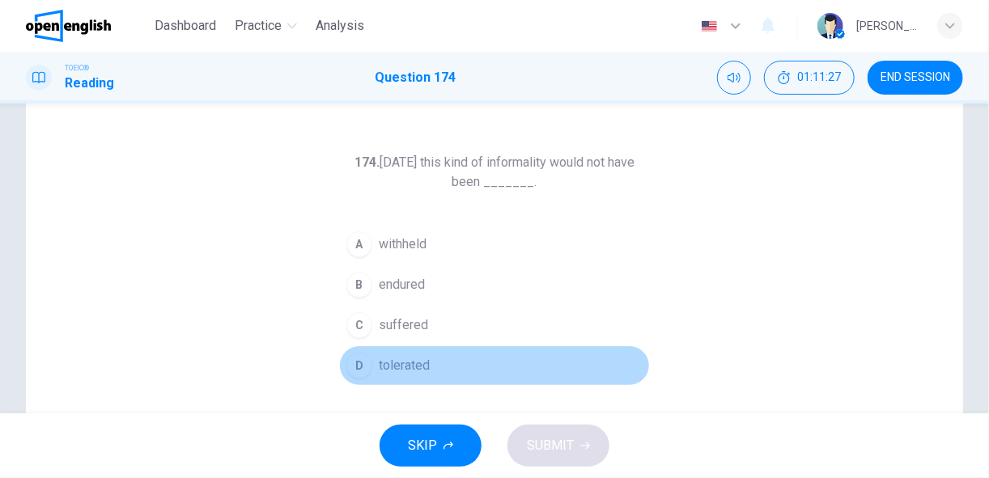
click at [398, 362] on span "tolerated" at bounding box center [404, 365] width 51 height 19
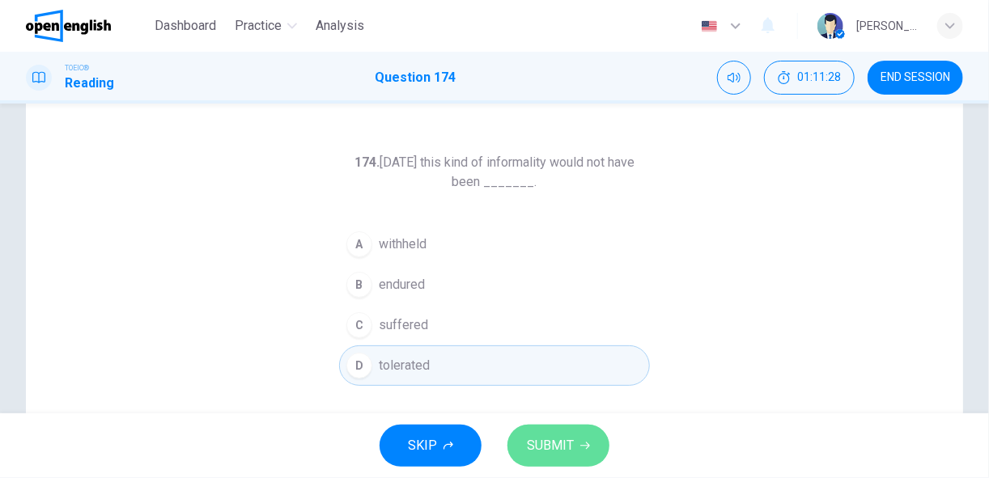
click at [539, 449] on span "SUBMIT" at bounding box center [550, 446] width 47 height 23
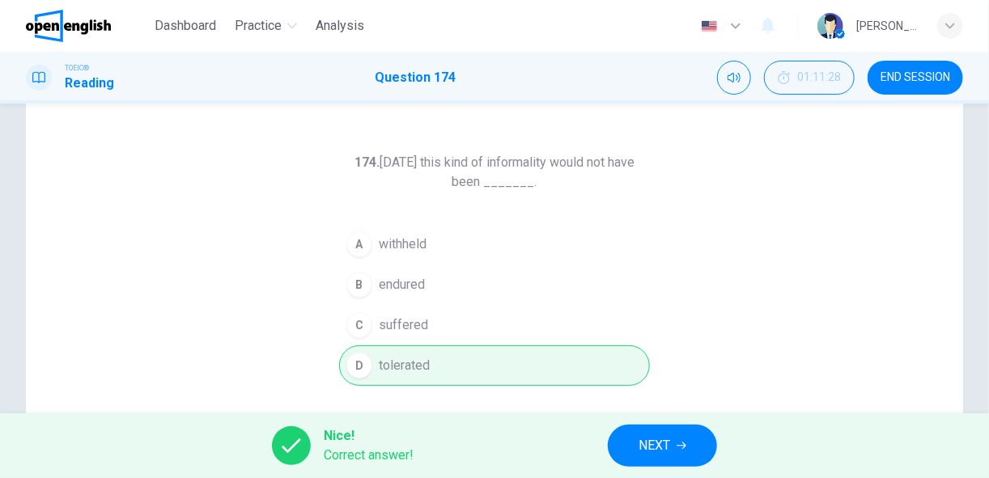
click at [647, 456] on button "NEXT" at bounding box center [662, 446] width 109 height 42
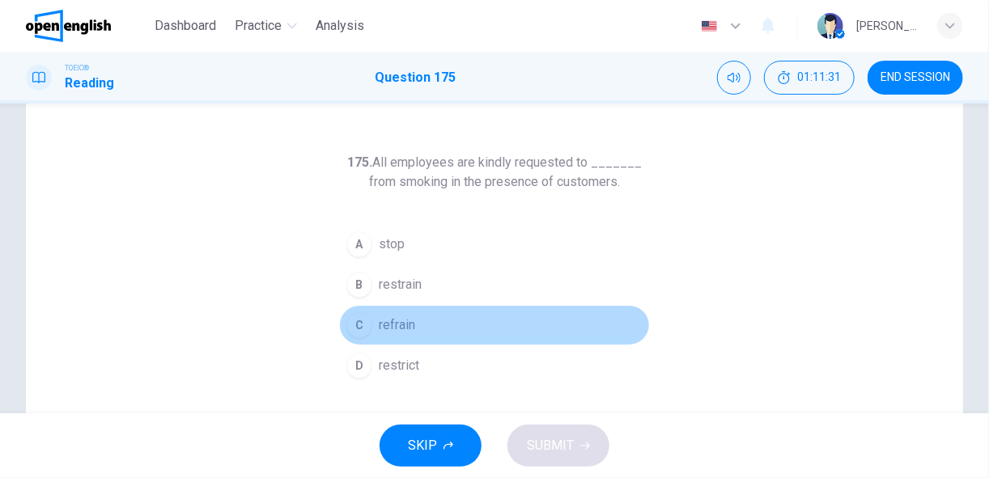
click at [399, 322] on span "refrain" at bounding box center [397, 325] width 36 height 19
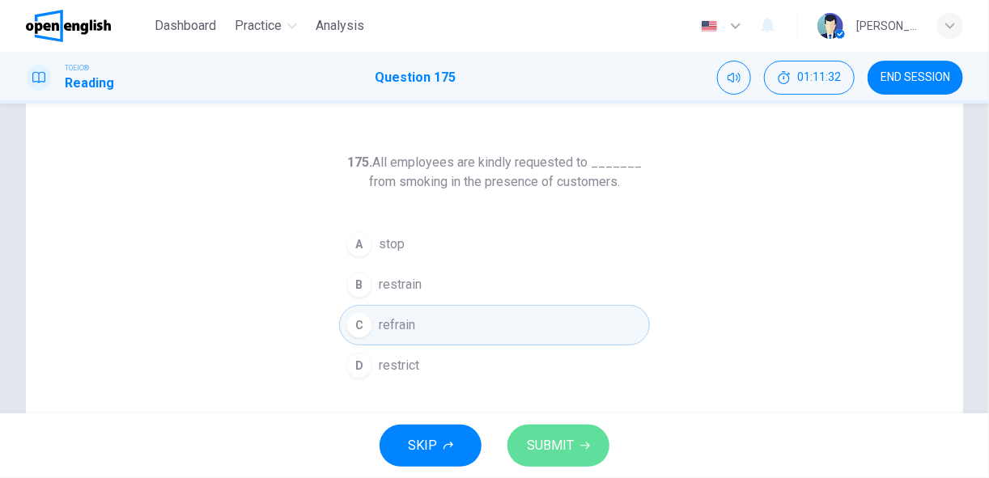
click at [558, 446] on span "SUBMIT" at bounding box center [550, 446] width 47 height 23
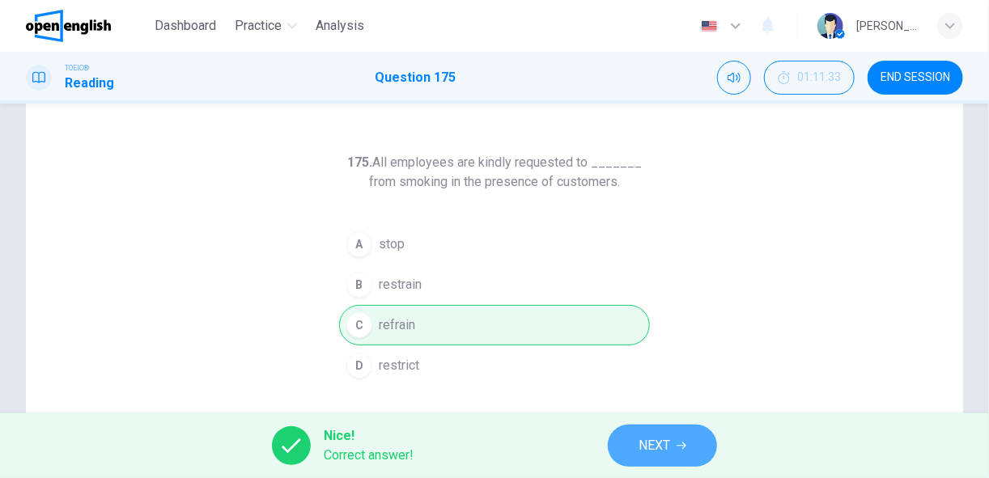
click at [649, 442] on span "NEXT" at bounding box center [654, 446] width 32 height 23
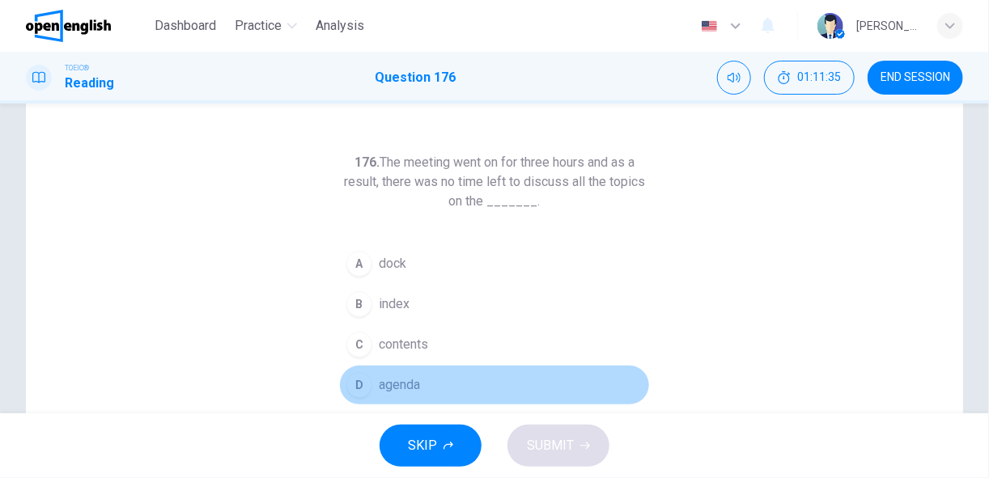
click at [400, 384] on span "agenda" at bounding box center [399, 384] width 41 height 19
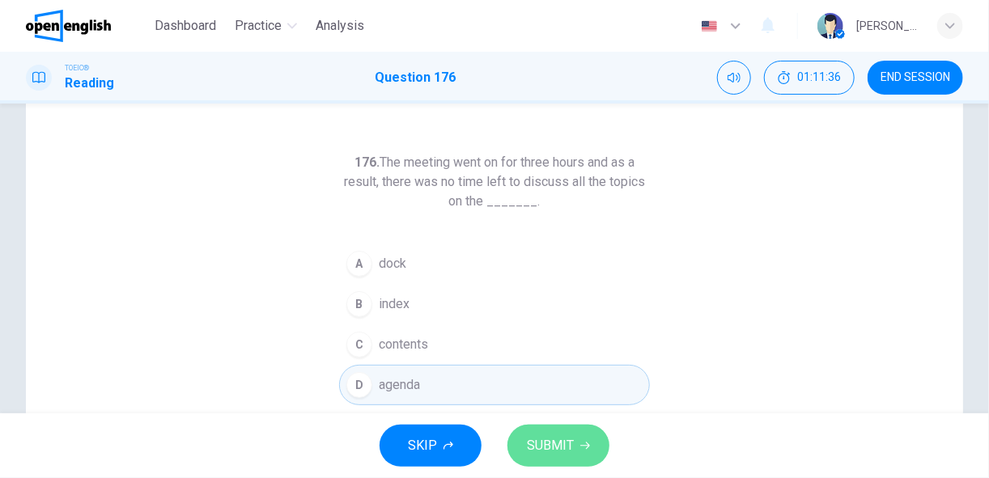
click at [549, 446] on span "SUBMIT" at bounding box center [550, 446] width 47 height 23
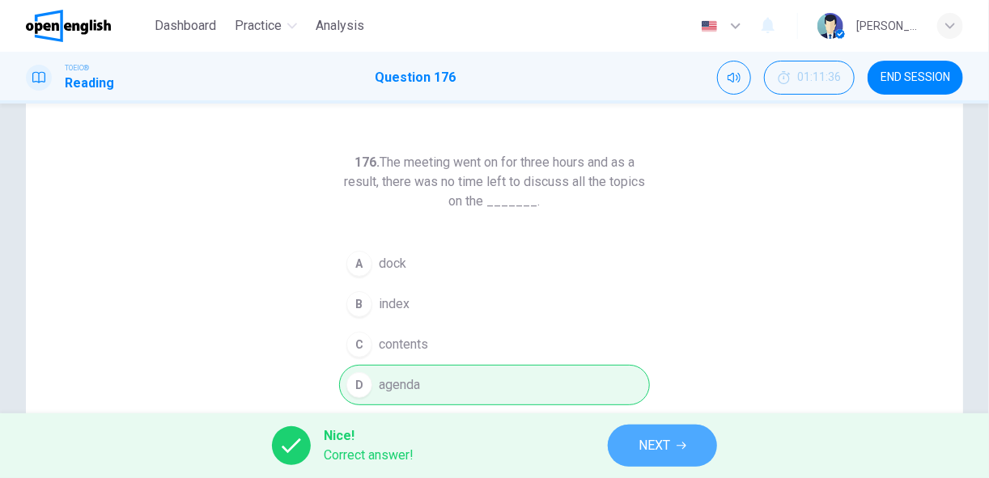
click at [640, 451] on span "NEXT" at bounding box center [654, 446] width 32 height 23
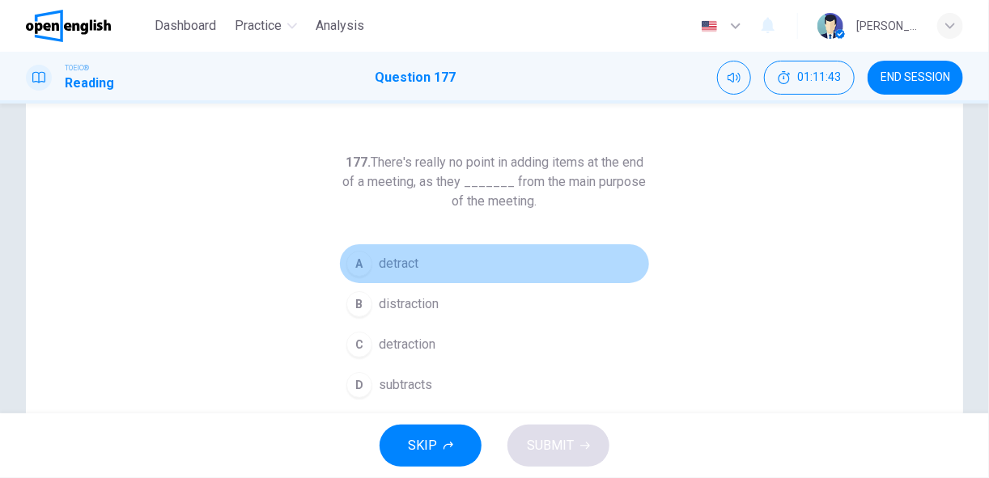
click at [385, 265] on span "detract" at bounding box center [399, 263] width 40 height 19
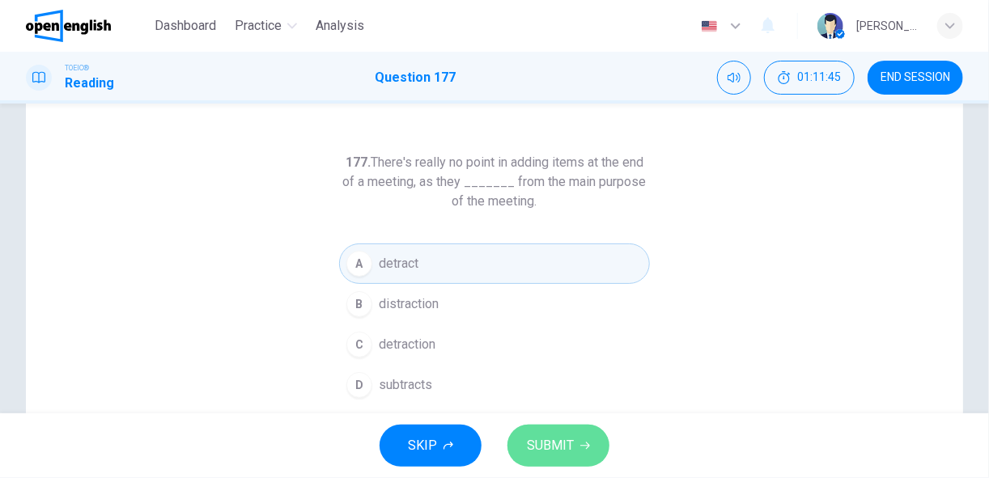
click at [565, 446] on span "SUBMIT" at bounding box center [550, 446] width 47 height 23
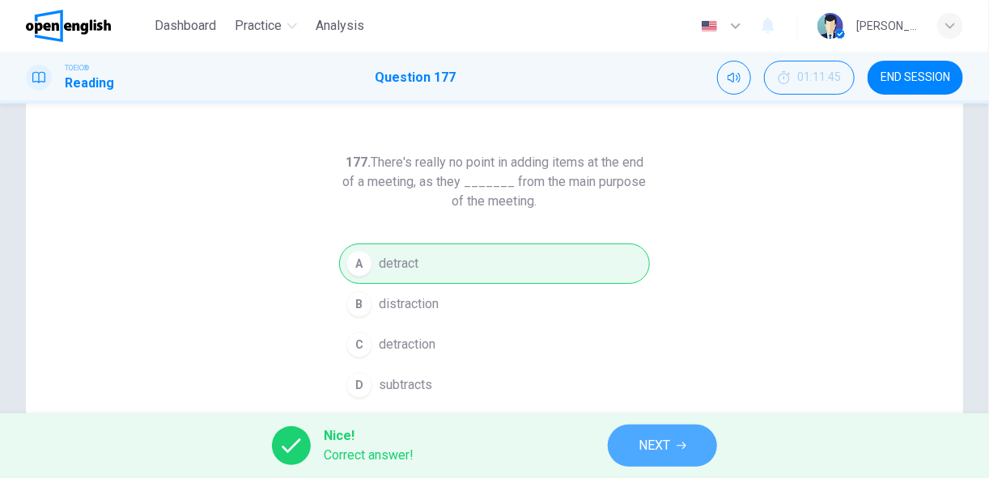
click at [643, 440] on span "NEXT" at bounding box center [654, 446] width 32 height 23
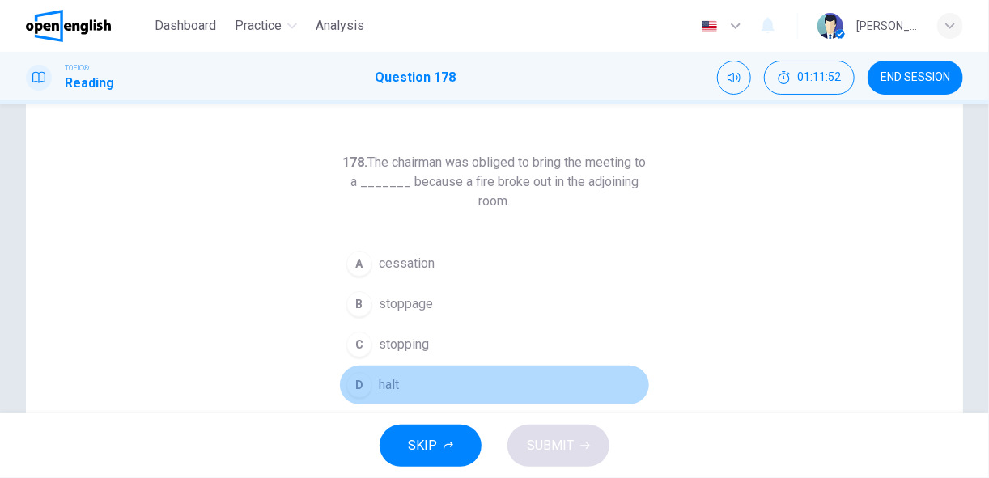
click at [367, 384] on div "D" at bounding box center [359, 385] width 26 height 26
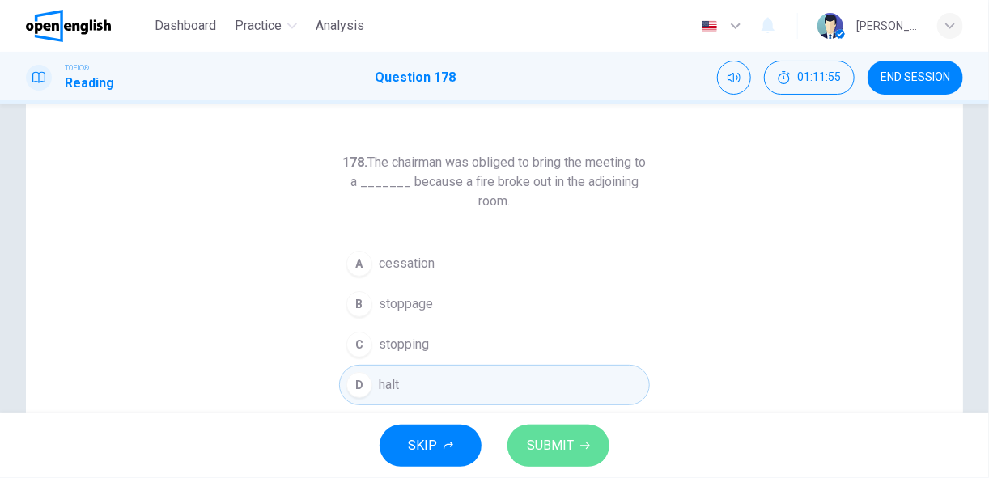
click at [557, 438] on span "SUBMIT" at bounding box center [550, 446] width 47 height 23
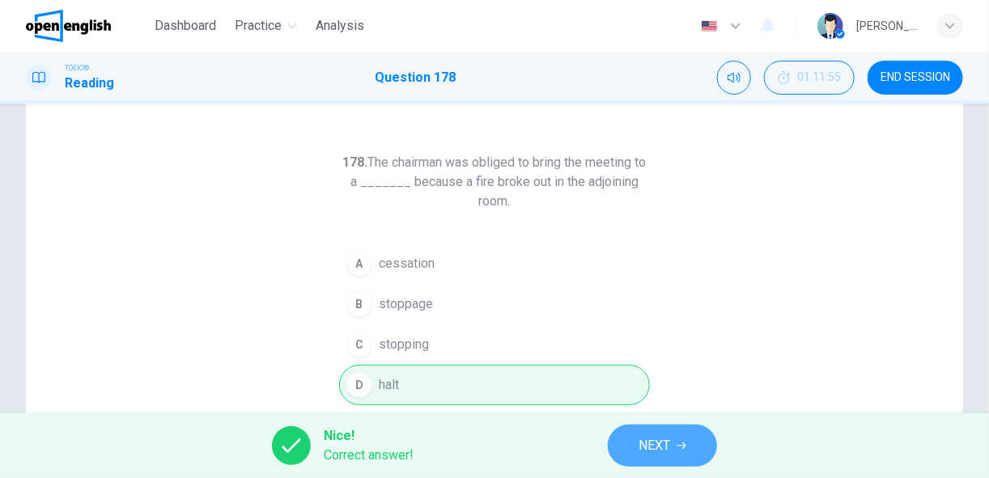
click at [643, 449] on span "NEXT" at bounding box center [654, 446] width 32 height 23
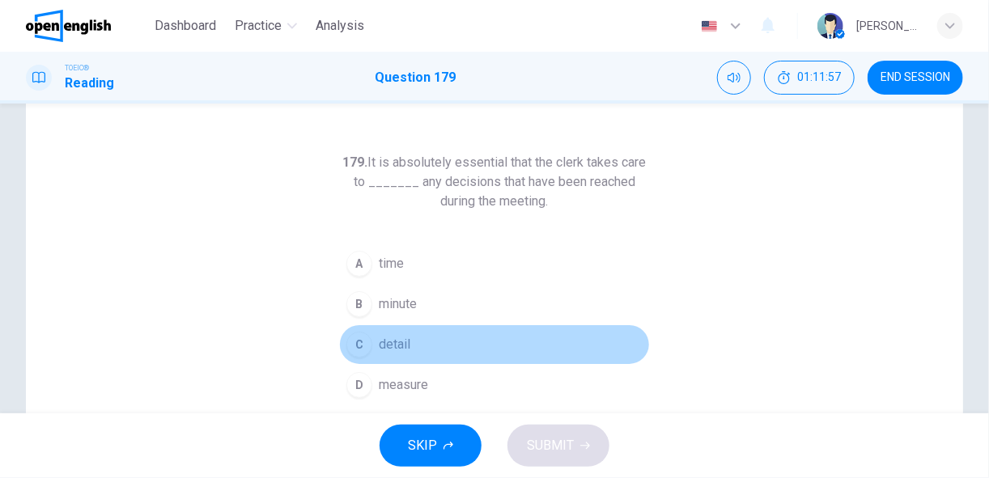
click at [388, 341] on span "detail" at bounding box center [395, 344] width 32 height 19
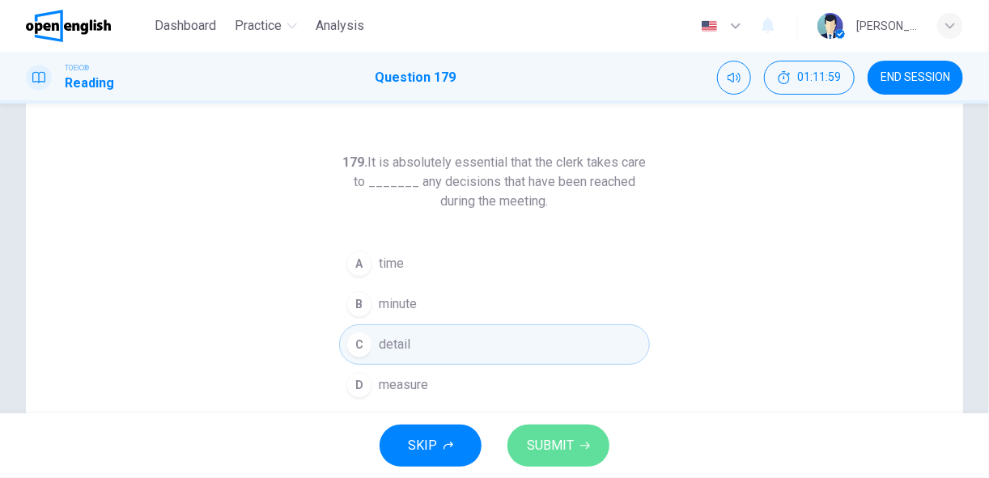
click at [549, 446] on span "SUBMIT" at bounding box center [550, 446] width 47 height 23
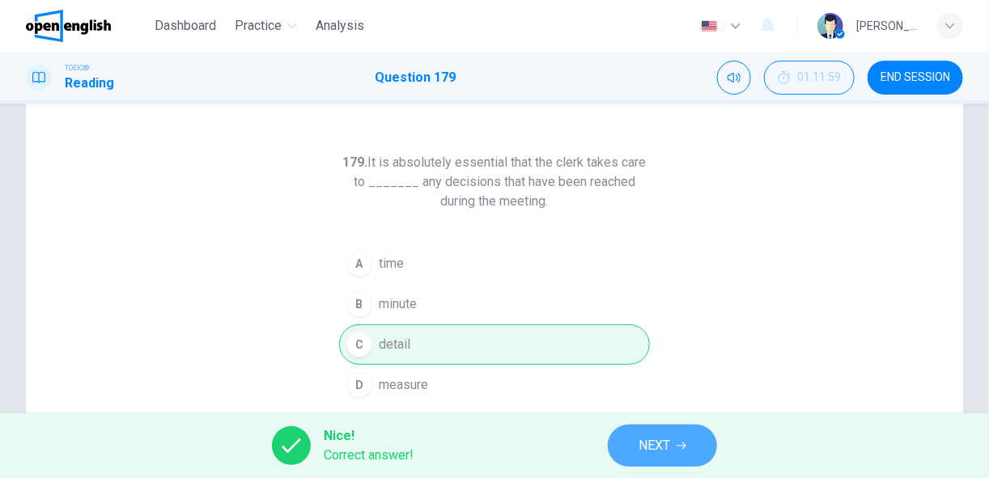
click at [645, 442] on span "NEXT" at bounding box center [654, 446] width 32 height 23
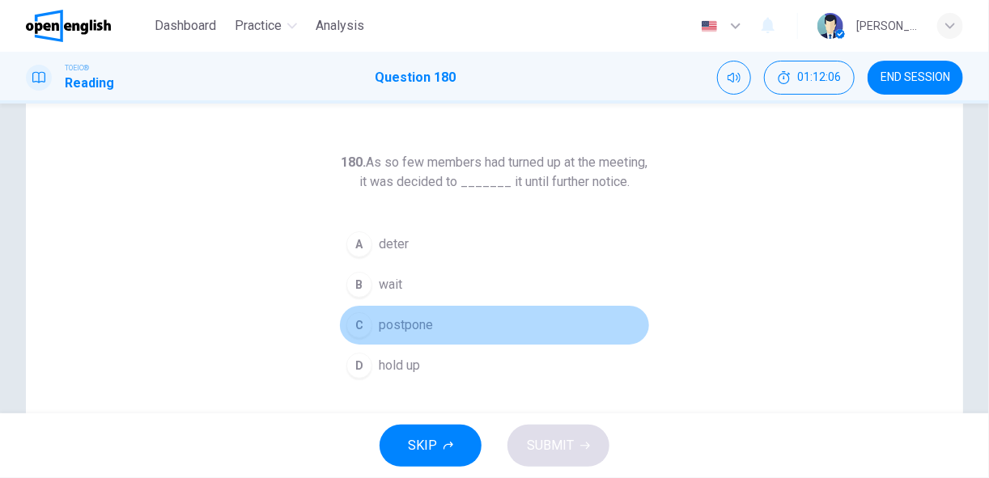
click at [374, 341] on button "C postpone" at bounding box center [494, 325] width 311 height 40
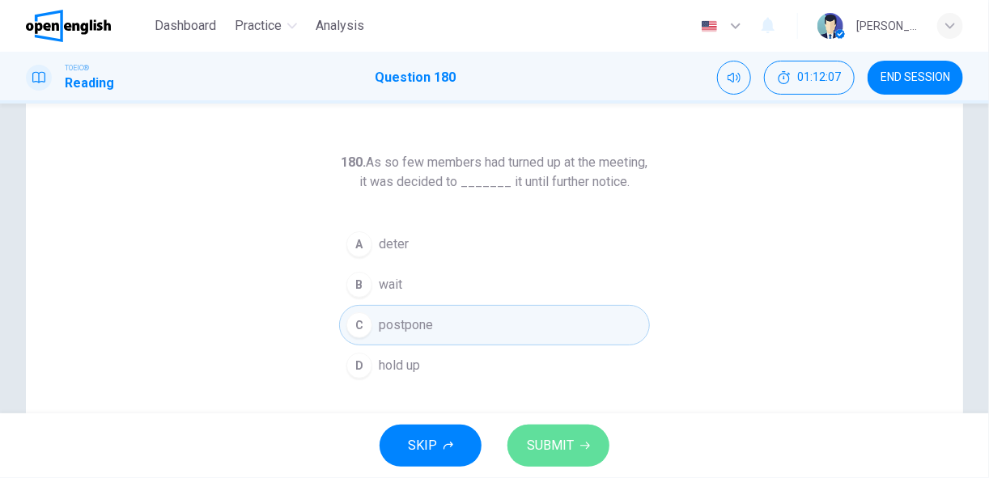
click at [535, 443] on span "SUBMIT" at bounding box center [550, 446] width 47 height 23
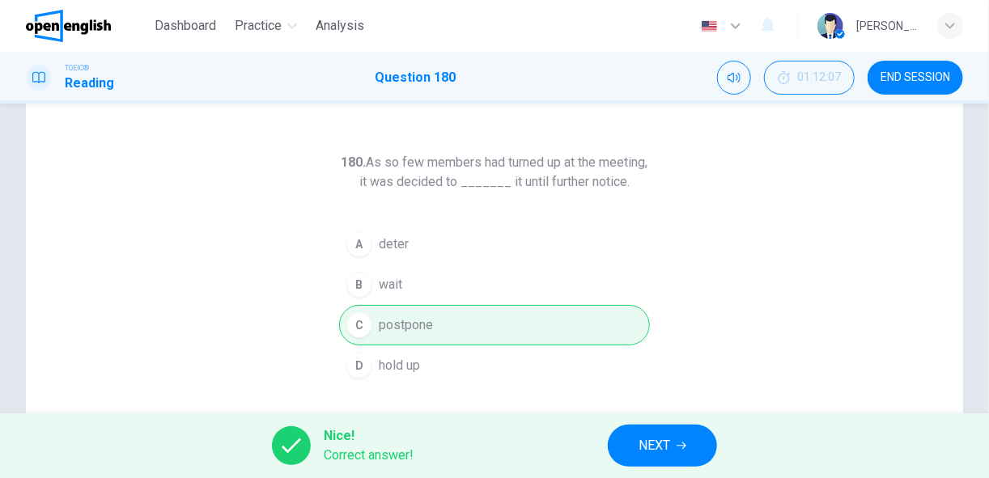
click at [668, 454] on span "NEXT" at bounding box center [654, 446] width 32 height 23
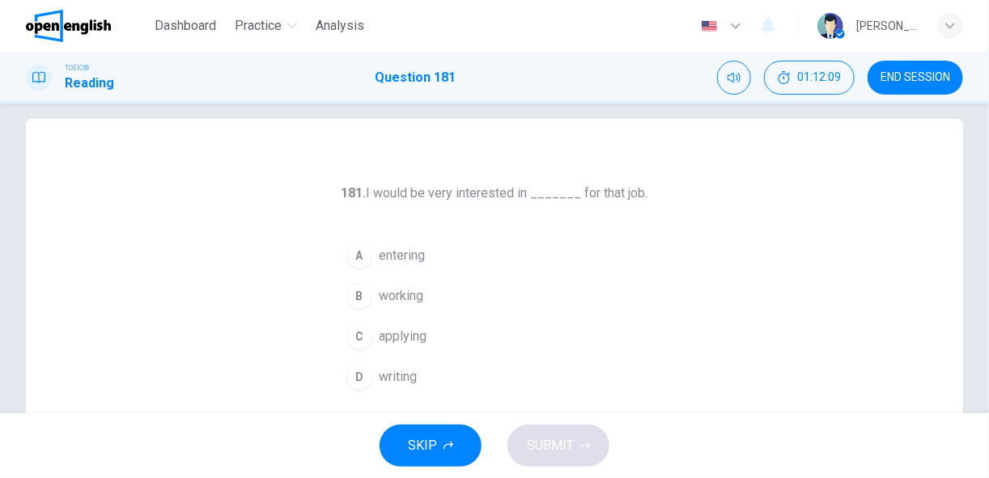
scroll to position [18, 0]
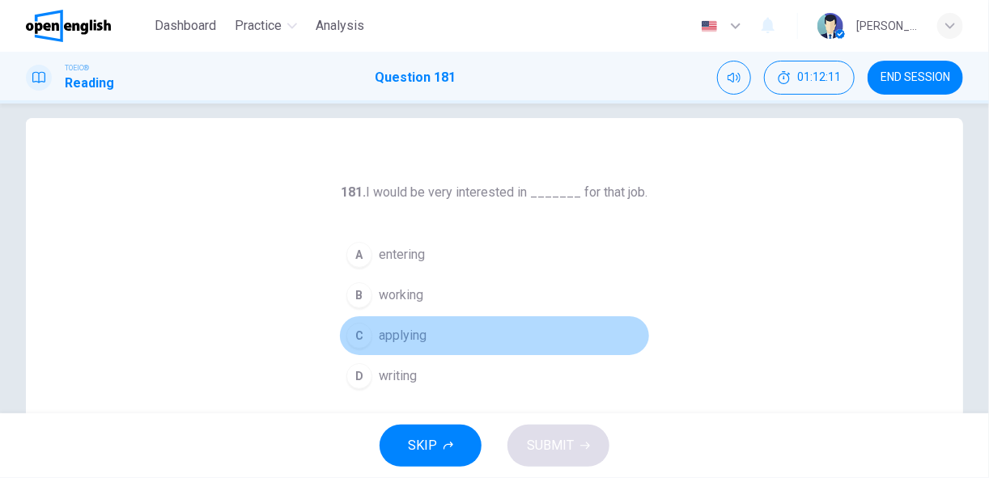
click at [394, 338] on span "applying" at bounding box center [403, 335] width 48 height 19
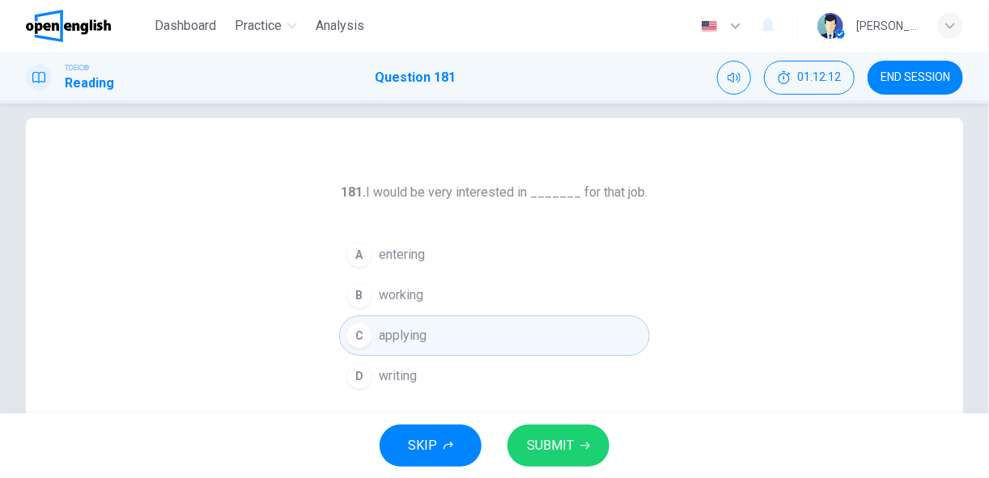
click at [538, 439] on span "SUBMIT" at bounding box center [550, 446] width 47 height 23
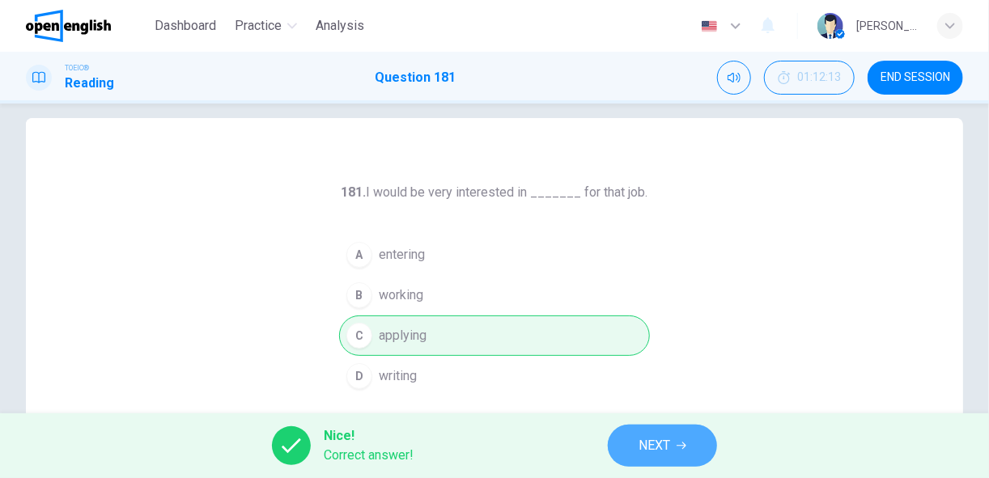
click at [637, 441] on button "NEXT" at bounding box center [662, 446] width 109 height 42
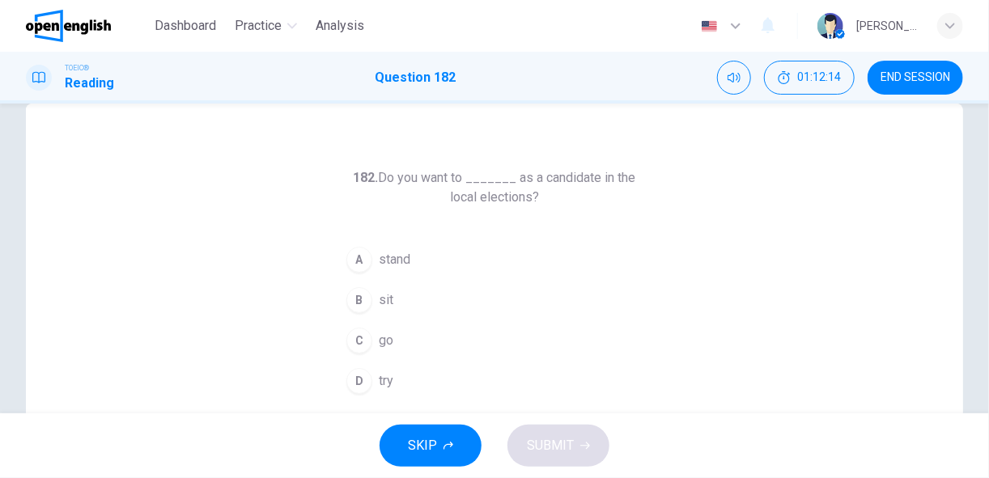
scroll to position [33, 0]
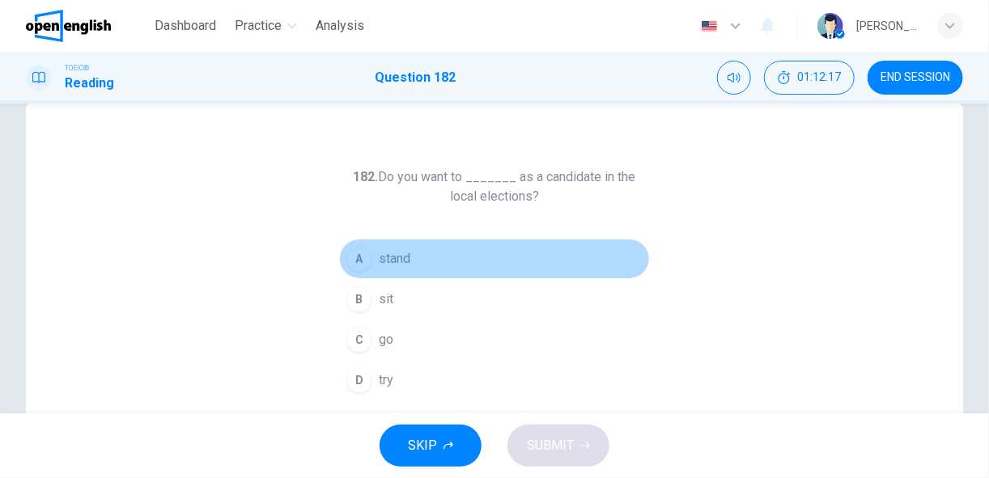
click at [395, 265] on span "stand" at bounding box center [395, 258] width 32 height 19
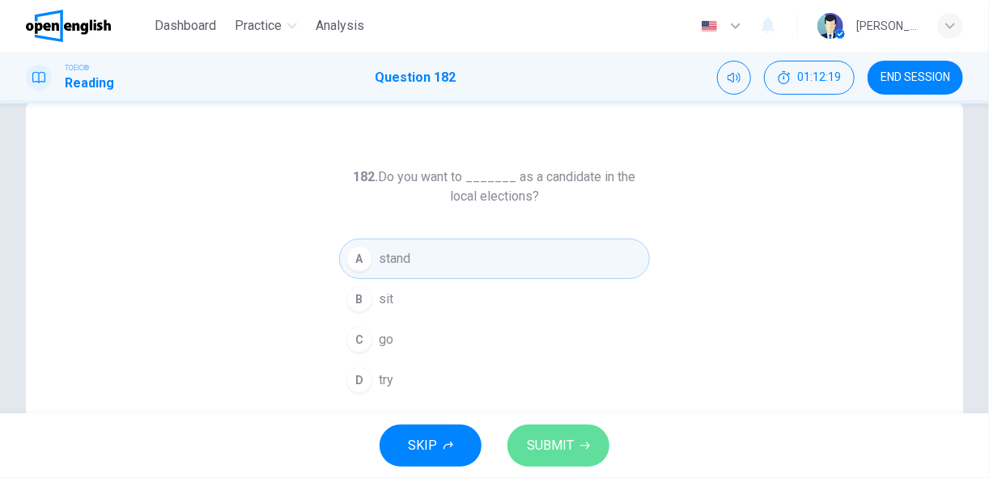
click at [550, 443] on span "SUBMIT" at bounding box center [550, 446] width 47 height 23
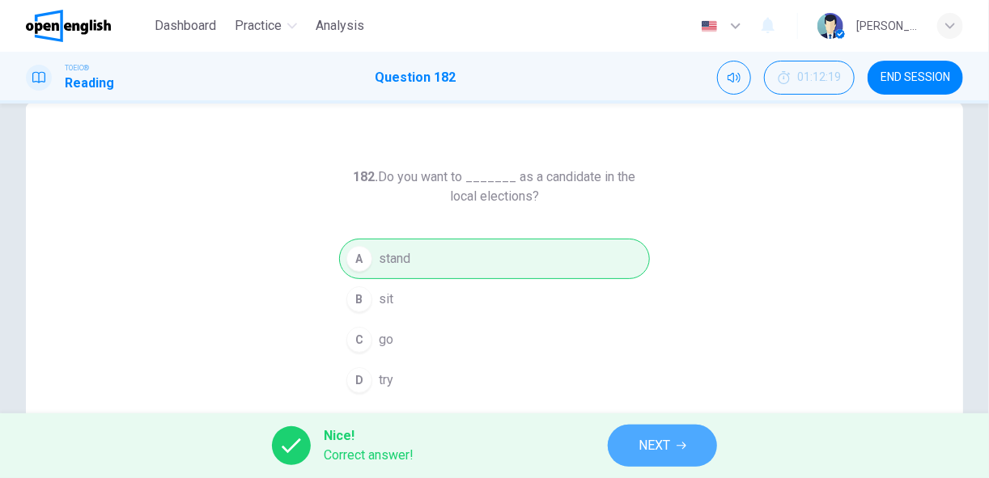
click at [668, 447] on span "NEXT" at bounding box center [654, 446] width 32 height 23
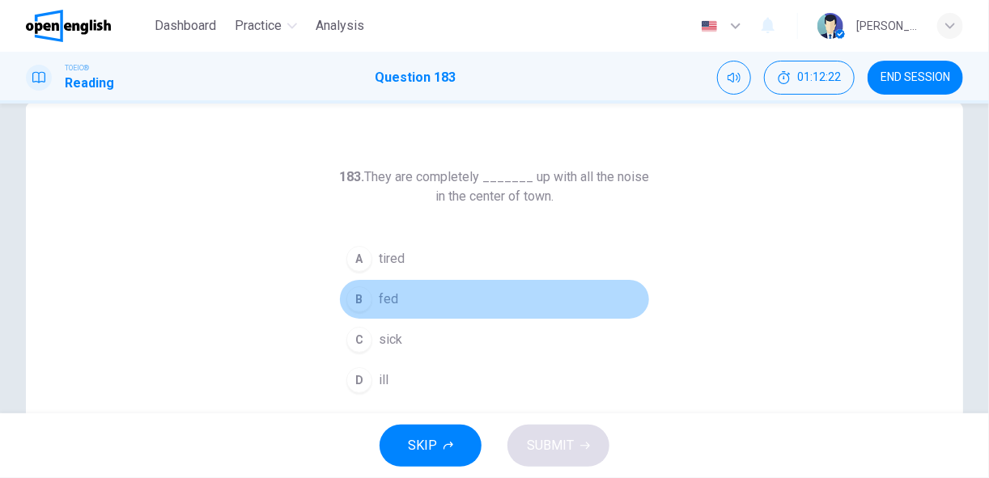
click at [389, 299] on span "fed" at bounding box center [388, 299] width 19 height 19
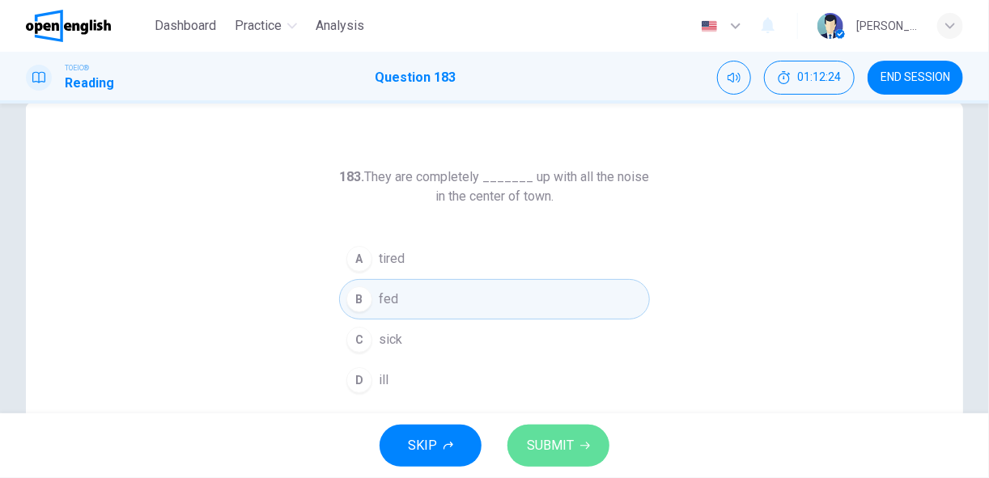
click at [549, 448] on span "SUBMIT" at bounding box center [550, 446] width 47 height 23
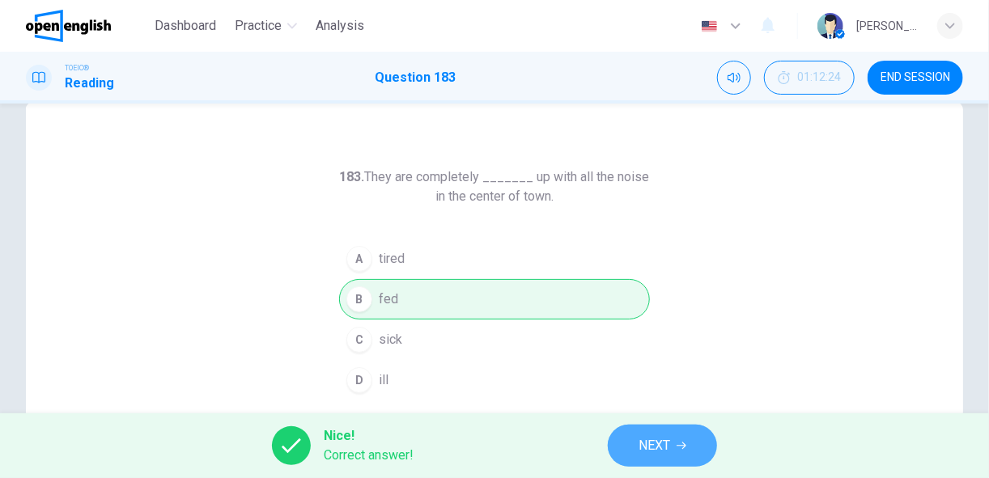
click at [642, 447] on span "NEXT" at bounding box center [654, 446] width 32 height 23
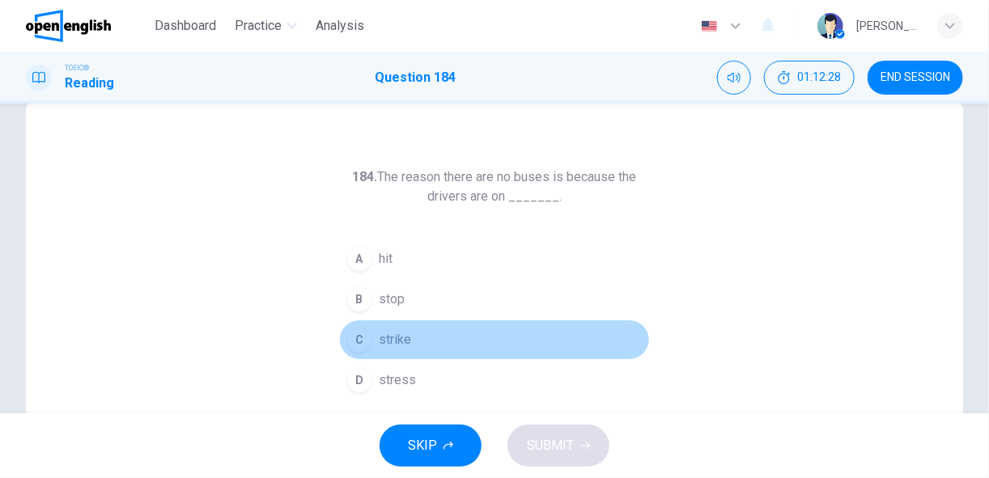
click at [367, 339] on div "C" at bounding box center [359, 340] width 26 height 26
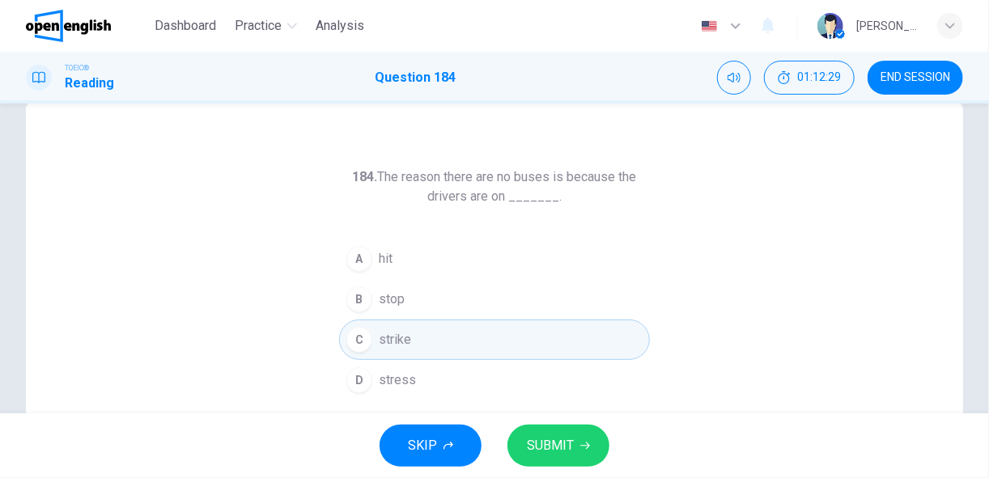
click at [555, 435] on span "SUBMIT" at bounding box center [550, 446] width 47 height 23
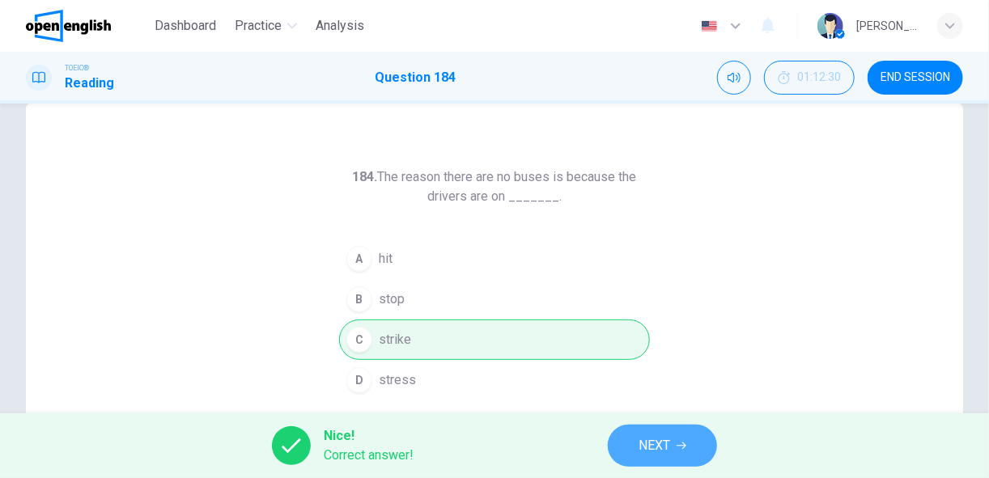
click at [642, 445] on span "NEXT" at bounding box center [654, 446] width 32 height 23
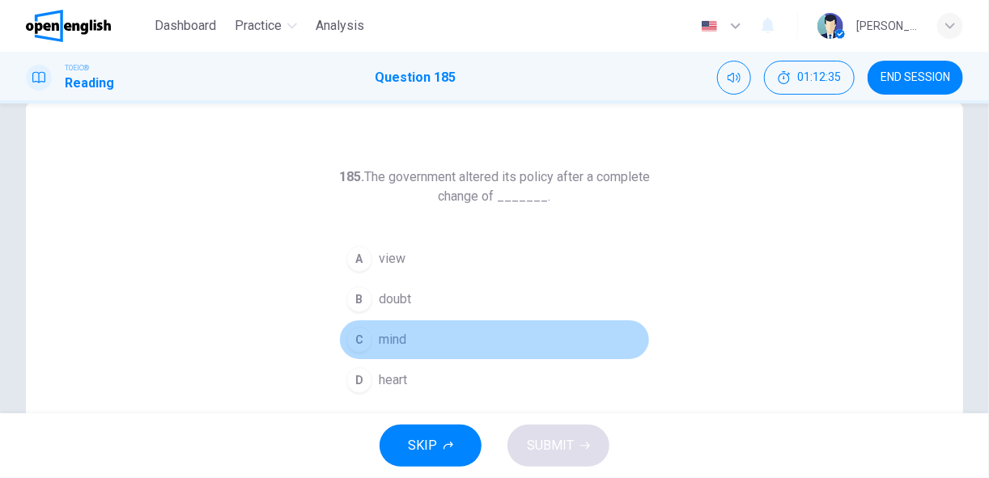
click at [356, 338] on div "C" at bounding box center [359, 340] width 26 height 26
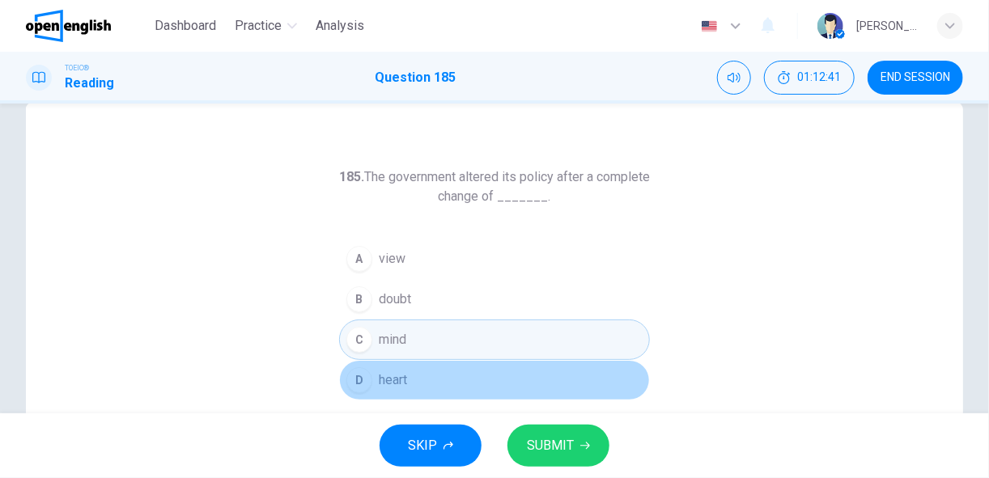
click at [354, 386] on div "D" at bounding box center [359, 380] width 26 height 26
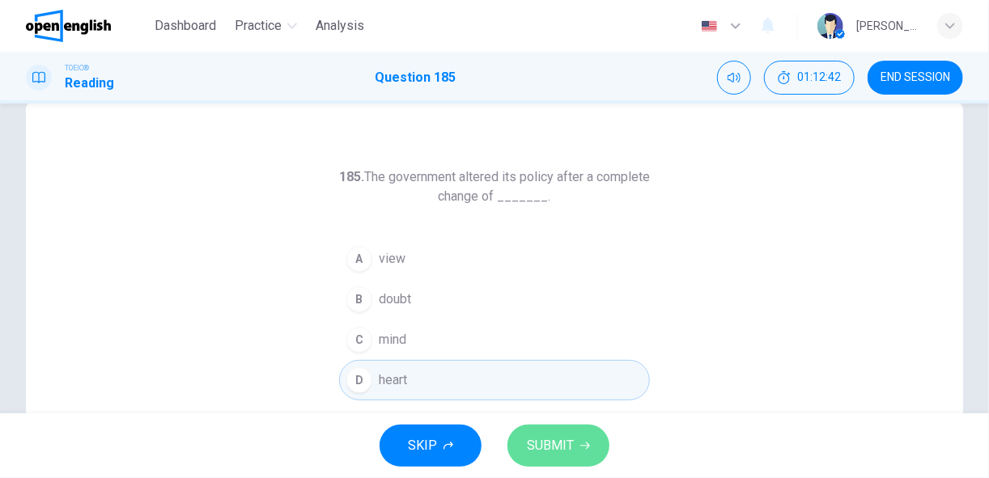
click at [525, 447] on button "SUBMIT" at bounding box center [558, 446] width 102 height 42
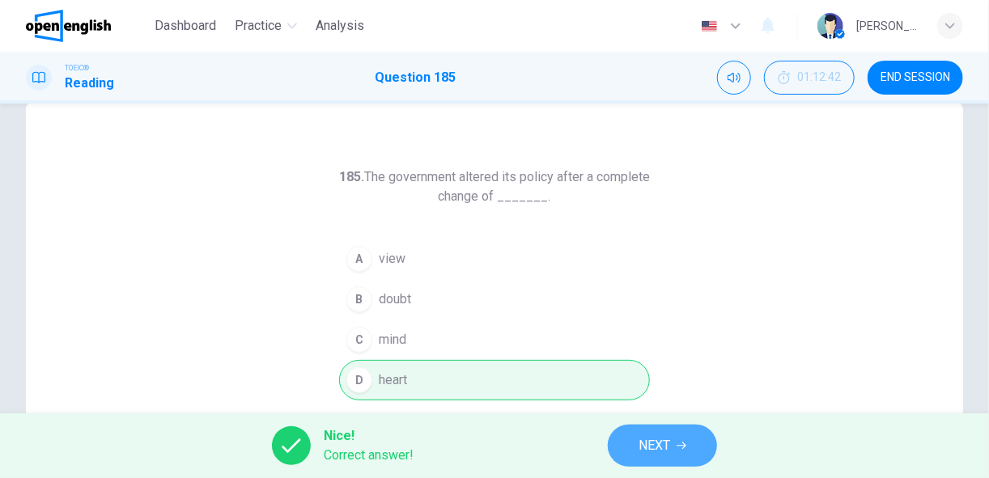
click at [625, 449] on button "NEXT" at bounding box center [662, 446] width 109 height 42
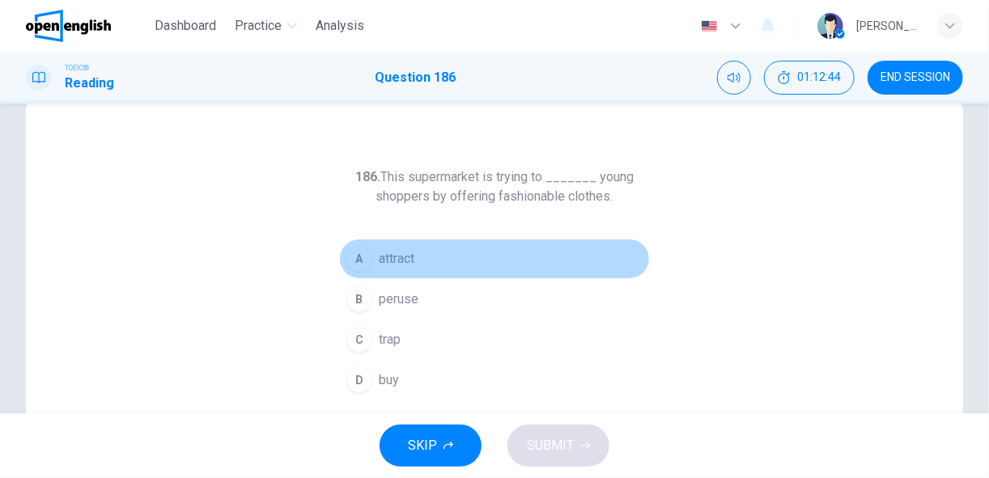
click at [380, 257] on span "attract" at bounding box center [397, 258] width 36 height 19
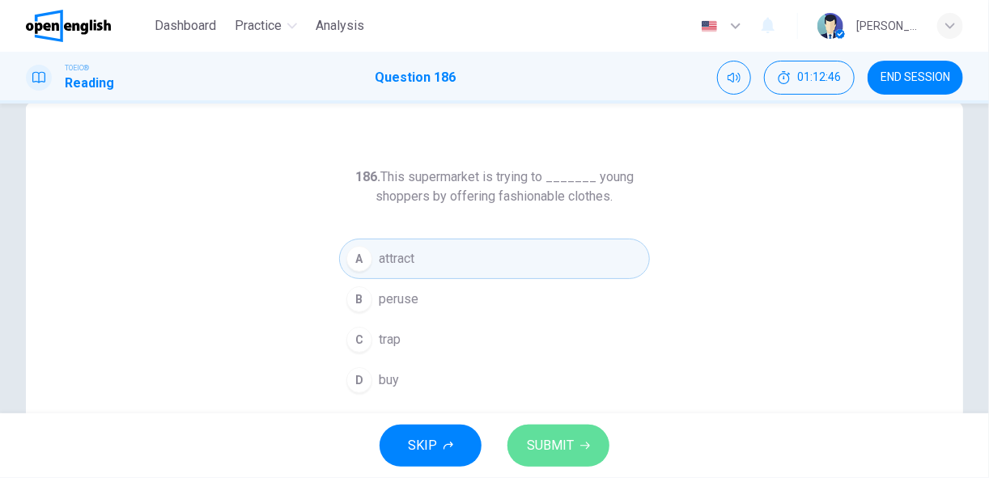
click at [536, 440] on span "SUBMIT" at bounding box center [550, 446] width 47 height 23
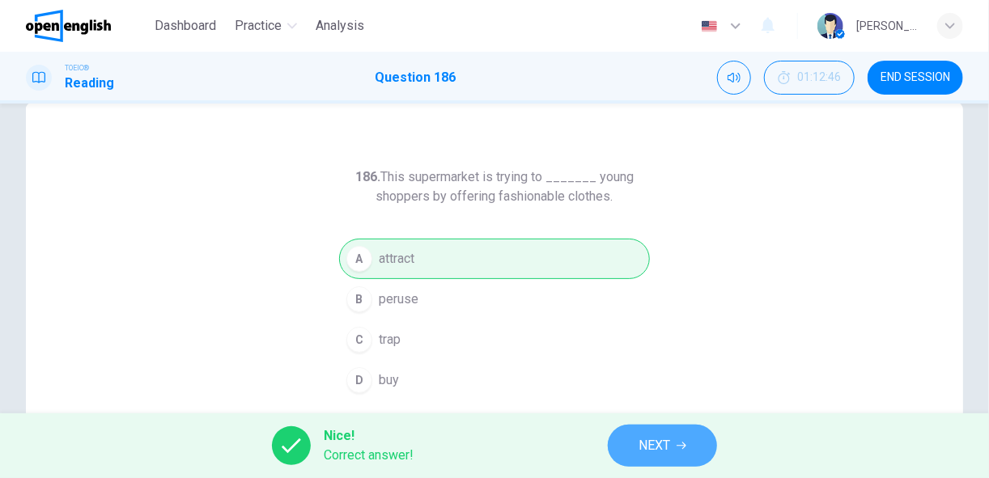
click at [642, 441] on span "NEXT" at bounding box center [654, 446] width 32 height 23
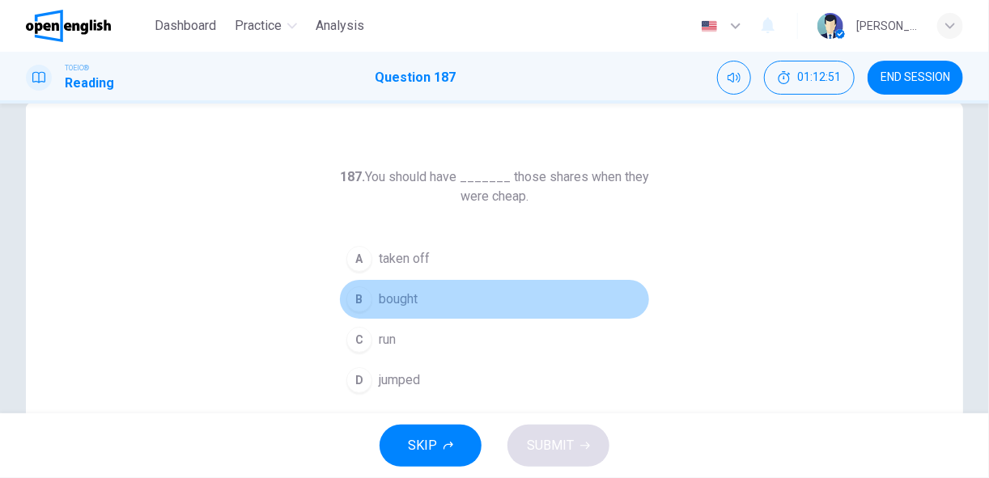
click at [372, 305] on button "B bought" at bounding box center [494, 299] width 311 height 40
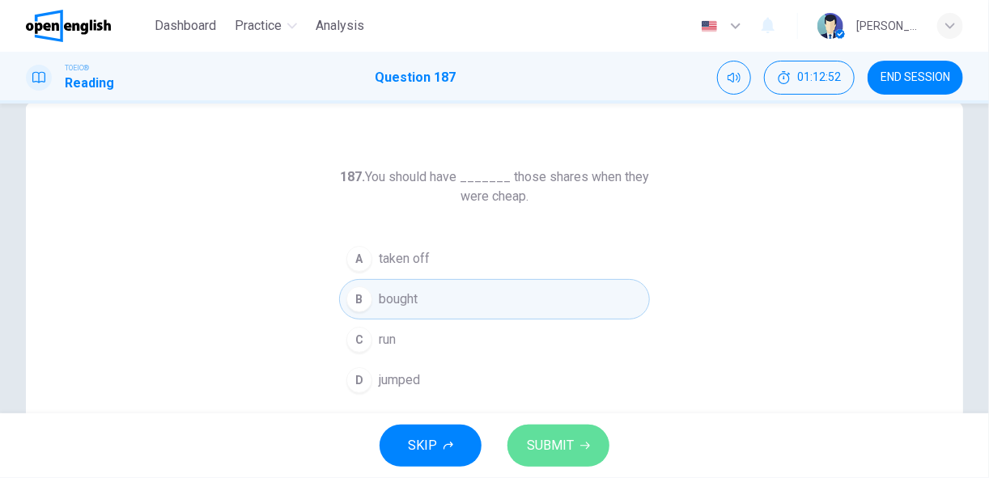
click at [535, 447] on span "SUBMIT" at bounding box center [550, 446] width 47 height 23
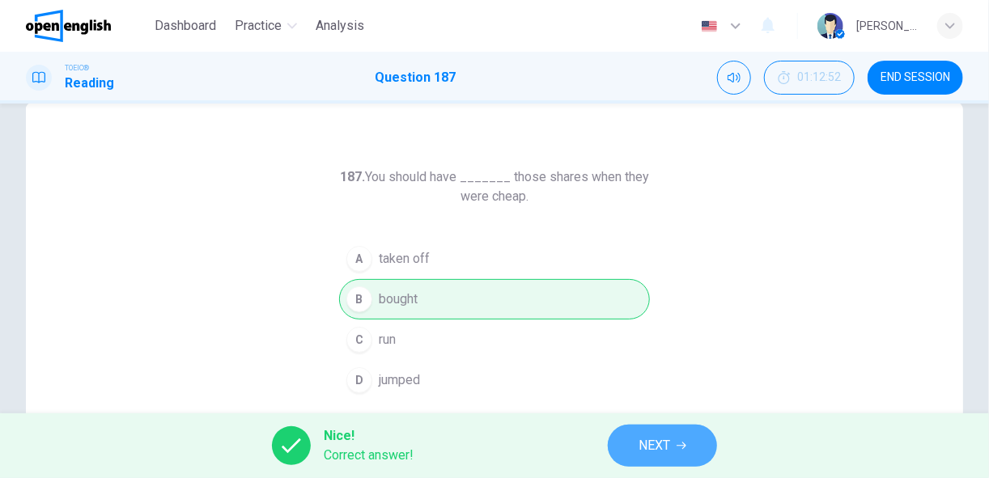
click at [638, 449] on button "NEXT" at bounding box center [662, 446] width 109 height 42
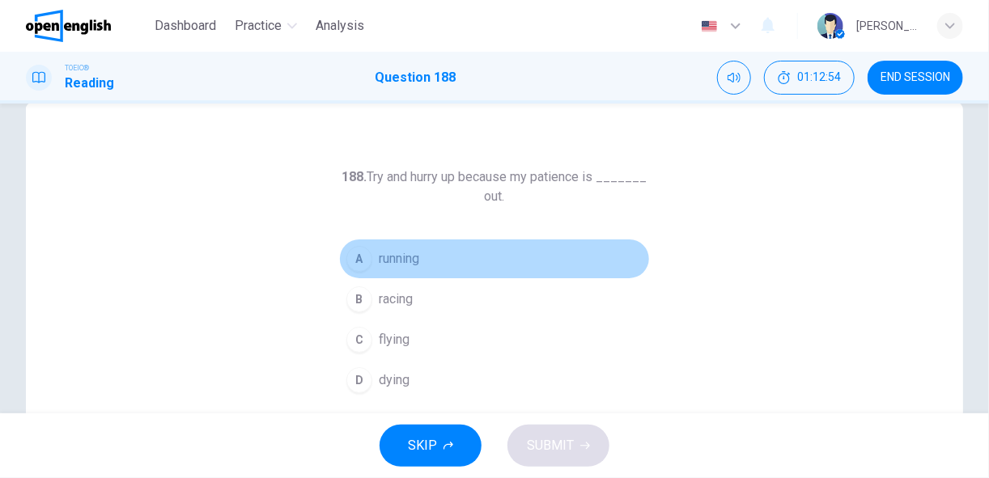
click at [379, 256] on span "running" at bounding box center [399, 258] width 40 height 19
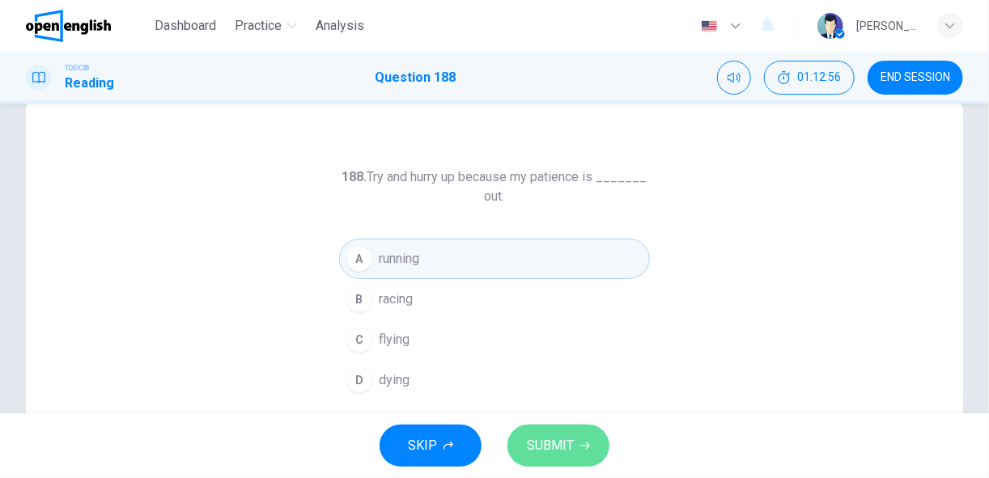
click at [547, 437] on span "SUBMIT" at bounding box center [550, 446] width 47 height 23
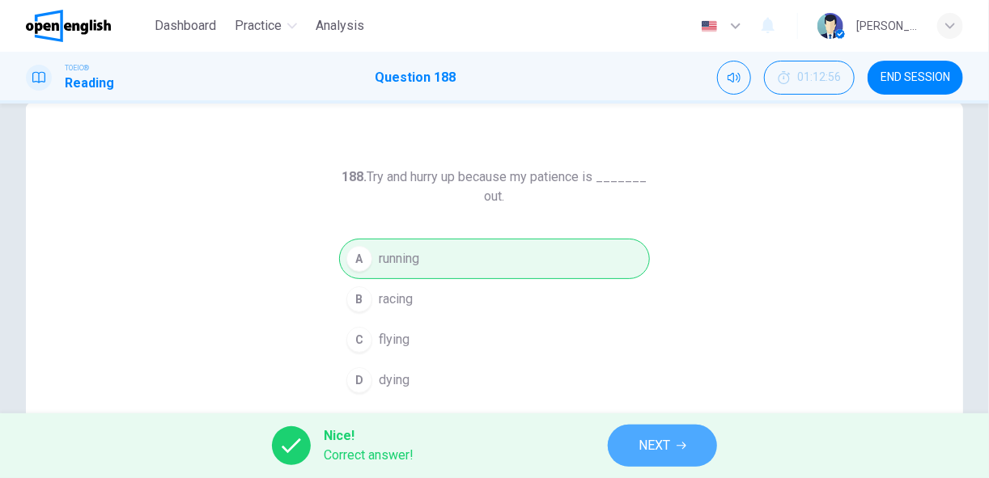
click at [636, 450] on button "NEXT" at bounding box center [662, 446] width 109 height 42
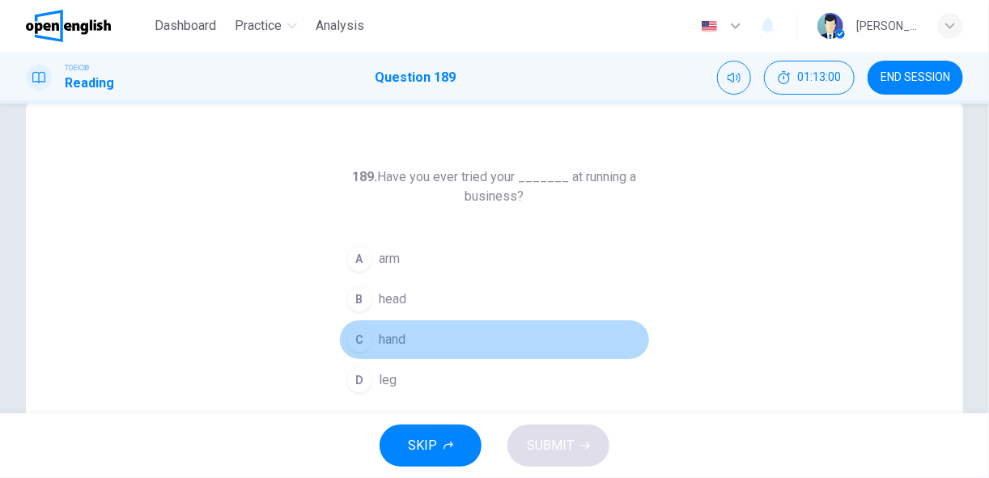
click at [379, 334] on span "hand" at bounding box center [392, 339] width 27 height 19
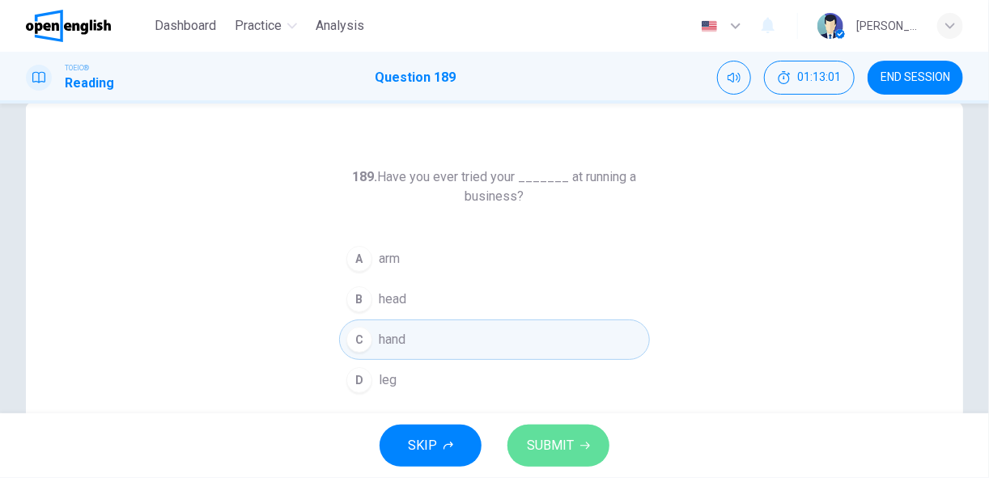
click at [558, 442] on span "SUBMIT" at bounding box center [550, 446] width 47 height 23
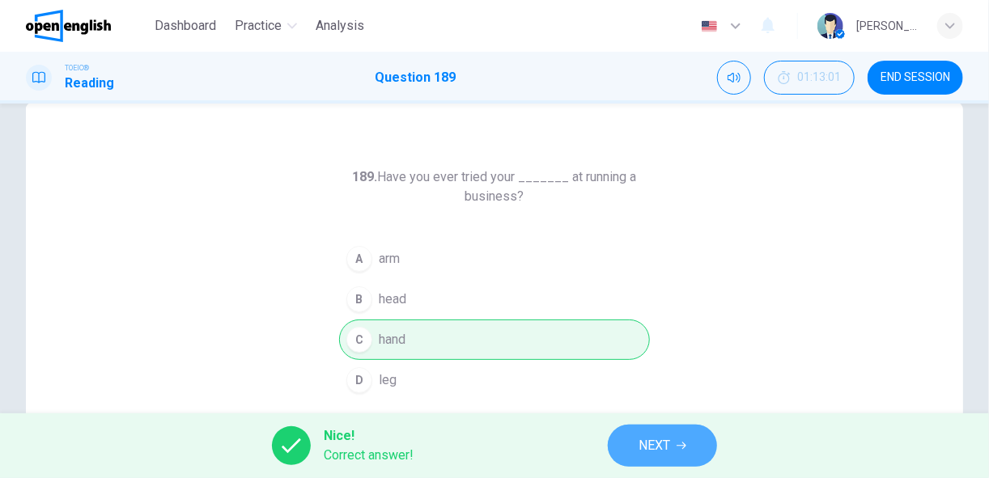
click at [648, 454] on span "NEXT" at bounding box center [654, 446] width 32 height 23
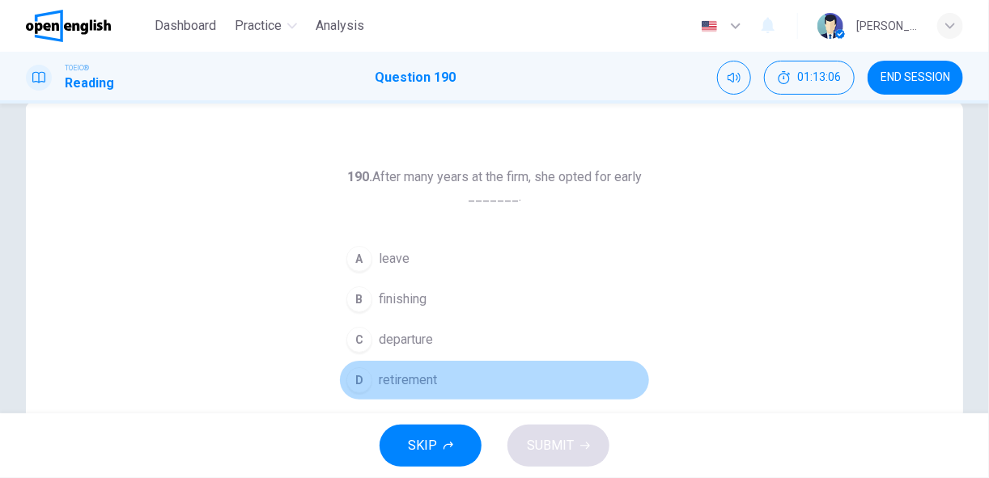
click at [392, 377] on span "retirement" at bounding box center [408, 380] width 58 height 19
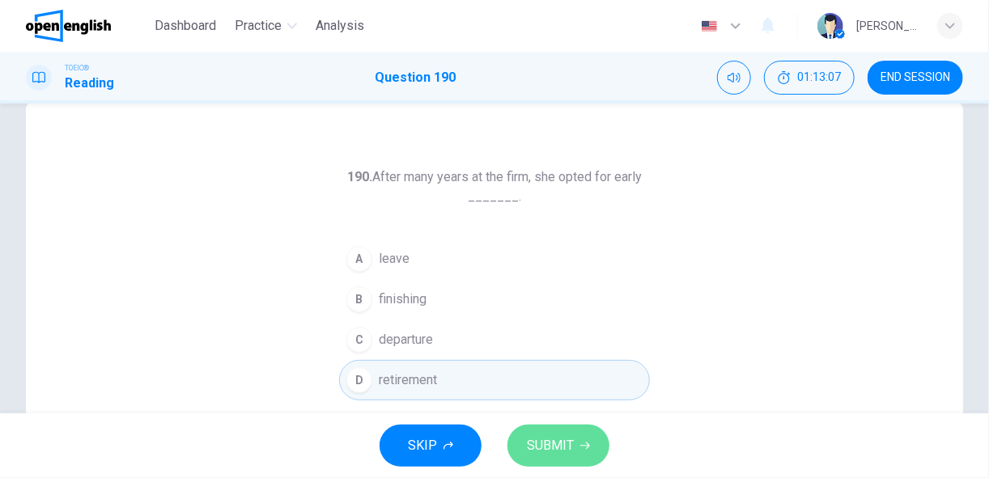
click at [553, 450] on span "SUBMIT" at bounding box center [550, 446] width 47 height 23
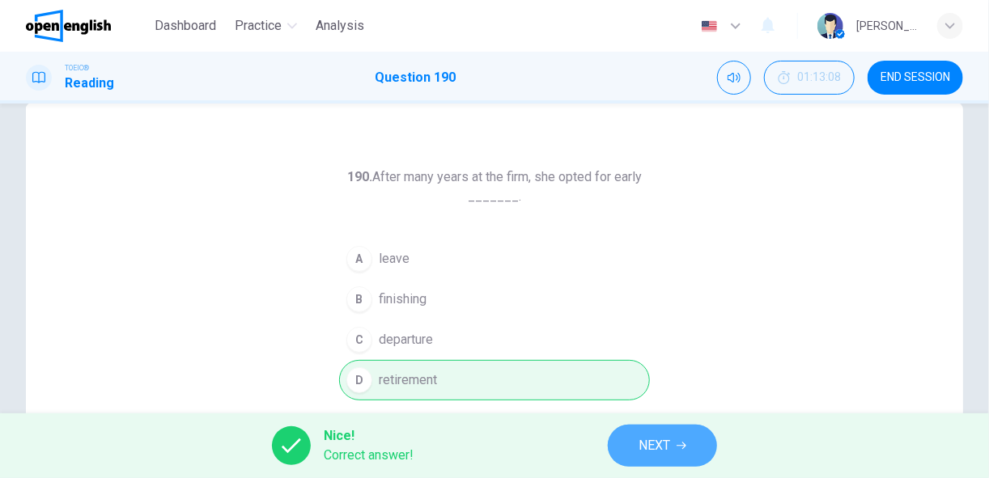
click at [639, 439] on span "NEXT" at bounding box center [654, 446] width 32 height 23
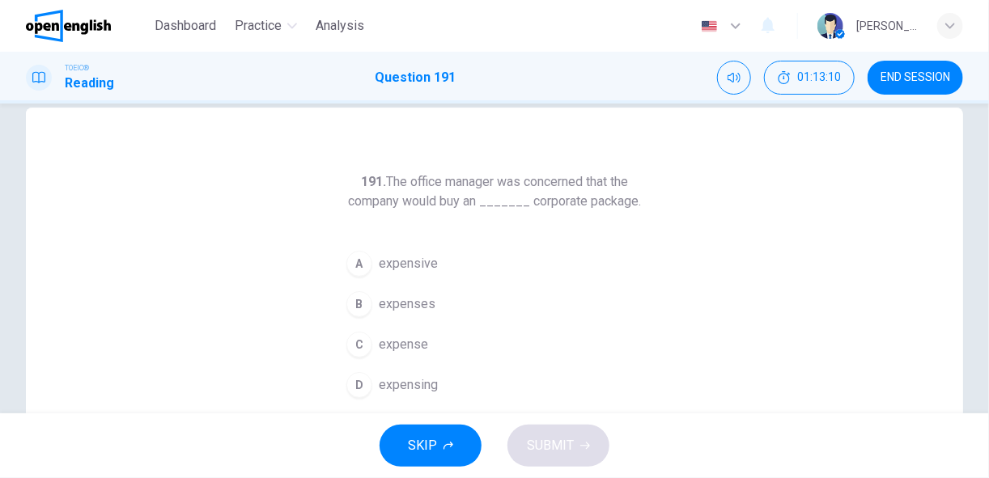
scroll to position [30, 0]
click at [420, 259] on span "expensive" at bounding box center [408, 261] width 59 height 19
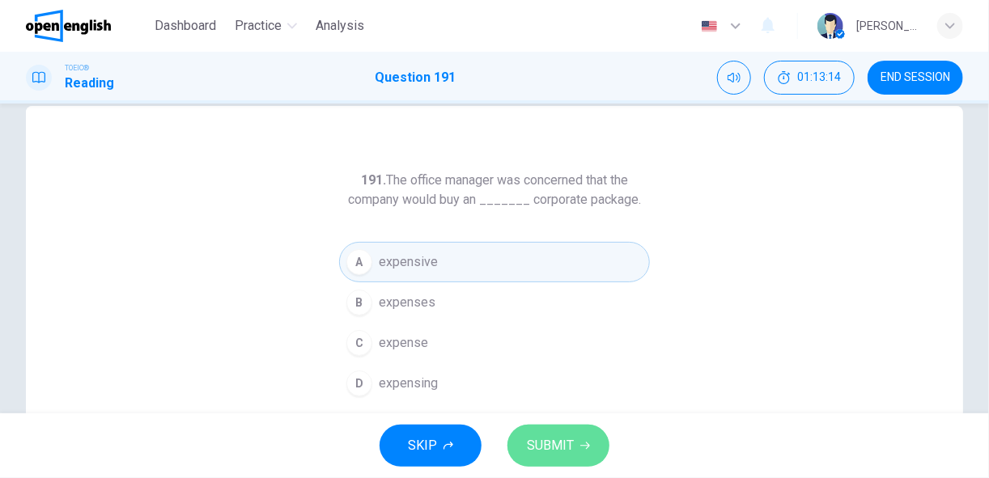
click at [562, 452] on span "SUBMIT" at bounding box center [550, 446] width 47 height 23
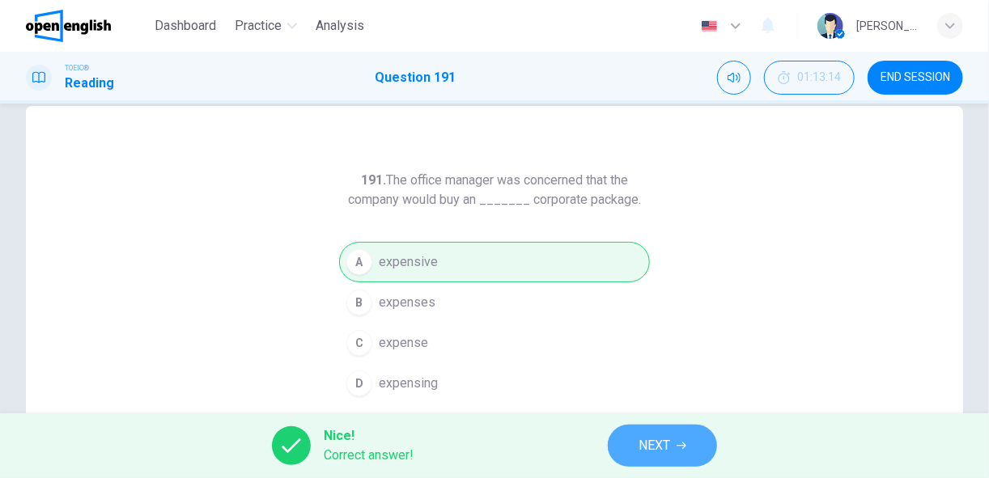
click at [660, 455] on span "NEXT" at bounding box center [654, 446] width 32 height 23
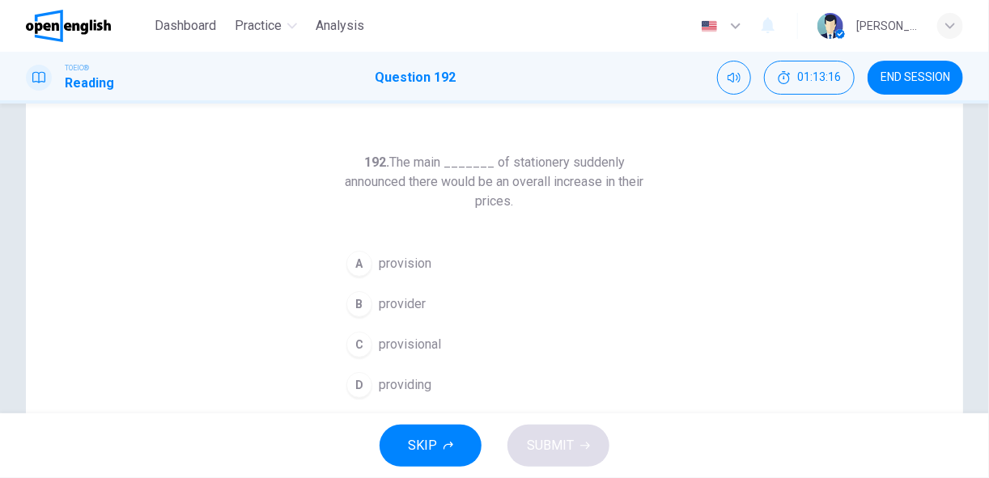
scroll to position [49, 0]
click at [410, 311] on span "provider" at bounding box center [402, 303] width 47 height 19
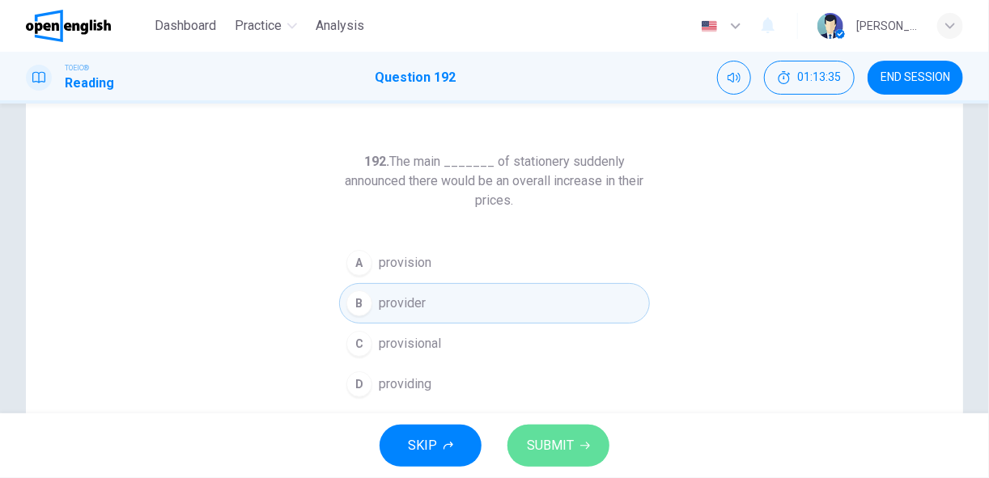
click at [550, 440] on span "SUBMIT" at bounding box center [550, 446] width 47 height 23
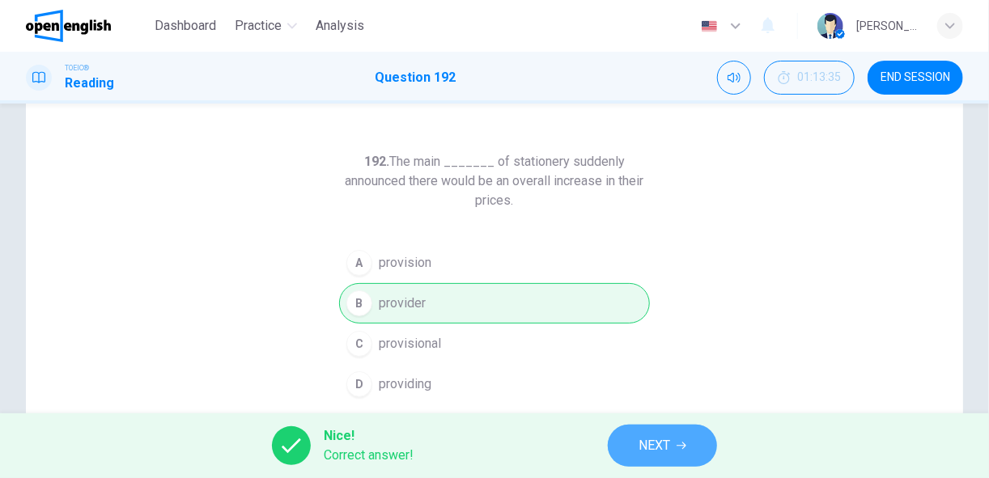
click at [645, 446] on span "NEXT" at bounding box center [654, 446] width 32 height 23
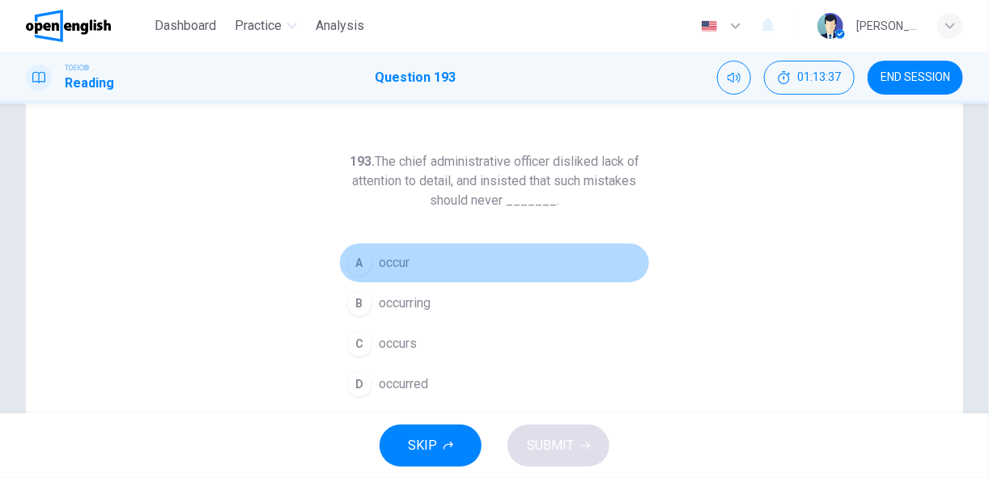
click at [390, 261] on span "occur" at bounding box center [394, 262] width 31 height 19
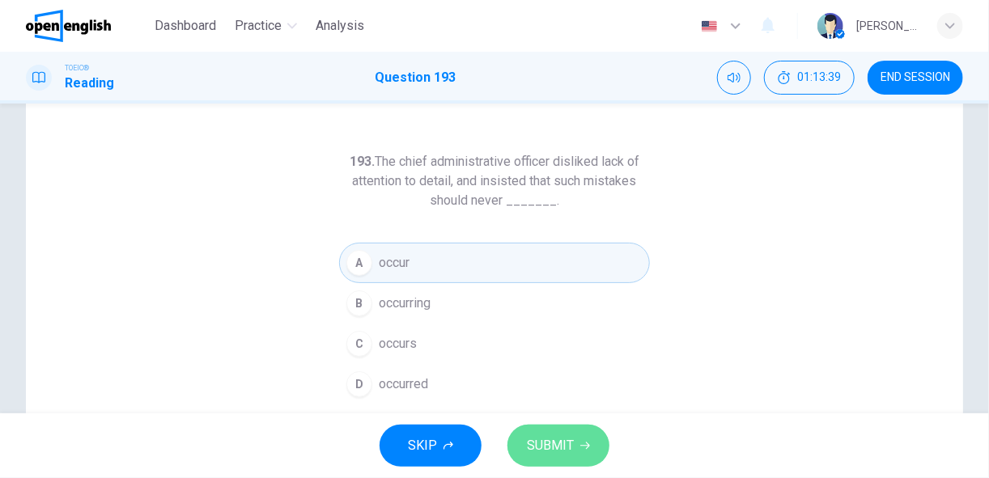
click at [550, 443] on span "SUBMIT" at bounding box center [550, 446] width 47 height 23
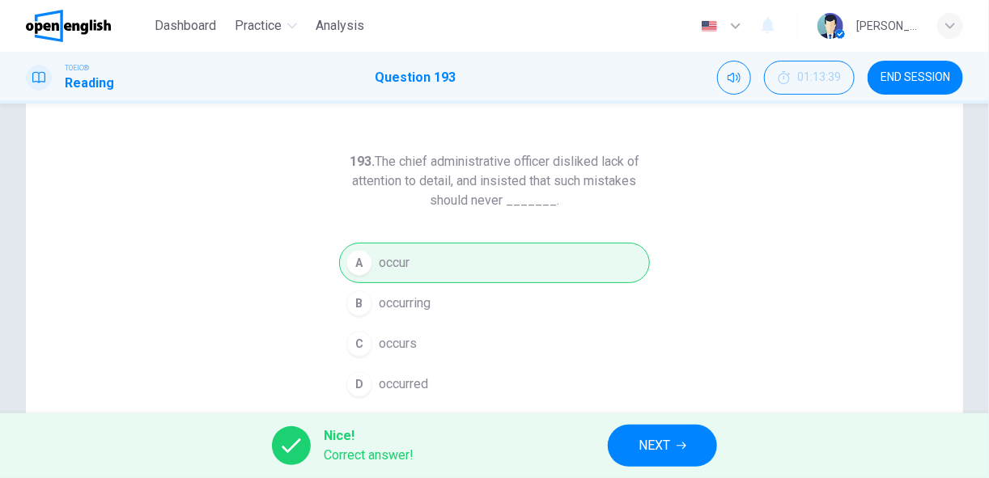
click at [656, 455] on span "NEXT" at bounding box center [654, 446] width 32 height 23
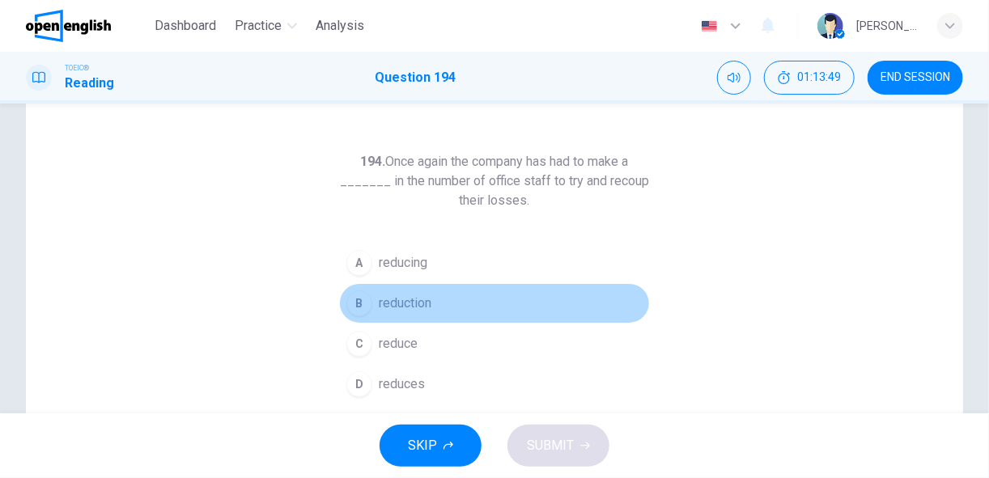
click at [387, 303] on span "reduction" at bounding box center [405, 303] width 53 height 19
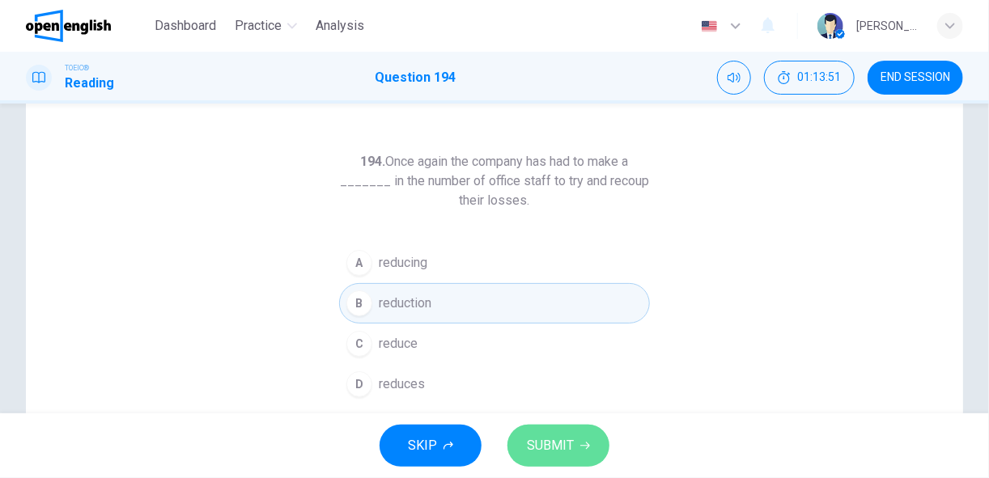
click at [539, 449] on span "SUBMIT" at bounding box center [550, 446] width 47 height 23
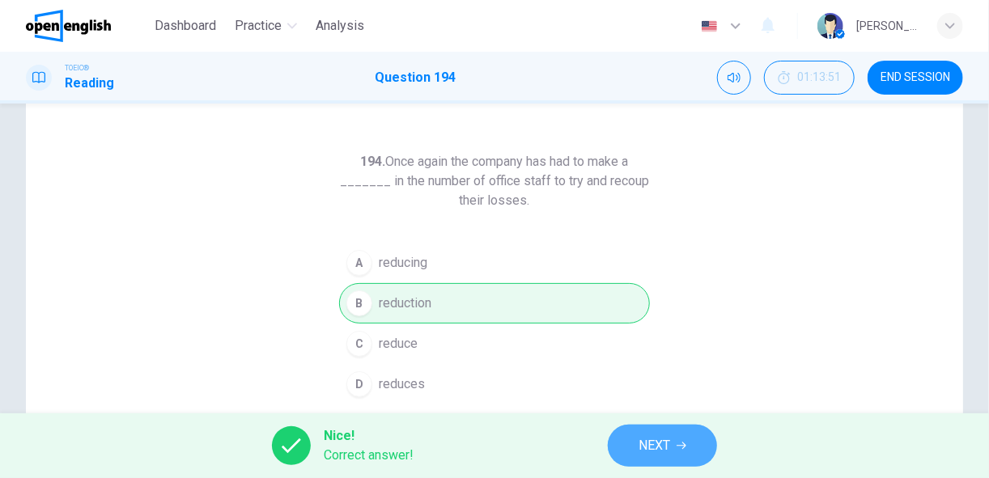
click at [650, 452] on span "NEXT" at bounding box center [654, 446] width 32 height 23
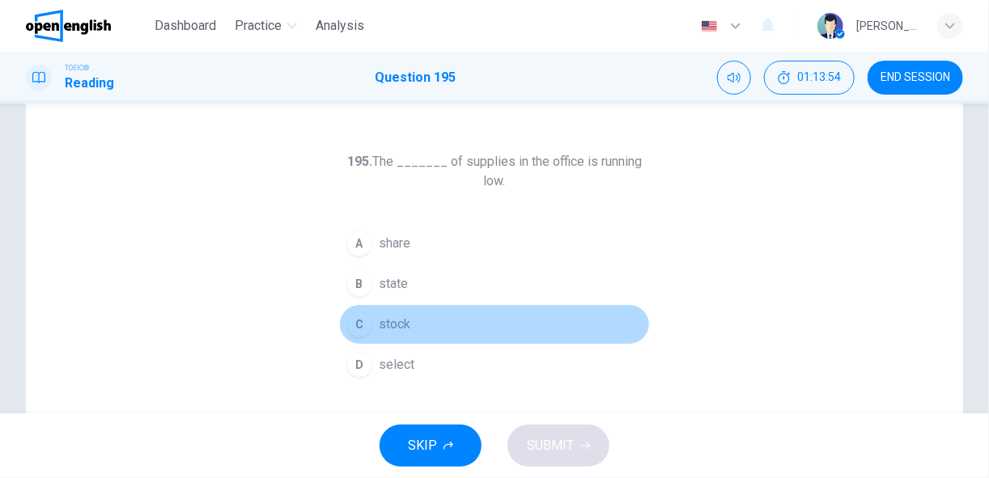
click at [384, 318] on span "stock" at bounding box center [395, 324] width 32 height 19
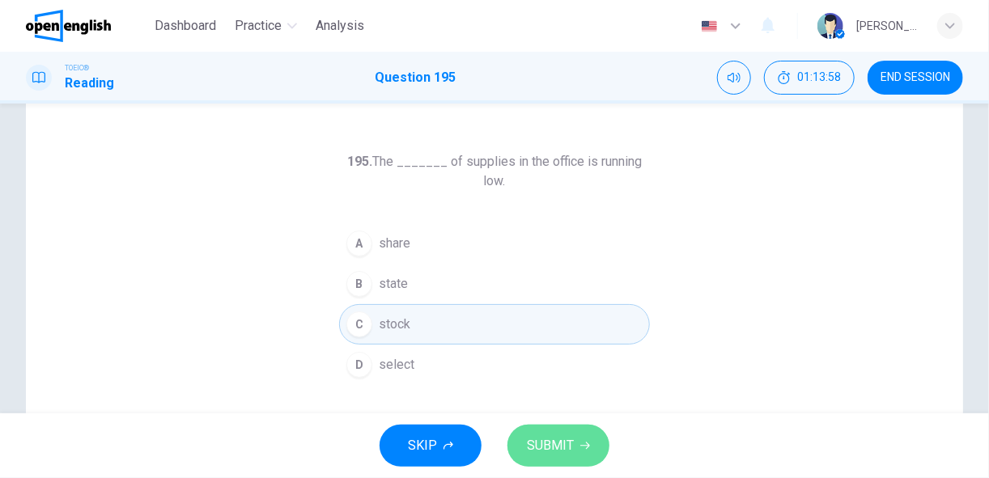
click at [558, 446] on span "SUBMIT" at bounding box center [550, 446] width 47 height 23
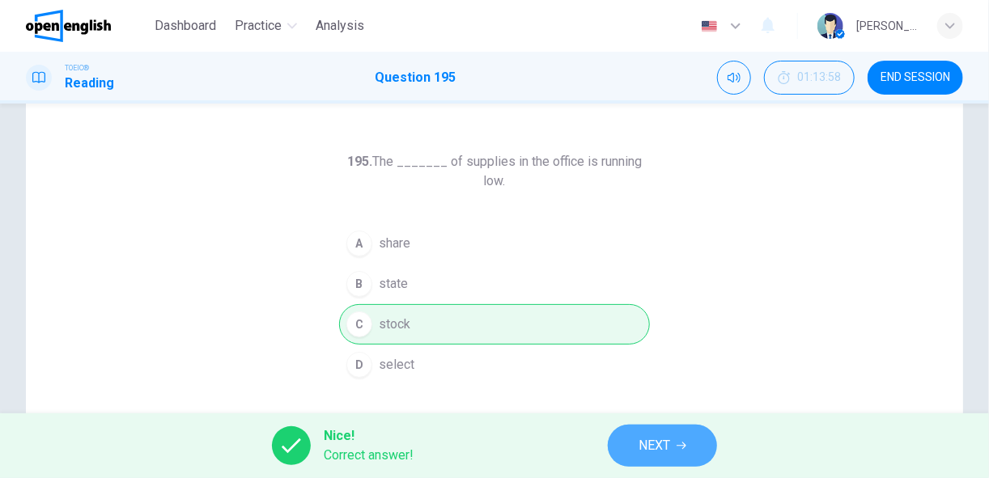
click at [657, 443] on span "NEXT" at bounding box center [654, 446] width 32 height 23
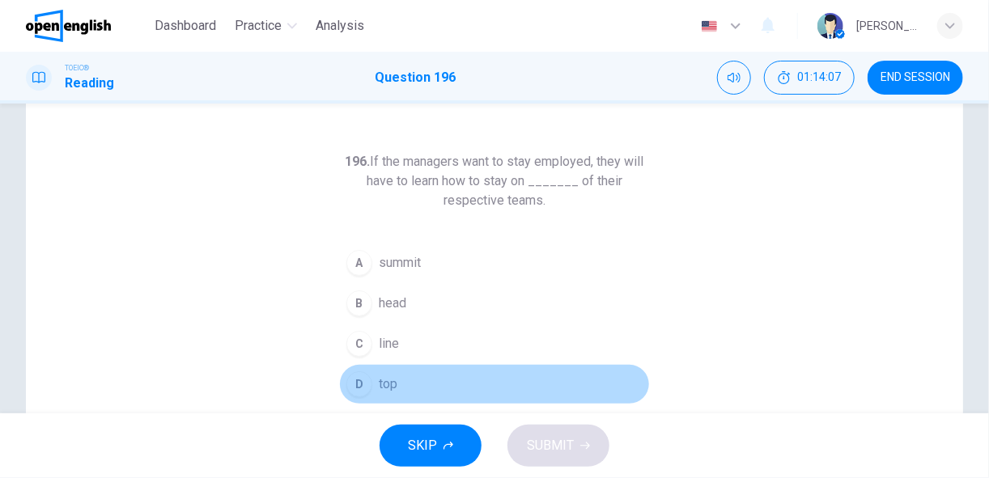
click at [373, 379] on button "D top" at bounding box center [494, 384] width 311 height 40
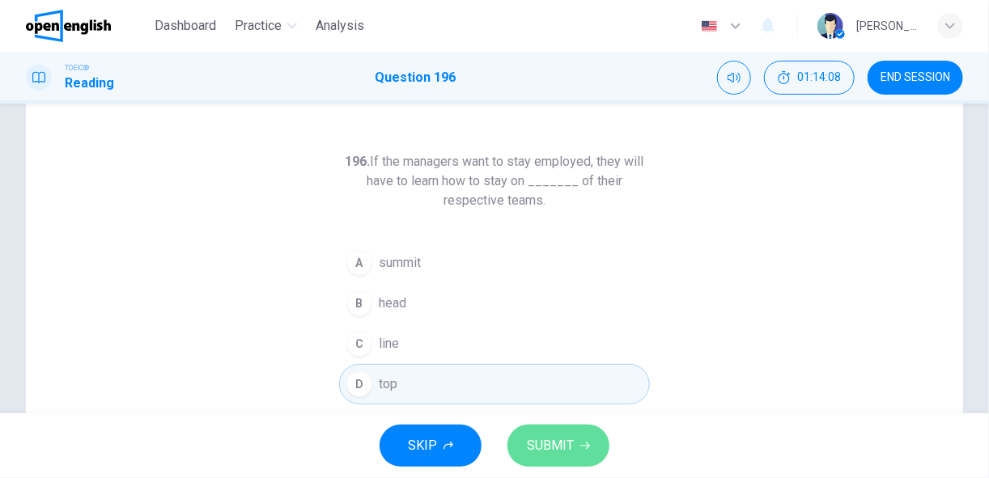
click at [542, 449] on span "SUBMIT" at bounding box center [550, 446] width 47 height 23
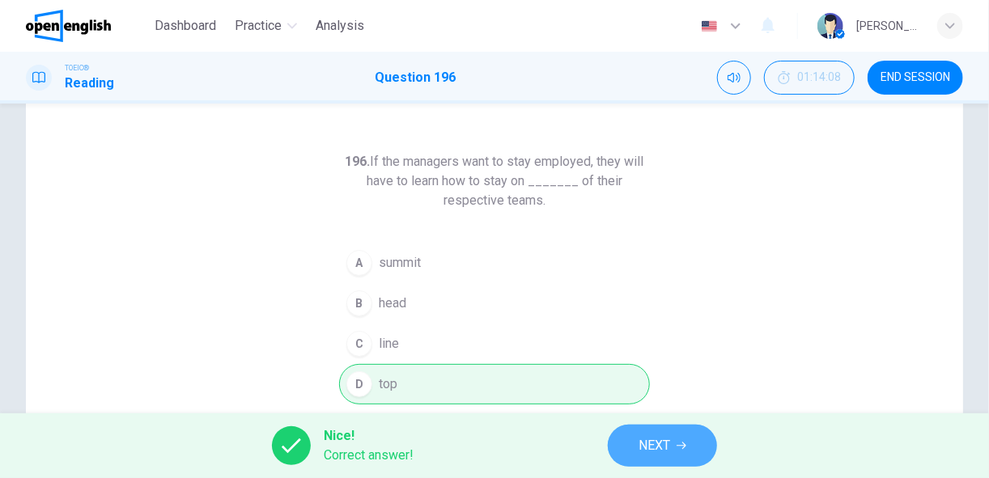
click at [651, 447] on span "NEXT" at bounding box center [654, 446] width 32 height 23
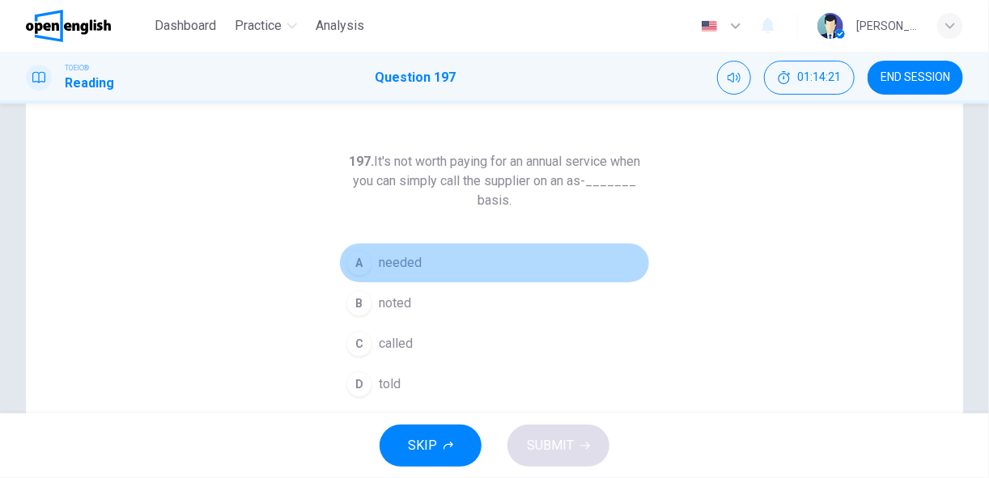
click at [409, 268] on span "needed" at bounding box center [400, 262] width 43 height 19
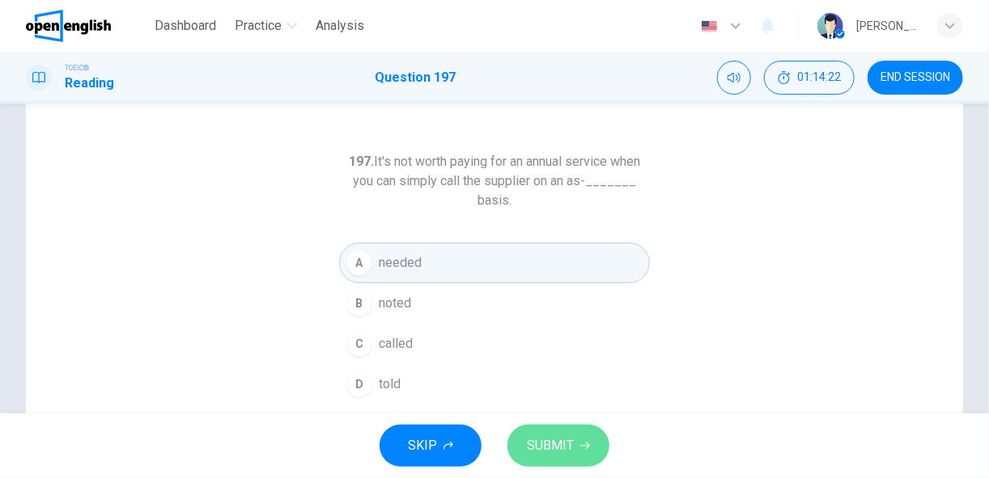
click at [551, 448] on span "SUBMIT" at bounding box center [550, 446] width 47 height 23
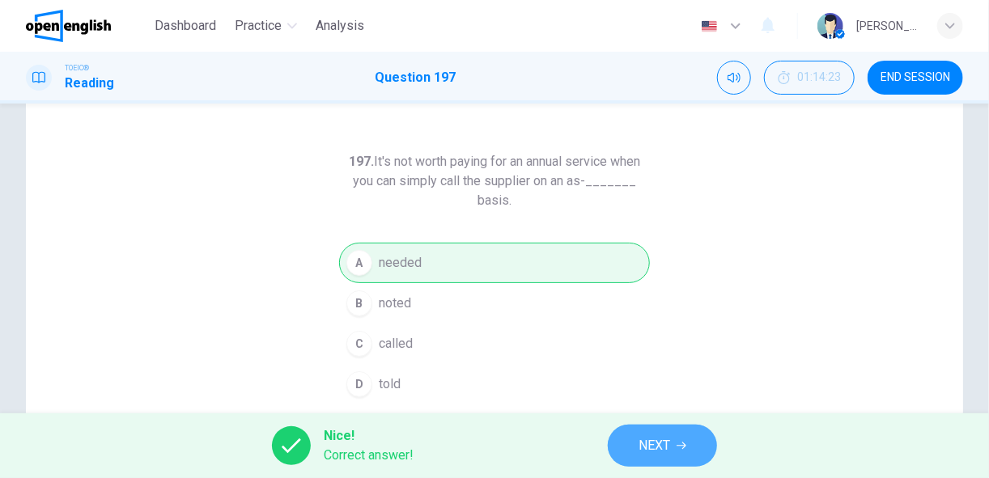
click at [643, 442] on span "NEXT" at bounding box center [654, 446] width 32 height 23
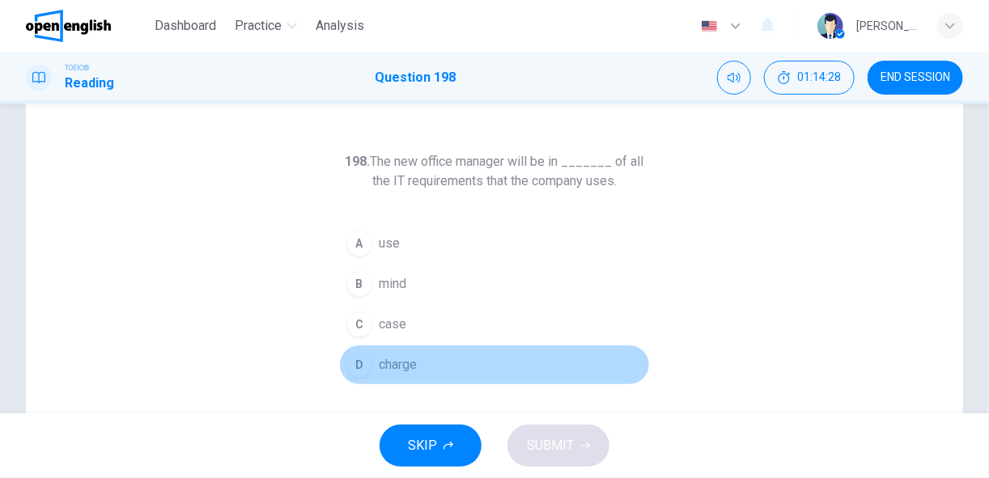
click at [382, 365] on span "charge" at bounding box center [398, 364] width 38 height 19
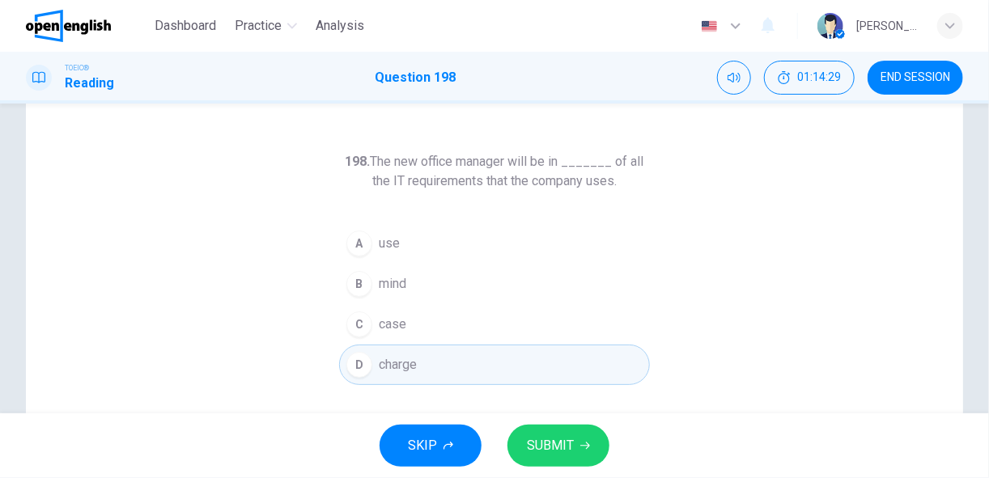
click at [549, 454] on span "SUBMIT" at bounding box center [550, 446] width 47 height 23
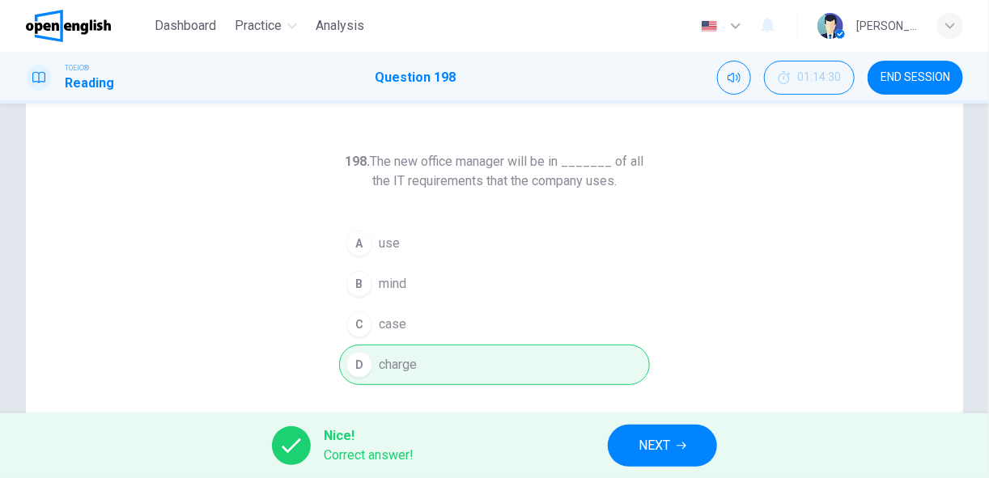
click at [662, 454] on span "NEXT" at bounding box center [654, 446] width 32 height 23
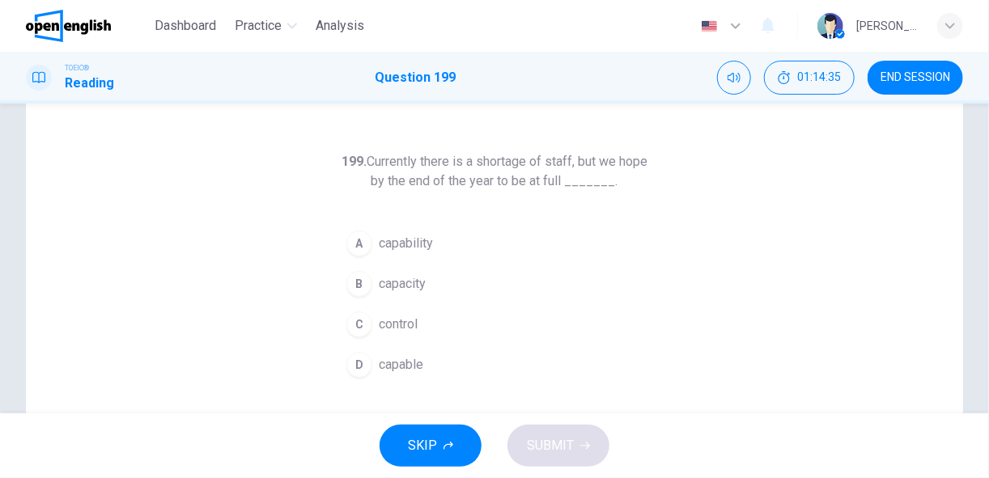
click at [401, 287] on span "capacity" at bounding box center [402, 283] width 47 height 19
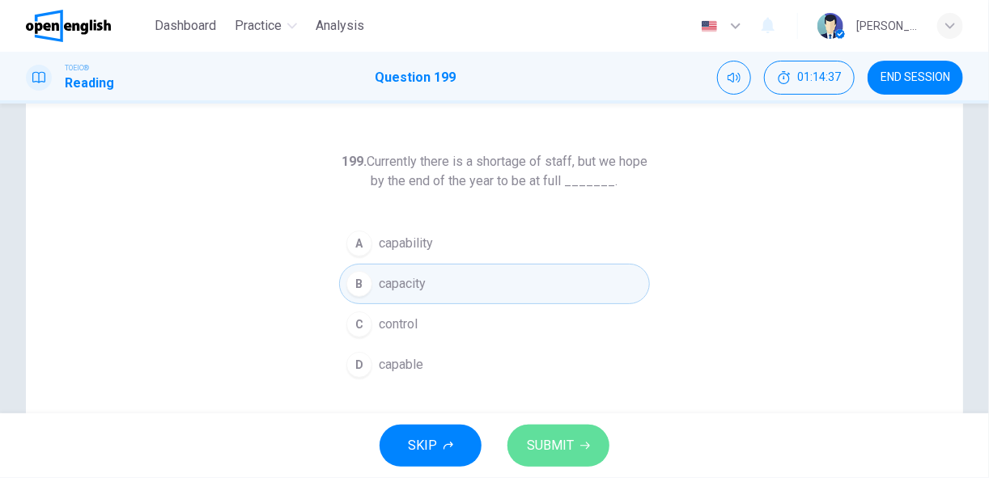
click at [548, 451] on span "SUBMIT" at bounding box center [550, 446] width 47 height 23
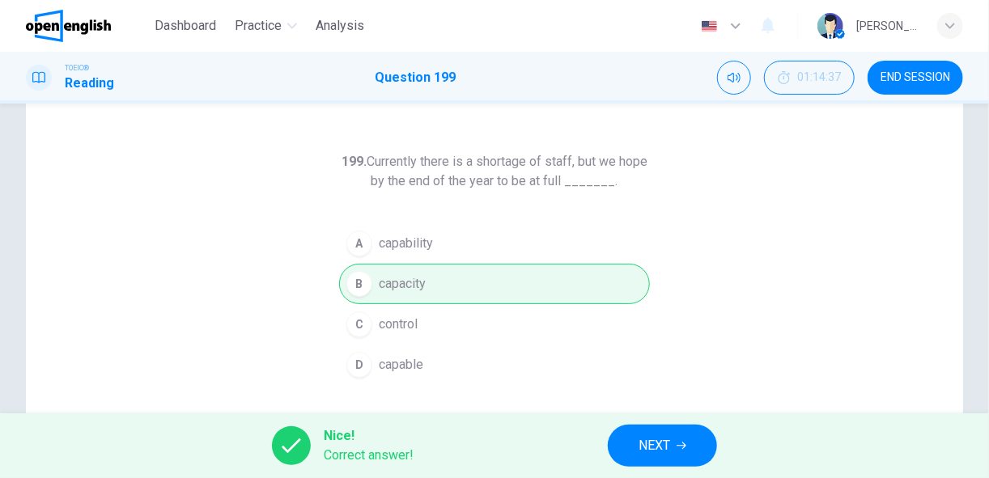
click at [646, 445] on span "NEXT" at bounding box center [654, 446] width 32 height 23
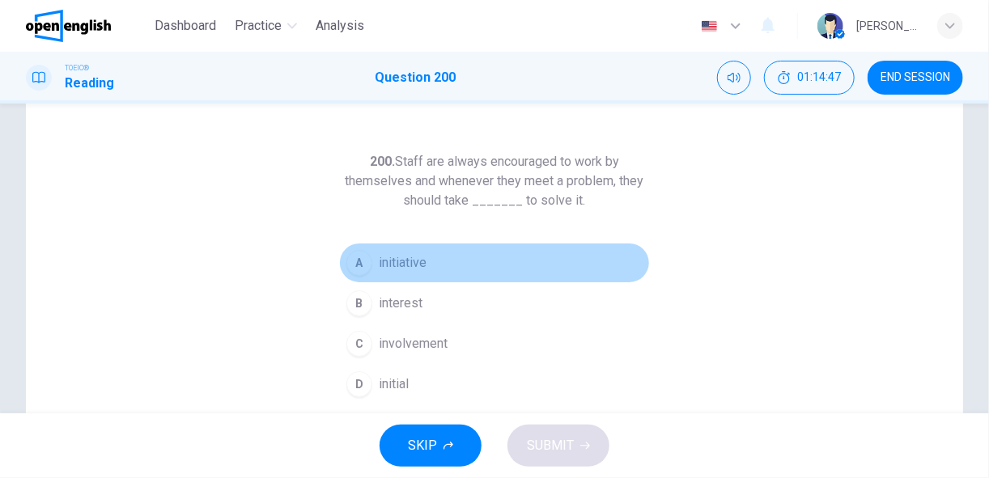
click at [401, 262] on span "initiative" at bounding box center [403, 262] width 48 height 19
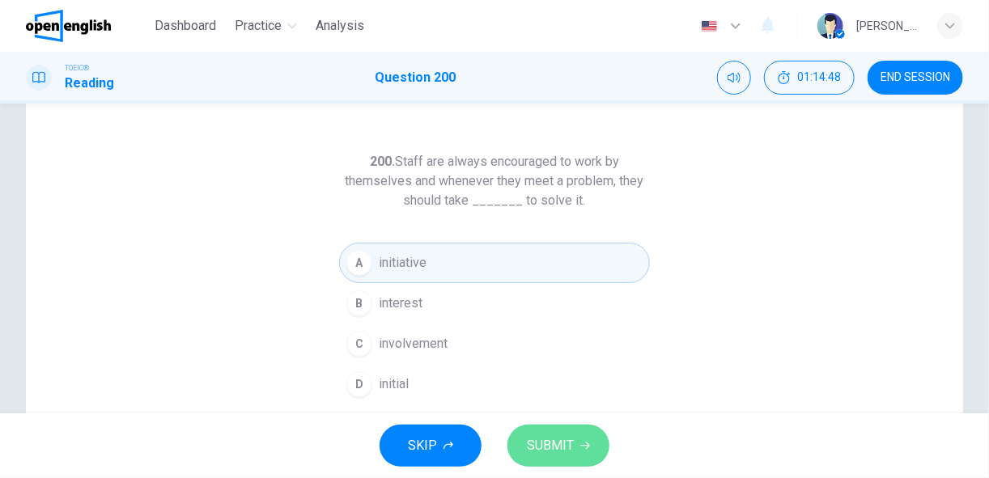
click at [541, 441] on span "SUBMIT" at bounding box center [550, 446] width 47 height 23
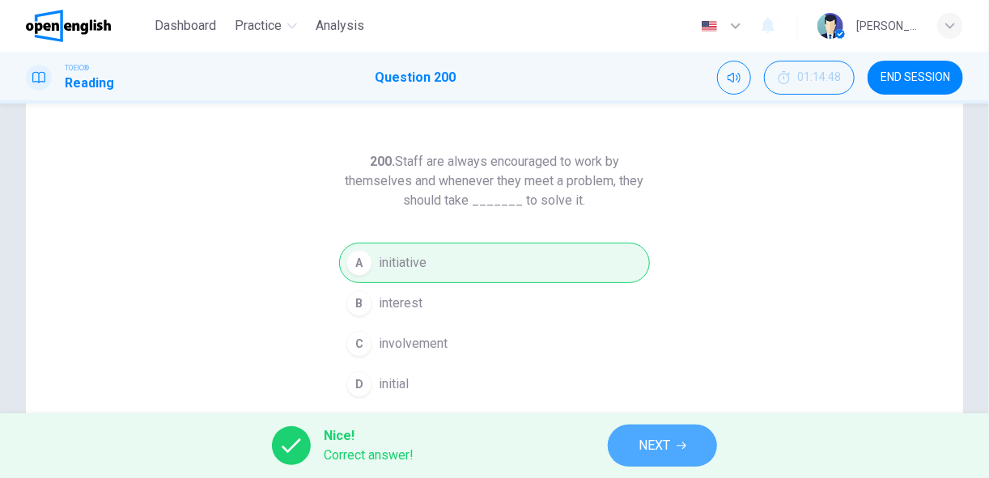
click at [640, 443] on span "NEXT" at bounding box center [654, 446] width 32 height 23
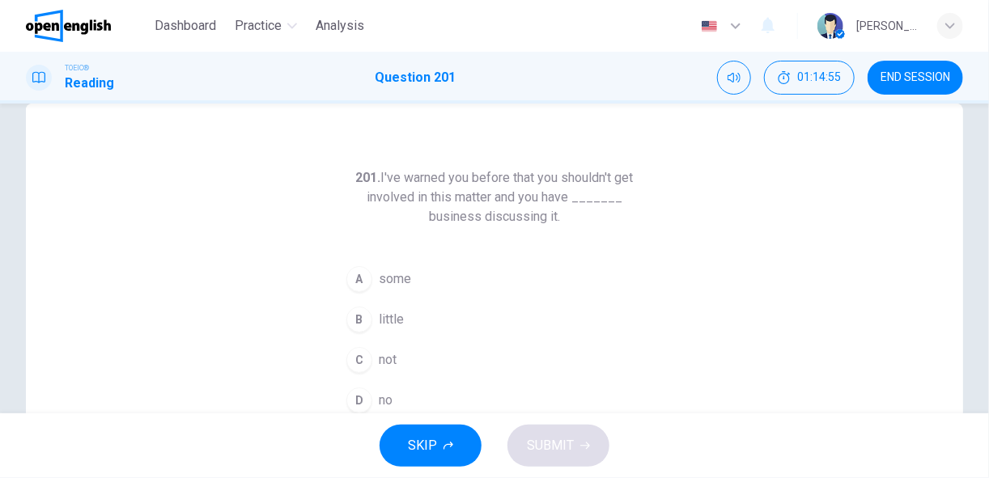
scroll to position [51, 0]
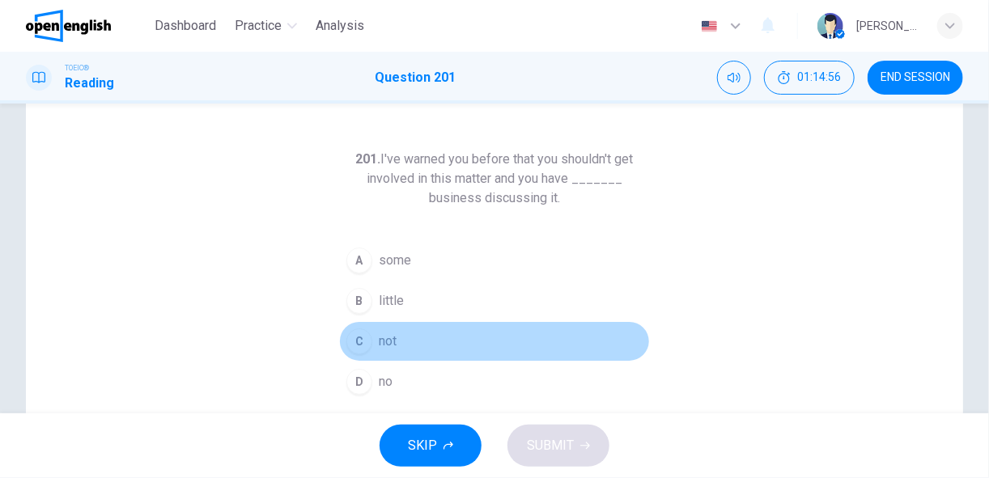
click at [357, 338] on div "C" at bounding box center [359, 342] width 26 height 26
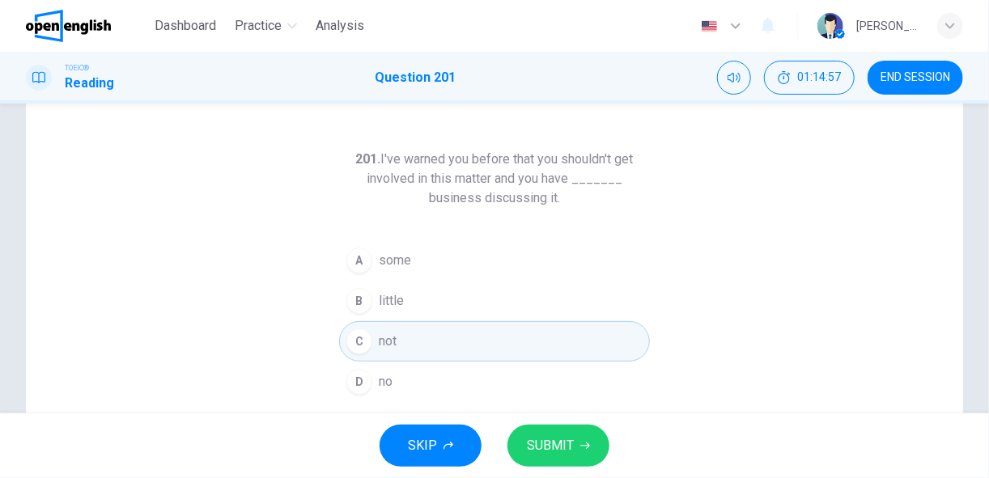
click at [536, 447] on span "SUBMIT" at bounding box center [550, 446] width 47 height 23
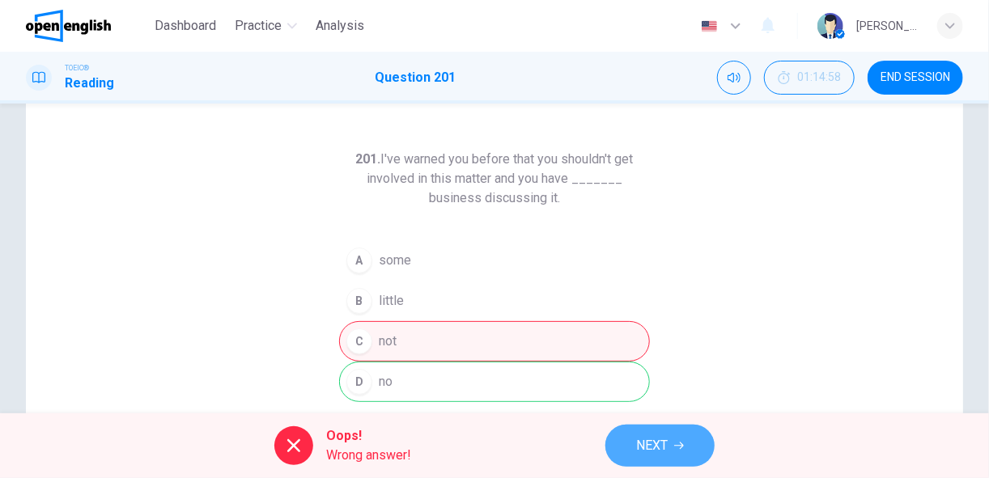
click at [677, 446] on icon "button" at bounding box center [679, 446] width 10 height 10
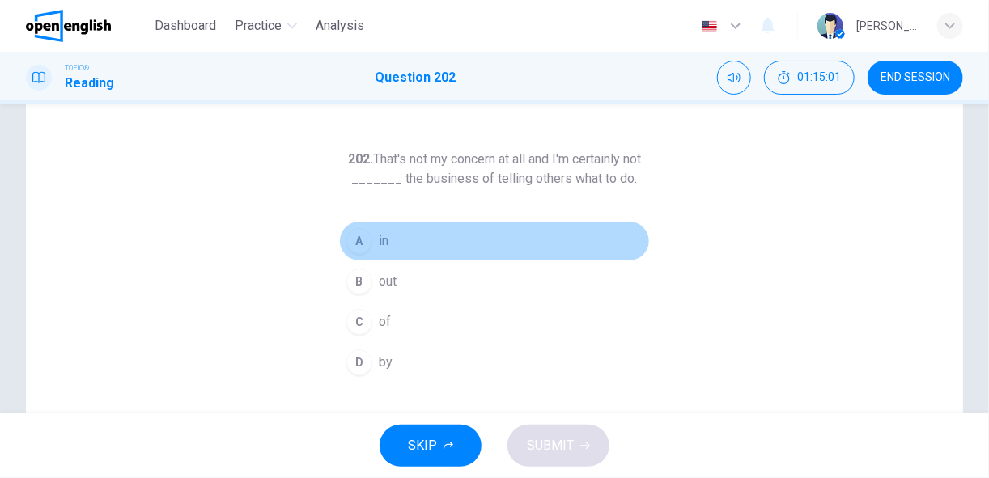
click at [352, 248] on div "A" at bounding box center [359, 241] width 26 height 26
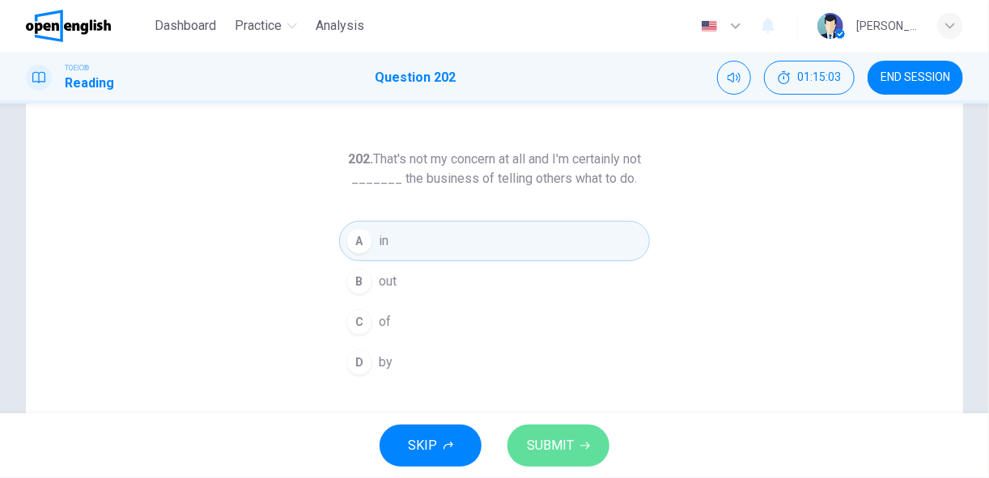
click at [539, 440] on span "SUBMIT" at bounding box center [550, 446] width 47 height 23
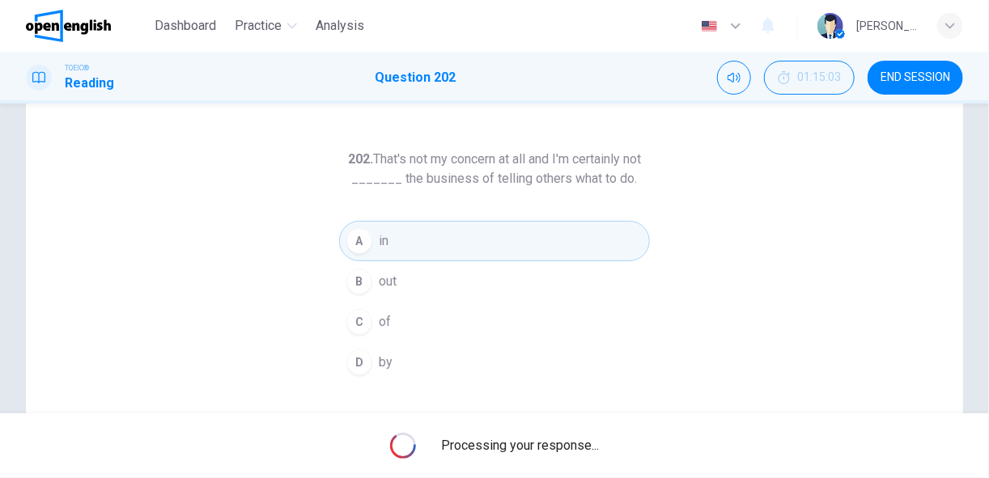
click at [539, 440] on span "Processing your response..." at bounding box center [521, 445] width 158 height 19
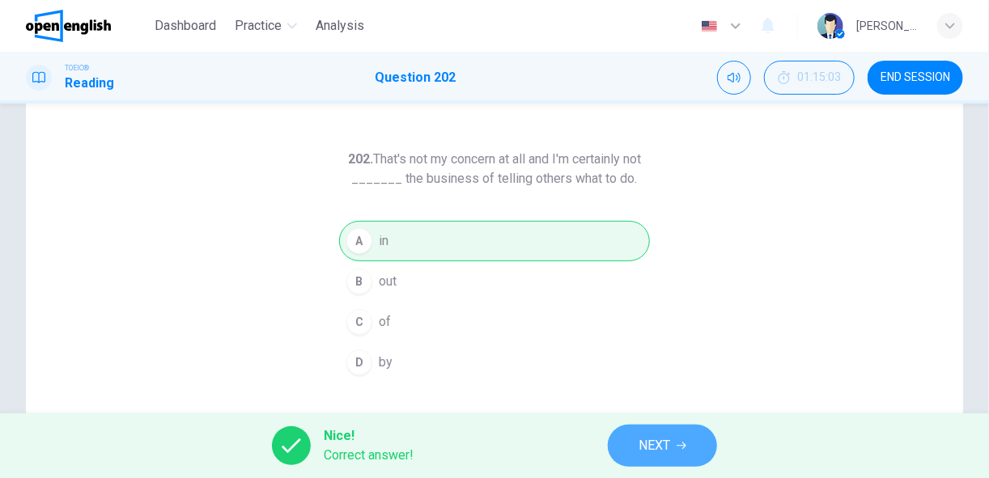
click at [631, 441] on button "NEXT" at bounding box center [662, 446] width 109 height 42
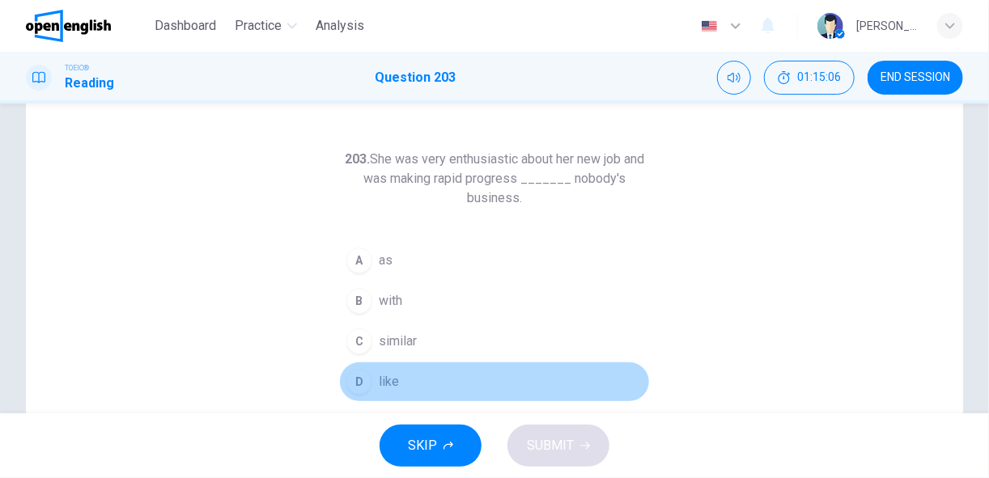
click at [365, 376] on div "D" at bounding box center [359, 382] width 26 height 26
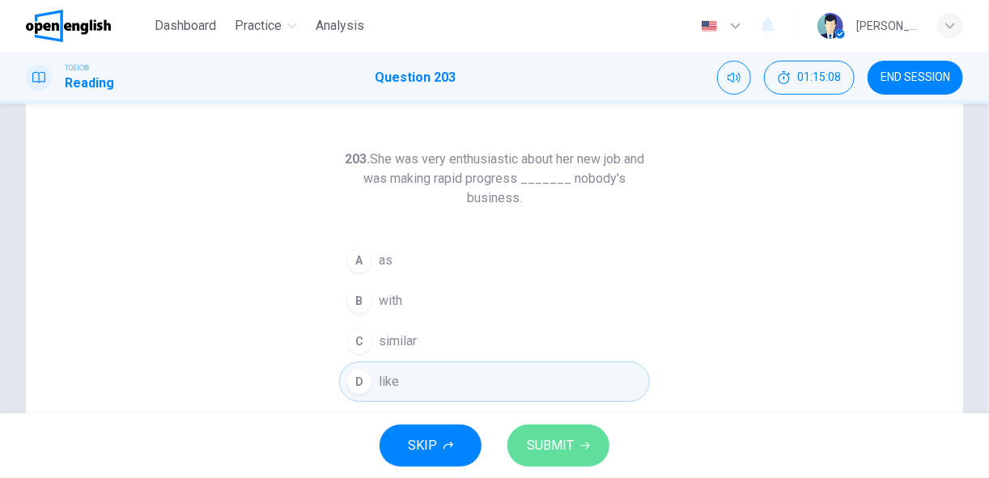
click at [552, 456] on button "SUBMIT" at bounding box center [558, 446] width 102 height 42
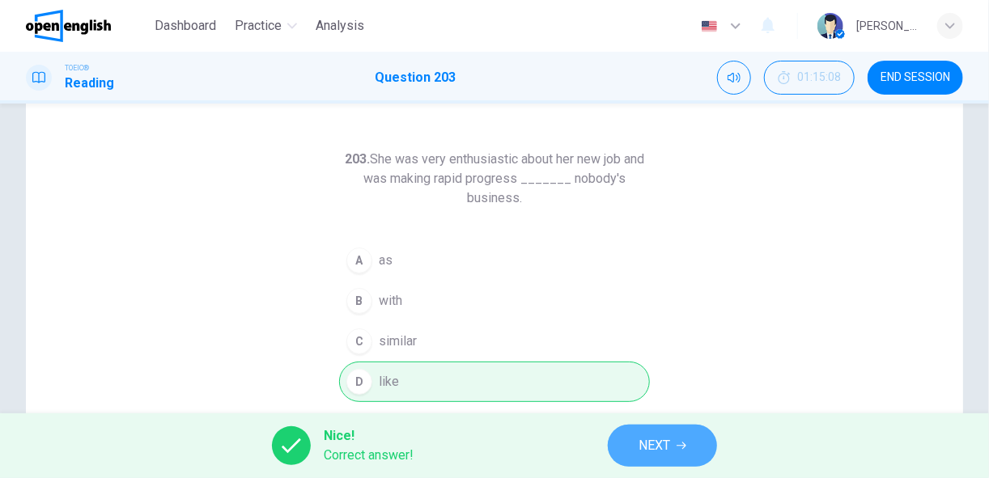
click at [625, 429] on button "NEXT" at bounding box center [662, 446] width 109 height 42
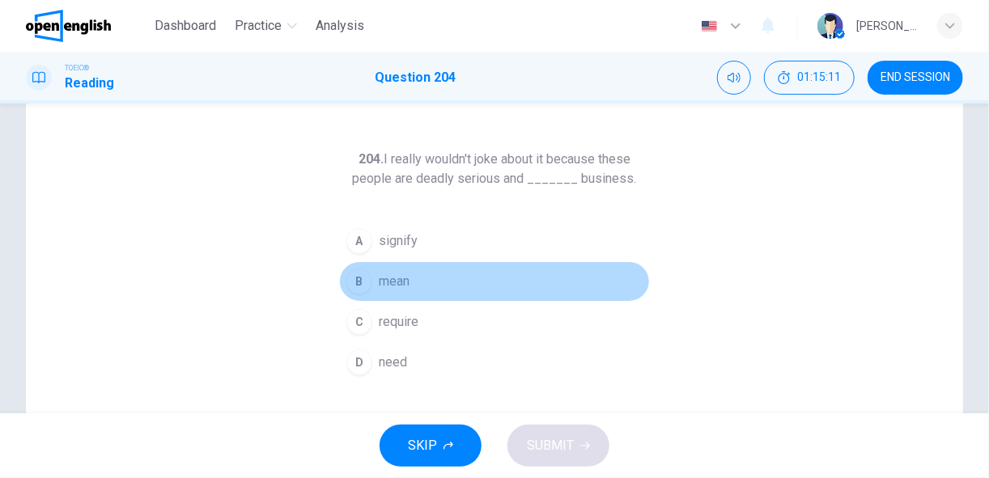
click at [379, 288] on span "mean" at bounding box center [394, 281] width 31 height 19
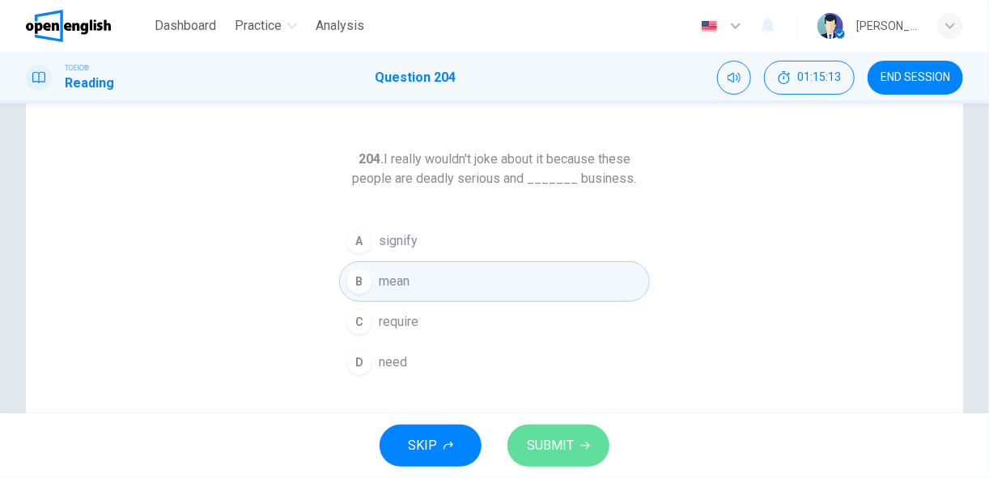
click at [535, 442] on span "SUBMIT" at bounding box center [550, 446] width 47 height 23
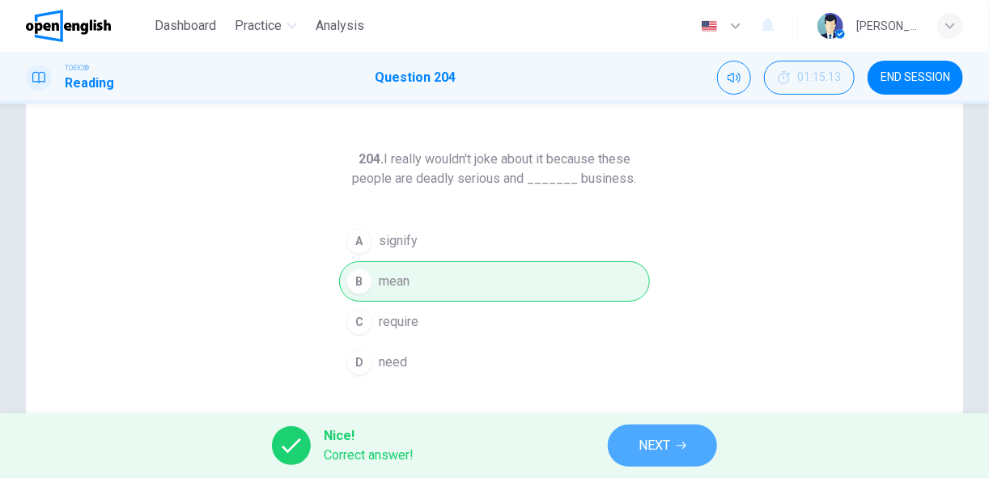
click at [624, 449] on button "NEXT" at bounding box center [662, 446] width 109 height 42
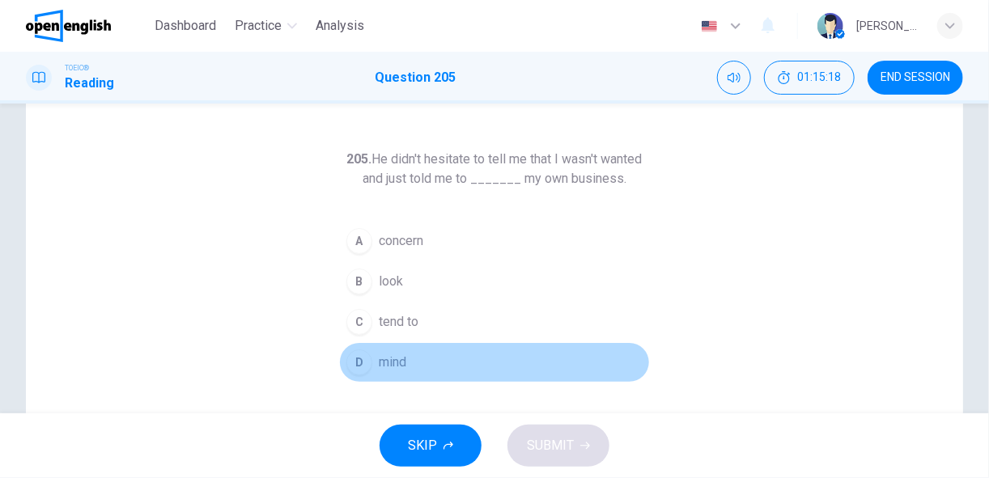
click at [379, 357] on span "mind" at bounding box center [393, 362] width 28 height 19
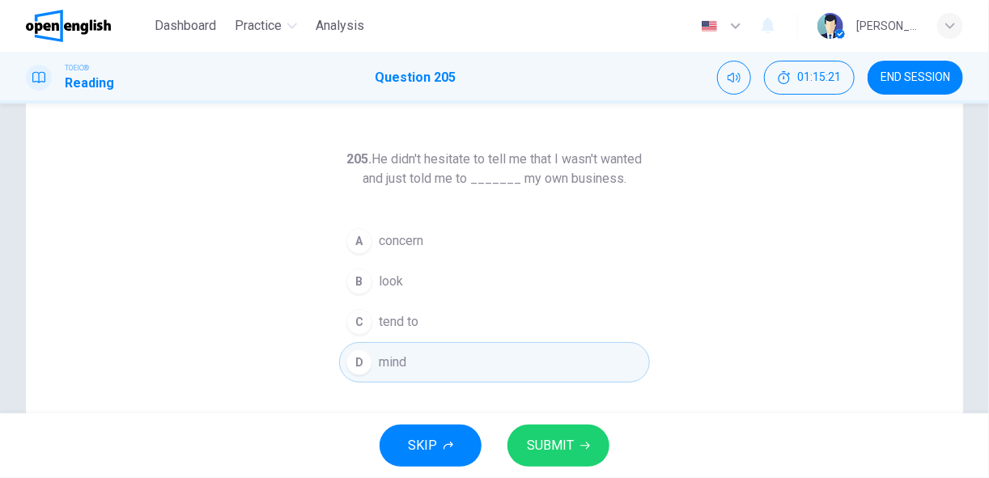
click at [420, 326] on button "C tend to" at bounding box center [494, 322] width 311 height 40
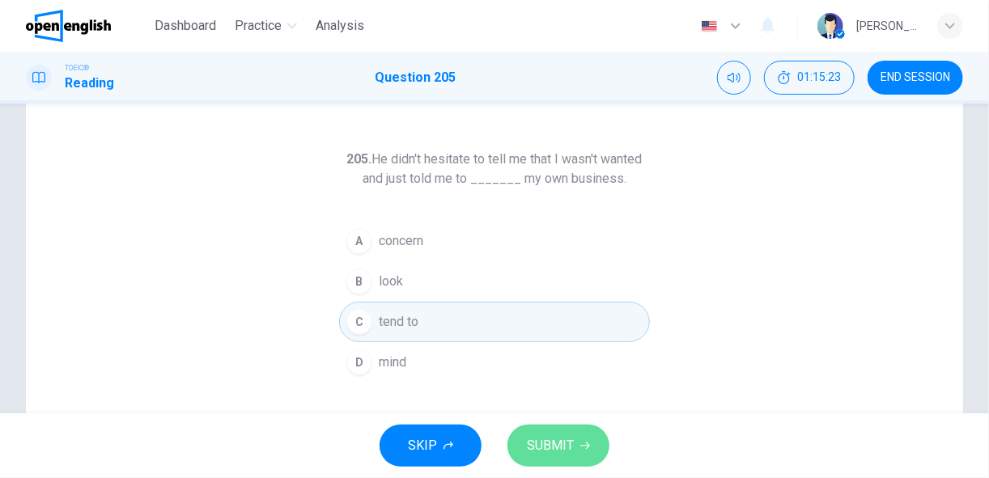
click at [552, 441] on span "SUBMIT" at bounding box center [550, 446] width 47 height 23
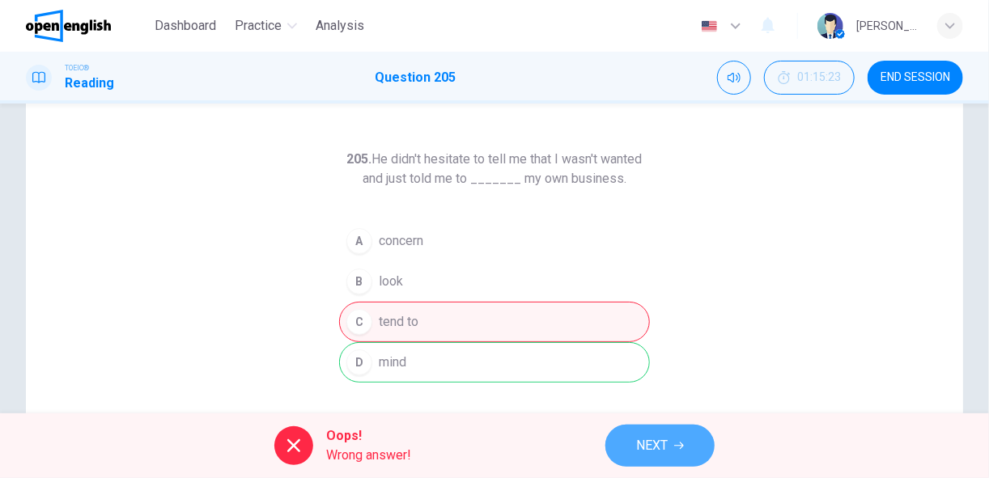
click at [659, 440] on span "NEXT" at bounding box center [652, 446] width 32 height 23
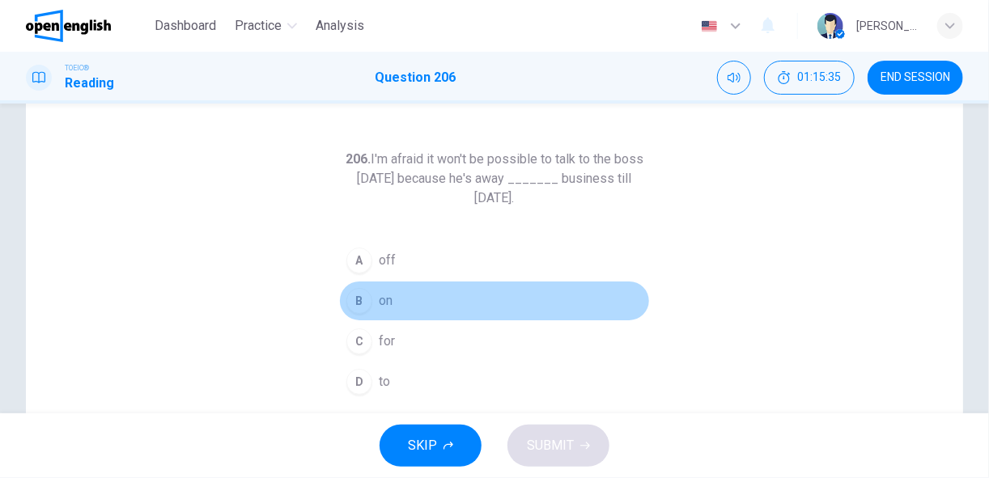
click at [384, 302] on span "on" at bounding box center [386, 300] width 14 height 19
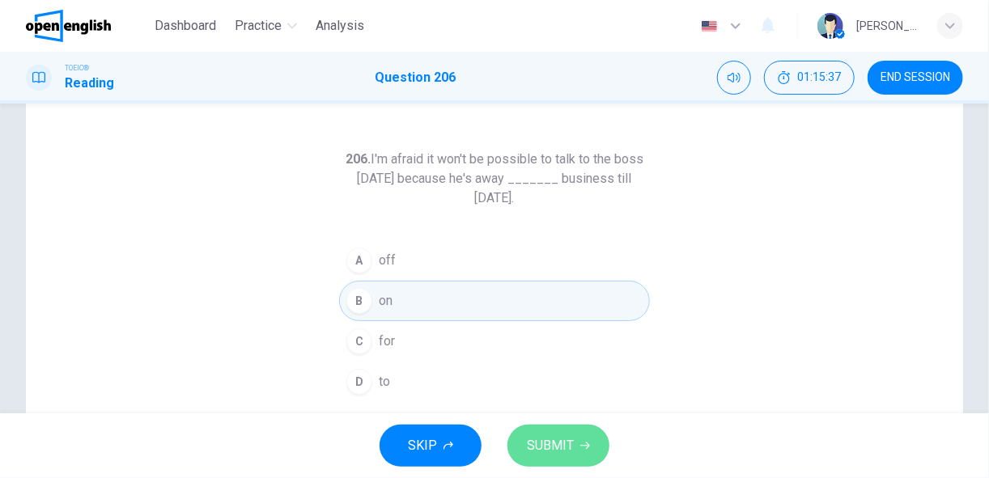
click at [557, 446] on span "SUBMIT" at bounding box center [550, 446] width 47 height 23
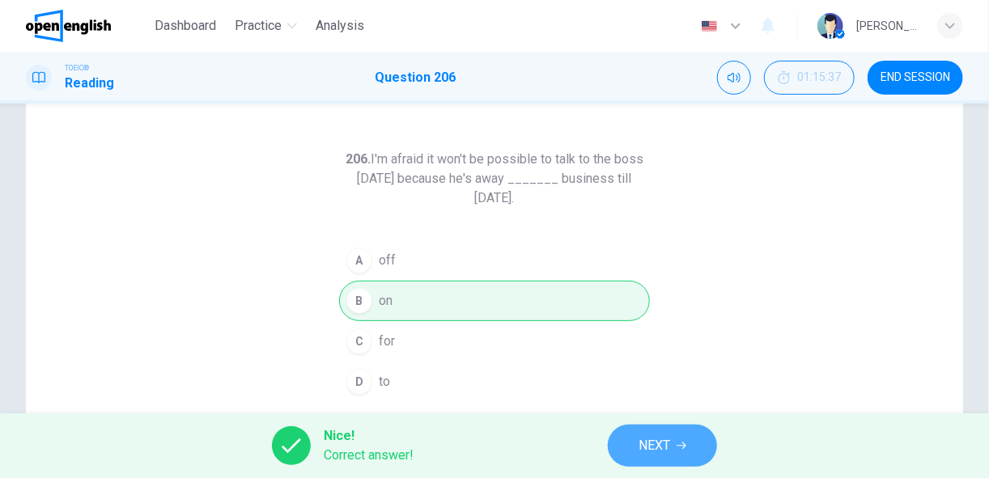
click at [648, 442] on span "NEXT" at bounding box center [654, 446] width 32 height 23
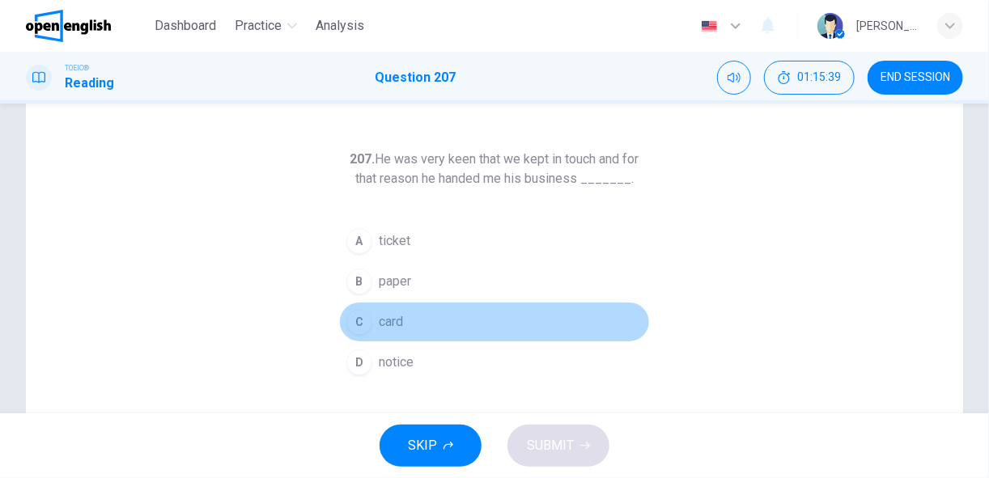
click at [405, 315] on button "C card" at bounding box center [494, 322] width 311 height 40
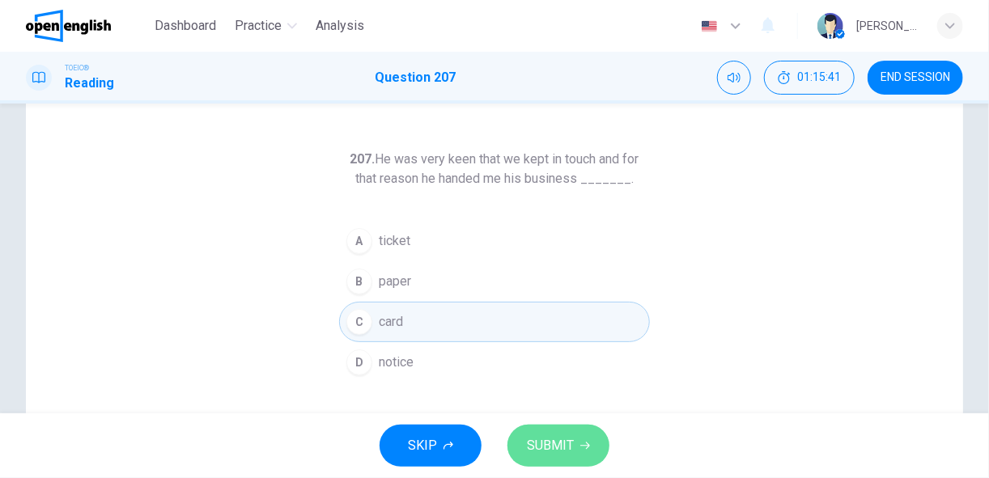
click at [569, 454] on span "SUBMIT" at bounding box center [550, 446] width 47 height 23
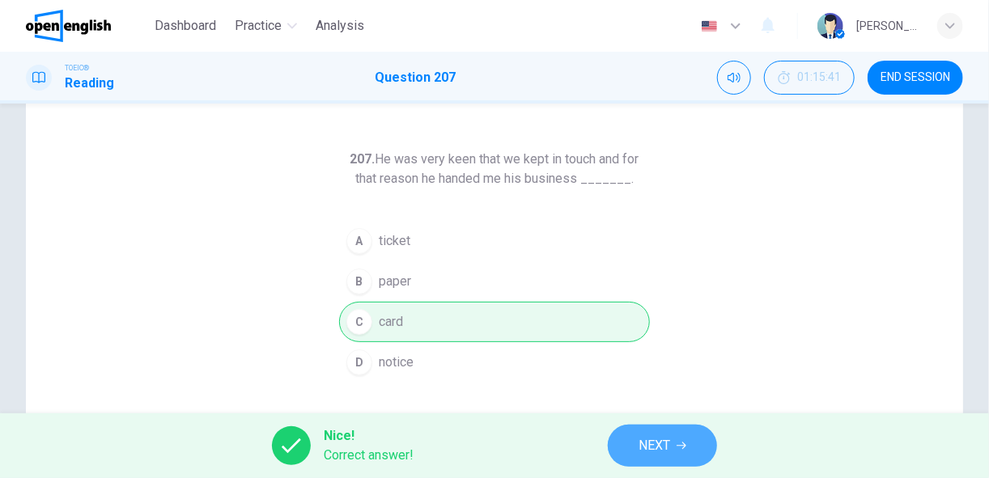
click at [657, 443] on span "NEXT" at bounding box center [654, 446] width 32 height 23
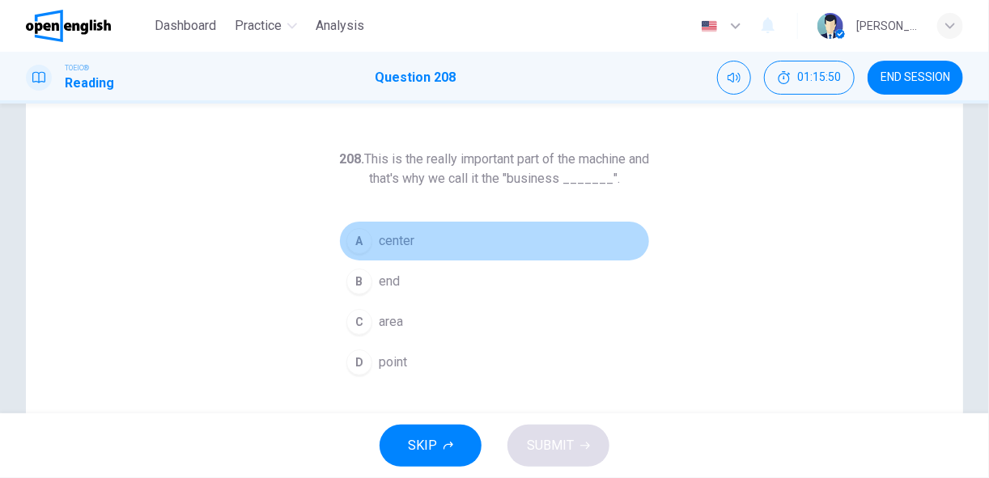
click at [372, 246] on button "A center" at bounding box center [494, 241] width 311 height 40
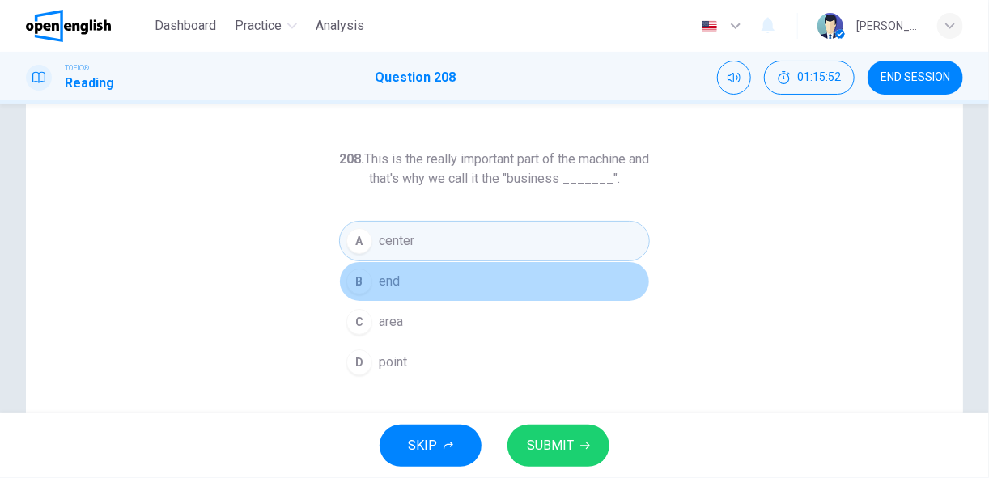
click at [404, 281] on button "B end" at bounding box center [494, 281] width 311 height 40
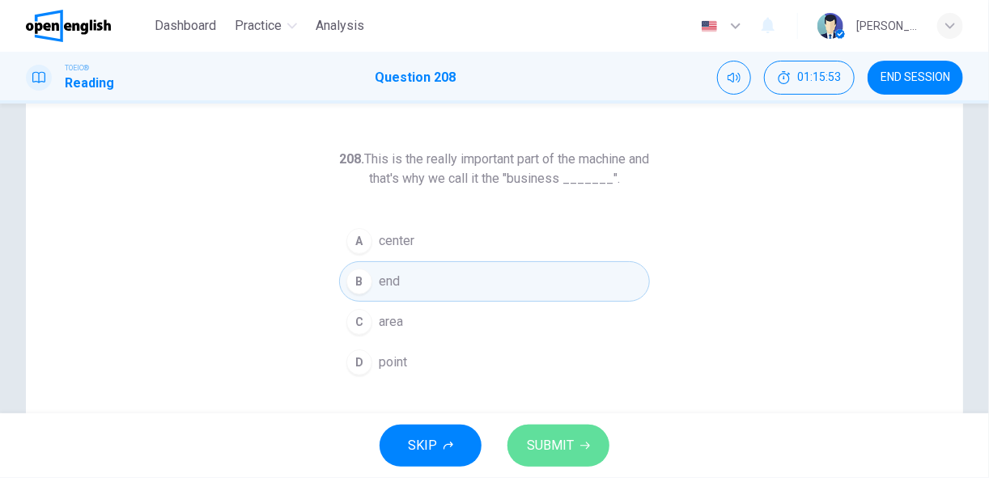
click at [538, 446] on span "SUBMIT" at bounding box center [550, 446] width 47 height 23
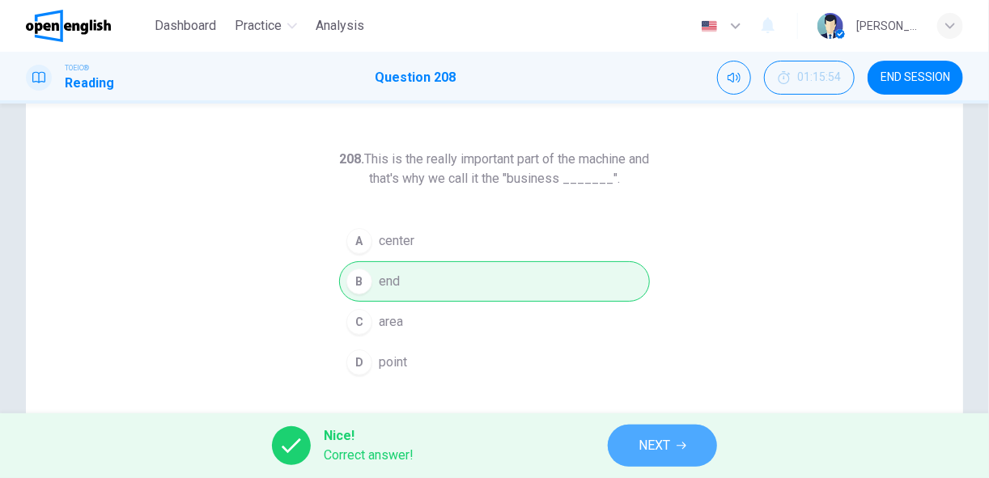
click at [679, 444] on icon "button" at bounding box center [681, 446] width 10 height 10
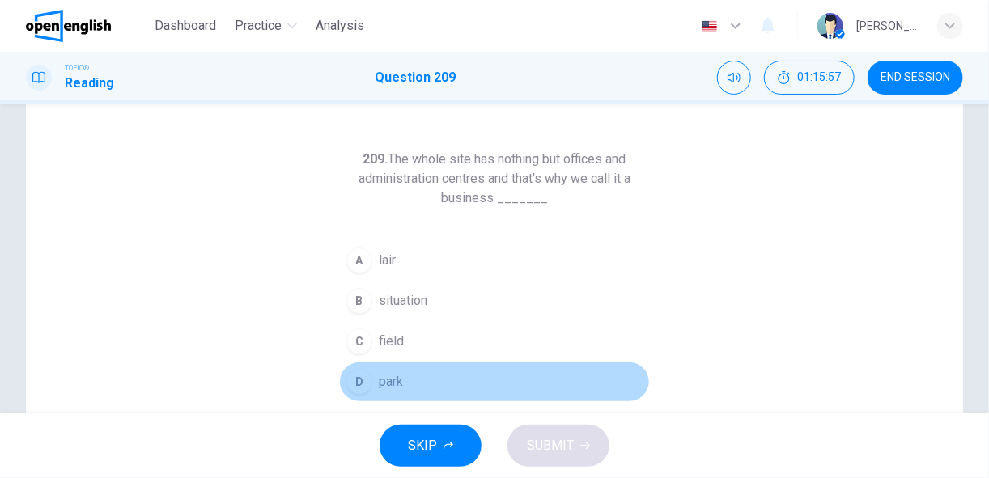
click at [389, 378] on span "park" at bounding box center [391, 381] width 24 height 19
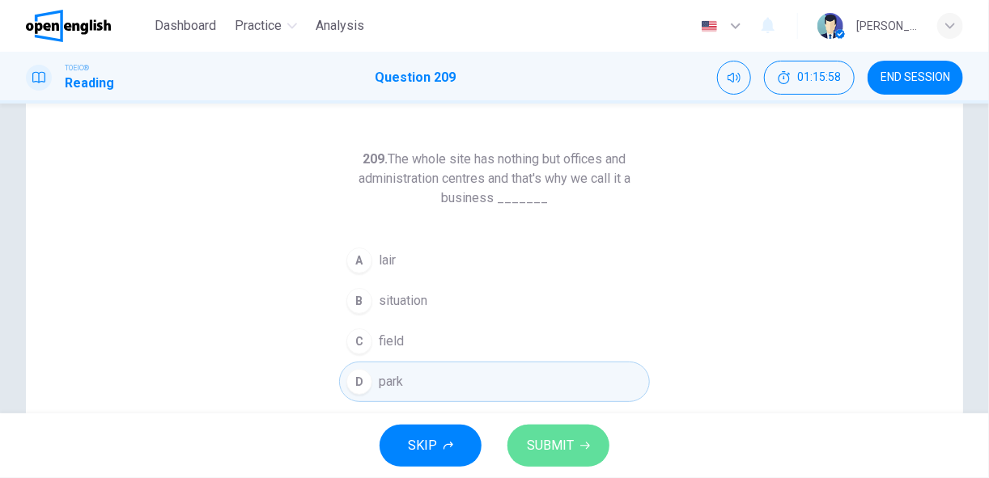
click at [541, 442] on span "SUBMIT" at bounding box center [550, 446] width 47 height 23
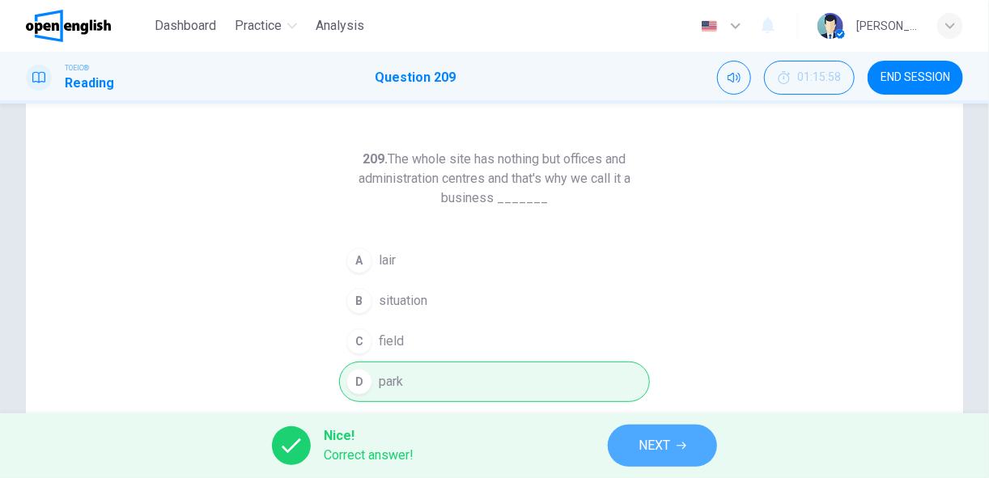
click at [656, 451] on span "NEXT" at bounding box center [654, 446] width 32 height 23
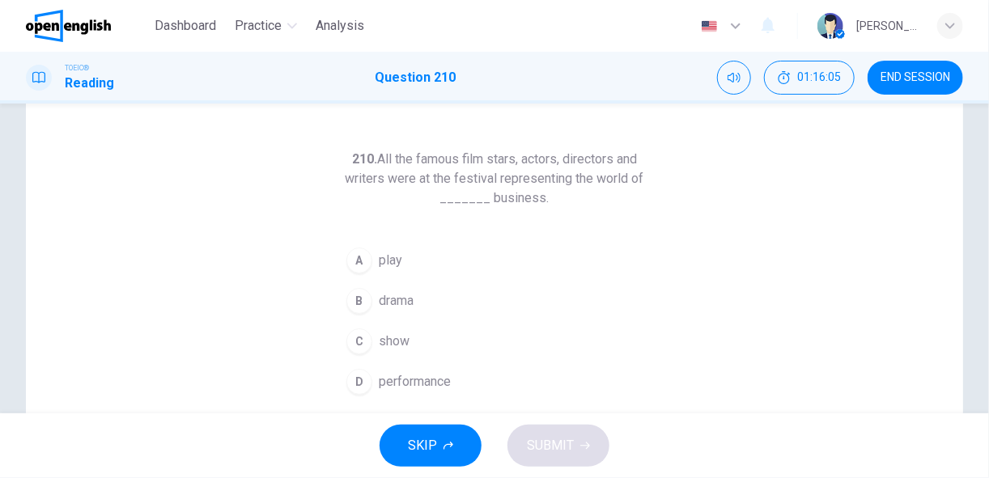
click at [405, 340] on span "show" at bounding box center [394, 341] width 31 height 19
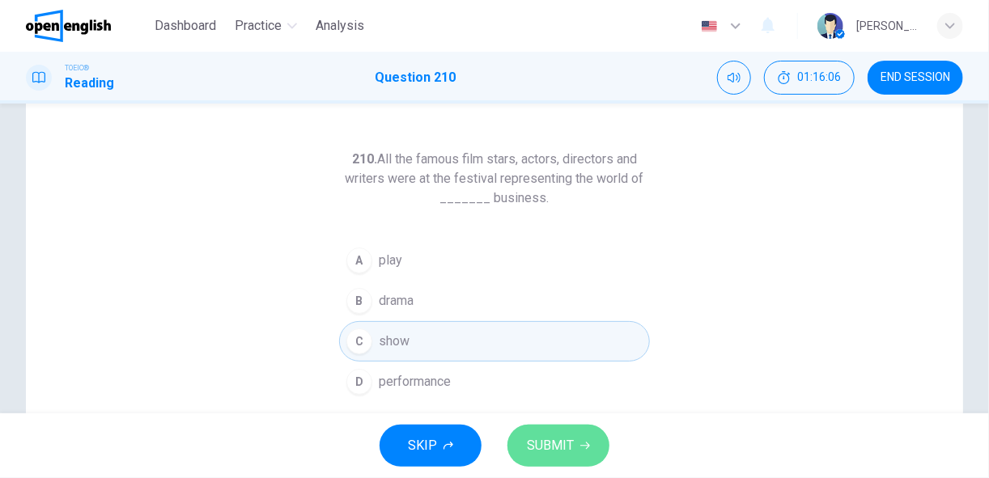
click at [554, 443] on span "SUBMIT" at bounding box center [550, 446] width 47 height 23
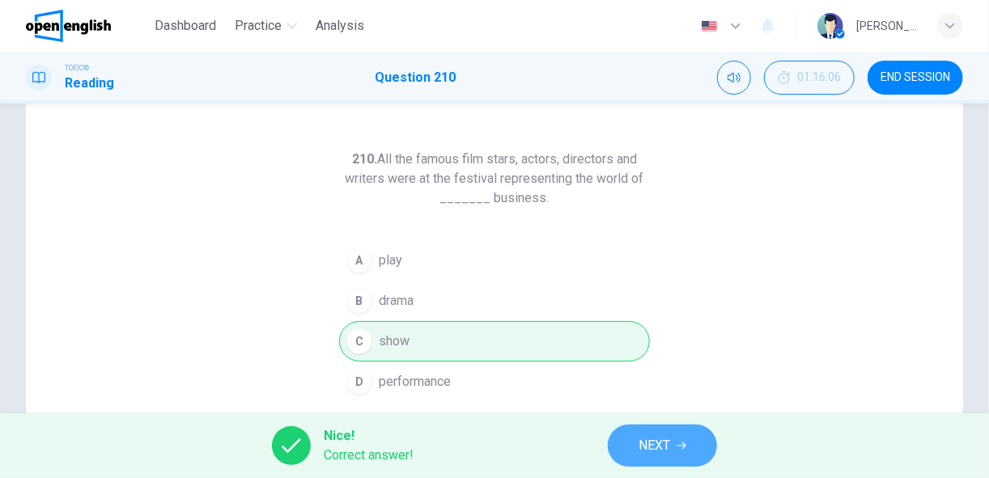
click at [666, 445] on span "NEXT" at bounding box center [654, 446] width 32 height 23
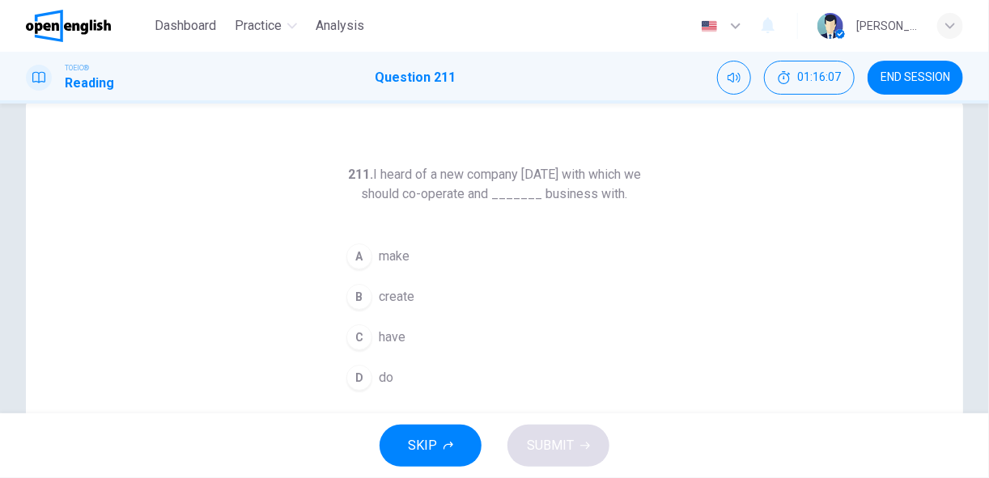
scroll to position [39, 0]
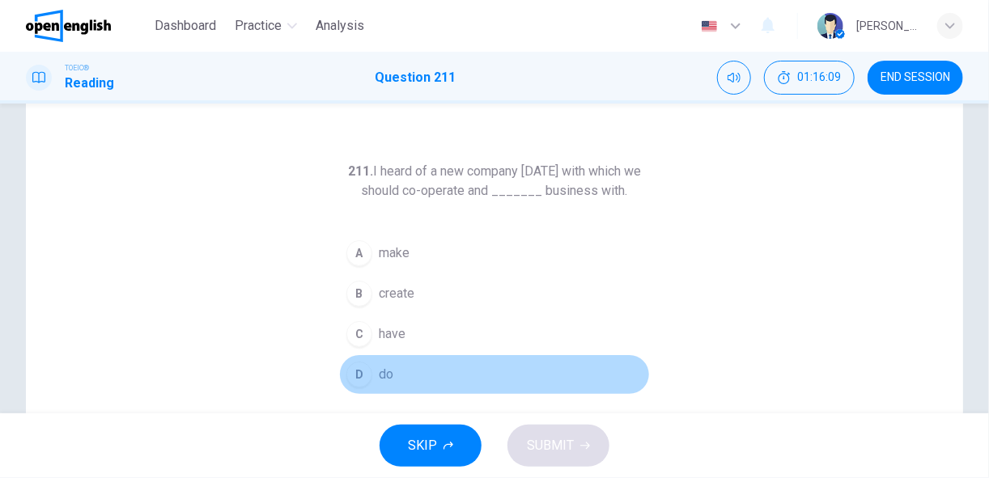
click at [426, 368] on button "D do" at bounding box center [494, 374] width 311 height 40
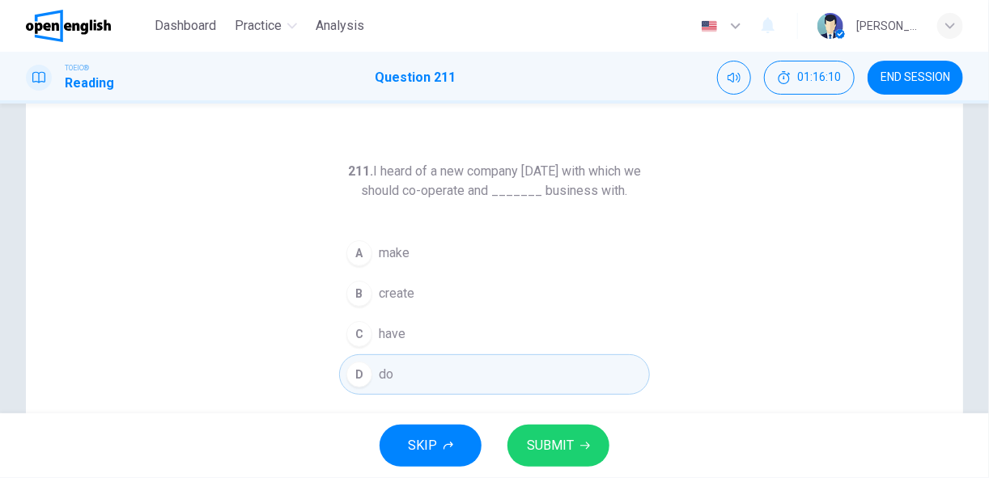
click at [541, 442] on span "SUBMIT" at bounding box center [550, 446] width 47 height 23
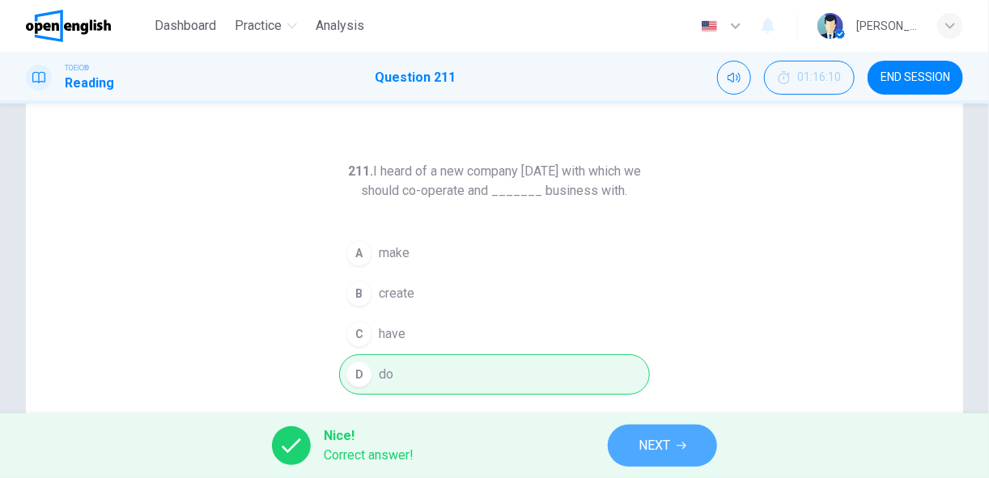
click at [635, 442] on button "NEXT" at bounding box center [662, 446] width 109 height 42
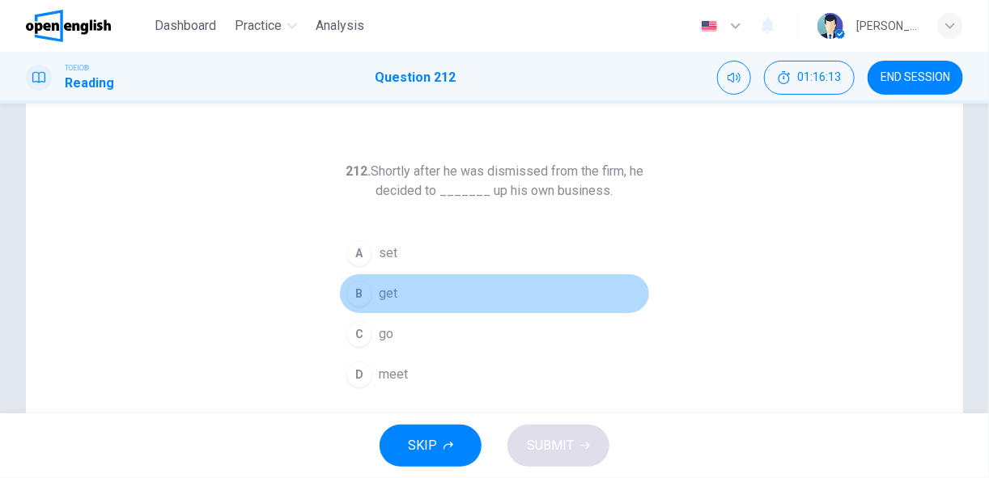
click at [404, 295] on button "B get" at bounding box center [494, 293] width 311 height 40
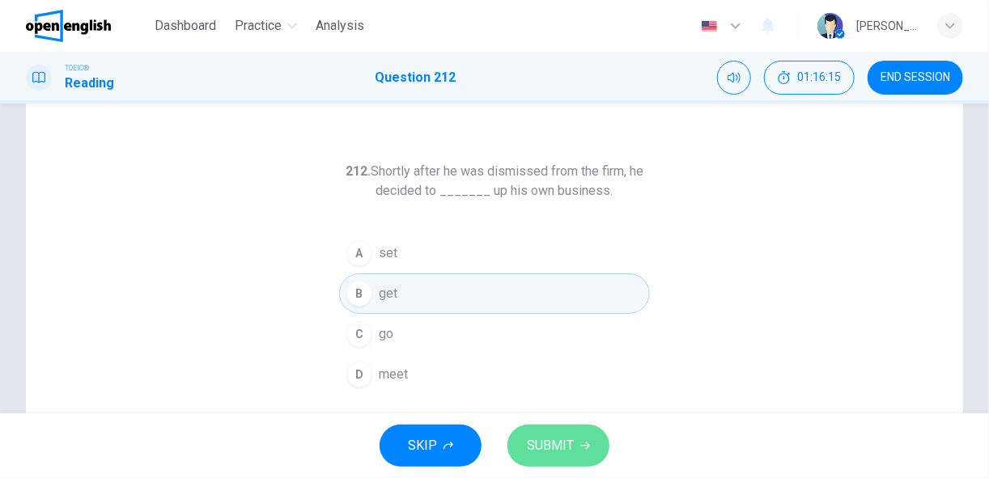
click at [552, 447] on span "SUBMIT" at bounding box center [550, 446] width 47 height 23
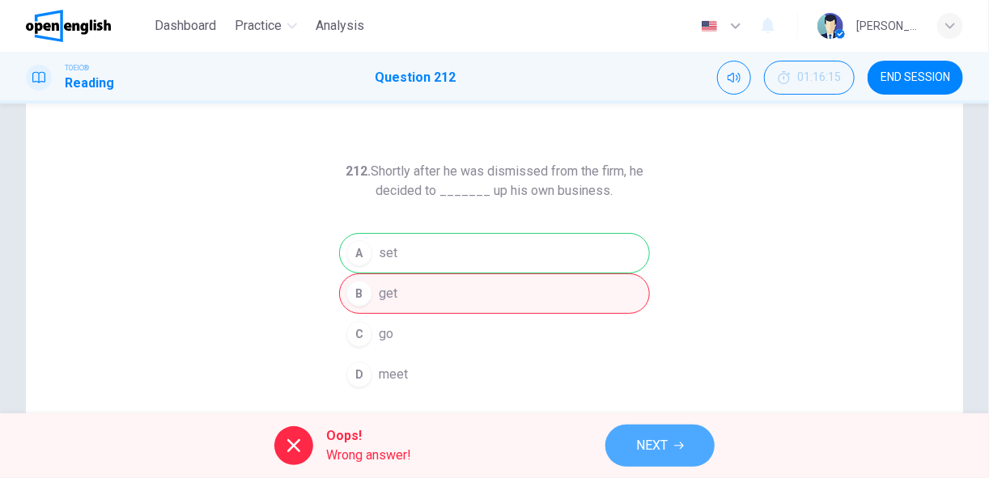
click at [663, 449] on span "NEXT" at bounding box center [652, 446] width 32 height 23
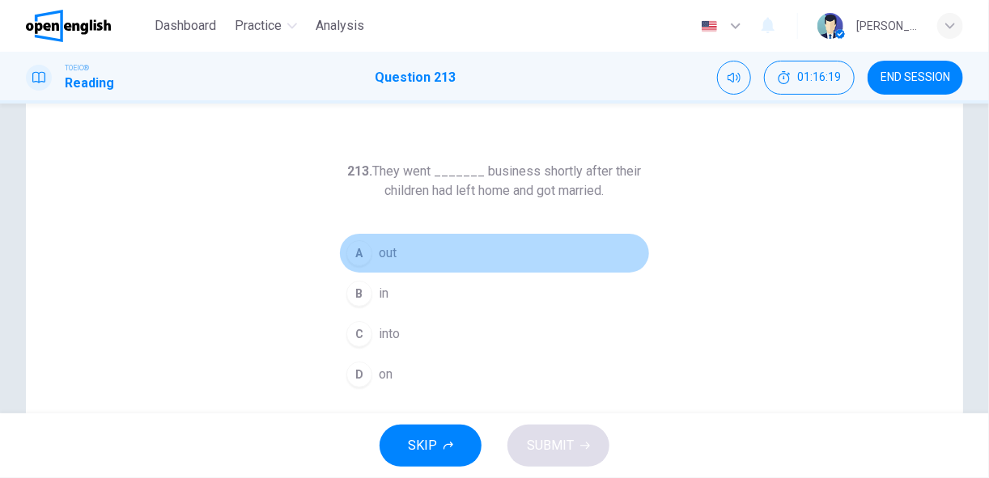
click at [388, 249] on span "out" at bounding box center [388, 253] width 18 height 19
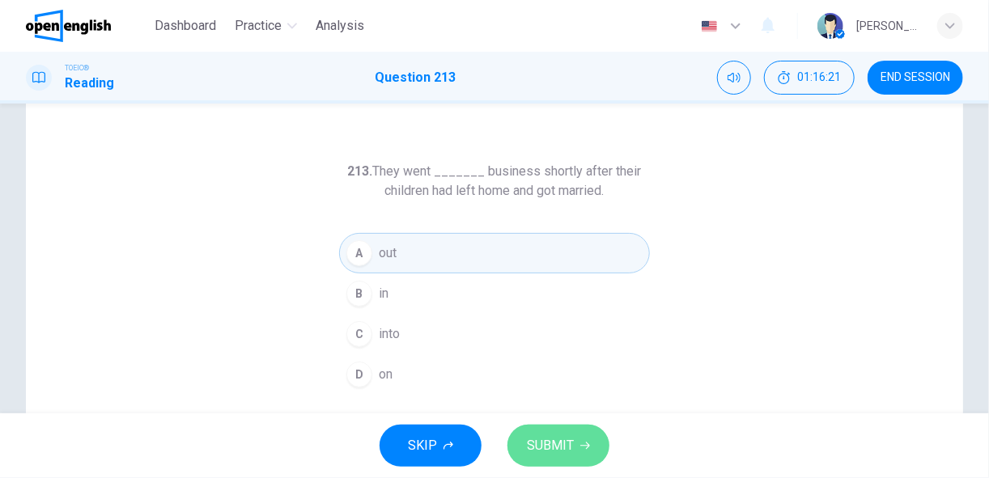
click at [551, 443] on span "SUBMIT" at bounding box center [550, 446] width 47 height 23
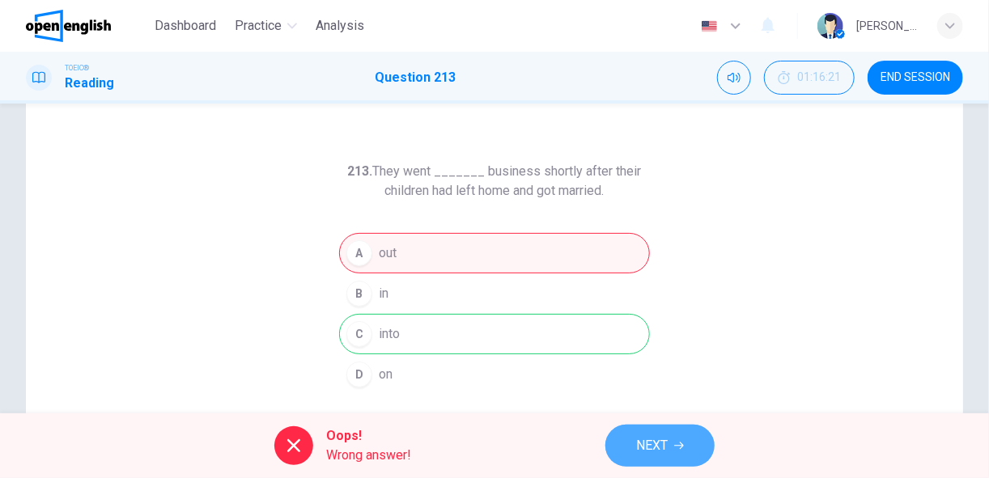
click at [647, 449] on span "NEXT" at bounding box center [652, 446] width 32 height 23
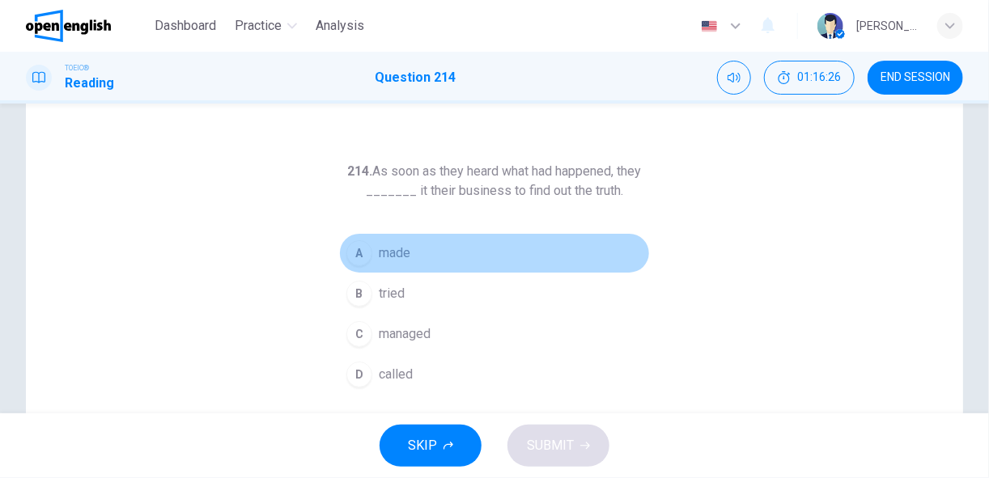
click at [369, 252] on button "A made" at bounding box center [494, 253] width 311 height 40
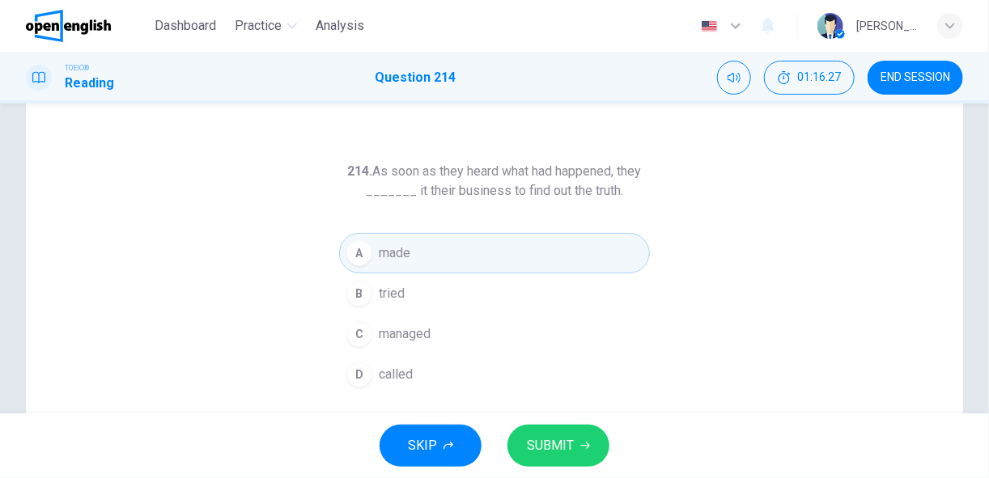
click at [542, 443] on span "SUBMIT" at bounding box center [550, 446] width 47 height 23
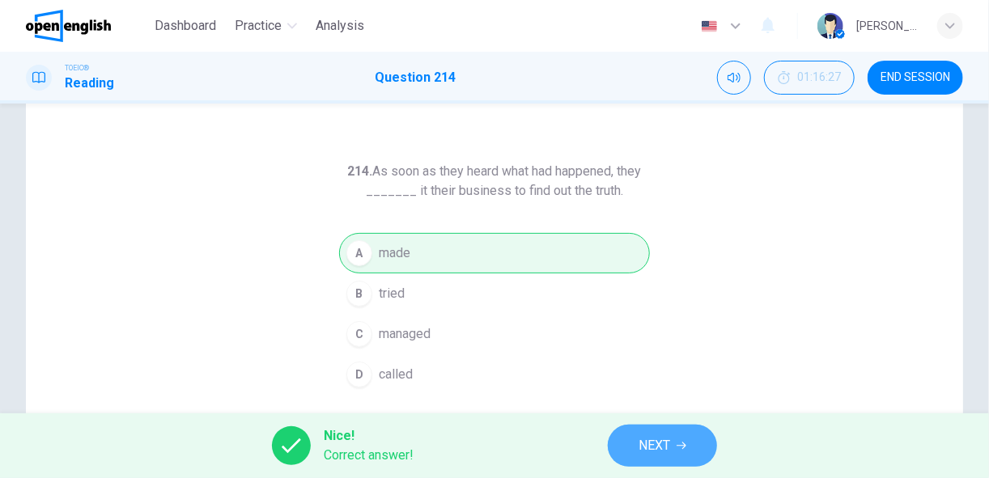
click at [655, 440] on span "NEXT" at bounding box center [654, 446] width 32 height 23
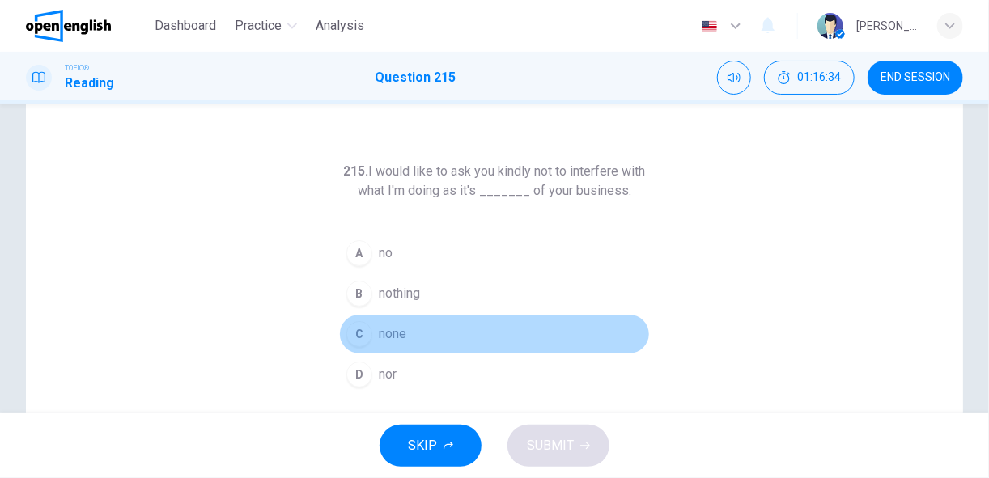
click at [379, 332] on span "none" at bounding box center [393, 333] width 28 height 19
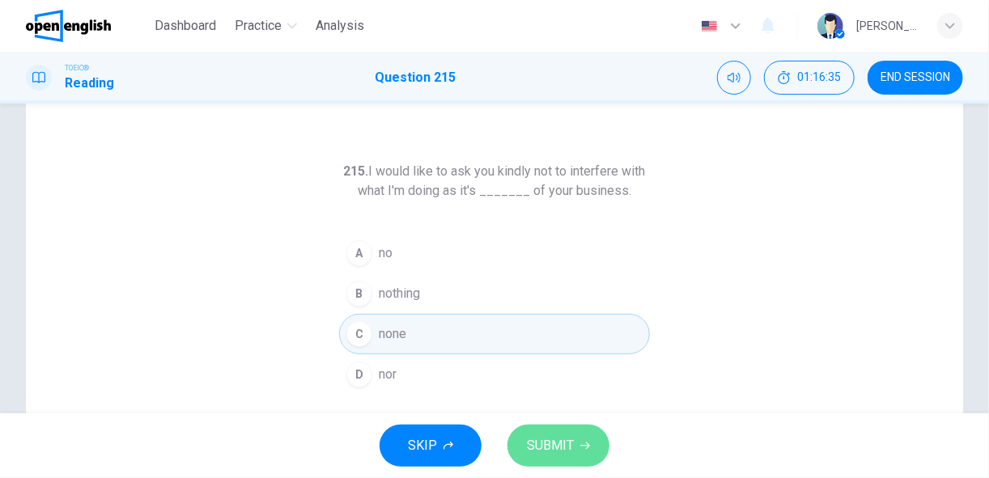
click at [547, 439] on span "SUBMIT" at bounding box center [550, 446] width 47 height 23
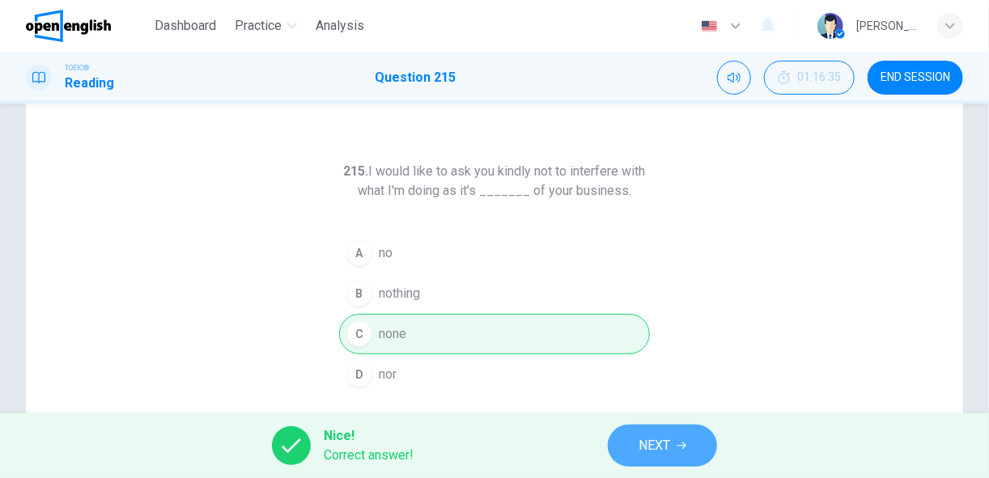
click at [641, 444] on span "NEXT" at bounding box center [654, 446] width 32 height 23
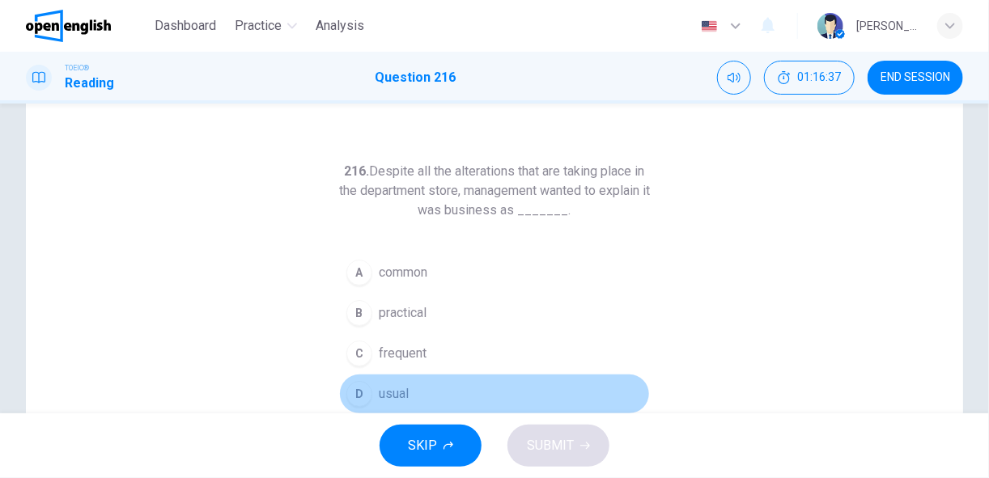
click at [396, 392] on span "usual" at bounding box center [394, 393] width 30 height 19
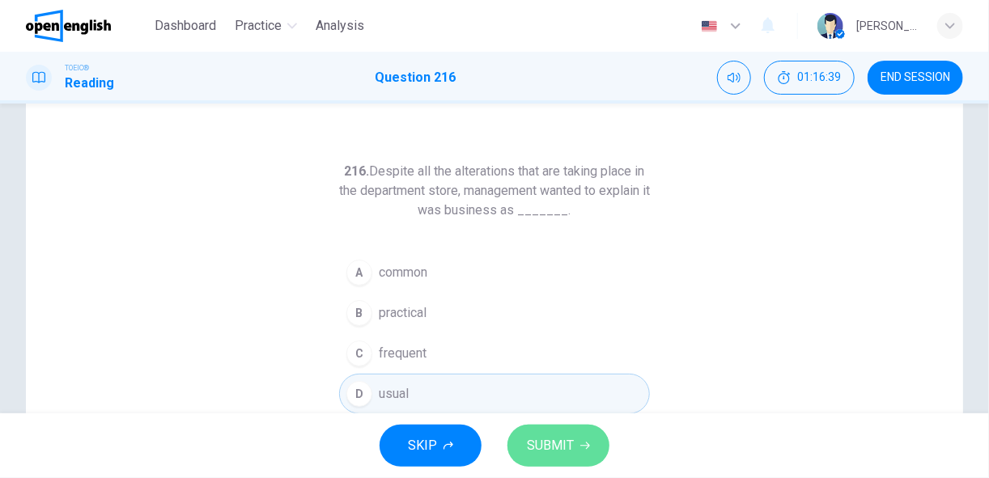
click at [548, 447] on span "SUBMIT" at bounding box center [550, 446] width 47 height 23
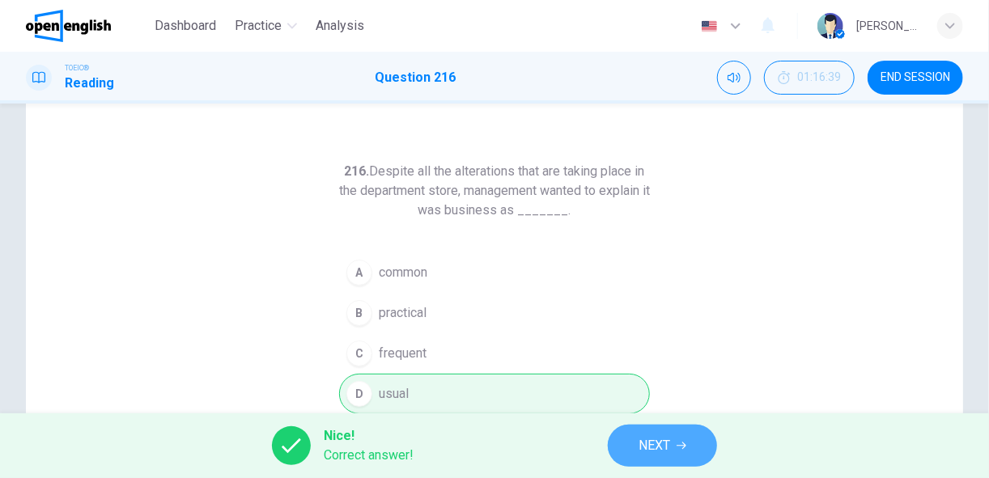
click at [666, 452] on span "NEXT" at bounding box center [654, 446] width 32 height 23
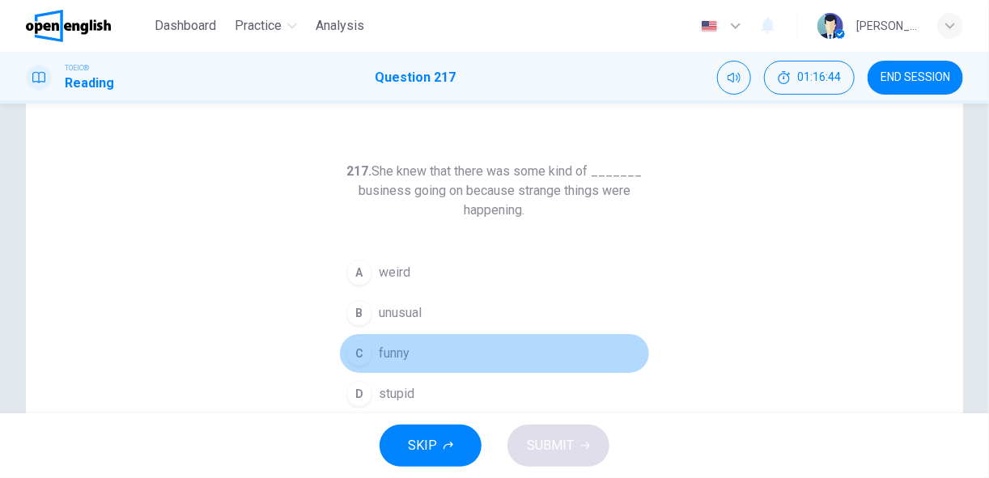
click at [384, 350] on span "funny" at bounding box center [394, 353] width 31 height 19
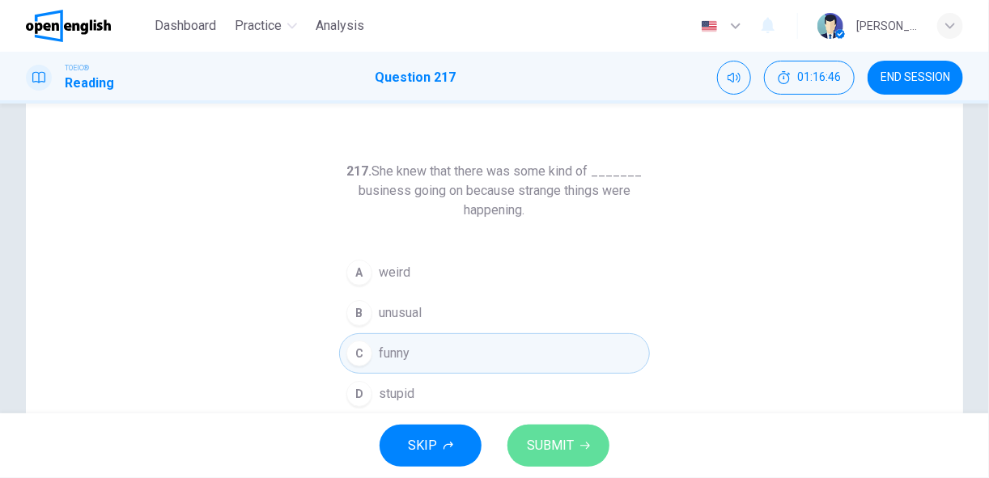
click at [553, 439] on span "SUBMIT" at bounding box center [550, 446] width 47 height 23
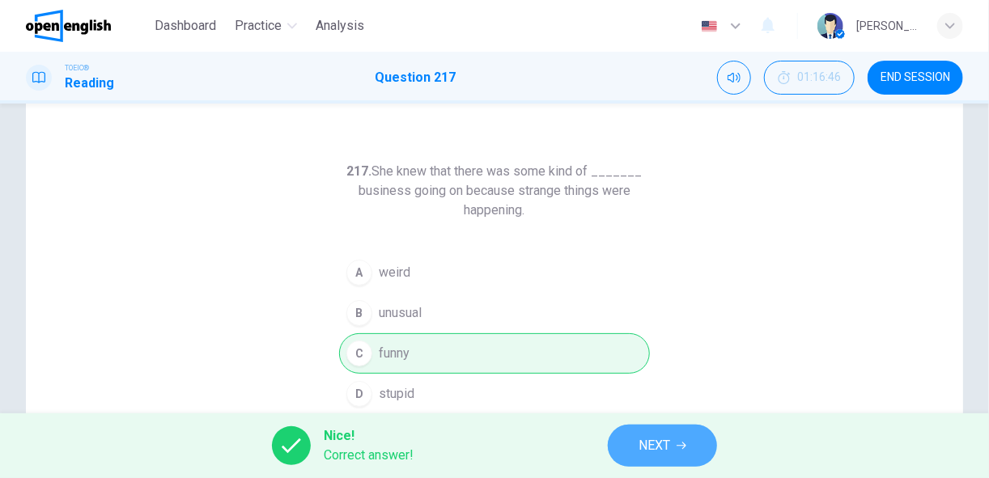
click at [651, 448] on span "NEXT" at bounding box center [654, 446] width 32 height 23
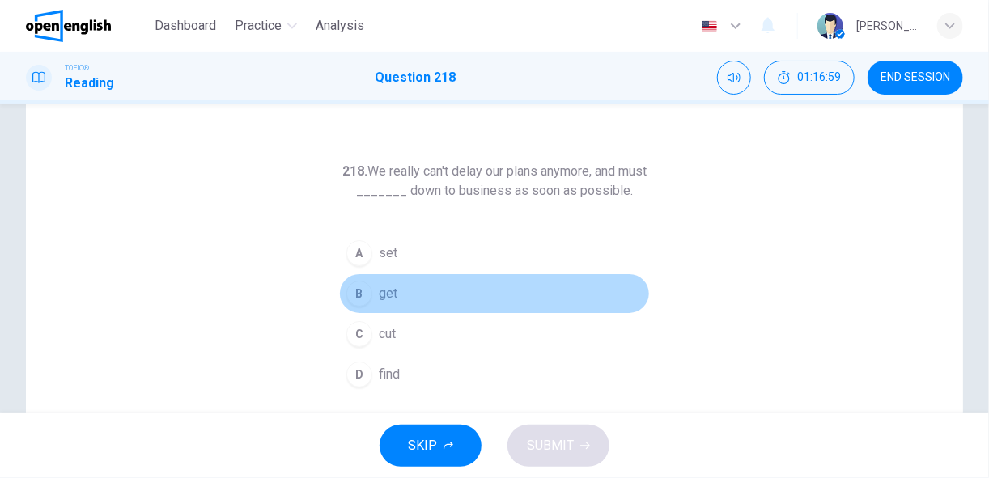
click at [375, 303] on button "B get" at bounding box center [494, 293] width 311 height 40
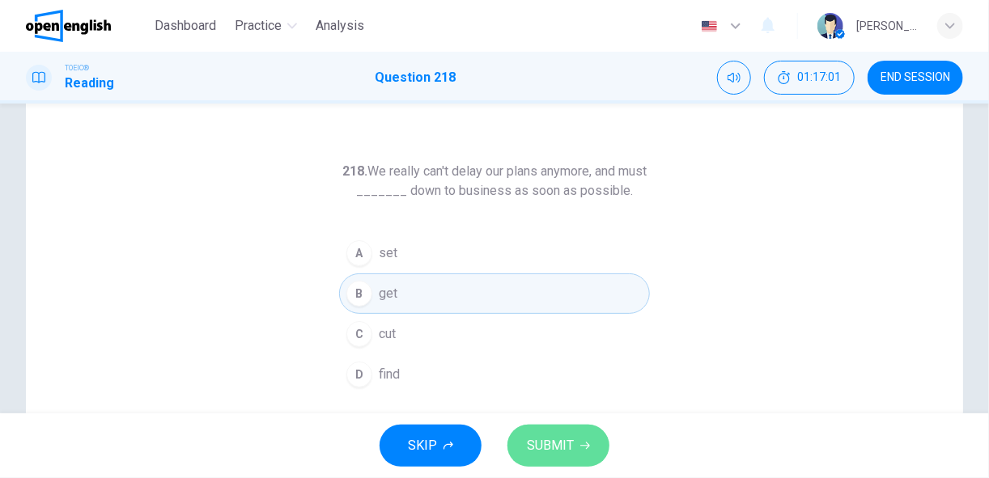
click at [546, 443] on span "SUBMIT" at bounding box center [550, 446] width 47 height 23
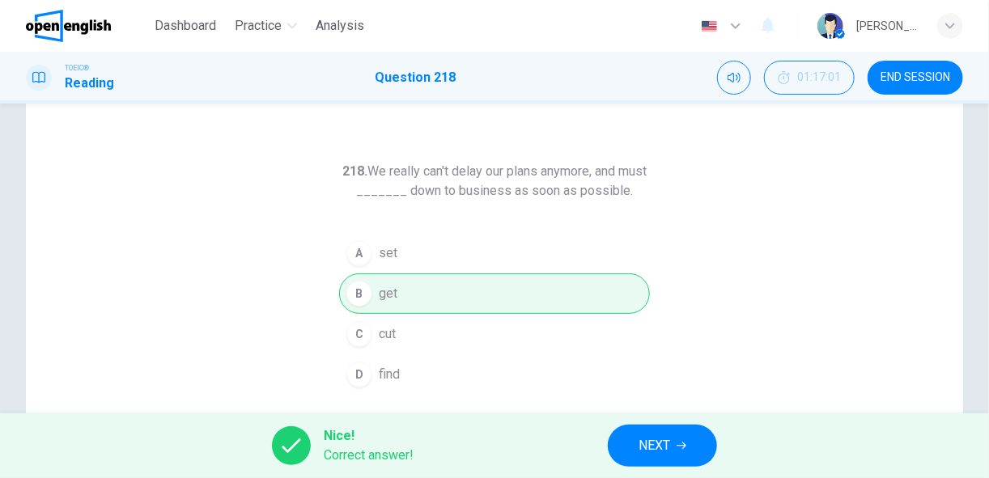
click at [643, 447] on span "NEXT" at bounding box center [654, 446] width 32 height 23
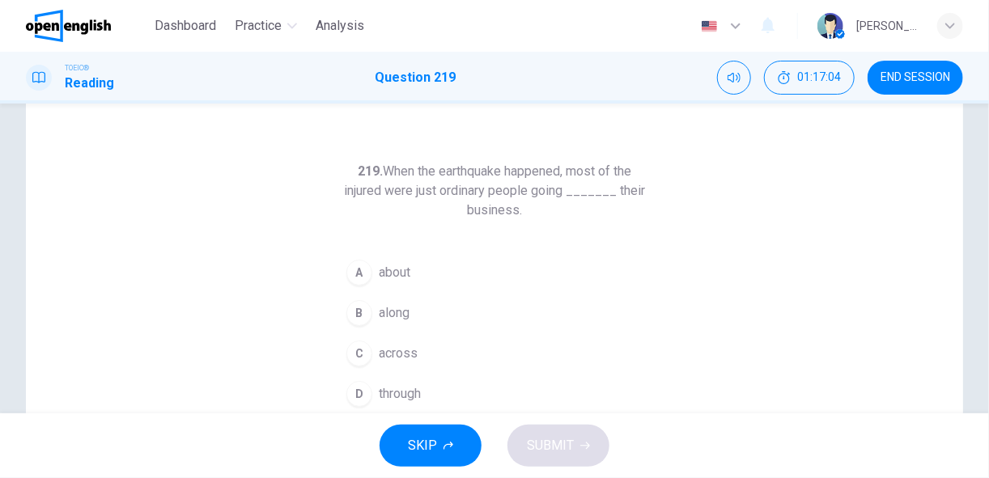
click at [389, 275] on span "about" at bounding box center [395, 272] width 32 height 19
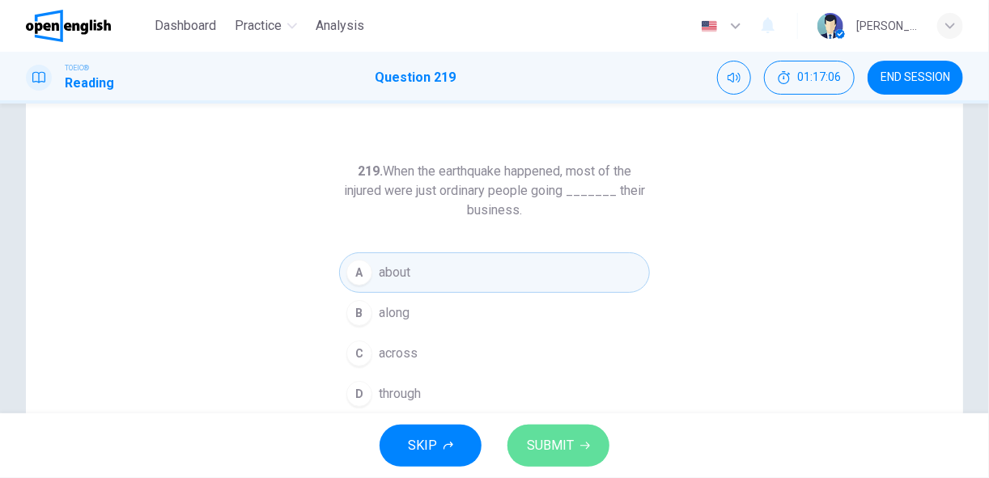
click at [544, 439] on span "SUBMIT" at bounding box center [550, 446] width 47 height 23
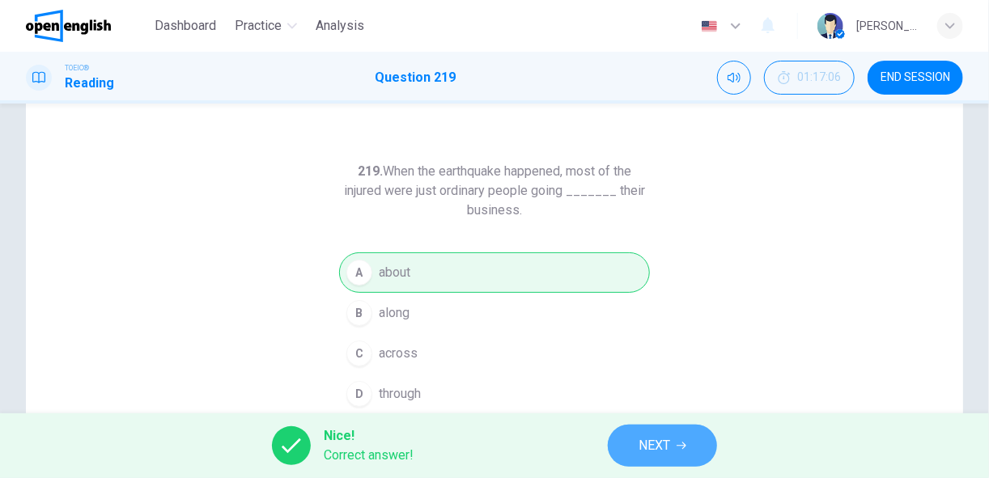
click at [648, 447] on span "NEXT" at bounding box center [654, 446] width 32 height 23
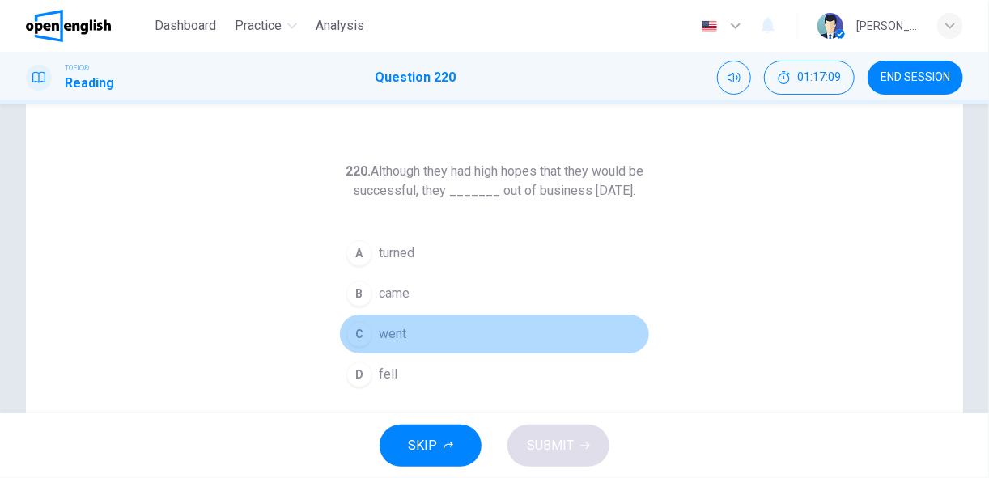
click at [409, 353] on button "C went" at bounding box center [494, 334] width 311 height 40
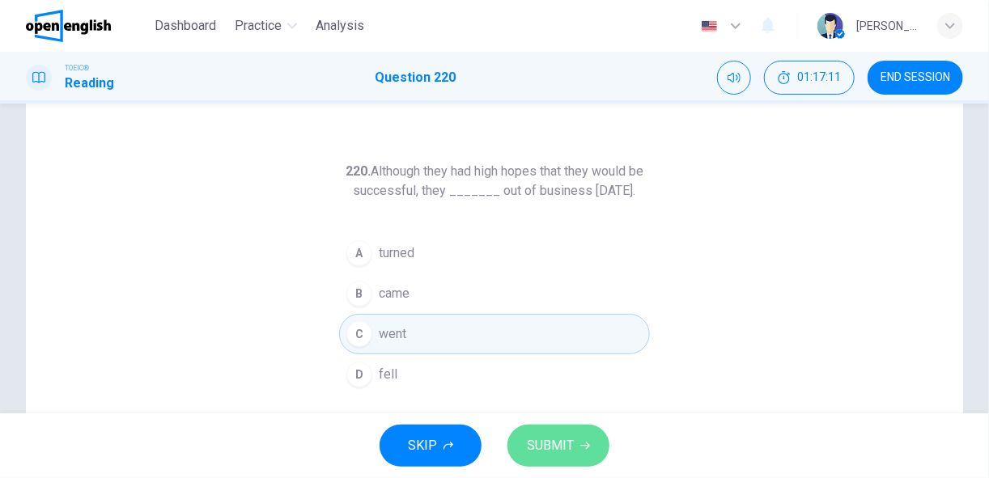
click at [536, 445] on span "SUBMIT" at bounding box center [550, 446] width 47 height 23
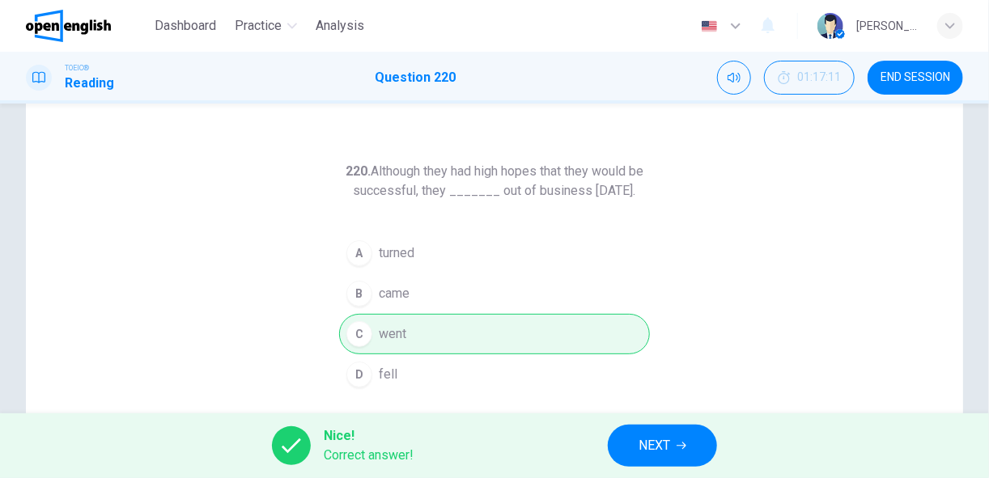
click at [633, 442] on button "NEXT" at bounding box center [662, 446] width 109 height 42
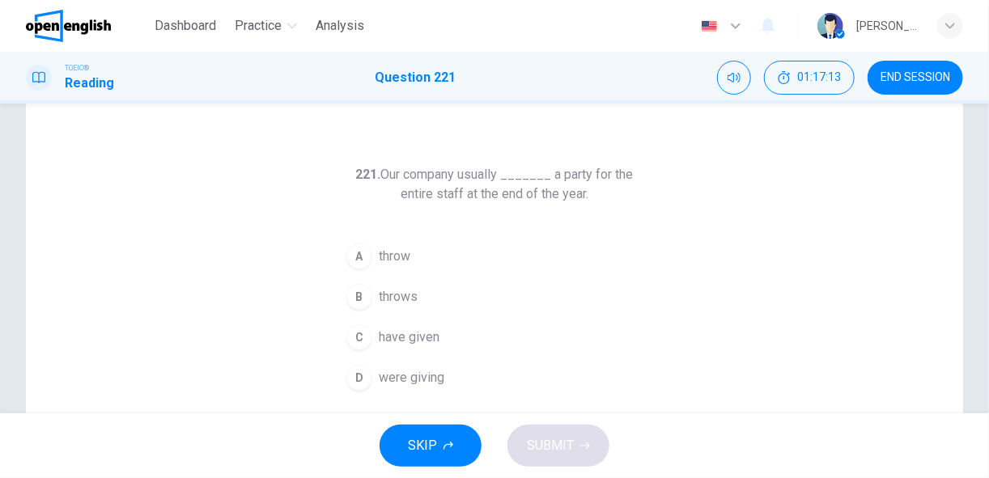
scroll to position [36, 0]
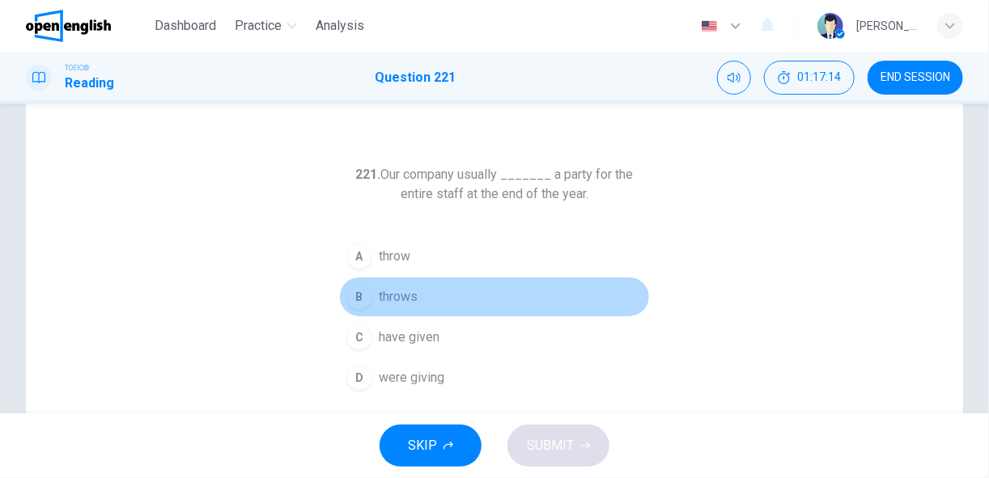
click at [388, 295] on span "throws" at bounding box center [398, 296] width 39 height 19
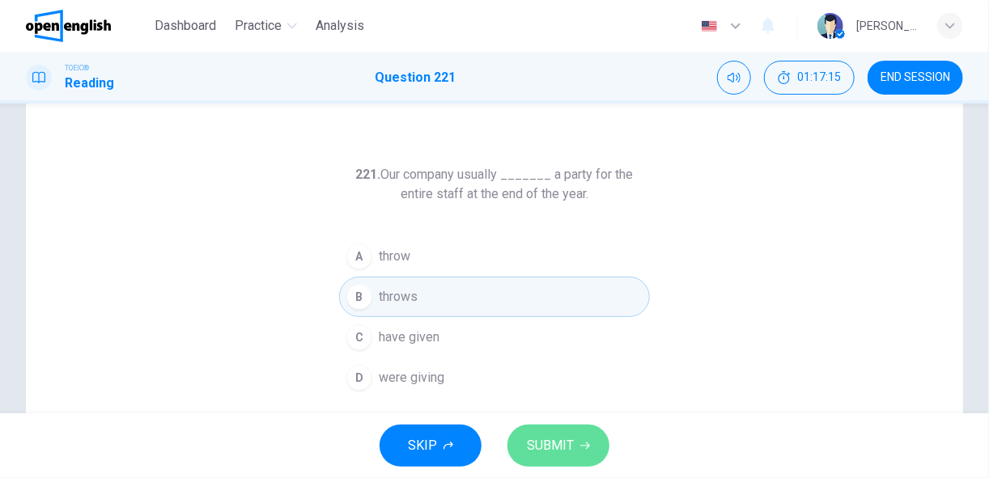
click at [549, 453] on span "SUBMIT" at bounding box center [550, 446] width 47 height 23
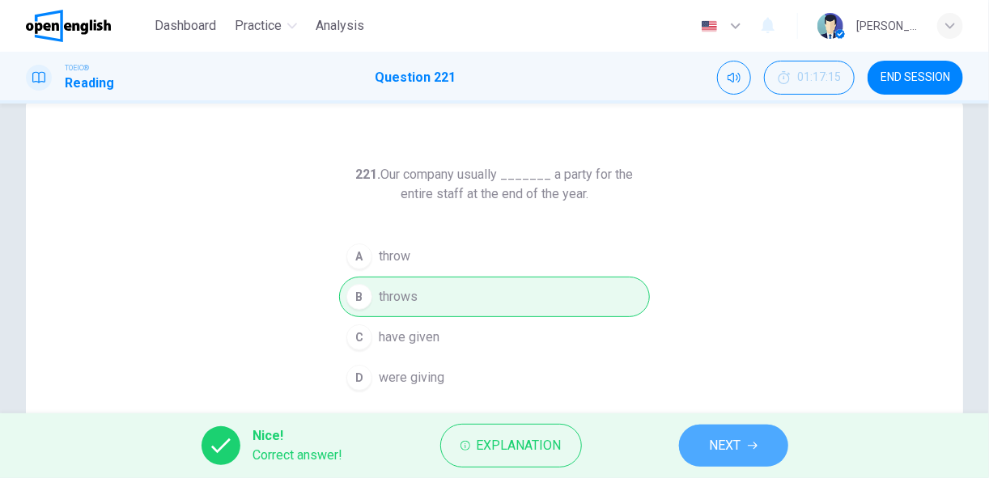
click at [689, 440] on button "NEXT" at bounding box center [733, 446] width 109 height 42
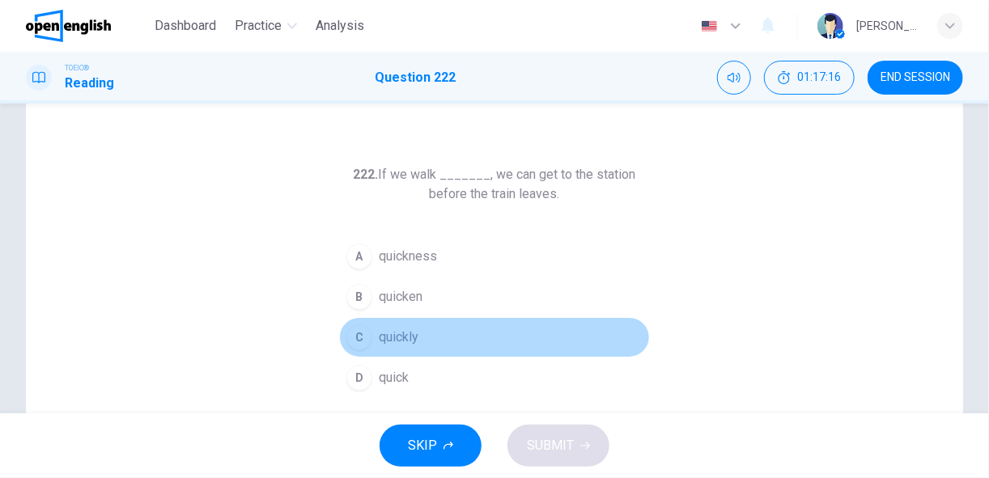
click at [433, 336] on button "C quickly" at bounding box center [494, 337] width 311 height 40
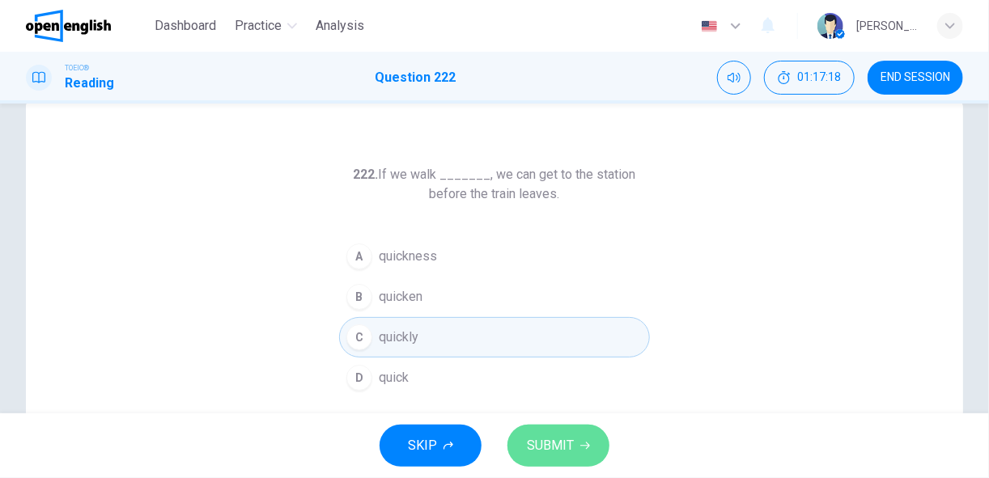
click at [553, 449] on span "SUBMIT" at bounding box center [550, 446] width 47 height 23
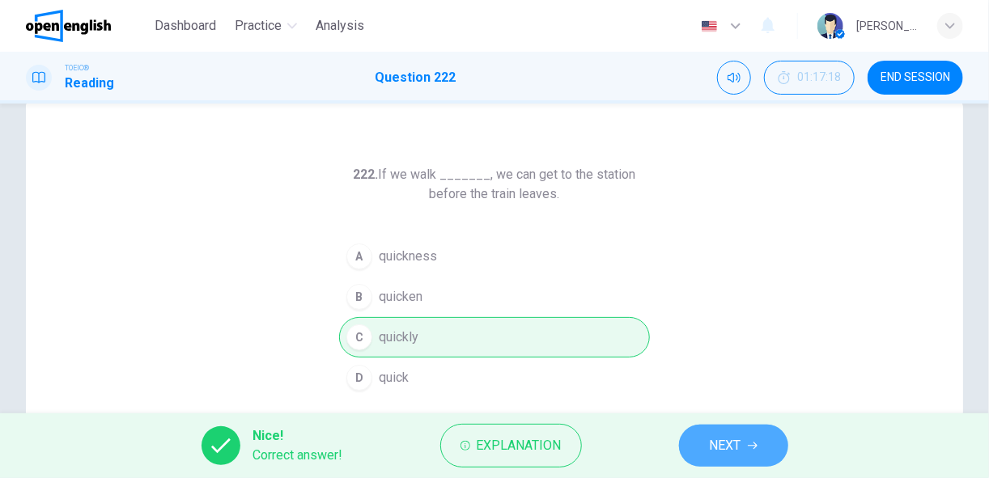
click at [702, 442] on button "NEXT" at bounding box center [733, 446] width 109 height 42
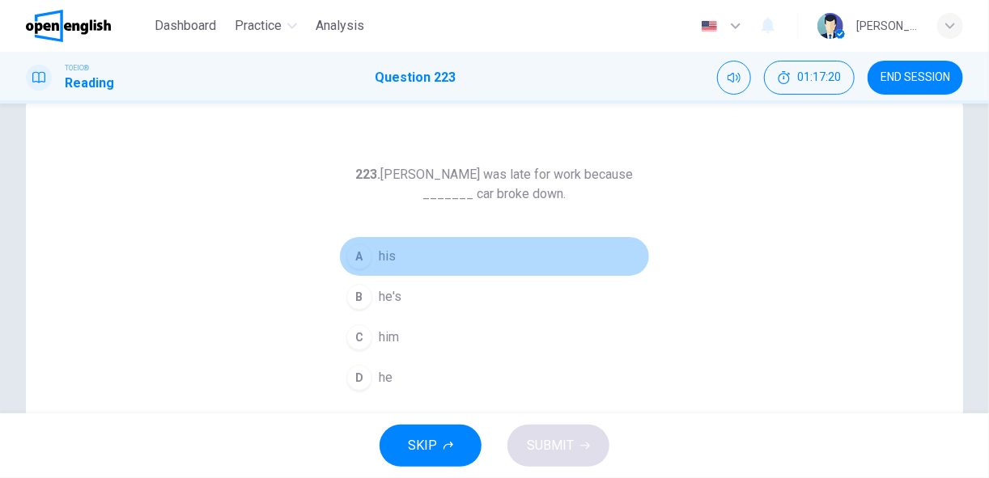
click at [405, 254] on button "A his" at bounding box center [494, 256] width 311 height 40
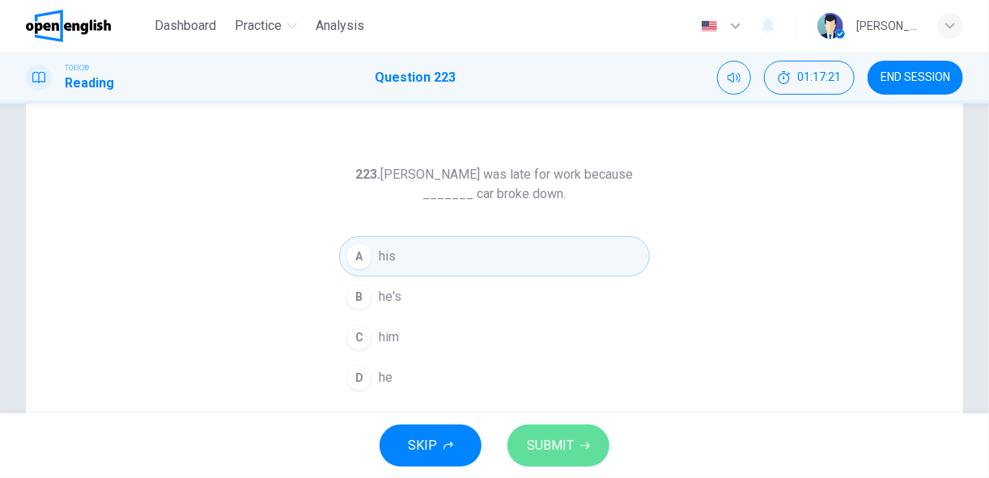
click at [557, 447] on span "SUBMIT" at bounding box center [550, 446] width 47 height 23
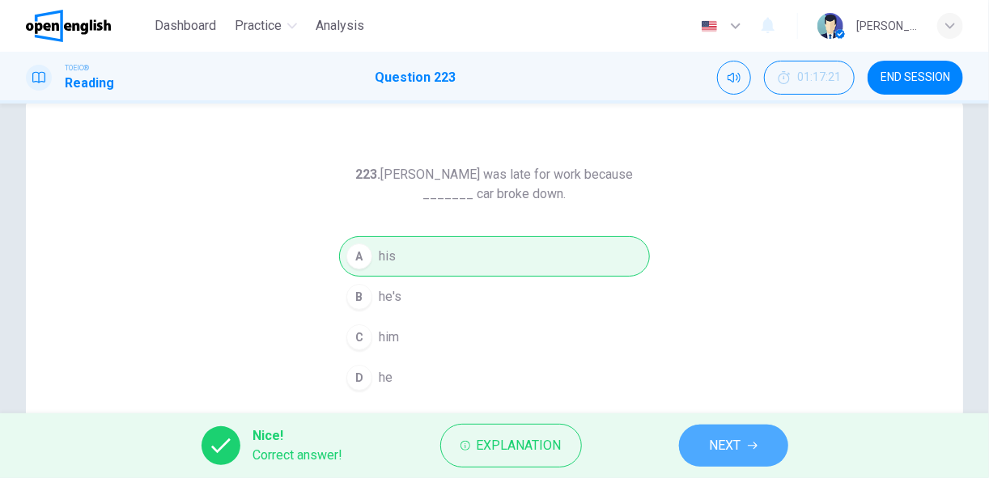
click at [713, 443] on span "NEXT" at bounding box center [726, 446] width 32 height 23
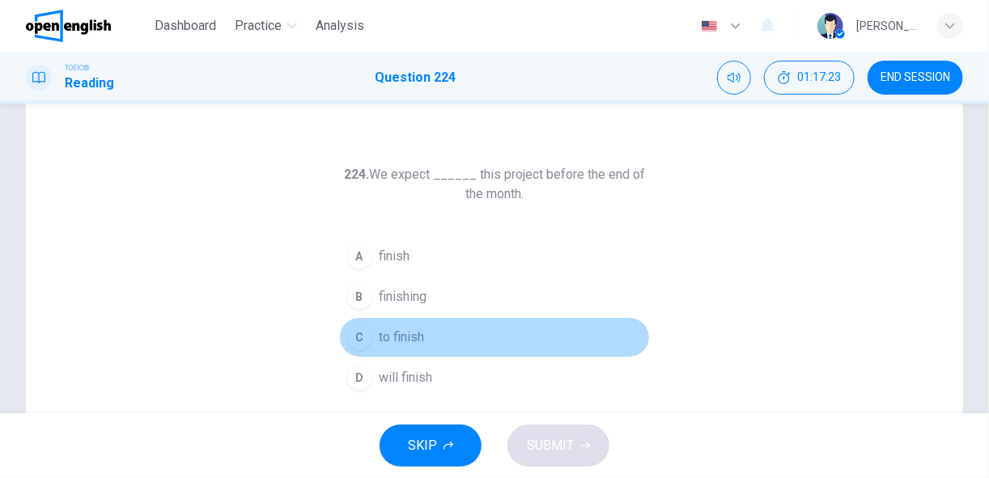
click at [392, 337] on span "to finish" at bounding box center [401, 337] width 45 height 19
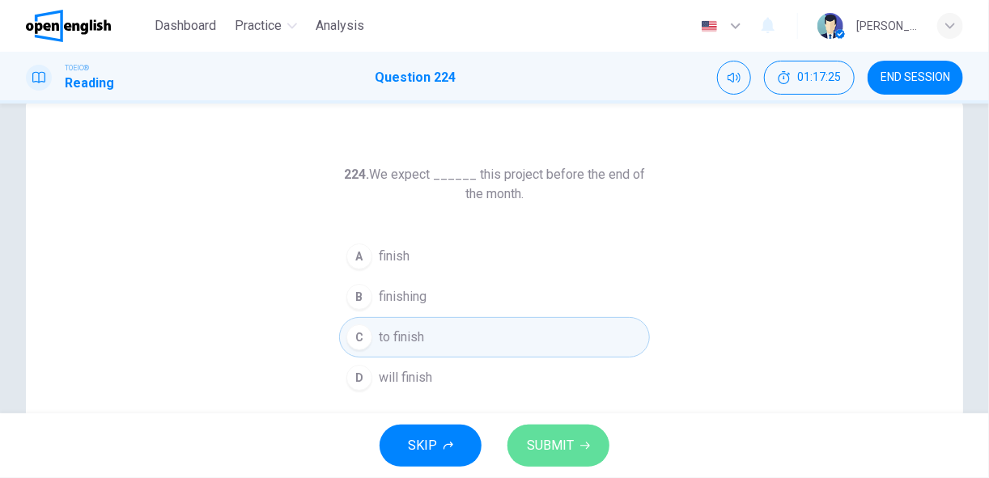
click at [565, 447] on span "SUBMIT" at bounding box center [550, 446] width 47 height 23
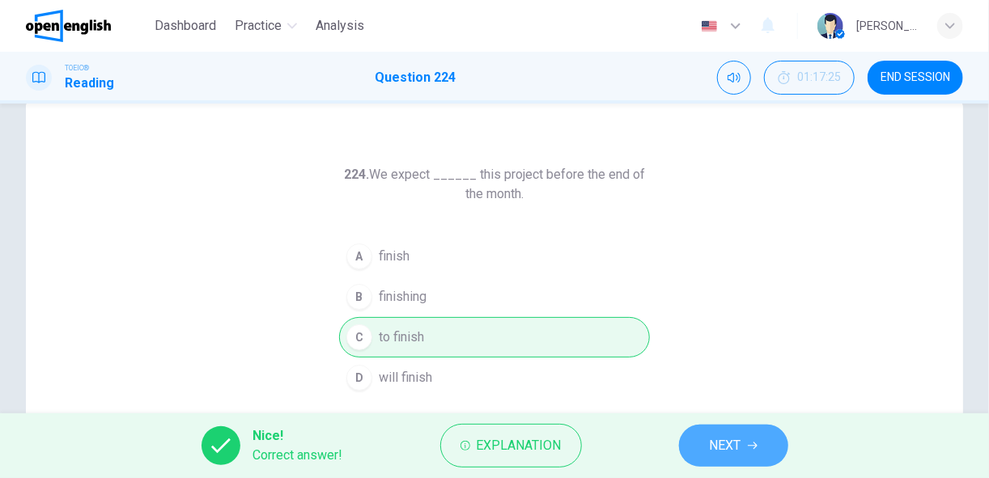
click at [712, 439] on span "NEXT" at bounding box center [726, 446] width 32 height 23
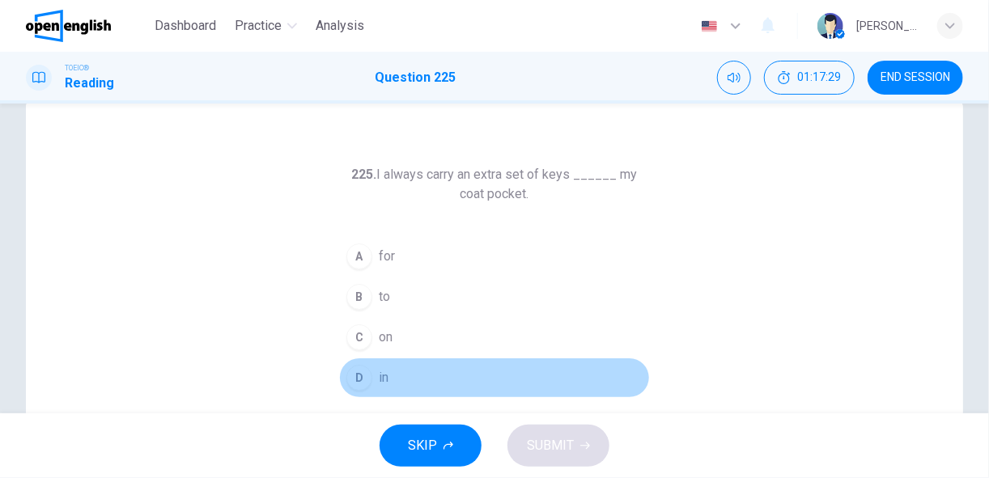
click at [379, 377] on span "in" at bounding box center [384, 377] width 10 height 19
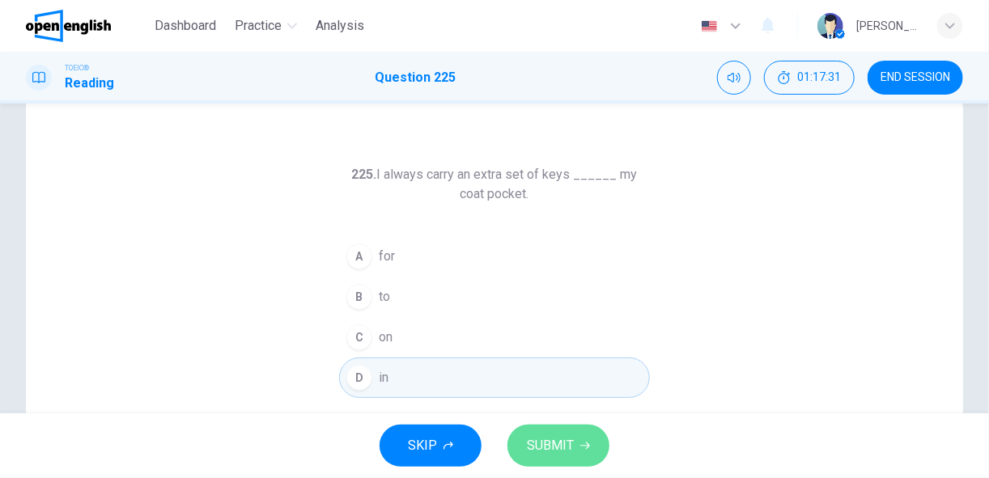
click at [544, 449] on span "SUBMIT" at bounding box center [550, 446] width 47 height 23
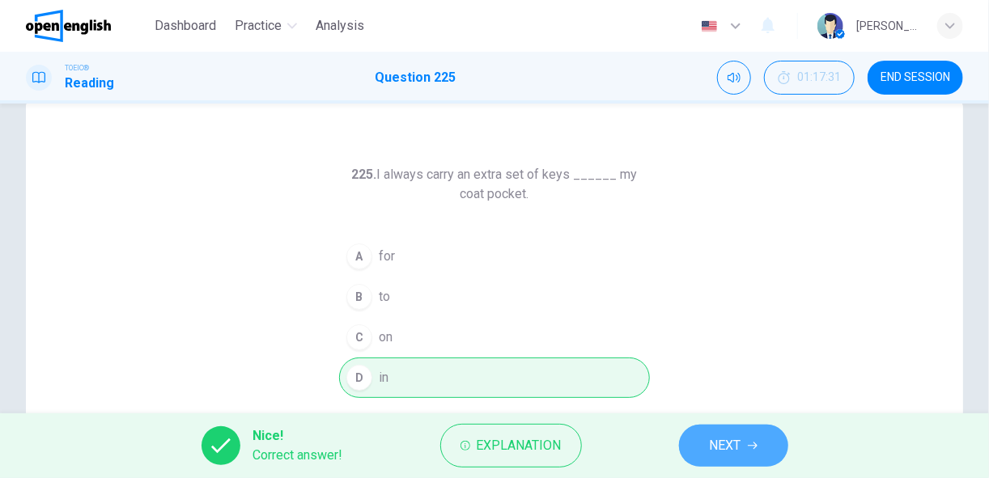
click at [700, 446] on button "NEXT" at bounding box center [733, 446] width 109 height 42
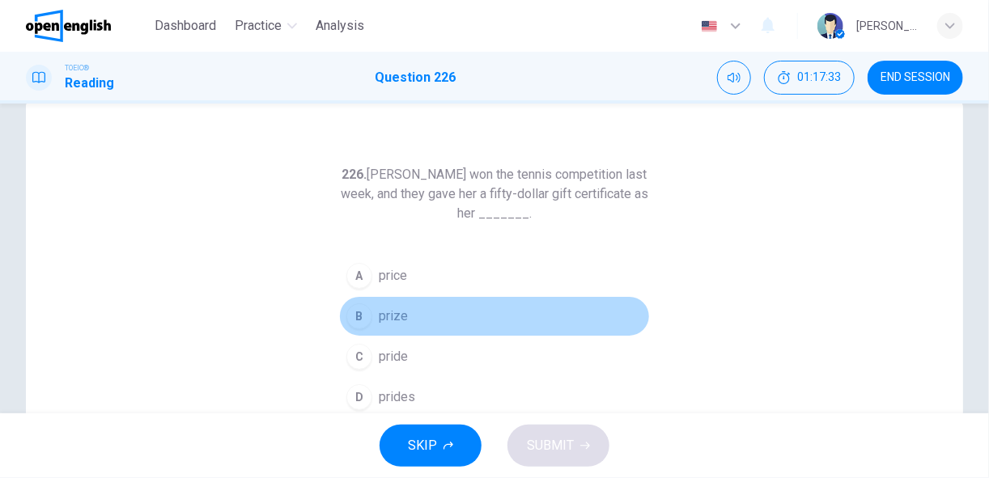
click at [457, 312] on button "B prize" at bounding box center [494, 316] width 311 height 40
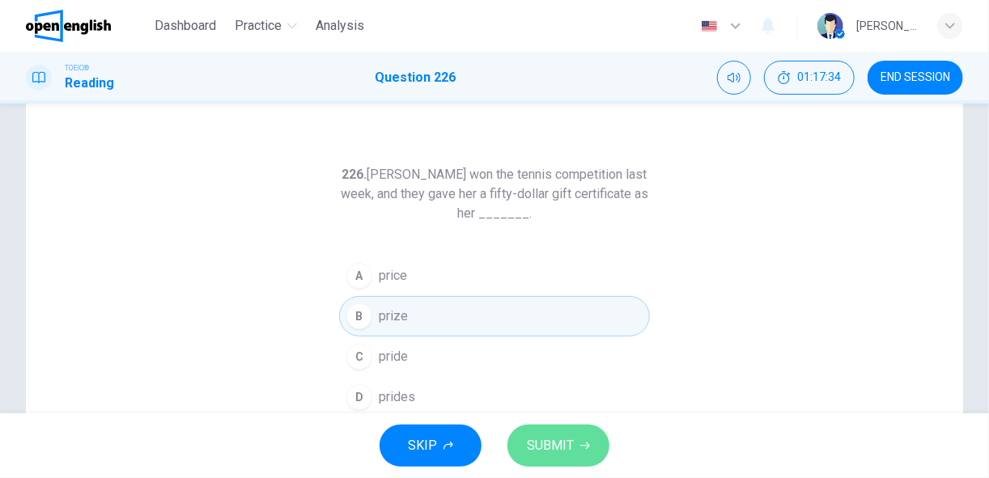
click at [566, 439] on span "SUBMIT" at bounding box center [550, 446] width 47 height 23
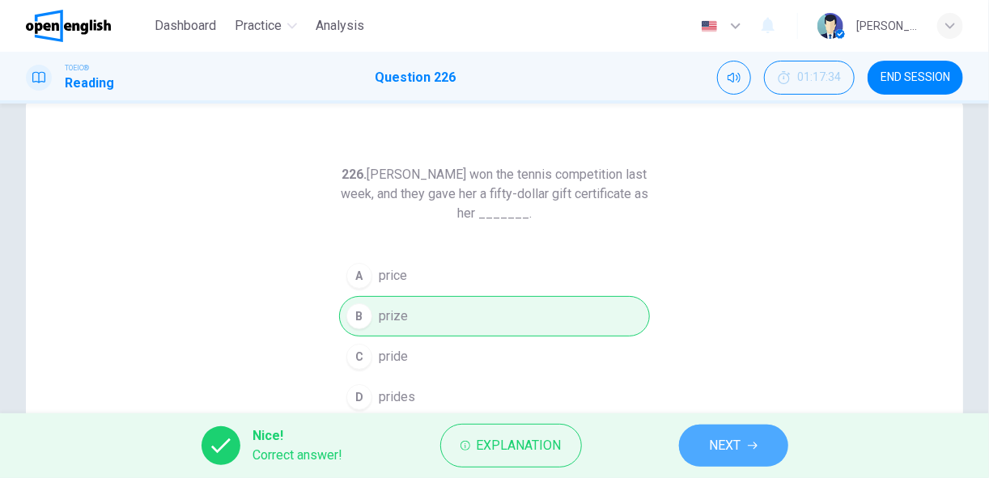
click at [710, 443] on span "NEXT" at bounding box center [726, 446] width 32 height 23
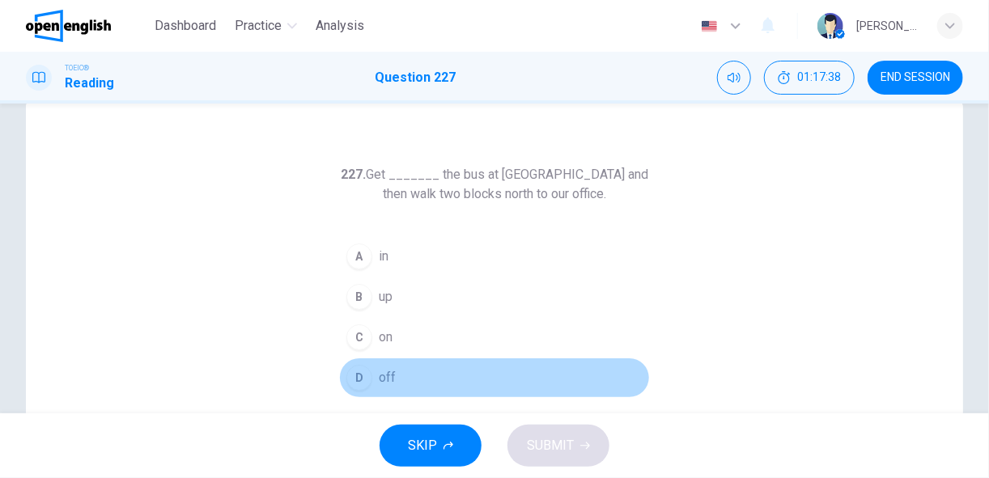
click at [384, 373] on span "off" at bounding box center [387, 377] width 17 height 19
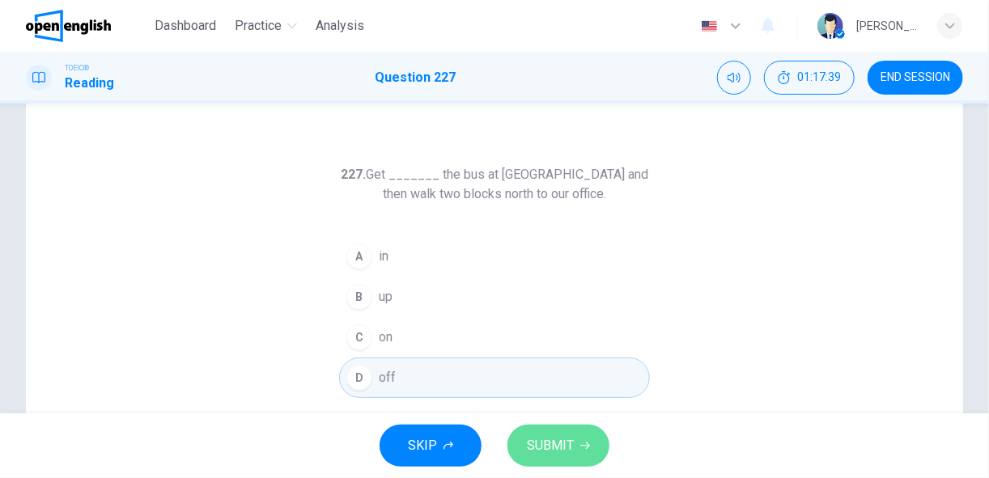
click at [553, 456] on span "SUBMIT" at bounding box center [550, 446] width 47 height 23
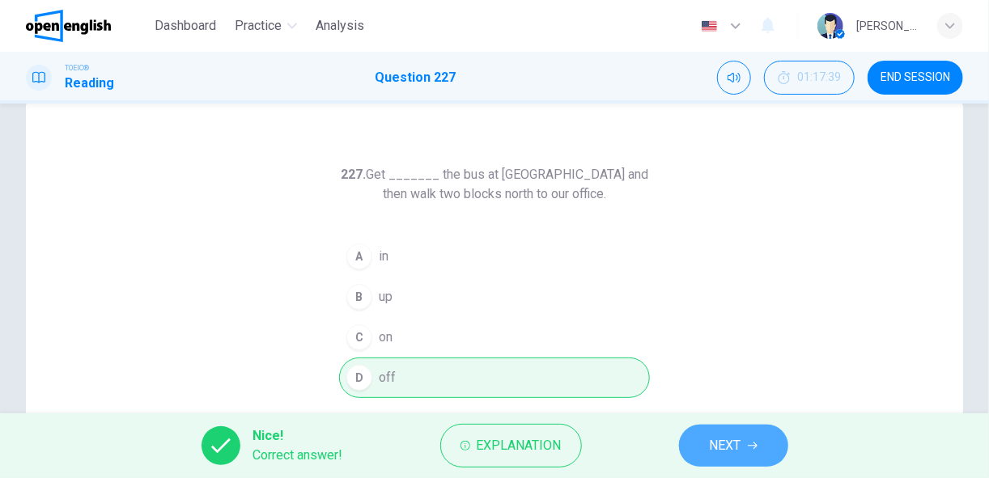
click at [723, 432] on button "NEXT" at bounding box center [733, 446] width 109 height 42
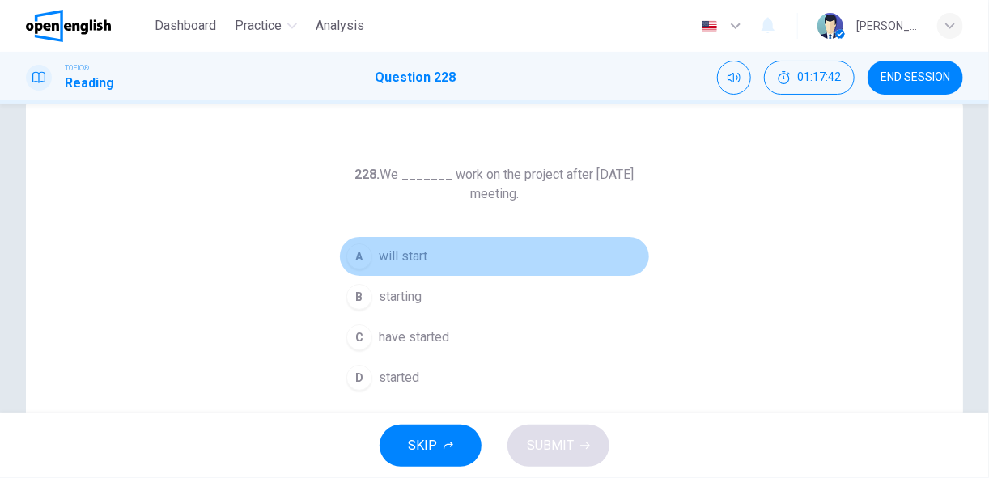
click at [418, 258] on span "will start" at bounding box center [403, 256] width 49 height 19
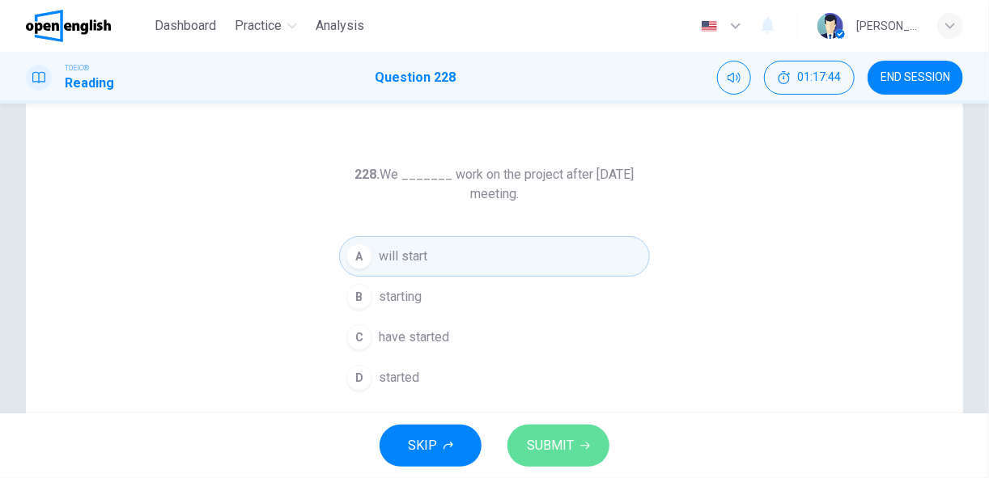
click at [537, 443] on span "SUBMIT" at bounding box center [550, 446] width 47 height 23
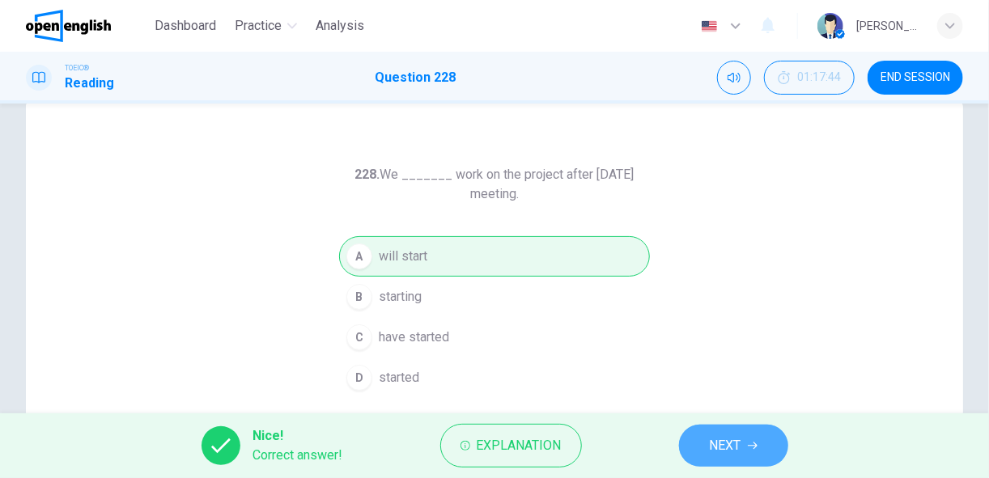
click at [727, 443] on span "NEXT" at bounding box center [726, 446] width 32 height 23
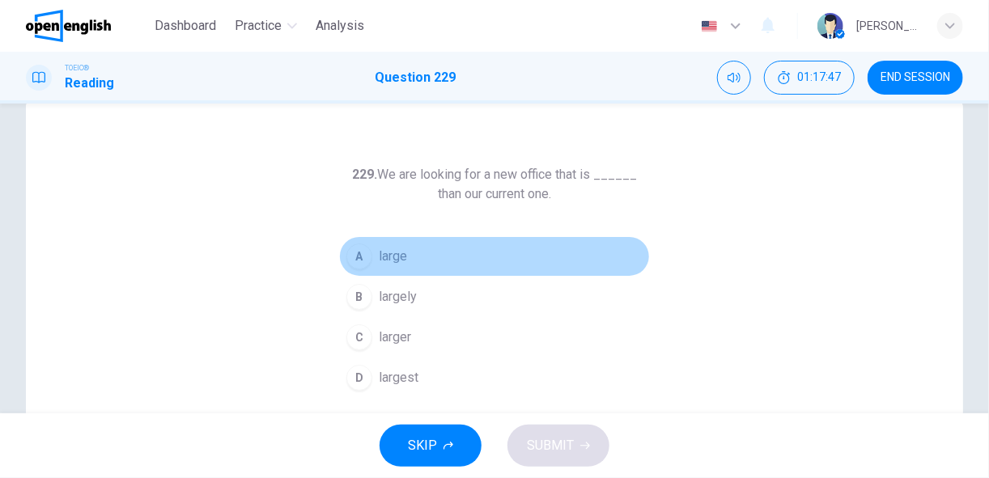
click at [384, 253] on span "large" at bounding box center [393, 256] width 28 height 19
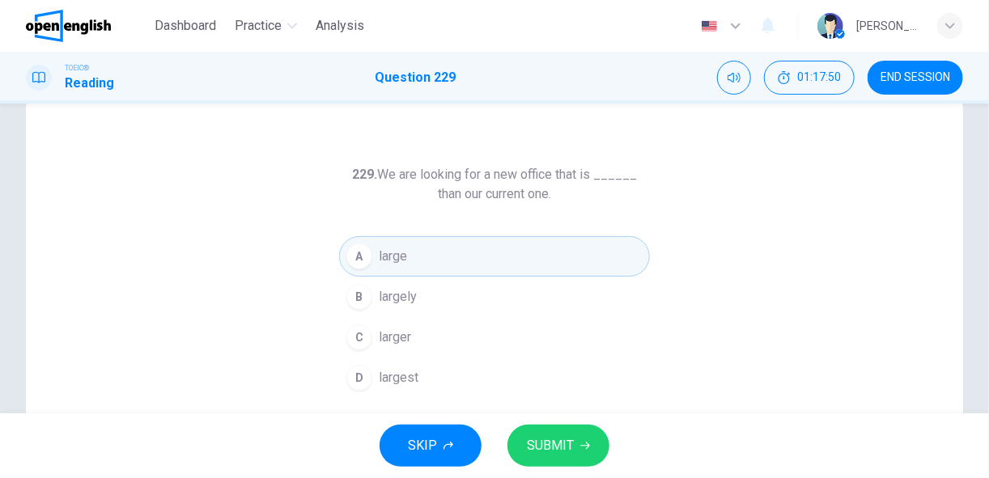
drag, startPoint x: 522, startPoint y: 363, endPoint x: 460, endPoint y: 337, distance: 67.0
click at [460, 337] on div "A large B largely C larger D largest" at bounding box center [494, 317] width 311 height 162
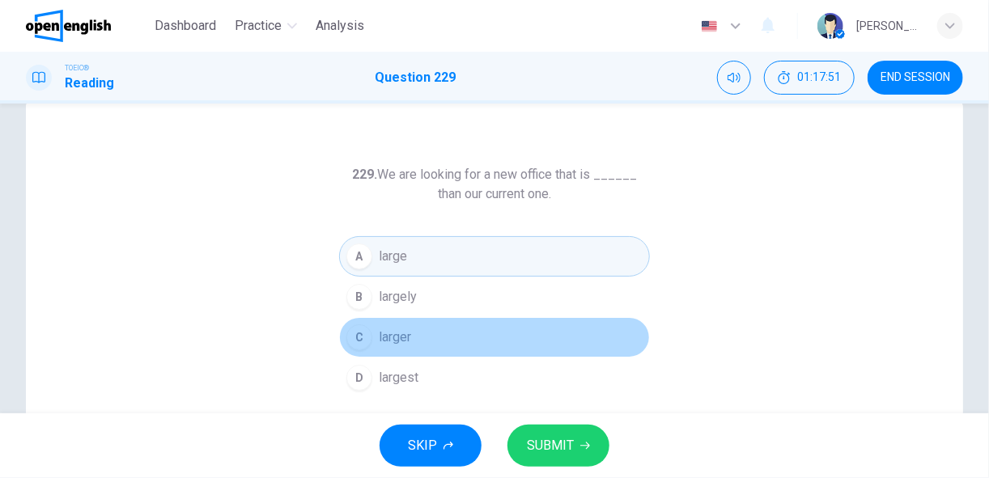
click at [460, 337] on button "C larger" at bounding box center [494, 337] width 311 height 40
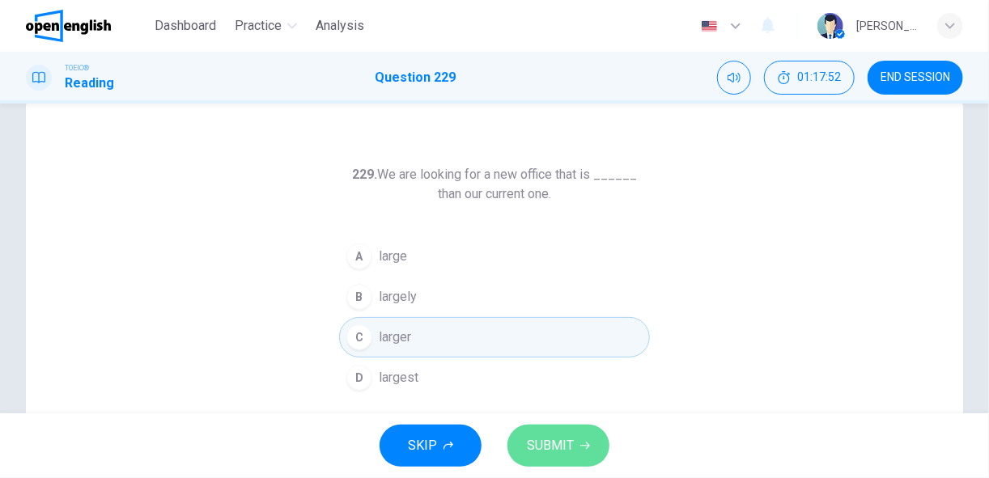
click at [547, 447] on span "SUBMIT" at bounding box center [550, 446] width 47 height 23
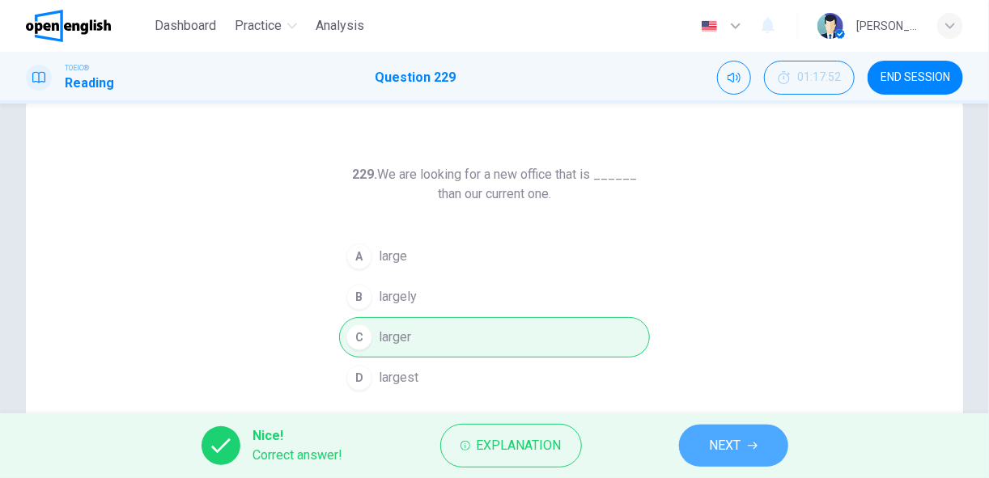
click at [720, 447] on span "NEXT" at bounding box center [726, 446] width 32 height 23
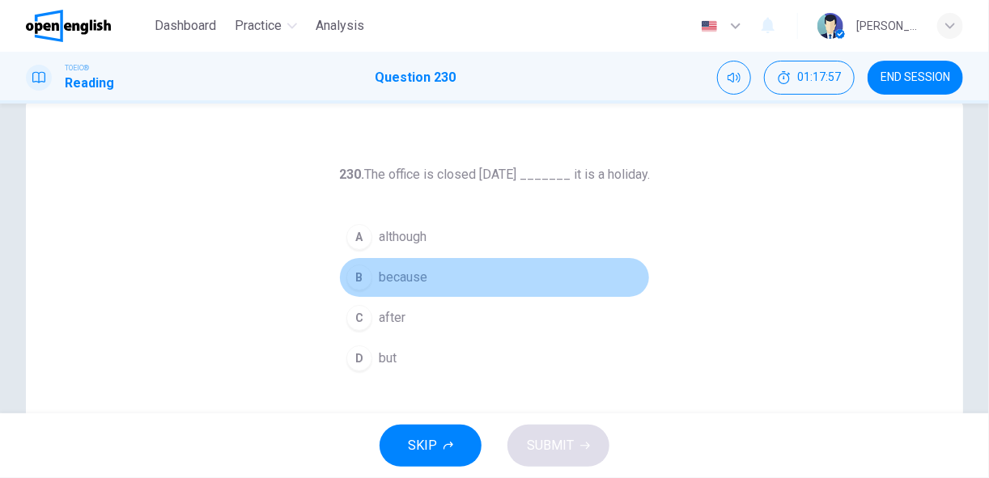
click at [417, 272] on span "because" at bounding box center [403, 277] width 49 height 19
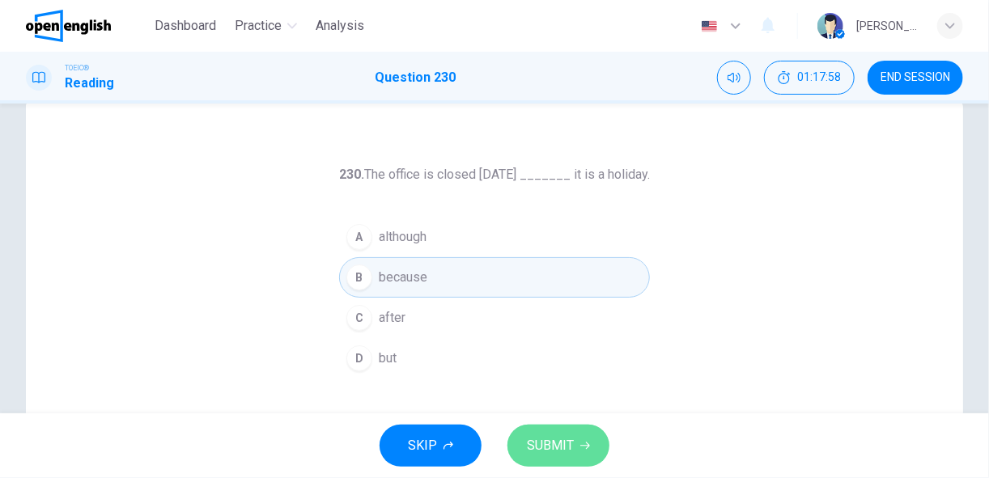
click at [550, 447] on span "SUBMIT" at bounding box center [550, 446] width 47 height 23
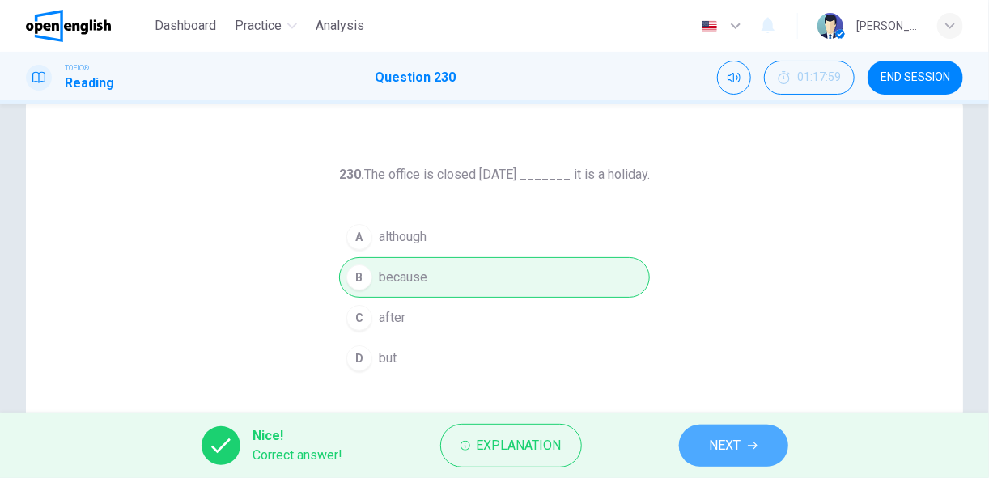
click at [714, 451] on span "NEXT" at bounding box center [726, 446] width 32 height 23
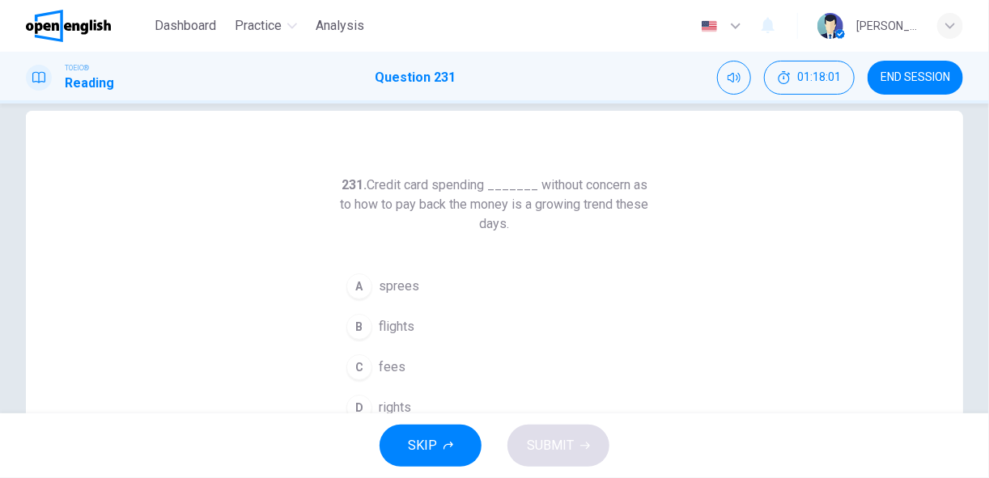
scroll to position [26, 0]
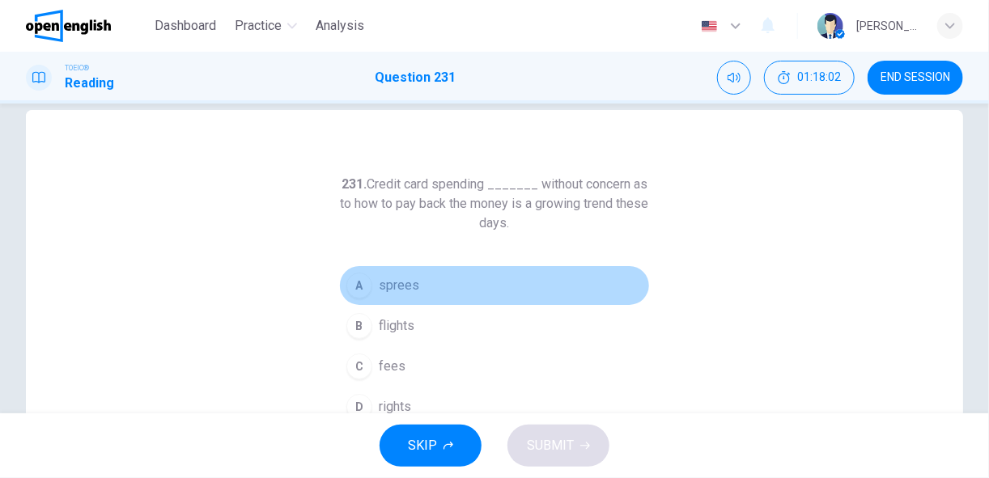
click at [398, 276] on span "sprees" at bounding box center [399, 285] width 40 height 19
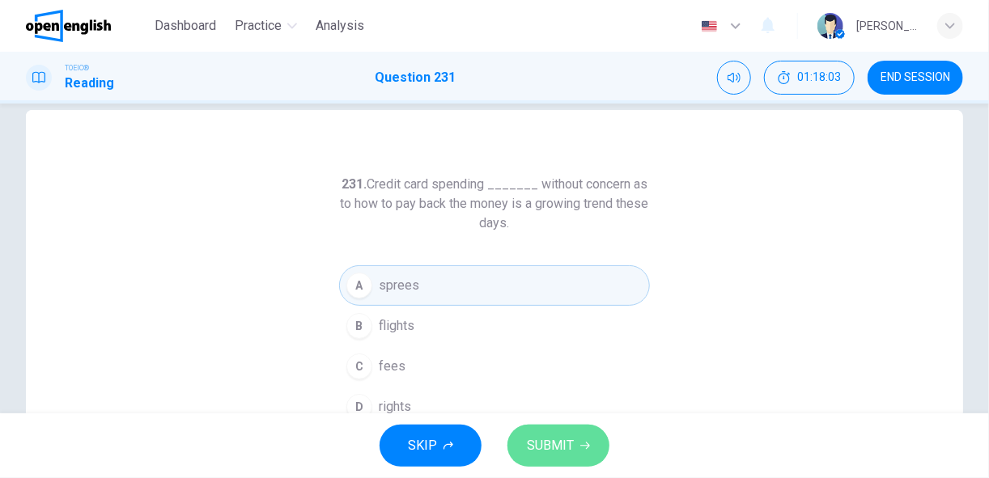
click at [541, 443] on span "SUBMIT" at bounding box center [550, 446] width 47 height 23
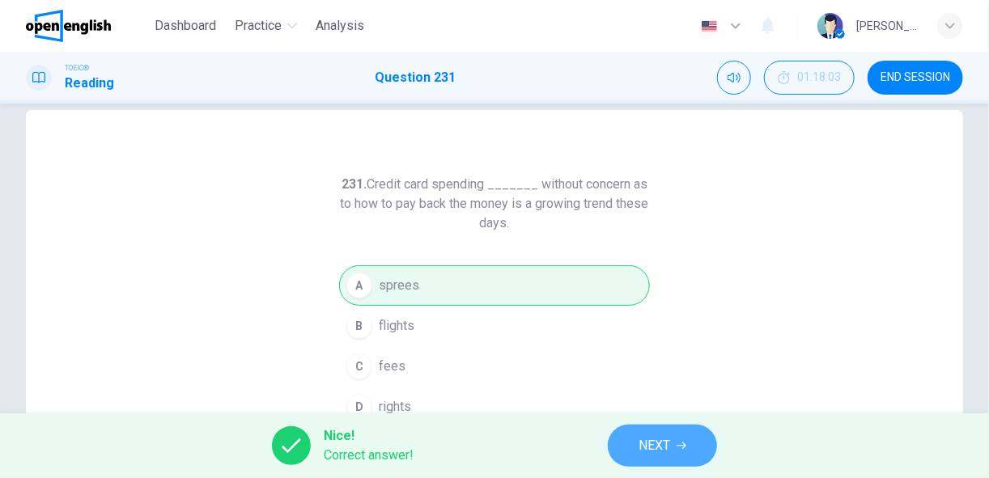
click at [642, 447] on span "NEXT" at bounding box center [654, 446] width 32 height 23
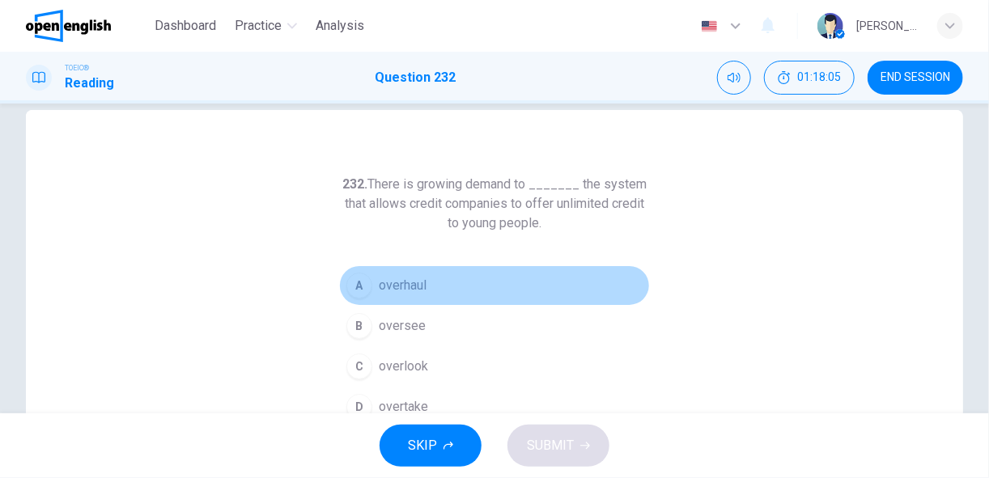
click at [452, 281] on button "A overhaul" at bounding box center [494, 285] width 311 height 40
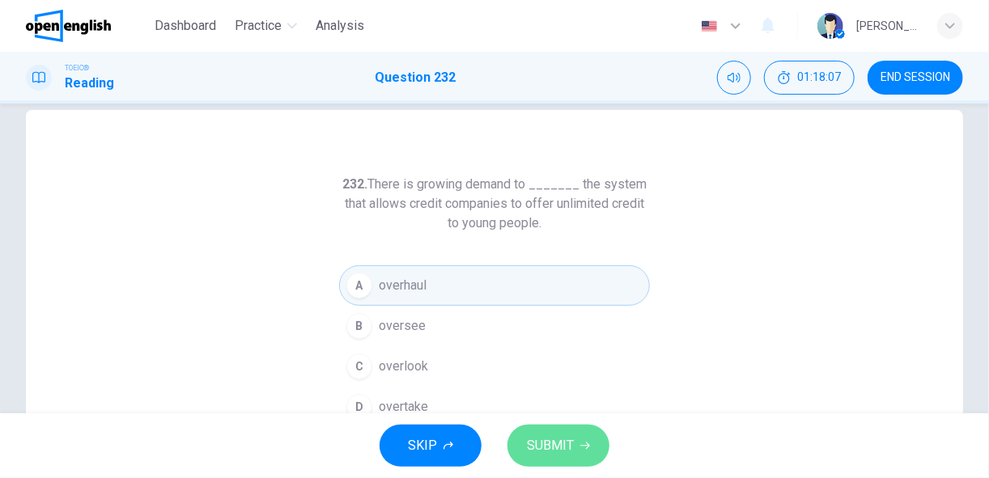
click at [549, 444] on span "SUBMIT" at bounding box center [550, 446] width 47 height 23
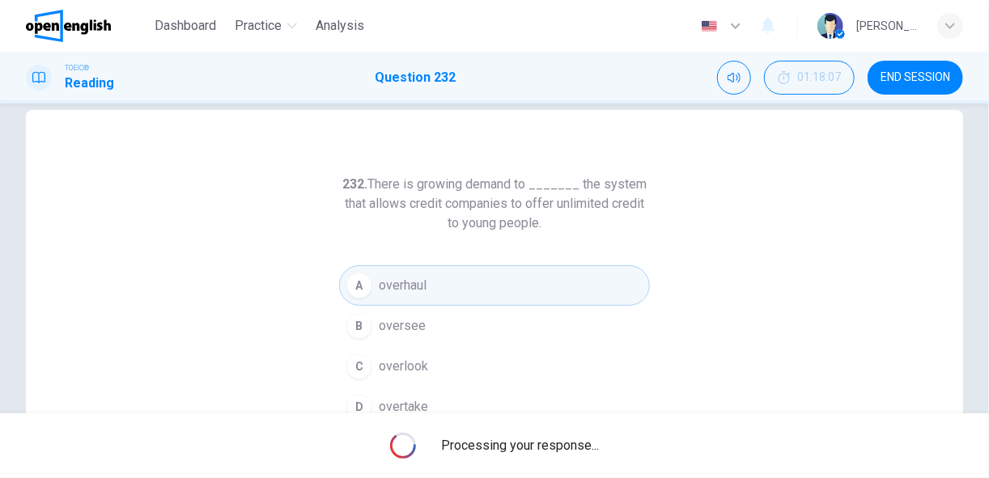
click at [549, 444] on span "Processing your response..." at bounding box center [521, 445] width 158 height 19
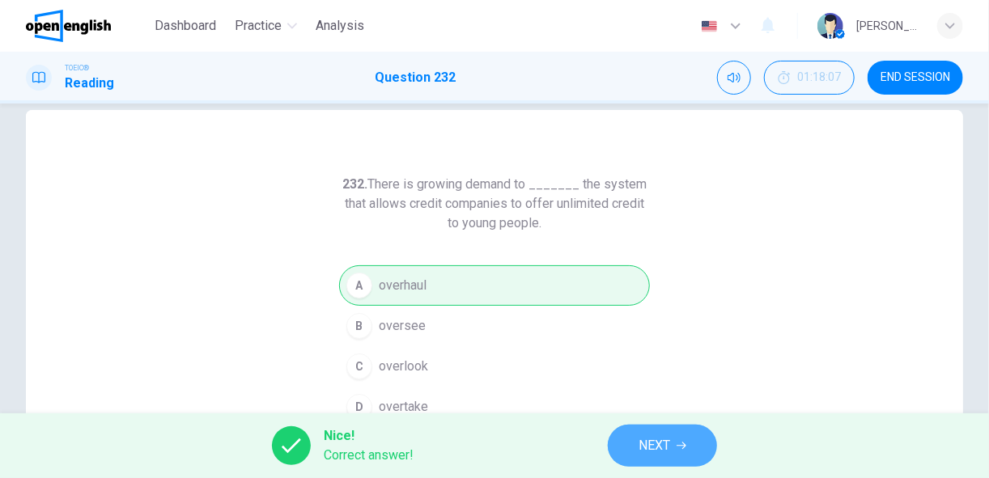
click at [659, 443] on span "NEXT" at bounding box center [654, 446] width 32 height 23
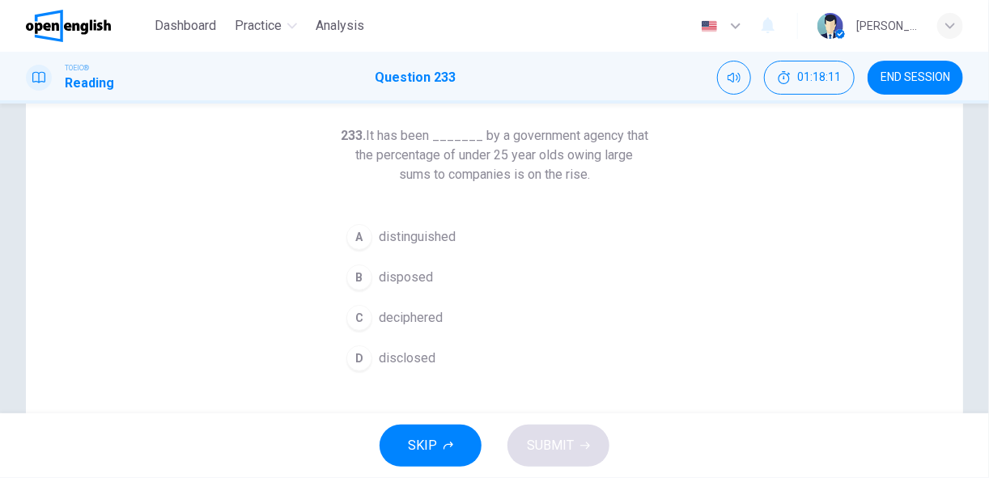
scroll to position [74, 0]
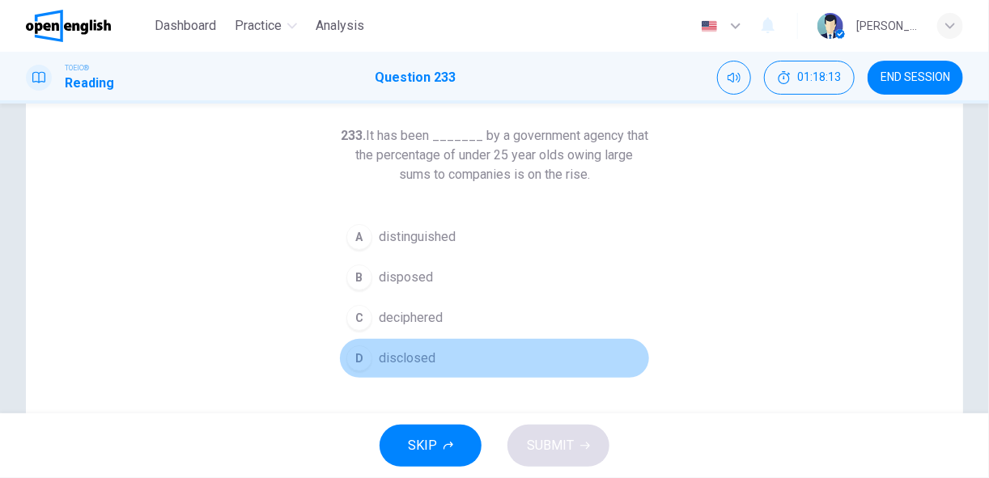
click at [395, 356] on span "disclosed" at bounding box center [407, 358] width 57 height 19
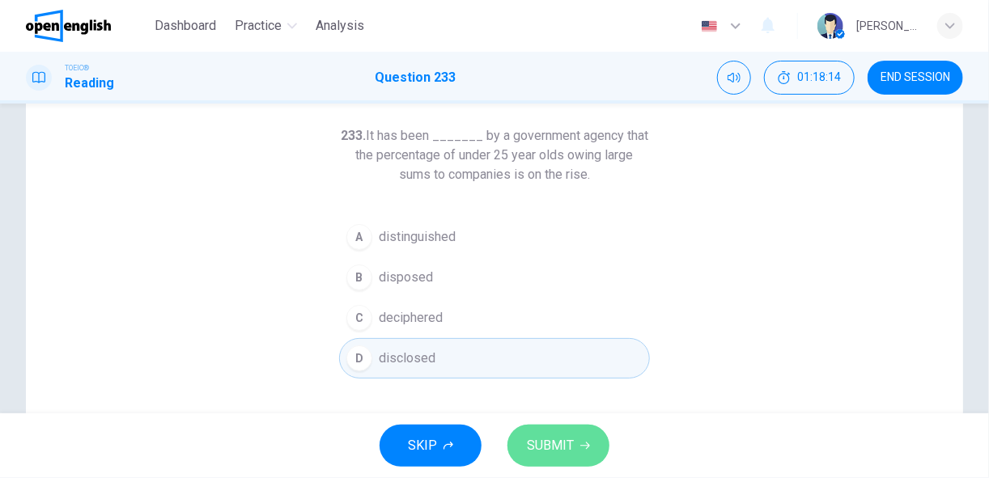
click at [542, 439] on span "SUBMIT" at bounding box center [550, 446] width 47 height 23
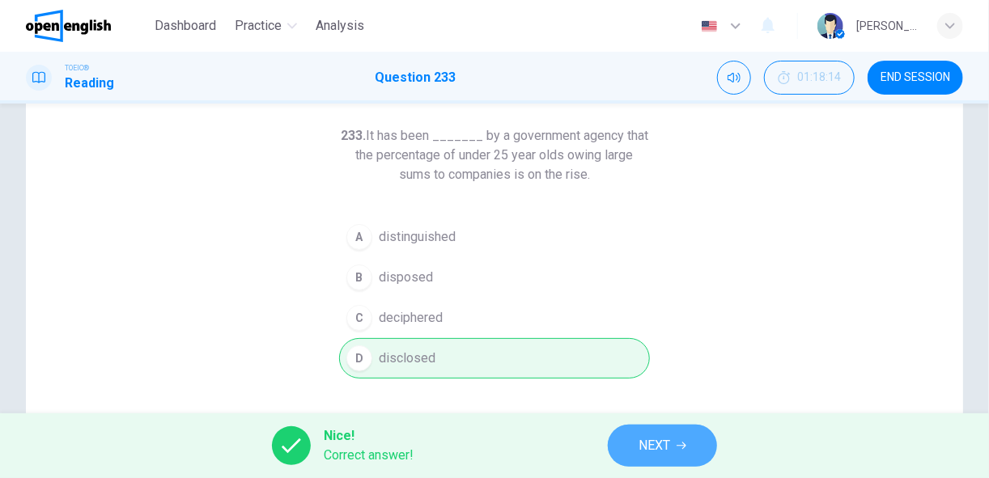
click at [667, 456] on button "NEXT" at bounding box center [662, 446] width 109 height 42
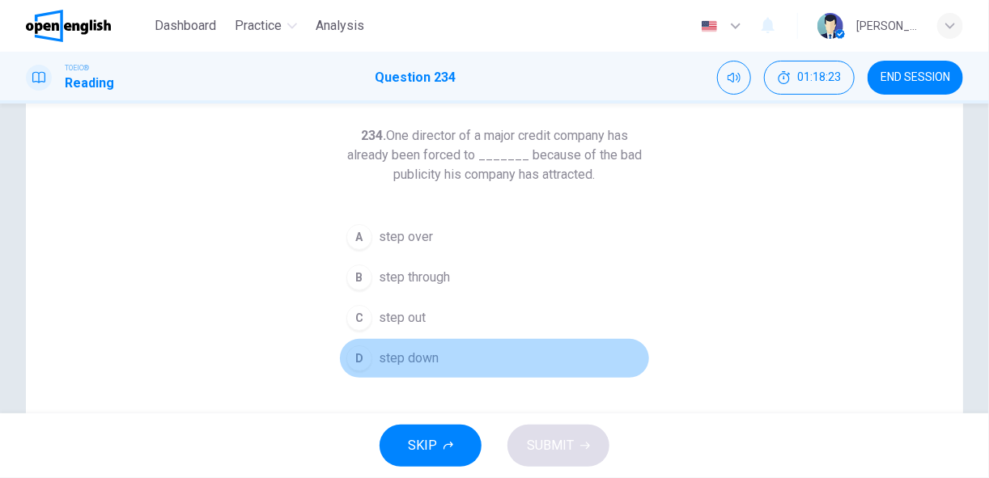
click at [391, 357] on span "step down" at bounding box center [409, 358] width 60 height 19
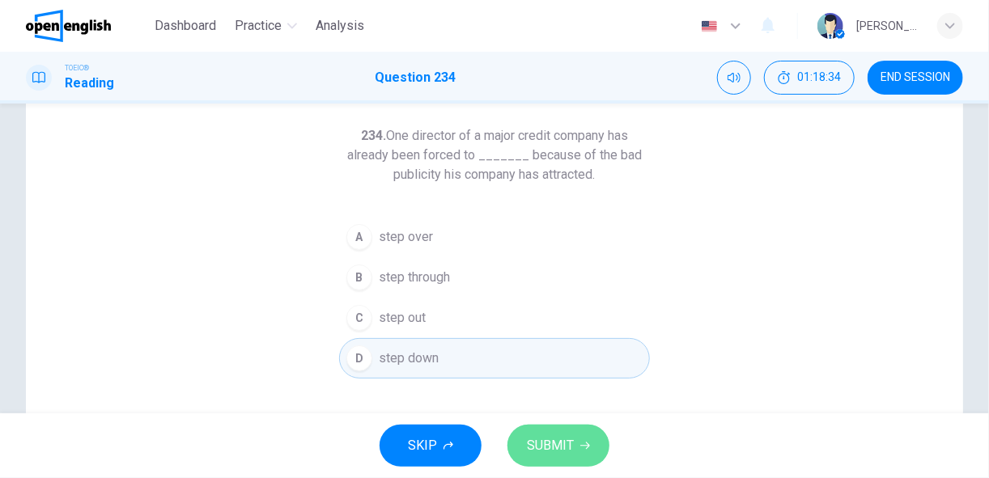
click at [552, 449] on span "SUBMIT" at bounding box center [550, 446] width 47 height 23
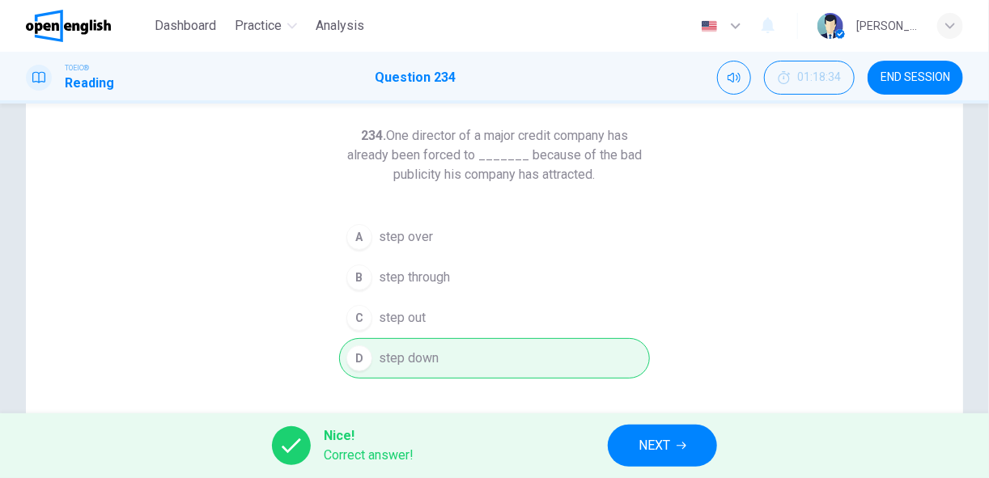
click at [648, 444] on span "NEXT" at bounding box center [654, 446] width 32 height 23
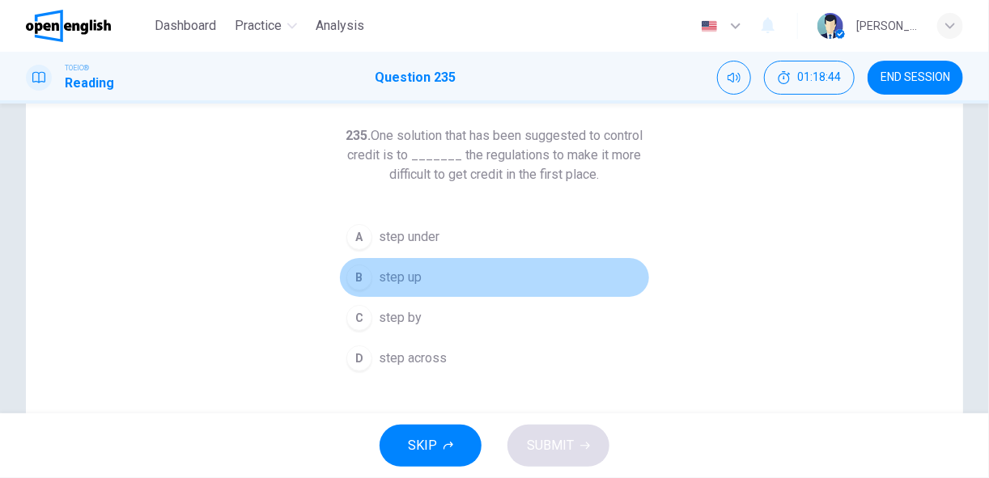
click at [409, 273] on span "step up" at bounding box center [400, 277] width 43 height 19
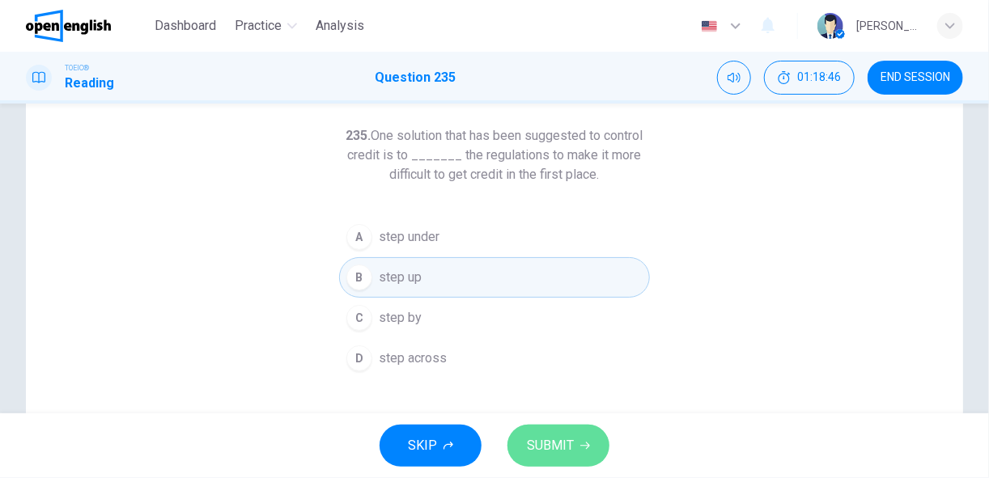
click at [548, 460] on button "SUBMIT" at bounding box center [558, 446] width 102 height 42
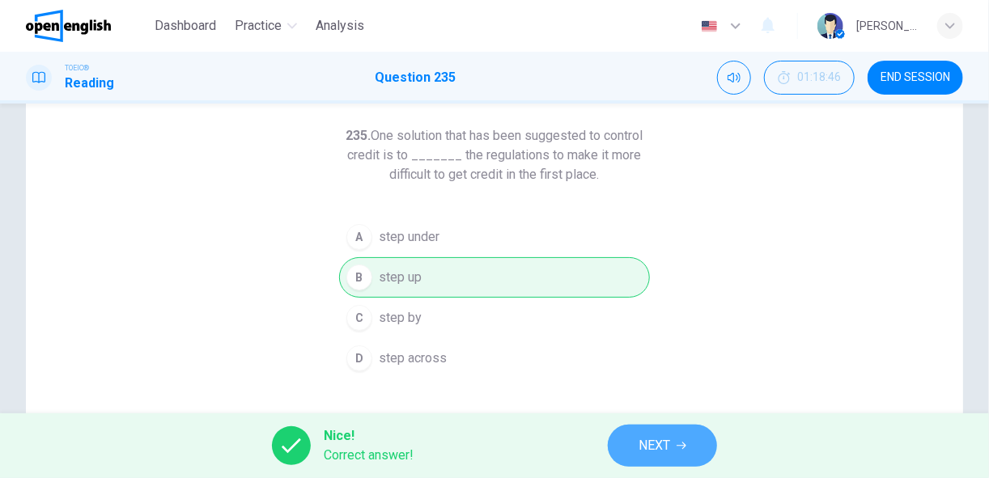
click at [657, 446] on span "NEXT" at bounding box center [654, 446] width 32 height 23
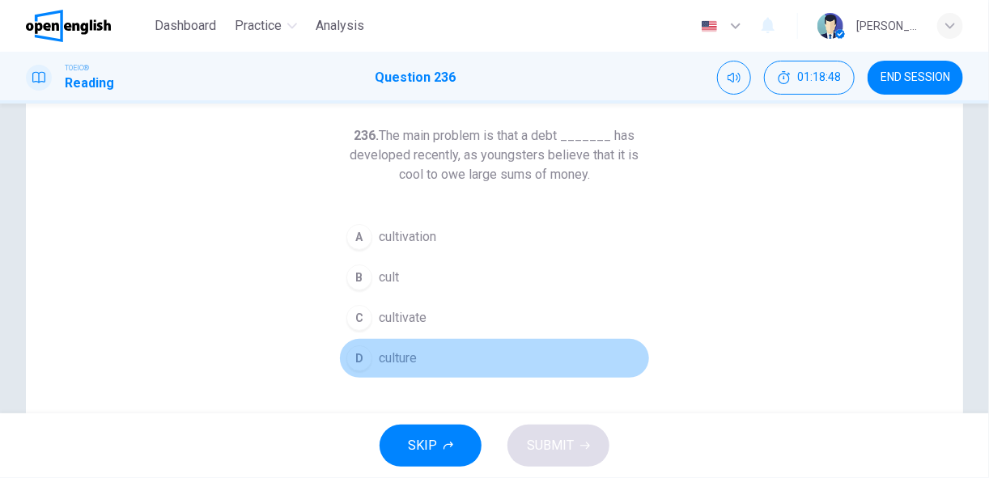
click at [414, 355] on button "D culture" at bounding box center [494, 358] width 311 height 40
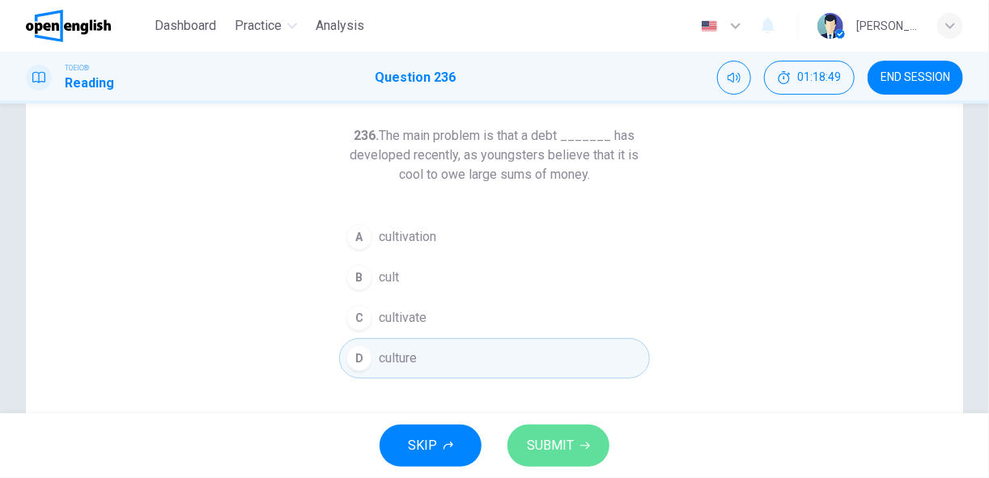
click at [541, 445] on span "SUBMIT" at bounding box center [550, 446] width 47 height 23
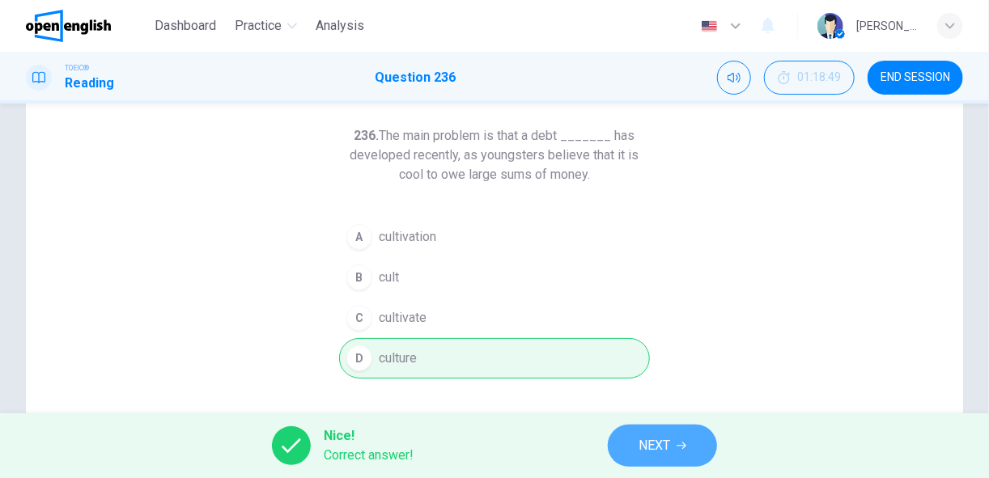
click at [648, 445] on span "NEXT" at bounding box center [654, 446] width 32 height 23
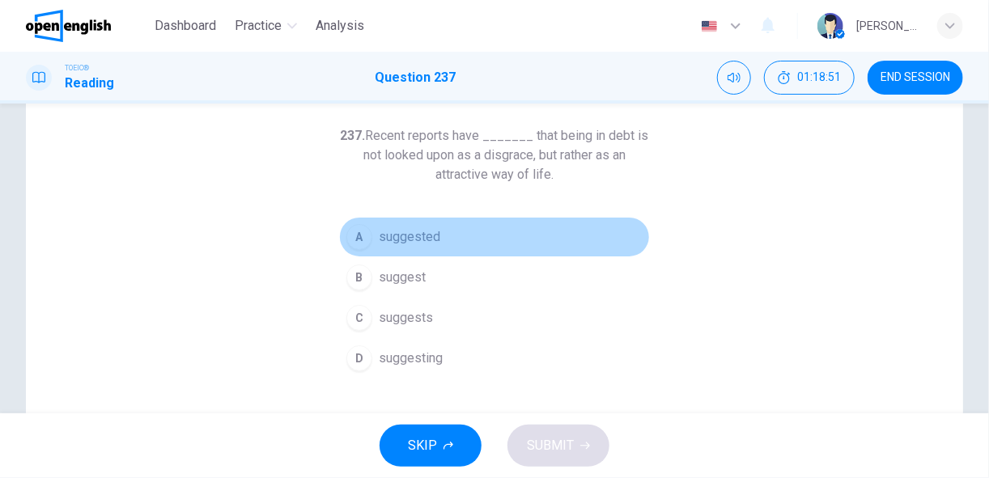
click at [428, 231] on span "suggested" at bounding box center [409, 236] width 61 height 19
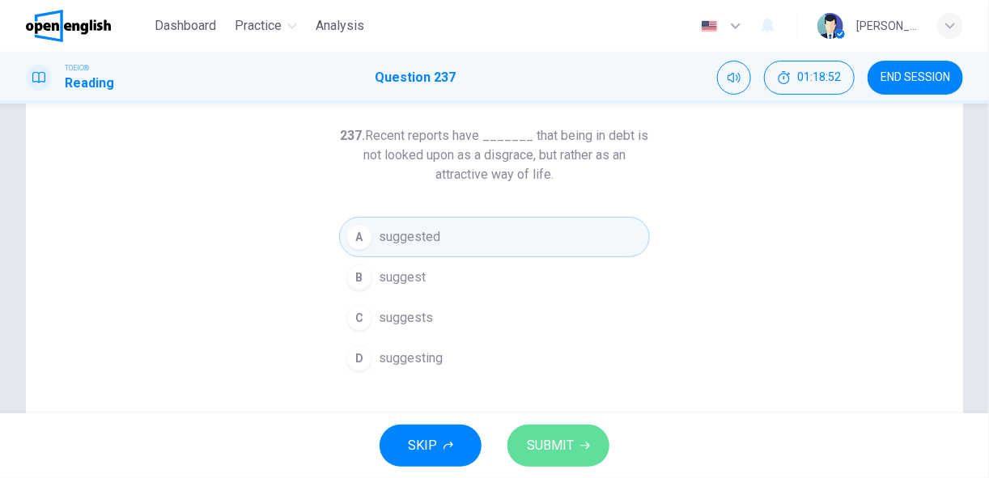
click at [559, 445] on span "SUBMIT" at bounding box center [550, 446] width 47 height 23
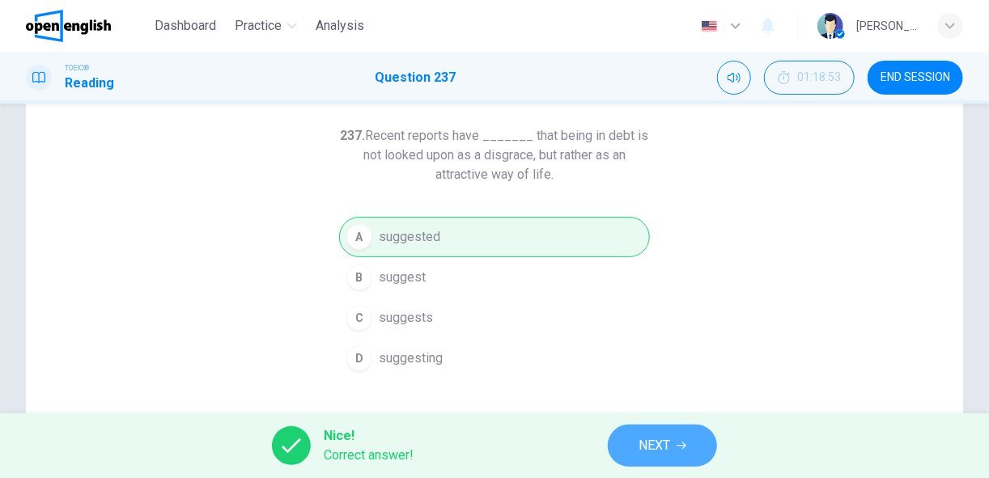
click at [643, 447] on span "NEXT" at bounding box center [654, 446] width 32 height 23
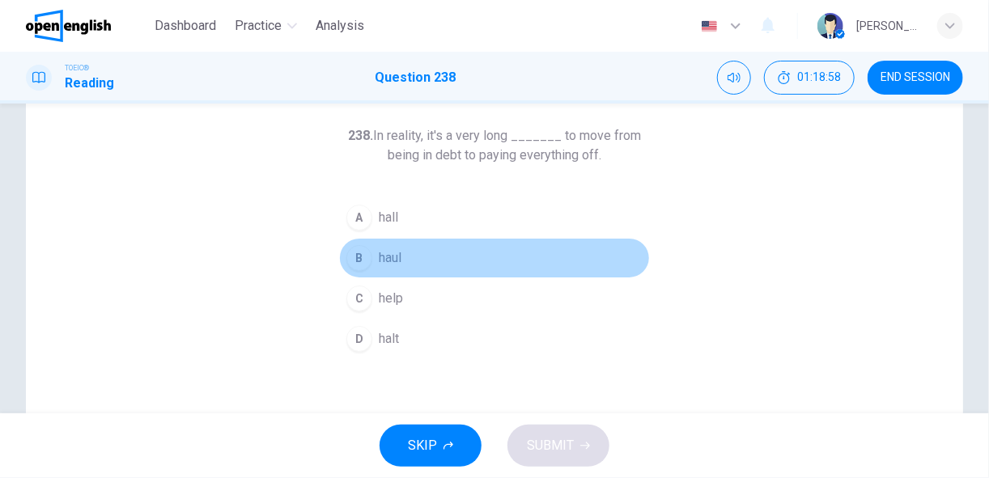
click at [383, 266] on button "B haul" at bounding box center [494, 258] width 311 height 40
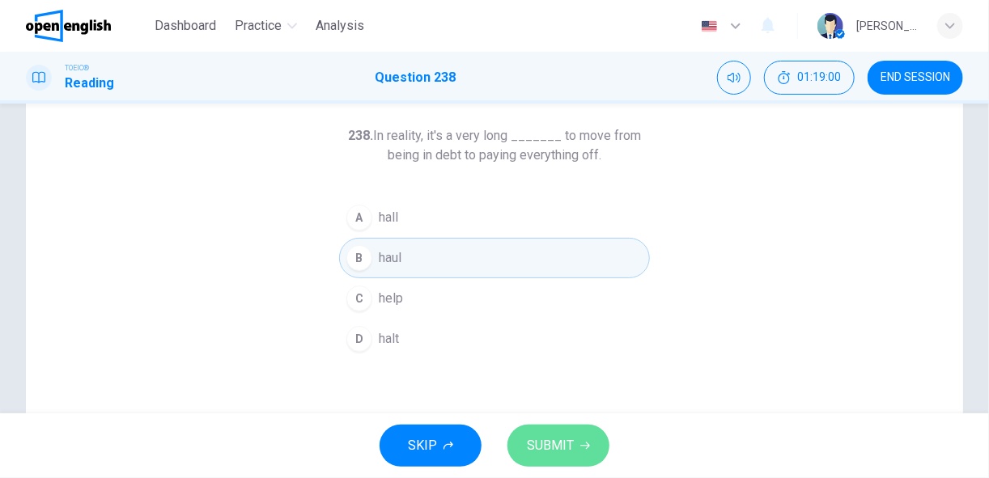
click at [559, 439] on span "SUBMIT" at bounding box center [550, 446] width 47 height 23
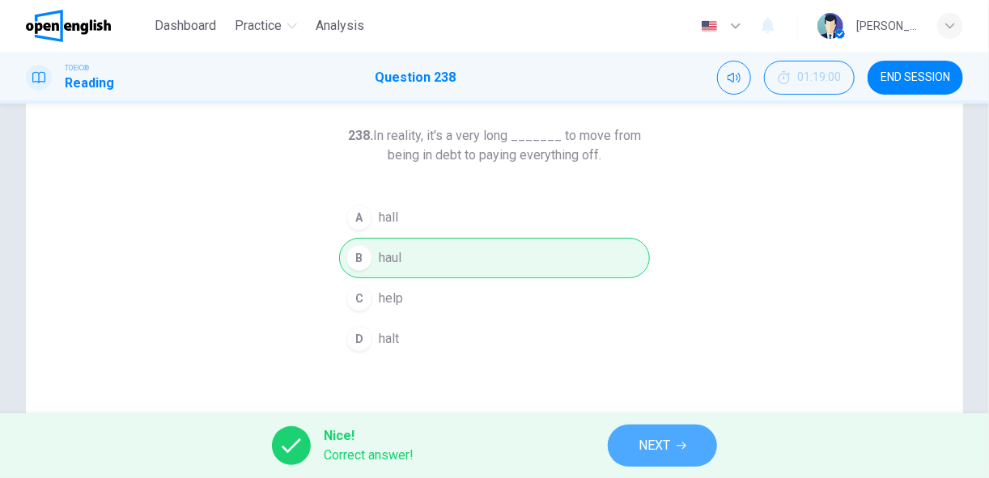
click at [641, 449] on span "NEXT" at bounding box center [654, 446] width 32 height 23
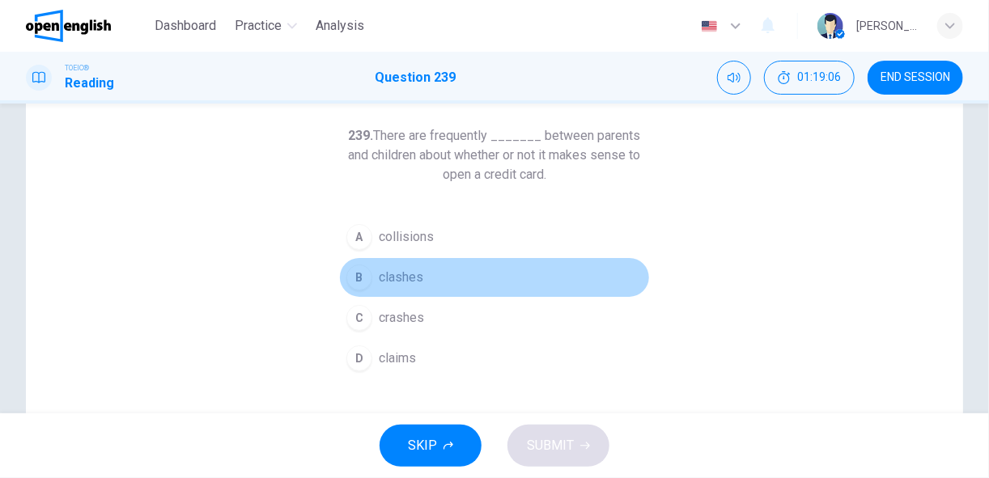
click at [391, 275] on span "clashes" at bounding box center [401, 277] width 45 height 19
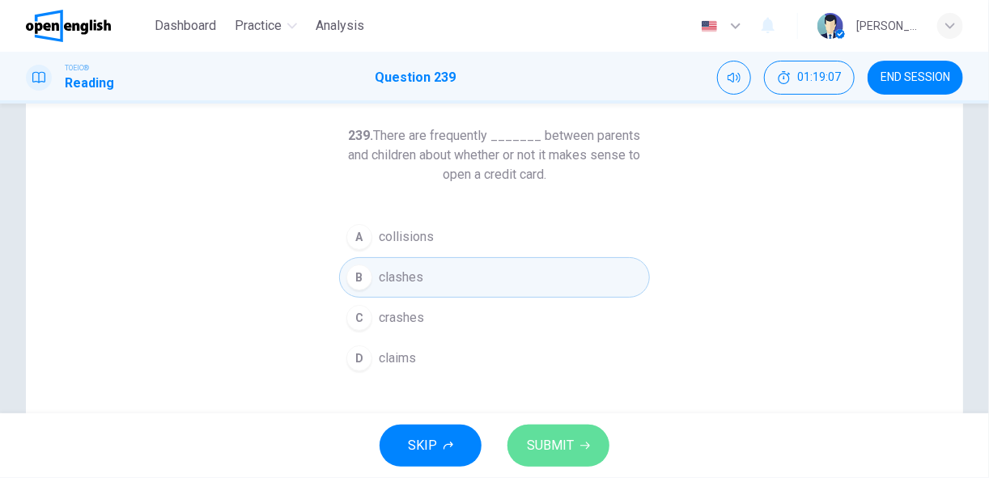
click at [544, 445] on span "SUBMIT" at bounding box center [550, 446] width 47 height 23
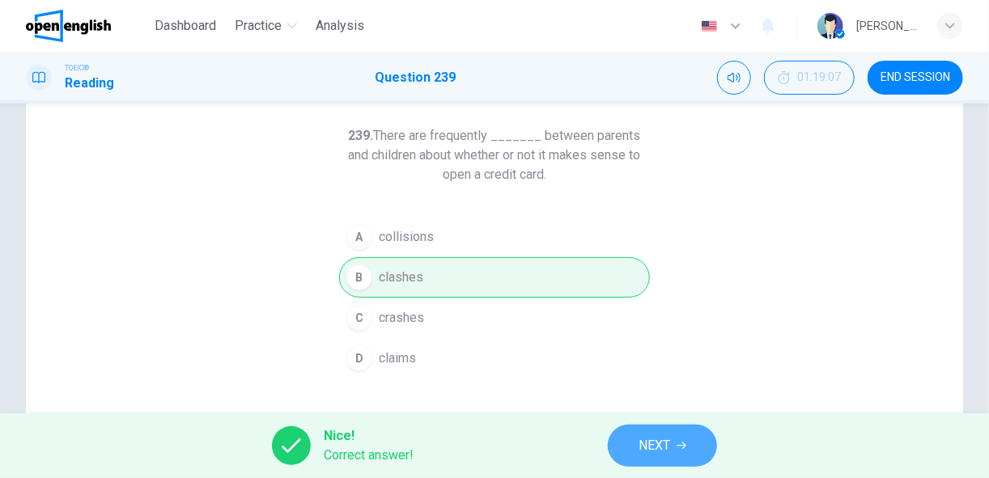
click at [677, 447] on icon "button" at bounding box center [681, 446] width 10 height 10
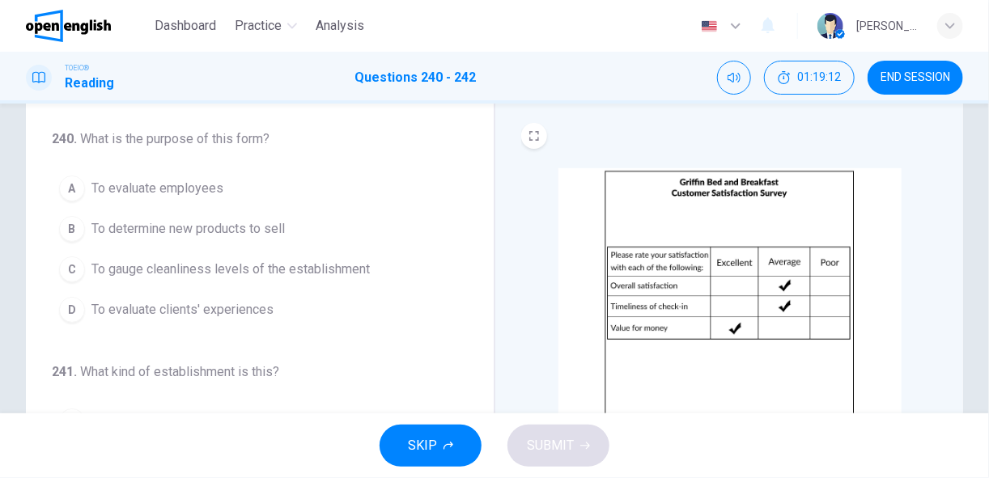
scroll to position [40, 0]
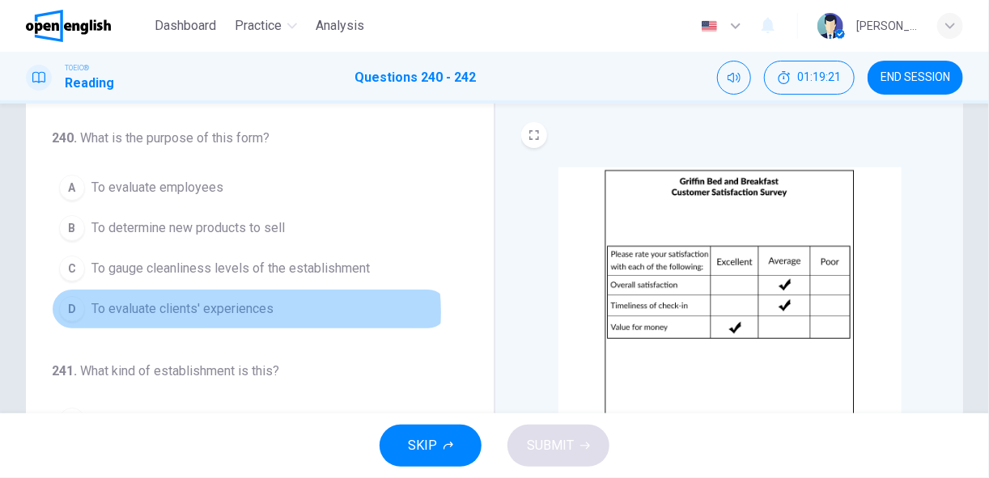
click at [234, 310] on span "To evaluate clients' experiences" at bounding box center [182, 308] width 182 height 19
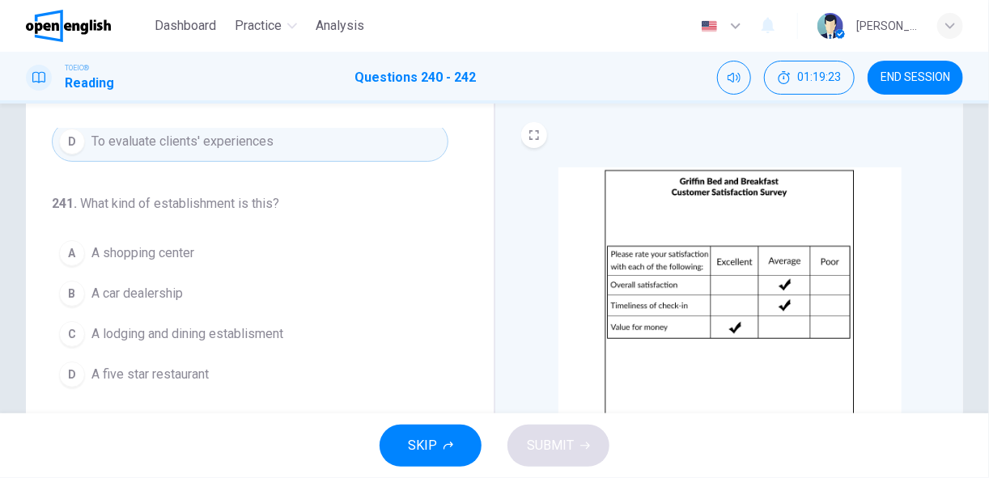
scroll to position [168, 0]
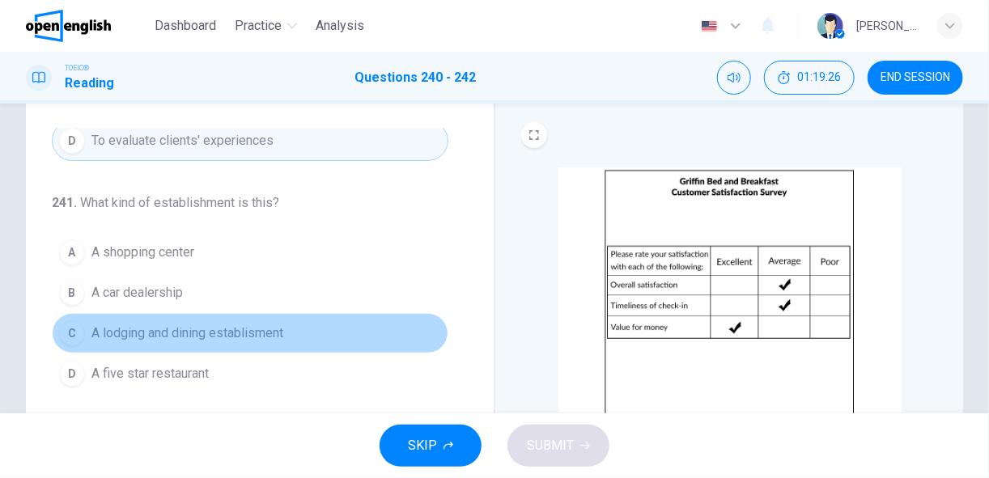
click at [253, 329] on span "A lodging and dining establisment" at bounding box center [187, 333] width 192 height 19
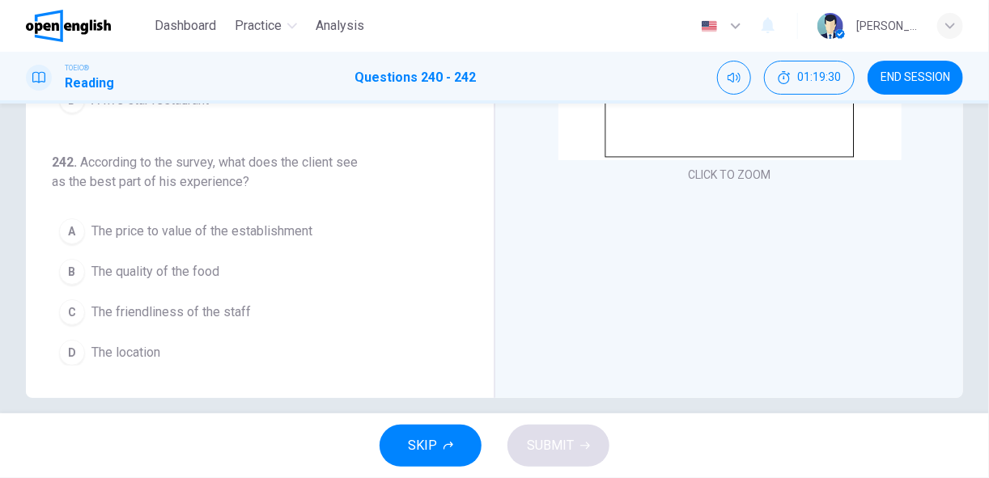
scroll to position [300, 0]
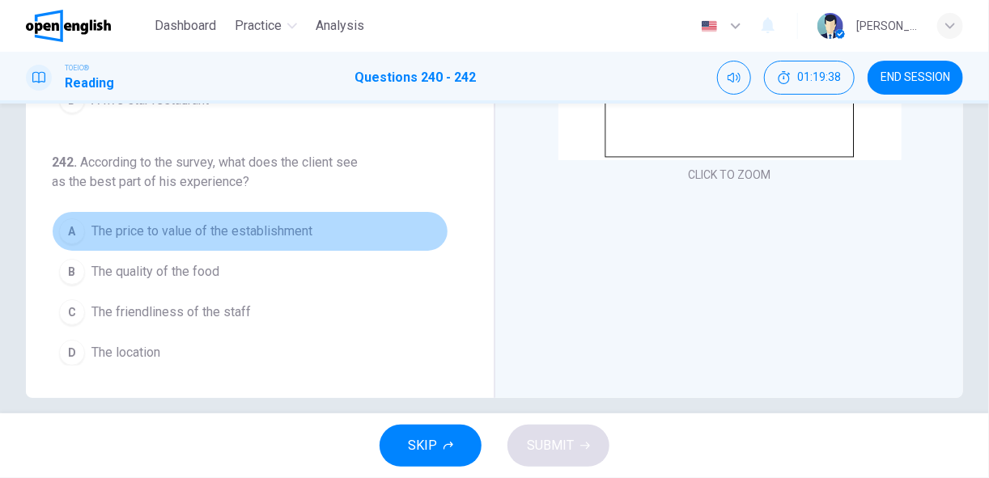
click at [292, 227] on span "The price to value of the establishment" at bounding box center [201, 231] width 221 height 19
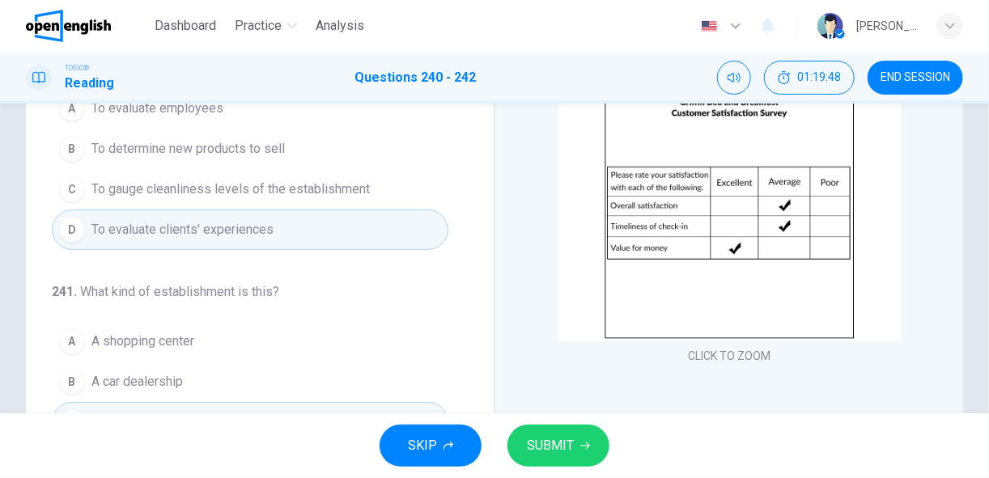
scroll to position [117, 0]
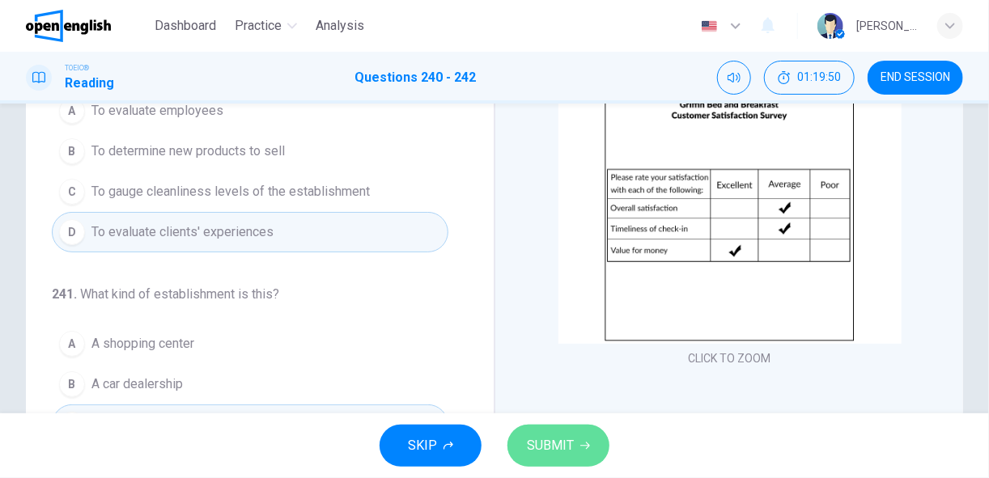
click at [542, 456] on span "SUBMIT" at bounding box center [550, 446] width 47 height 23
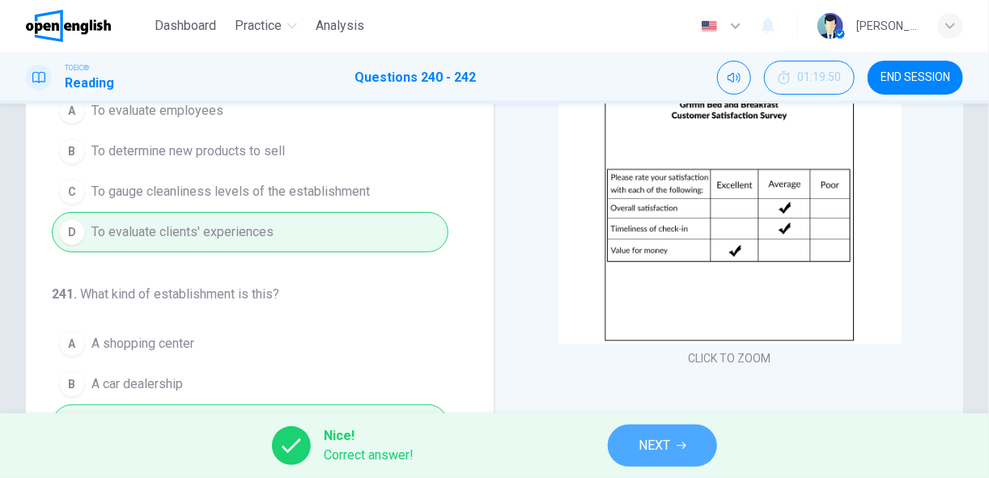
click at [655, 442] on span "NEXT" at bounding box center [654, 446] width 32 height 23
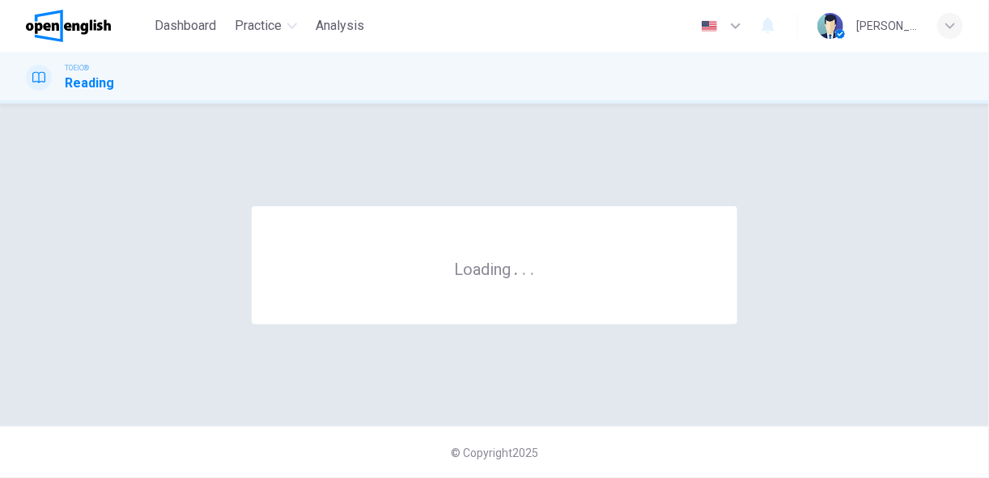
scroll to position [0, 0]
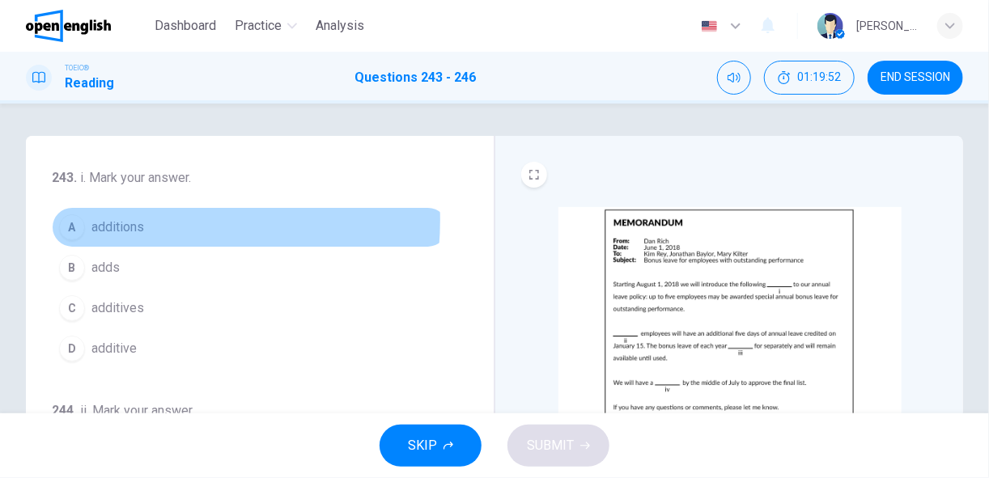
click at [120, 220] on span "additions" at bounding box center [117, 227] width 53 height 19
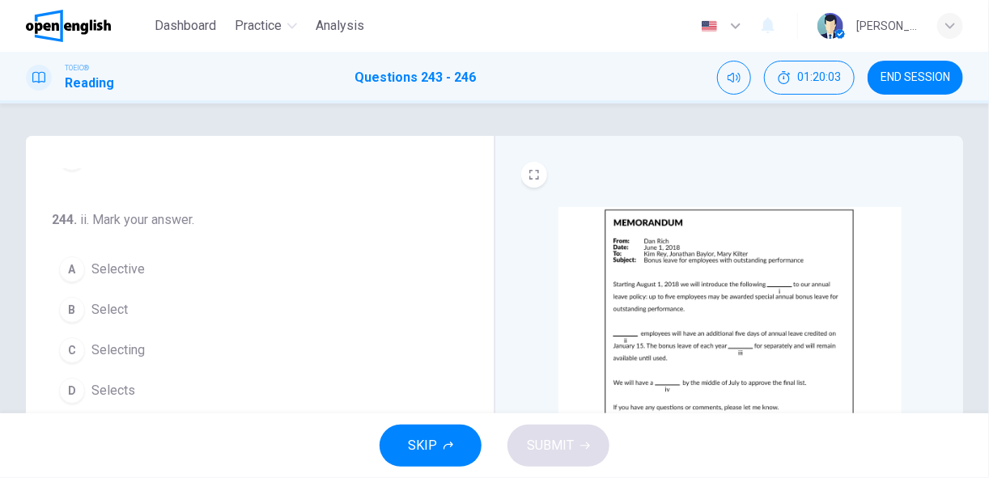
scroll to position [193, 0]
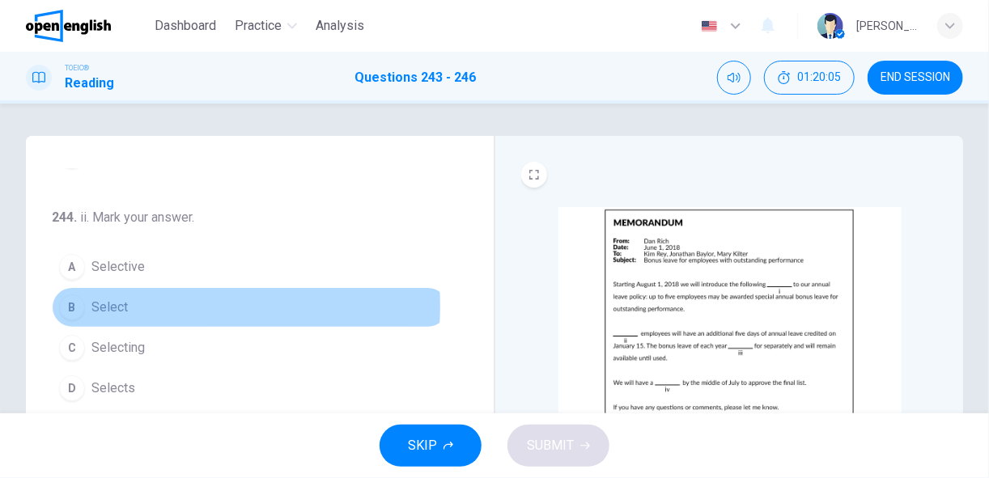
click at [125, 303] on span "Select" at bounding box center [109, 307] width 36 height 19
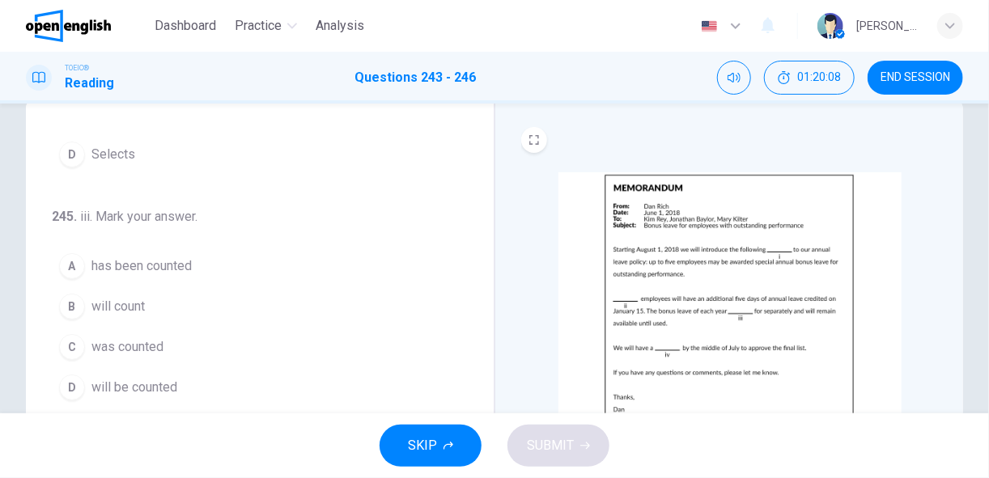
scroll to position [36, 0]
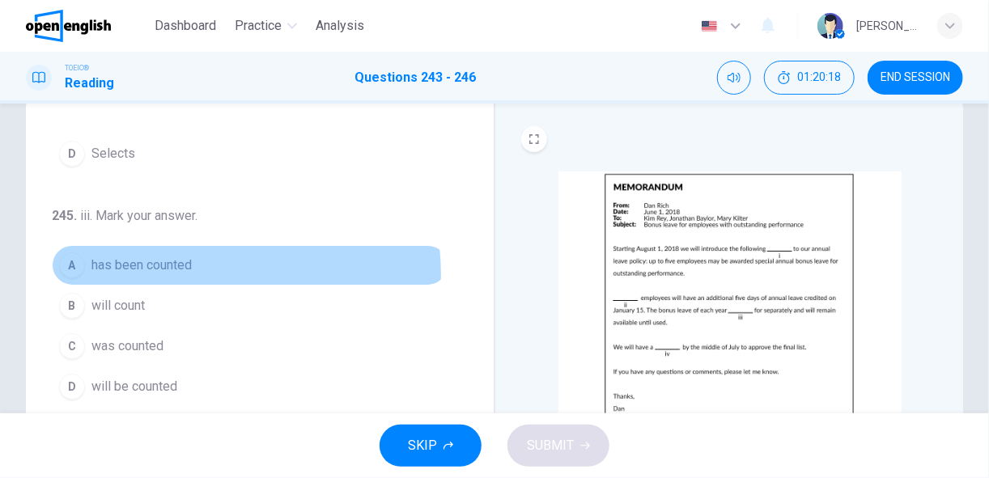
click at [163, 269] on button "A has been counted" at bounding box center [250, 265] width 396 height 40
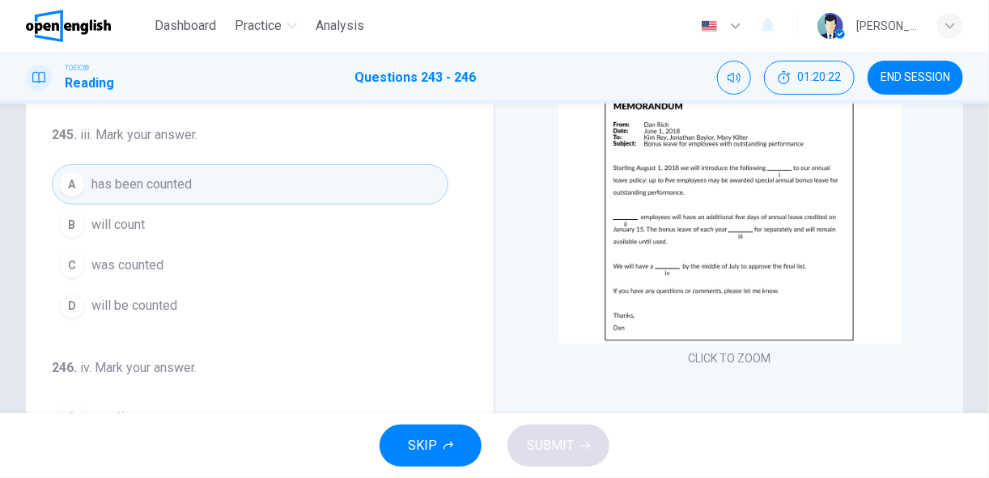
scroll to position [117, 0]
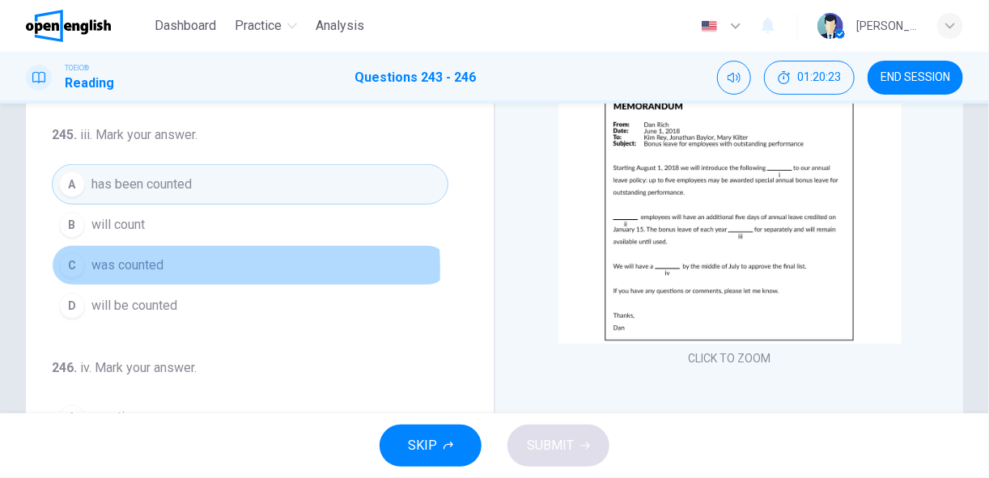
click at [142, 262] on span "was counted" at bounding box center [127, 265] width 72 height 19
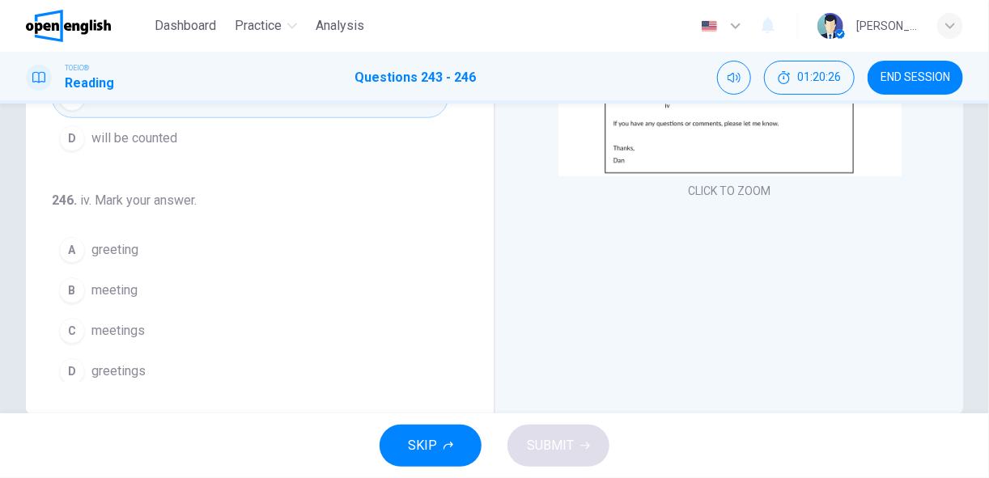
scroll to position [285, 0]
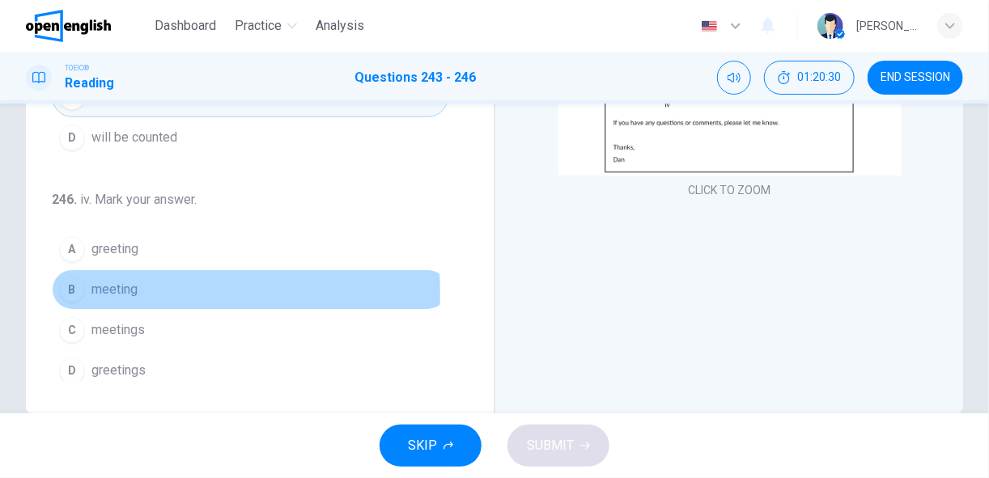
click at [125, 284] on span "meeting" at bounding box center [114, 289] width 46 height 19
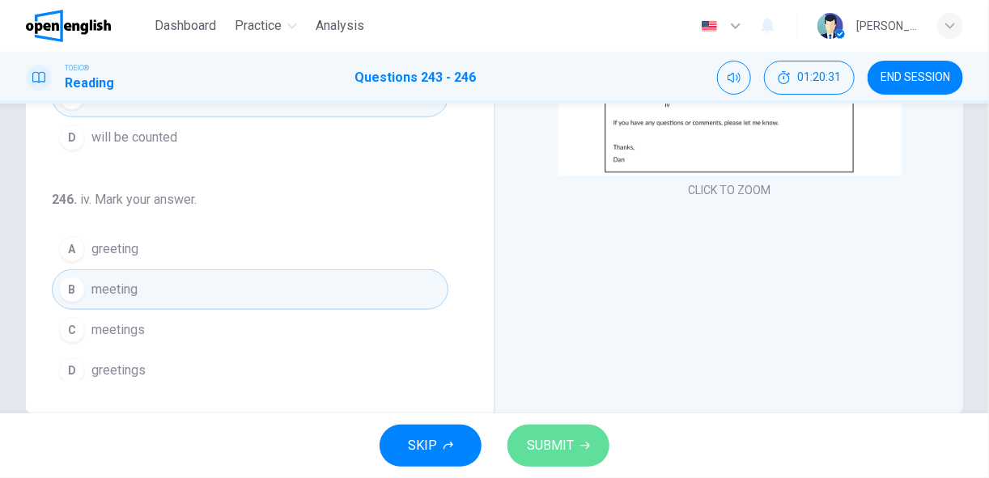
click at [568, 438] on span "SUBMIT" at bounding box center [550, 446] width 47 height 23
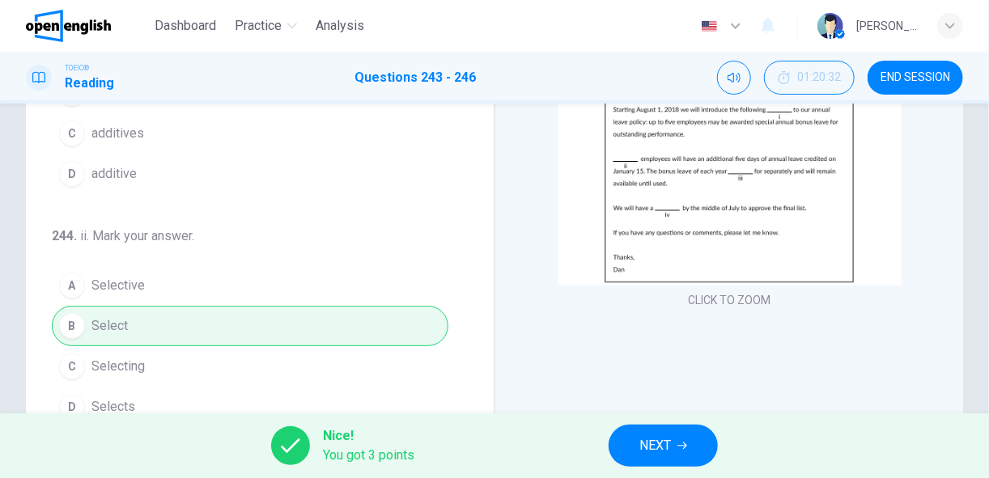
scroll to position [317, 0]
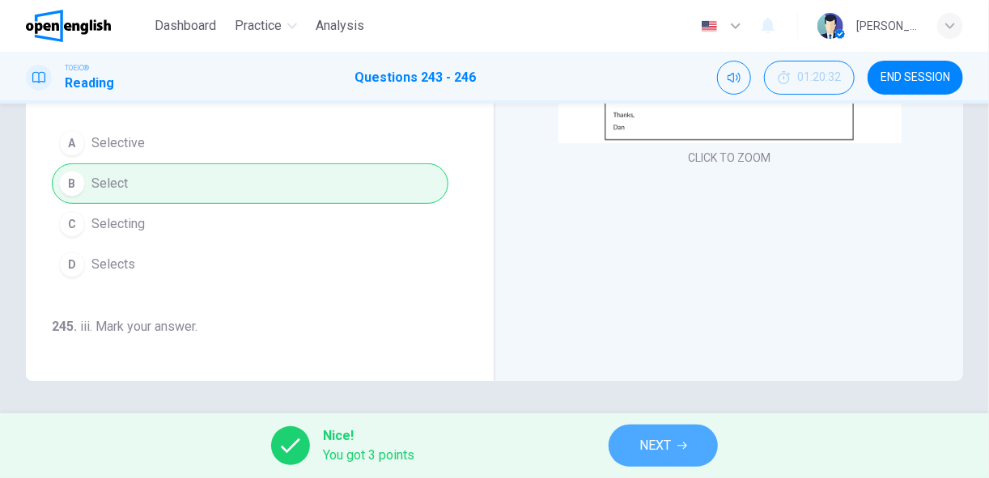
click at [670, 444] on span "NEXT" at bounding box center [655, 446] width 32 height 23
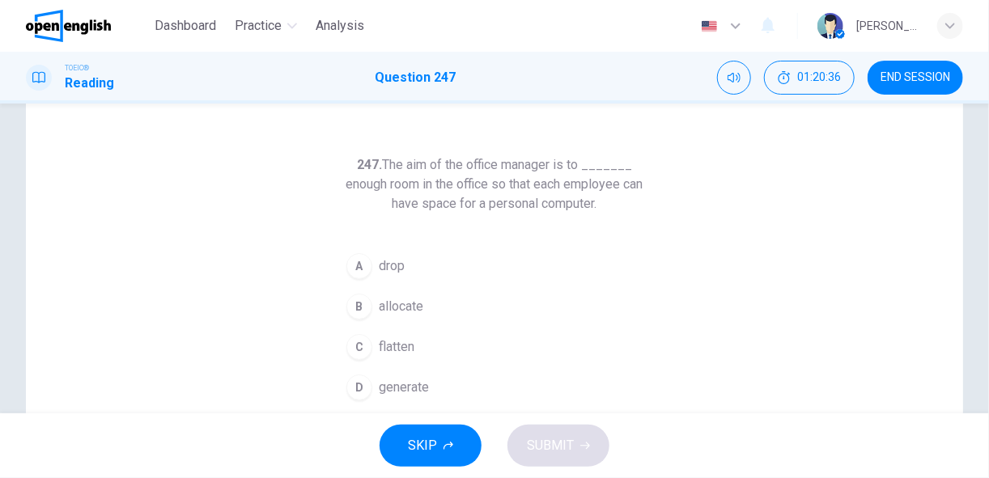
scroll to position [46, 0]
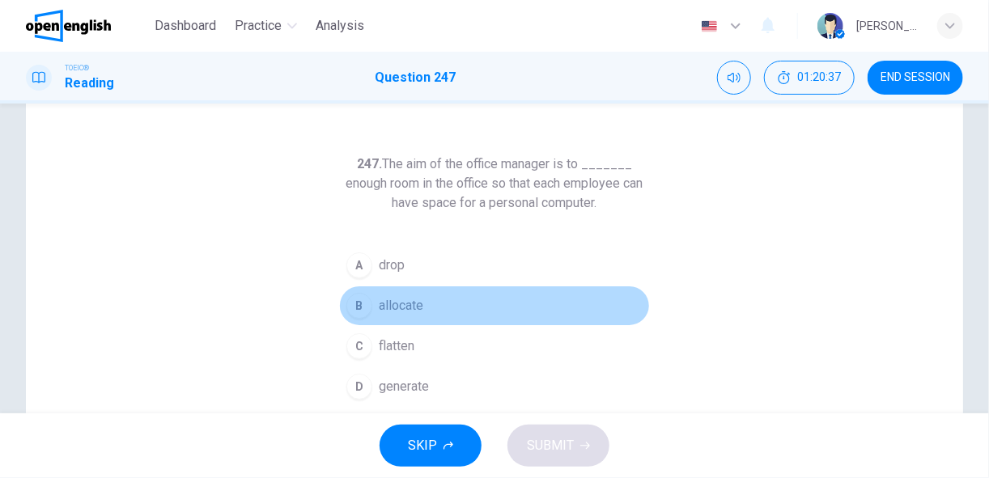
click at [421, 312] on button "B allocate" at bounding box center [494, 306] width 311 height 40
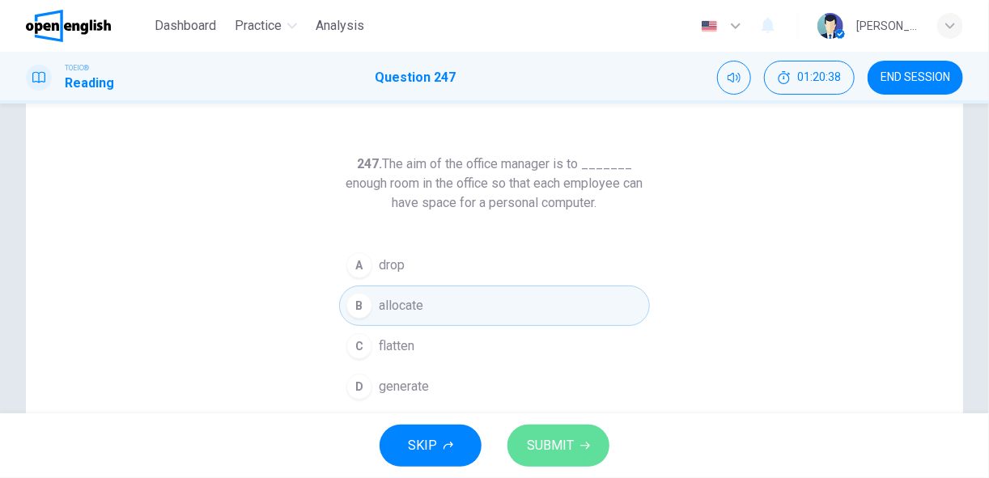
click at [558, 441] on span "SUBMIT" at bounding box center [550, 446] width 47 height 23
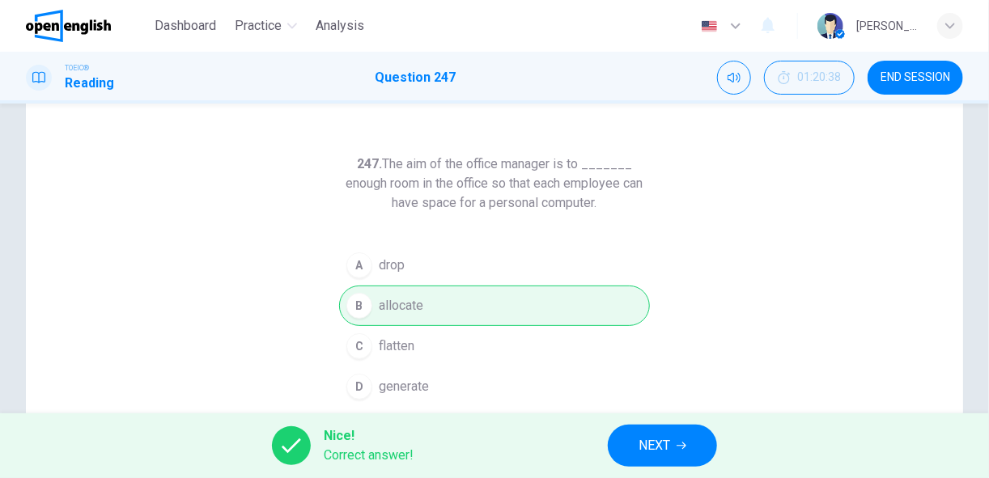
click at [642, 447] on span "NEXT" at bounding box center [654, 446] width 32 height 23
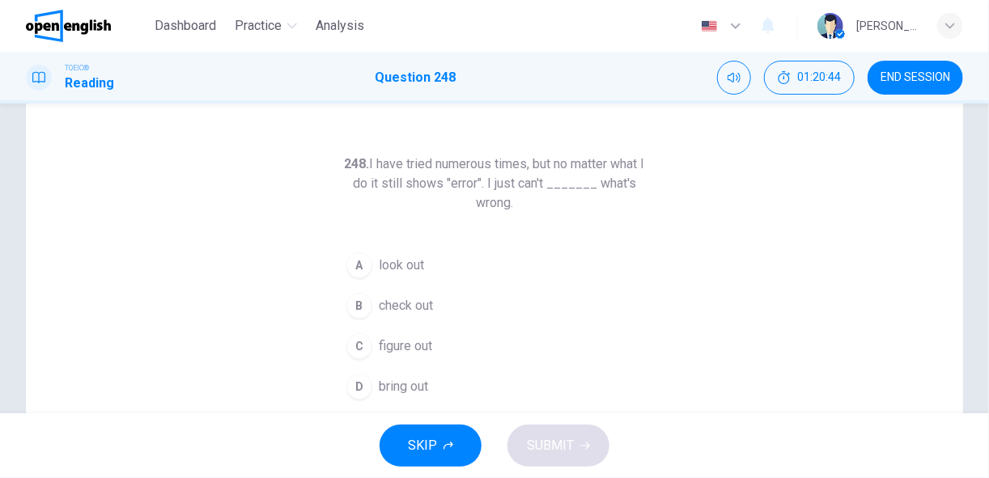
scroll to position [49, 0]
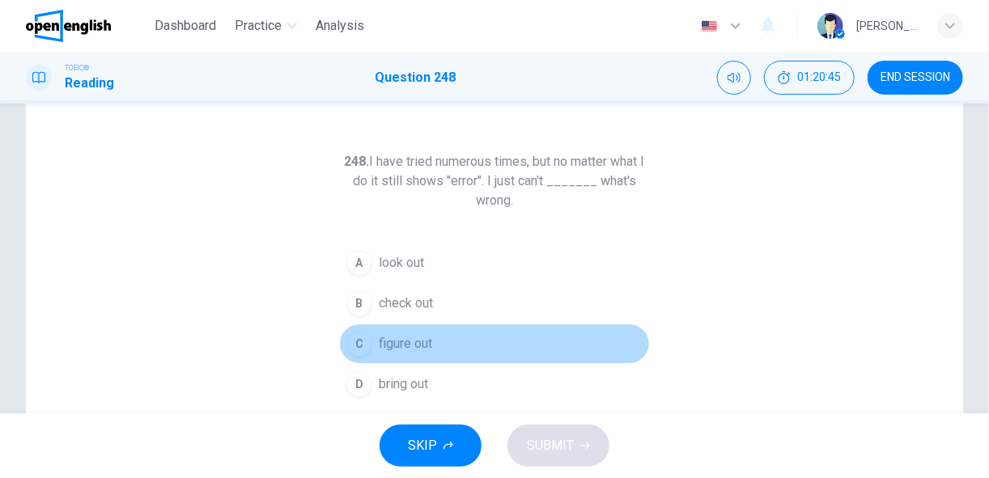
click at [369, 338] on button "C figure out" at bounding box center [494, 344] width 311 height 40
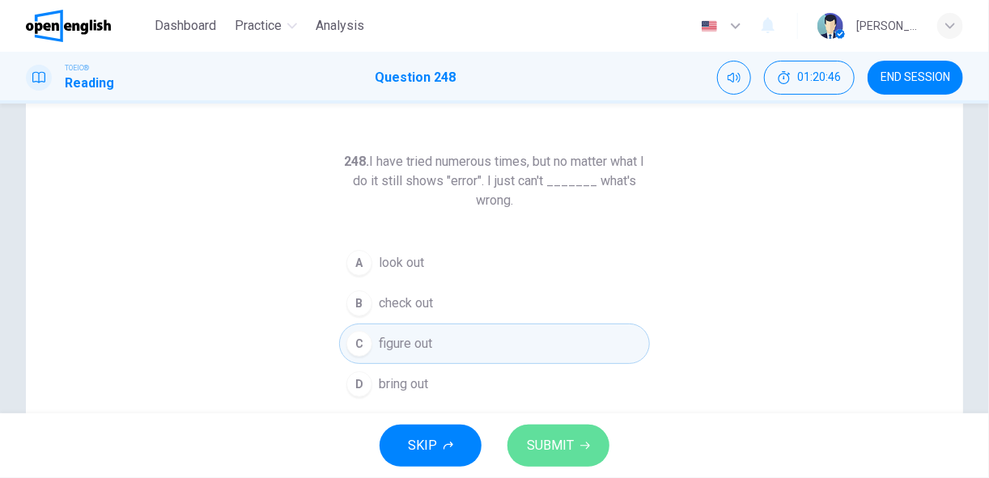
click at [552, 446] on span "SUBMIT" at bounding box center [550, 446] width 47 height 23
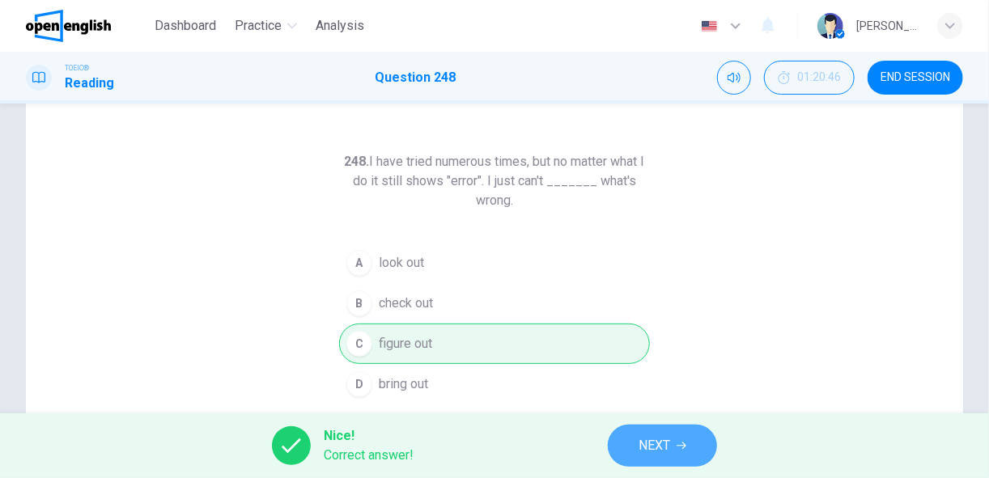
click at [660, 439] on span "NEXT" at bounding box center [654, 446] width 32 height 23
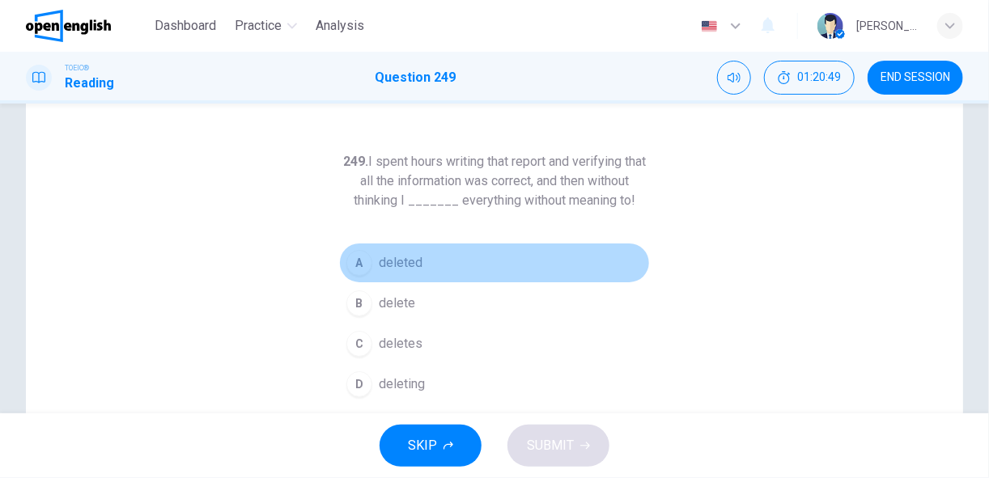
click at [393, 259] on span "deleted" at bounding box center [401, 262] width 44 height 19
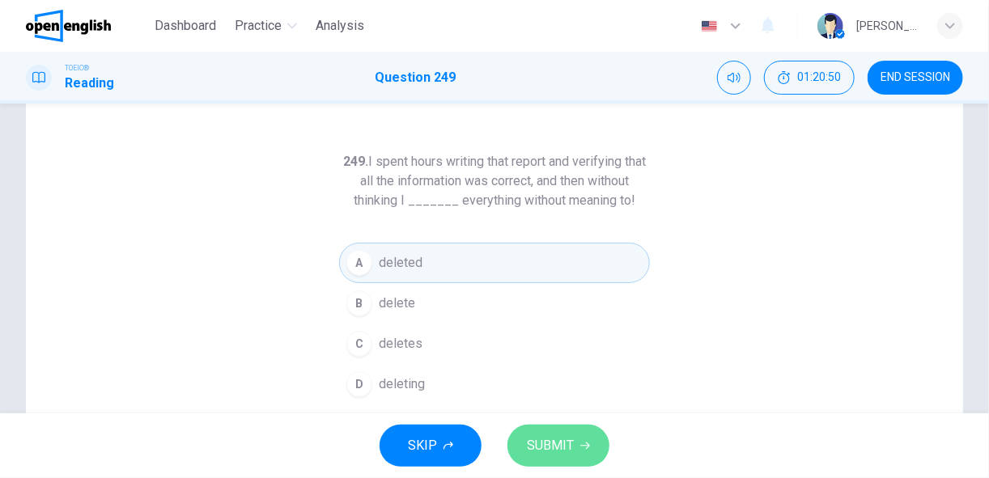
click at [533, 446] on span "SUBMIT" at bounding box center [550, 446] width 47 height 23
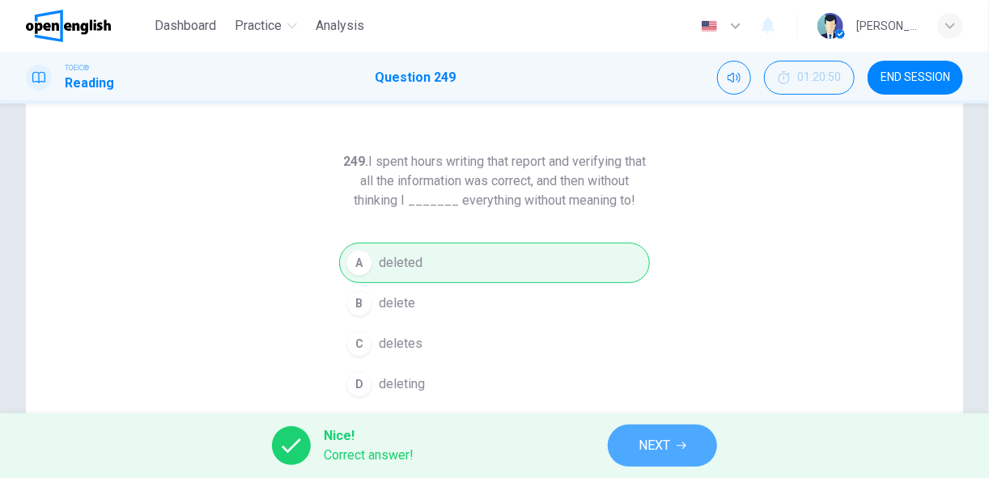
click at [638, 461] on button "NEXT" at bounding box center [662, 446] width 109 height 42
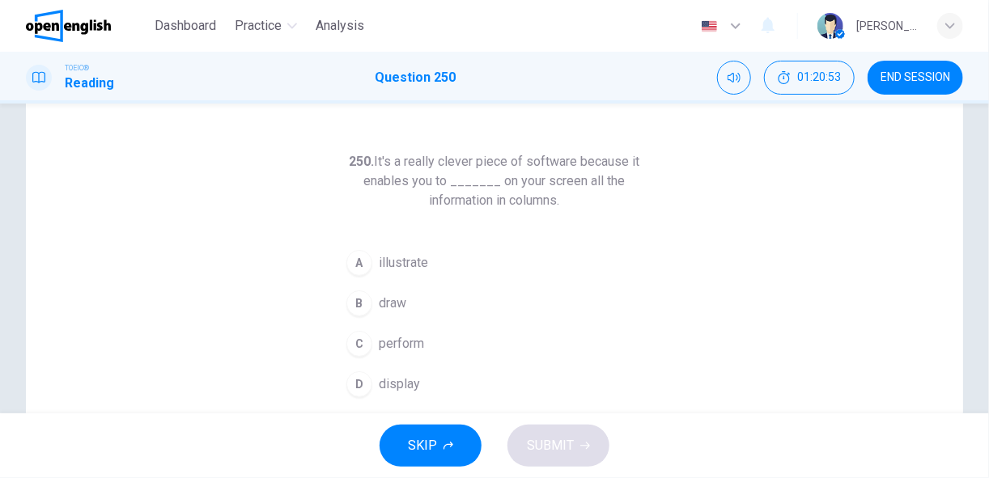
click at [401, 375] on span "display" at bounding box center [399, 384] width 41 height 19
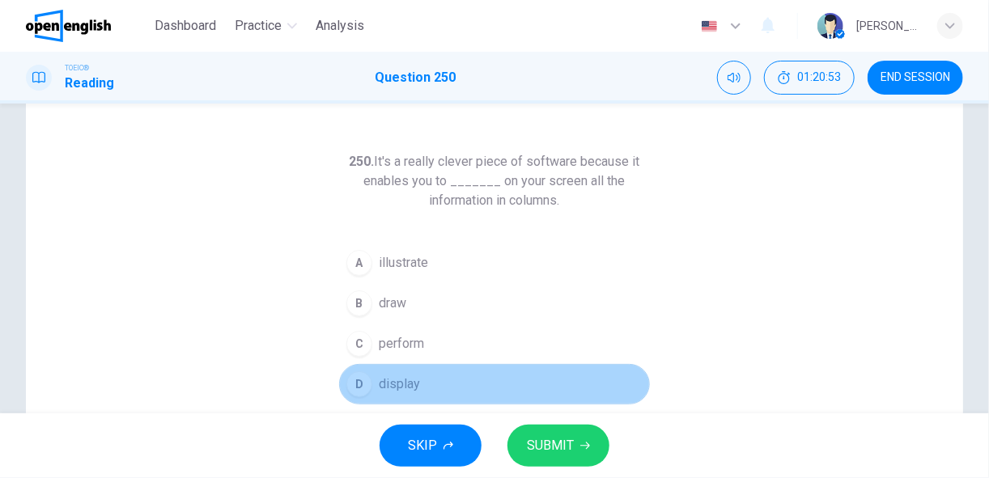
click at [401, 375] on span "display" at bounding box center [399, 384] width 41 height 19
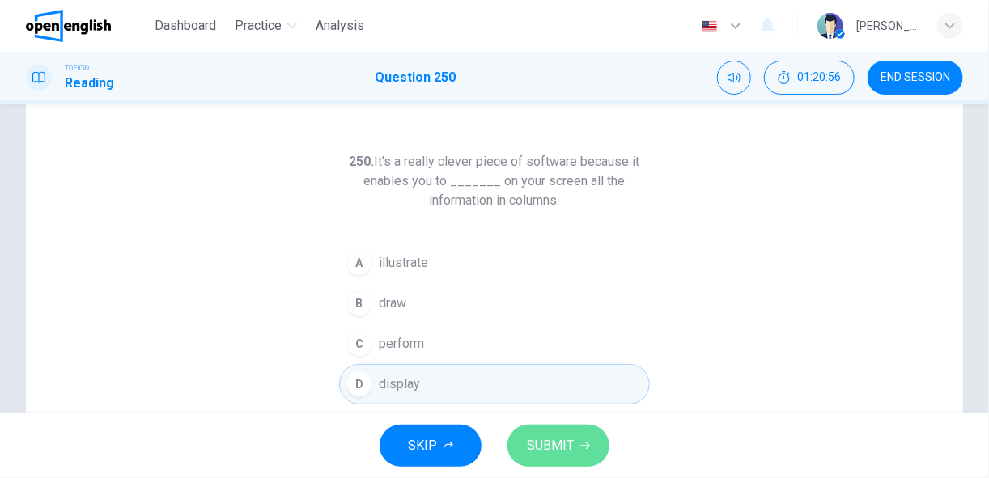
click at [545, 443] on span "SUBMIT" at bounding box center [550, 446] width 47 height 23
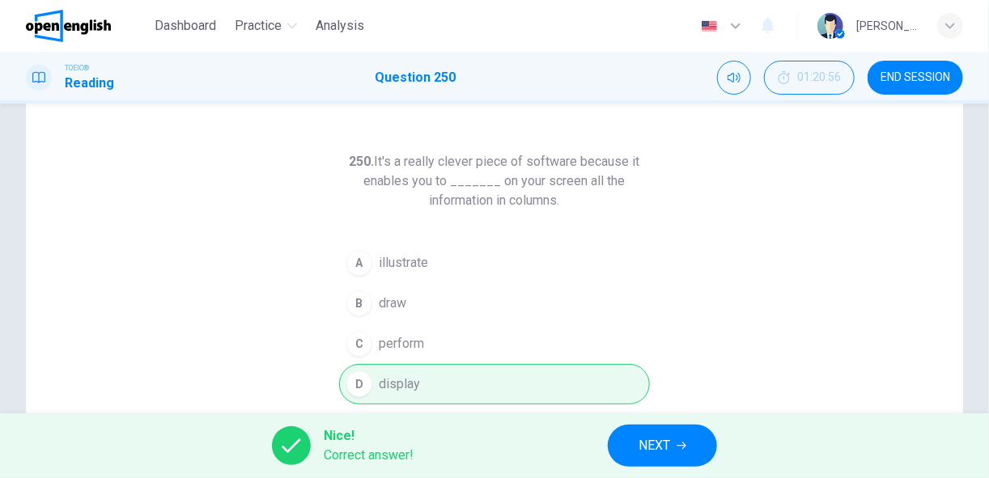
click at [676, 440] on button "NEXT" at bounding box center [662, 446] width 109 height 42
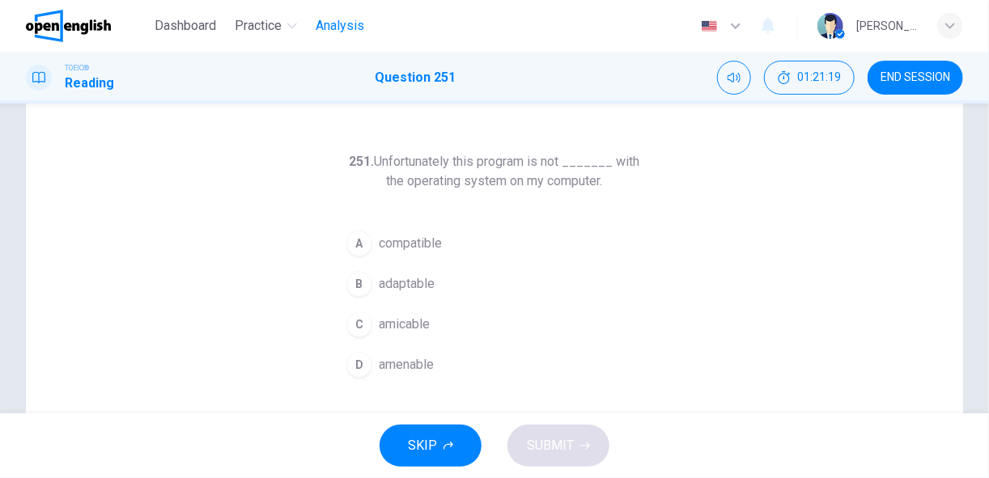
click at [335, 21] on span "Analysis" at bounding box center [340, 25] width 49 height 19
click at [900, 83] on span "END SESSION" at bounding box center [915, 77] width 70 height 13
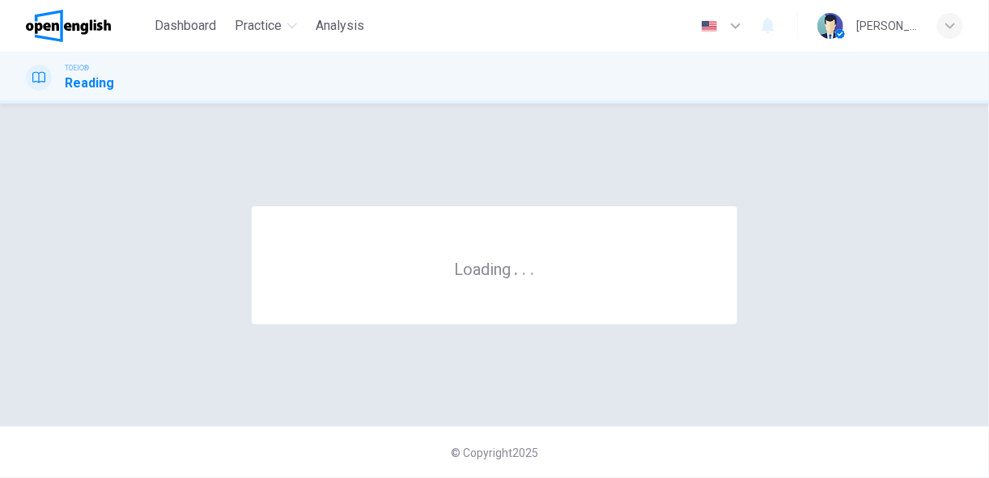
scroll to position [0, 0]
